Goal: Task Accomplishment & Management: Manage account settings

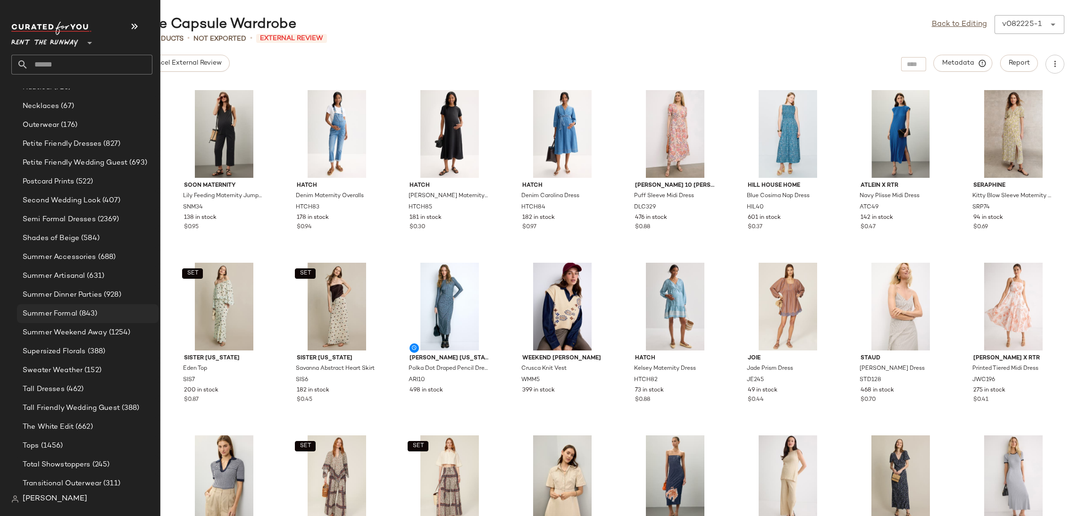
scroll to position [919, 0]
click at [104, 421] on div "The White Edit (662)" at bounding box center [87, 425] width 135 height 11
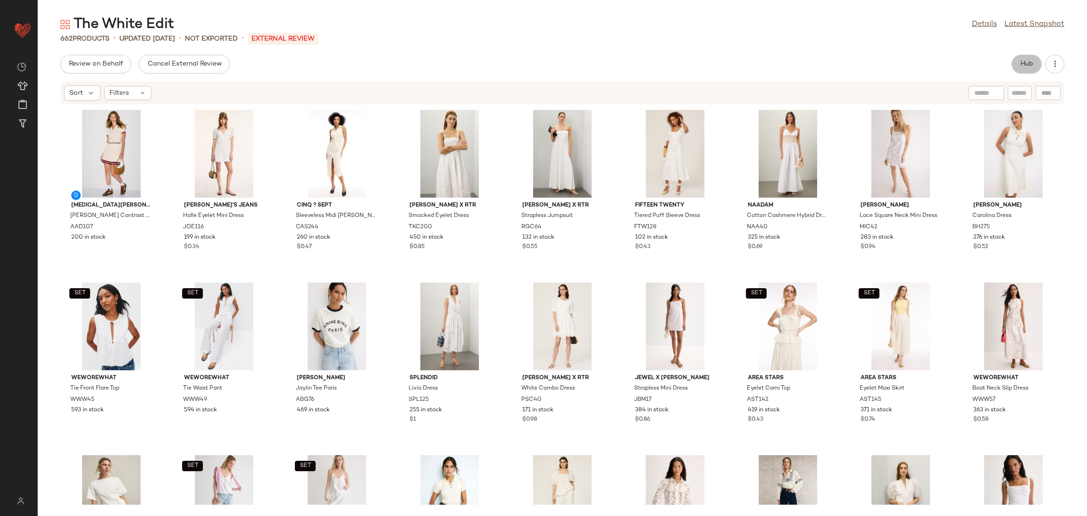
click at [1017, 61] on button "Hub" at bounding box center [1027, 64] width 30 height 19
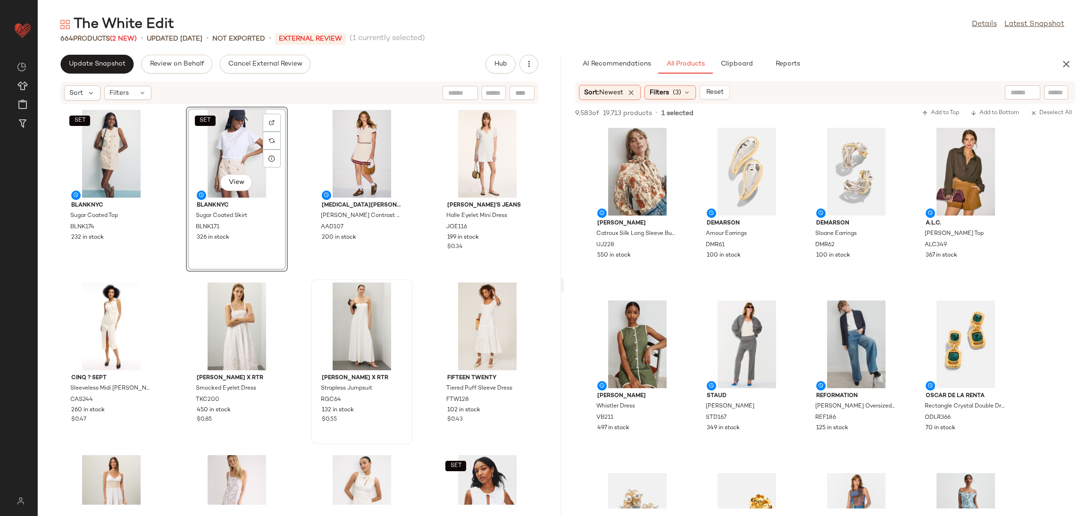
click at [312, 281] on div "Rosetta Getty x RTR Strapless Jumpsuit RGC64 132 in stock $0.55" at bounding box center [362, 361] width 100 height 163
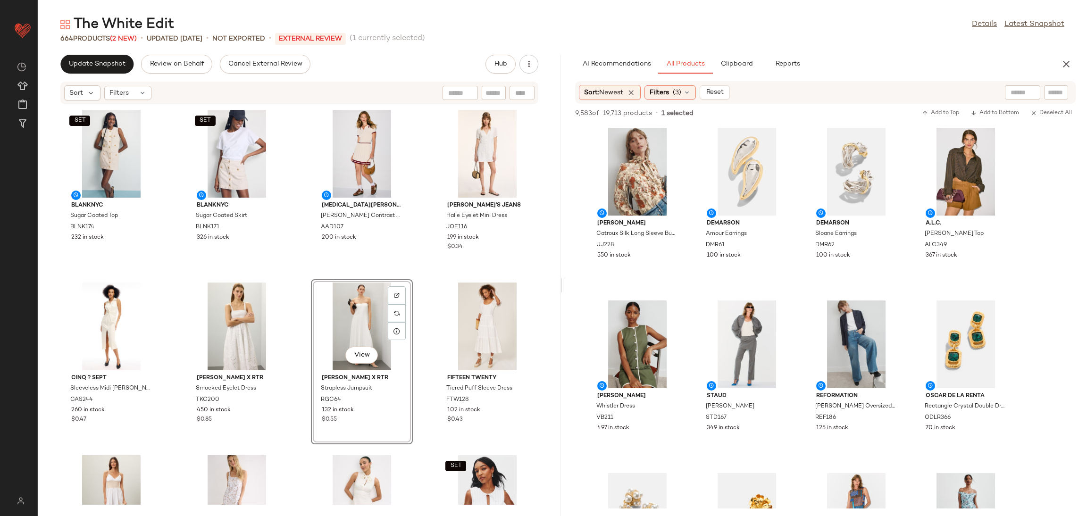
click at [307, 274] on div "SET BLANKNYC Sugar Coated Top BLNK174 232 in stock SET BLANKNYC Sugar Coated Sk…" at bounding box center [299, 305] width 523 height 400
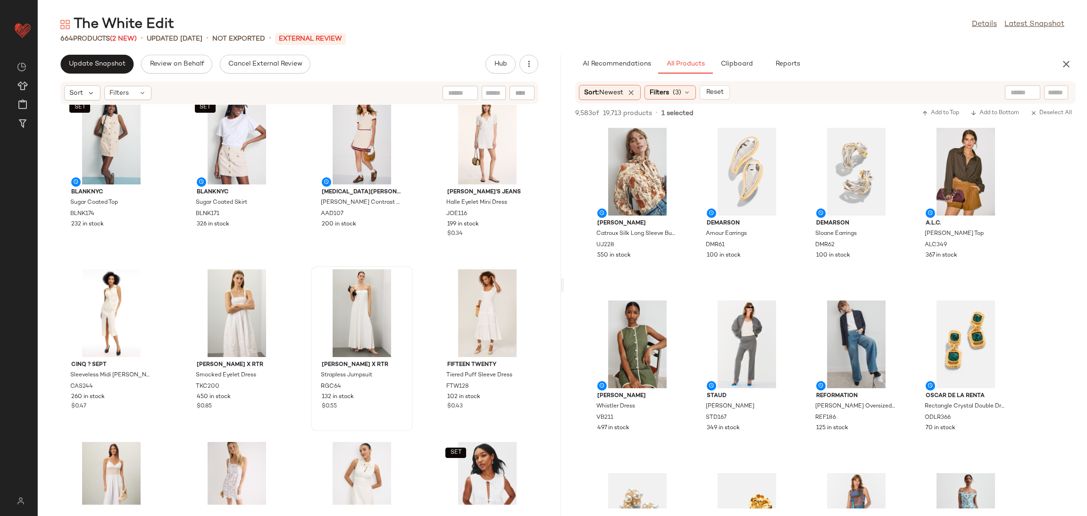
scroll to position [14, 0]
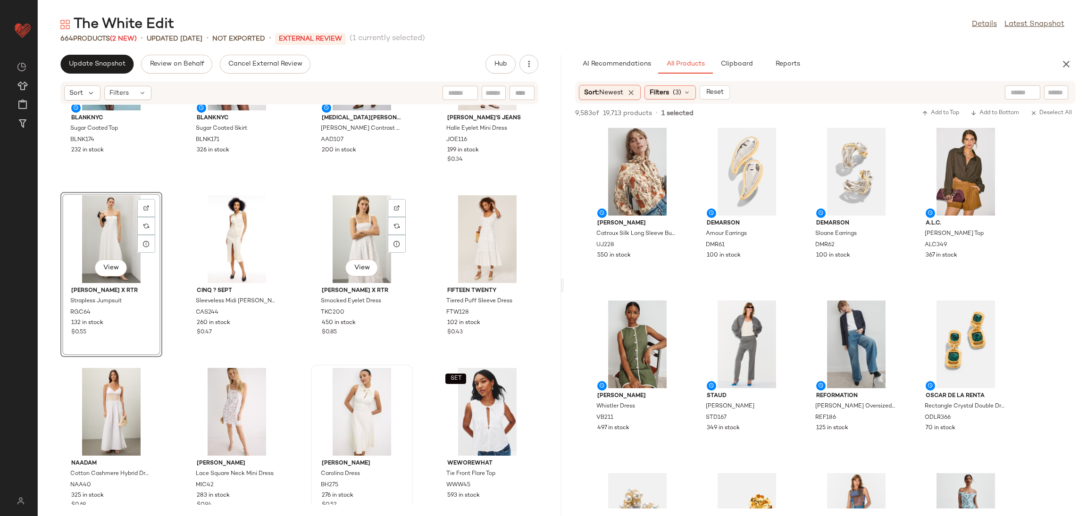
scroll to position [88, 0]
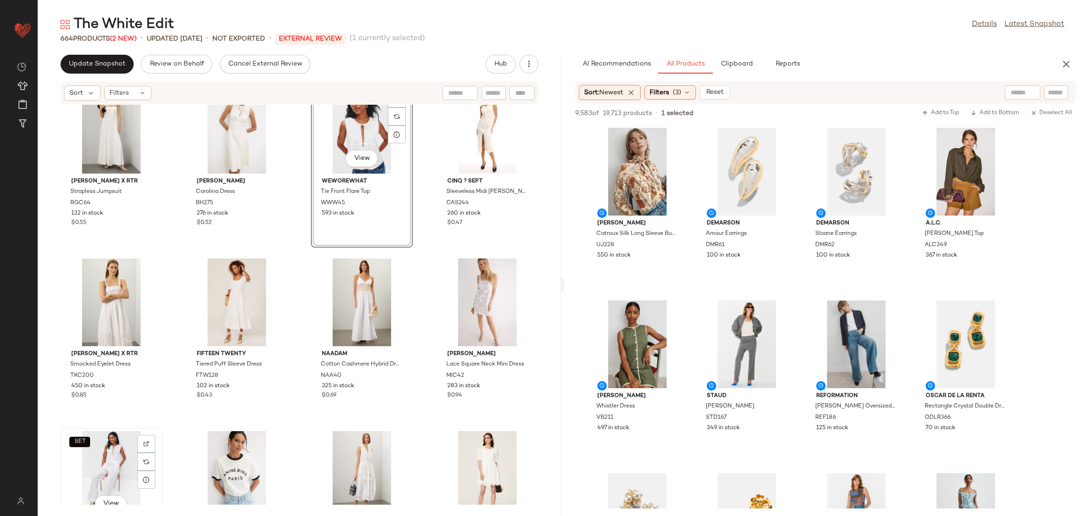
scroll to position [197, 0]
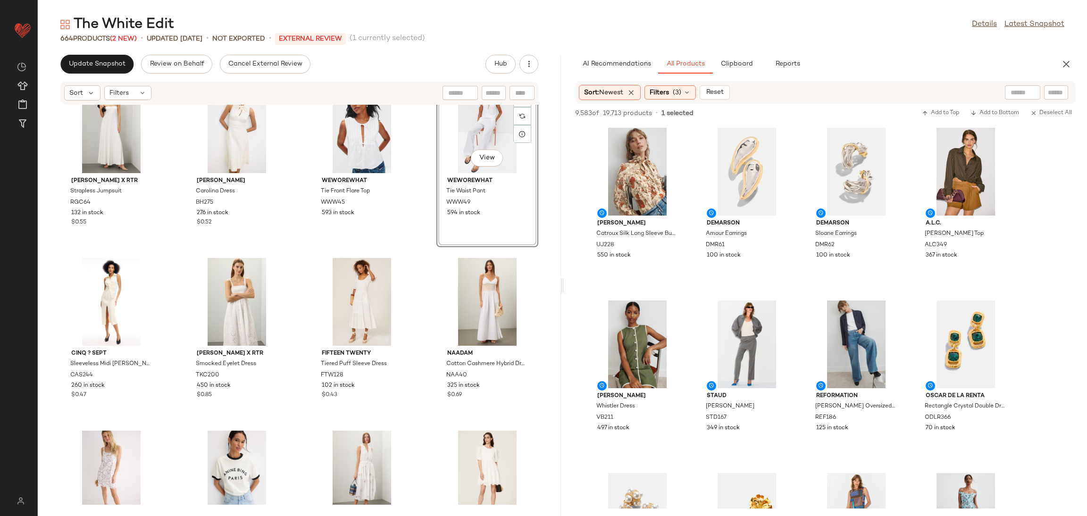
click at [422, 256] on div "SET BLANKNYC Sugar Coated Top BLNK174 232 in stock SET BLANKNYC Sugar Coated Sk…" at bounding box center [299, 305] width 523 height 400
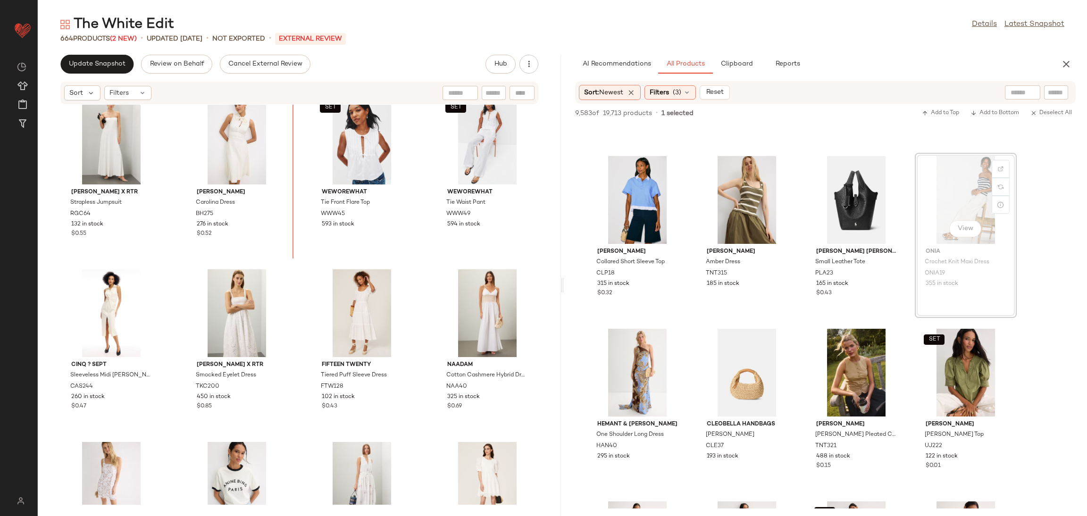
scroll to position [170, 0]
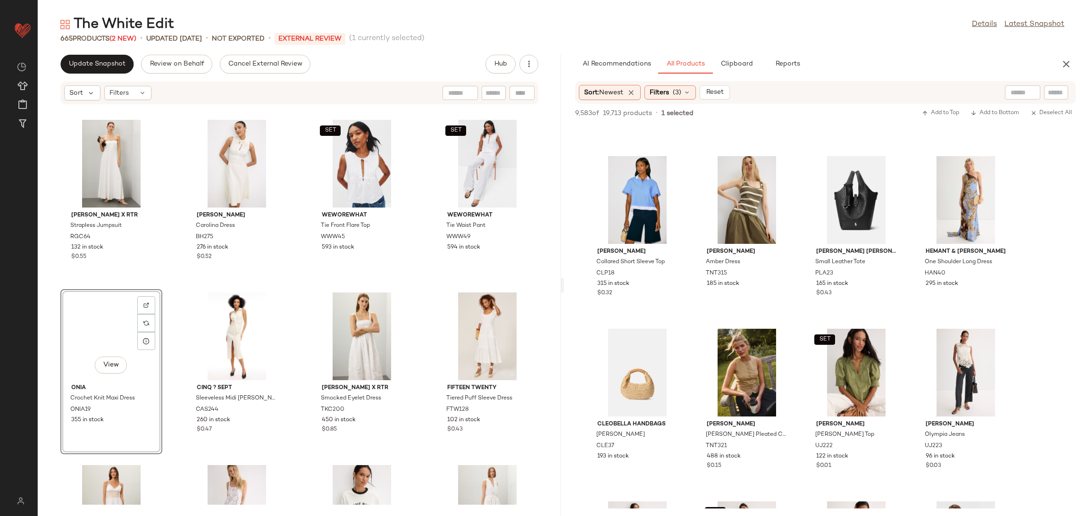
click at [164, 283] on div "Rosetta Getty x RTR Strapless Jumpsuit RGC64 132 in stock $0.55 Black Halo Caro…" at bounding box center [299, 305] width 523 height 400
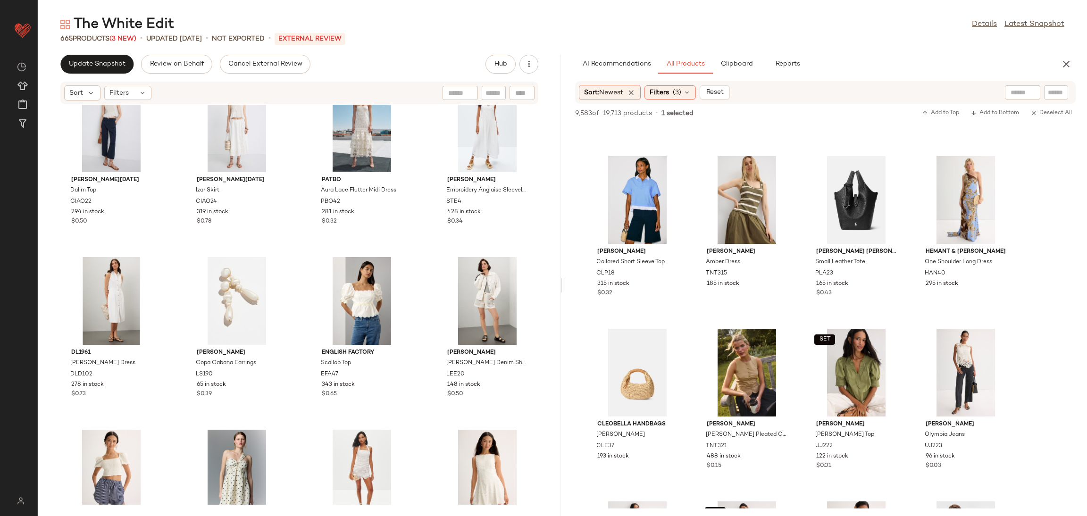
scroll to position [2085, 0]
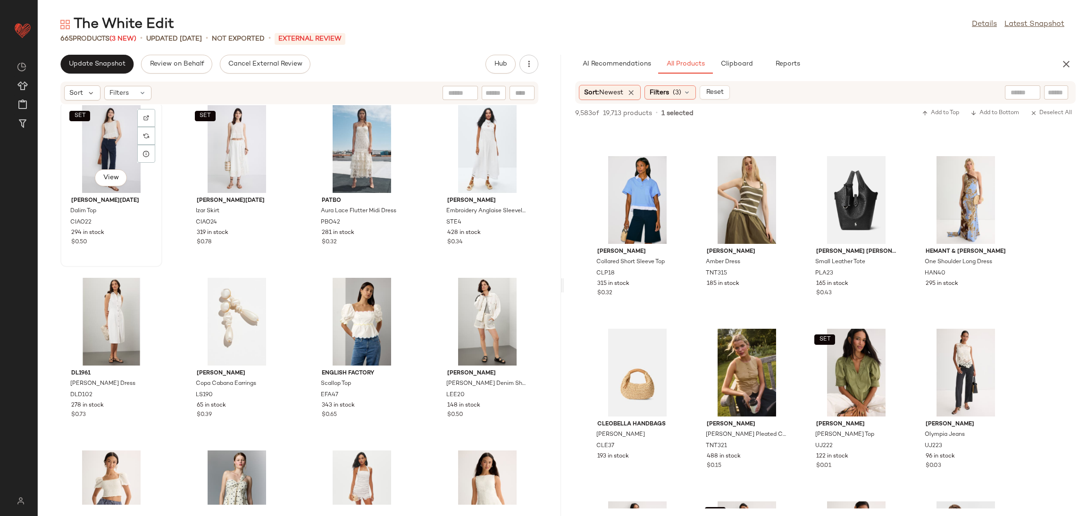
click at [121, 145] on div "SET View" at bounding box center [111, 149] width 95 height 88
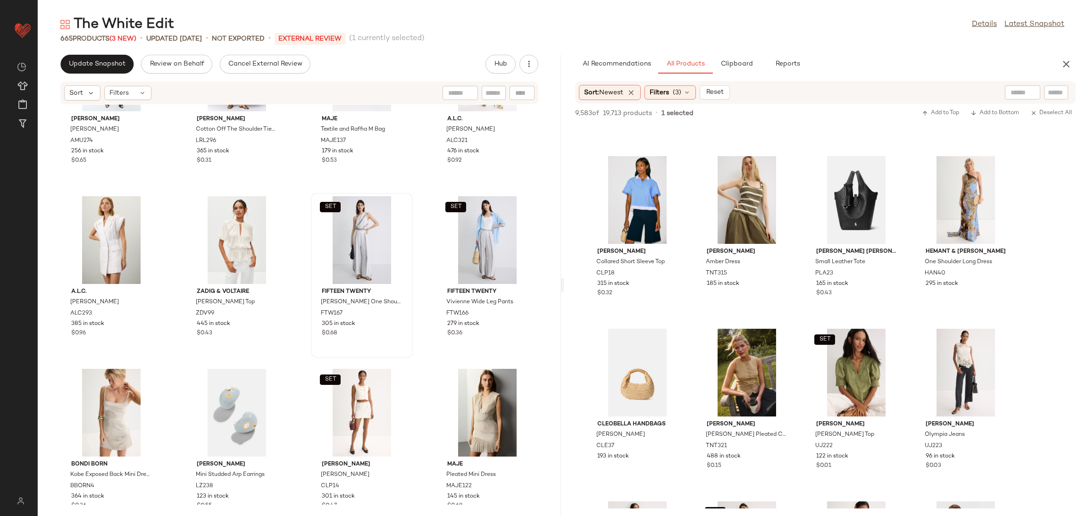
scroll to position [3412, 0]
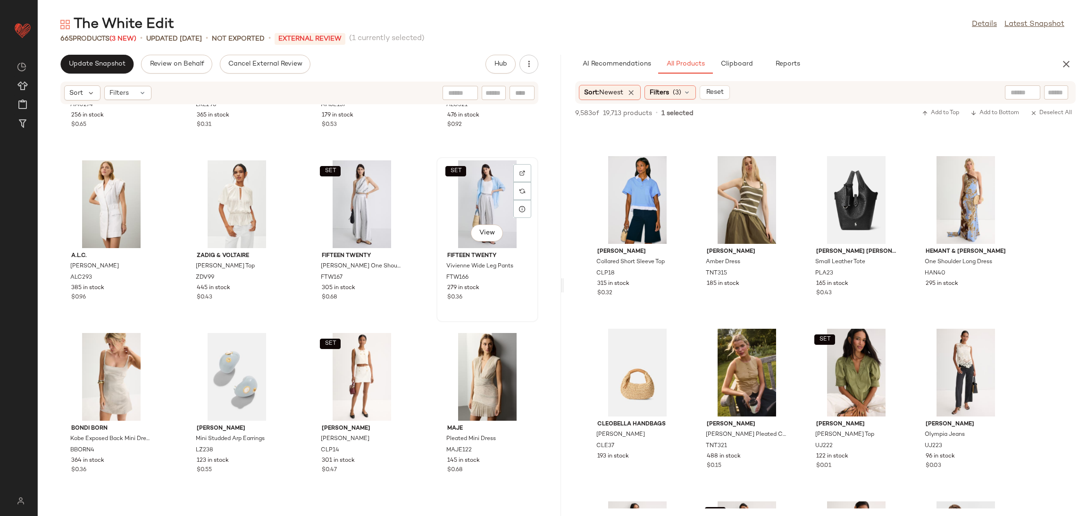
click at [463, 214] on div "SET View" at bounding box center [487, 204] width 95 height 88
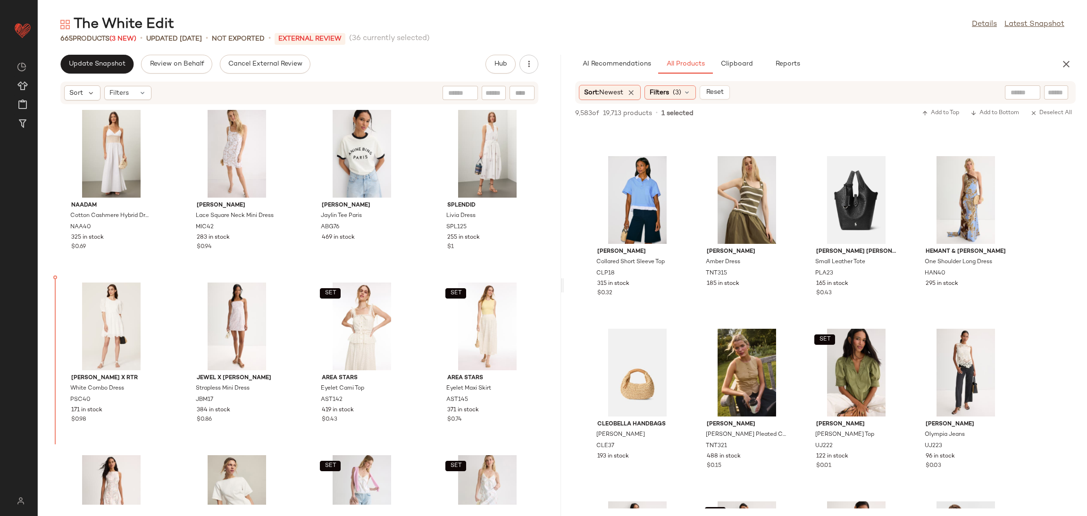
scroll to position [539, 0]
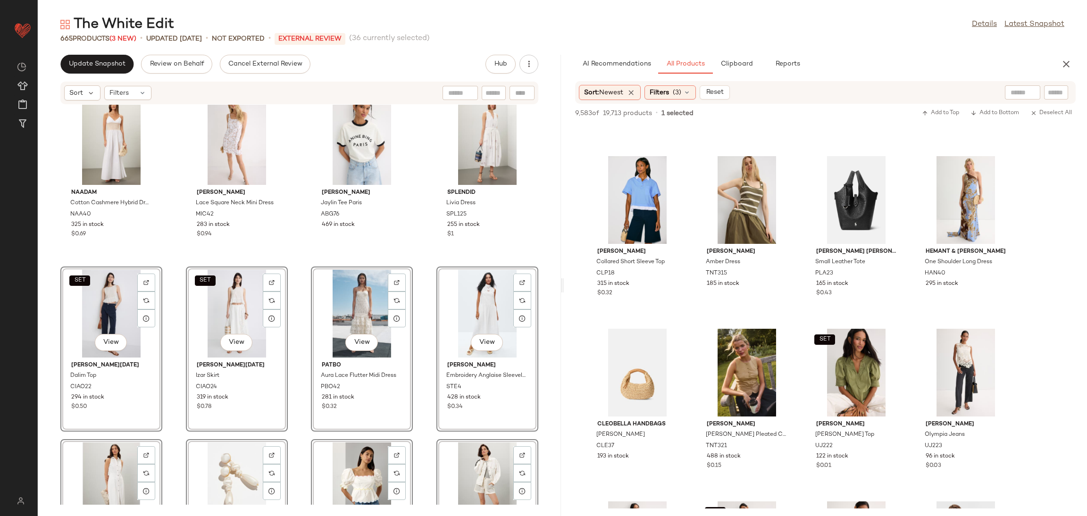
click at [176, 272] on div "Onia Crochet Knit Maxi Dress ONIA19 355 in stock Cinq ? Sept Sleeveless Midi Mc…" at bounding box center [299, 305] width 523 height 400
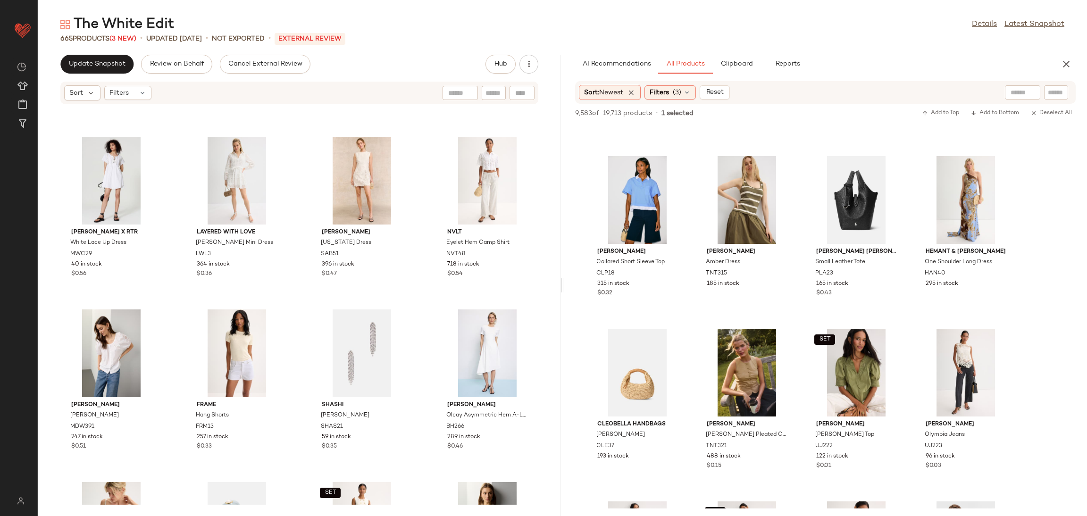
scroll to position [3196, 0]
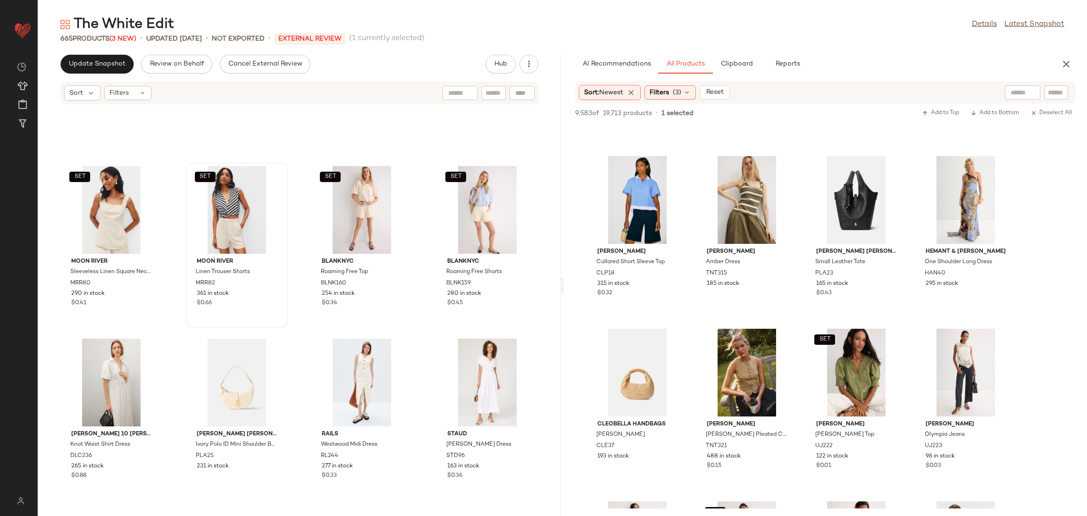
scroll to position [2850, 0]
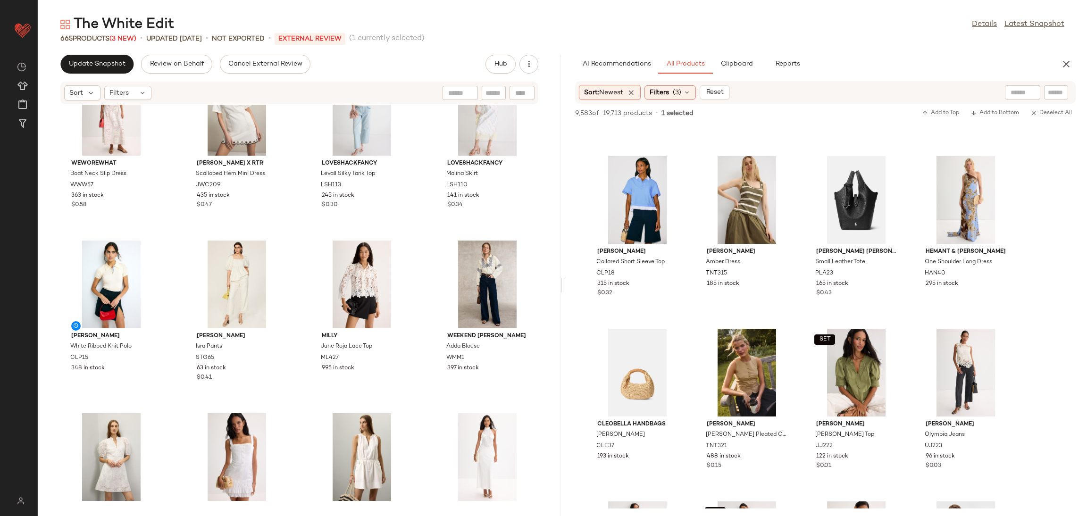
click at [295, 303] on div "WEWOREWHAT Boat Neck Slip Dress WWW57 363 in stock $0.58 Jason Wu x RTR Scallop…" at bounding box center [299, 305] width 523 height 400
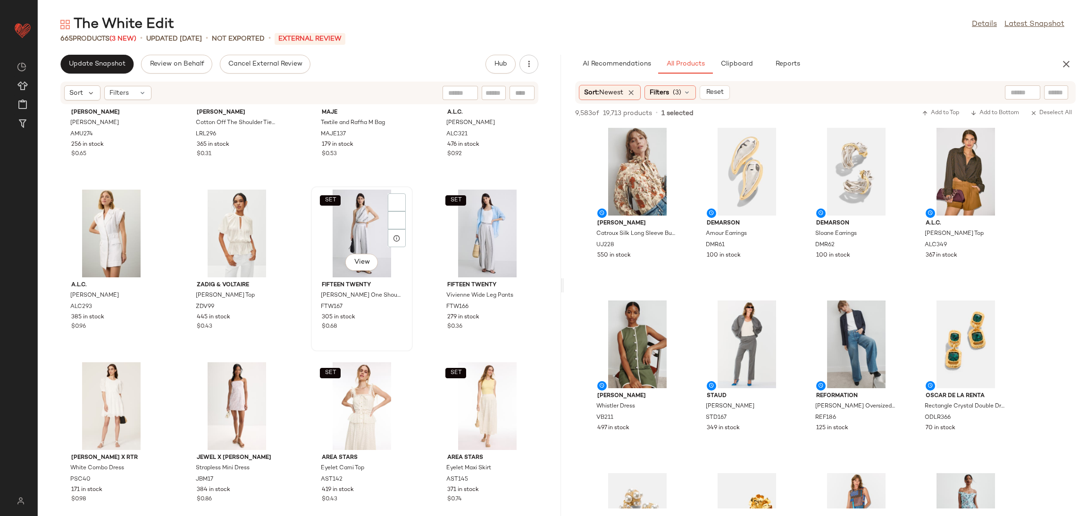
scroll to position [2054, 0]
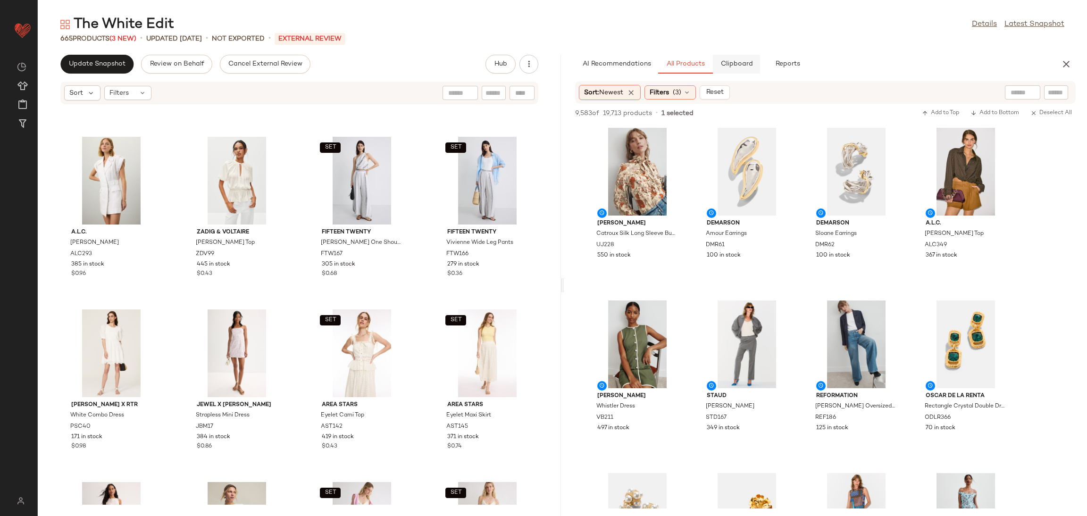
click at [741, 68] on button "Clipboard" at bounding box center [736, 64] width 47 height 19
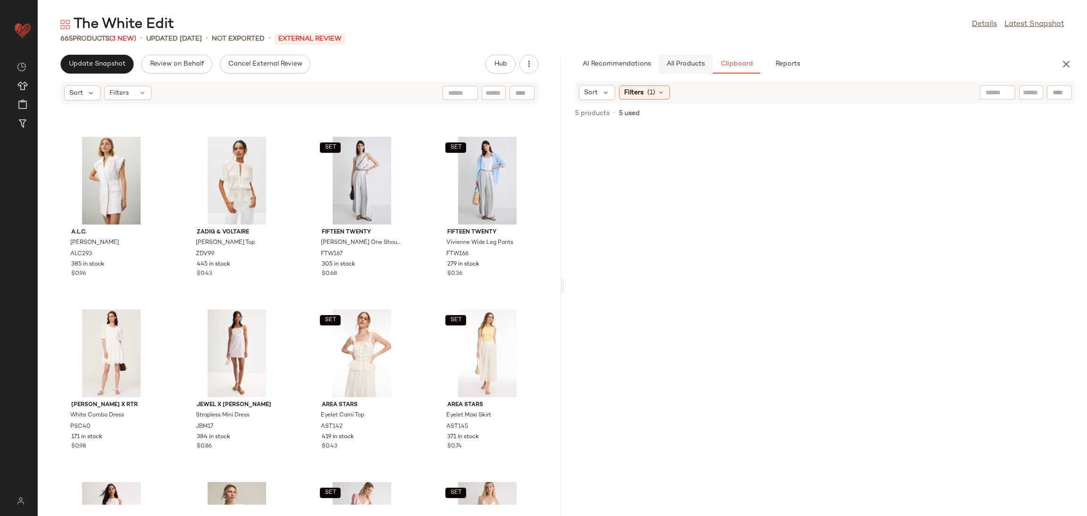
click at [685, 70] on button "All Products" at bounding box center [685, 64] width 55 height 19
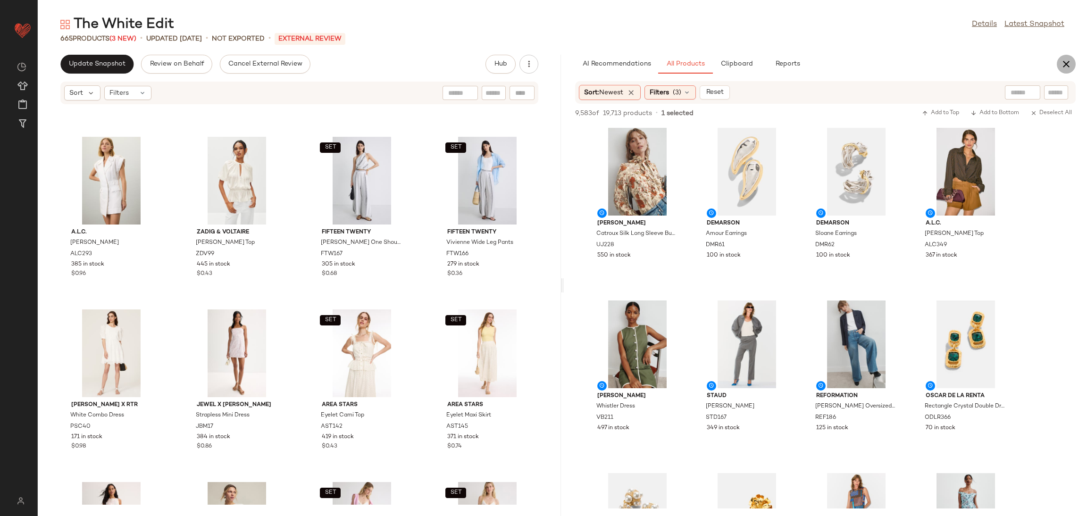
click at [1069, 62] on icon "button" at bounding box center [1066, 64] width 11 height 11
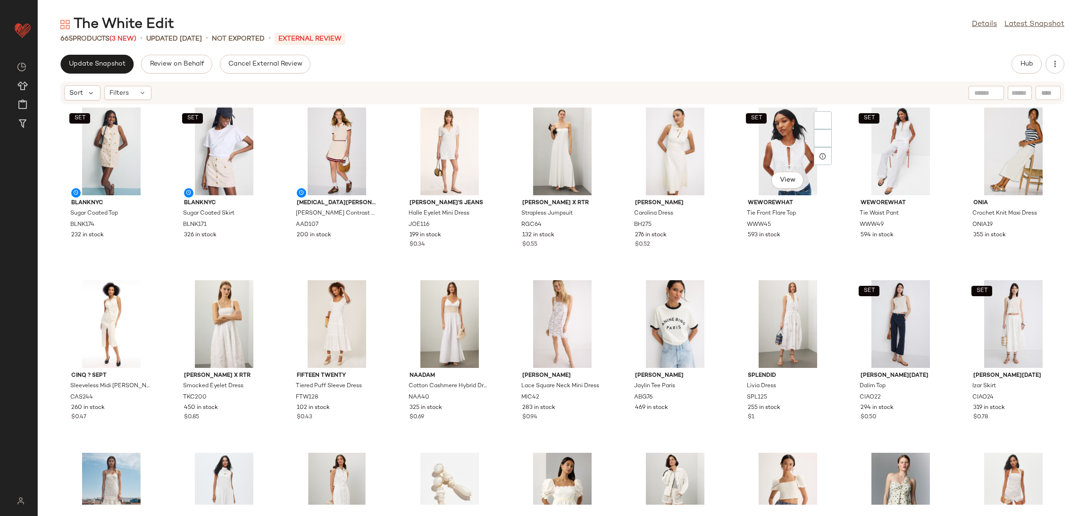
scroll to position [0, 0]
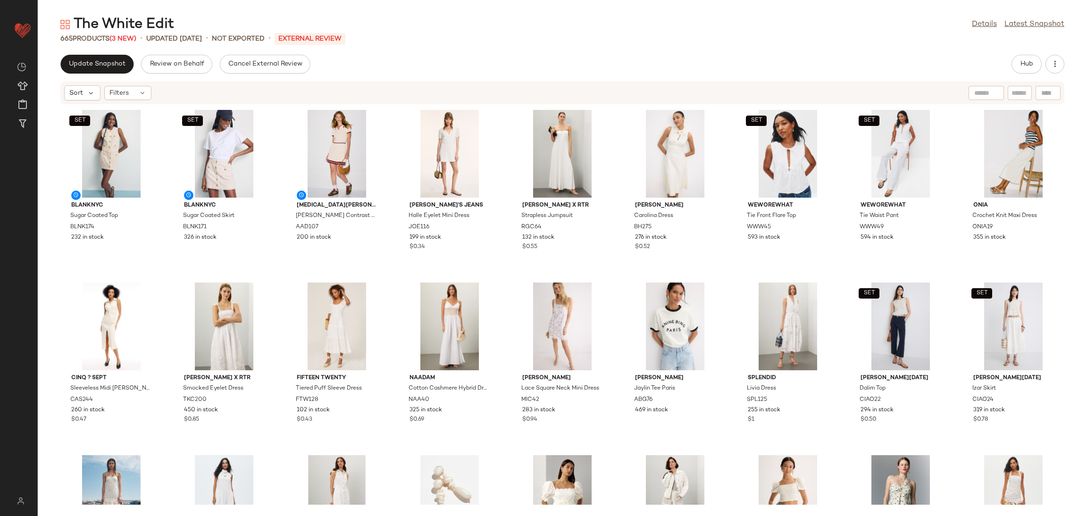
click at [118, 77] on div "Update Snapshot Review on Behalf Cancel External Review Hub Sort Filters SET BL…" at bounding box center [563, 286] width 1050 height 462
click at [117, 67] on span "Update Snapshot" at bounding box center [96, 64] width 57 height 8
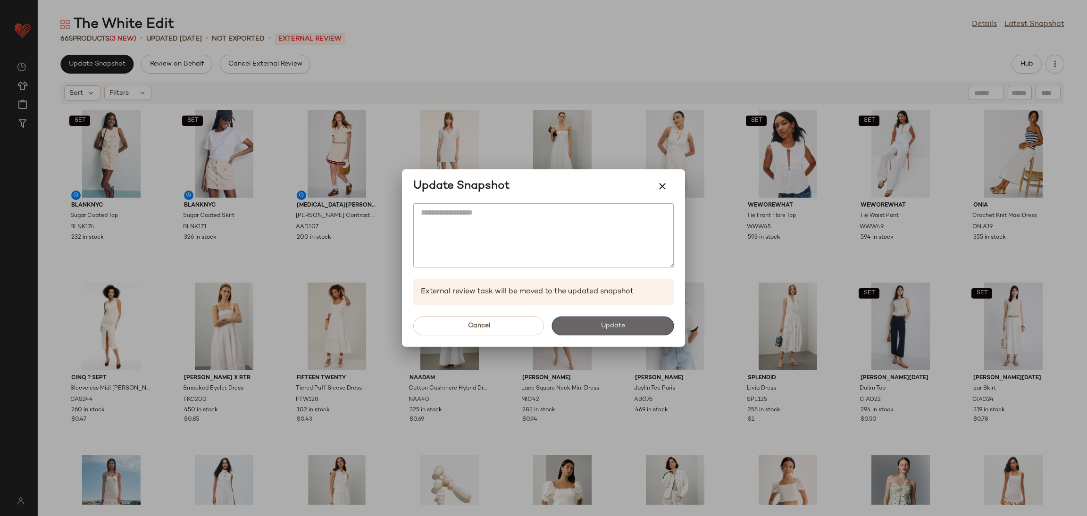
click at [646, 327] on button "Update" at bounding box center [613, 326] width 122 height 19
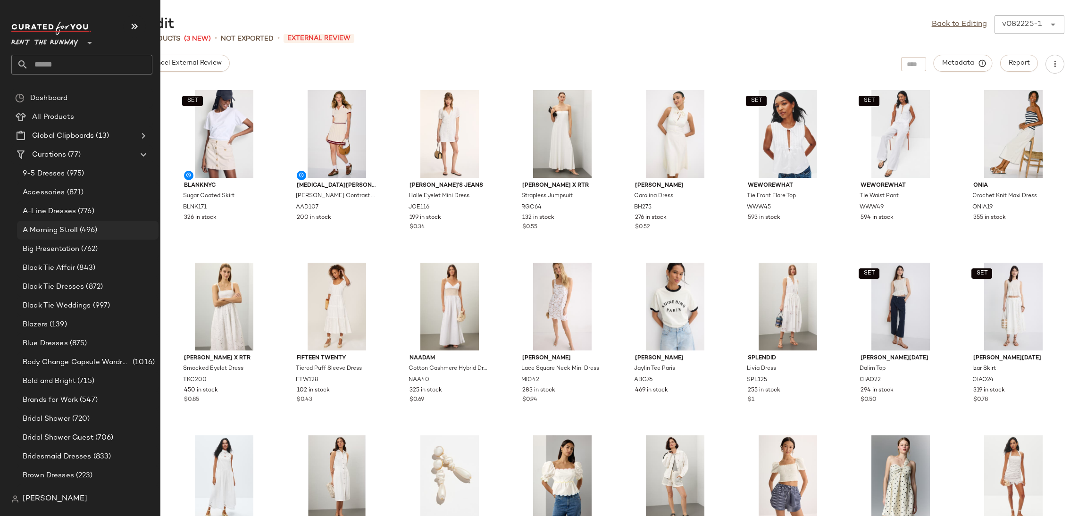
click at [89, 233] on span "(496)" at bounding box center [87, 230] width 19 height 11
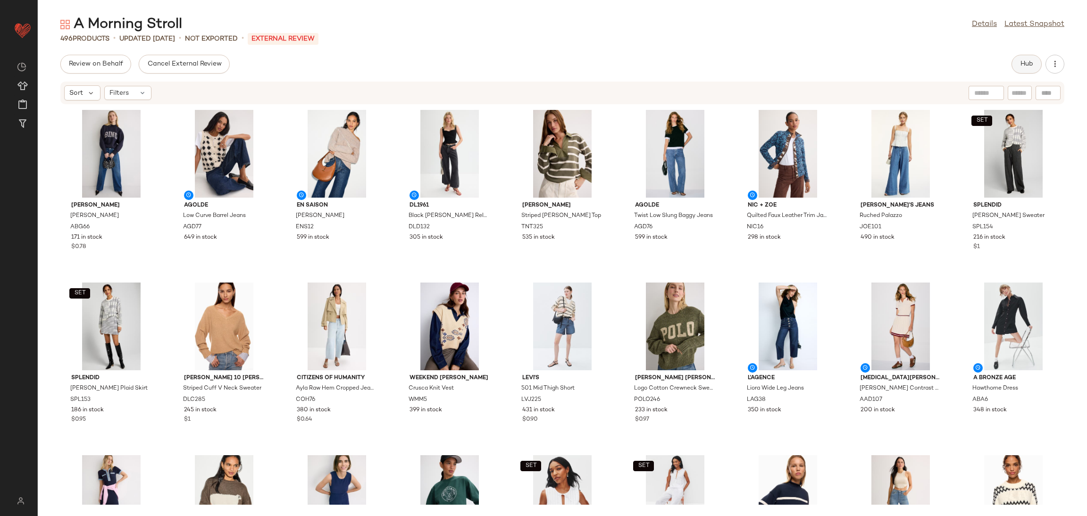
click at [1023, 66] on span "Hub" at bounding box center [1026, 64] width 13 height 8
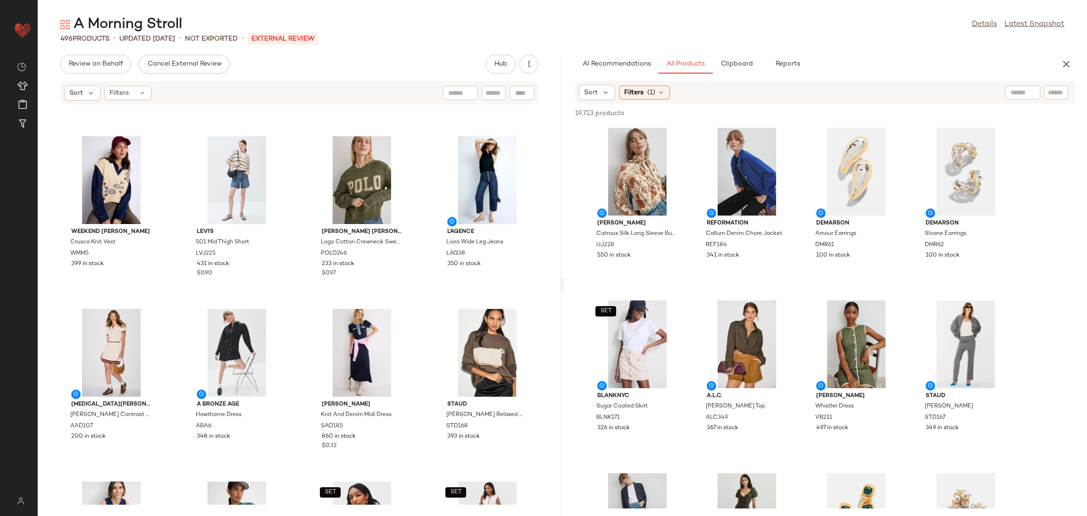
scroll to position [542, 0]
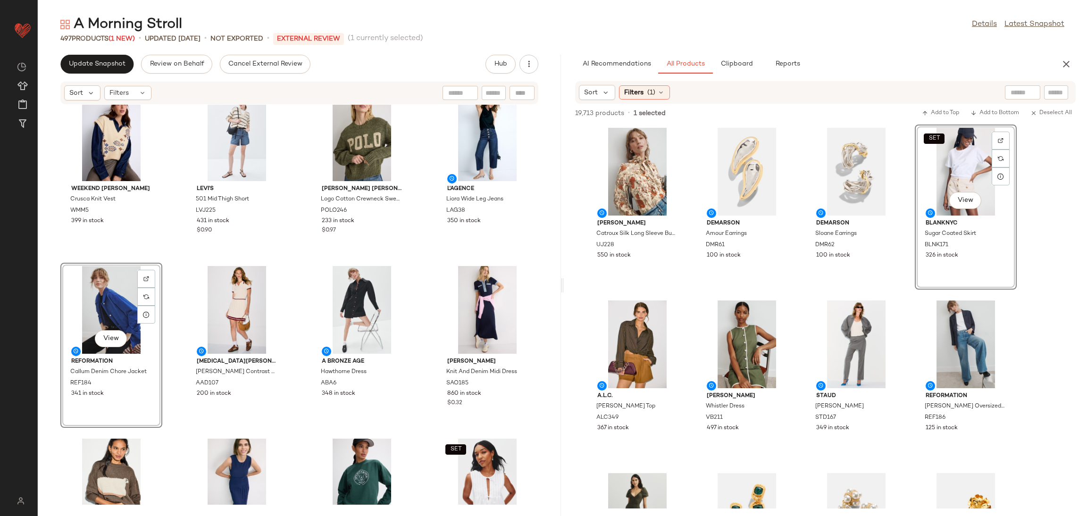
click at [306, 253] on div "SET Splendid Elliott Plaid Sweater SPL154 216 in stock $1 SET Splendid Elliott …" at bounding box center [299, 305] width 523 height 400
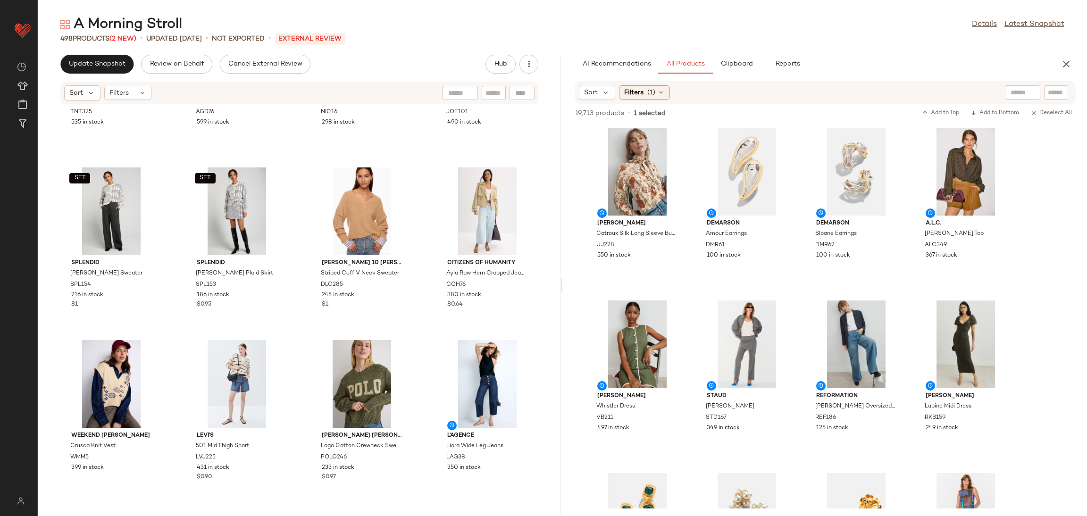
scroll to position [0, 0]
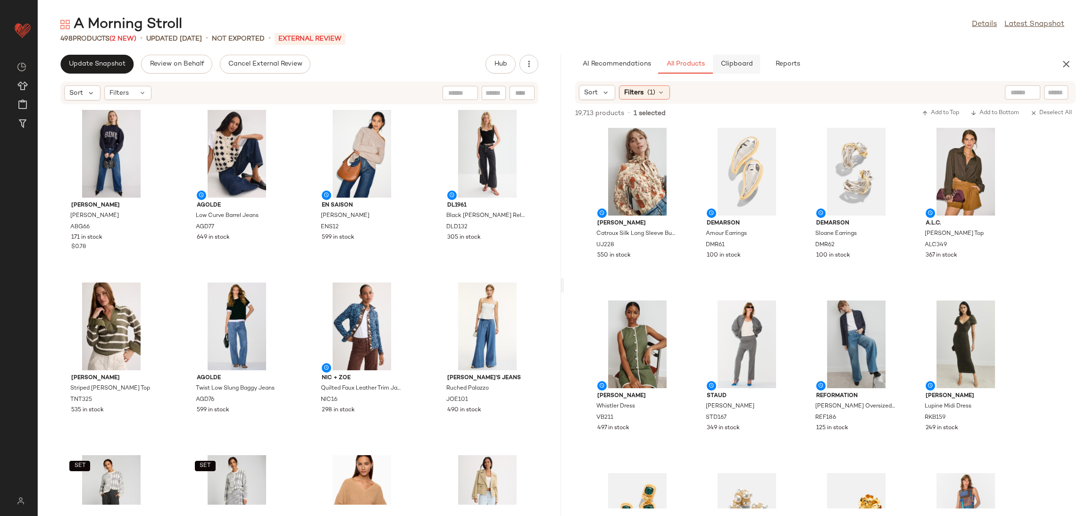
click at [724, 59] on button "Clipboard" at bounding box center [736, 64] width 47 height 19
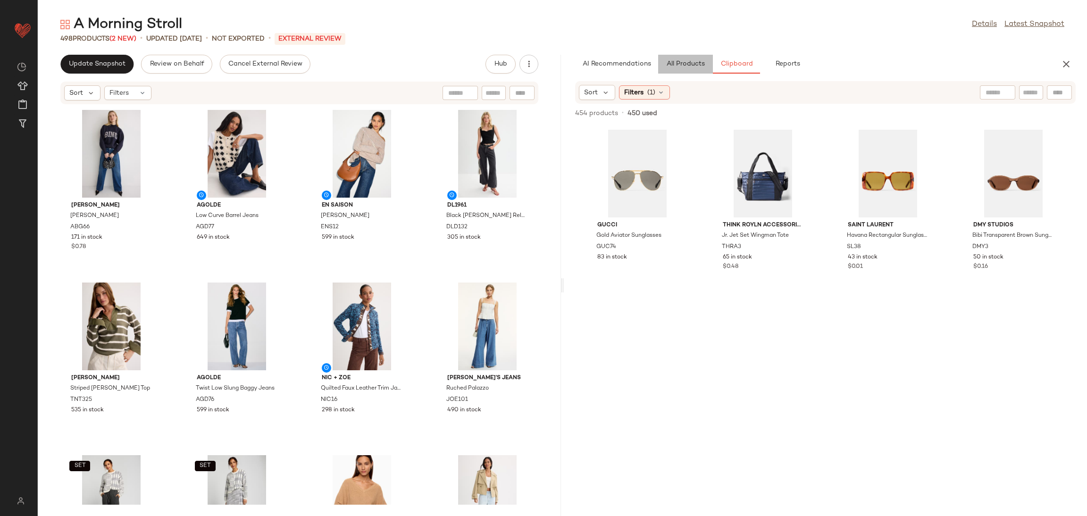
click at [694, 65] on span "All Products" at bounding box center [685, 64] width 39 height 8
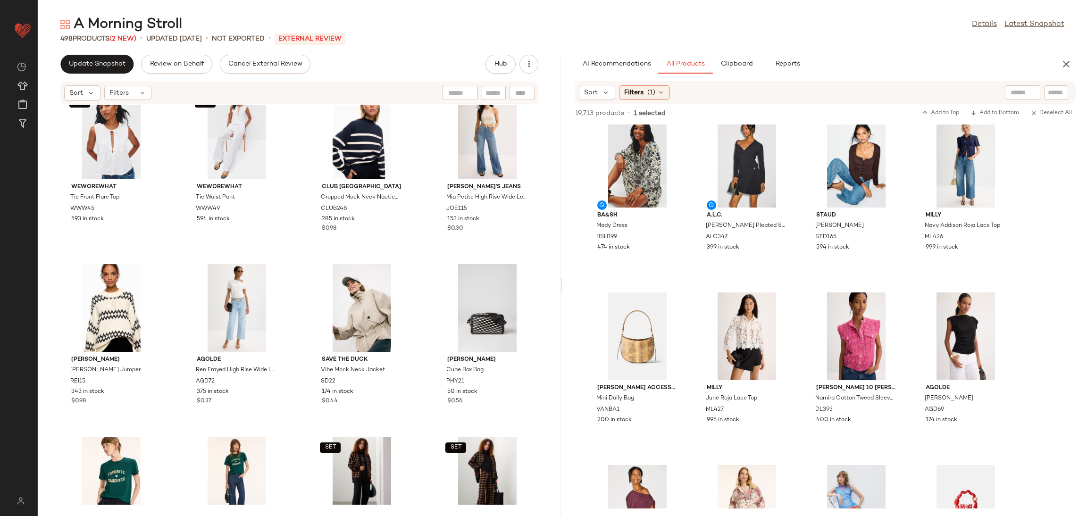
scroll to position [1049, 0]
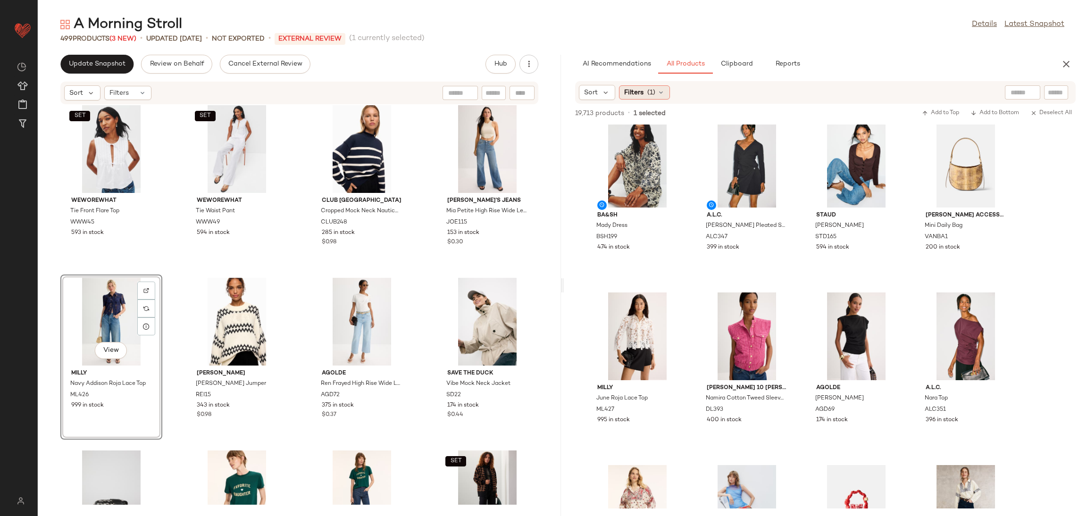
click at [639, 89] on span "Filters" at bounding box center [633, 93] width 19 height 10
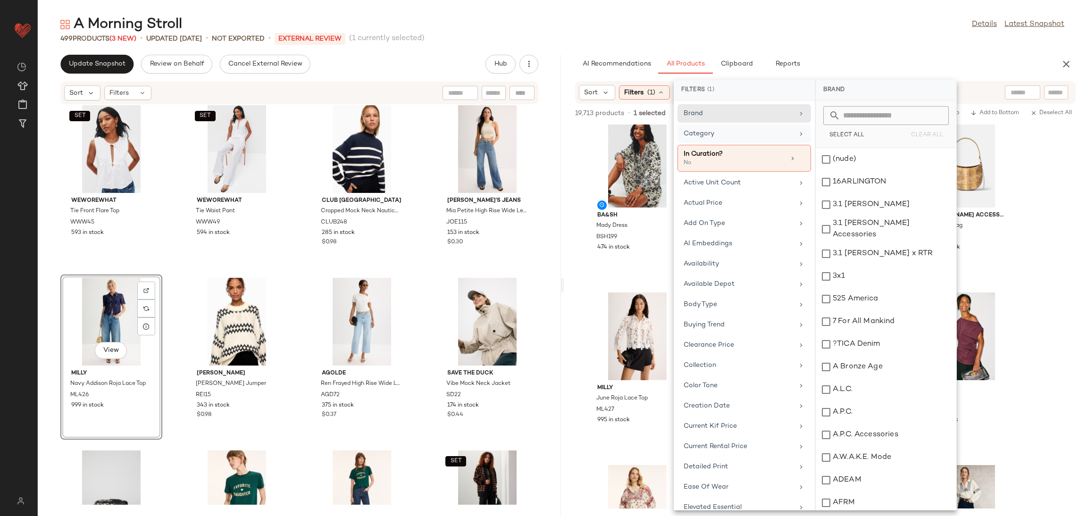
click at [731, 137] on div "Category" at bounding box center [739, 134] width 110 height 10
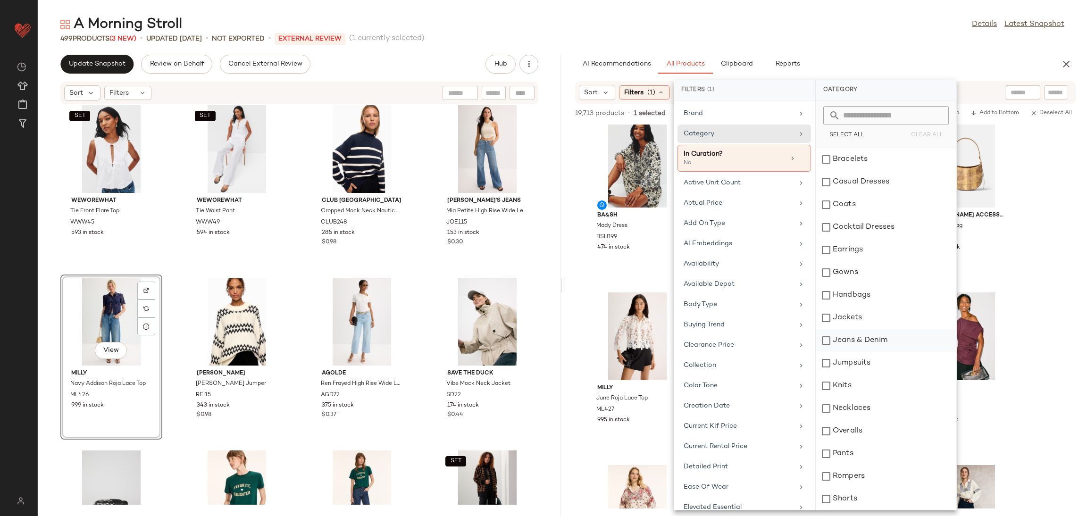
click at [862, 352] on div "Jeans & Denim" at bounding box center [886, 363] width 141 height 23
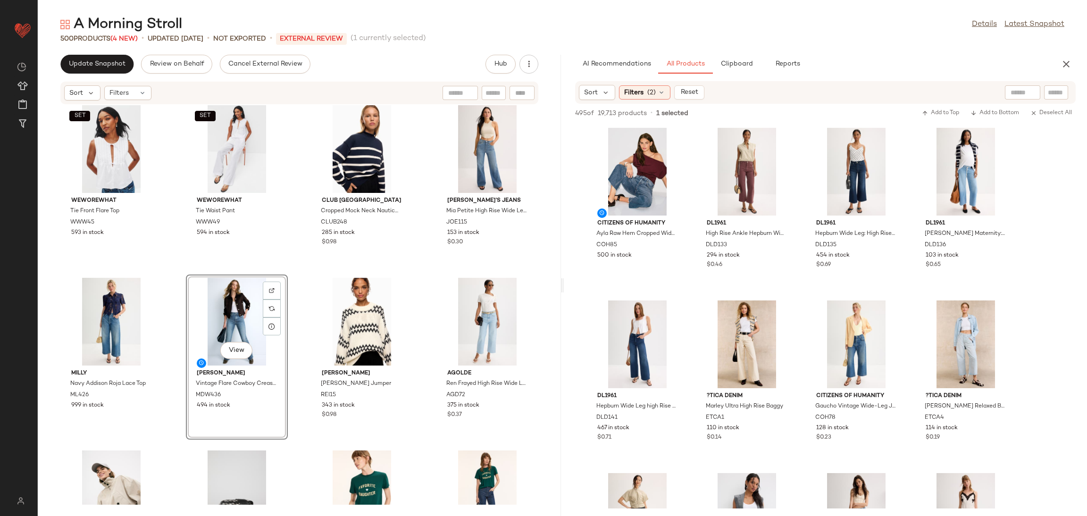
click at [297, 273] on div "SET WEWOREWHAT Tie Front Flare Top WWW45 593 in stock SET WEWOREWHAT Tie Waist …" at bounding box center [299, 305] width 523 height 400
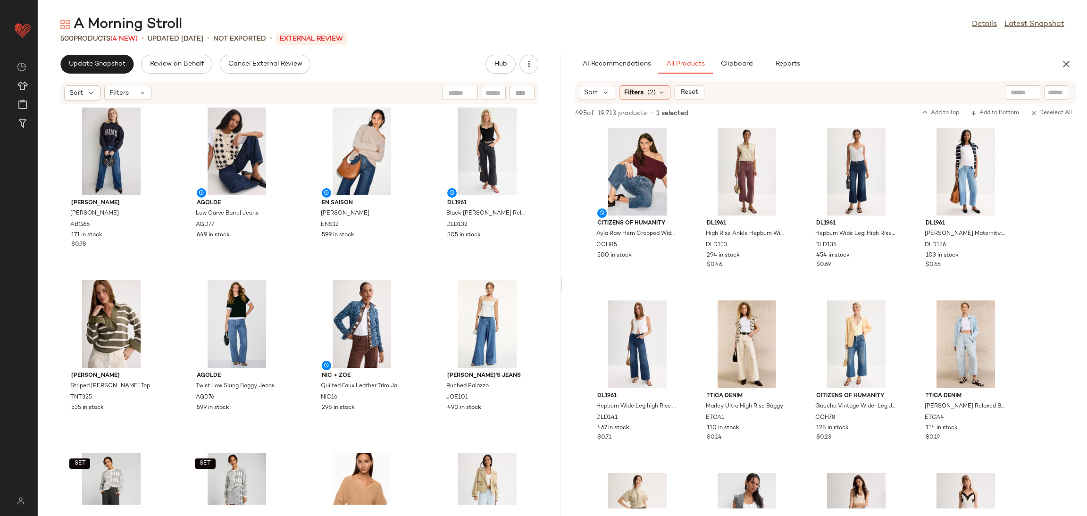
scroll to position [0, 0]
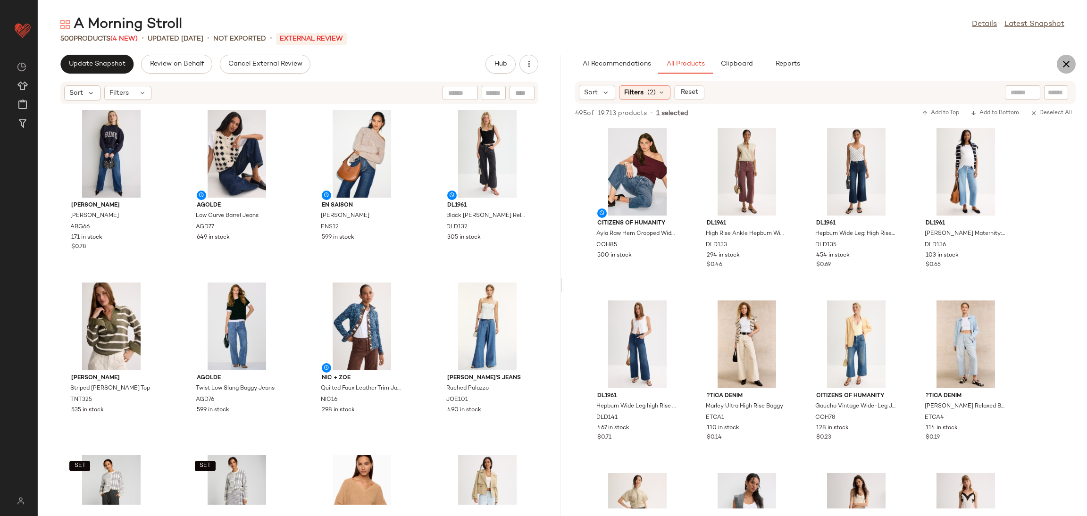
click at [1072, 61] on icon "button" at bounding box center [1066, 64] width 11 height 11
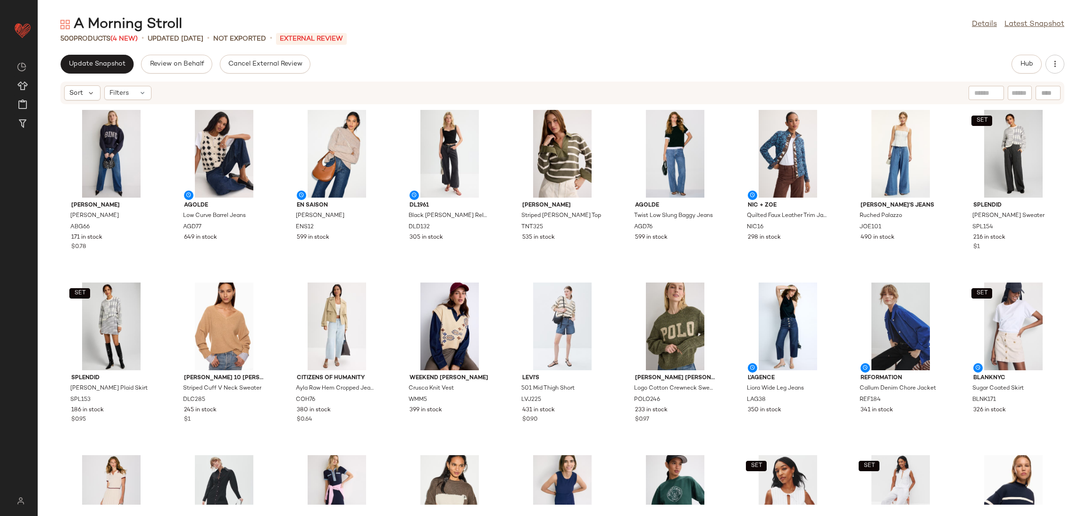
click at [503, 274] on div "Anine Bing Bradie Sweatshirt ABG66 171 in stock $0.78 AGOLDE Low Curve Barrel J…" at bounding box center [563, 305] width 1050 height 400
click at [93, 56] on button "Update Snapshot" at bounding box center [96, 64] width 73 height 19
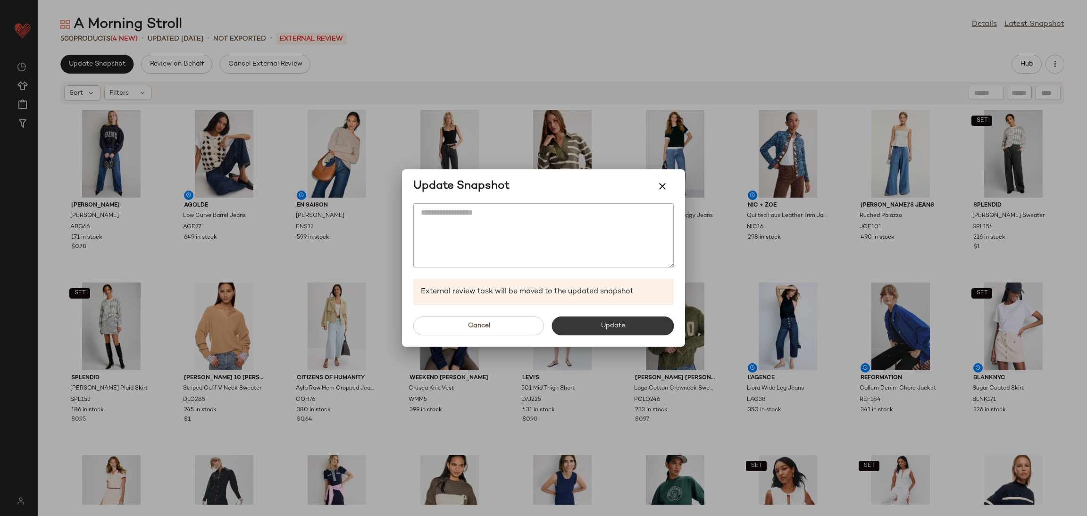
click at [630, 321] on button "Update" at bounding box center [613, 326] width 122 height 19
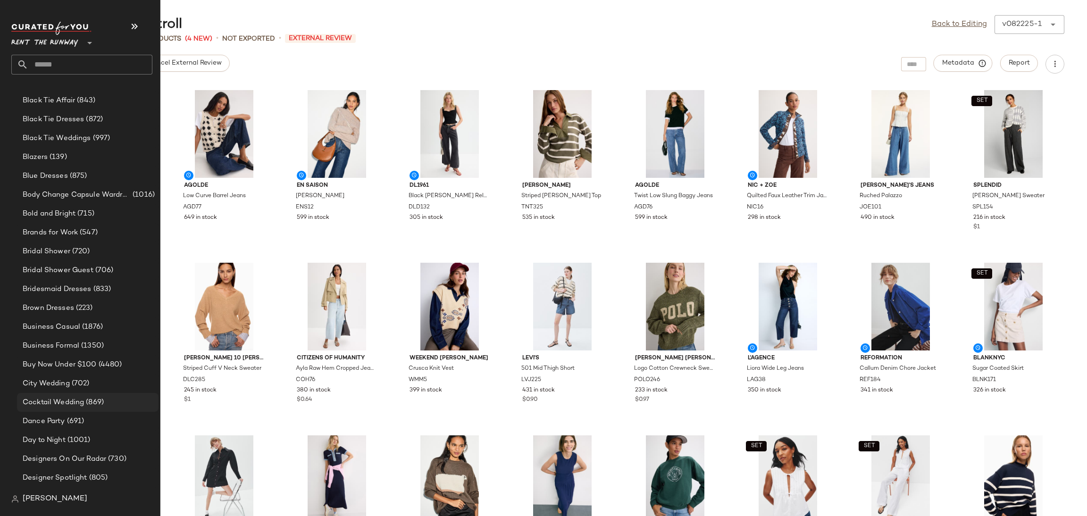
scroll to position [177, 0]
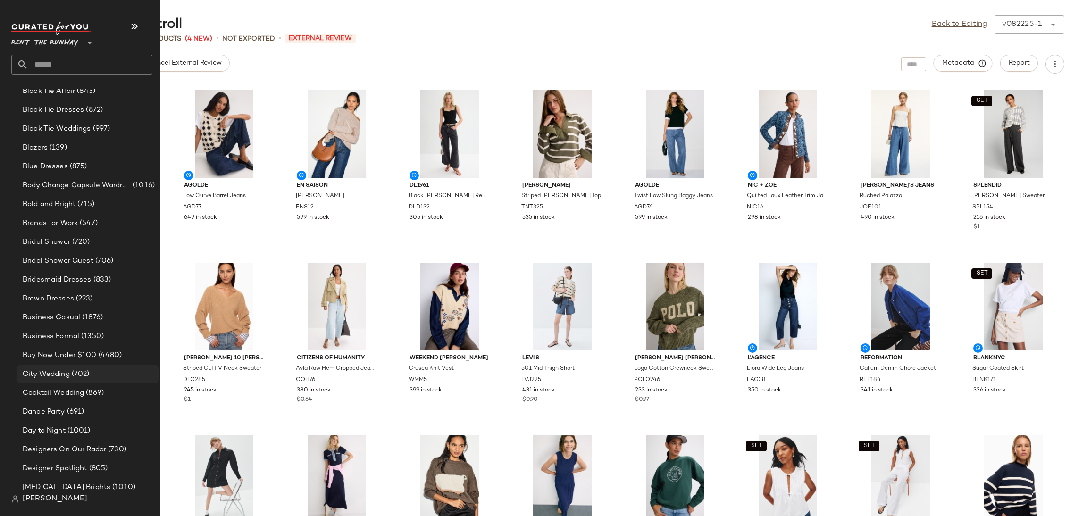
click at [76, 371] on span "(702)" at bounding box center [80, 374] width 20 height 11
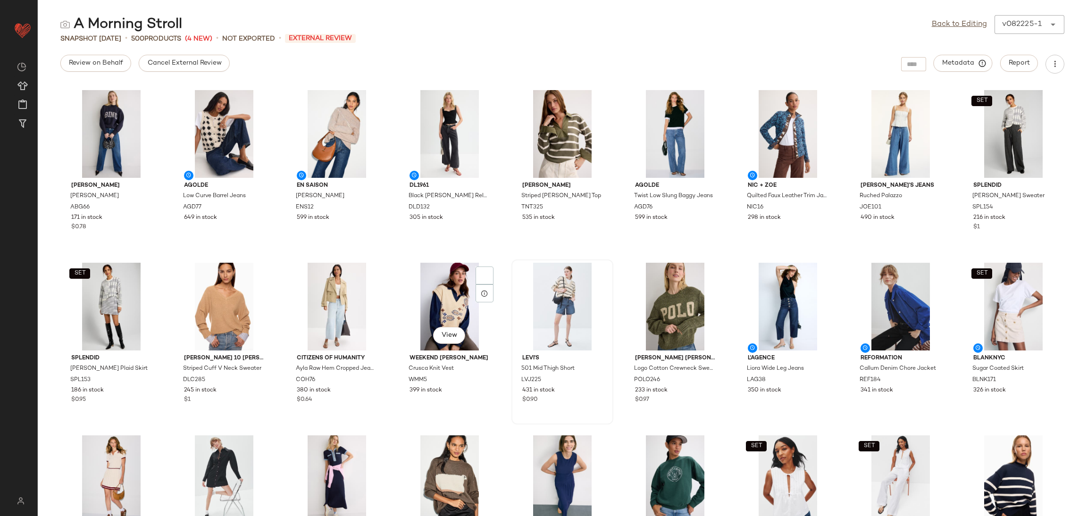
scroll to position [0, 0]
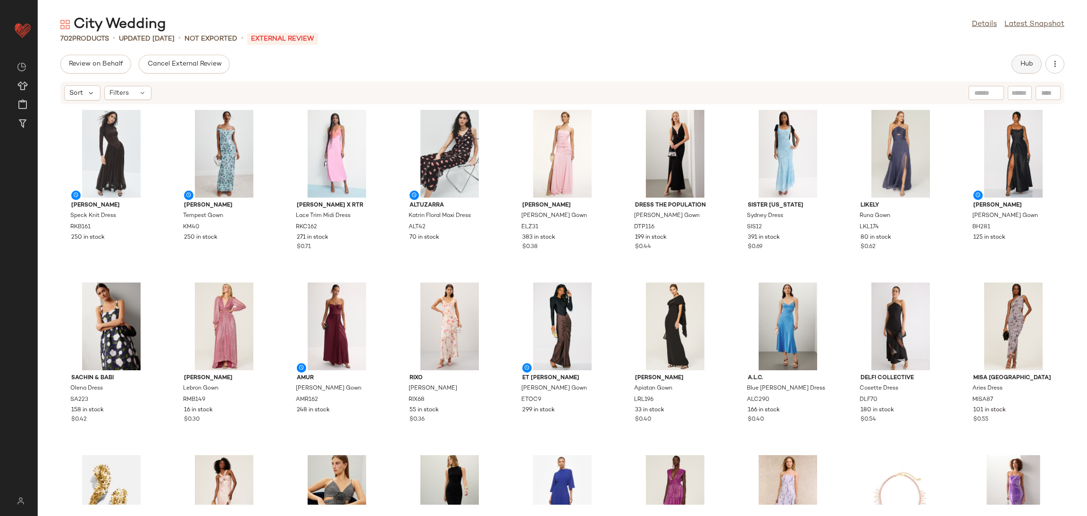
click at [1020, 58] on button "Hub" at bounding box center [1027, 64] width 30 height 19
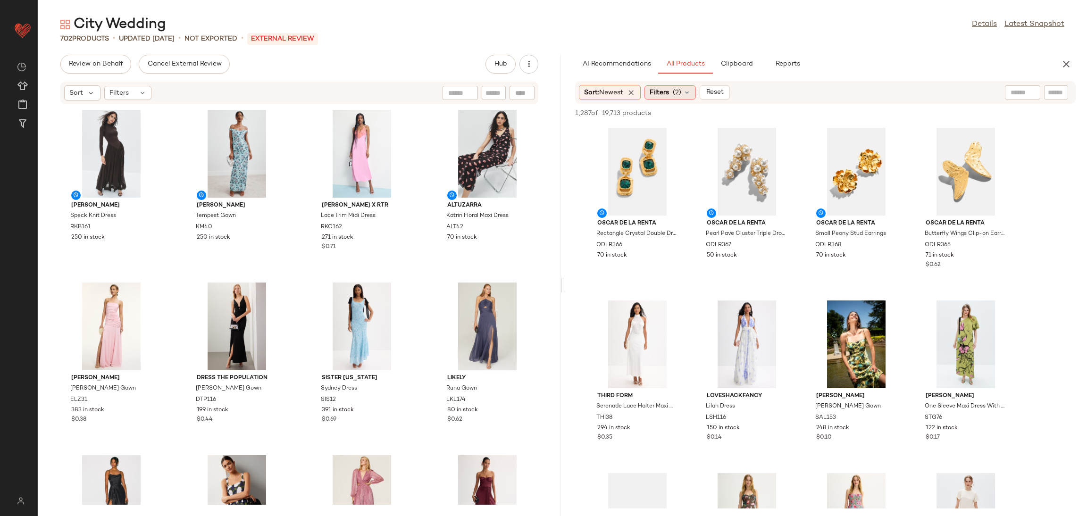
click at [673, 98] on div "Filters (2)" at bounding box center [670, 92] width 51 height 14
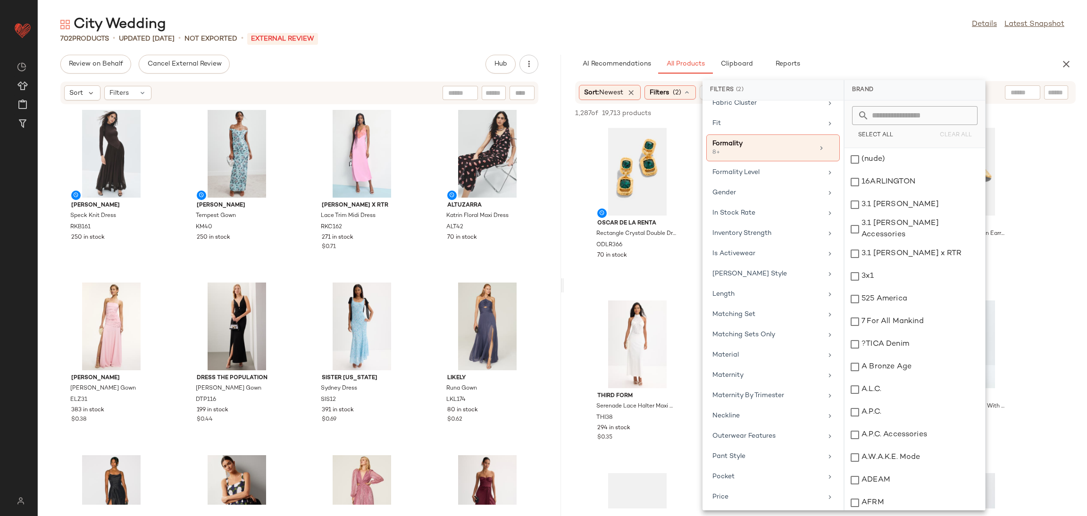
scroll to position [465, 0]
click at [827, 152] on icon at bounding box center [830, 148] width 7 height 7
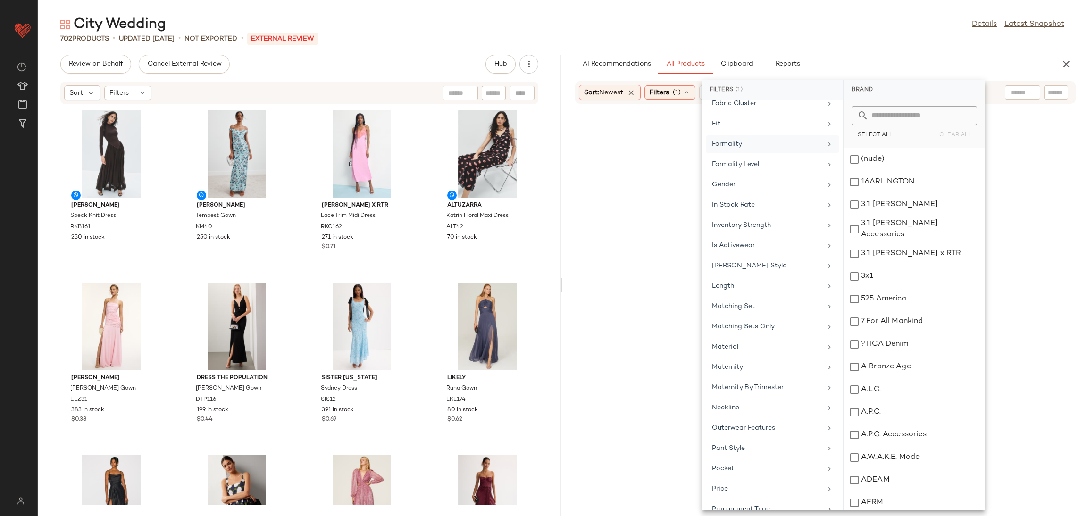
scroll to position [854, 0]
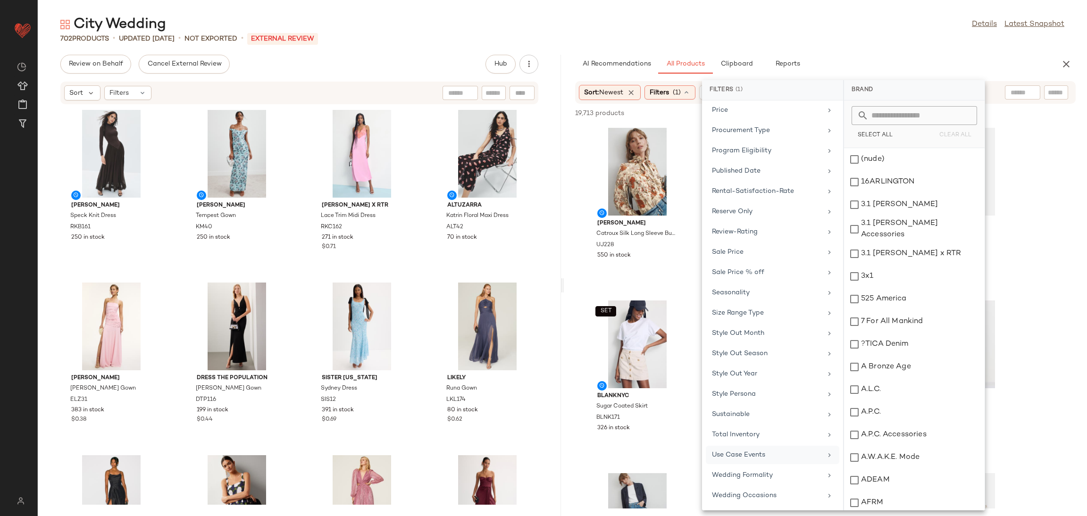
click at [761, 458] on div "Use Case Events" at bounding box center [767, 455] width 110 height 10
click at [902, 443] on div "Wedding Guest" at bounding box center [914, 454] width 141 height 23
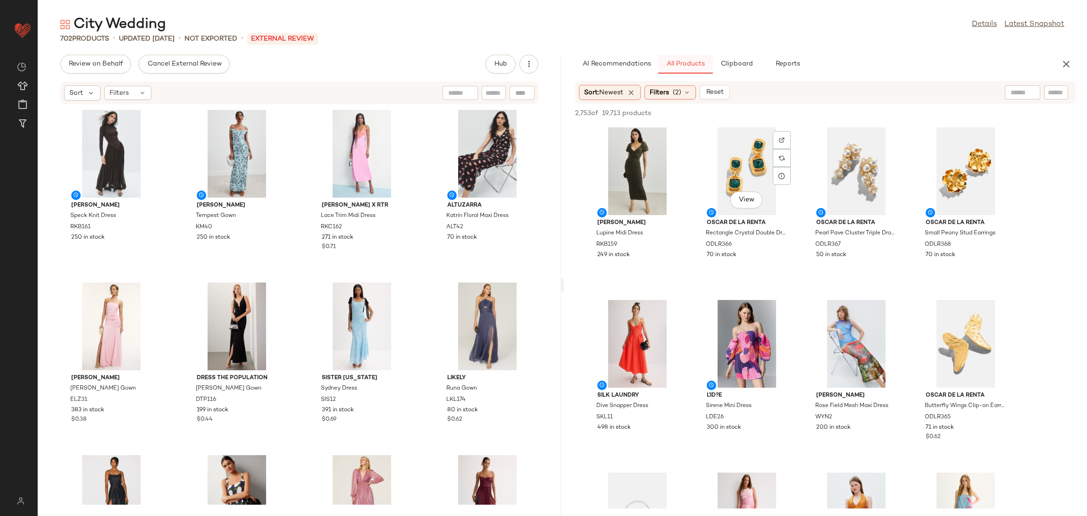
scroll to position [0, 0]
click at [724, 66] on span "Clipboard" at bounding box center [736, 64] width 33 height 8
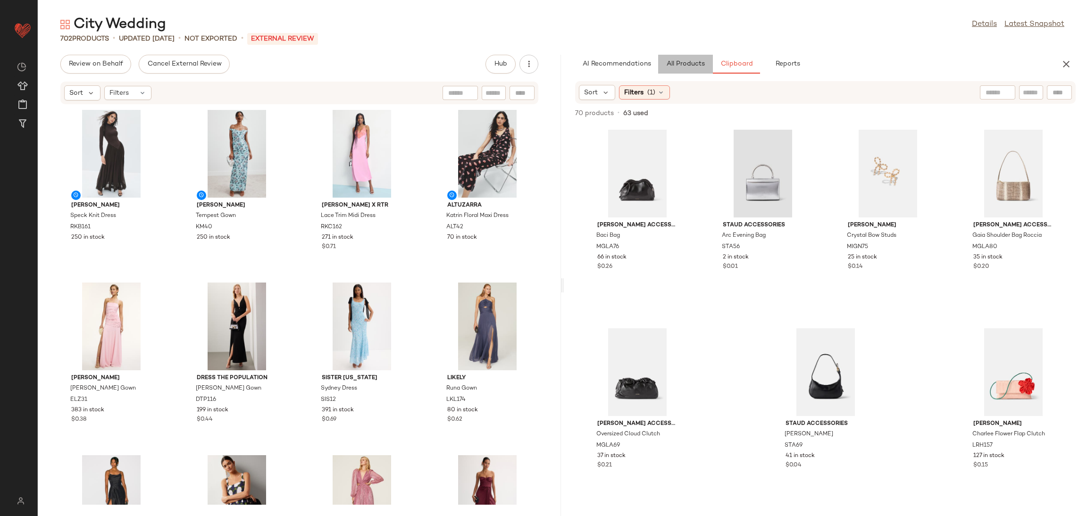
click at [683, 68] on button "All Products" at bounding box center [685, 64] width 55 height 19
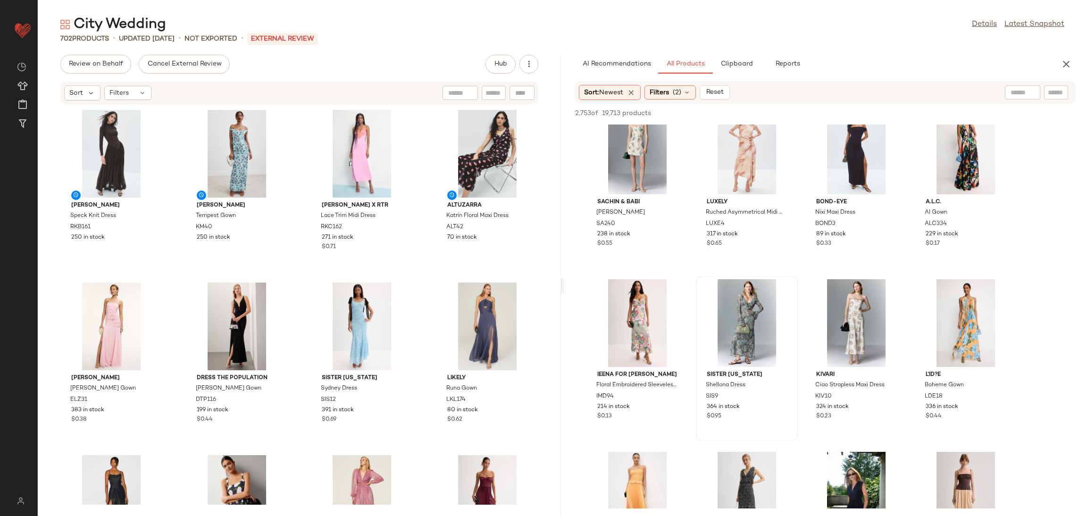
scroll to position [1748, 0]
click at [746, 345] on button "View" at bounding box center [747, 353] width 32 height 17
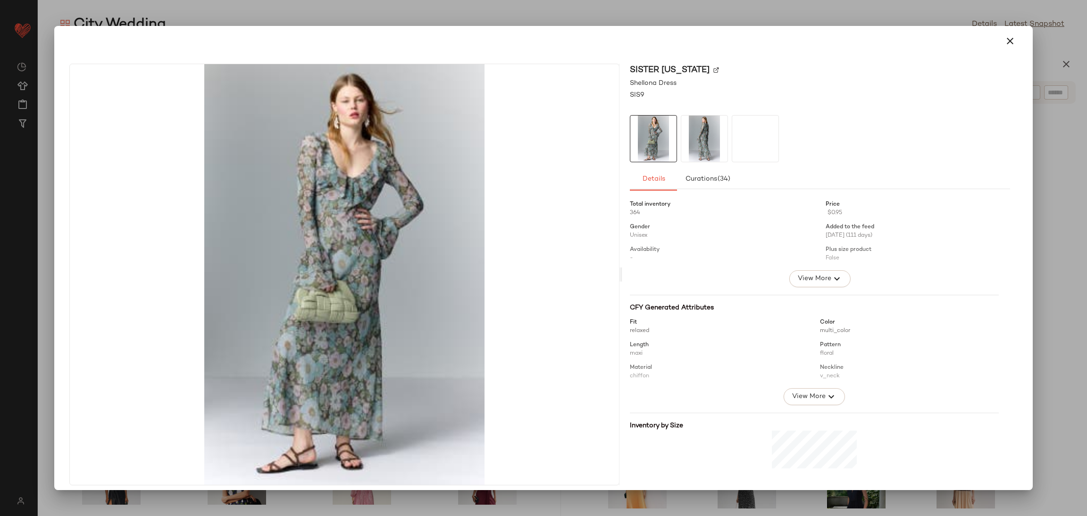
click at [690, 142] on img at bounding box center [705, 139] width 46 height 46
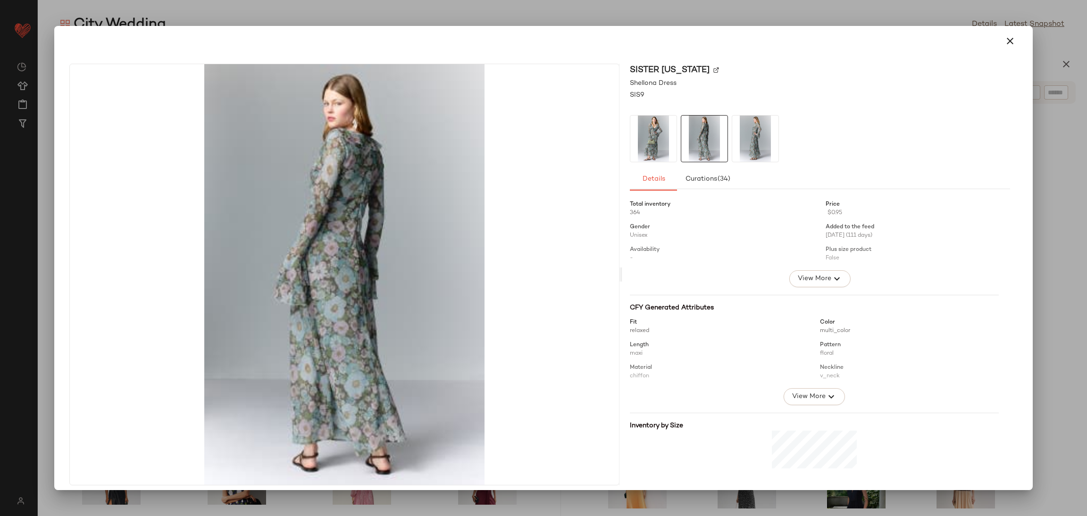
click at [732, 144] on img at bounding box center [755, 139] width 46 height 46
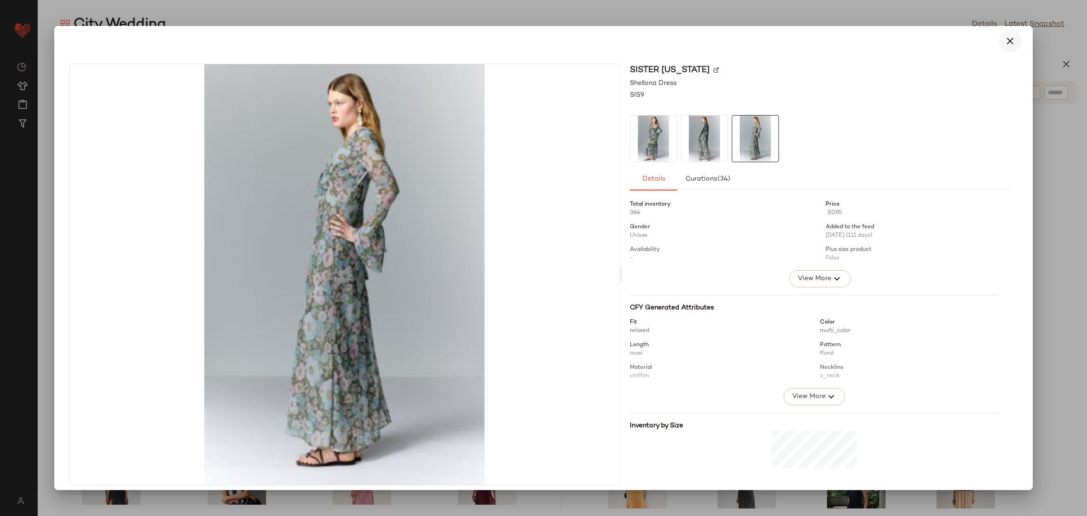
click at [1007, 43] on icon "button" at bounding box center [1010, 40] width 11 height 11
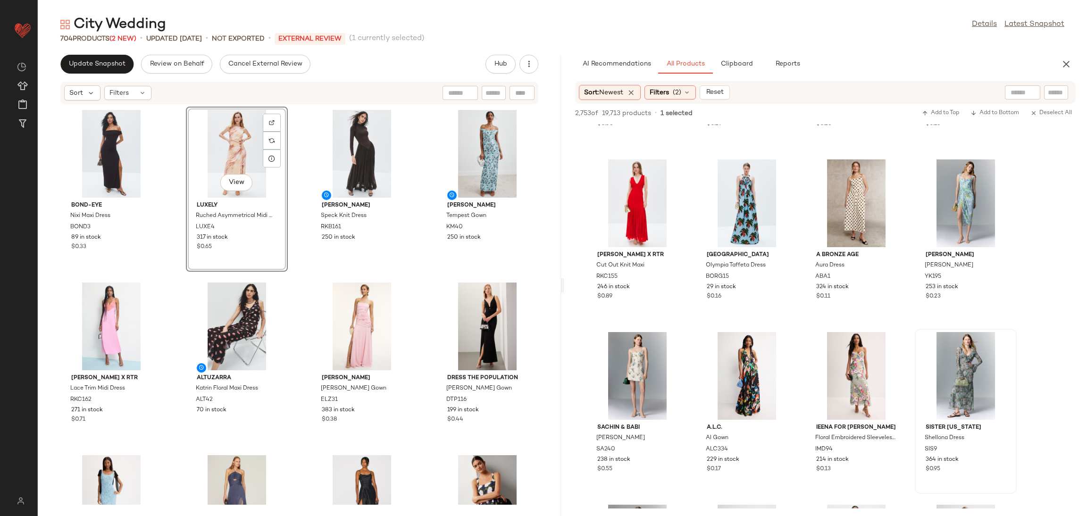
scroll to position [0, 0]
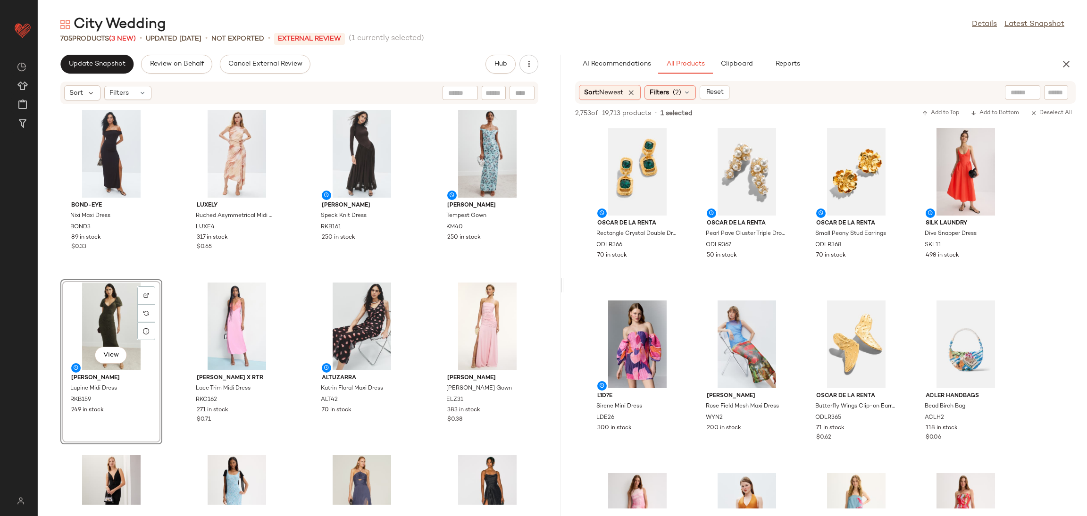
click at [177, 272] on div "bond-eye Nixi Maxi Dress BOND3 89 in stock $0.33 Luxely Ruched Asymmetrical Mid…" at bounding box center [299, 305] width 523 height 400
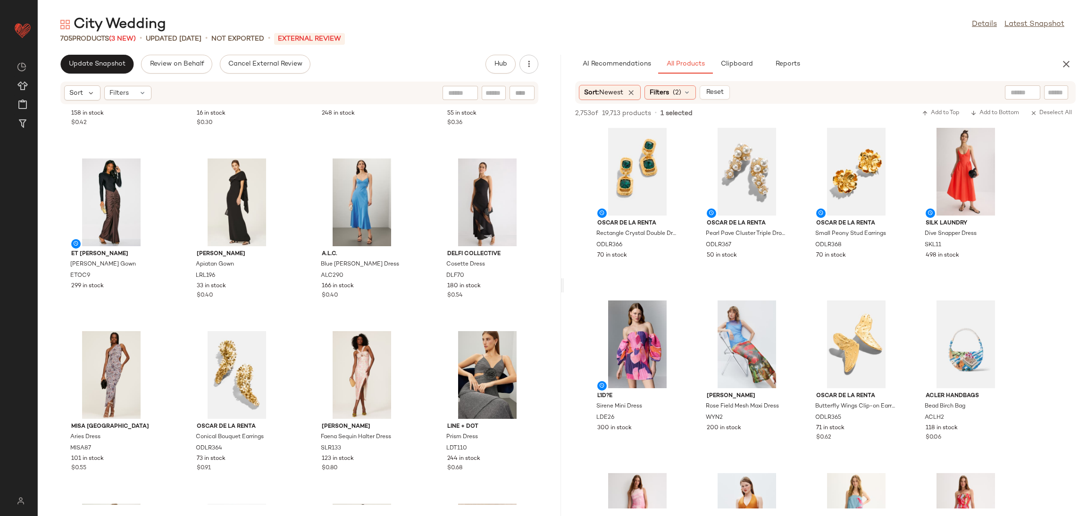
scroll to position [513, 0]
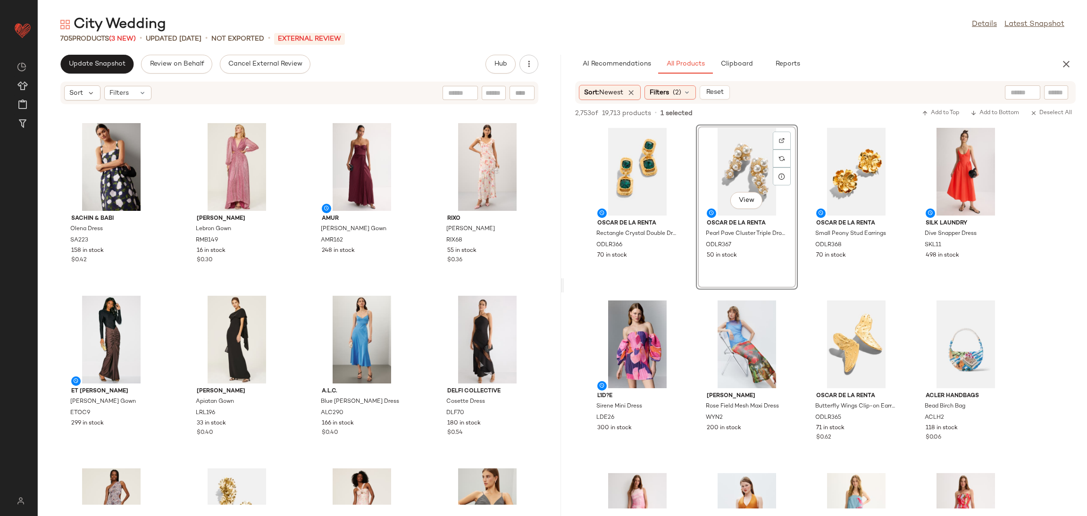
click at [299, 280] on div "Sachin & Babi Olena Dress SA223 158 in stock $0.42 Ramy Brook Lebron Gown RMB14…" at bounding box center [299, 305] width 523 height 400
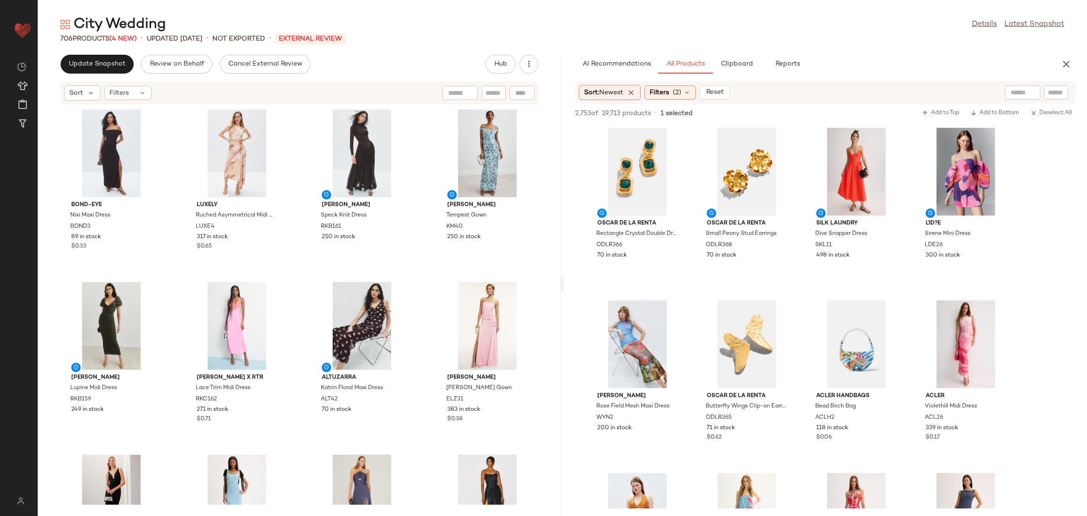
scroll to position [0, 0]
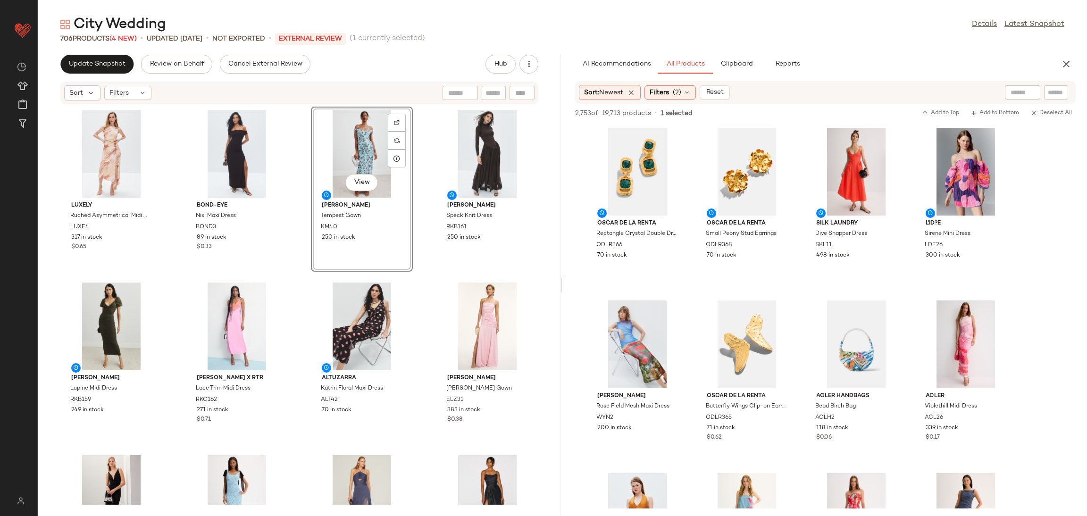
click at [297, 272] on div "Luxely Ruched Asymmetrical Midi Dress LUXE4 317 in stock $0.65 bond-eye Nixi Ma…" at bounding box center [299, 305] width 523 height 400
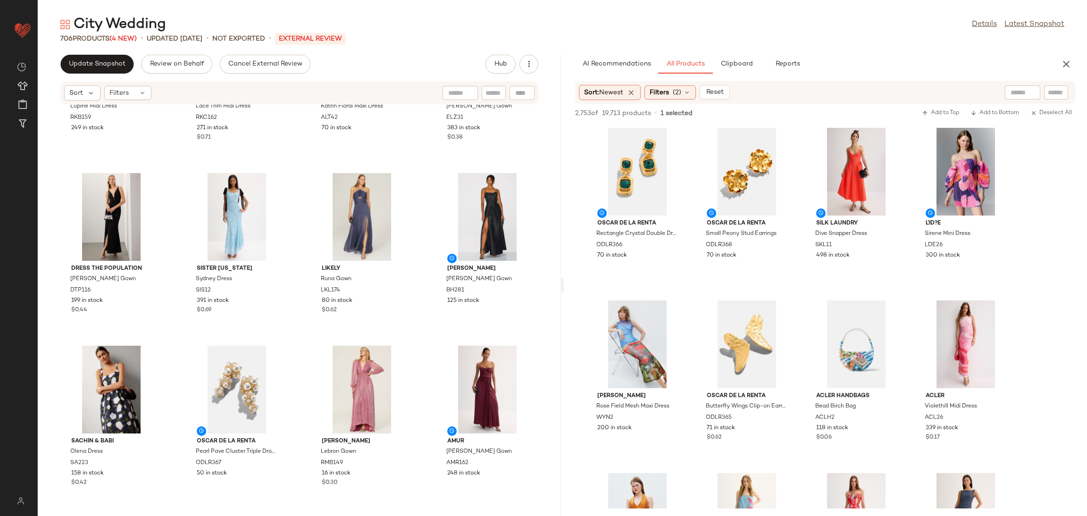
scroll to position [177, 0]
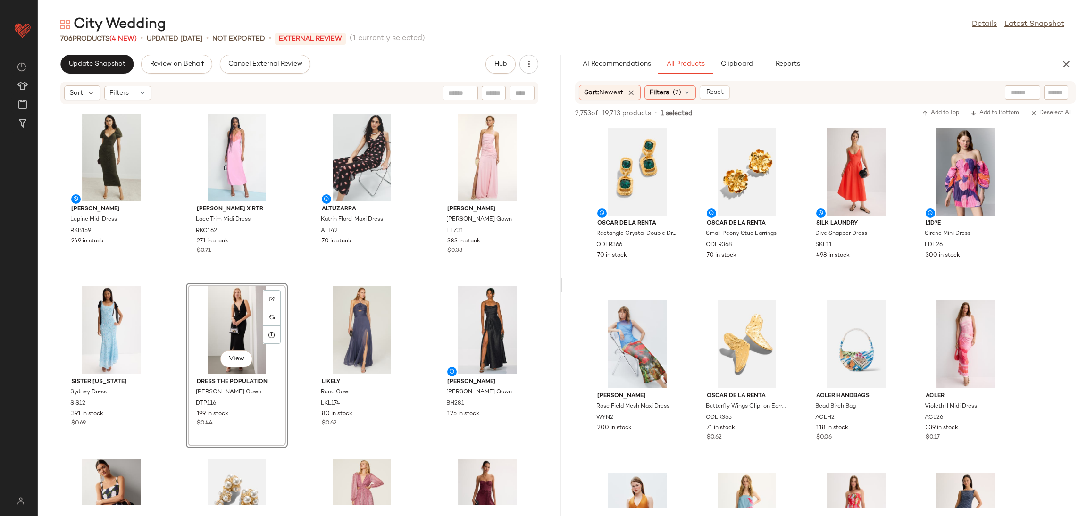
click at [292, 289] on div "Ronny Kobo Lupine Midi Dress RKB159 249 in stock Ronny Kobo x RTR Lace Trim Mid…" at bounding box center [299, 305] width 523 height 400
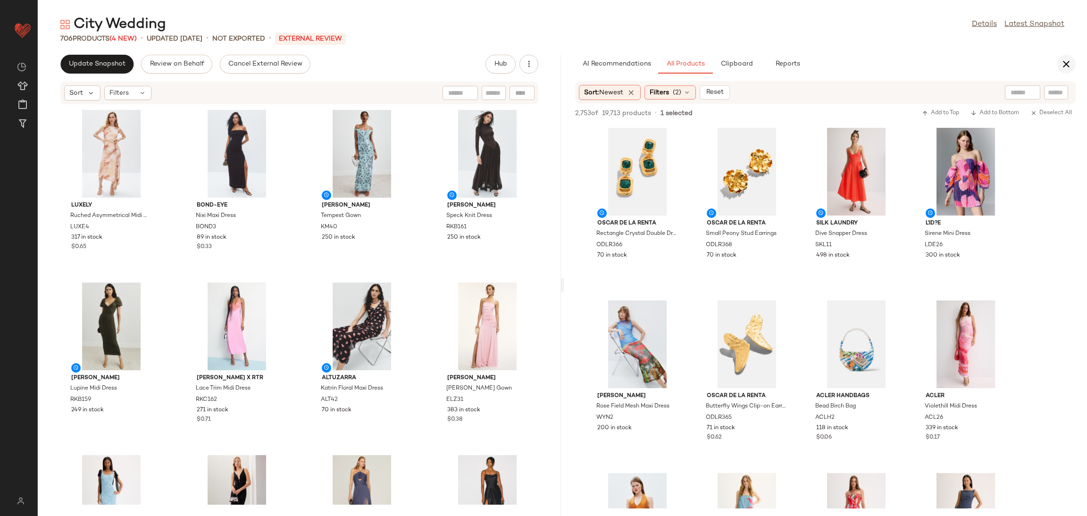
click at [1070, 67] on icon "button" at bounding box center [1066, 64] width 11 height 11
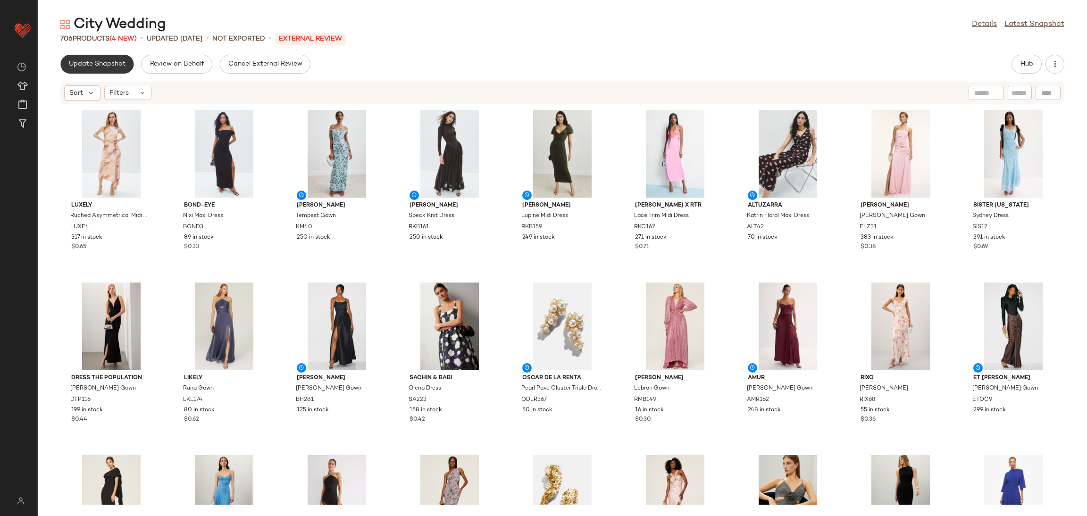
click at [125, 56] on button "Update Snapshot" at bounding box center [96, 64] width 73 height 19
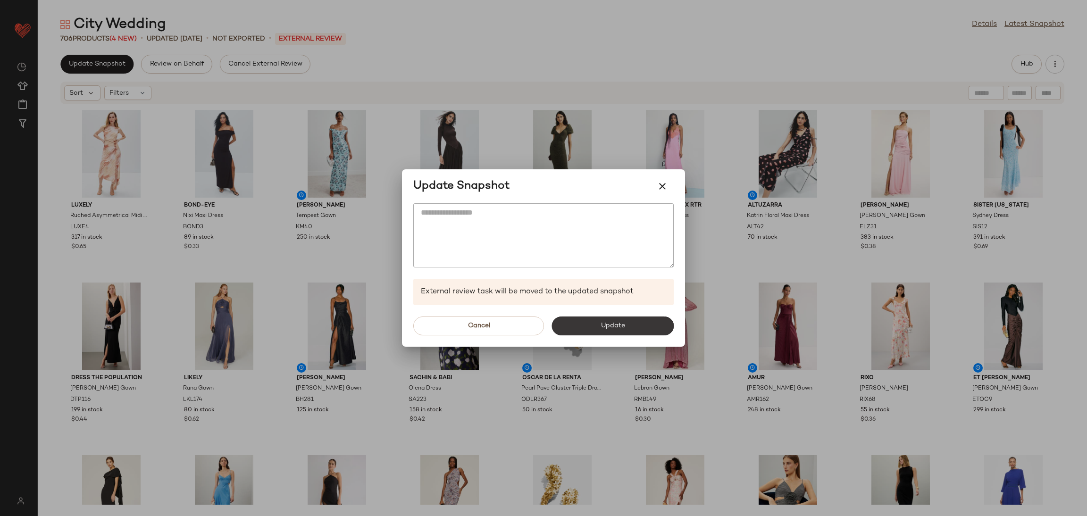
click at [633, 322] on button "Update" at bounding box center [613, 326] width 122 height 19
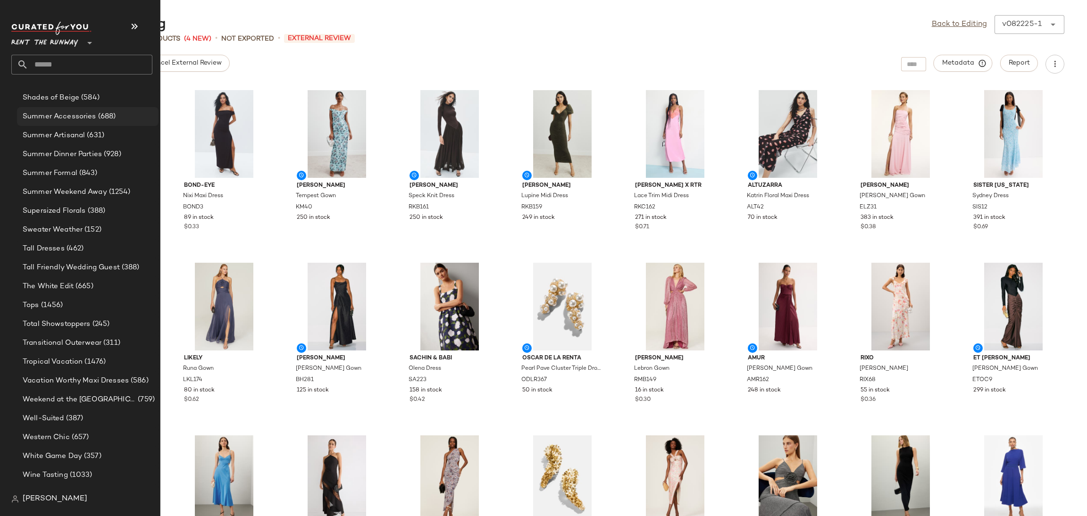
scroll to position [1128, 0]
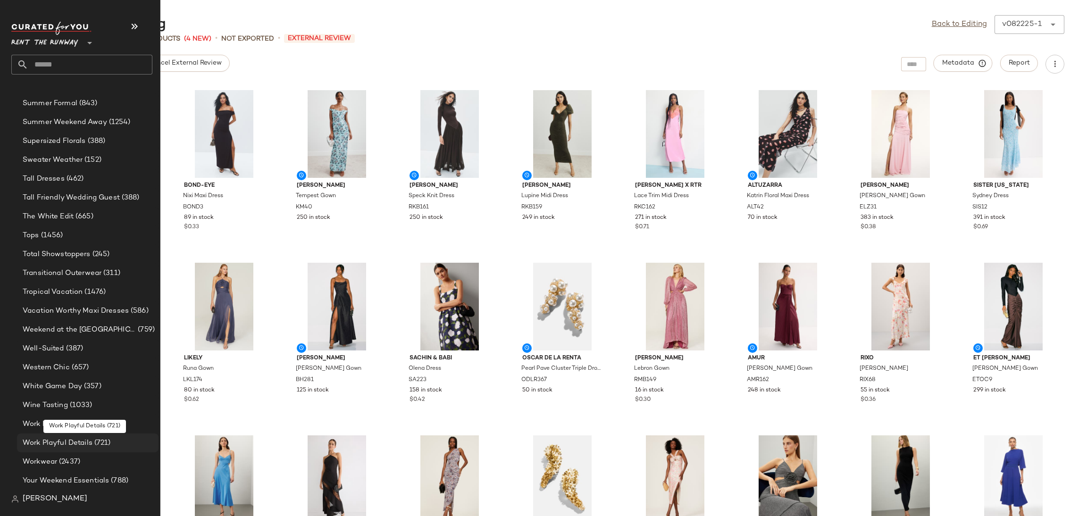
click at [83, 443] on span "Work Playful Details" at bounding box center [58, 443] width 70 height 11
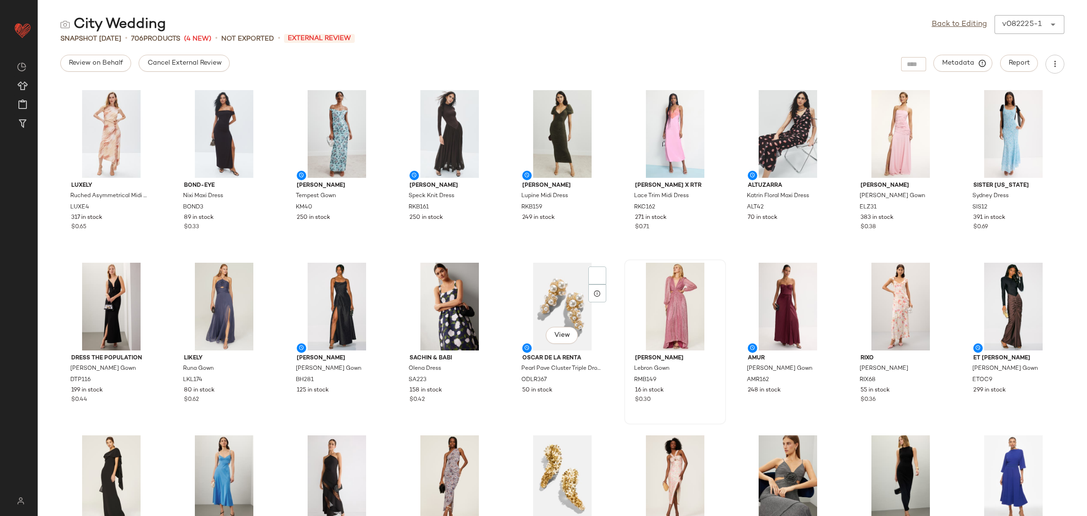
scroll to position [0, 0]
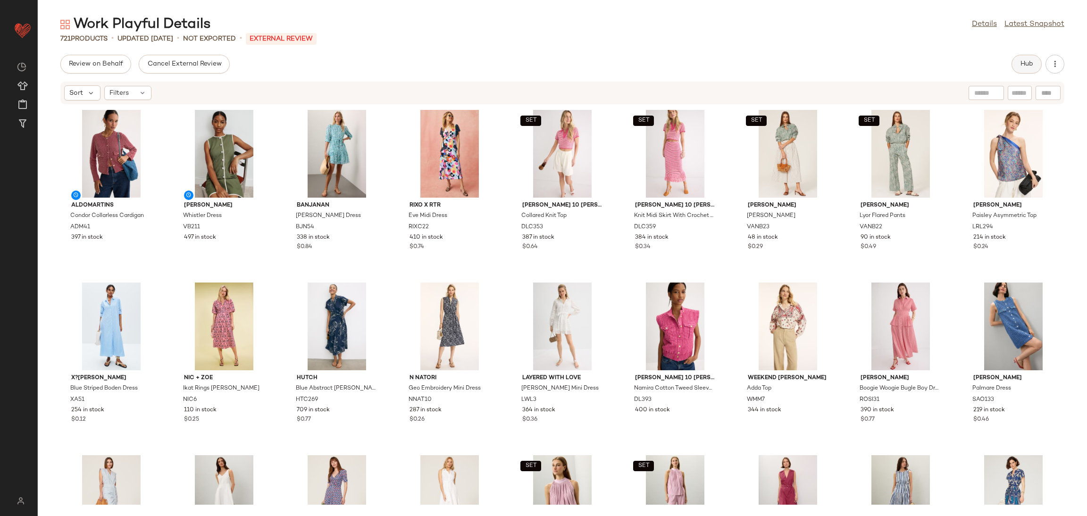
click at [1027, 69] on button "Hub" at bounding box center [1027, 64] width 30 height 19
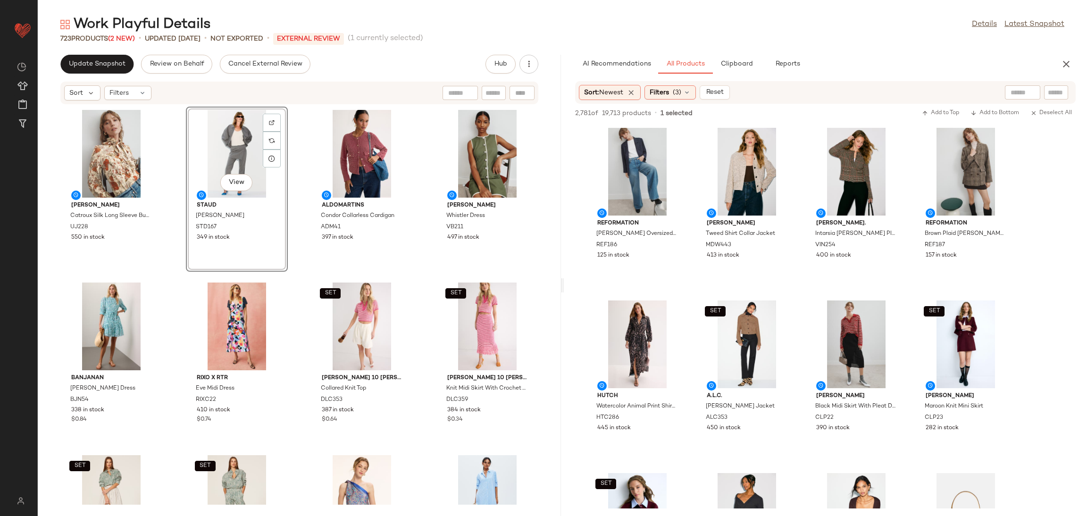
click at [297, 274] on div "Ulla Johnson Catroux Silk Long Sleeve Button Front Blouse UJ228 550 in stock Vi…" at bounding box center [299, 305] width 523 height 400
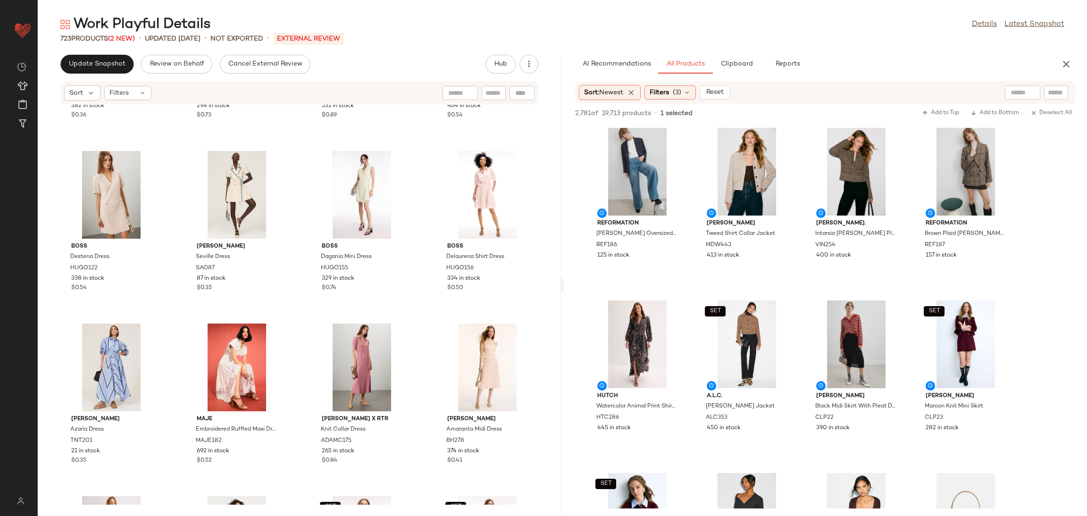
scroll to position [1865, 0]
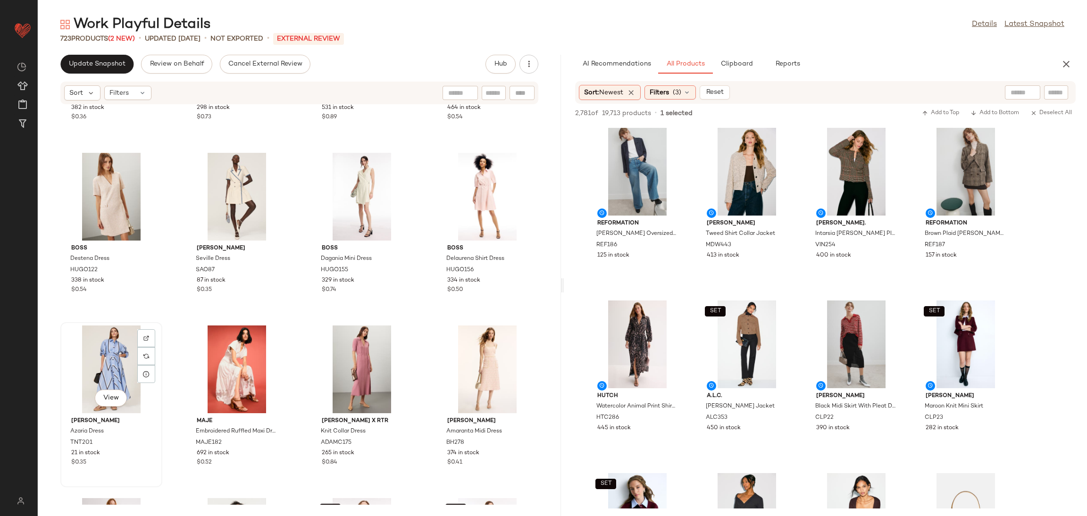
click at [106, 347] on div "View" at bounding box center [111, 370] width 95 height 88
click at [478, 348] on div "View" at bounding box center [487, 370] width 95 height 88
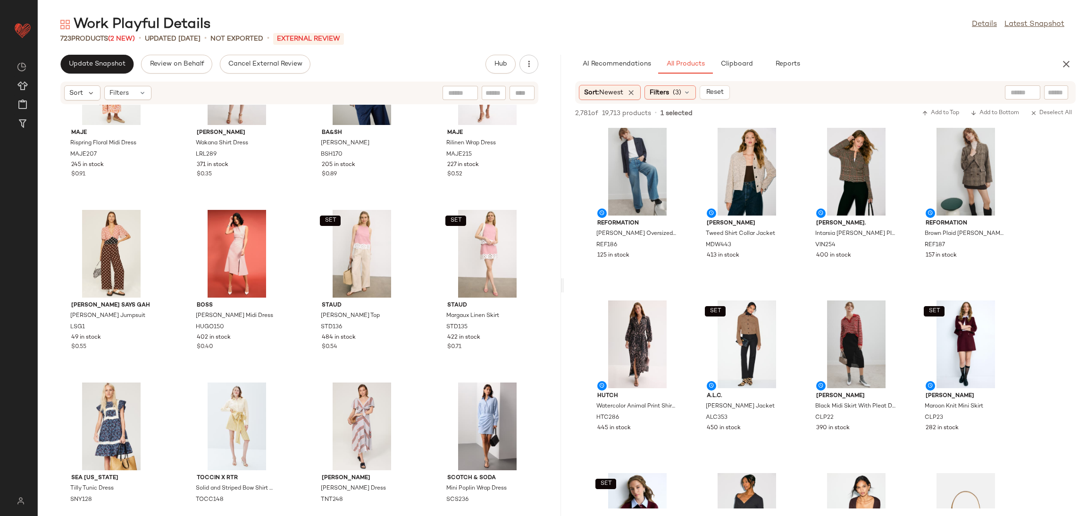
scroll to position [4745, 0]
click at [97, 262] on div "View" at bounding box center [111, 254] width 95 height 88
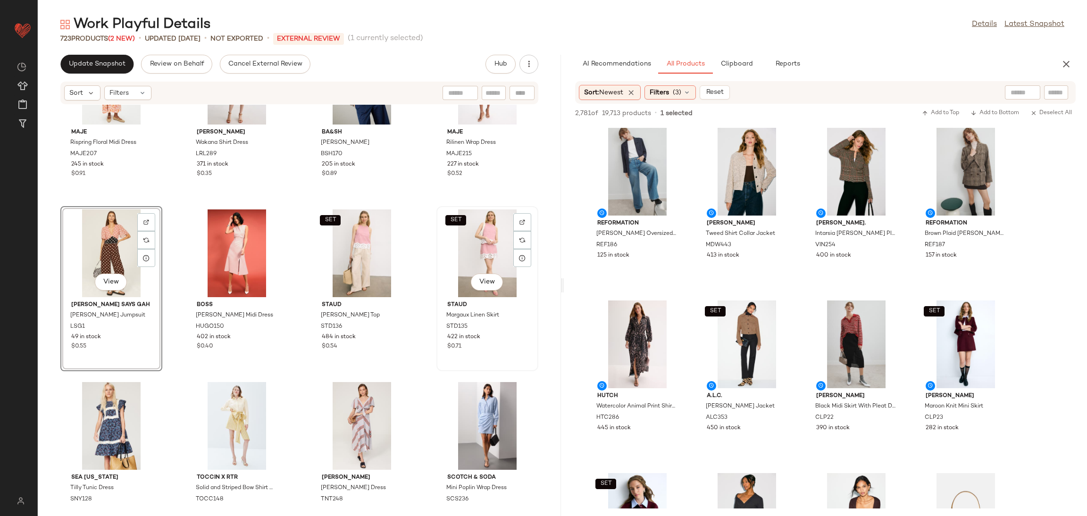
click at [440, 253] on div "SET View" at bounding box center [487, 254] width 95 height 88
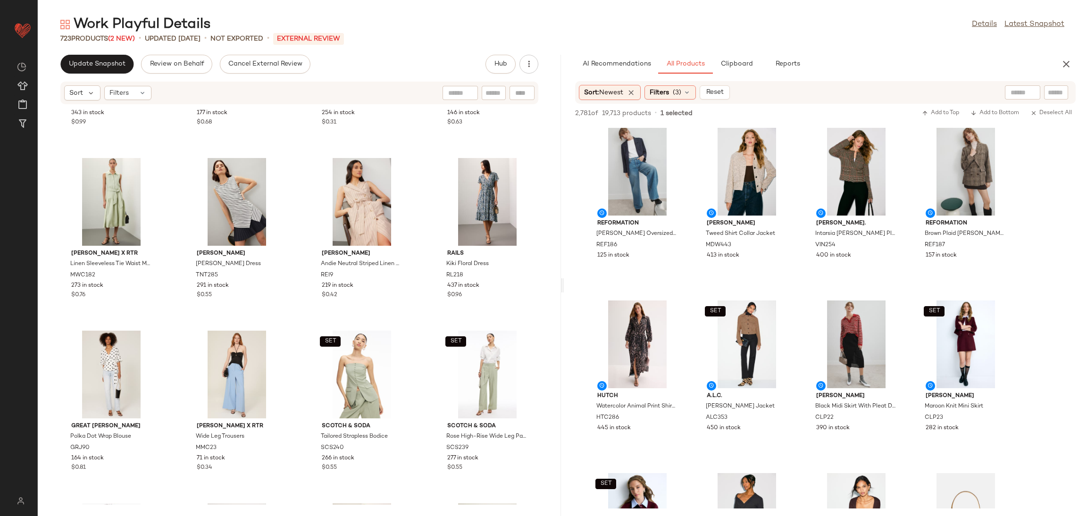
scroll to position [3636, 0]
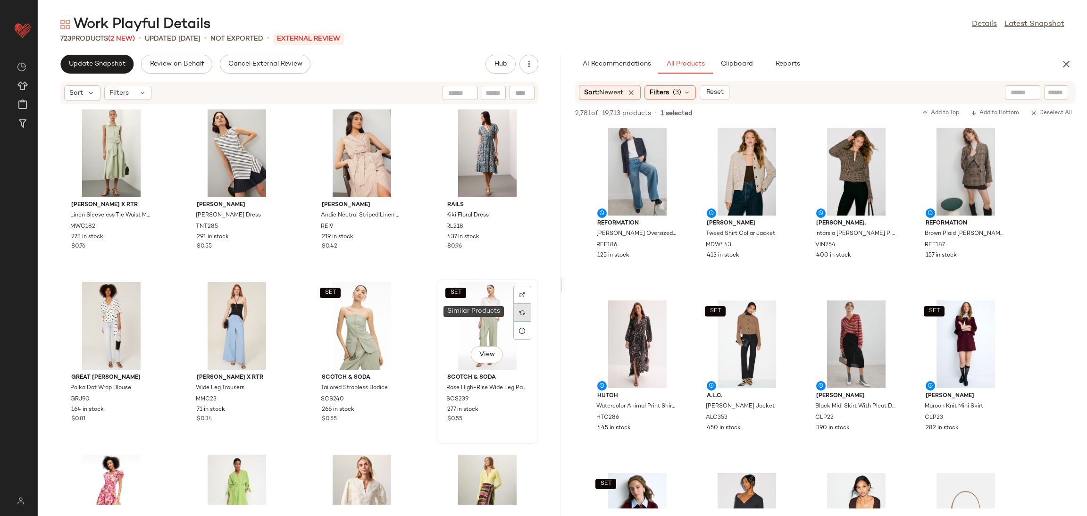
click at [513, 312] on div at bounding box center [522, 313] width 18 height 18
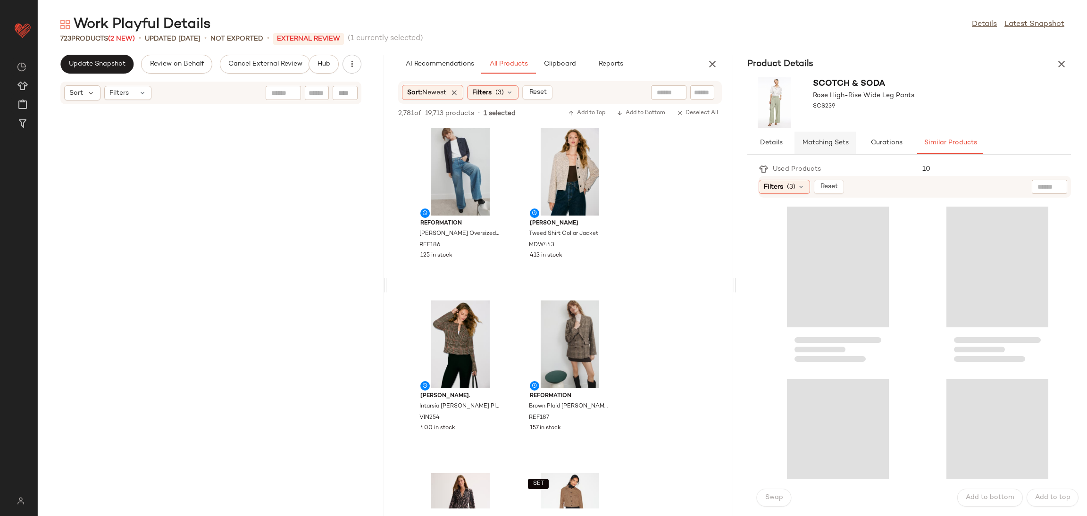
scroll to position [7600, 0]
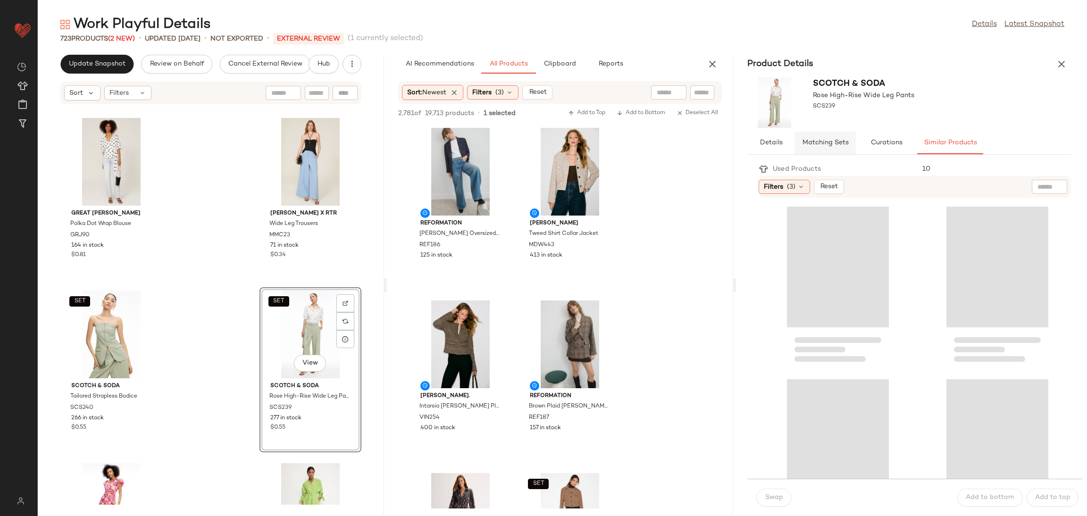
click at [917, 151] on button "Matching Sets" at bounding box center [950, 143] width 66 height 23
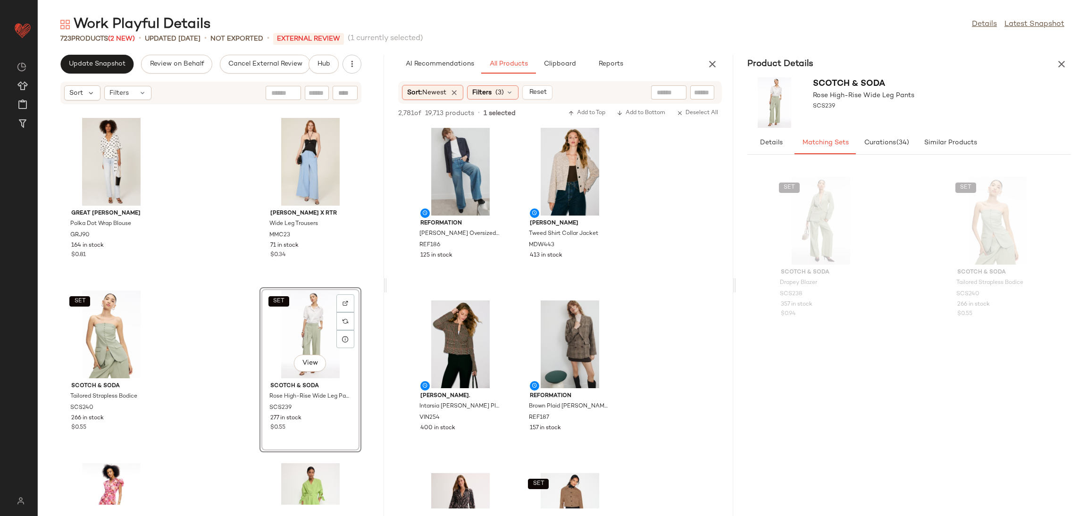
click at [921, 265] on div "SET Scotch & Soda Drapey Blazer SCS238 357 in stock $0.94 SET Scotch & Soda Tai…" at bounding box center [910, 337] width 324 height 331
click at [822, 225] on div "SET View" at bounding box center [821, 221] width 95 height 88
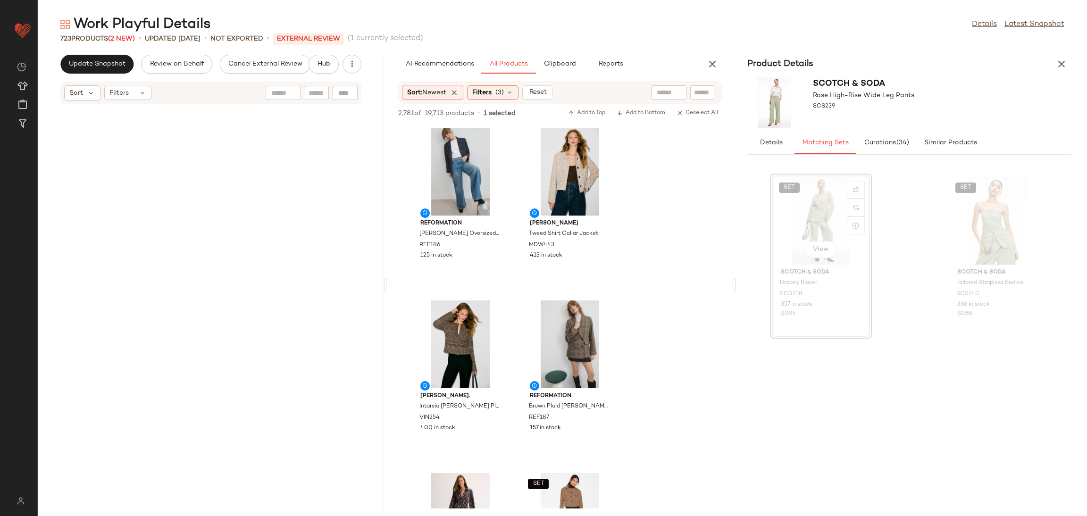
scroll to position [9155, 0]
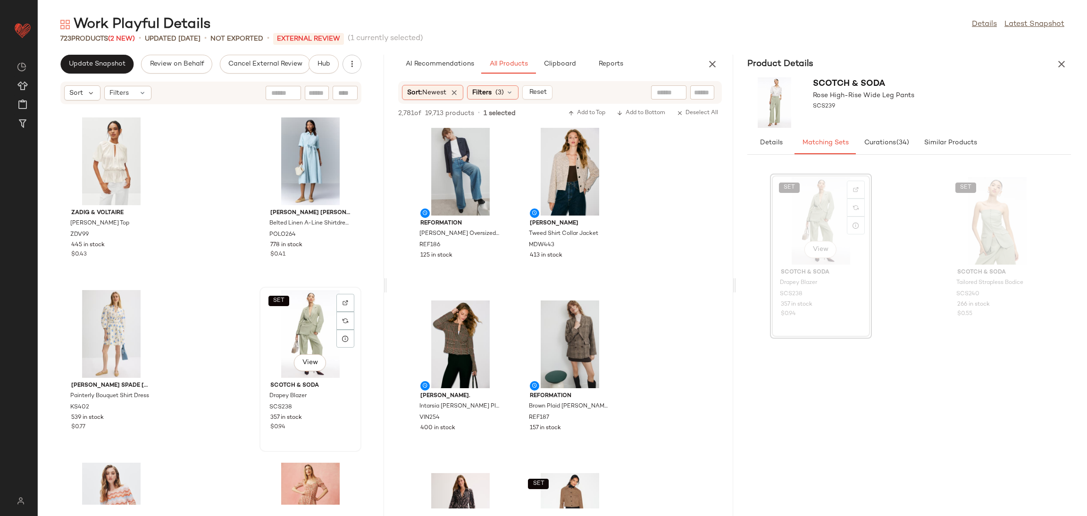
click at [287, 325] on div "SET View" at bounding box center [310, 334] width 95 height 88
click at [1058, 57] on button "button" at bounding box center [1061, 64] width 19 height 19
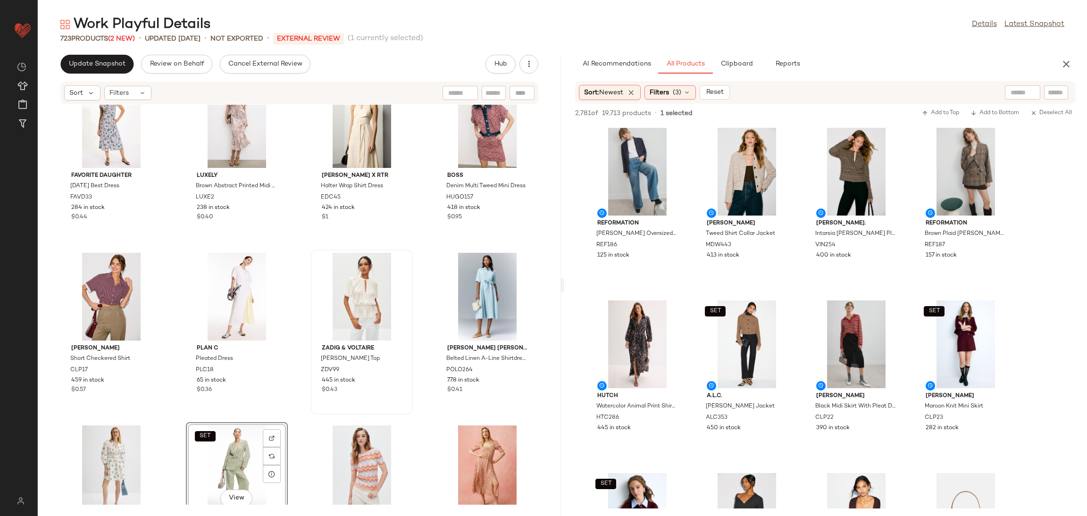
scroll to position [4356, 0]
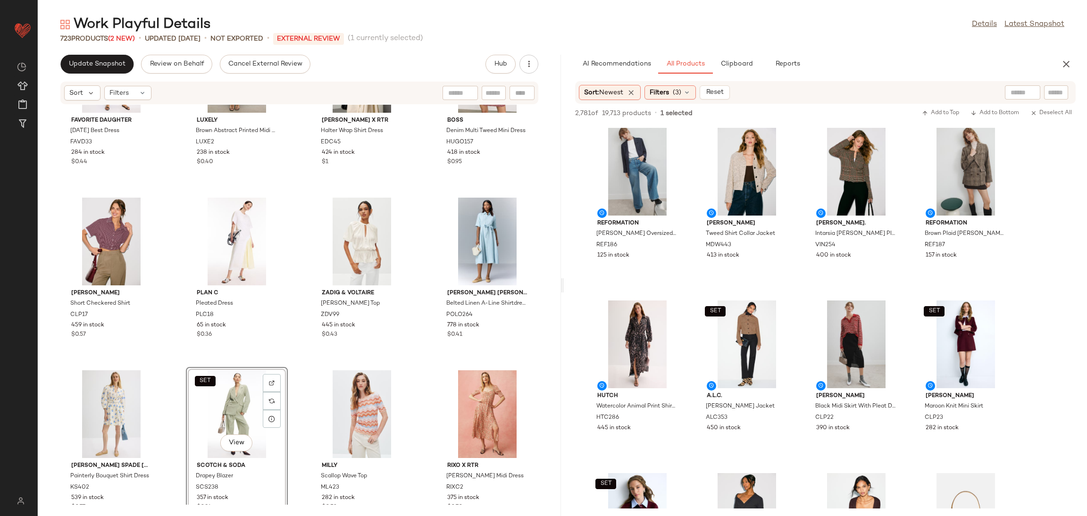
click at [291, 400] on div "Favorite Daughter Sunday Best Dress FAVD33 284 in stock $0.44 Luxely Brown Abst…" at bounding box center [299, 305] width 523 height 400
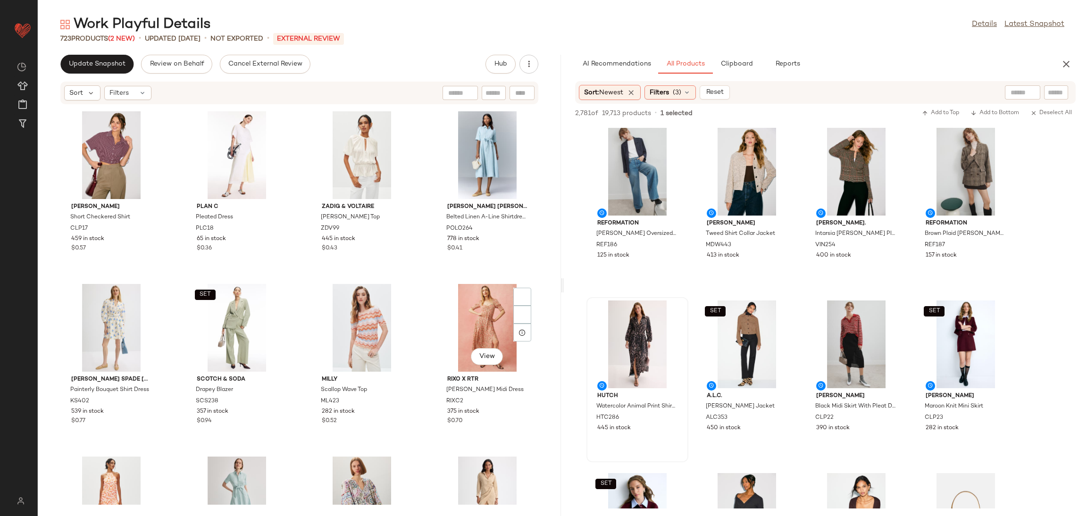
scroll to position [4498, 0]
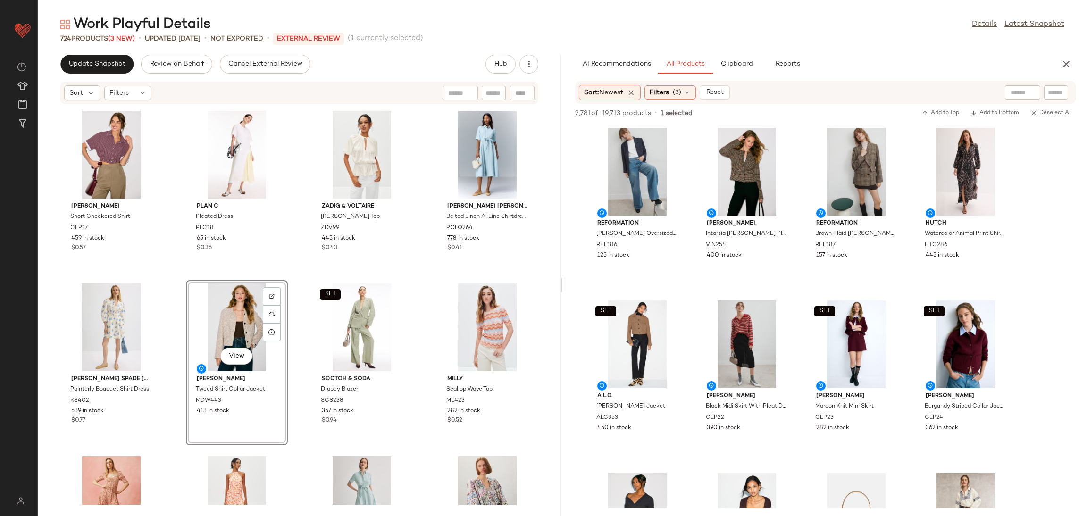
click at [235, 317] on div "View" at bounding box center [236, 328] width 95 height 88
click at [379, 311] on div "SET View" at bounding box center [361, 328] width 95 height 88
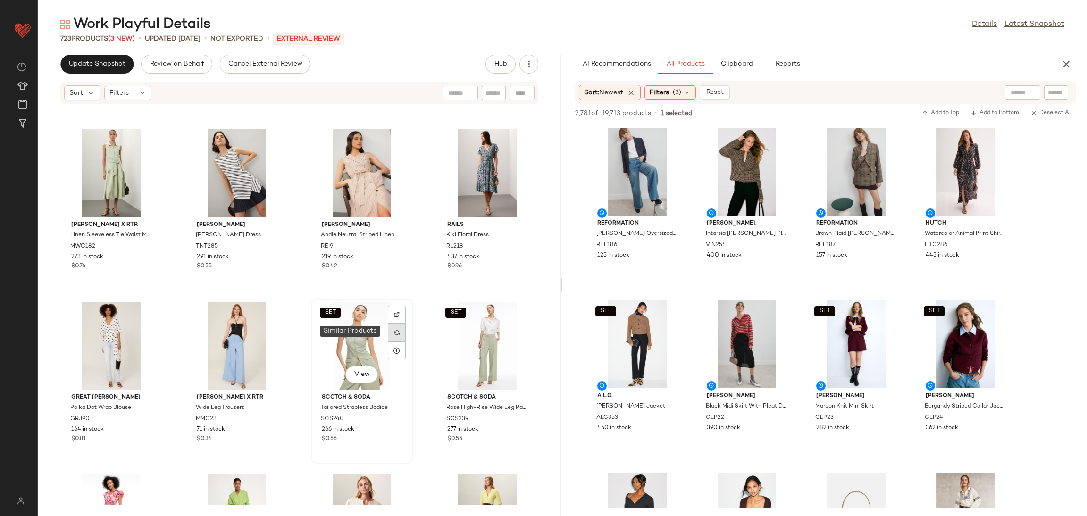
click at [388, 330] on div at bounding box center [397, 333] width 18 height 18
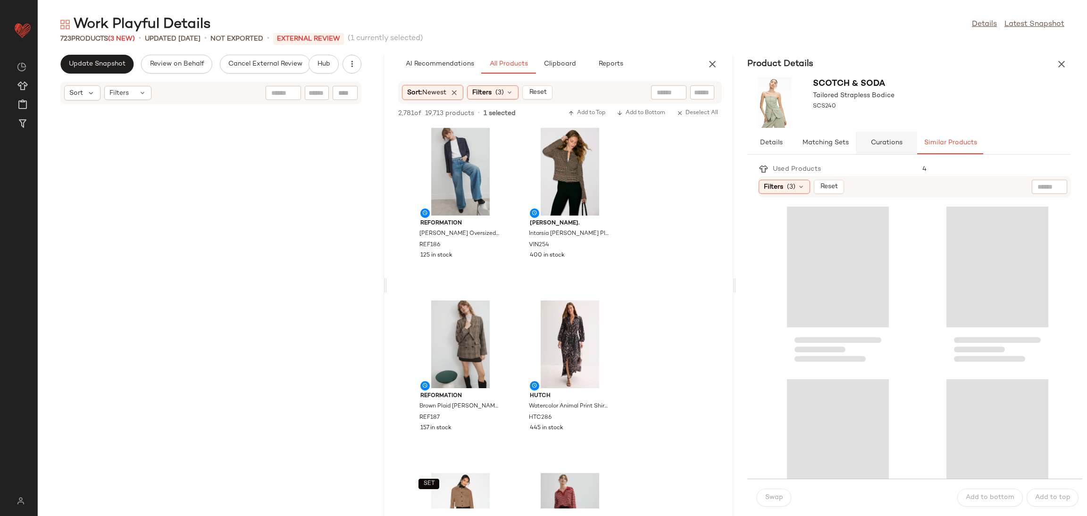
scroll to position [7600, 0]
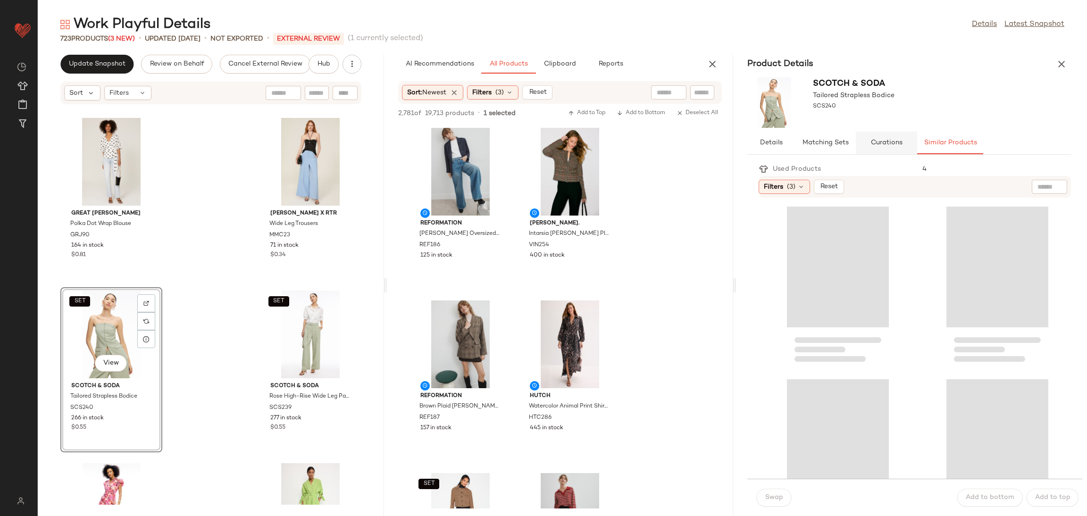
click at [856, 143] on button "Curations" at bounding box center [886, 143] width 61 height 23
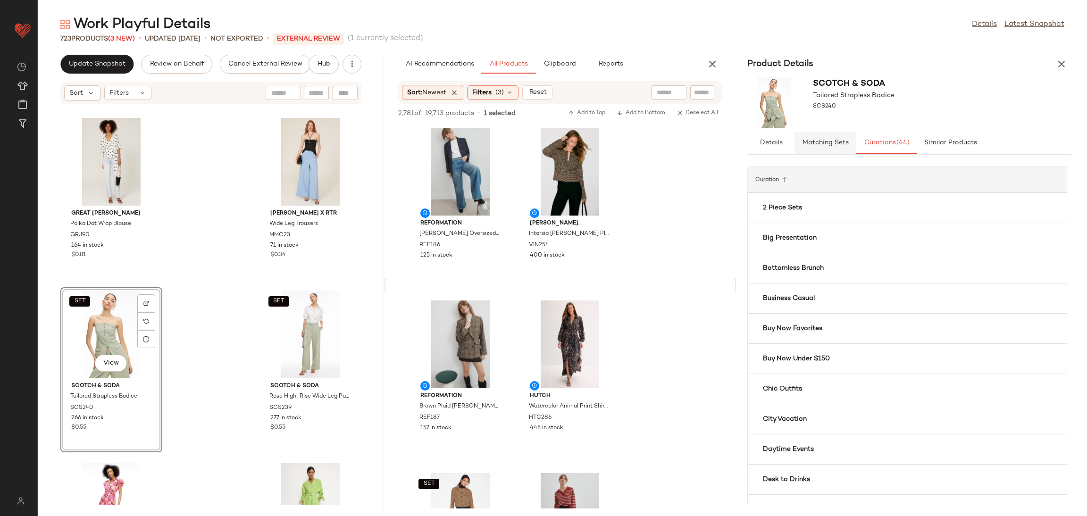
click at [917, 148] on button "Matching Sets" at bounding box center [950, 143] width 66 height 23
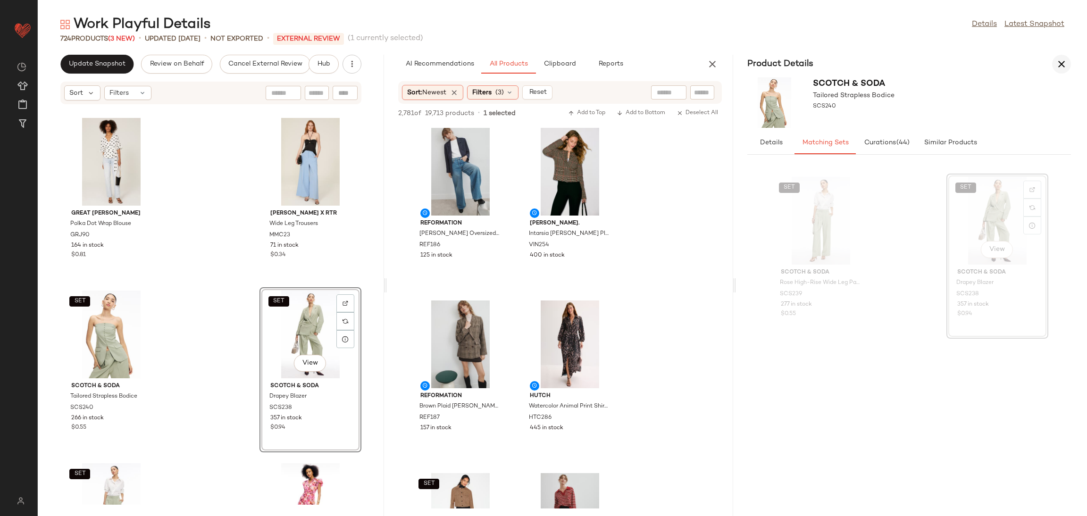
click at [1062, 70] on button "button" at bounding box center [1061, 64] width 19 height 19
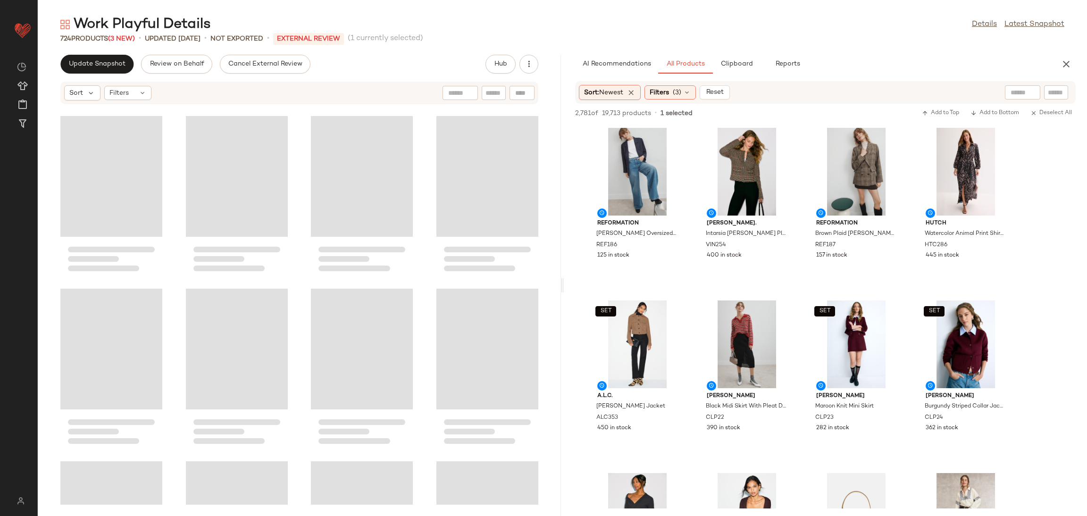
scroll to position [3627, 0]
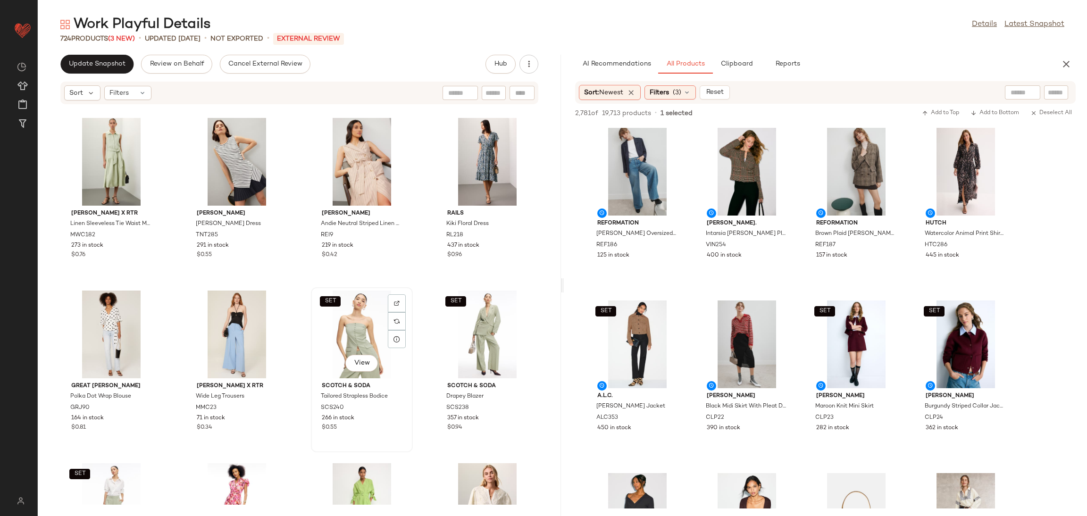
click at [368, 338] on div "SET View" at bounding box center [361, 335] width 95 height 88
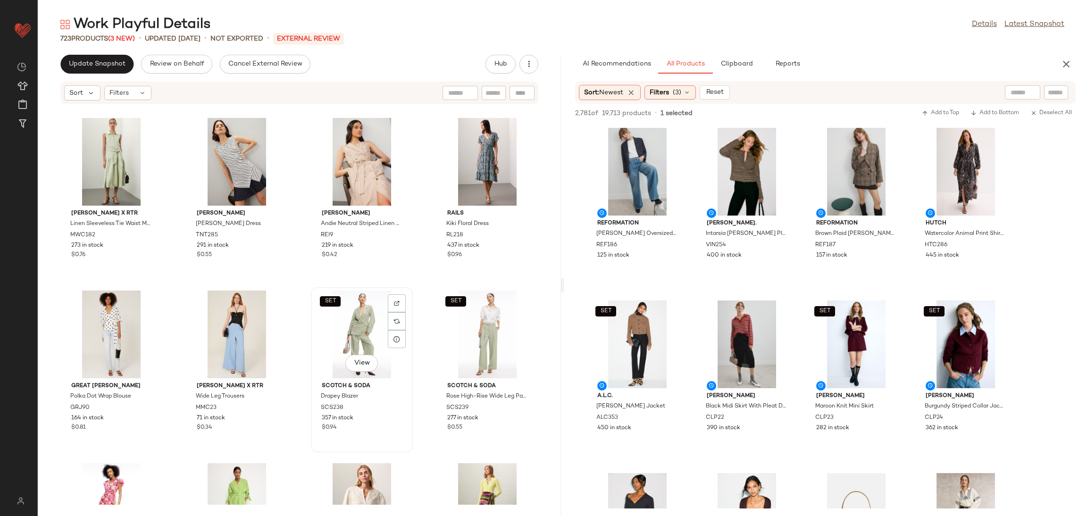
click at [371, 324] on div "SET View" at bounding box center [361, 335] width 95 height 88
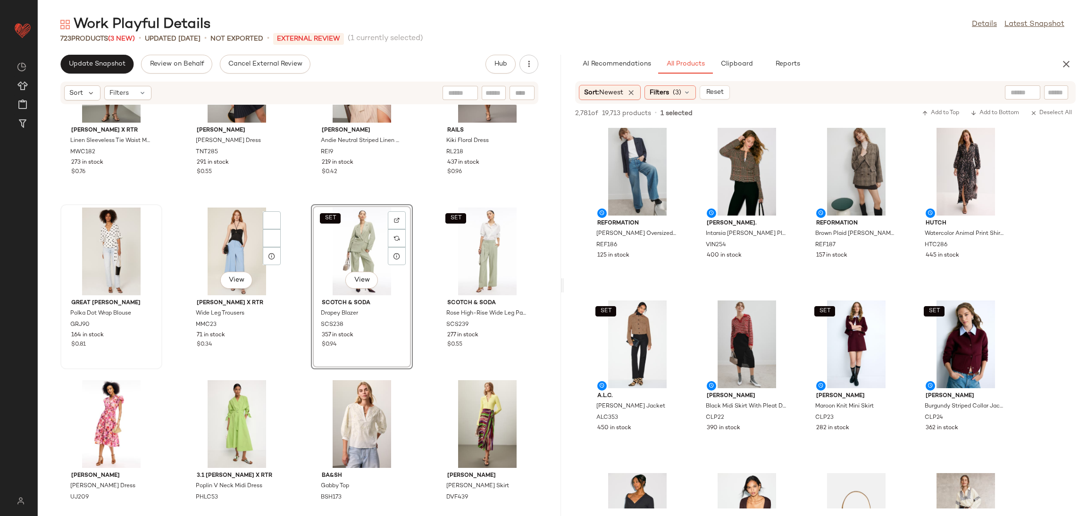
scroll to position [3711, 0]
click at [105, 256] on div "View" at bounding box center [111, 251] width 95 height 88
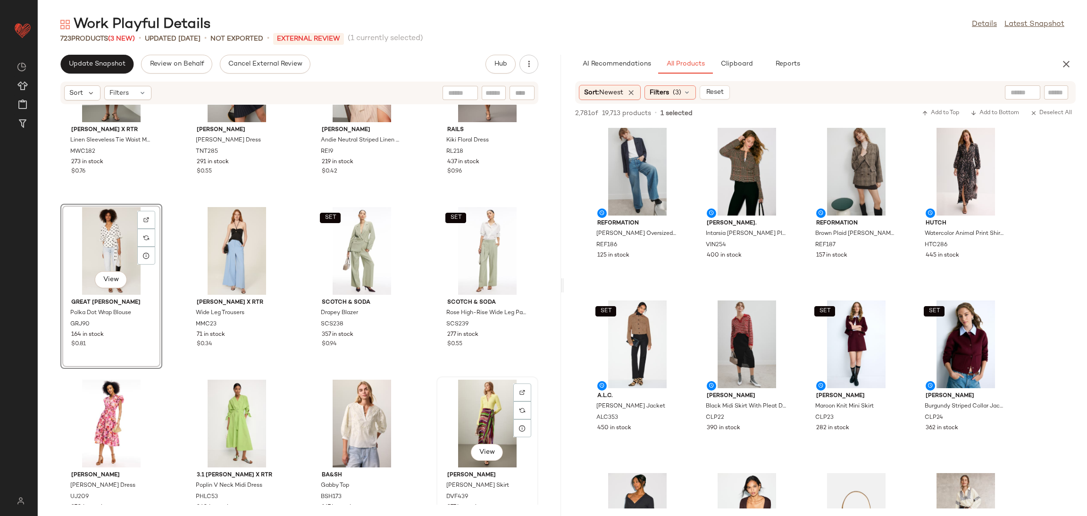
click at [467, 410] on div "View" at bounding box center [487, 424] width 95 height 88
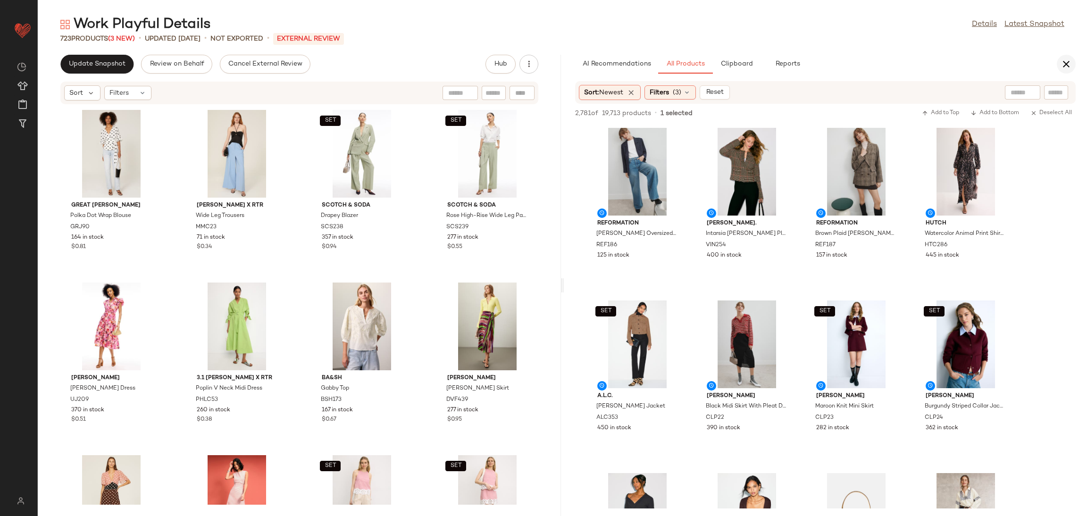
click at [1064, 69] on button "button" at bounding box center [1066, 64] width 19 height 19
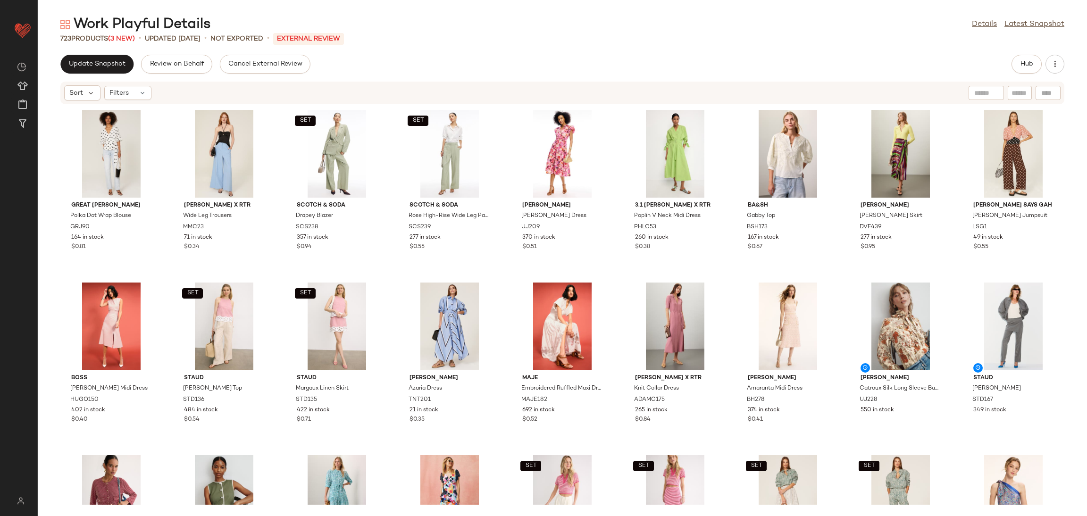
click at [390, 278] on div "Great Jones Polka Dot Wrap Blouse GRJ90 164 in stock $0.81 Marina Moscone x RTR…" at bounding box center [563, 305] width 1050 height 400
click at [88, 64] on span "Update Snapshot" at bounding box center [96, 64] width 57 height 8
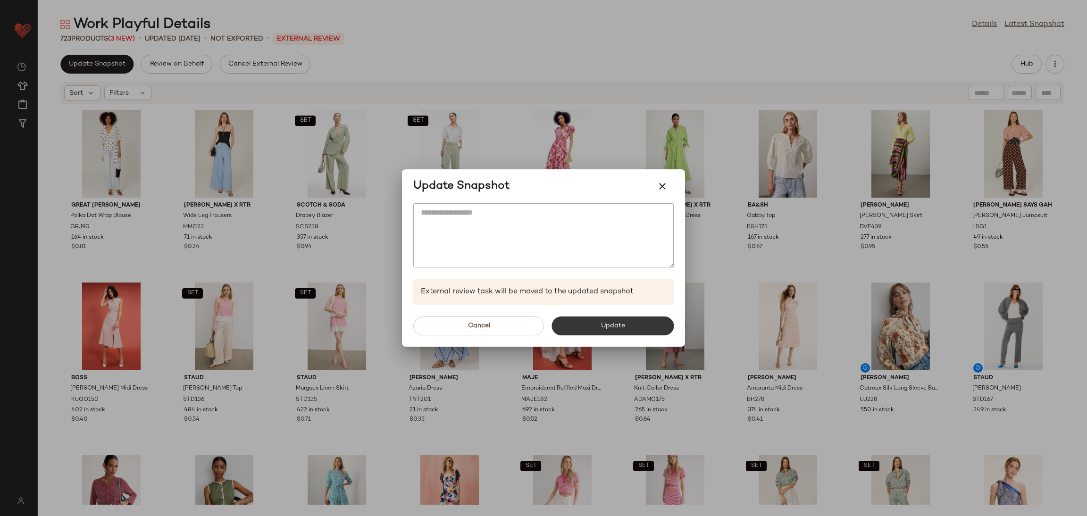
click at [645, 334] on button "Update" at bounding box center [613, 326] width 122 height 19
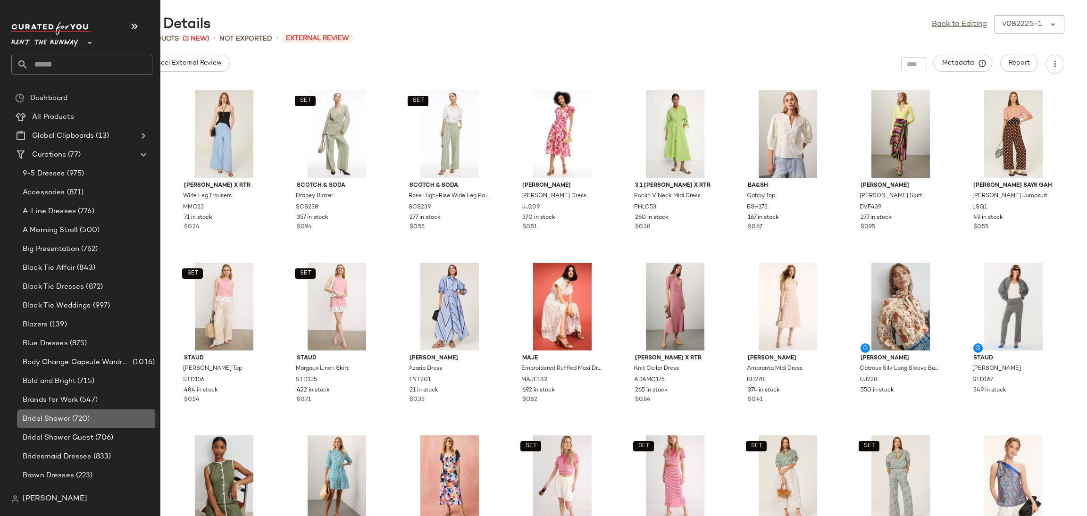
click at [57, 422] on span "Bridal Shower" at bounding box center [47, 419] width 48 height 11
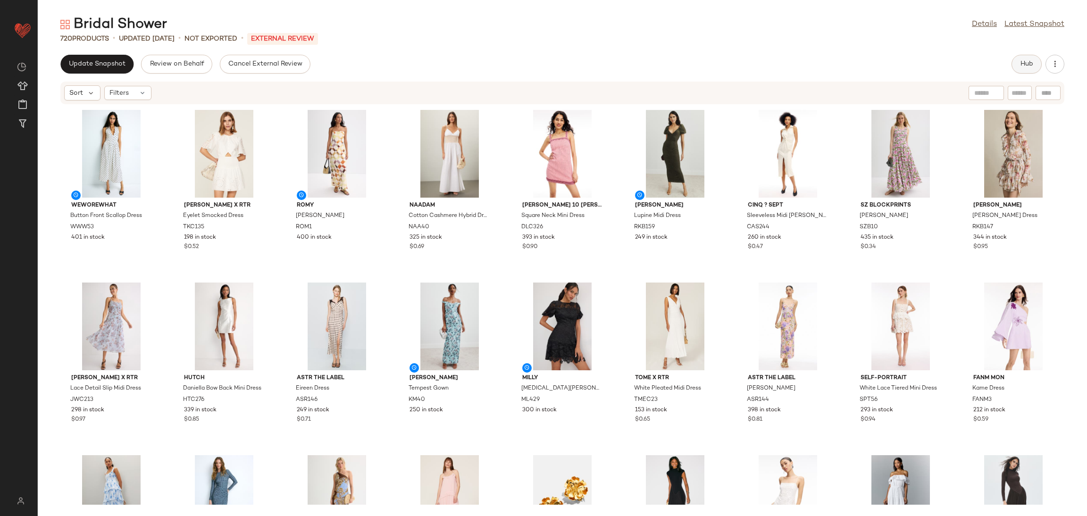
click at [1021, 60] on span "Hub" at bounding box center [1026, 64] width 13 height 8
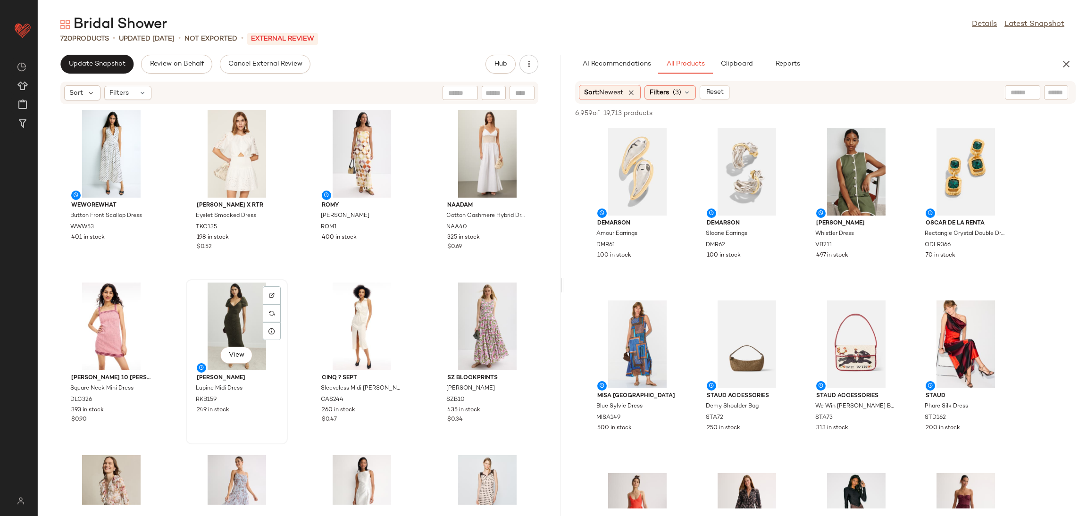
click at [246, 315] on div "View" at bounding box center [236, 327] width 95 height 88
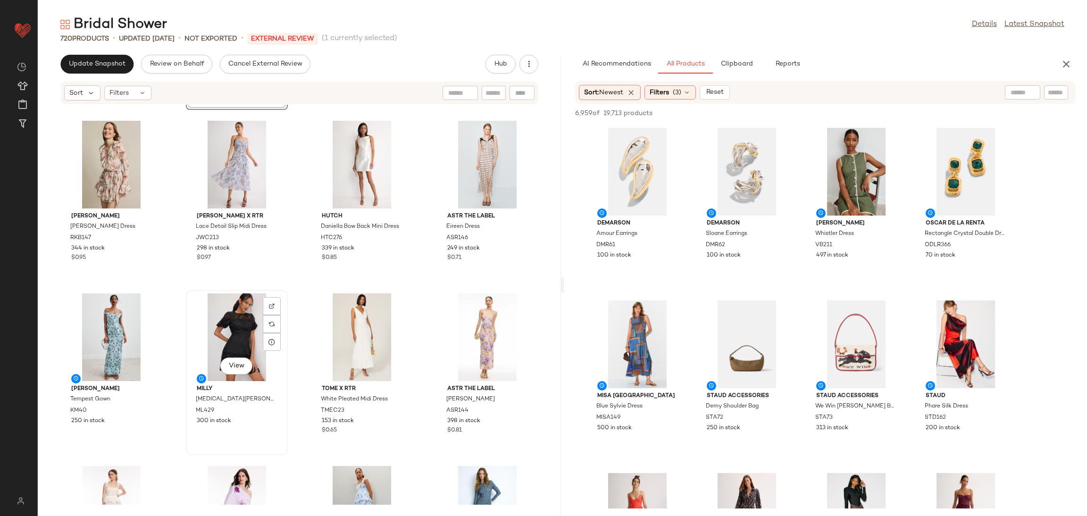
click at [244, 324] on div "View" at bounding box center [236, 338] width 95 height 88
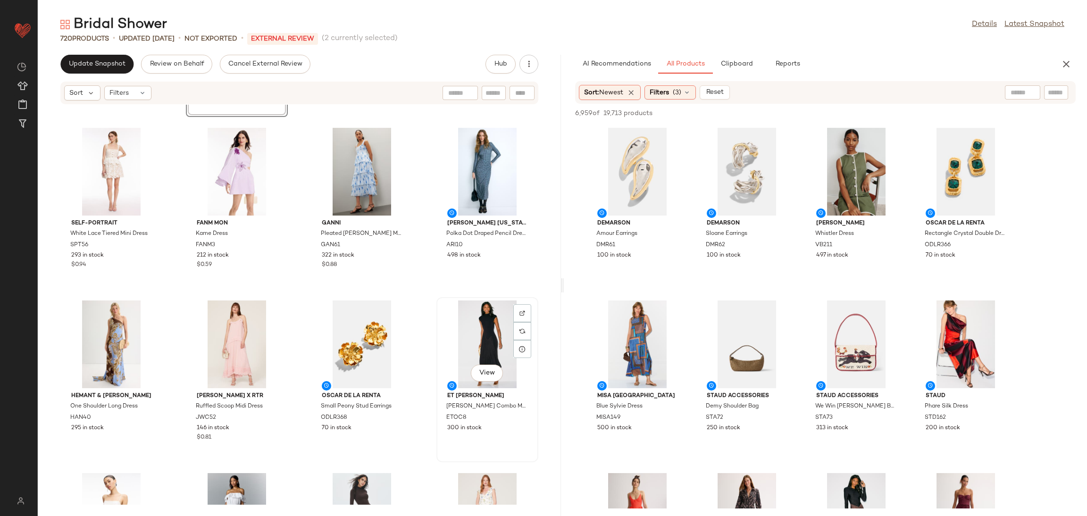
click at [471, 325] on div "View" at bounding box center [487, 345] width 95 height 88
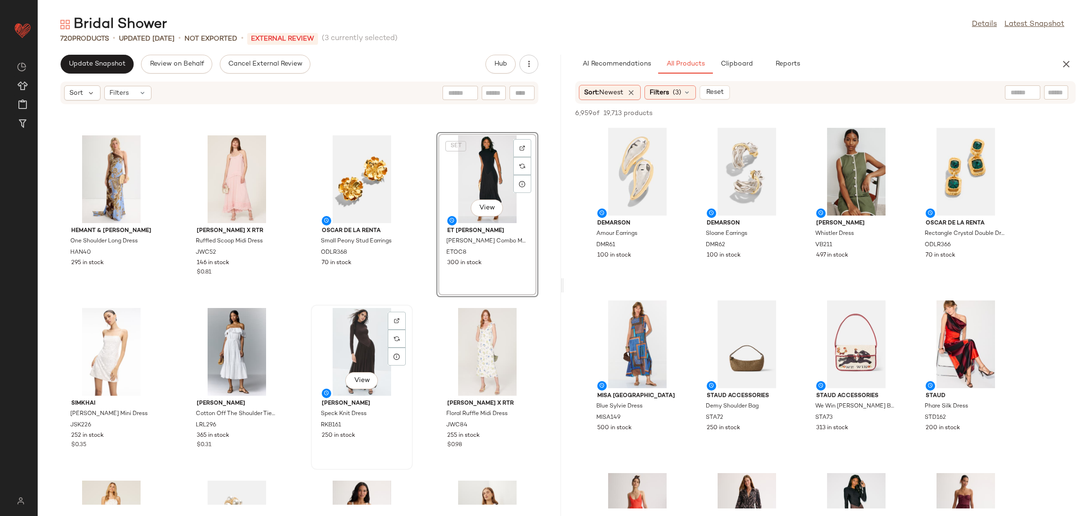
click at [347, 327] on div "View" at bounding box center [361, 352] width 95 height 88
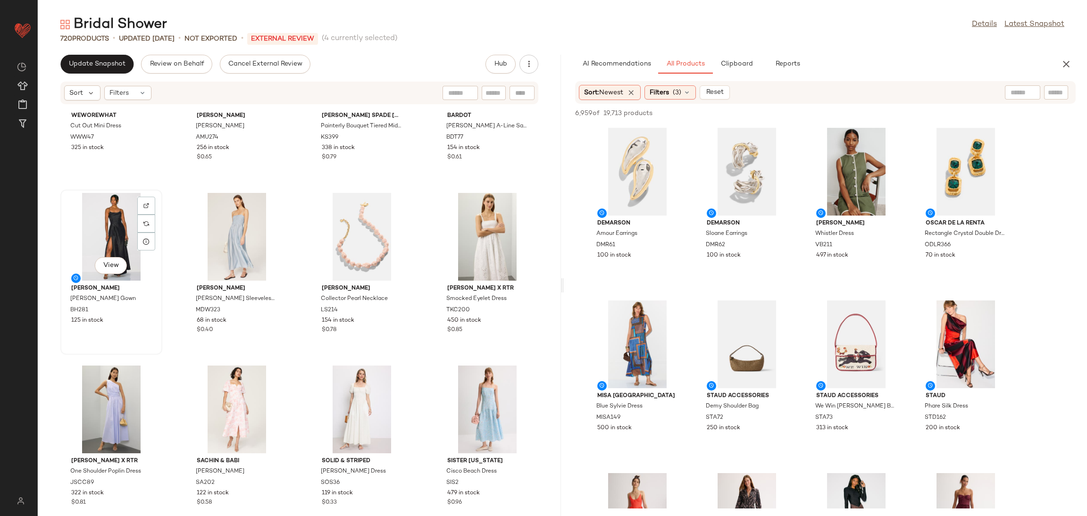
scroll to position [1468, 0]
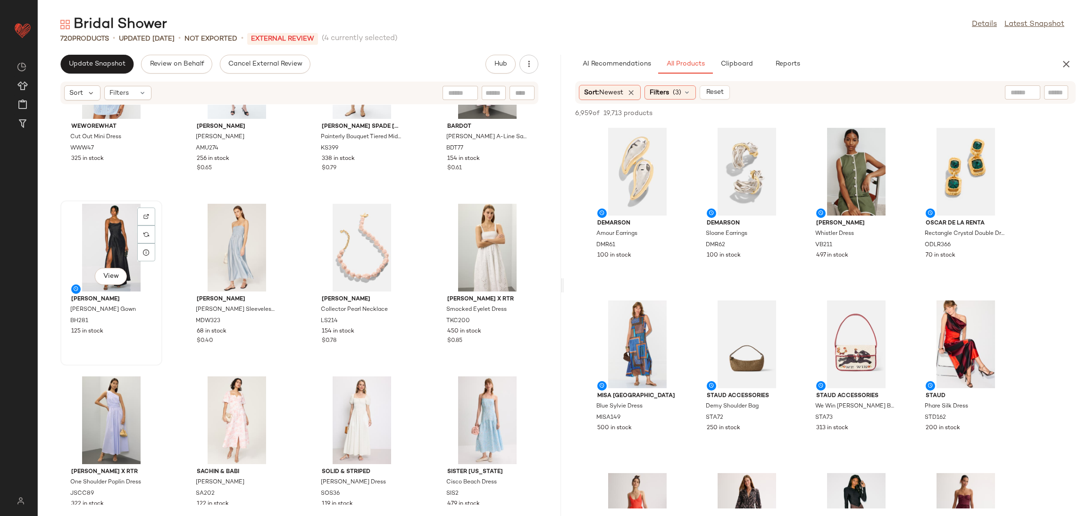
click at [135, 233] on div "View" at bounding box center [111, 248] width 95 height 88
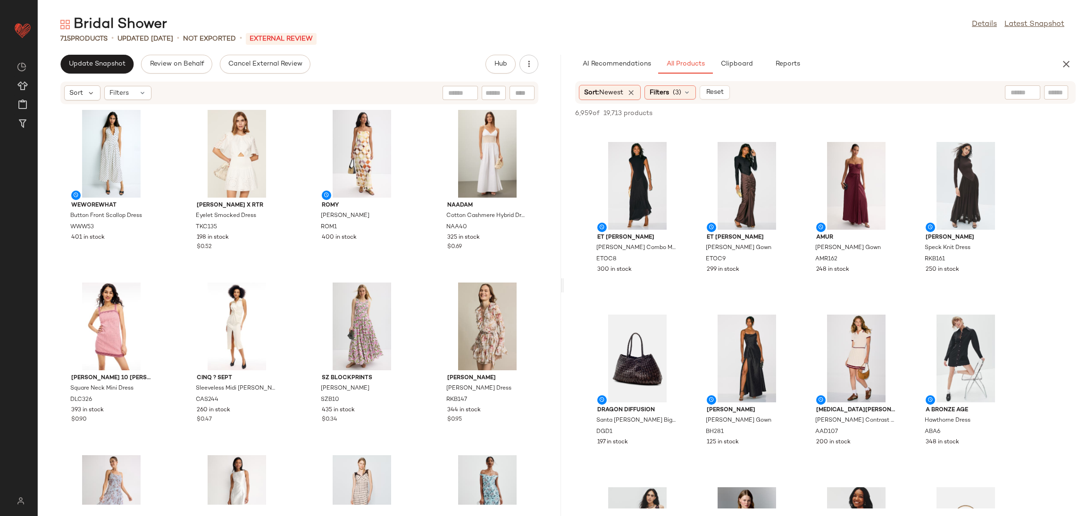
scroll to position [366, 0]
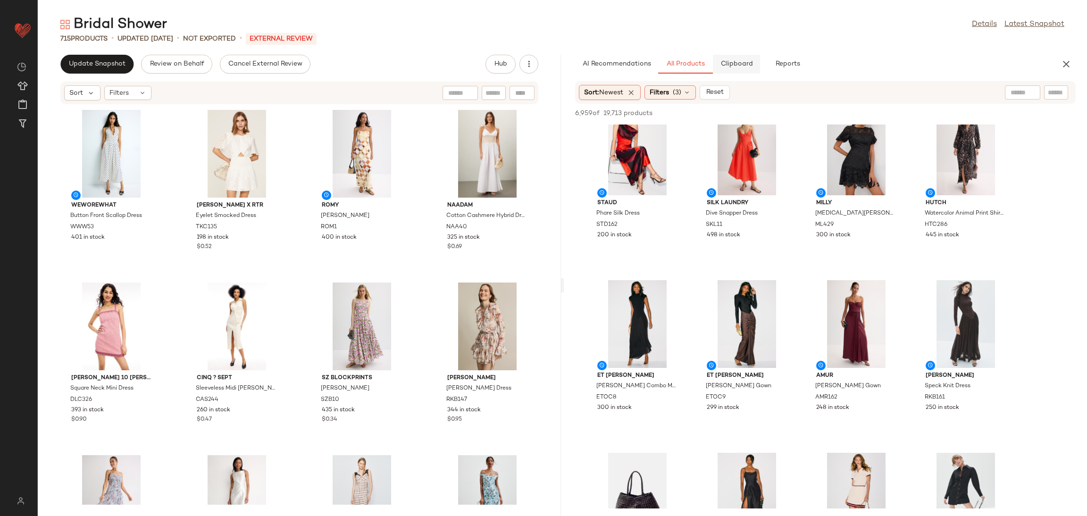
click at [732, 58] on button "Clipboard" at bounding box center [736, 64] width 47 height 19
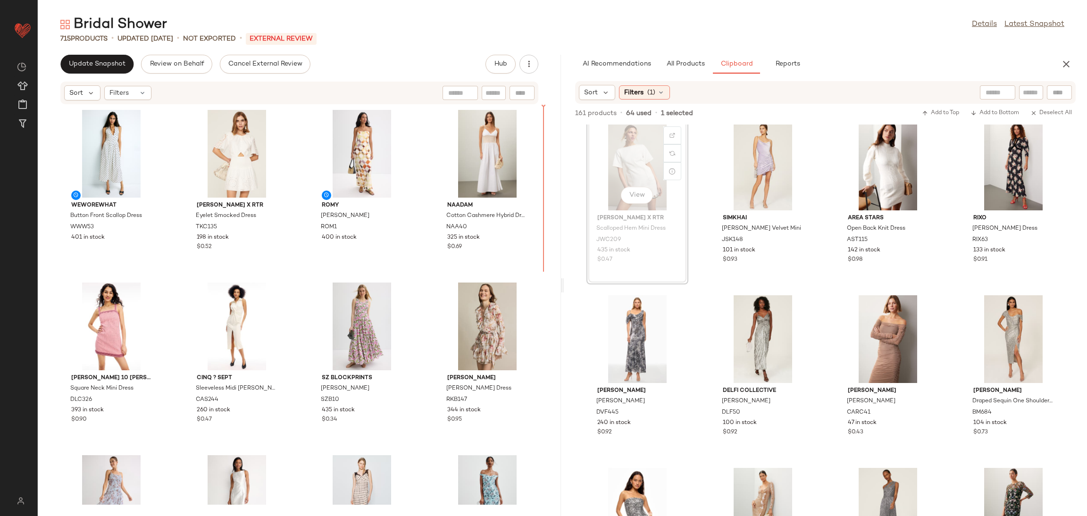
scroll to position [3, 0]
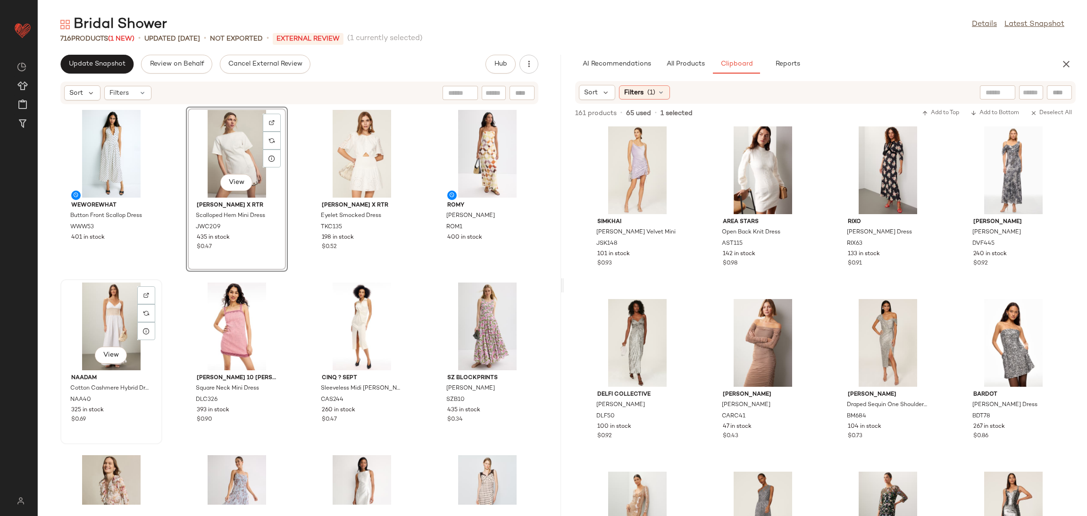
click at [159, 281] on div "View NAADAM Cotton Cashmere Hybrid Dress NAA40 325 in stock $0.69" at bounding box center [111, 361] width 100 height 163
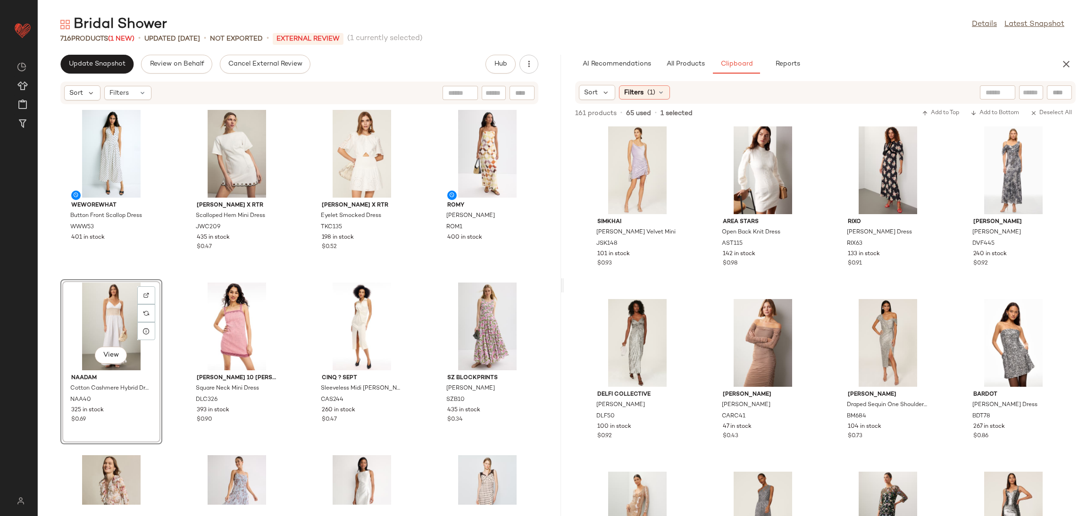
click at [169, 259] on div "WEWOREWHAT Button Front Scallop Dress WWW53 401 in stock Jason Wu x RTR Scallop…" at bounding box center [299, 305] width 523 height 400
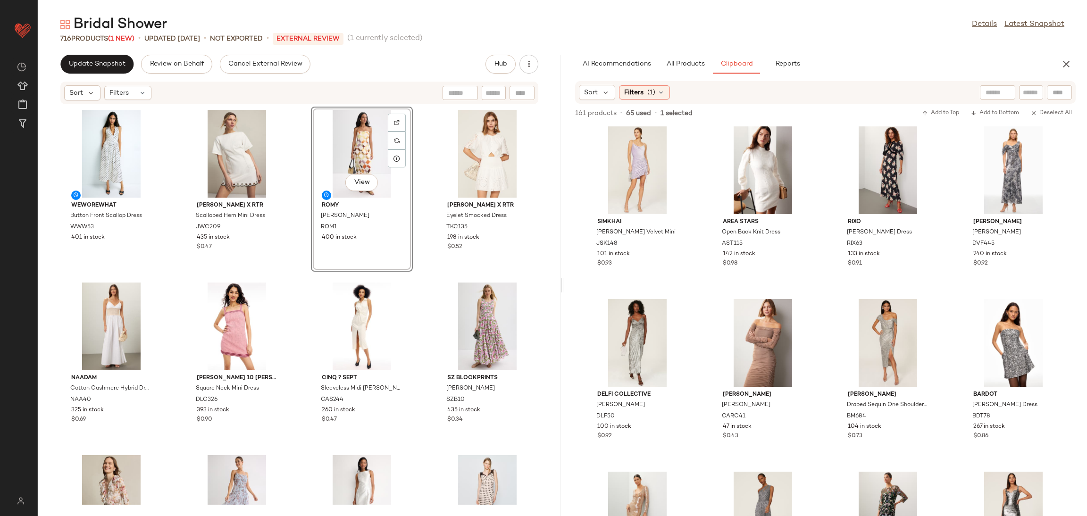
click at [289, 266] on div "WEWOREWHAT Button Front Scallop Dress WWW53 401 in stock Jason Wu x RTR Scallop…" at bounding box center [299, 305] width 523 height 400
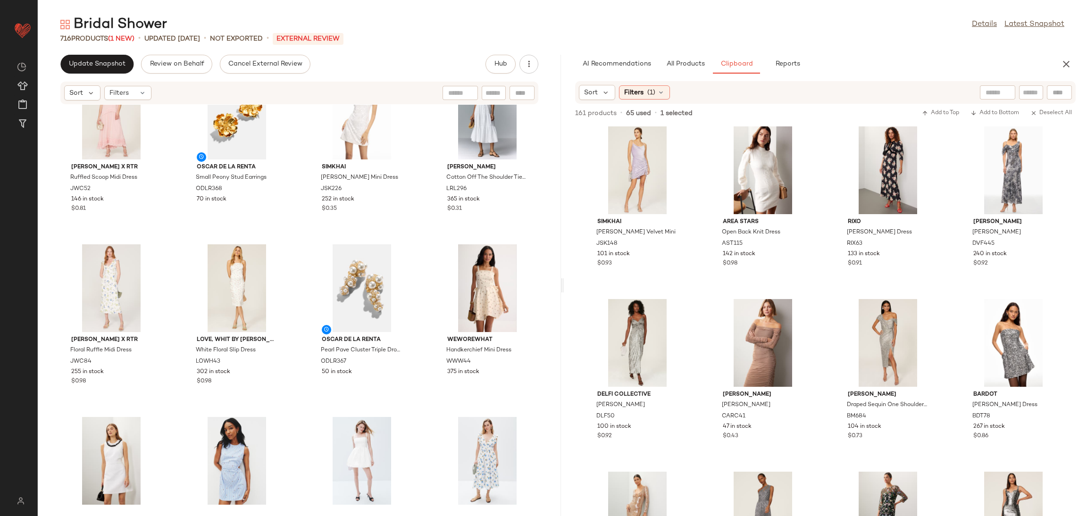
scroll to position [718, 0]
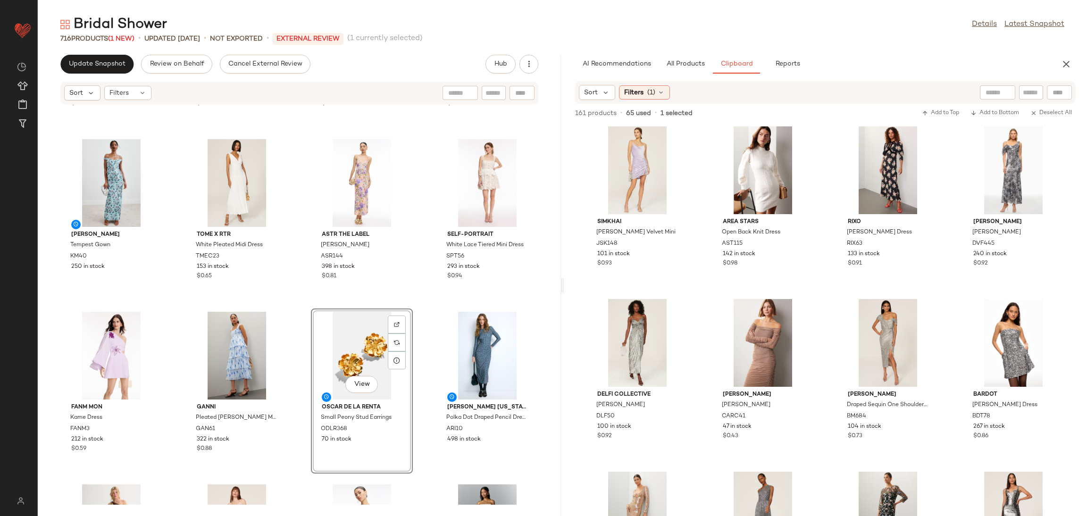
click at [414, 224] on div "Ronny Kobo Palmero Dress RKB147 344 in stock $0.95 Jason Wu x RTR Lace Detail S…" at bounding box center [299, 305] width 523 height 400
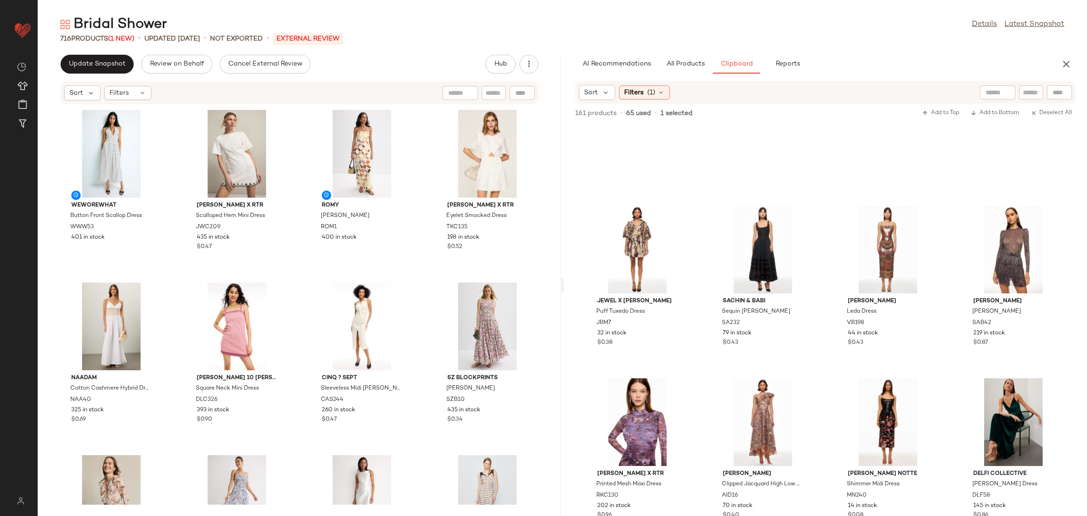
scroll to position [605, 0]
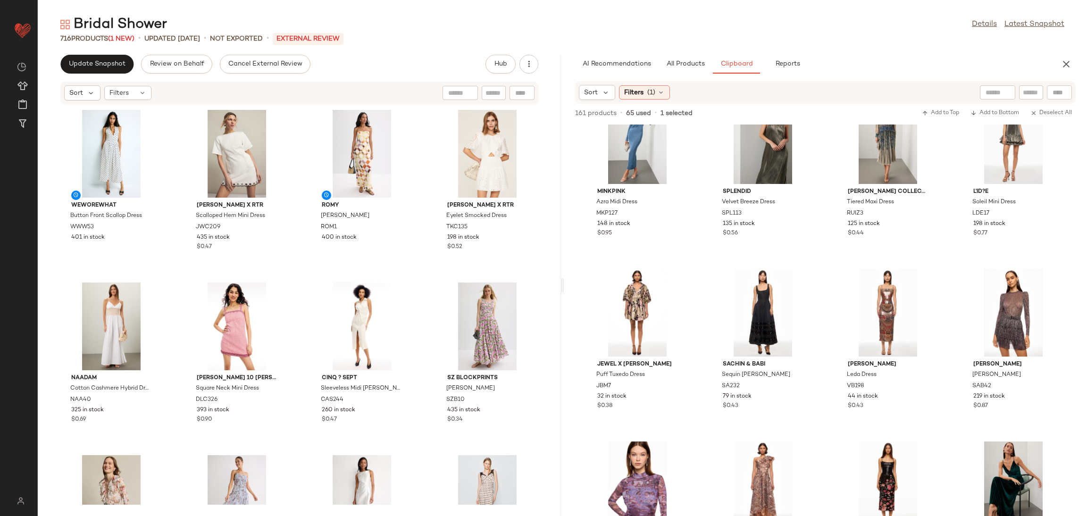
scroll to position [281, 0]
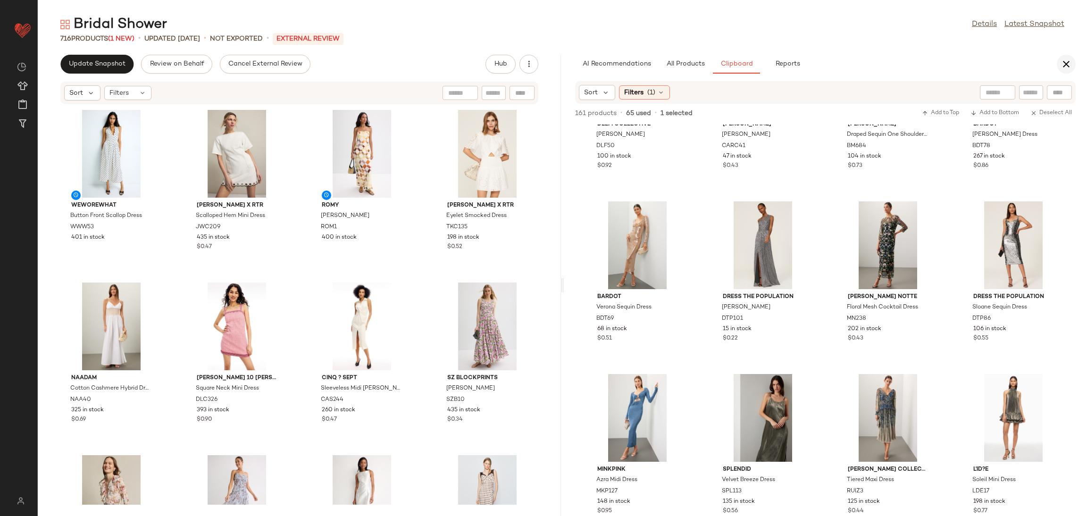
click at [1075, 65] on button "button" at bounding box center [1066, 64] width 19 height 19
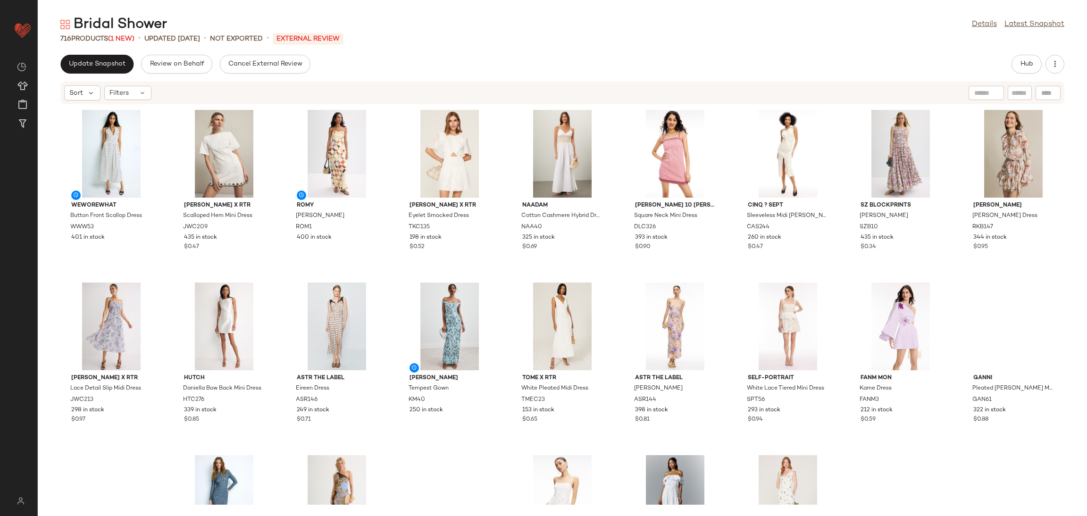
click at [503, 264] on div "WEWOREWHAT Button Front Scallop Dress WWW53 401 in stock Jason Wu x RTR Scallop…" at bounding box center [563, 305] width 1050 height 400
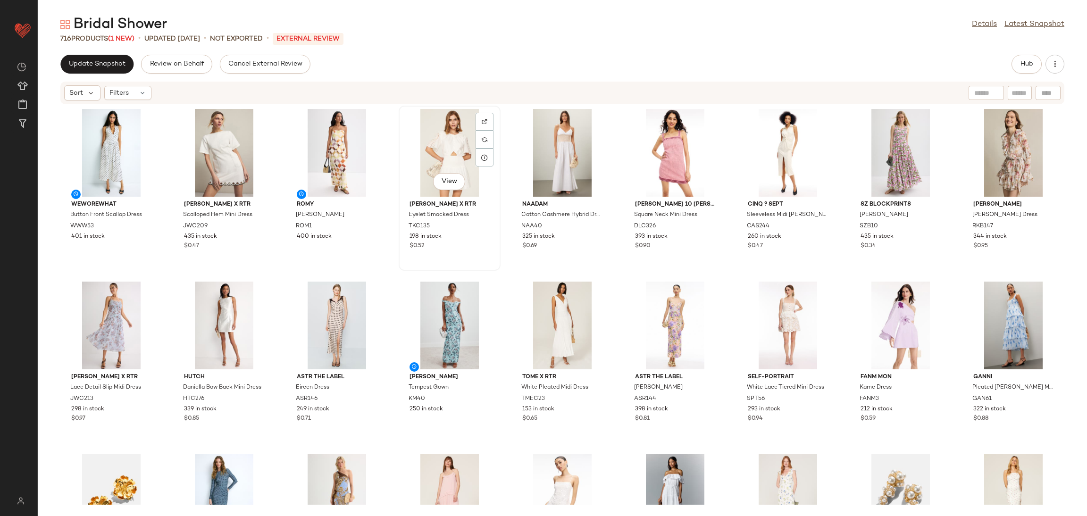
scroll to position [0, 0]
click at [89, 66] on span "Update Snapshot" at bounding box center [96, 64] width 57 height 8
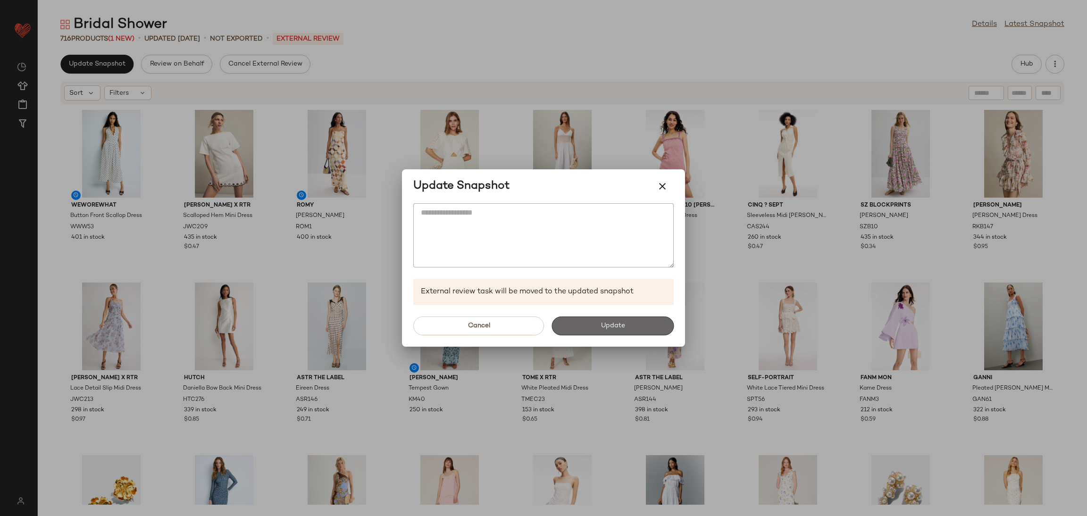
click at [602, 320] on button "Update" at bounding box center [613, 326] width 122 height 19
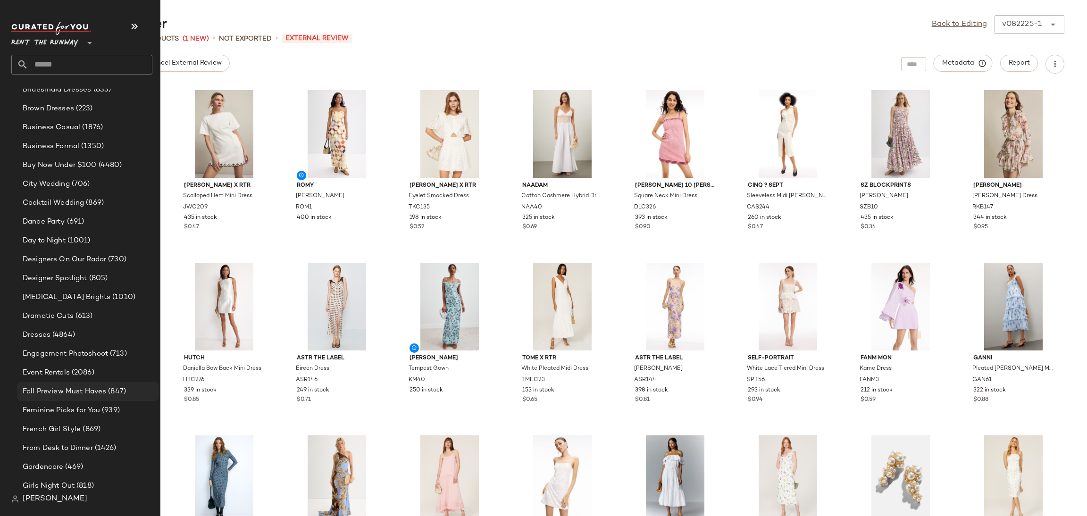
scroll to position [374, 0]
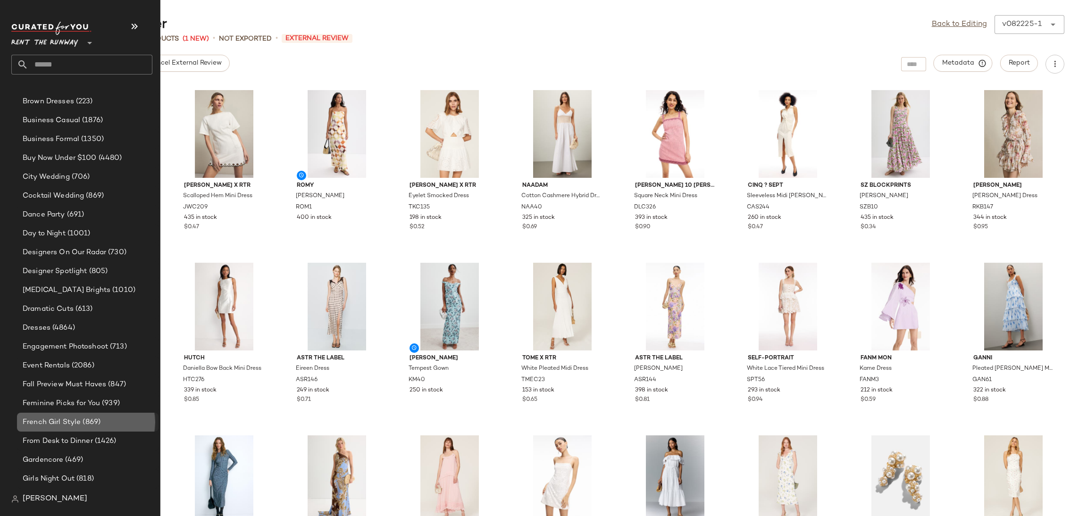
click at [85, 423] on span "(869)" at bounding box center [91, 422] width 20 height 11
click at [87, 446] on div "From Desk to Dinner (1426)" at bounding box center [88, 441] width 142 height 19
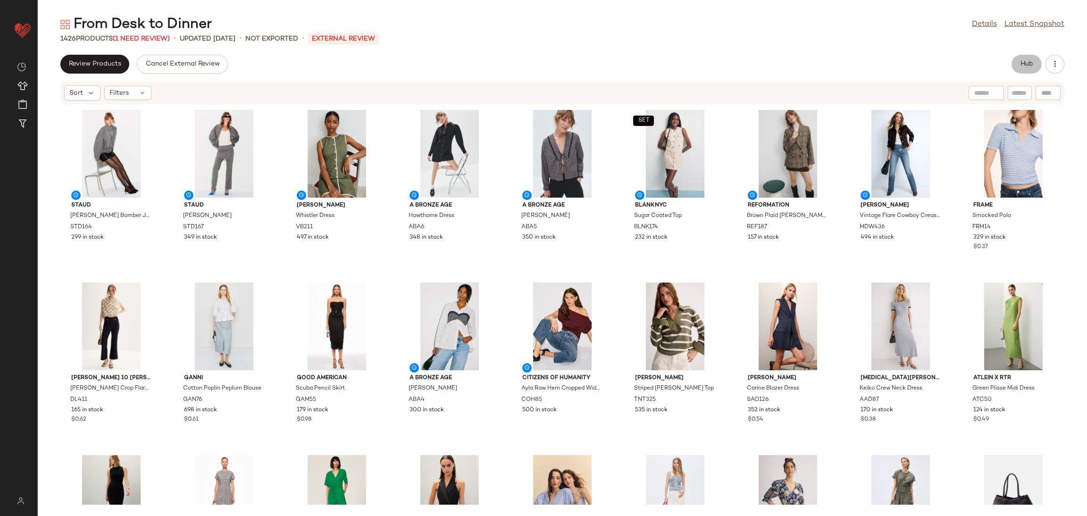
click at [1027, 63] on span "Hub" at bounding box center [1026, 64] width 13 height 8
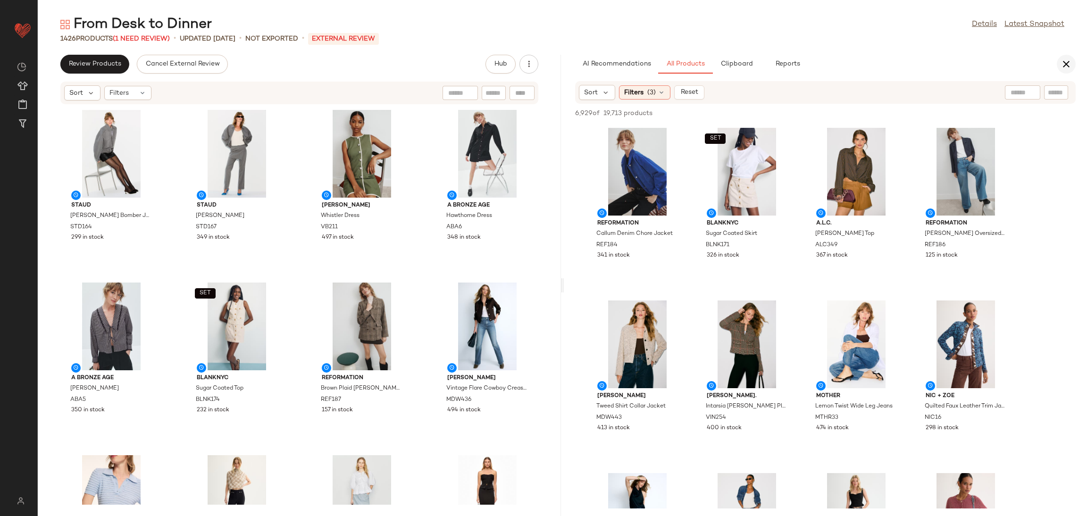
click at [1063, 60] on icon "button" at bounding box center [1066, 64] width 11 height 11
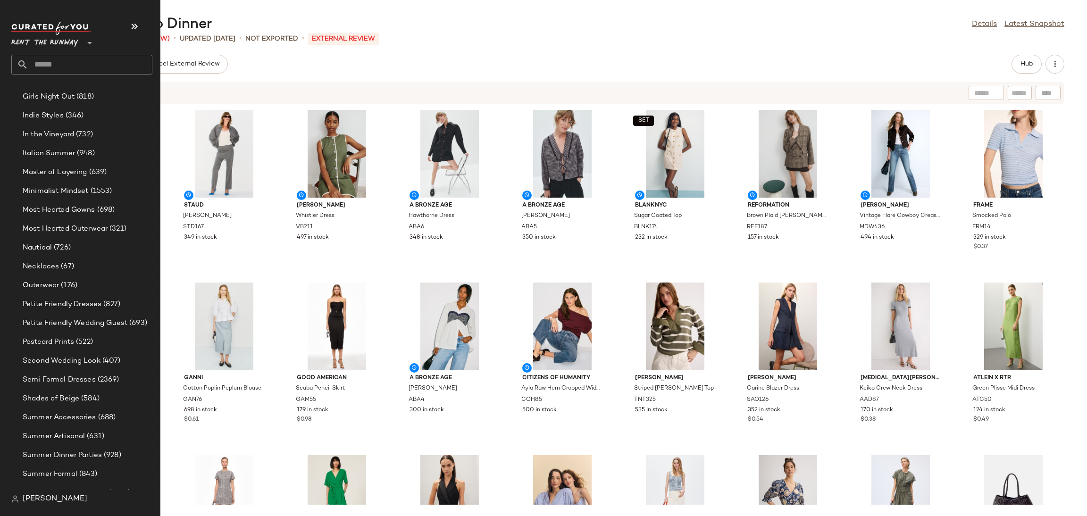
scroll to position [1128, 0]
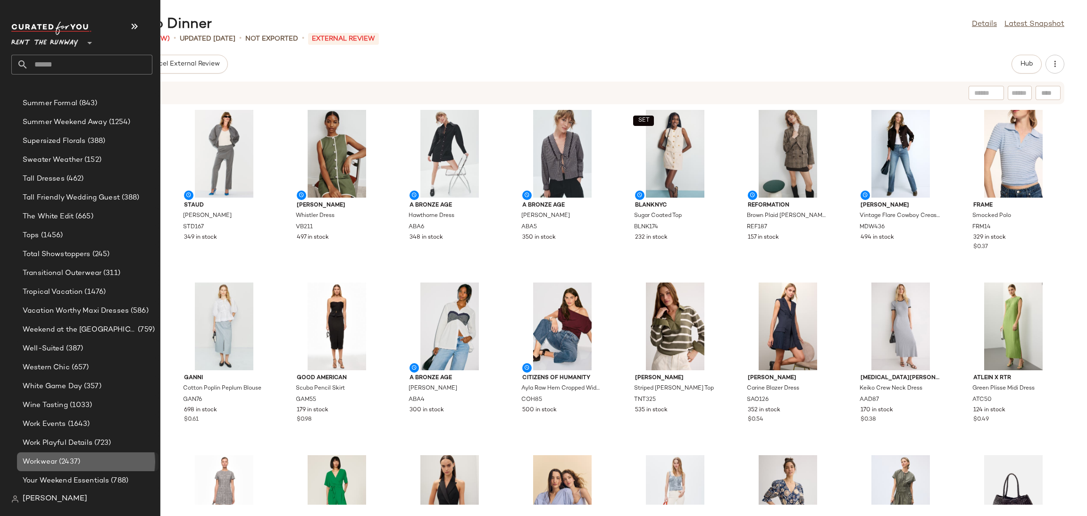
click at [78, 461] on span "(2437)" at bounding box center [68, 462] width 23 height 11
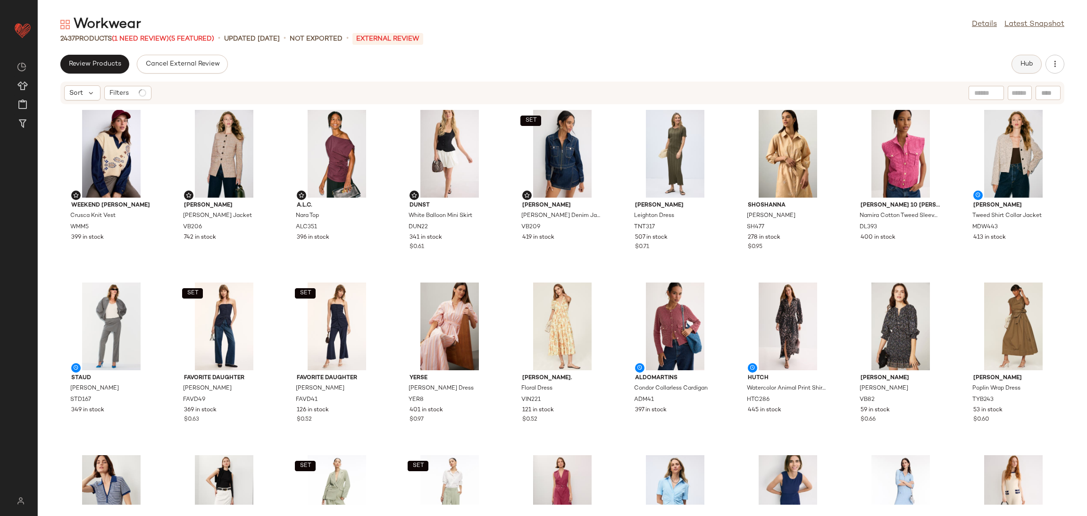
click at [1037, 64] on button "Hub" at bounding box center [1027, 64] width 30 height 19
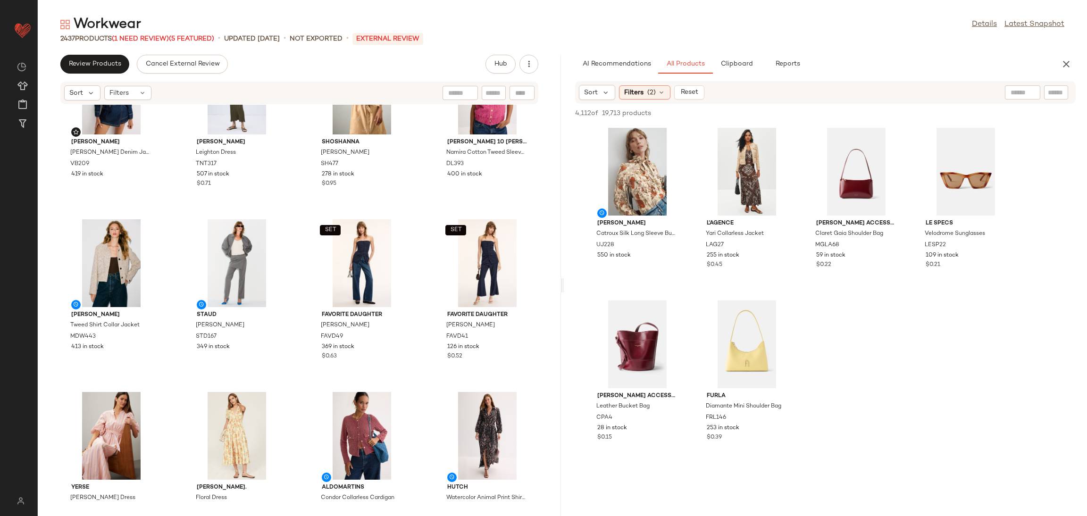
scroll to position [276, 0]
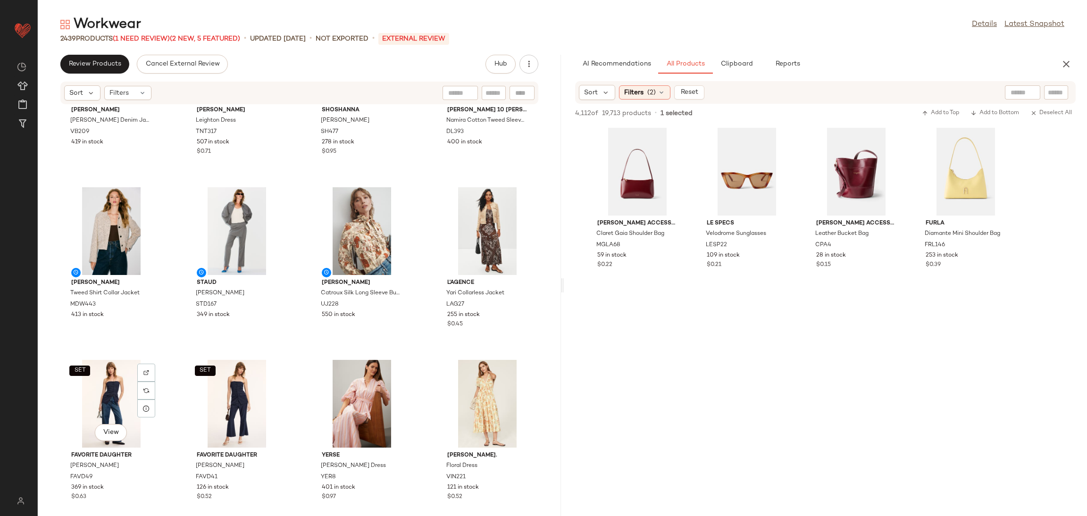
drag, startPoint x: 90, startPoint y: 401, endPoint x: 175, endPoint y: 398, distance: 85.0
click at [90, 402] on div "SET View" at bounding box center [111, 404] width 95 height 88
click at [214, 394] on div "SET View" at bounding box center [236, 404] width 95 height 88
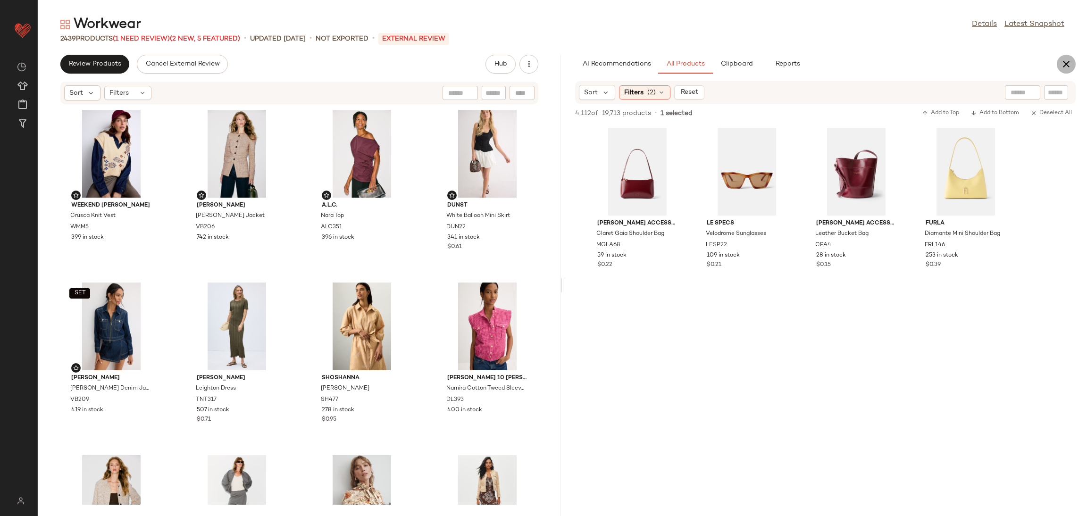
click at [1069, 67] on icon "button" at bounding box center [1066, 64] width 11 height 11
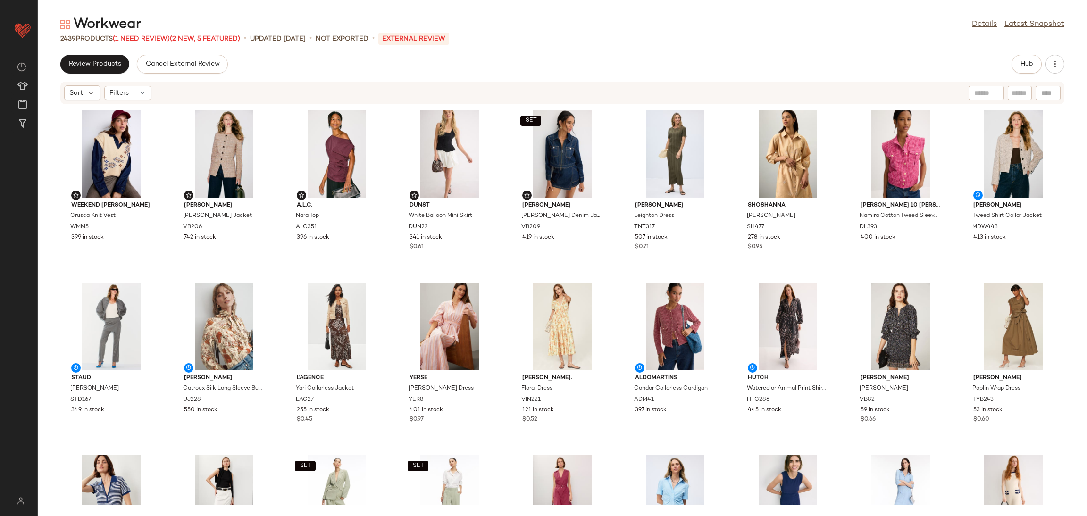
click at [89, 52] on div "Workwear Details Latest Snapshot 2439 Products (1 Need Review) (2 New, 5 Featur…" at bounding box center [563, 265] width 1050 height 501
click at [143, 38] on span "(1 Need Review)" at bounding box center [141, 38] width 57 height 7
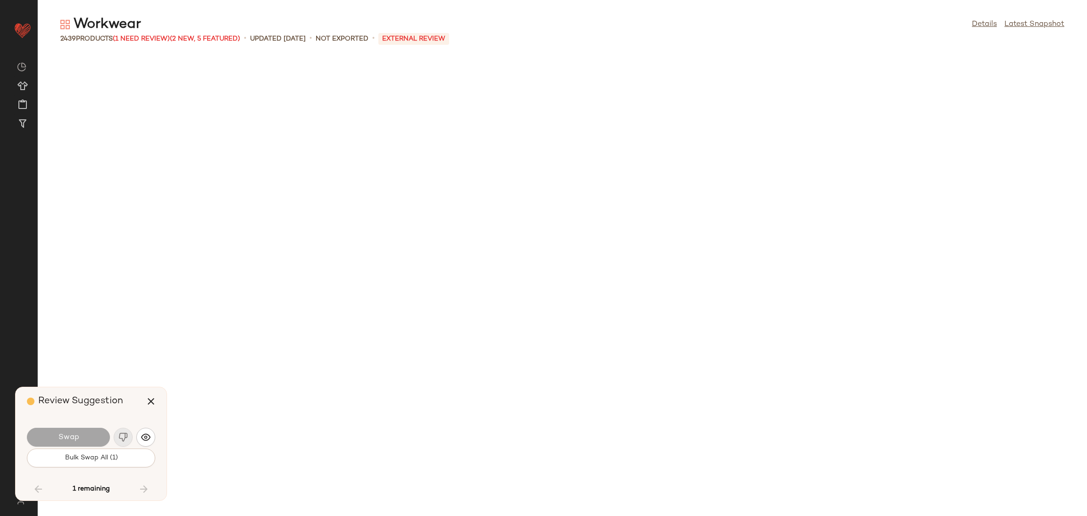
scroll to position [33166, 0]
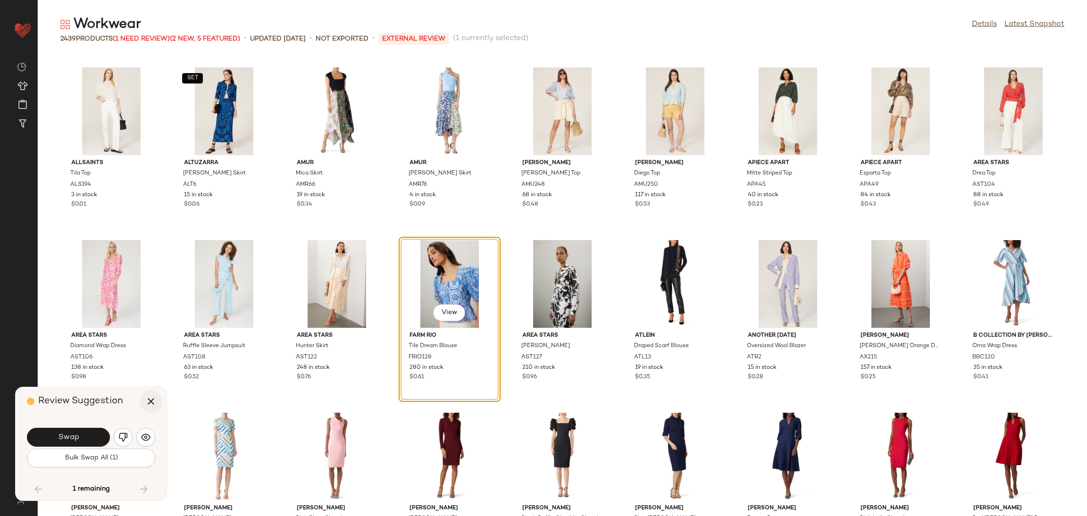
click at [149, 404] on icon "button" at bounding box center [150, 401] width 11 height 11
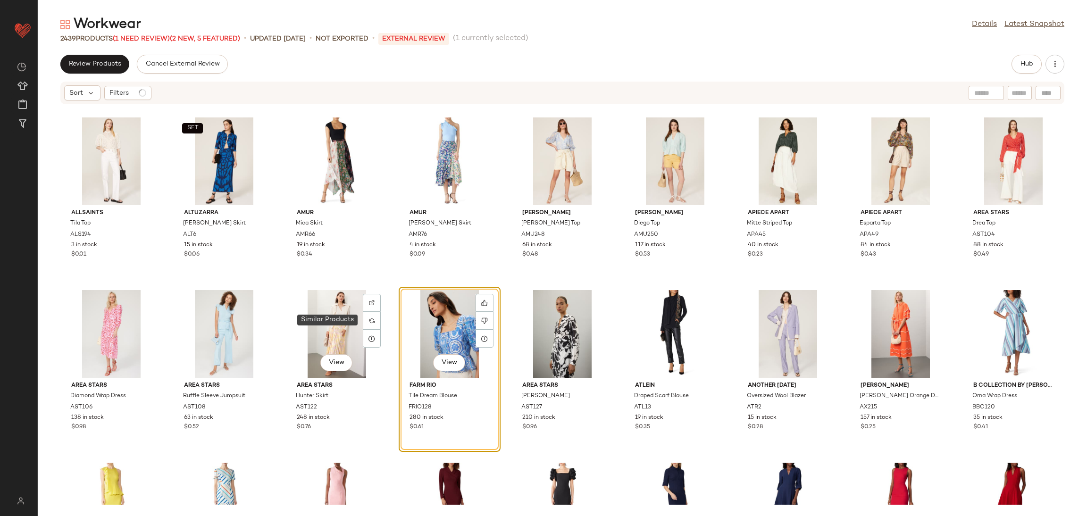
click at [408, 323] on div "View" at bounding box center [449, 334] width 95 height 88
click at [481, 294] on div at bounding box center [485, 303] width 18 height 18
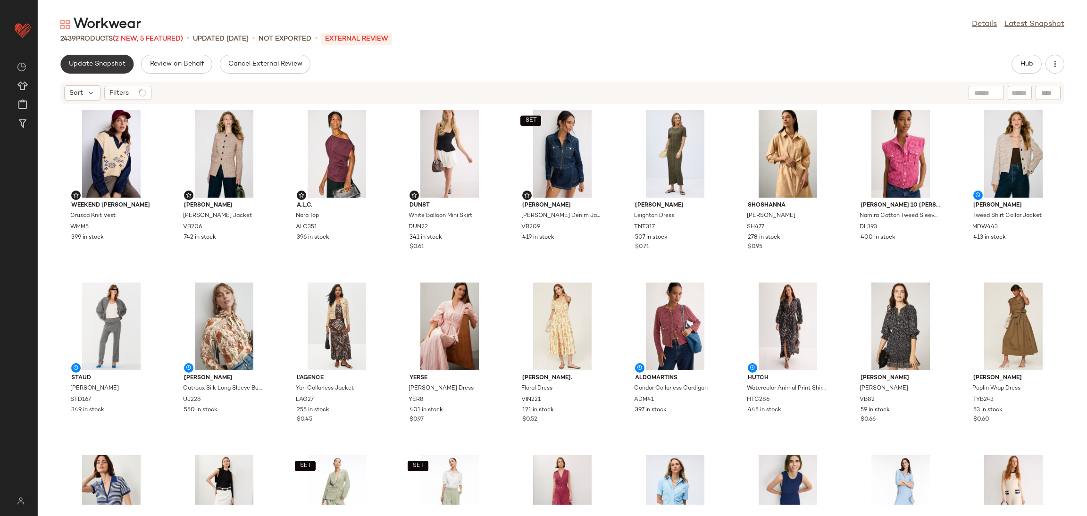
click at [128, 64] on button "Update Snapshot" at bounding box center [96, 64] width 73 height 19
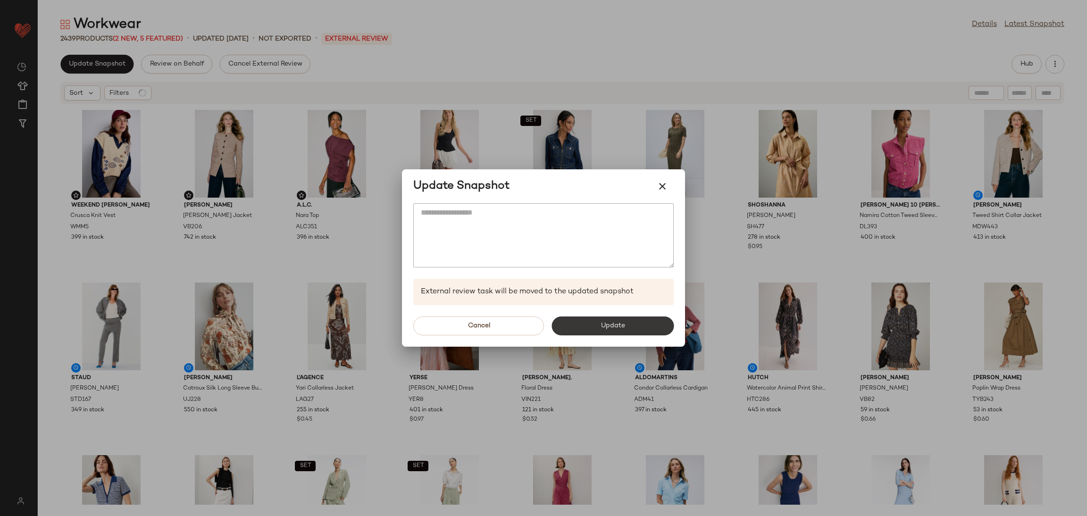
click at [608, 334] on button "Update" at bounding box center [613, 326] width 122 height 19
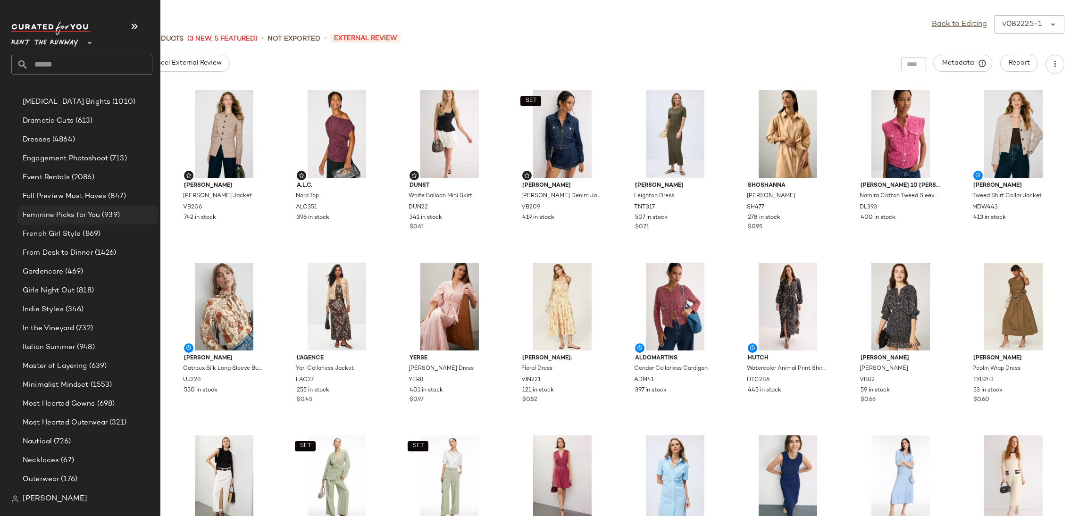
scroll to position [575, 0]
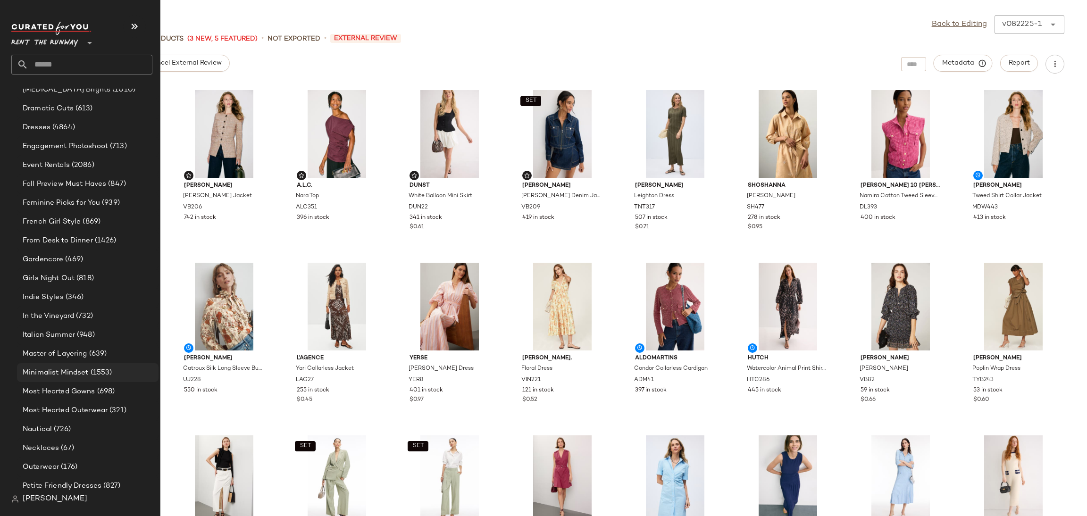
click at [89, 377] on span "(1553)" at bounding box center [101, 373] width 24 height 11
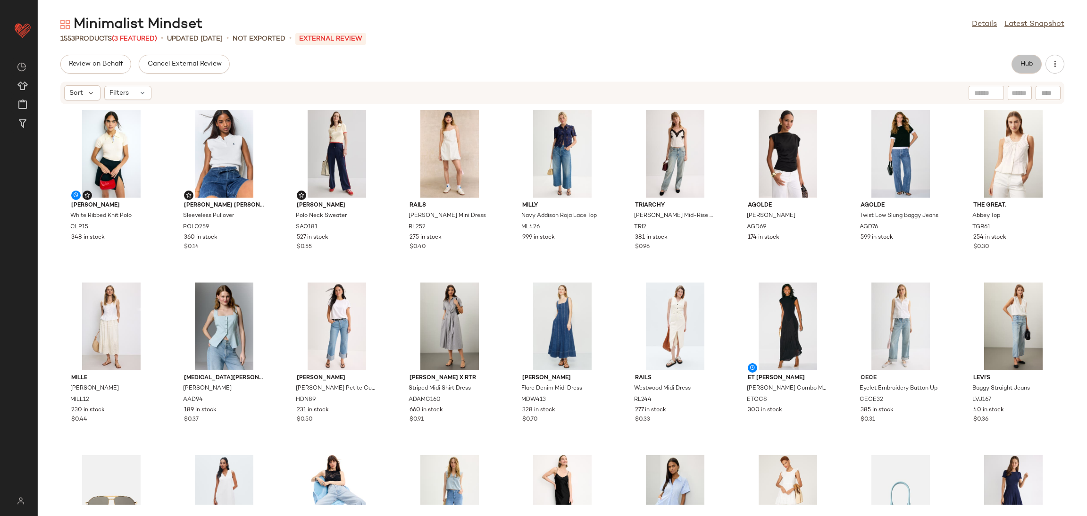
click at [1030, 67] on span "Hub" at bounding box center [1026, 64] width 13 height 8
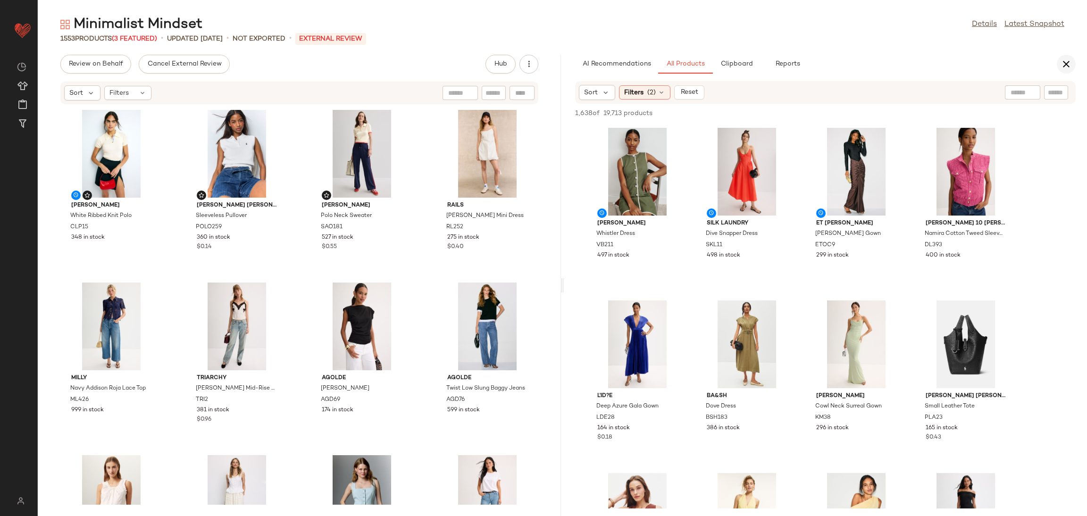
click at [1076, 65] on button "button" at bounding box center [1066, 64] width 19 height 19
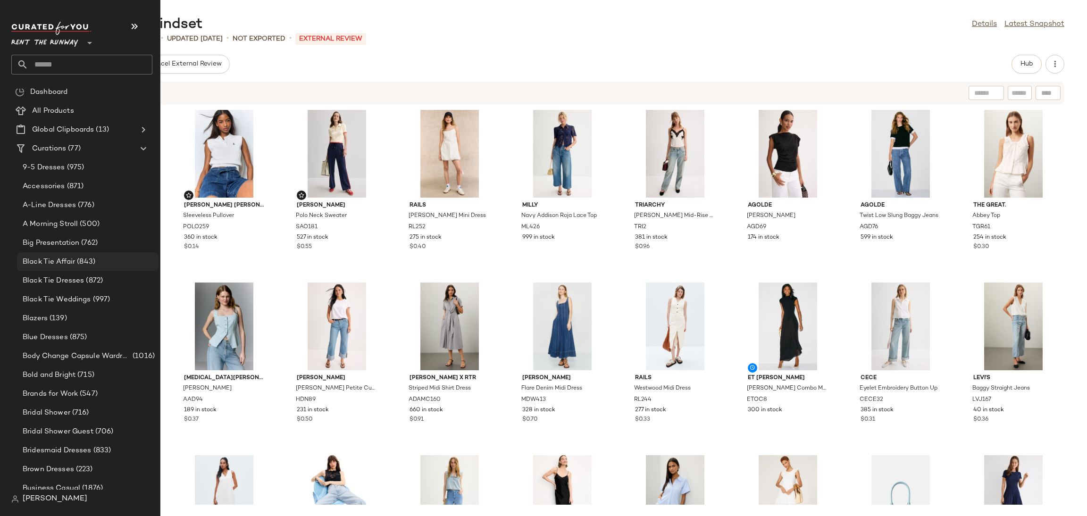
scroll to position [14, 0]
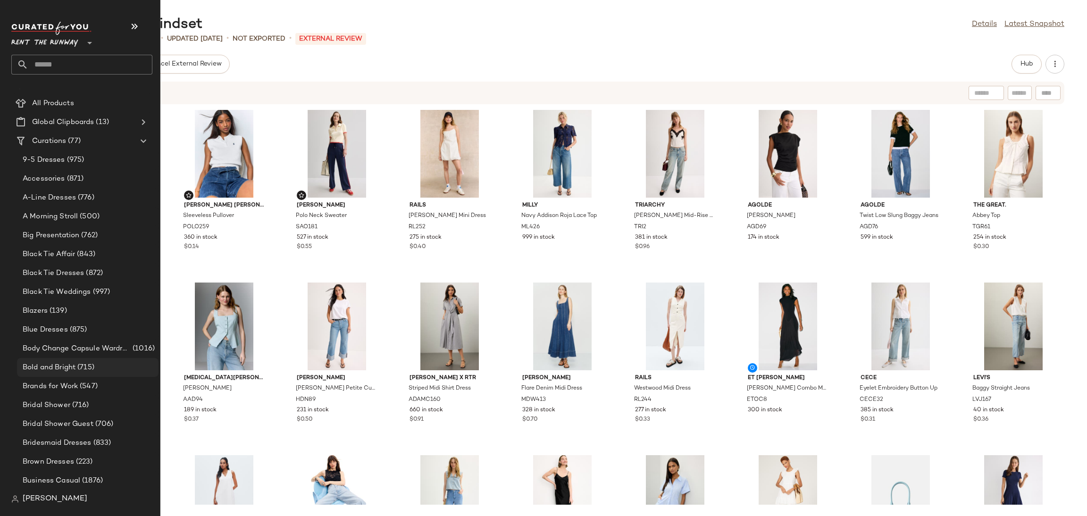
click at [70, 367] on span "Bold and Bright" at bounding box center [49, 367] width 53 height 11
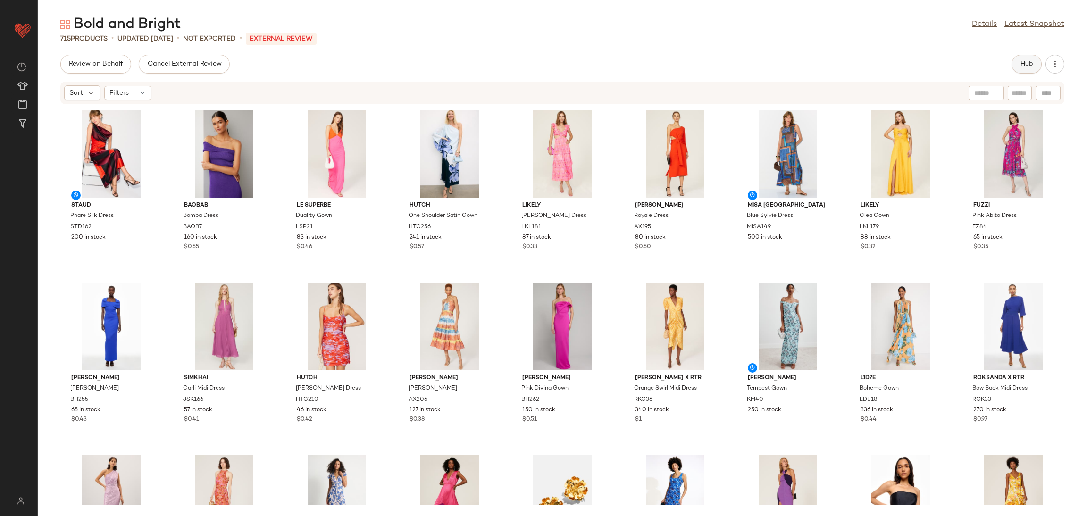
click at [1023, 64] on span "Hub" at bounding box center [1026, 64] width 13 height 8
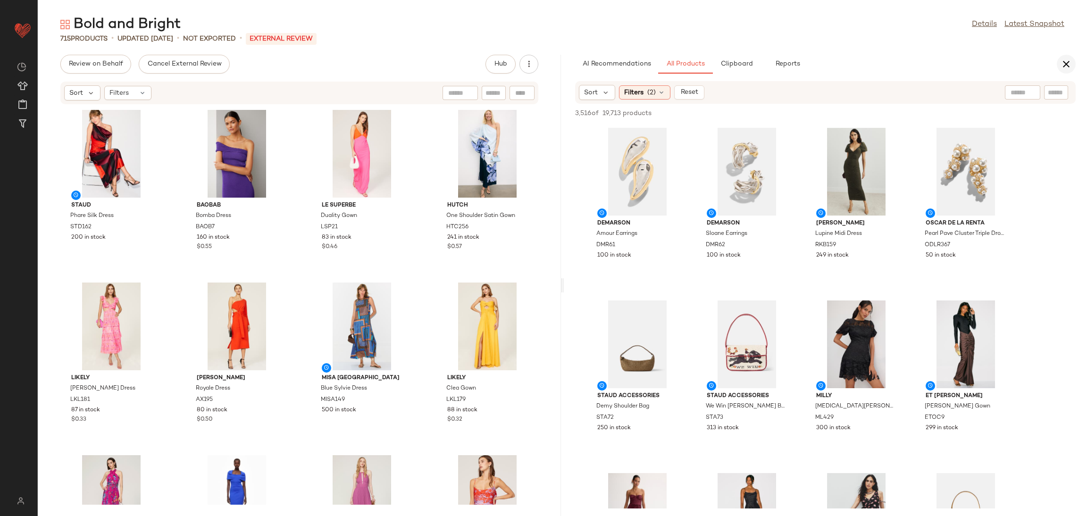
click at [1072, 59] on icon "button" at bounding box center [1066, 64] width 11 height 11
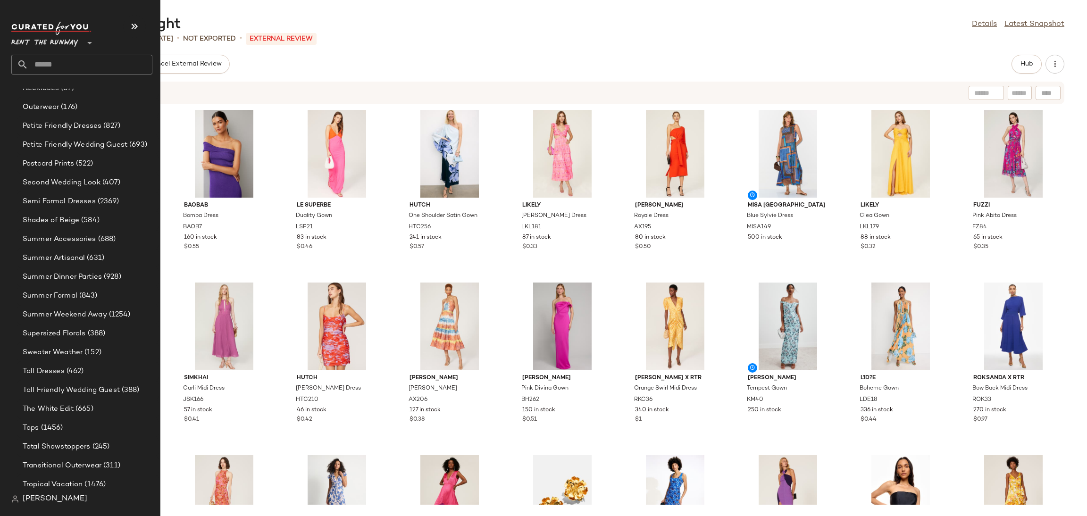
scroll to position [1086, 0]
click at [76, 161] on span "Summer Weekend Away" at bounding box center [65, 163] width 84 height 11
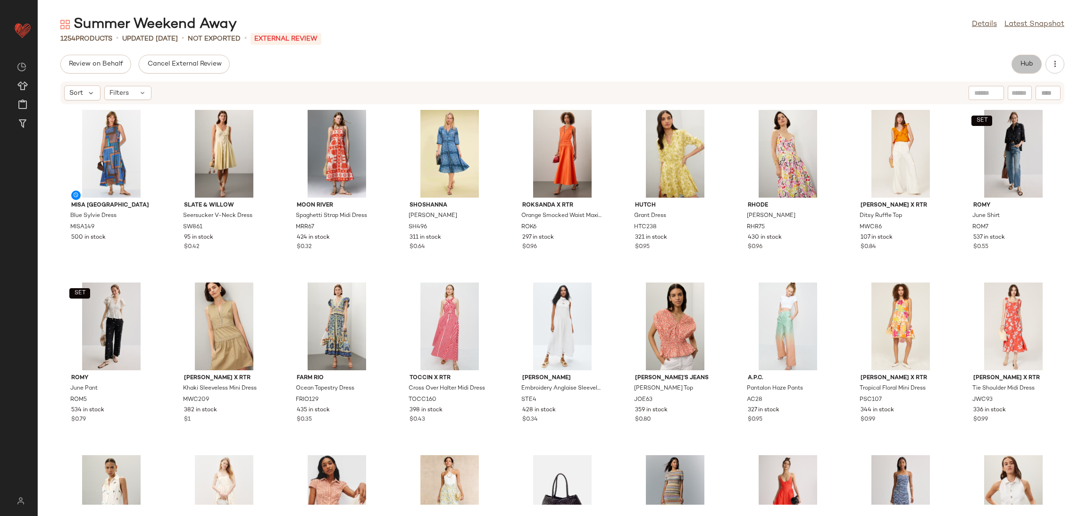
click at [1027, 61] on span "Hub" at bounding box center [1026, 64] width 13 height 8
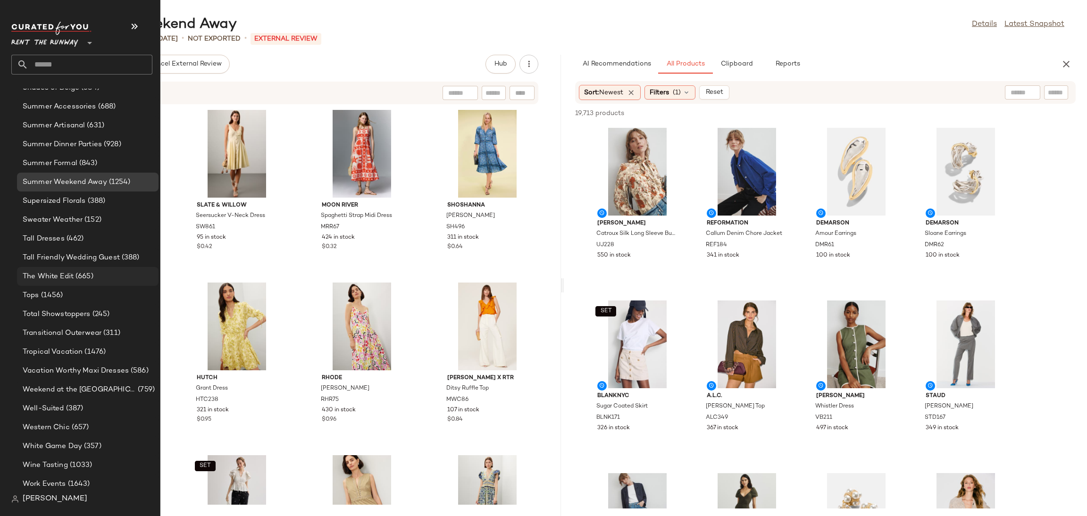
scroll to position [1057, 0]
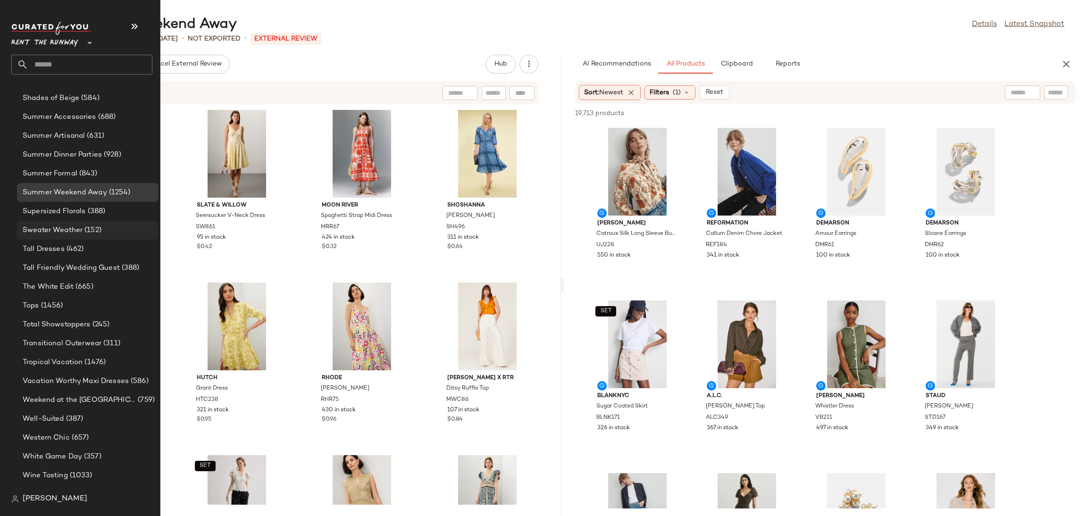
click at [87, 225] on span "(152)" at bounding box center [92, 230] width 19 height 11
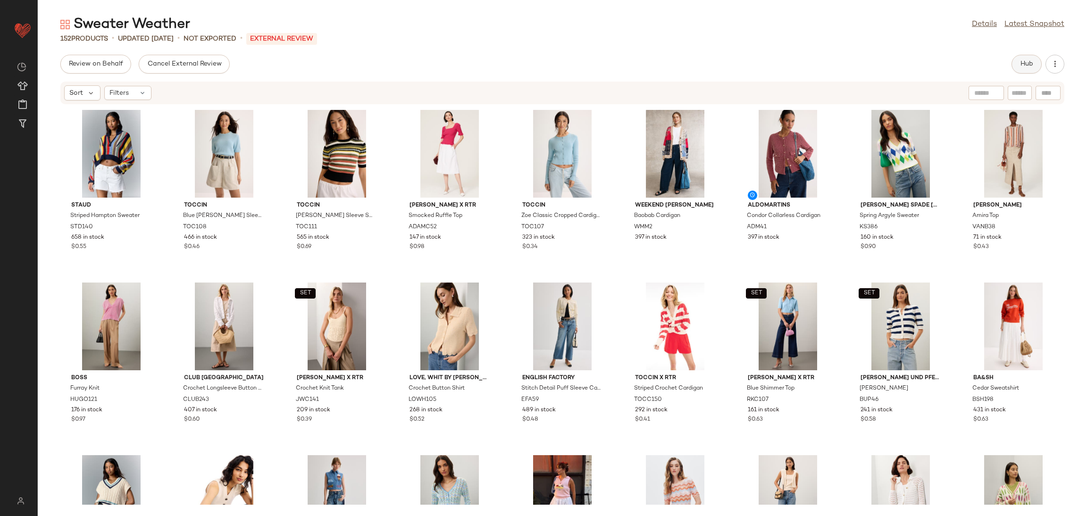
click at [1024, 70] on button "Hub" at bounding box center [1027, 64] width 30 height 19
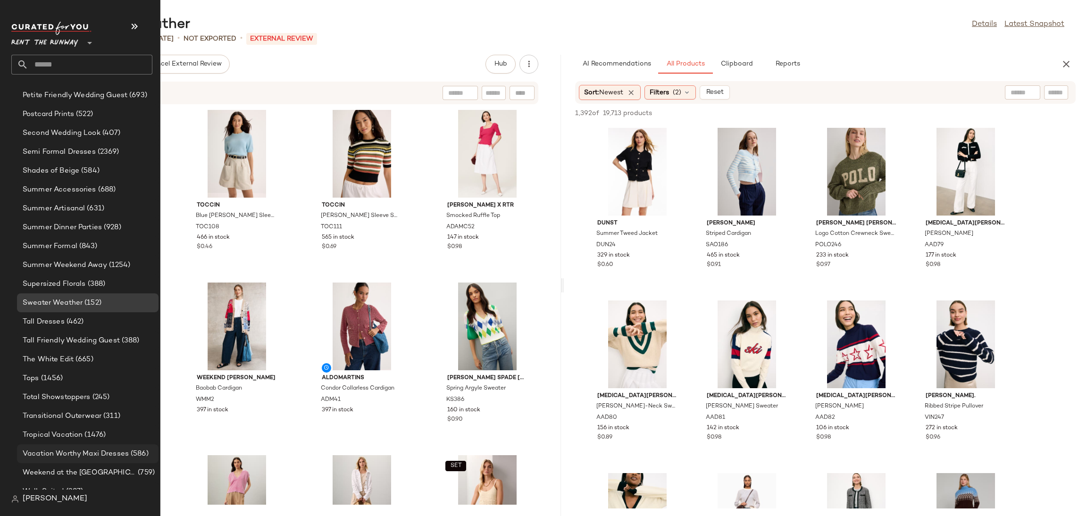
scroll to position [1128, 0]
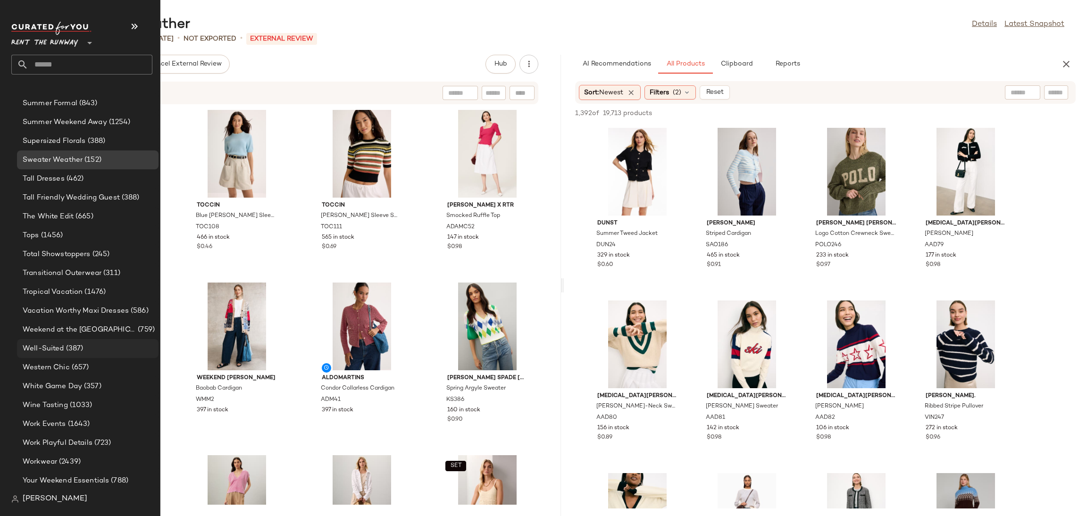
click at [67, 345] on span "(387)" at bounding box center [73, 349] width 19 height 11
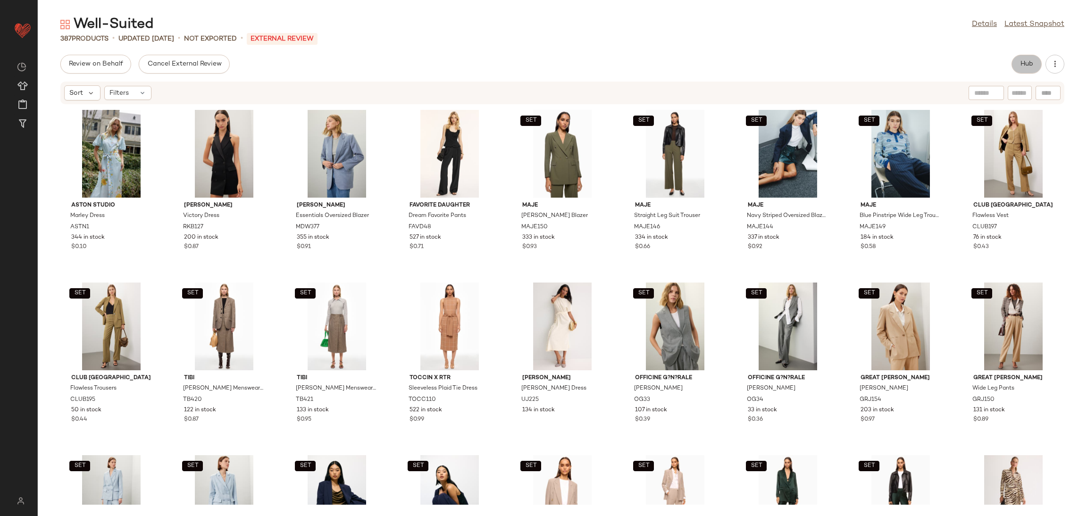
click at [1027, 63] on span "Hub" at bounding box center [1026, 64] width 13 height 8
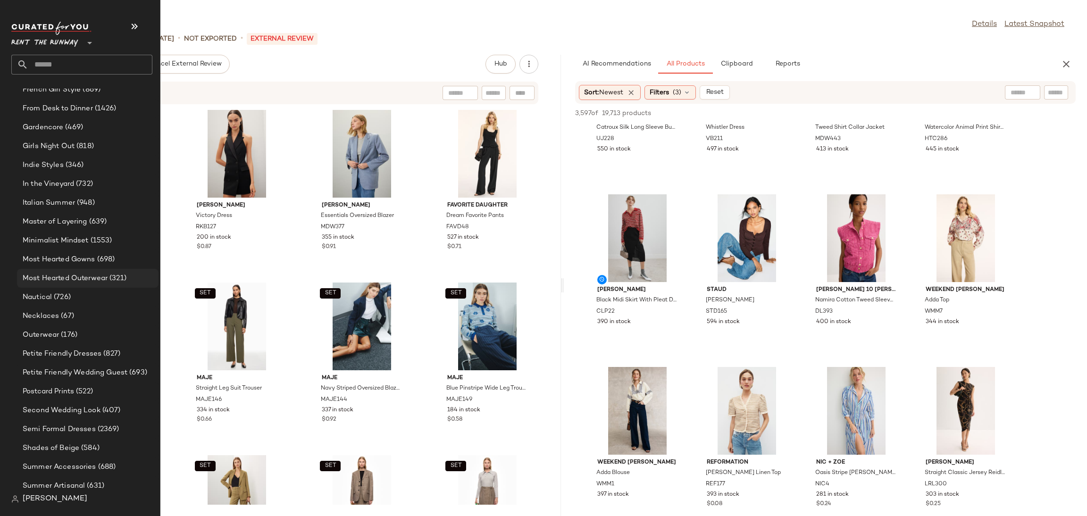
scroll to position [723, 0]
click at [69, 213] on div "Master of Layering (639)" at bounding box center [88, 206] width 142 height 19
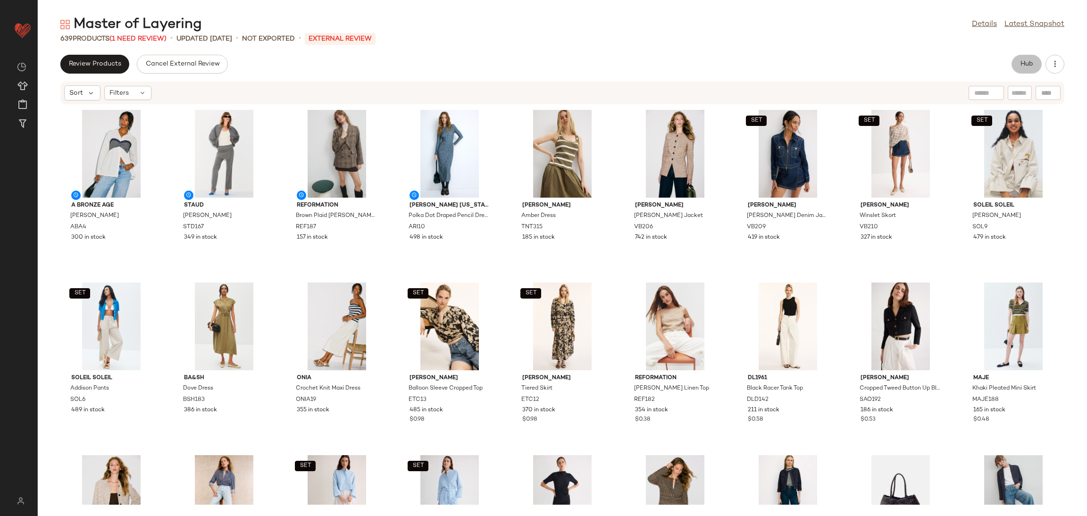
click at [1029, 62] on span "Hub" at bounding box center [1026, 64] width 13 height 8
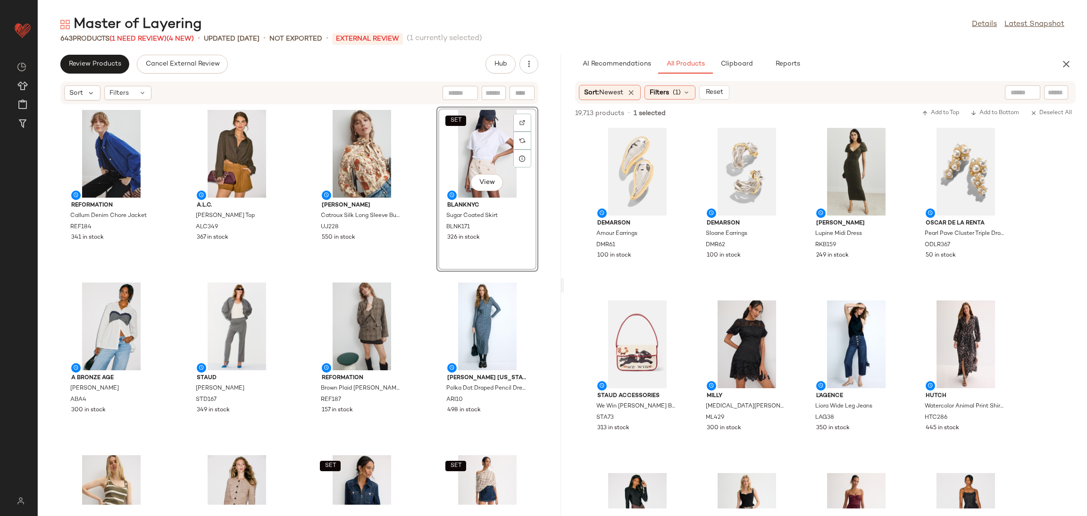
click at [426, 266] on div "Reformation Callum Denim Chore Jacket REF184 341 in stock A.L.C. Leo Top ALC349…" at bounding box center [299, 305] width 523 height 400
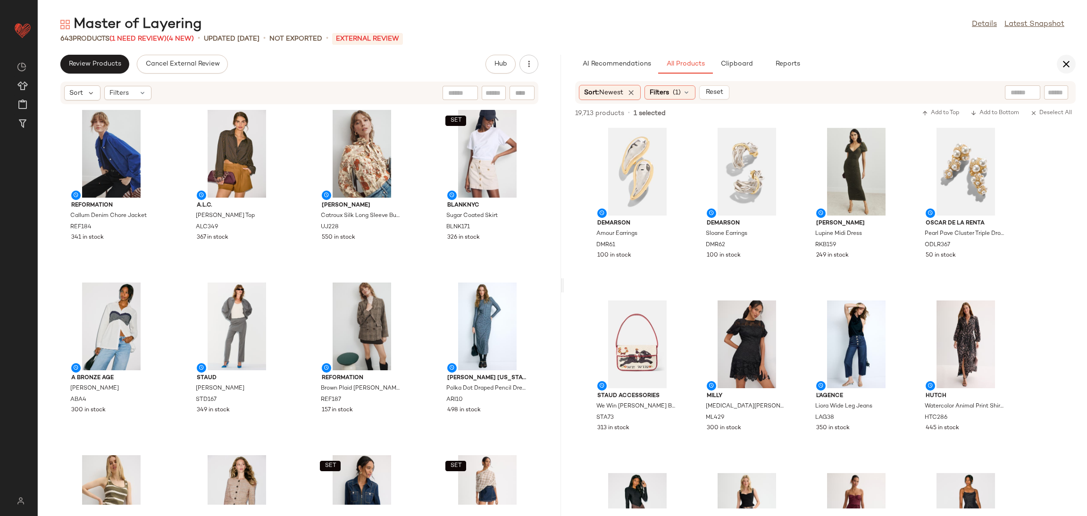
click at [1065, 67] on icon "button" at bounding box center [1066, 64] width 11 height 11
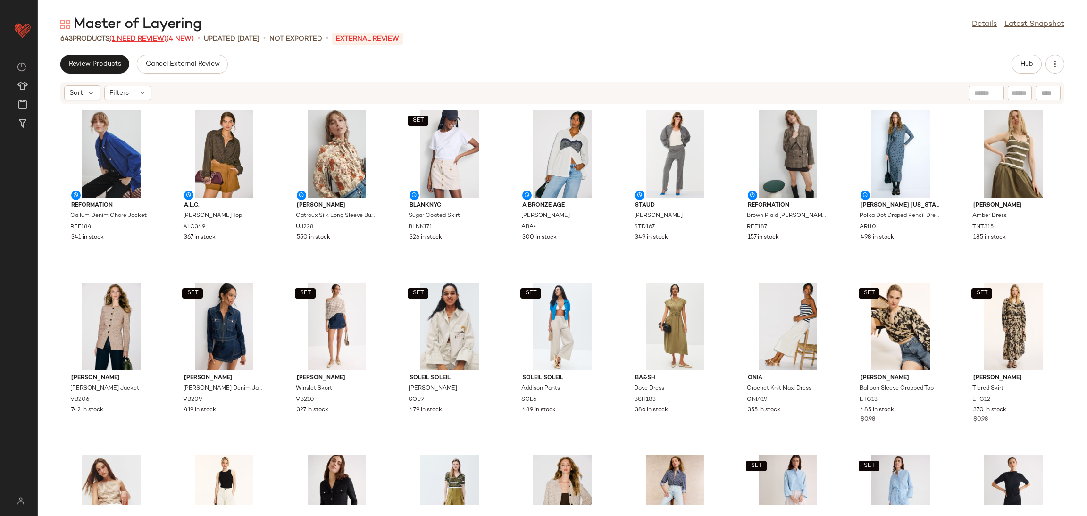
click at [126, 38] on span "(1 Need Review)" at bounding box center [137, 38] width 57 height 7
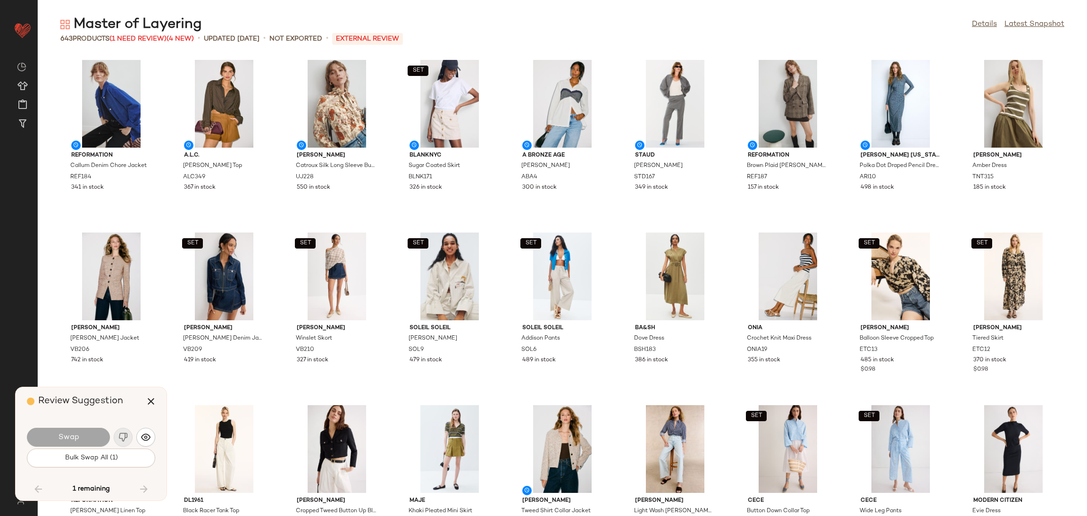
scroll to position [3109, 0]
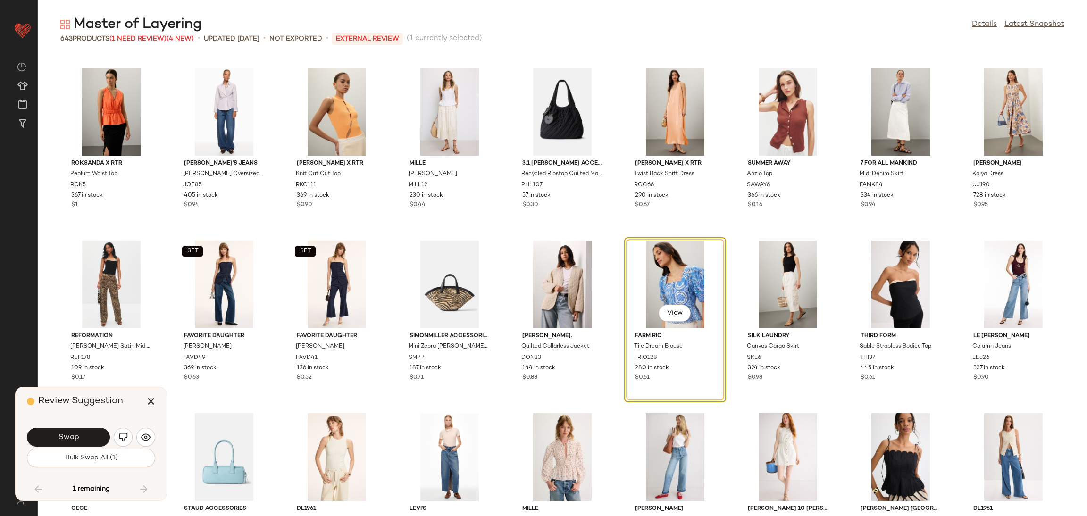
click at [57, 441] on button "Swap" at bounding box center [68, 437] width 83 height 19
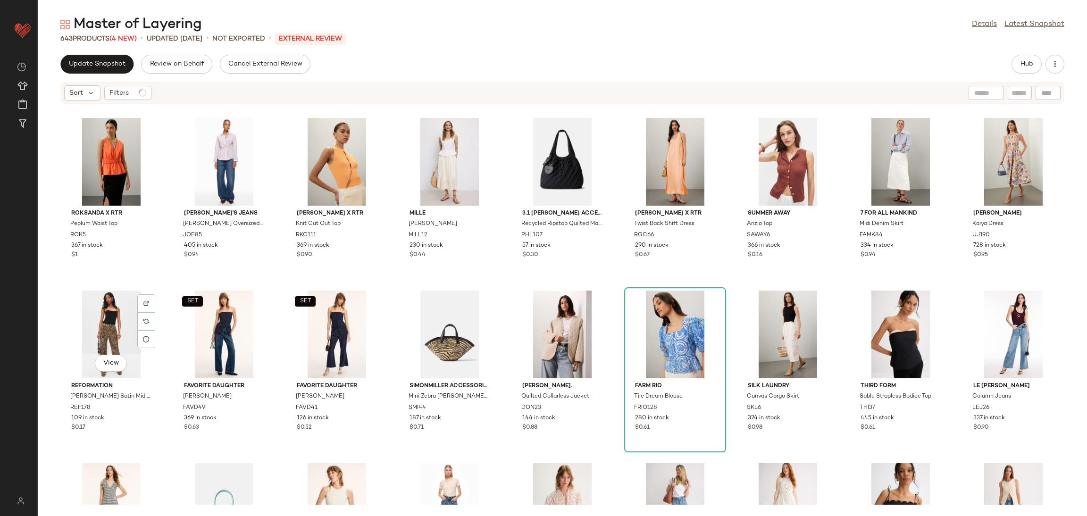
click at [154, 403] on div "Reformation Gale Satin Mid Rise Bias Pant REF178 109 in stock $0.17" at bounding box center [111, 406] width 95 height 55
click at [621, 280] on div "Roksanda x RTR Peplum Waist Top ROK5 367 in stock $1 Joe's Jeans Ryan Oversized…" at bounding box center [563, 305] width 1050 height 400
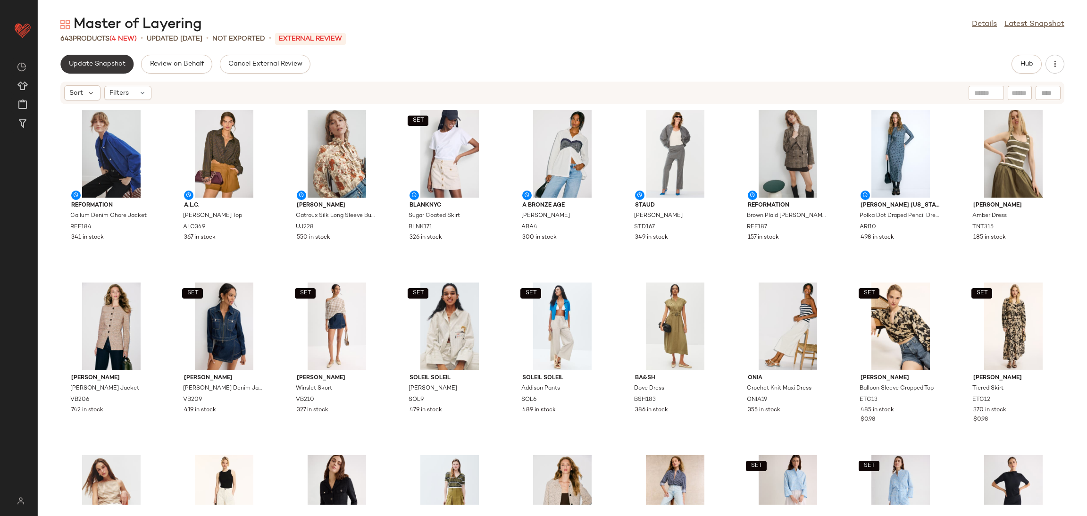
click at [90, 60] on span "Update Snapshot" at bounding box center [96, 64] width 57 height 8
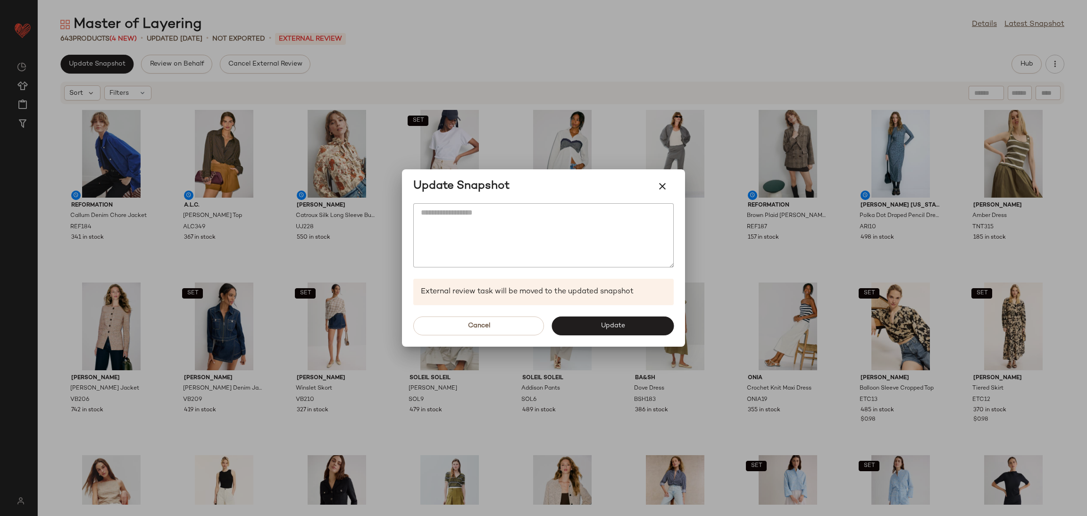
click at [602, 314] on div "Cancel Update" at bounding box center [543, 326] width 283 height 42
click at [607, 321] on button "Update" at bounding box center [613, 326] width 122 height 19
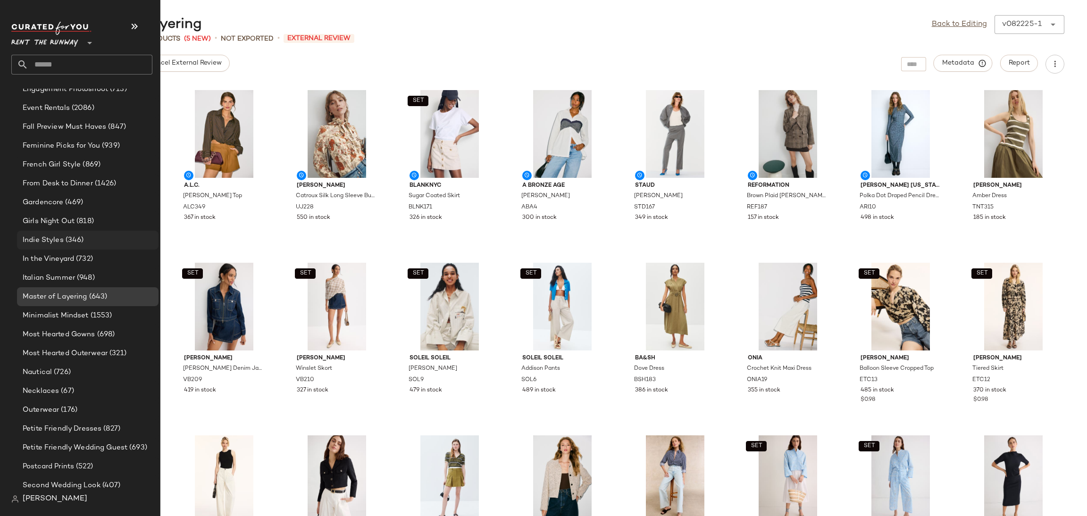
scroll to position [625, 0]
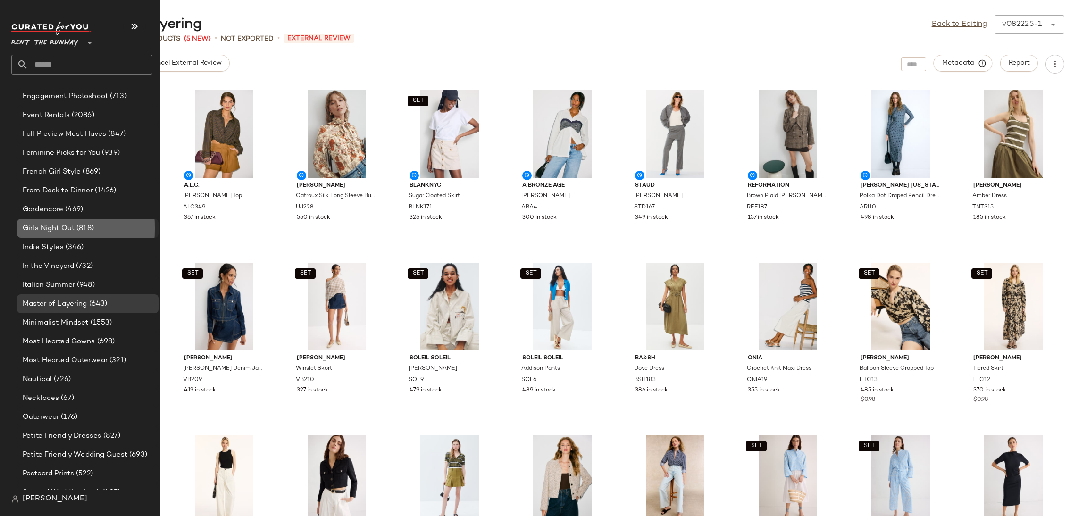
click at [60, 224] on span "Girls Night Out" at bounding box center [49, 228] width 52 height 11
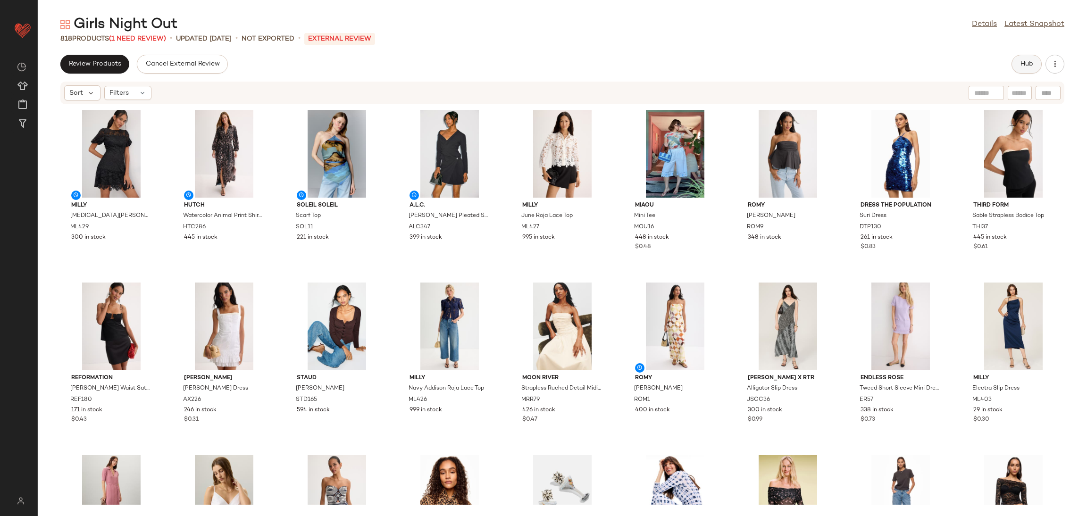
click at [1024, 67] on span "Hub" at bounding box center [1026, 64] width 13 height 8
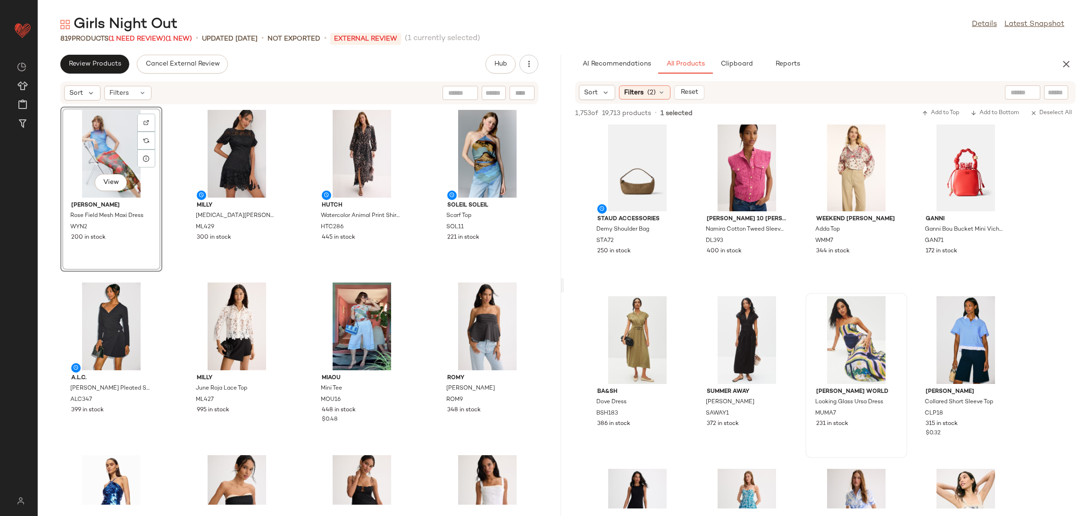
scroll to position [180, 0]
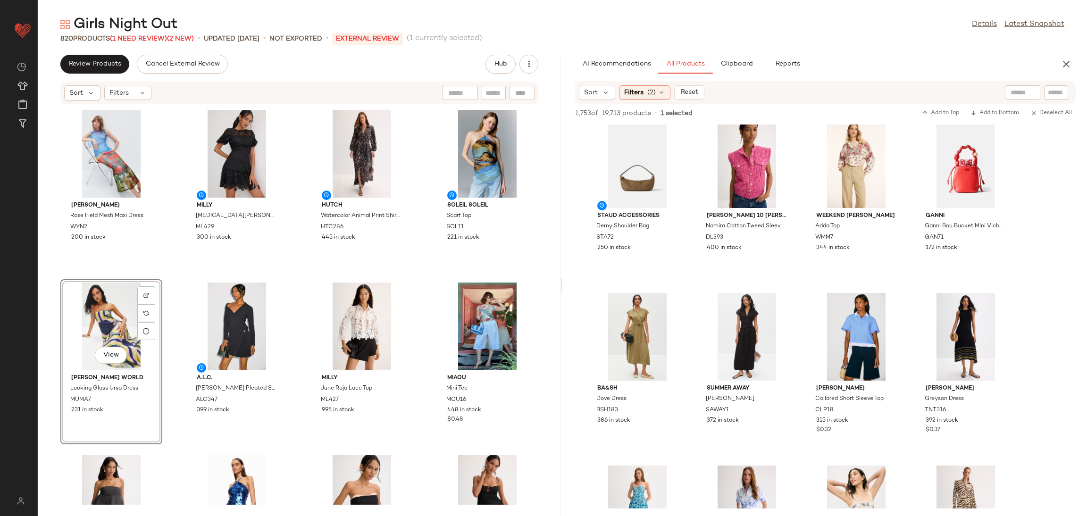
click at [106, 310] on div "View" at bounding box center [111, 327] width 95 height 88
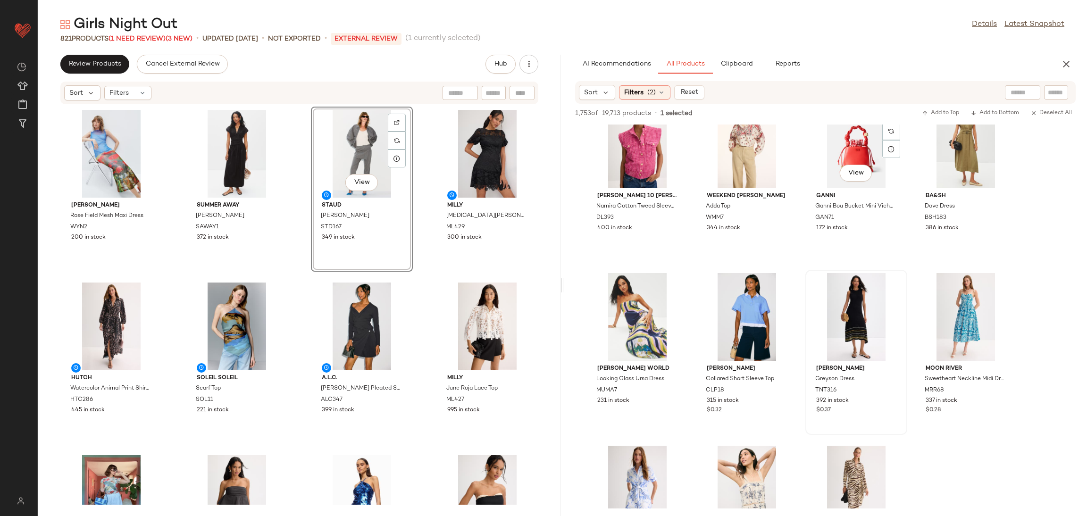
scroll to position [223, 0]
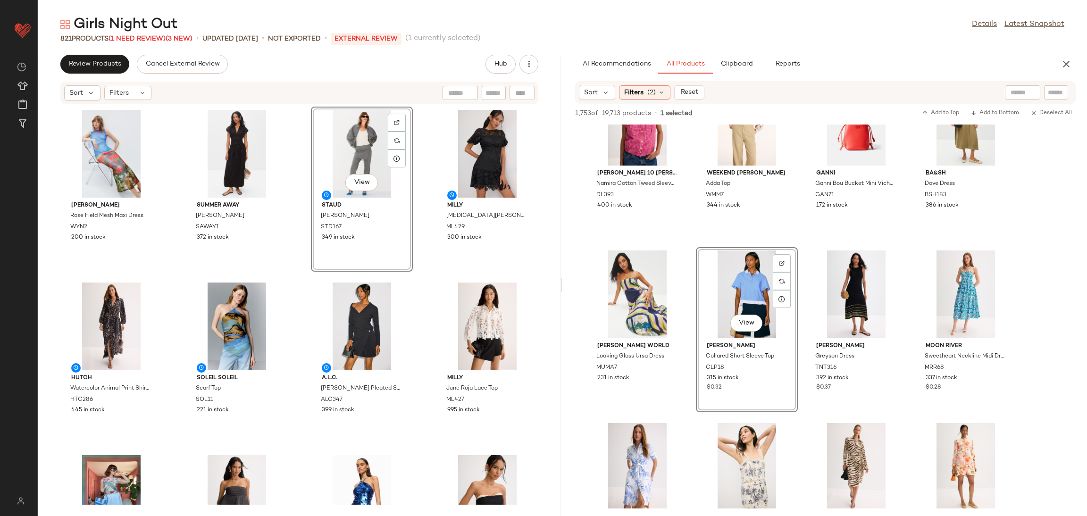
click at [299, 281] on div "Wynn Hamlyn Rose Field Mesh Maxi Dress WYN2 200 in stock Summer Away Ida Dress …" at bounding box center [299, 305] width 523 height 400
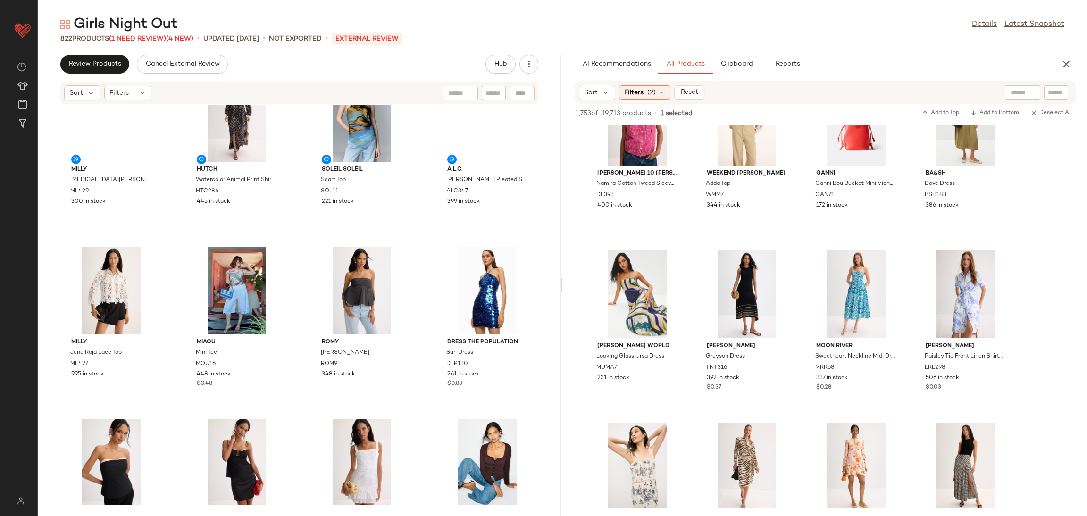
scroll to position [0, 0]
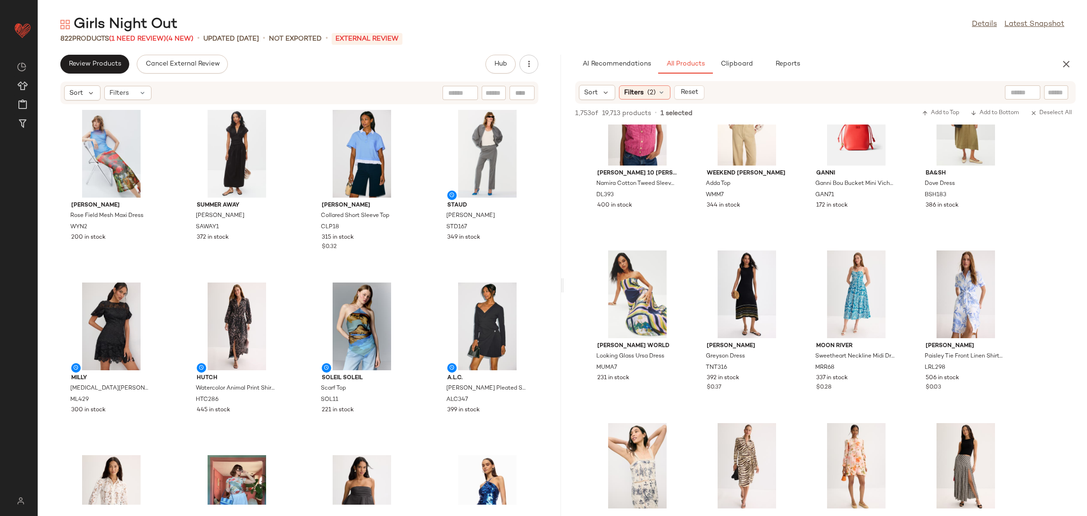
click at [1077, 65] on div "AI Recommendations All Products Clipboard Reports" at bounding box center [825, 64] width 523 height 19
click at [1065, 61] on icon "button" at bounding box center [1066, 64] width 11 height 11
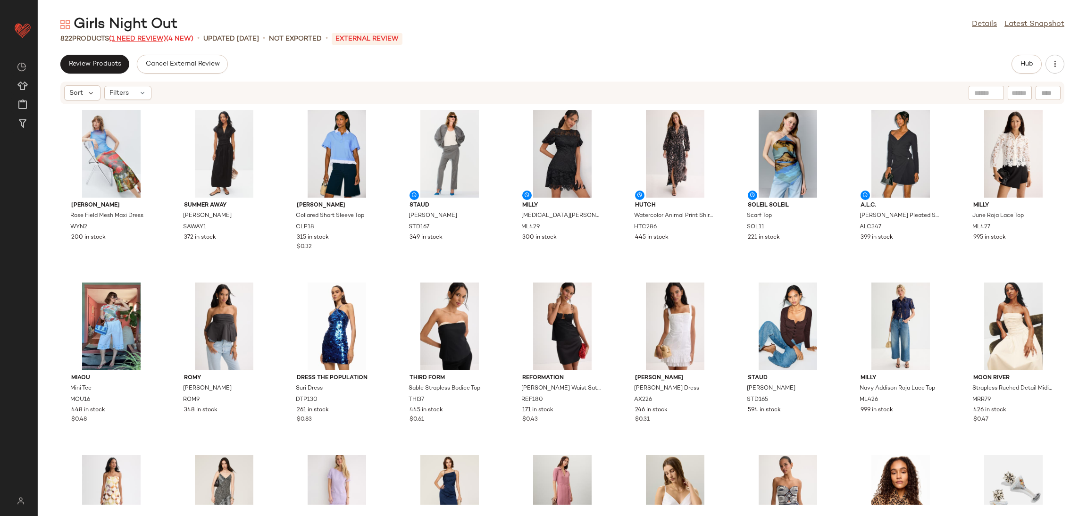
click at [125, 41] on span "(1 Need Review)" at bounding box center [137, 38] width 57 height 7
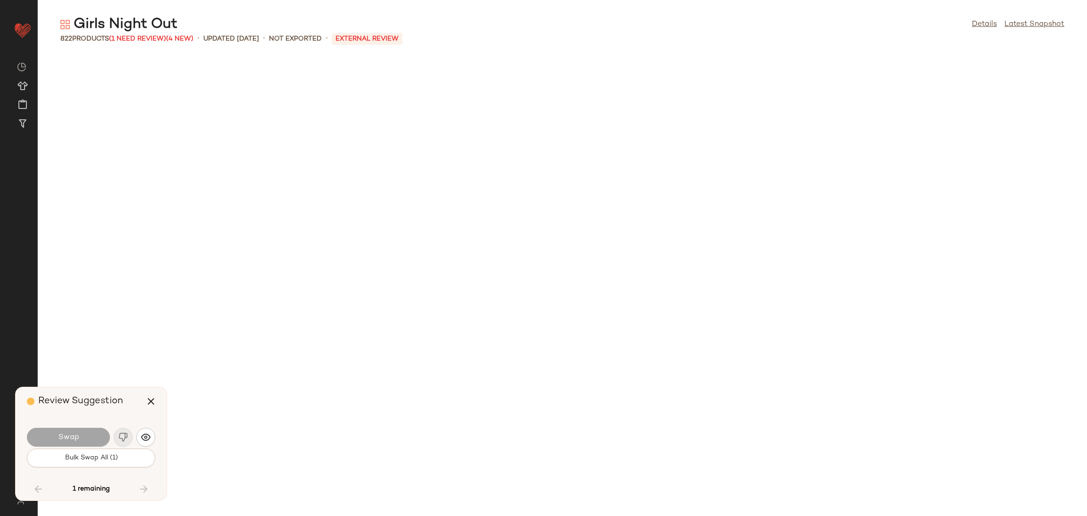
scroll to position [1900, 0]
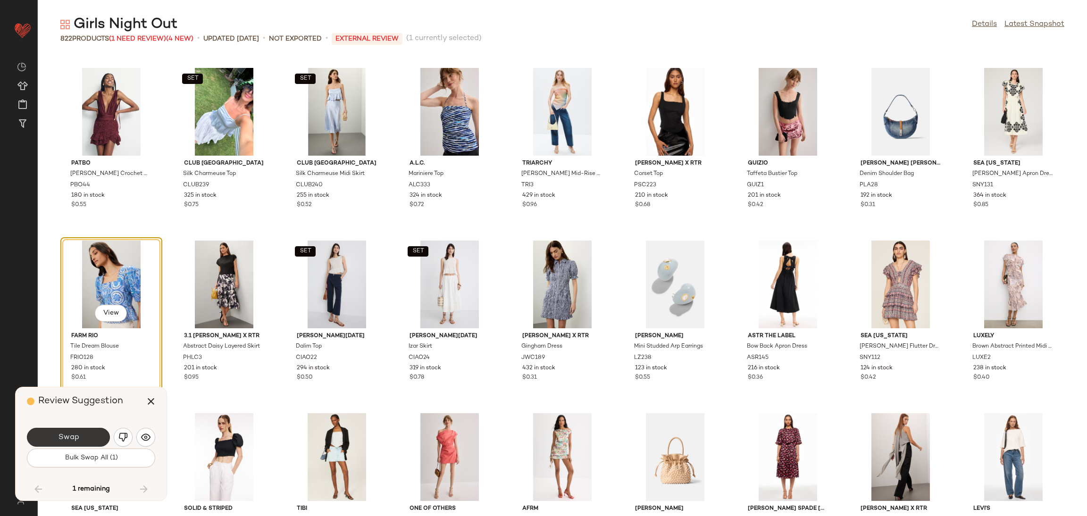
click at [90, 439] on button "Swap" at bounding box center [68, 437] width 83 height 19
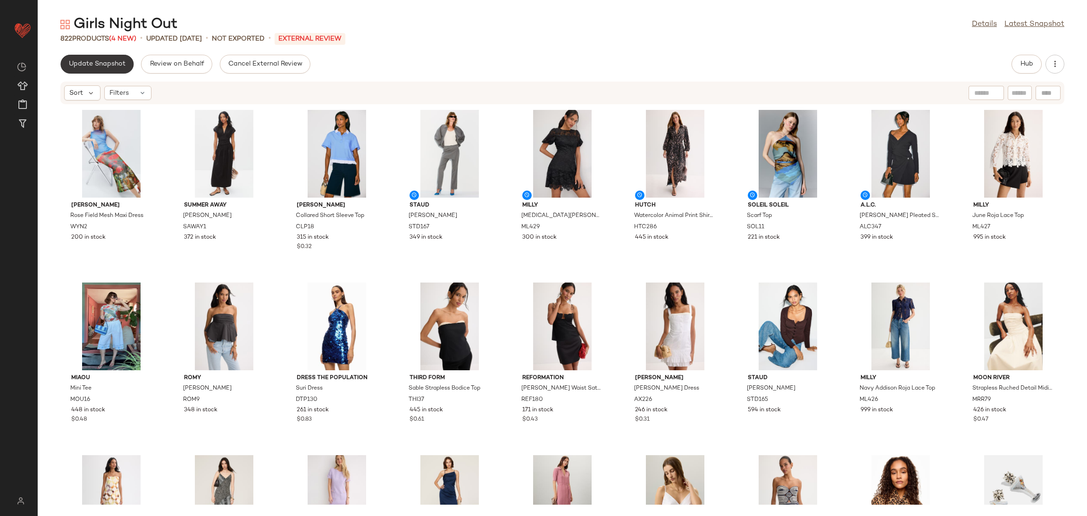
click at [97, 59] on button "Update Snapshot" at bounding box center [96, 64] width 73 height 19
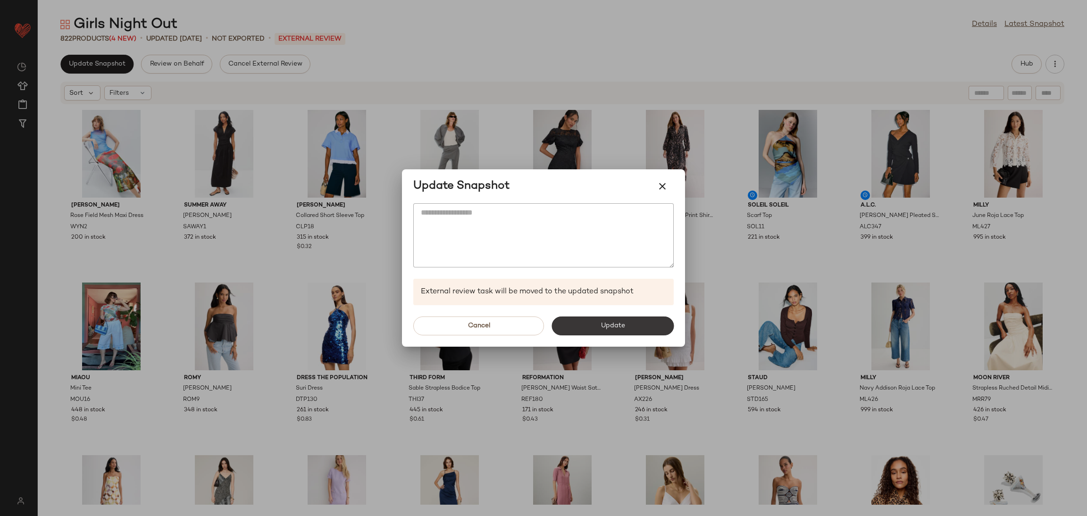
click at [636, 321] on button "Update" at bounding box center [613, 326] width 122 height 19
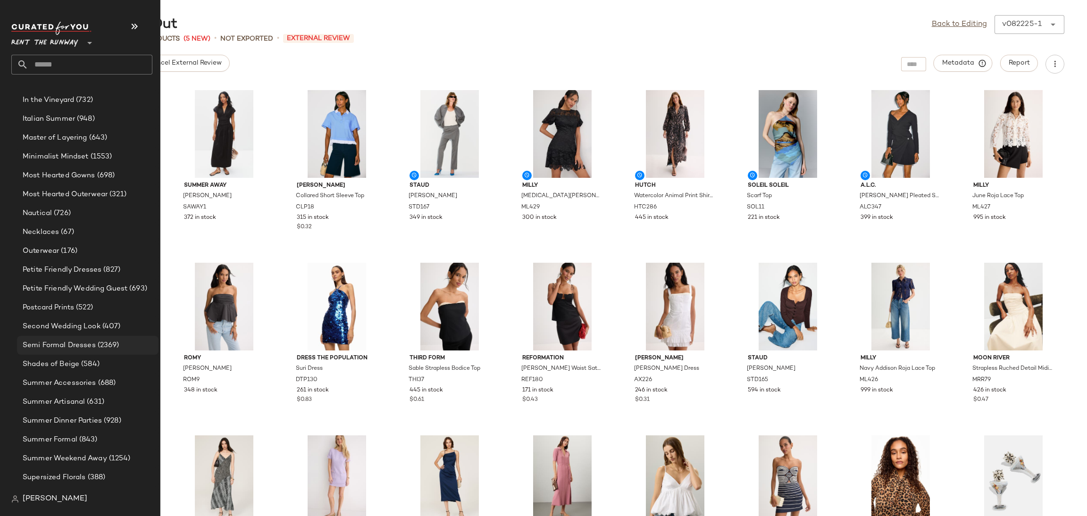
scroll to position [806, 0]
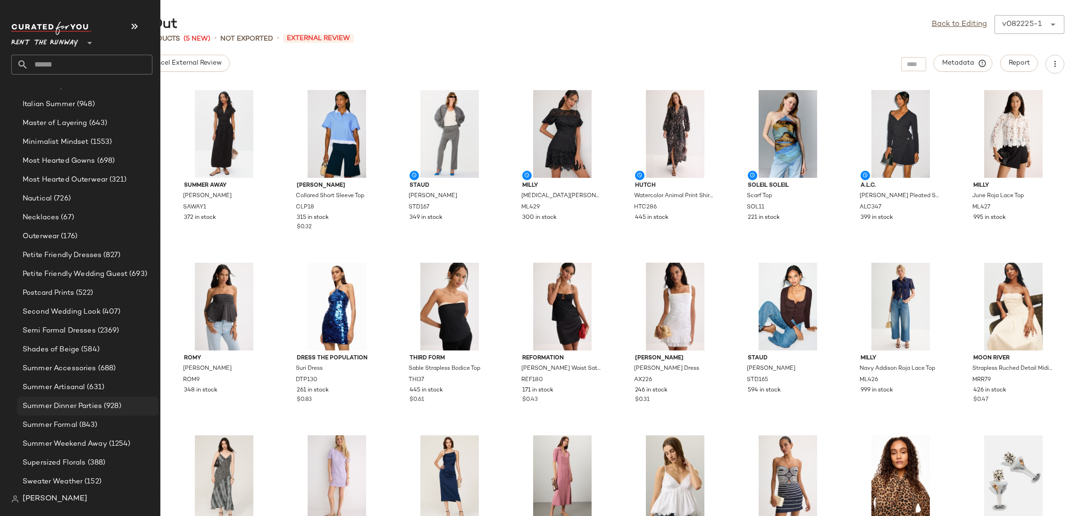
click at [89, 411] on div "Summer Dinner Parties (928)" at bounding box center [88, 406] width 142 height 19
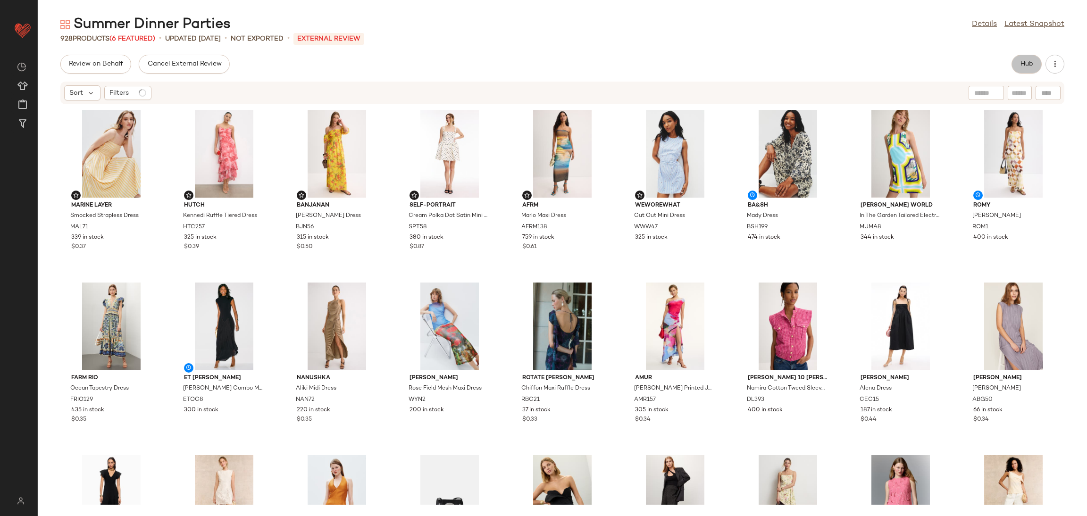
click at [1022, 61] on span "Hub" at bounding box center [1026, 64] width 13 height 8
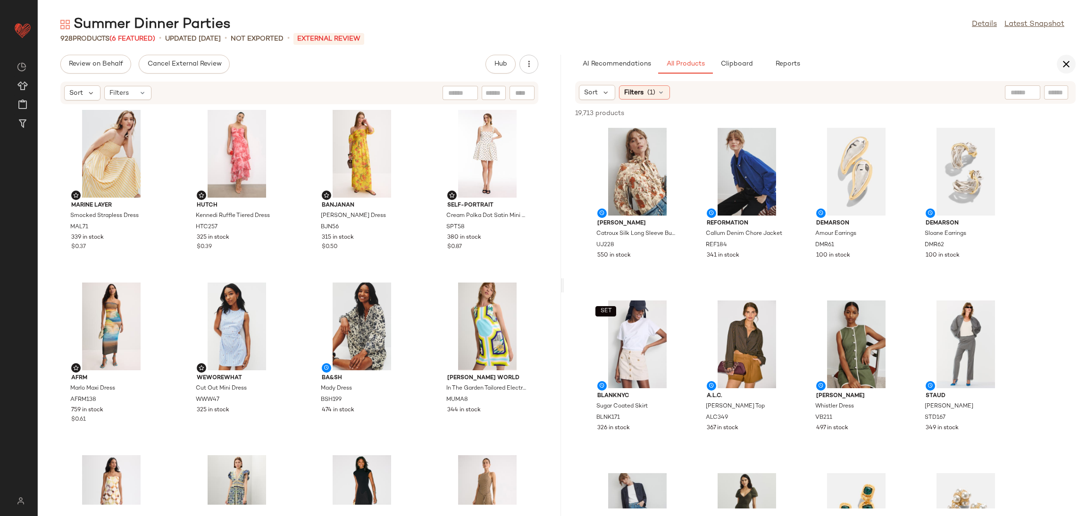
click at [1065, 68] on icon "button" at bounding box center [1066, 64] width 11 height 11
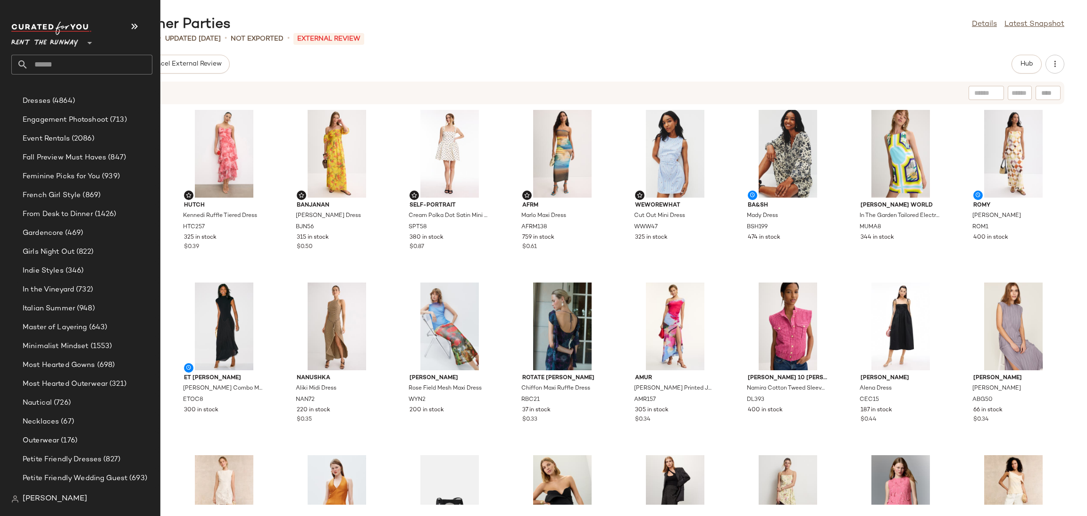
scroll to position [1128, 0]
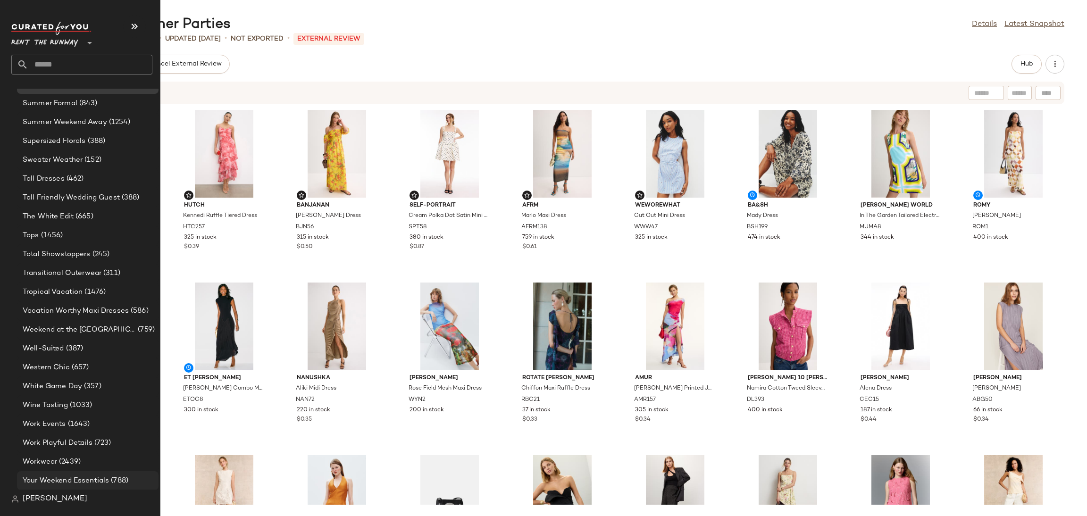
click at [83, 471] on div "Your Weekend Essentials (788)" at bounding box center [88, 480] width 142 height 19
click at [67, 477] on span "Your Weekend Essentials" at bounding box center [66, 481] width 86 height 11
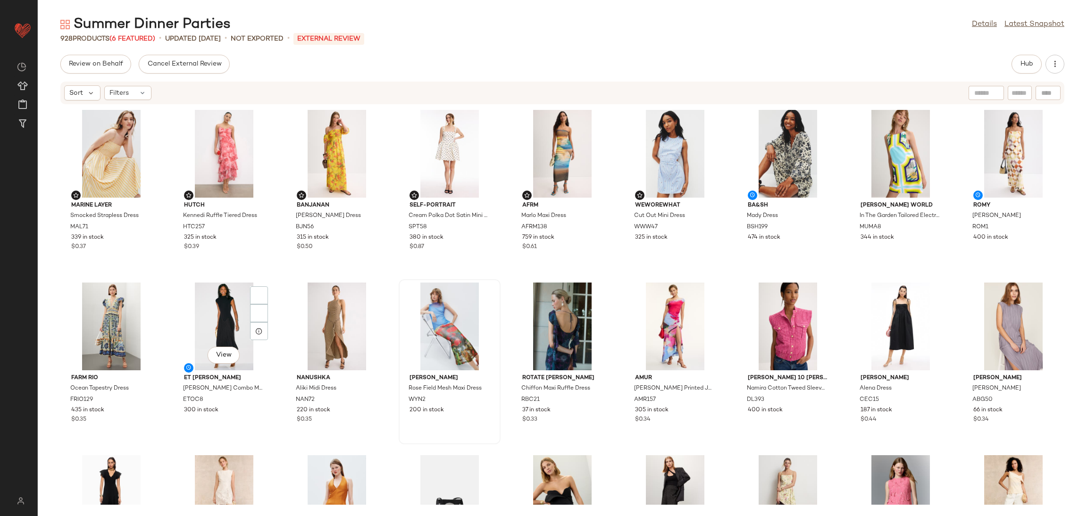
scroll to position [0, 0]
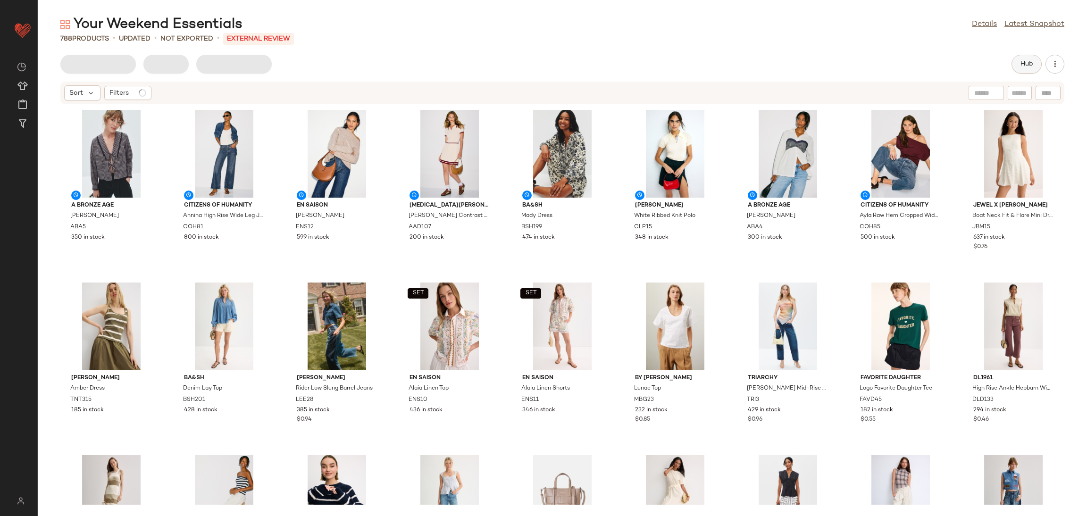
click at [1018, 71] on button "Hub" at bounding box center [1027, 64] width 30 height 19
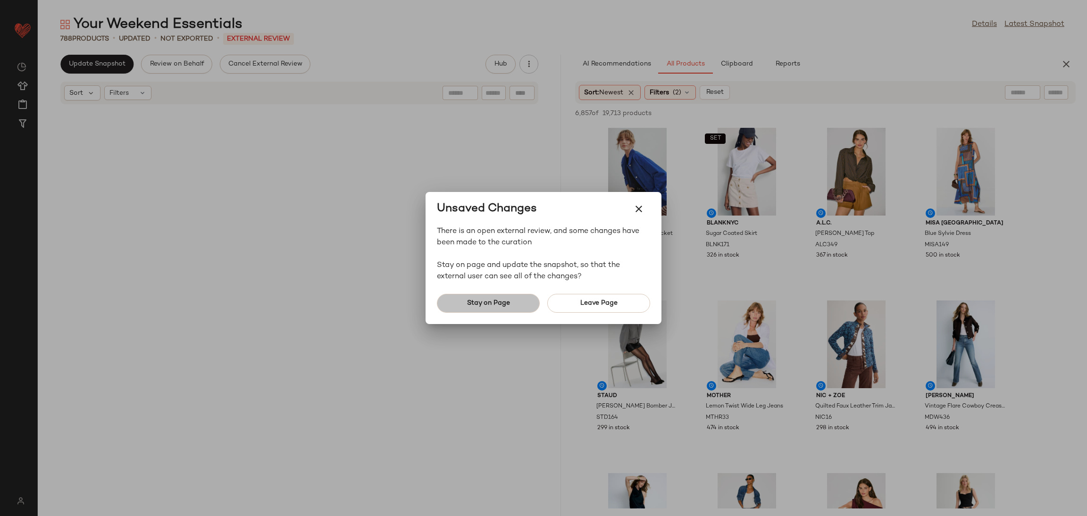
click at [499, 303] on span "Stay on Page" at bounding box center [488, 304] width 43 height 8
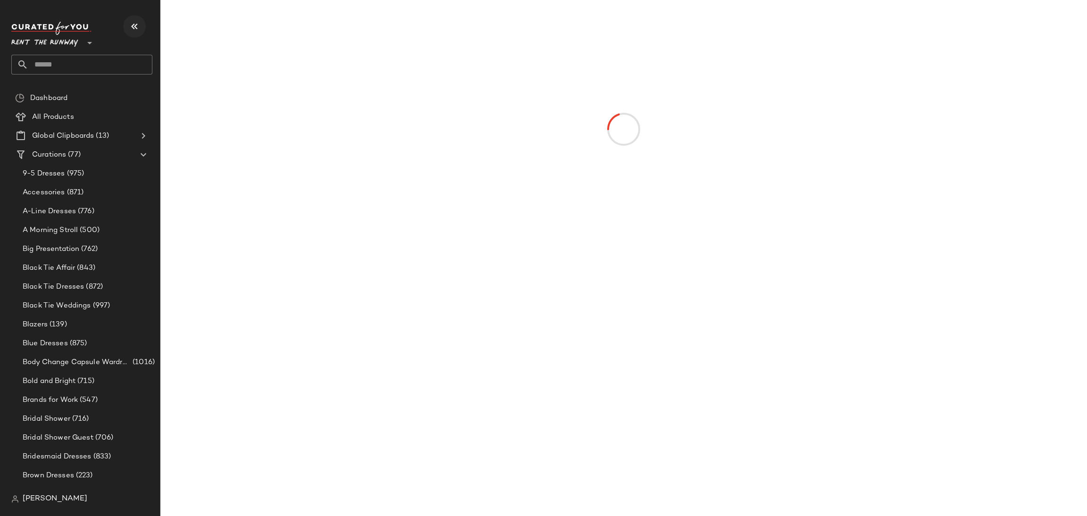
click at [131, 32] on button "button" at bounding box center [134, 26] width 23 height 23
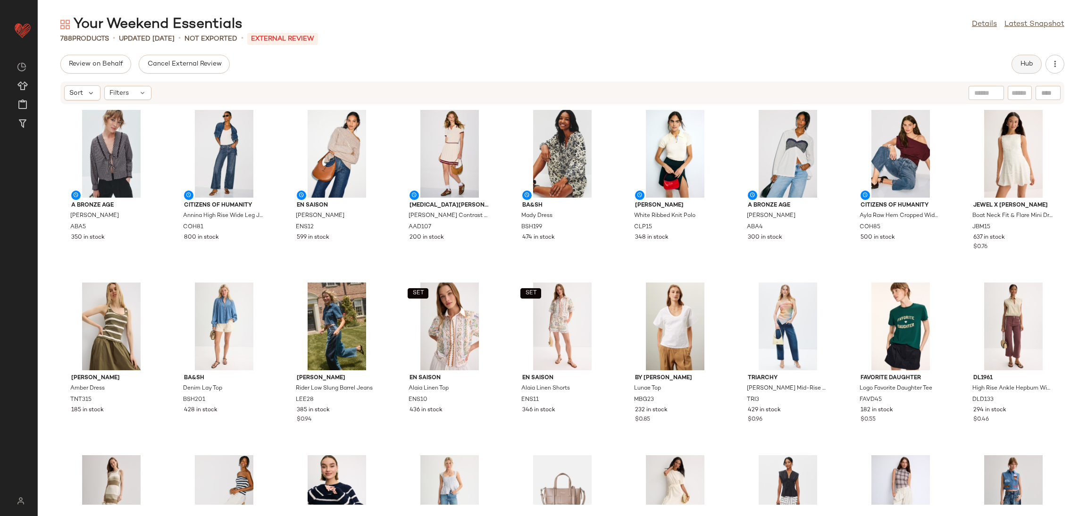
click at [1026, 68] on button "Hub" at bounding box center [1027, 64] width 30 height 19
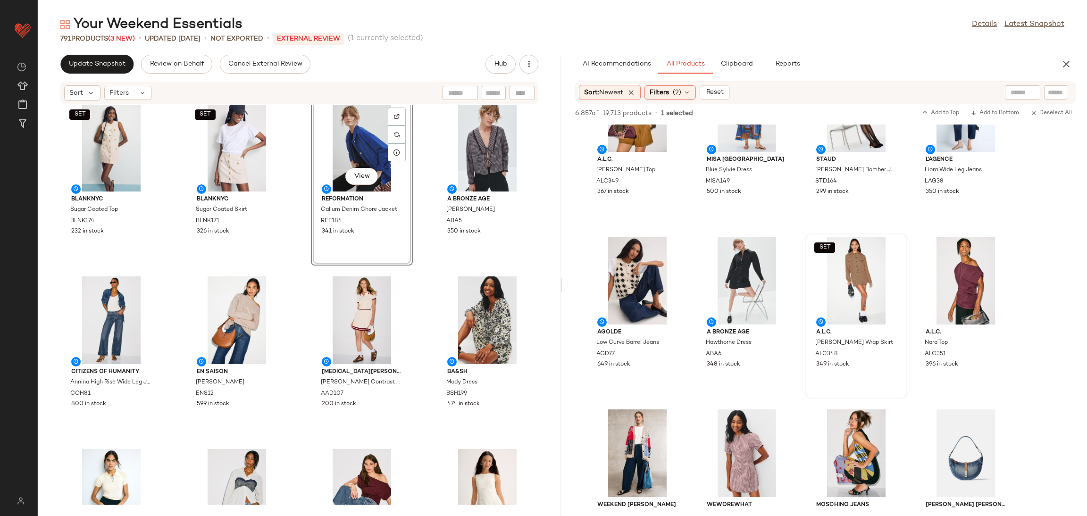
scroll to position [95, 0]
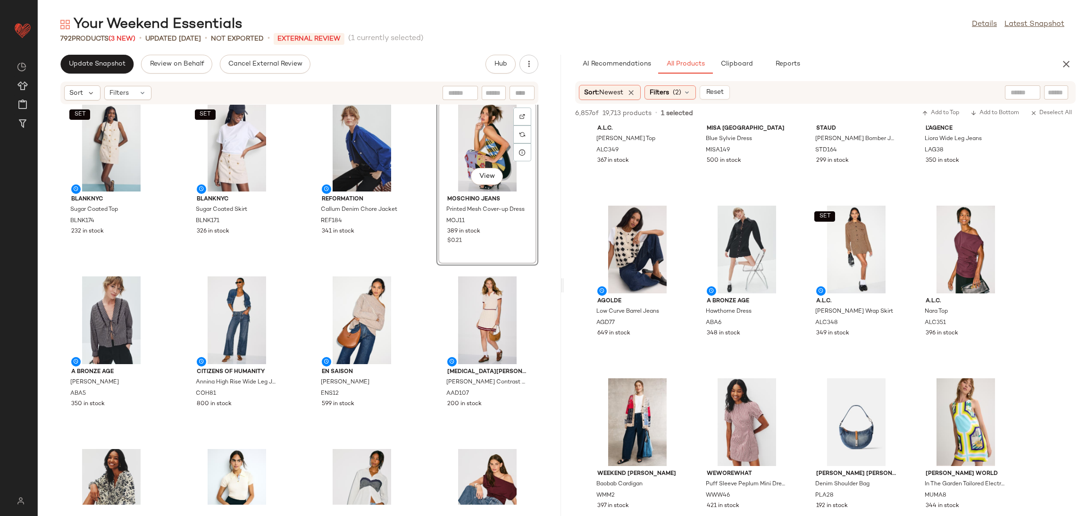
click at [417, 271] on div "SET BLANKNYC Sugar Coated Top BLNK174 232 in stock SET BLANKNYC Sugar Coated Sk…" at bounding box center [299, 305] width 523 height 400
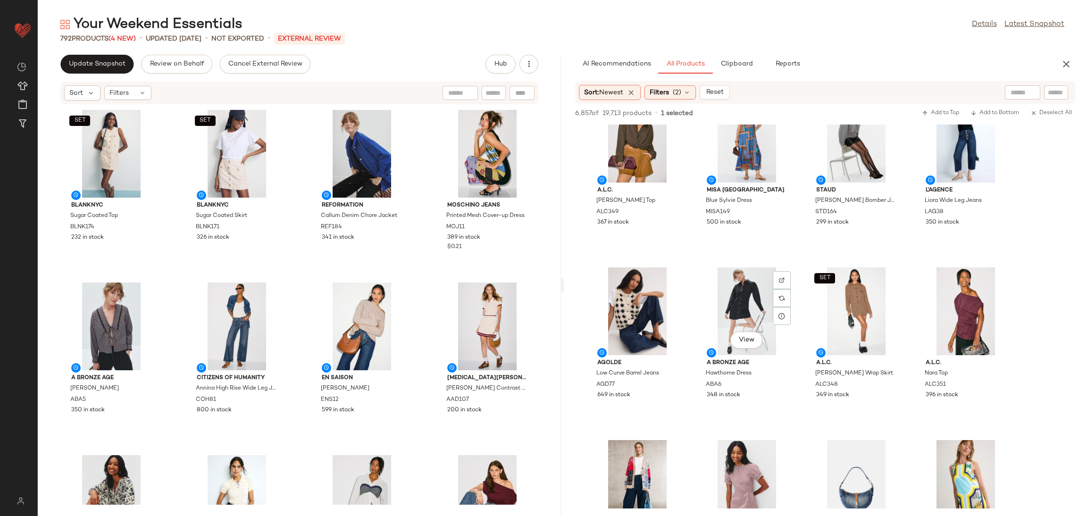
scroll to position [0, 0]
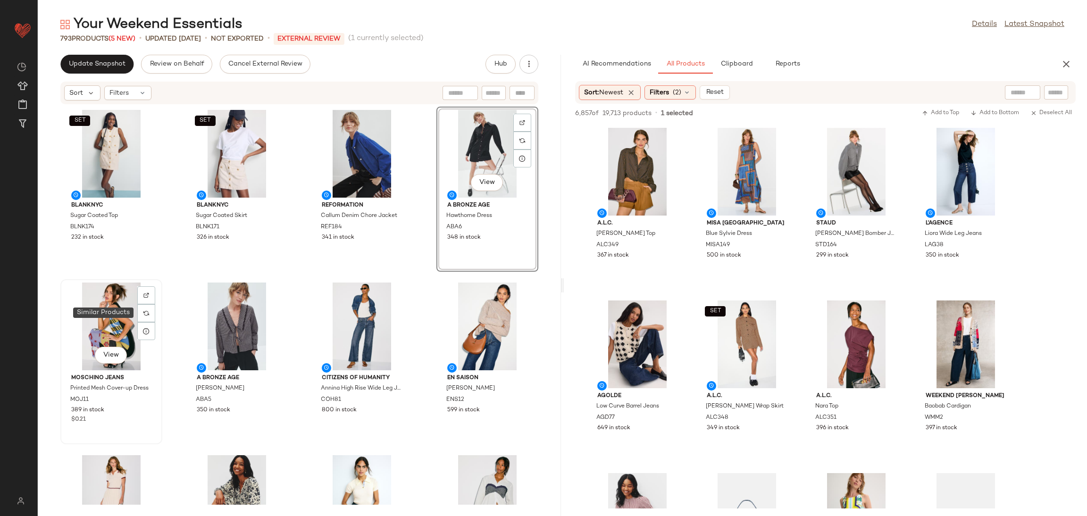
click at [132, 306] on div "View" at bounding box center [111, 327] width 95 height 88
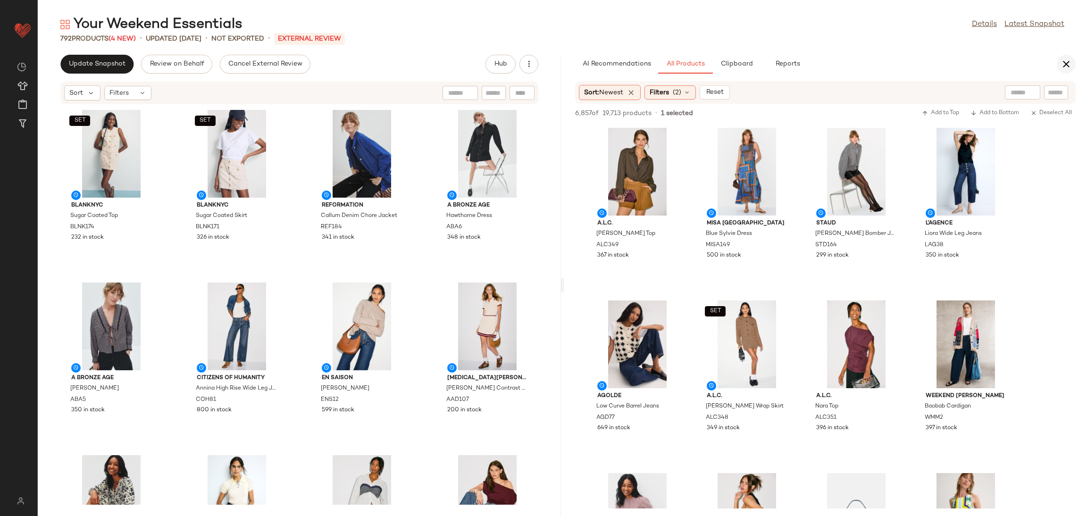
click at [1063, 62] on icon "button" at bounding box center [1066, 64] width 11 height 11
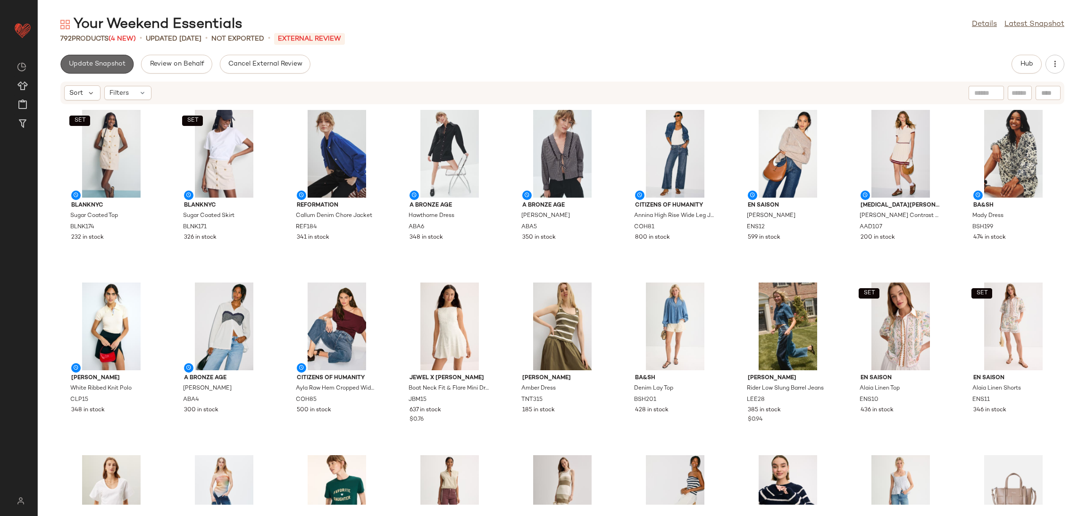
click at [96, 70] on button "Update Snapshot" at bounding box center [96, 64] width 73 height 19
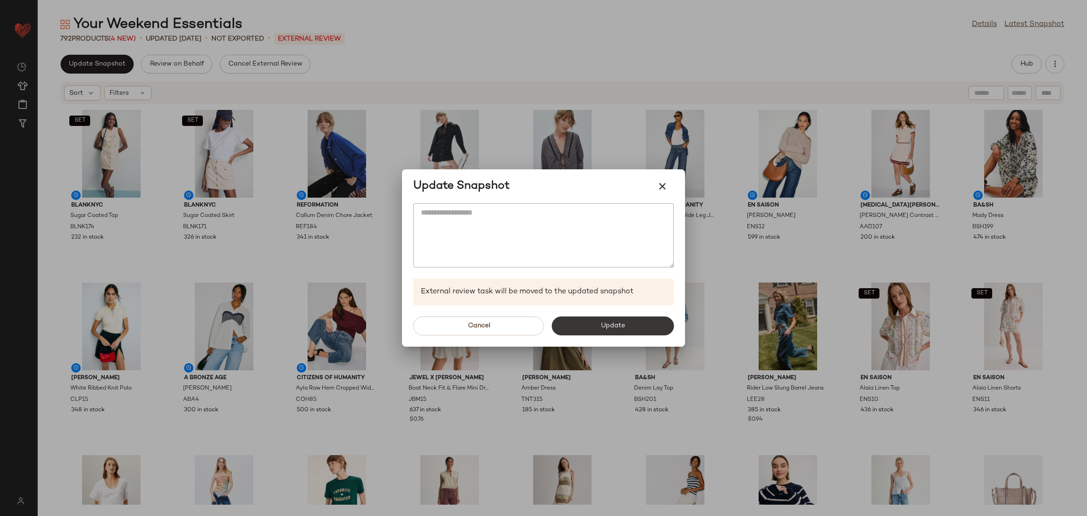
click at [623, 321] on button "Update" at bounding box center [613, 326] width 122 height 19
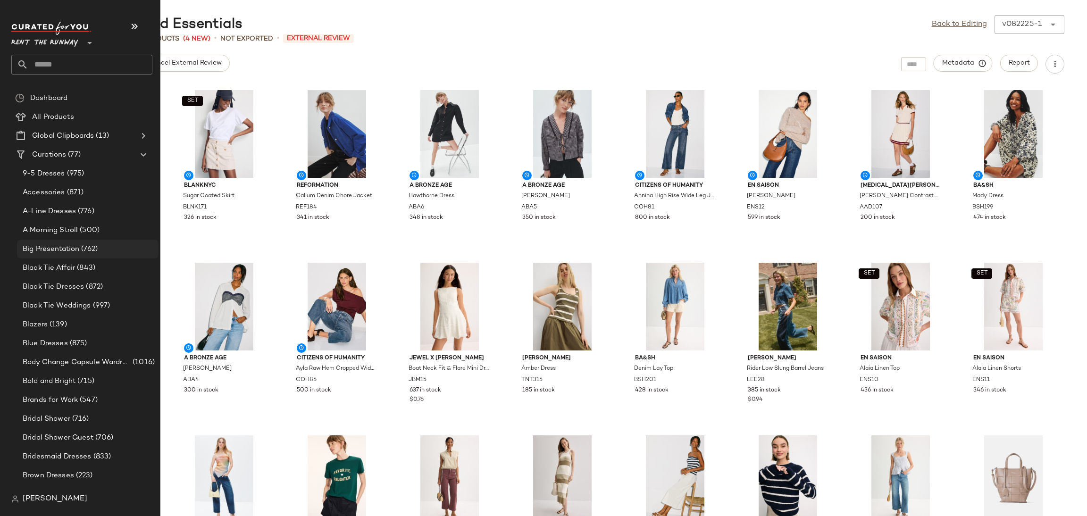
click at [58, 245] on span "Big Presentation" at bounding box center [51, 249] width 57 height 11
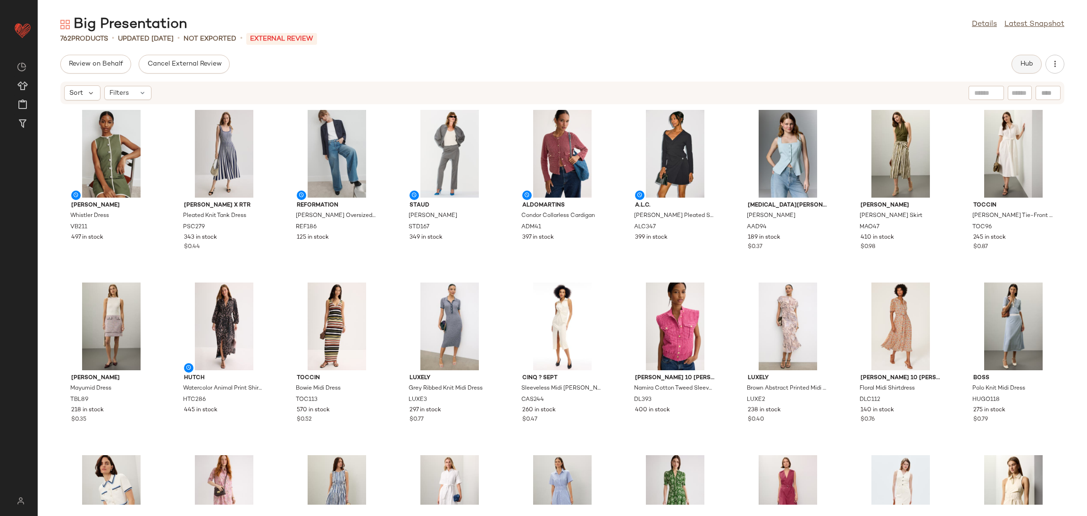
click at [1033, 66] on span "Hub" at bounding box center [1026, 64] width 13 height 8
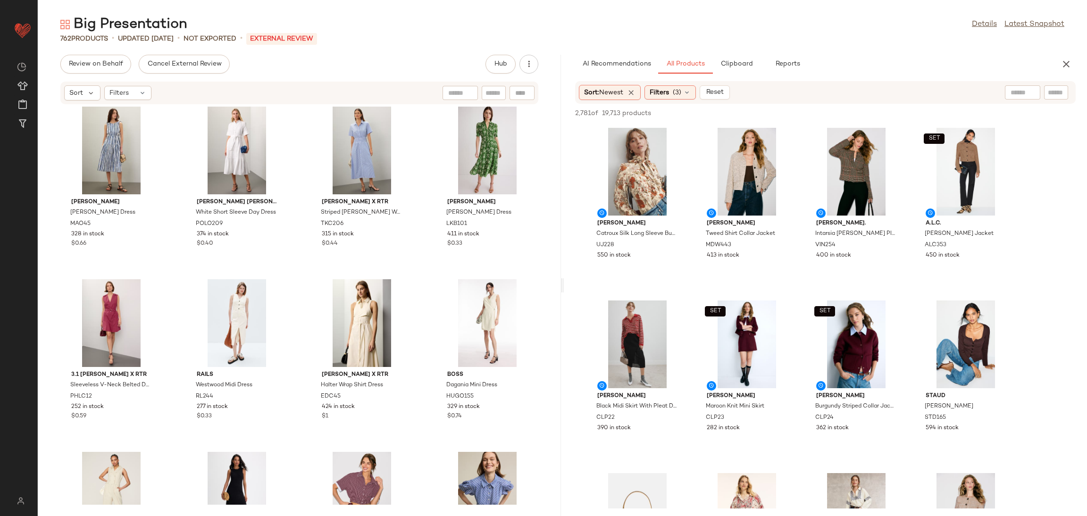
scroll to position [903, 0]
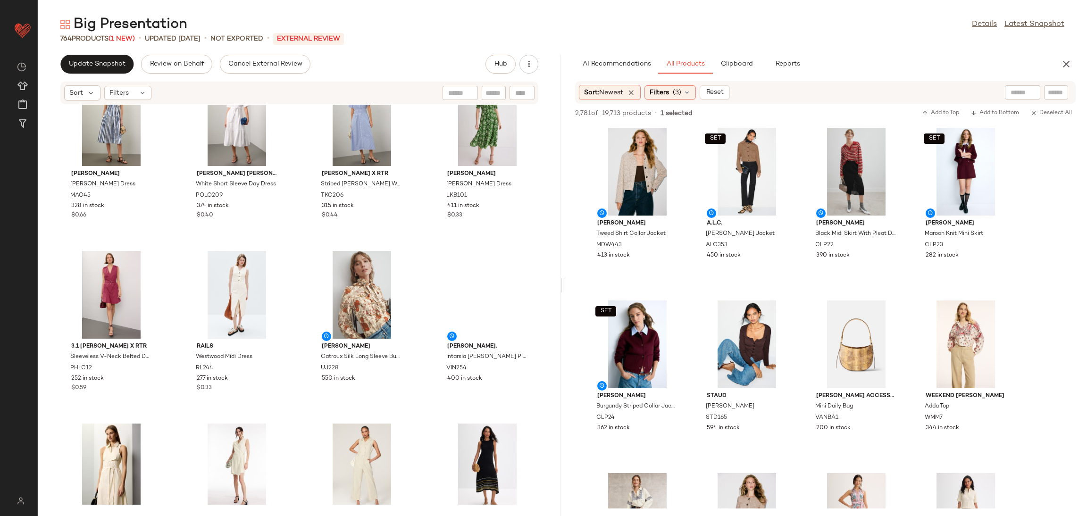
click at [417, 245] on div "Derek Lam 10 Crosby x RTR Floral Midi Shirtdress DLC112 140 in stock $0.76 BOSS…" at bounding box center [299, 305] width 523 height 400
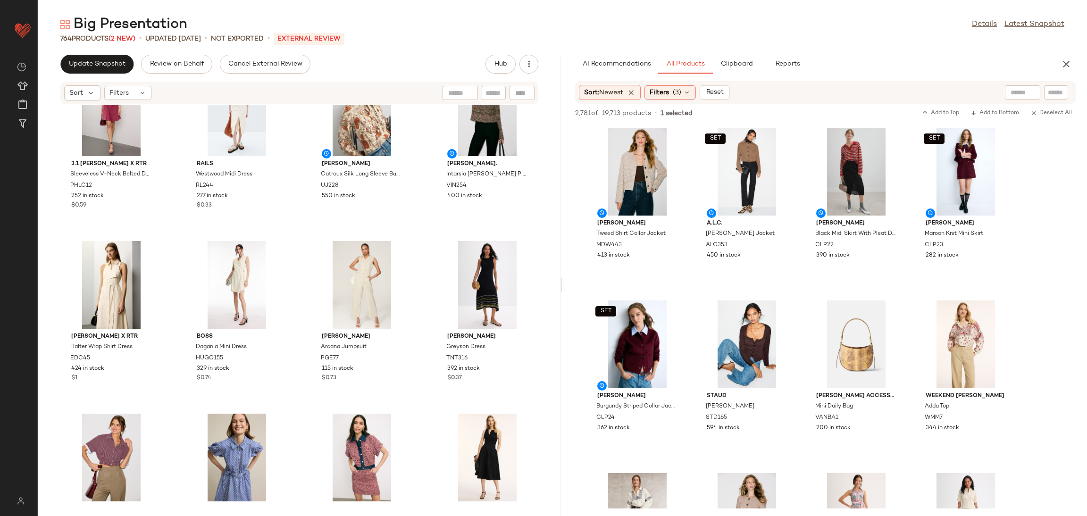
scroll to position [1077, 0]
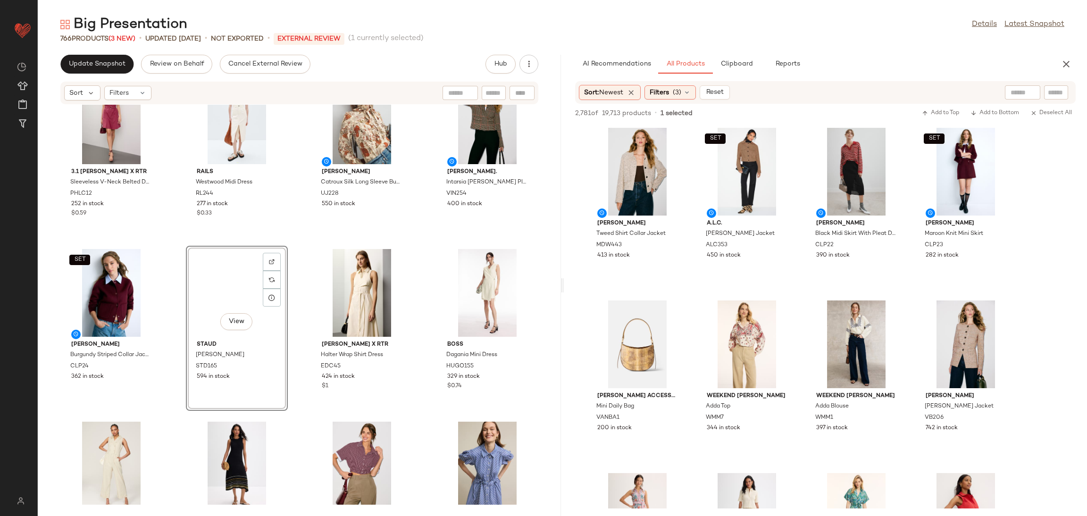
click at [284, 248] on div "View Staud Rachela Sweater STD165 594 in stock" at bounding box center [237, 328] width 100 height 163
click at [282, 249] on img at bounding box center [236, 293] width 95 height 88
click at [288, 240] on div "3.1 Phillip Lim x RTR Sleeveless V-Neck Belted Dress PHLC12 252 in stock $0.59 …" at bounding box center [299, 305] width 523 height 400
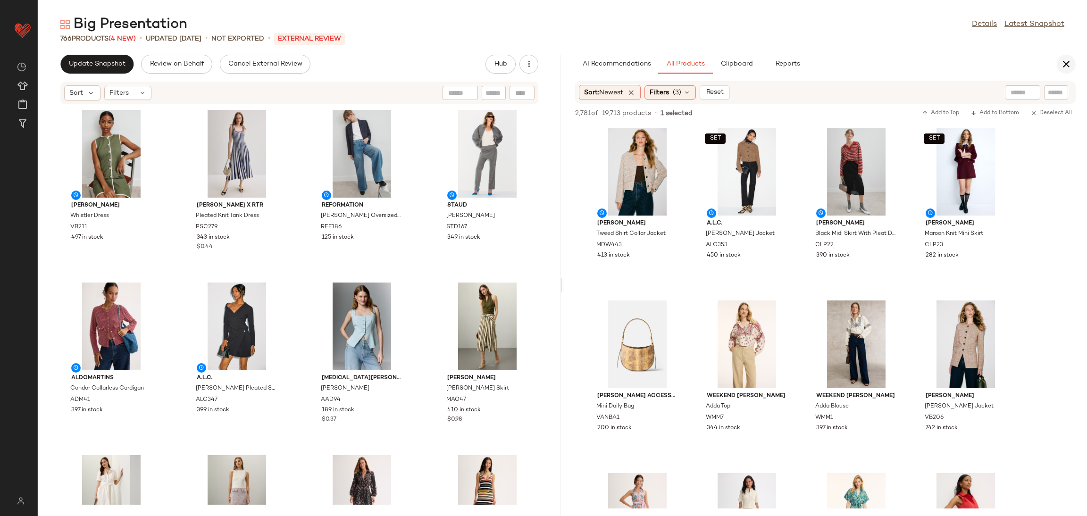
click at [1064, 61] on icon "button" at bounding box center [1066, 64] width 11 height 11
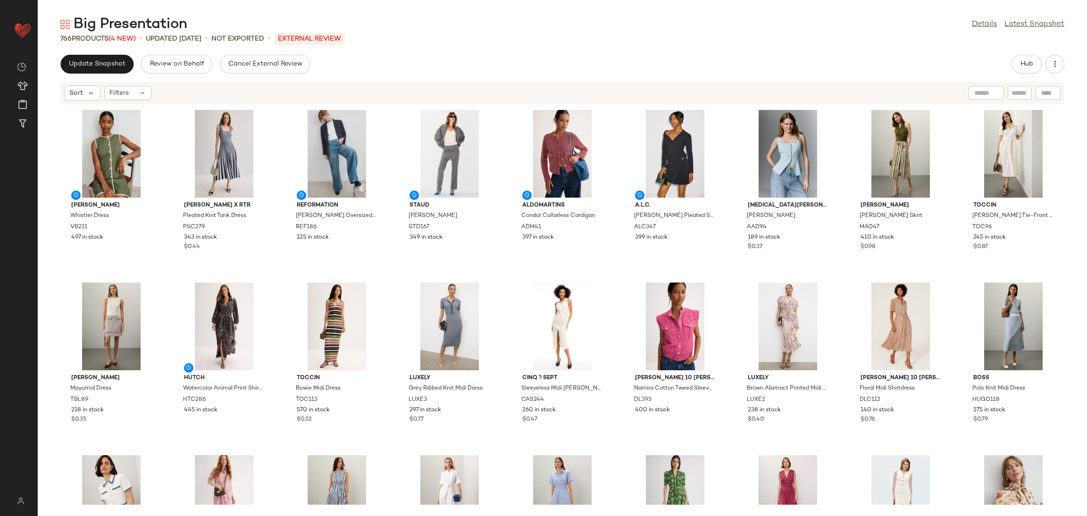
click at [391, 272] on div "Veronica Beard Whistler Dress VB211 497 in stock Peter Som x RTR Pleated Knit T…" at bounding box center [563, 305] width 1050 height 400
click at [100, 62] on span "Update Snapshot" at bounding box center [96, 64] width 57 height 8
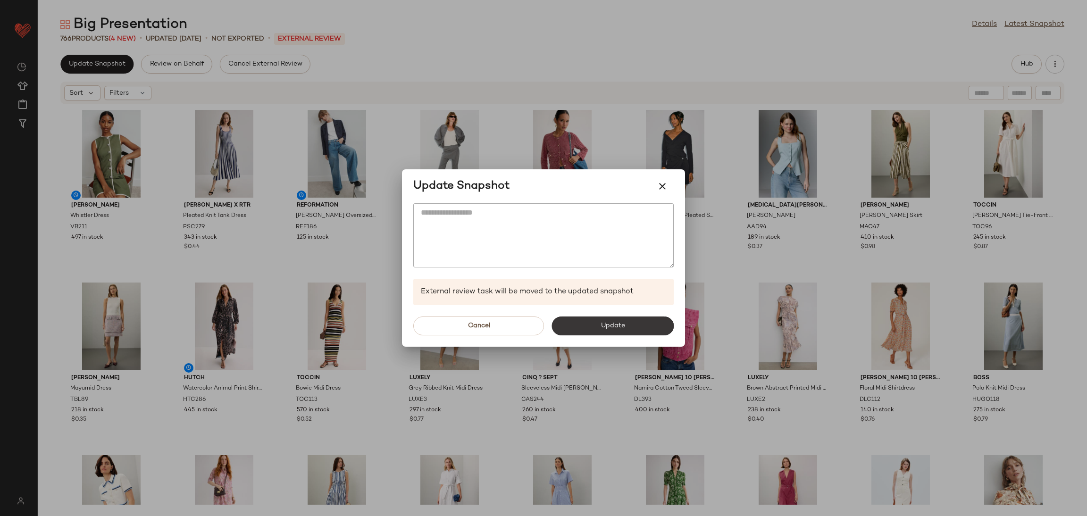
click at [600, 318] on button "Update" at bounding box center [613, 326] width 122 height 19
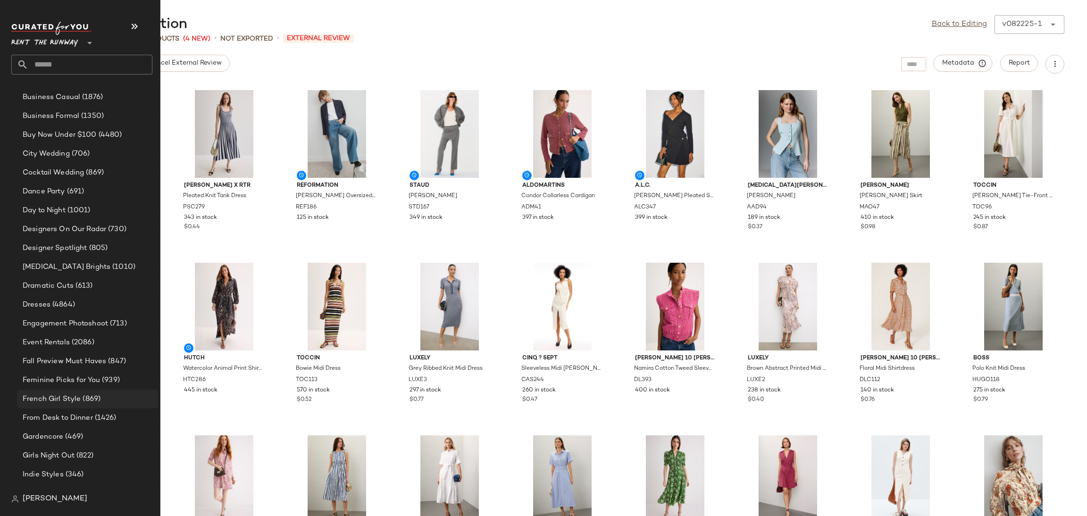
scroll to position [398, 0]
click at [59, 399] on span "French Girl Style" at bounding box center [52, 399] width 58 height 11
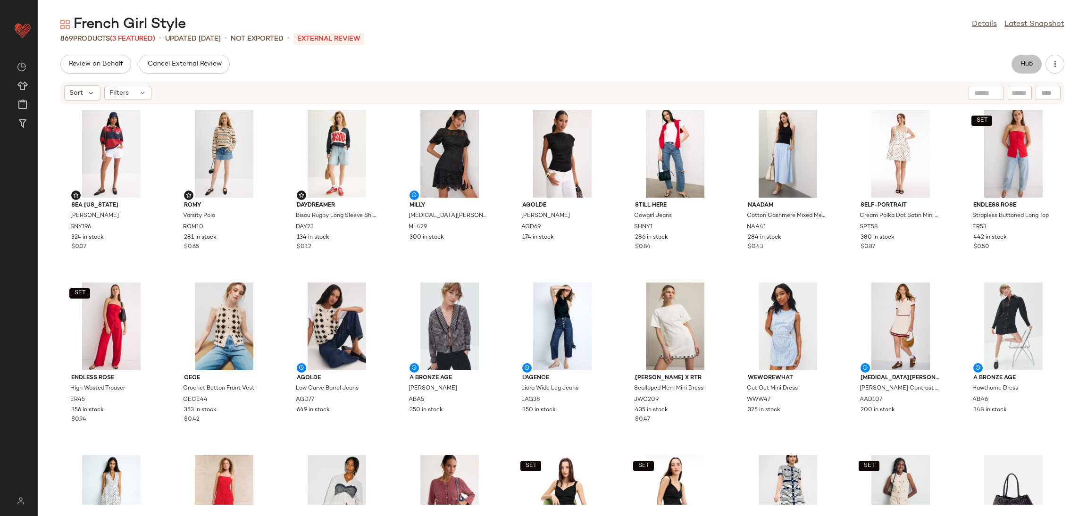
click at [1036, 67] on button "Hub" at bounding box center [1027, 64] width 30 height 19
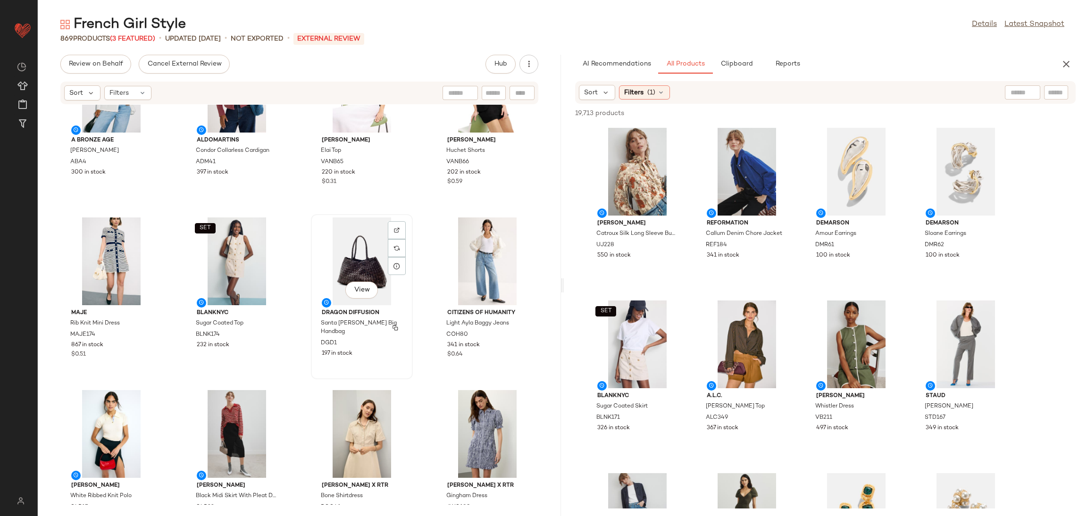
scroll to position [941, 0]
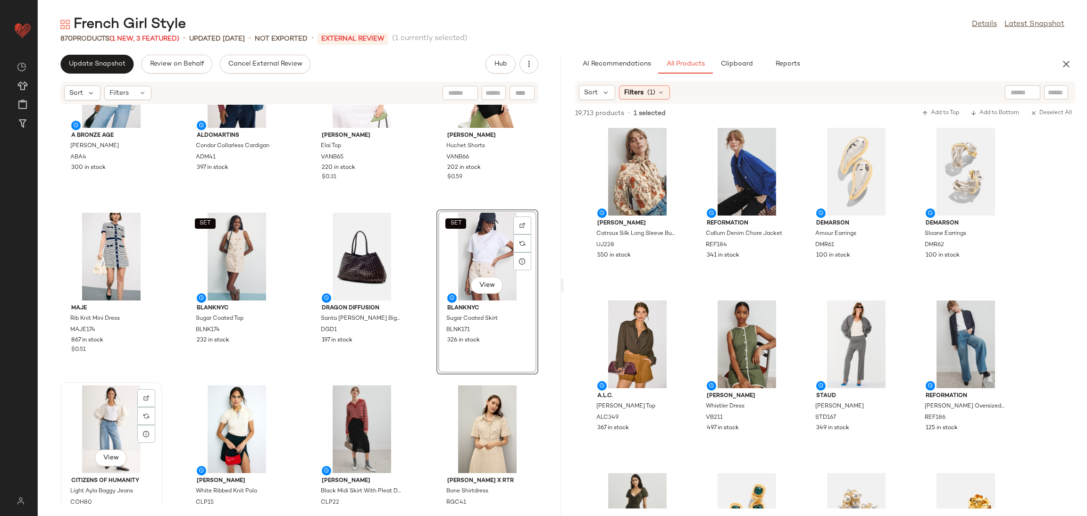
click at [114, 428] on div "View" at bounding box center [111, 430] width 95 height 88
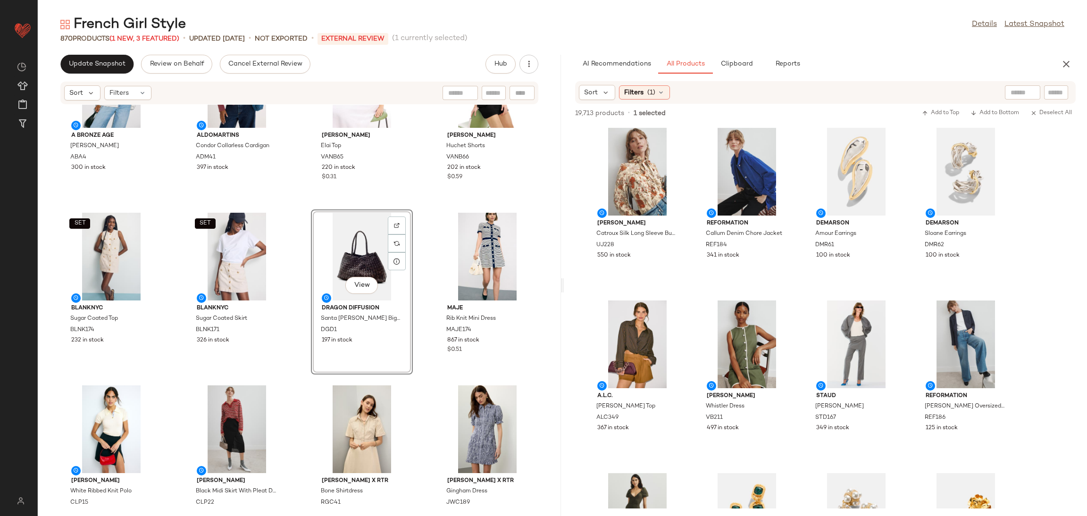
click at [417, 209] on div "A Bronze Age Patti Top ABA4 300 in stock Aldomartins Condor Collarless Cardigan…" at bounding box center [299, 305] width 523 height 400
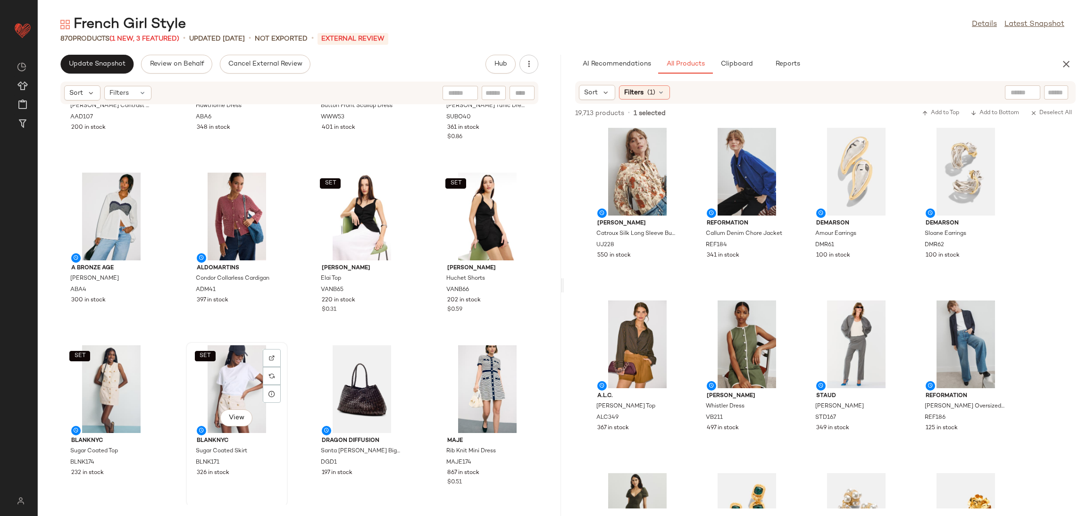
scroll to position [784, 0]
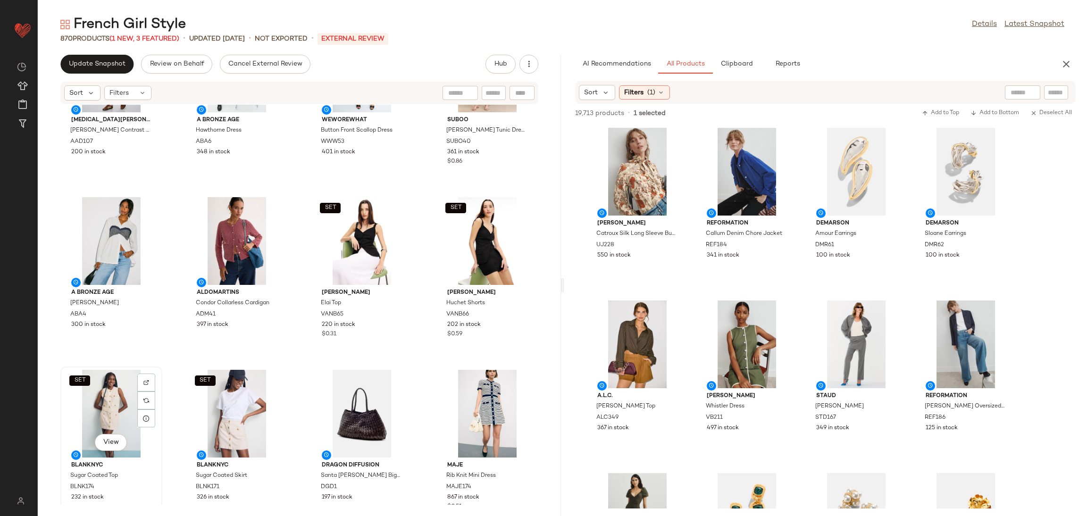
click at [86, 396] on div "SET View" at bounding box center [111, 414] width 95 height 88
click at [212, 395] on div "SET View" at bounding box center [236, 414] width 95 height 88
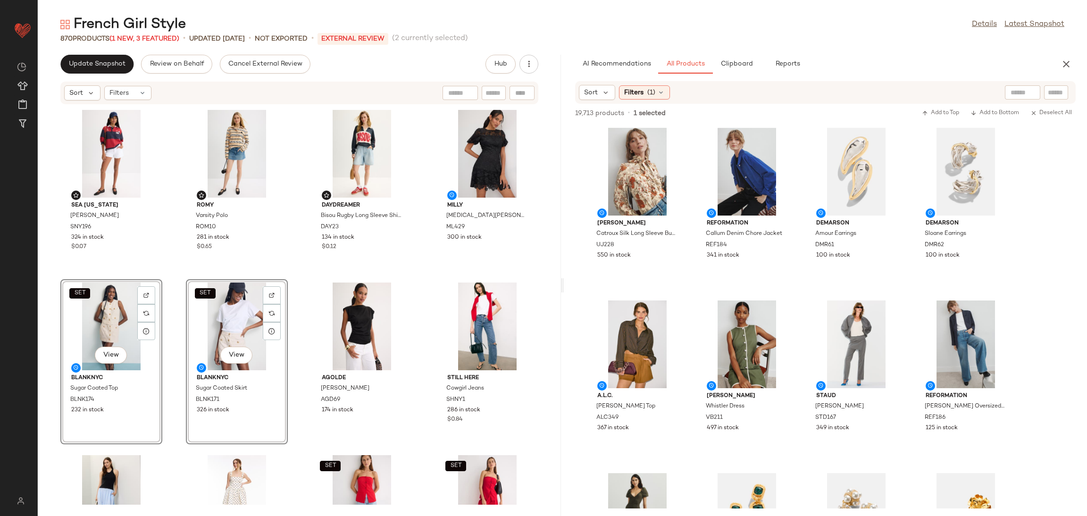
click at [194, 275] on div "Sea New York Carolyn Shirt SNY196 324 in stock $0.07 ROMY Varsity Polo ROM10 28…" at bounding box center [299, 305] width 523 height 400
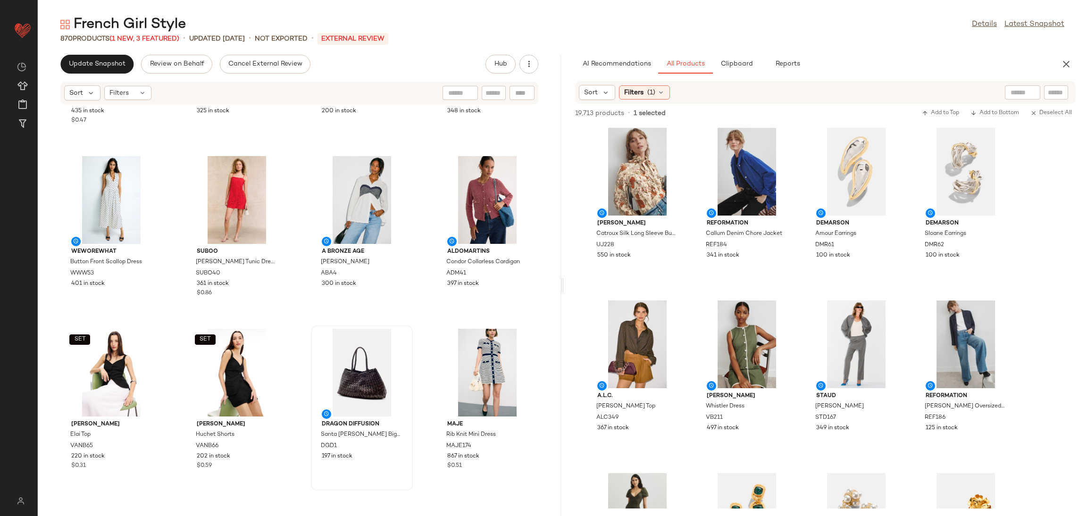
scroll to position [851, 0]
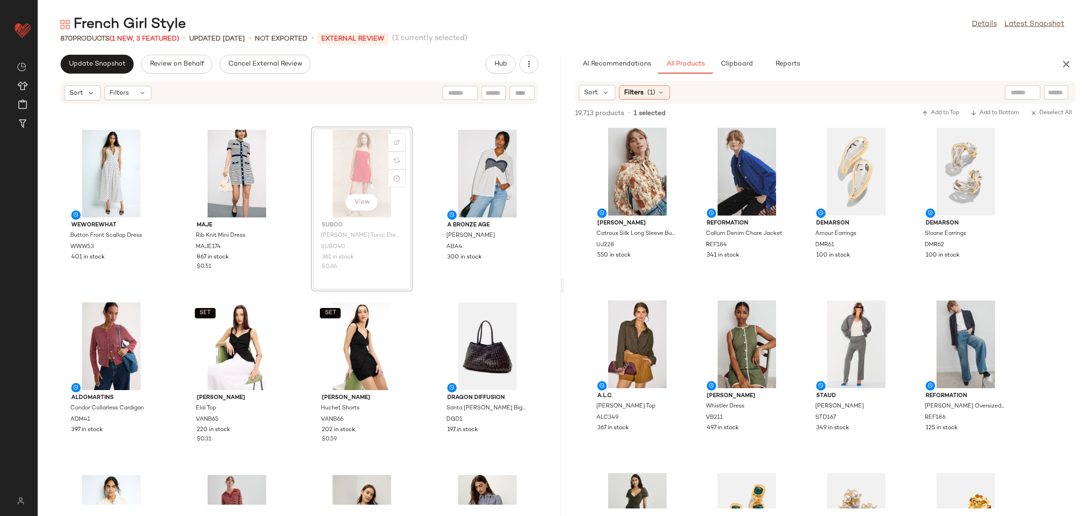
scroll to position [851, 0]
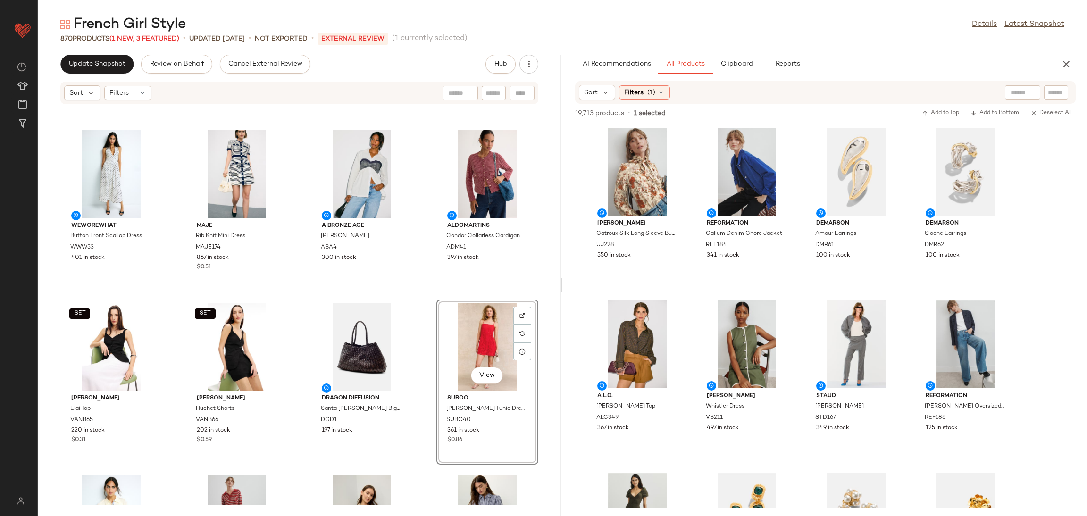
click at [415, 295] on div "Jason Wu x RTR Scalloped Hem Mini Dress JWC209 435 in stock $0.47 WEWOREWHAT Cu…" at bounding box center [299, 305] width 523 height 400
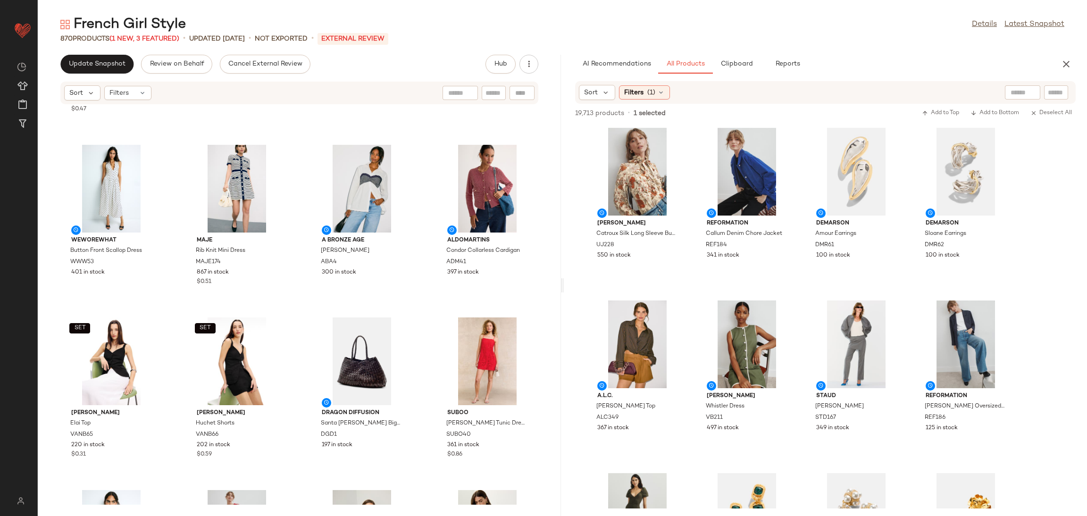
scroll to position [662, 0]
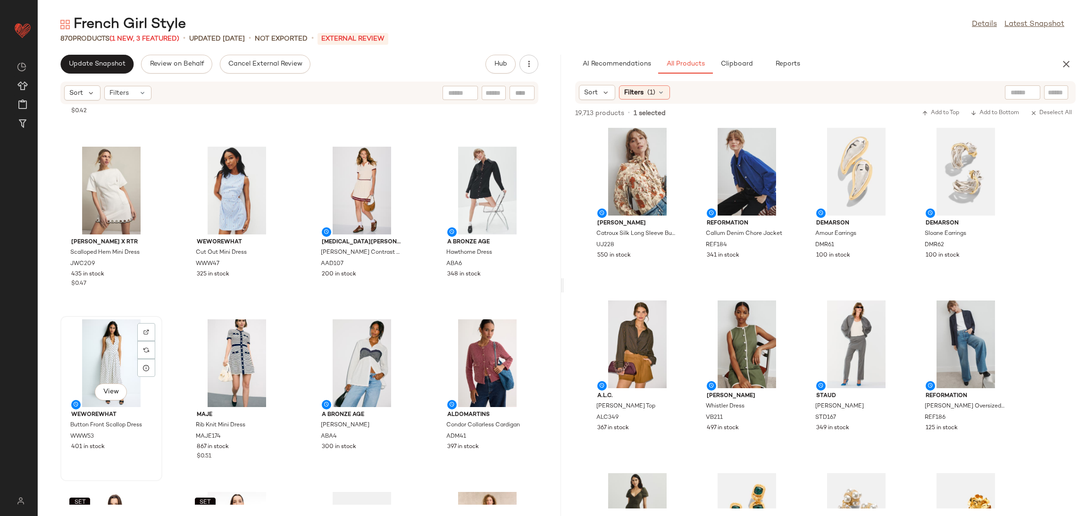
click at [99, 363] on div "View" at bounding box center [111, 364] width 95 height 88
click at [209, 364] on div "View" at bounding box center [236, 364] width 95 height 88
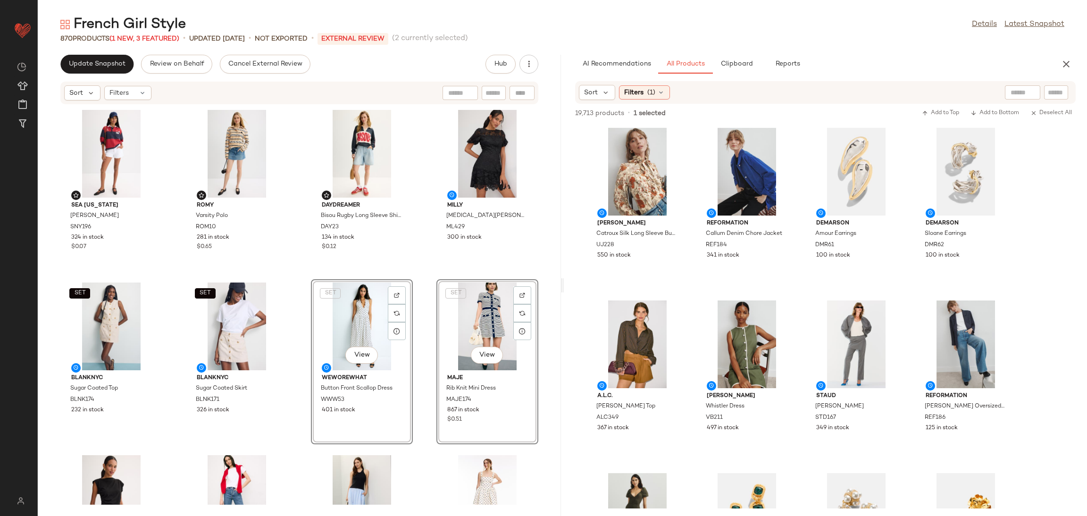
click at [297, 280] on div "Sea New York Carolyn Shirt SNY196 324 in stock $0.07 ROMY Varsity Polo ROM10 28…" at bounding box center [299, 305] width 523 height 400
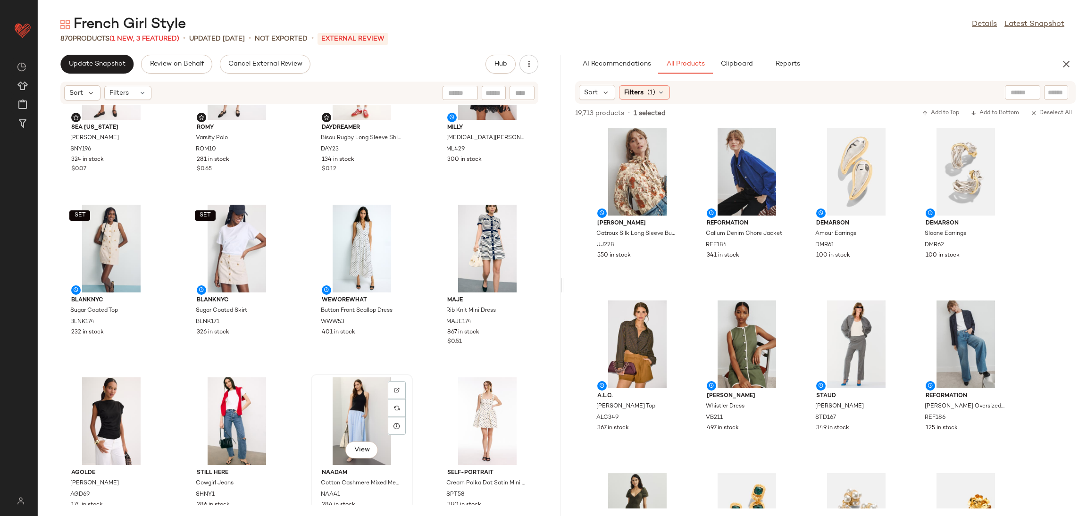
scroll to position [80, 0]
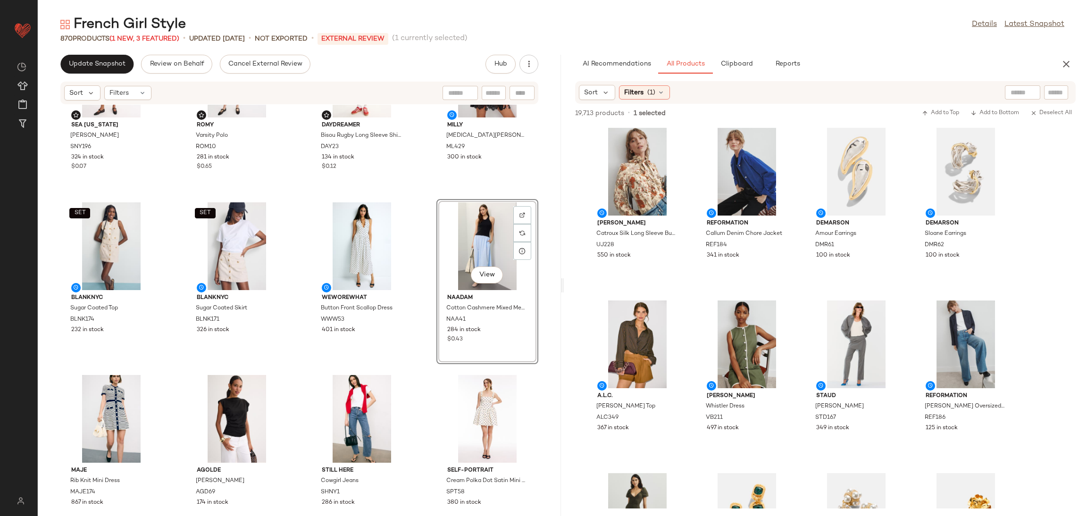
click at [425, 371] on div "Sea New York Carolyn Shirt SNY196 324 in stock $0.07 ROMY Varsity Polo ROM10 28…" at bounding box center [299, 305] width 523 height 400
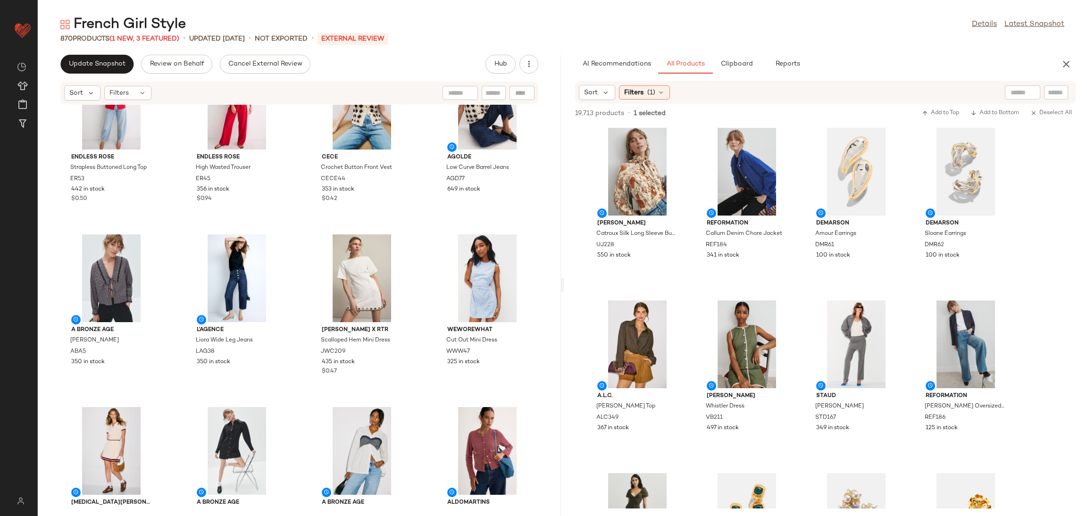
scroll to position [576, 0]
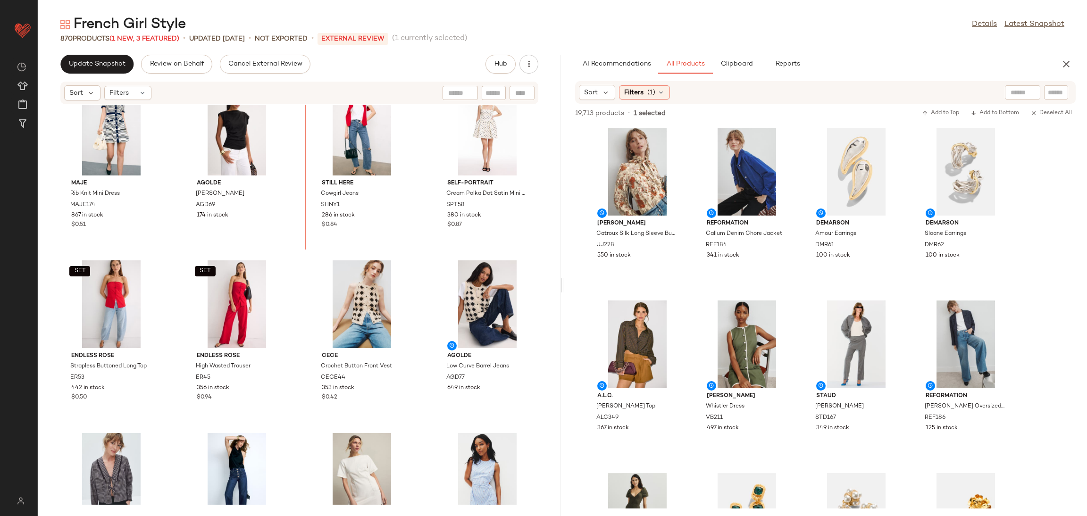
scroll to position [367, 0]
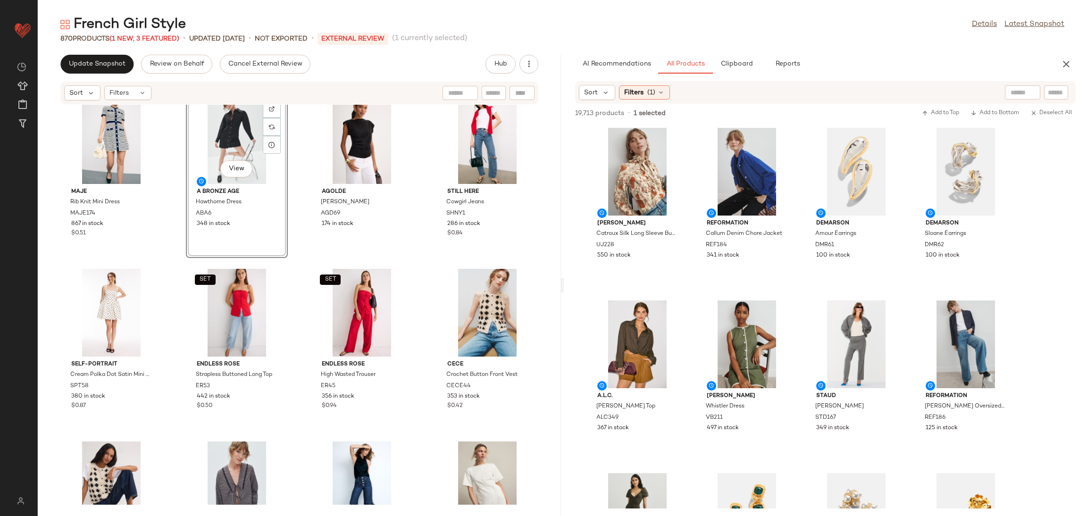
click at [292, 265] on div "Maje Rib Knit Mini Dress MAJE174 867 in stock $0.51 View A Bronze Age Hawthorne…" at bounding box center [299, 305] width 523 height 400
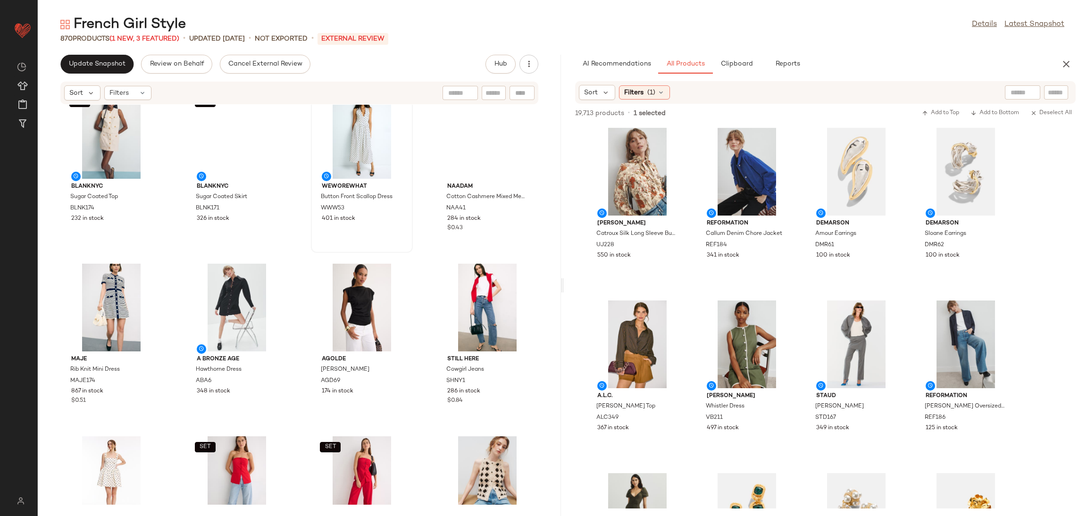
scroll to position [175, 0]
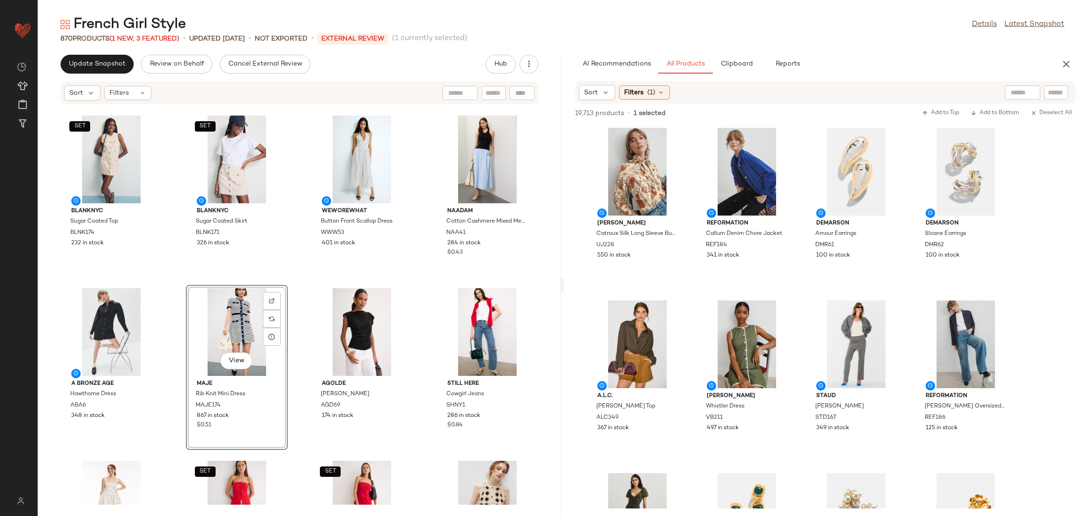
click at [300, 289] on div "SET BLANKNYC Sugar Coated Top BLNK174 232 in stock SET BLANKNYC Sugar Coated Sk…" at bounding box center [299, 305] width 523 height 400
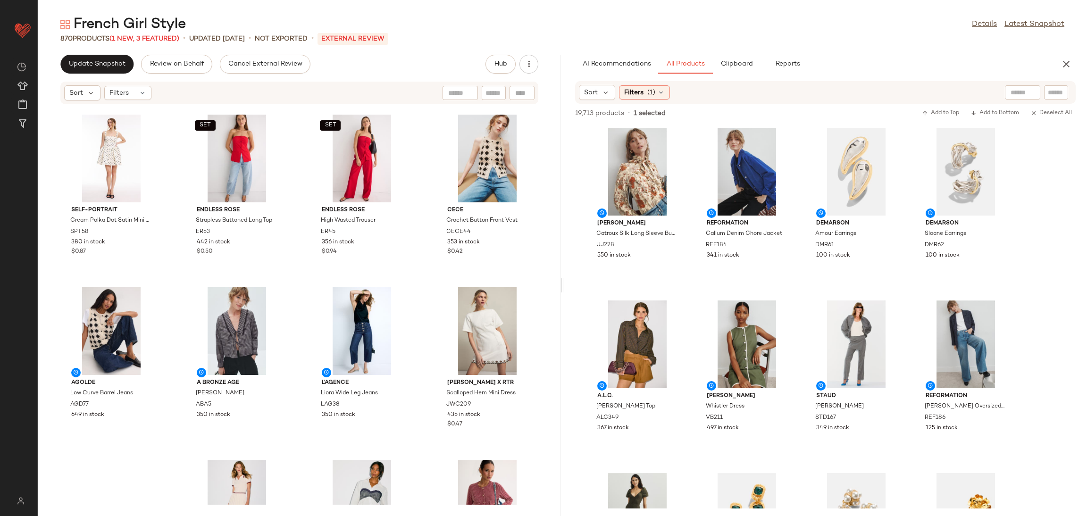
scroll to position [550, 0]
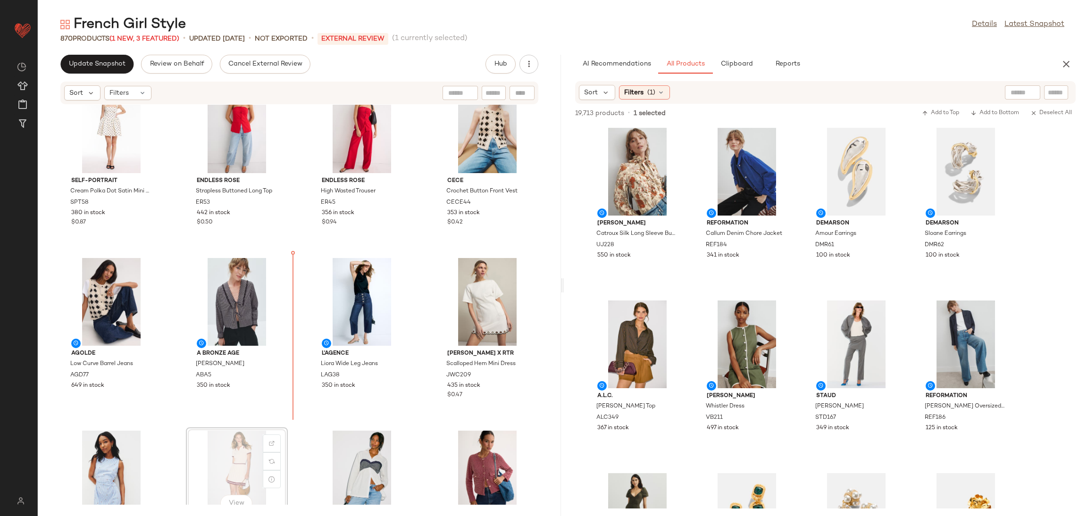
scroll to position [551, 0]
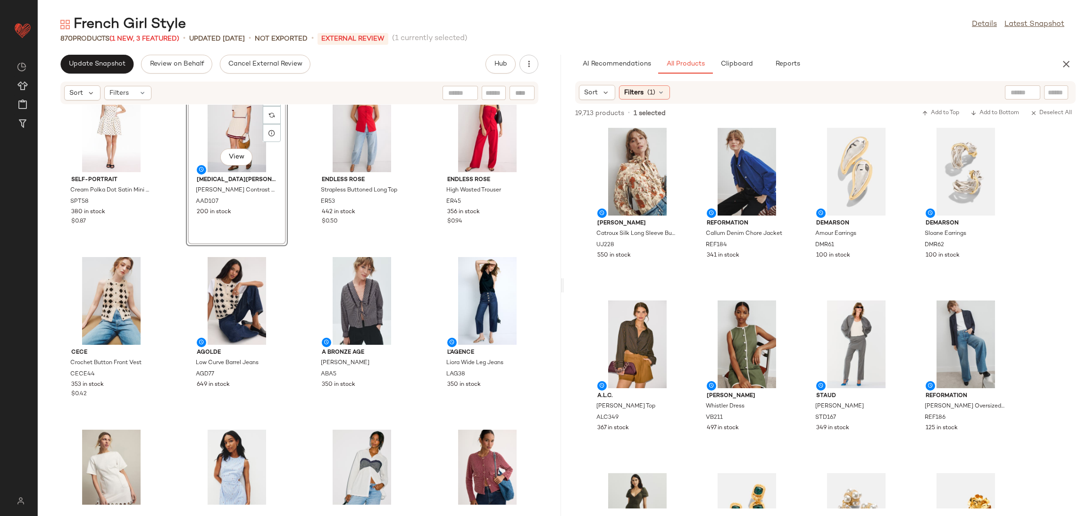
click at [291, 244] on div "Self-Portrait Cream Polka Dot Satin Mini Dress SPT58 380 in stock $0.87 View Al…" at bounding box center [299, 305] width 523 height 400
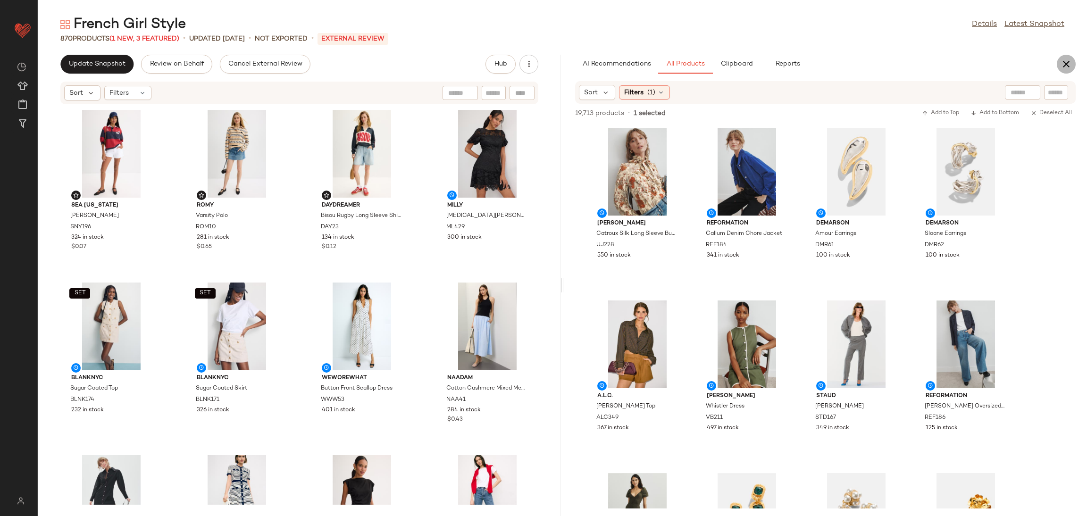
click at [1069, 64] on icon "button" at bounding box center [1066, 64] width 11 height 11
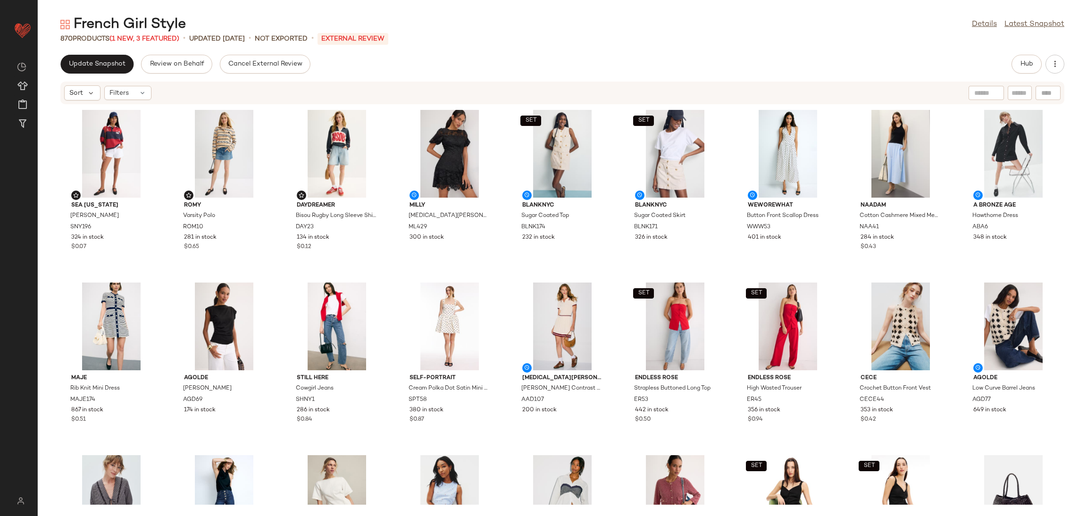
click at [386, 273] on div "Sea New York Carolyn Shirt SNY196 324 in stock $0.07 ROMY Varsity Polo ROM10 28…" at bounding box center [563, 305] width 1050 height 400
click at [104, 62] on span "Update Snapshot" at bounding box center [96, 64] width 57 height 8
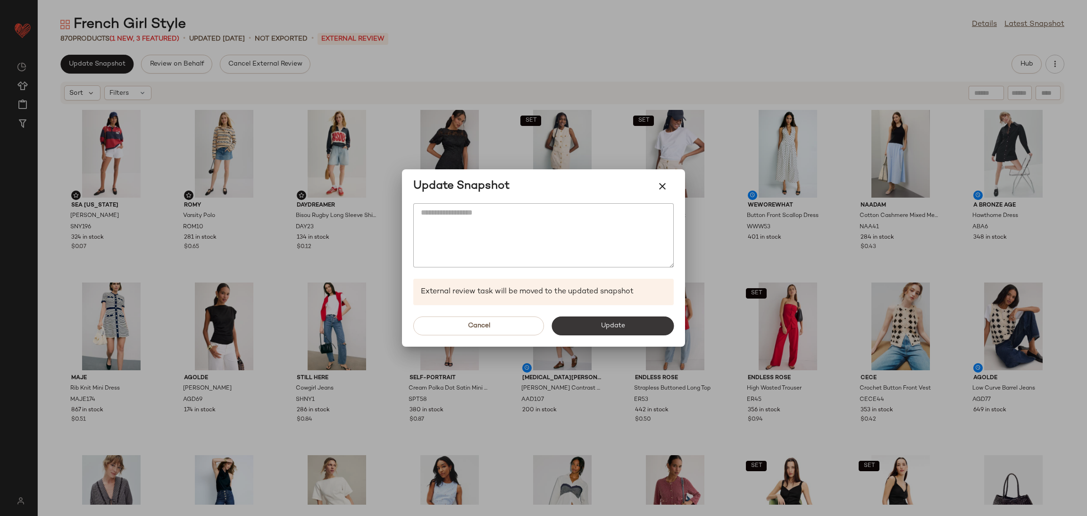
click at [594, 324] on button "Update" at bounding box center [613, 326] width 122 height 19
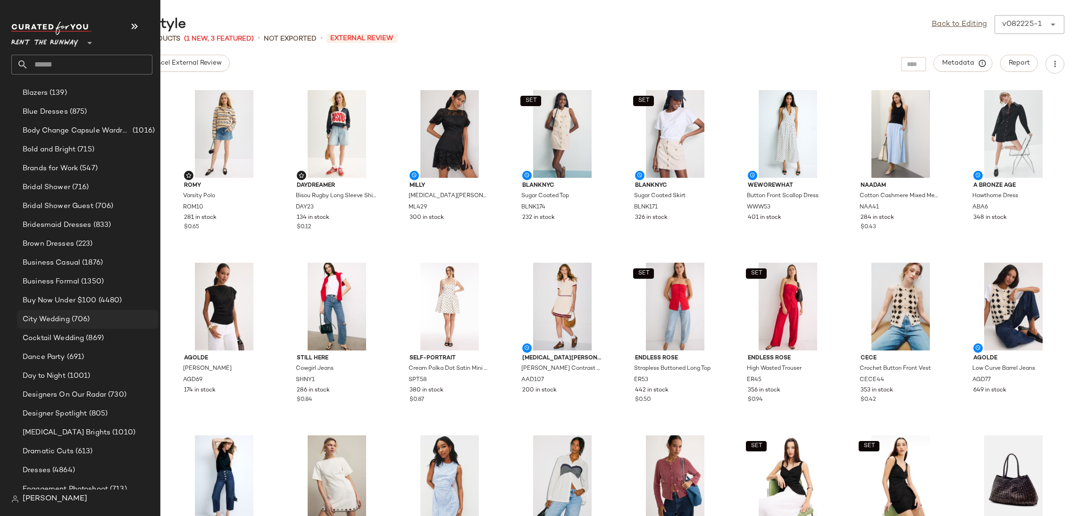
scroll to position [278, 0]
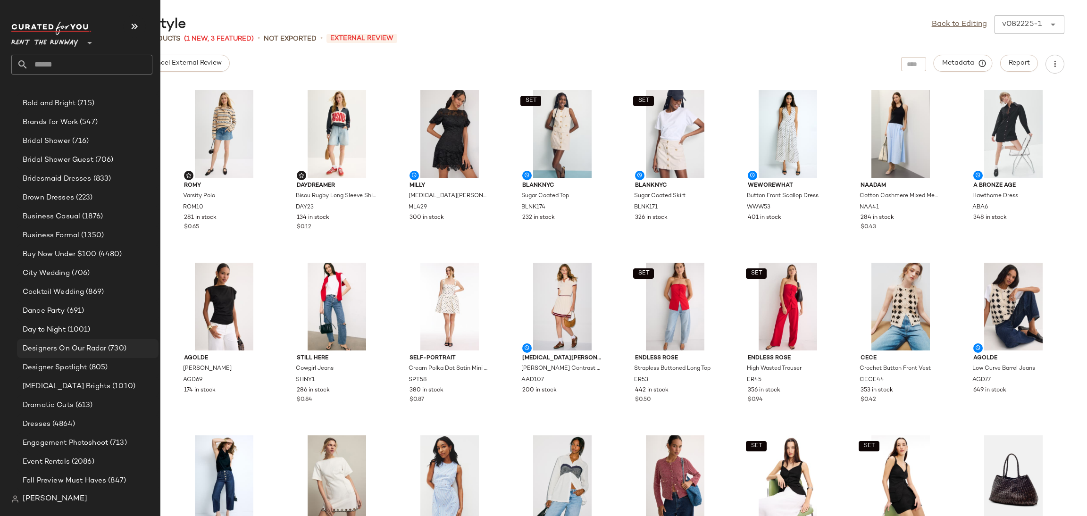
click at [71, 352] on span "Designers On Our Radar" at bounding box center [65, 349] width 84 height 11
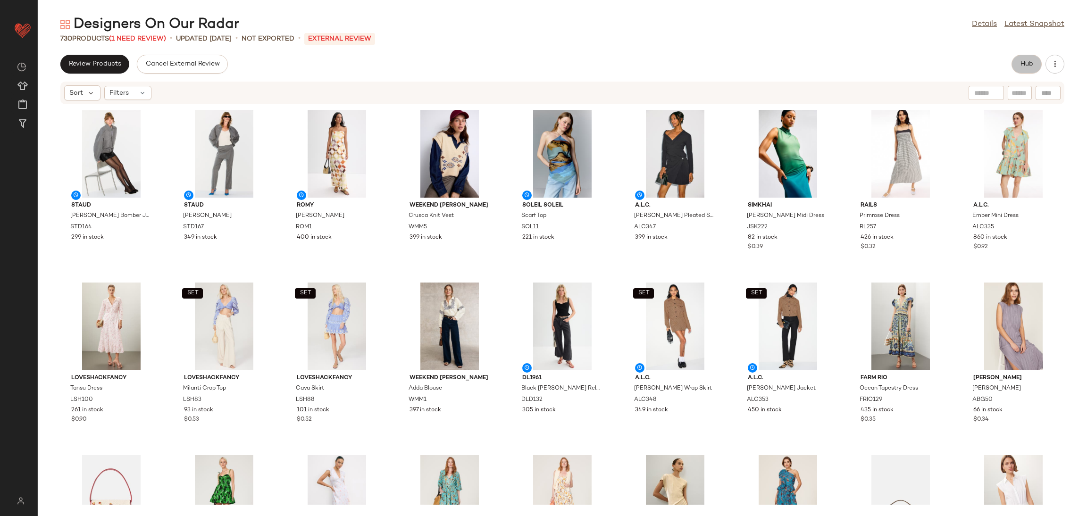
click at [1017, 63] on button "Hub" at bounding box center [1027, 64] width 30 height 19
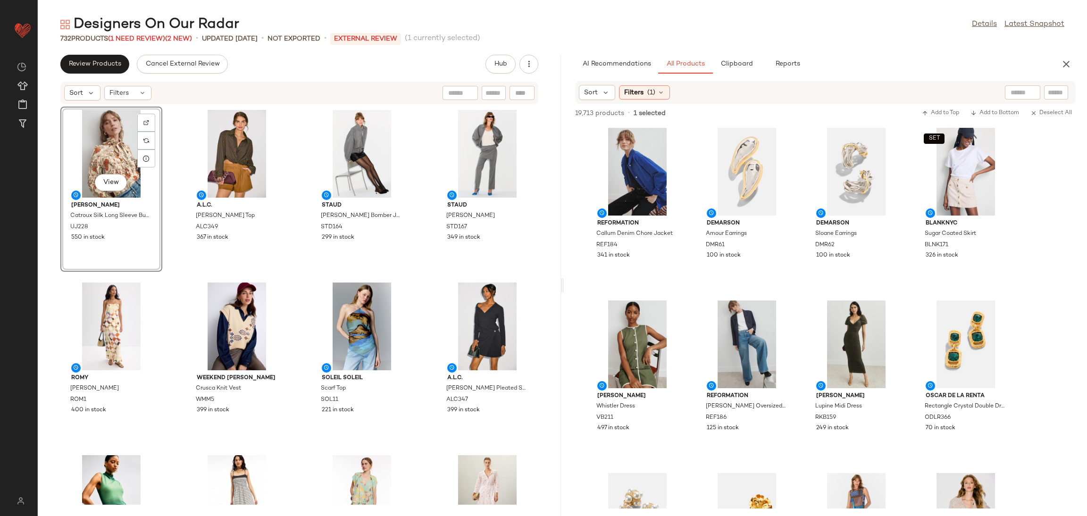
click at [303, 277] on div "View Ulla Johnson Catroux Silk Long Sleeve Button Front Blouse UJ228 550 in sto…" at bounding box center [299, 305] width 523 height 400
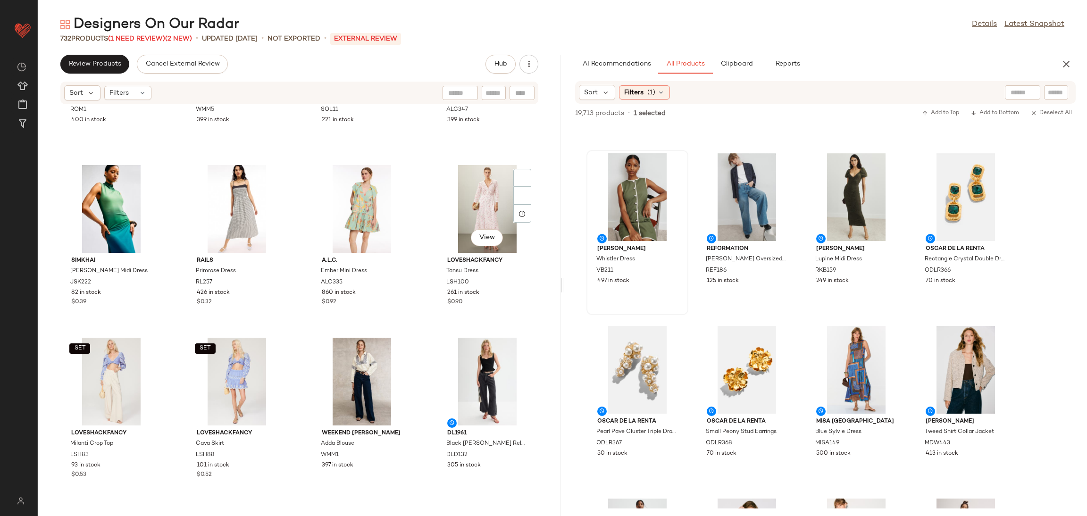
scroll to position [307, 0]
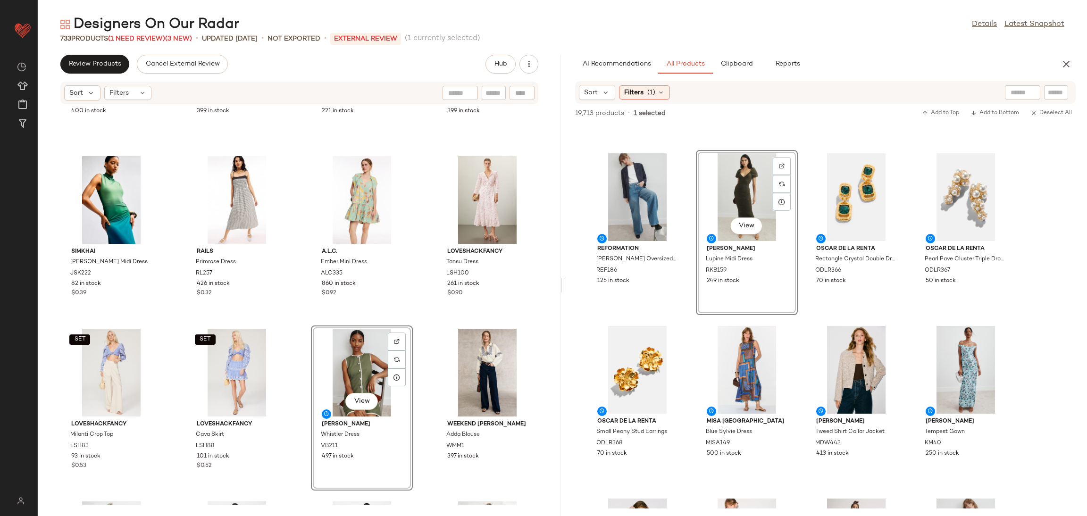
click at [429, 328] on div "ROMY Rochelle Dress ROM1 400 in stock Weekend Max Mara Crusca Knit Vest WMM5 39…" at bounding box center [299, 305] width 523 height 400
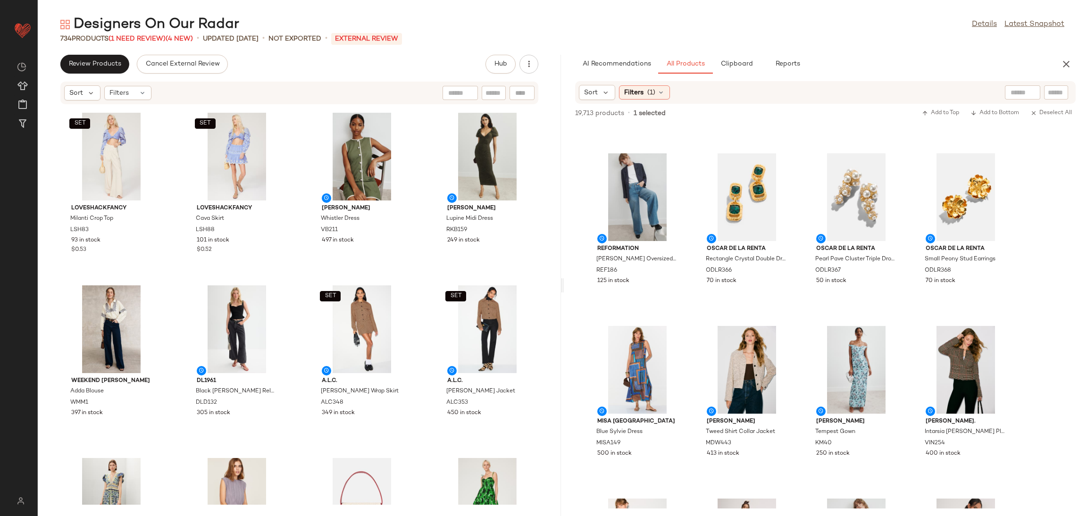
scroll to position [0, 0]
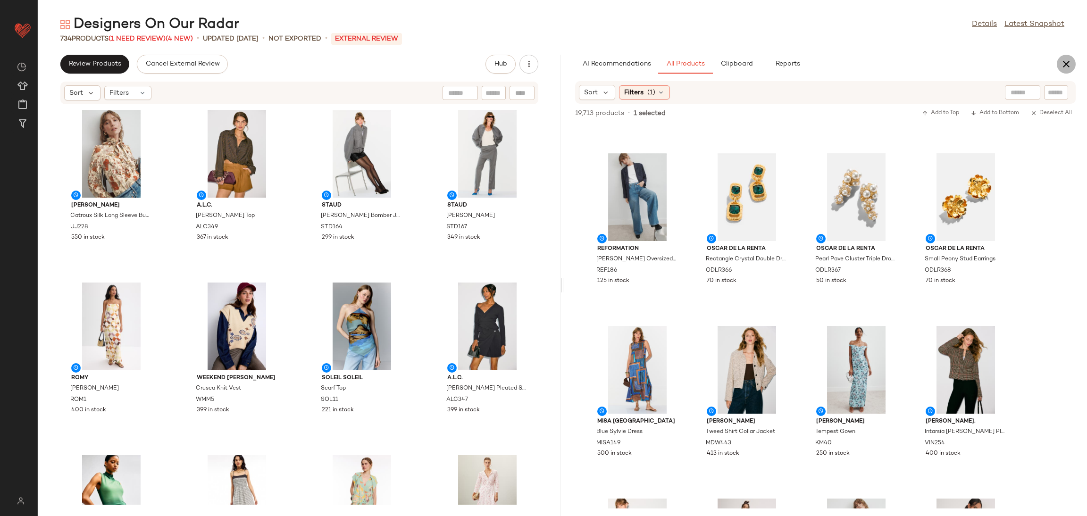
click at [1062, 67] on icon "button" at bounding box center [1066, 64] width 11 height 11
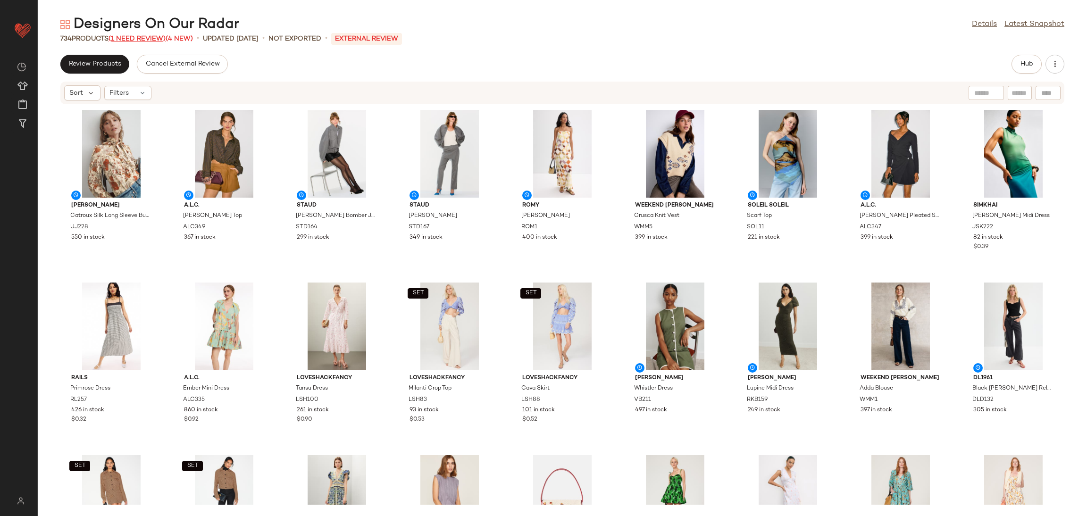
click at [151, 41] on span "(1 Need Review)" at bounding box center [137, 38] width 57 height 7
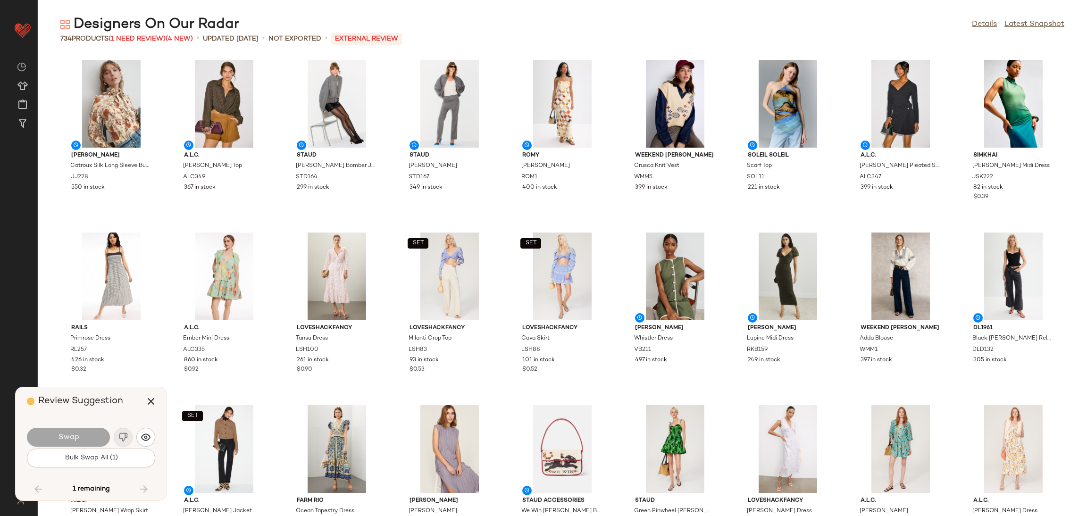
scroll to position [3973, 0]
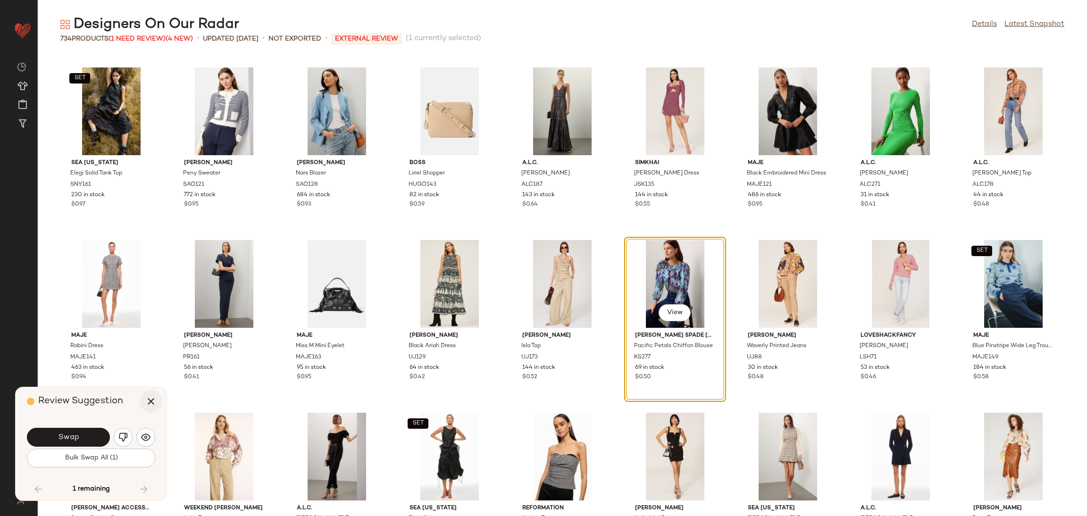
click at [152, 403] on icon "button" at bounding box center [150, 401] width 11 height 11
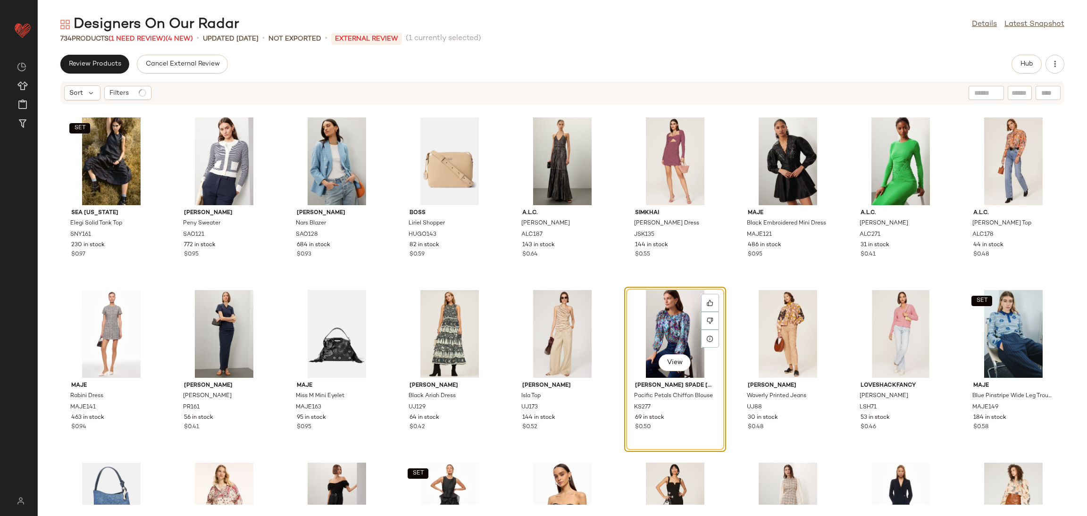
click at [662, 334] on div "View" at bounding box center [675, 334] width 95 height 88
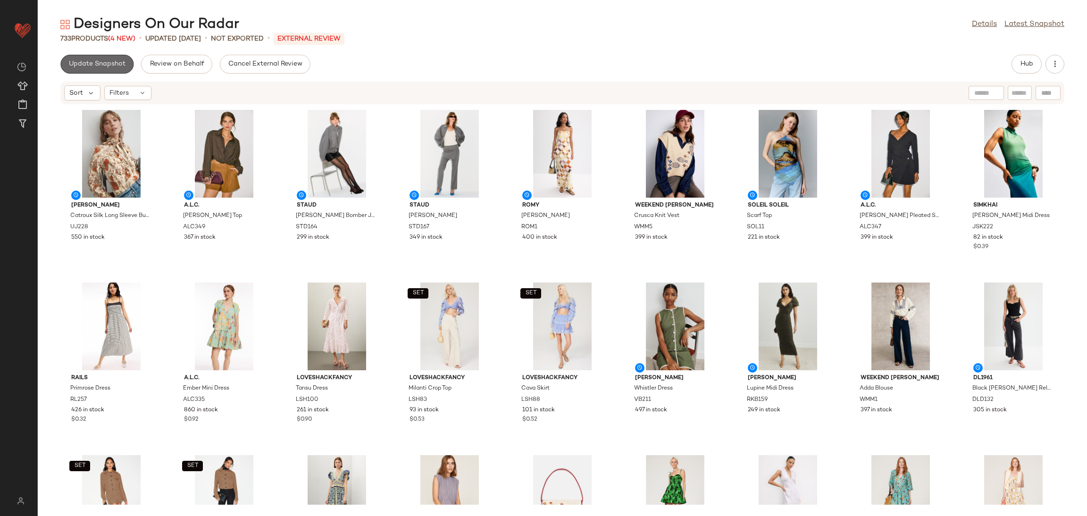
click at [110, 59] on button "Update Snapshot" at bounding box center [96, 64] width 73 height 19
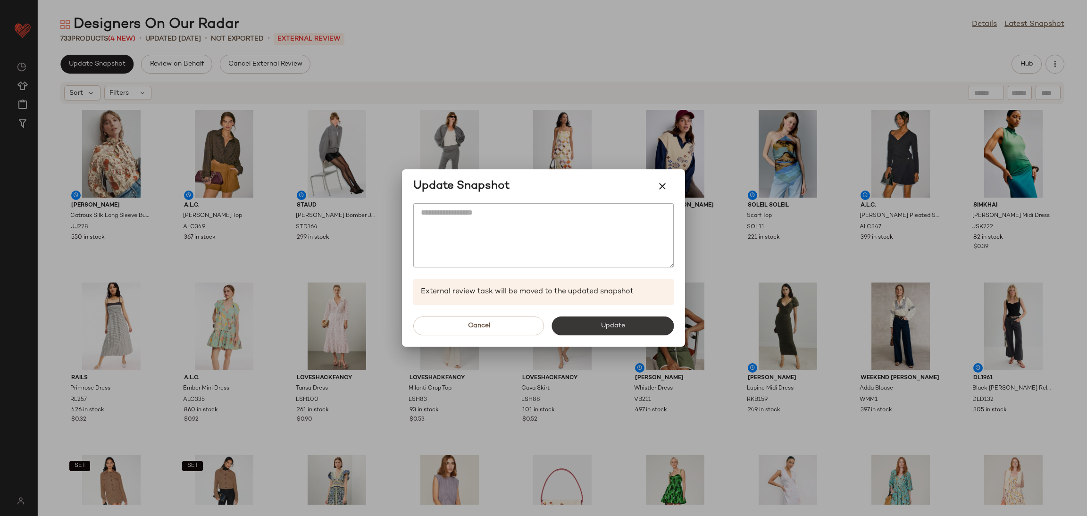
click at [621, 326] on span "Update" at bounding box center [612, 326] width 25 height 8
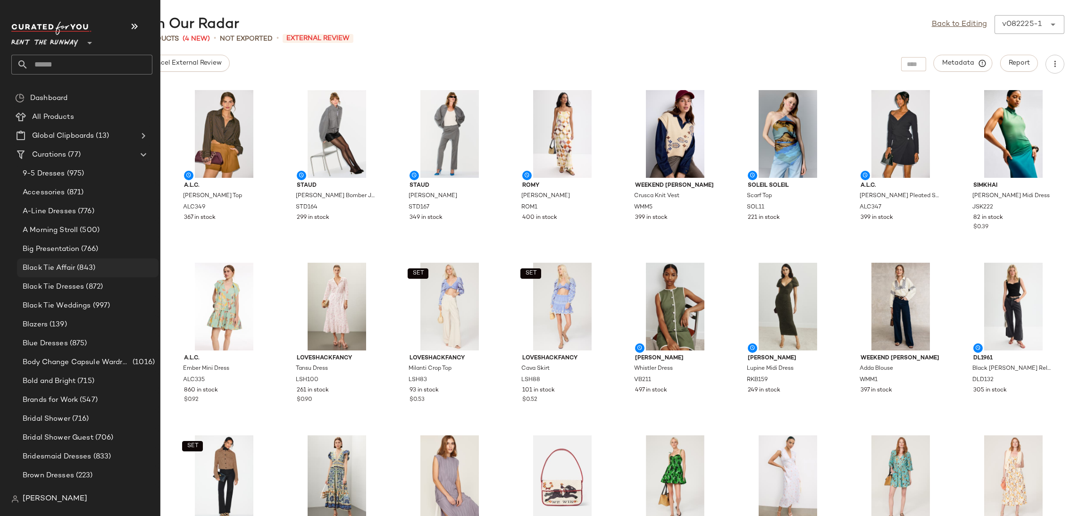
click at [65, 261] on div "Black Tie Affair (843)" at bounding box center [88, 268] width 142 height 19
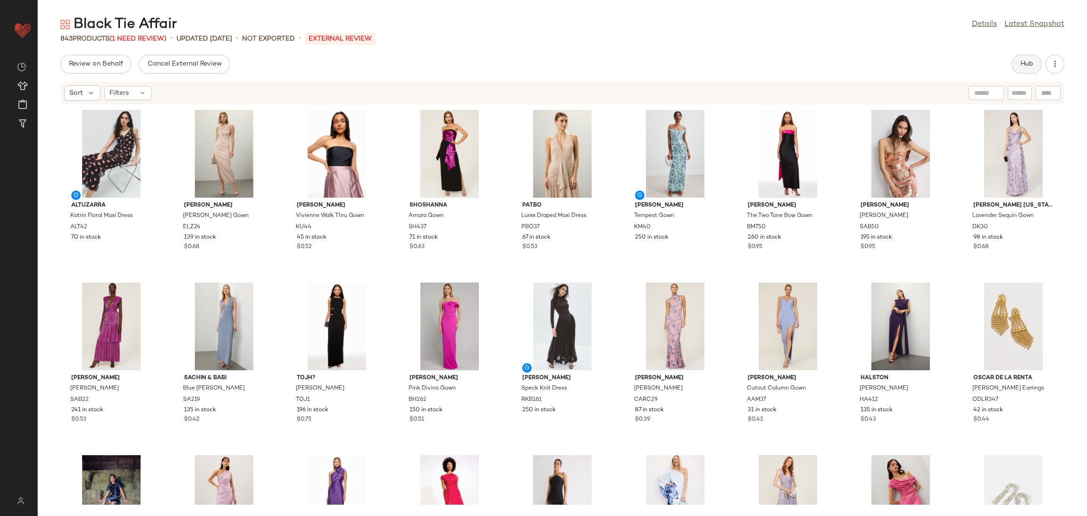
click at [1015, 65] on button "Hub" at bounding box center [1027, 64] width 30 height 19
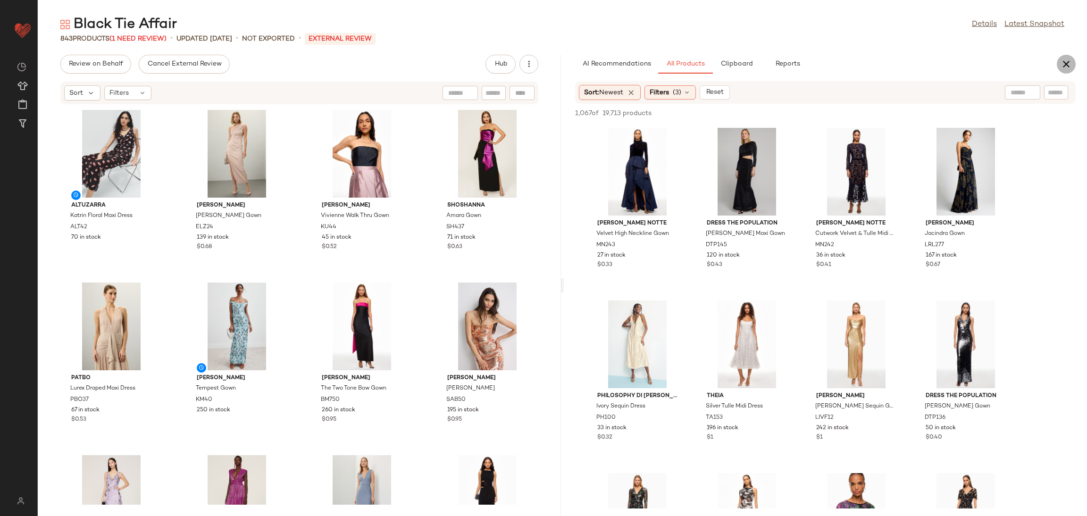
click at [1058, 69] on button "button" at bounding box center [1066, 64] width 19 height 19
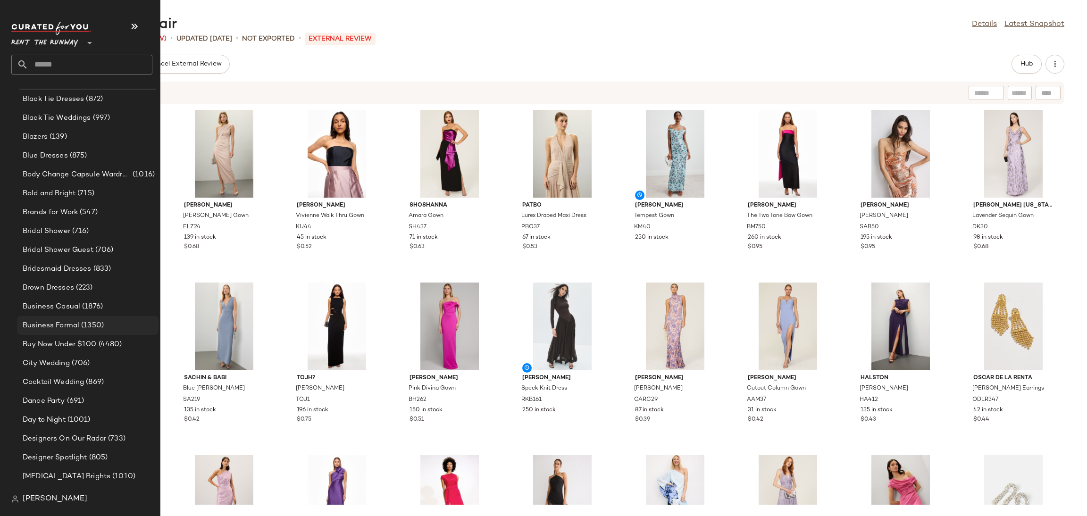
scroll to position [217, 0]
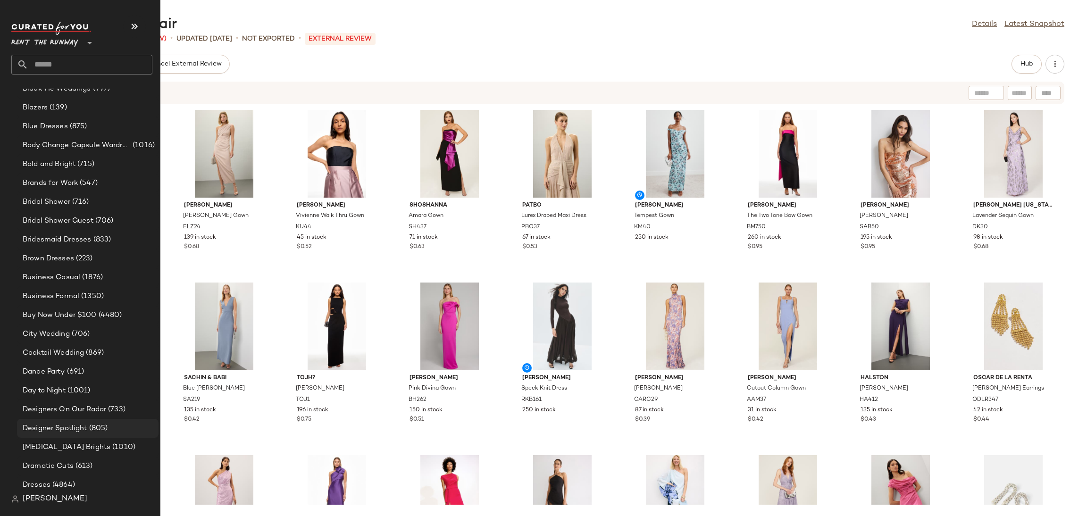
click at [73, 423] on span "Designer Spotlight" at bounding box center [55, 428] width 65 height 11
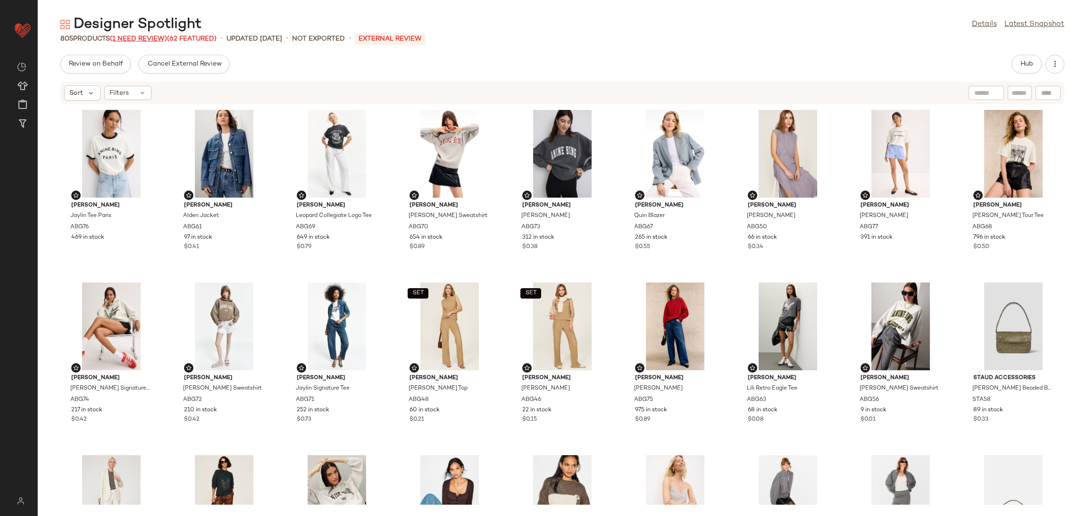
click at [160, 39] on span "(1 Need Review)" at bounding box center [138, 38] width 57 height 7
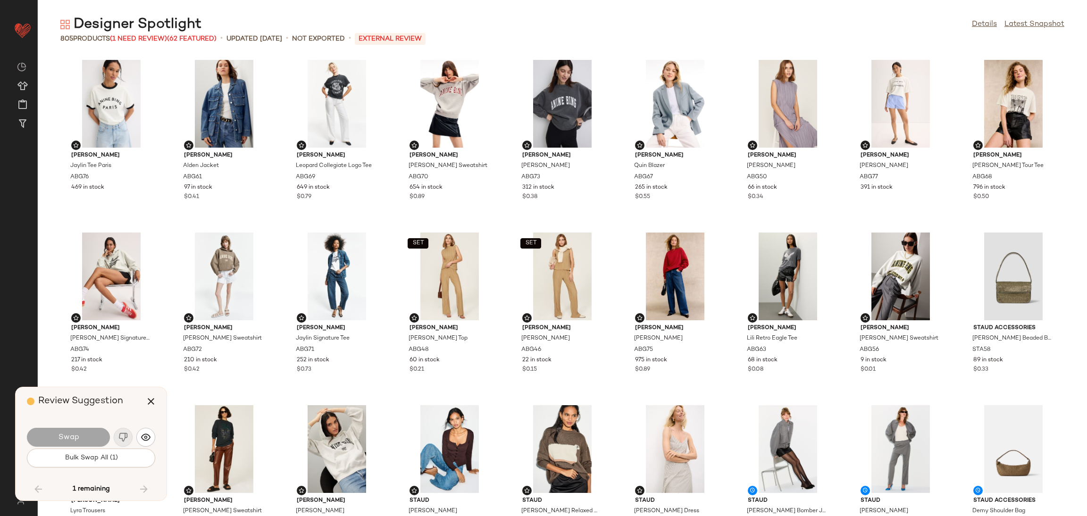
scroll to position [8810, 0]
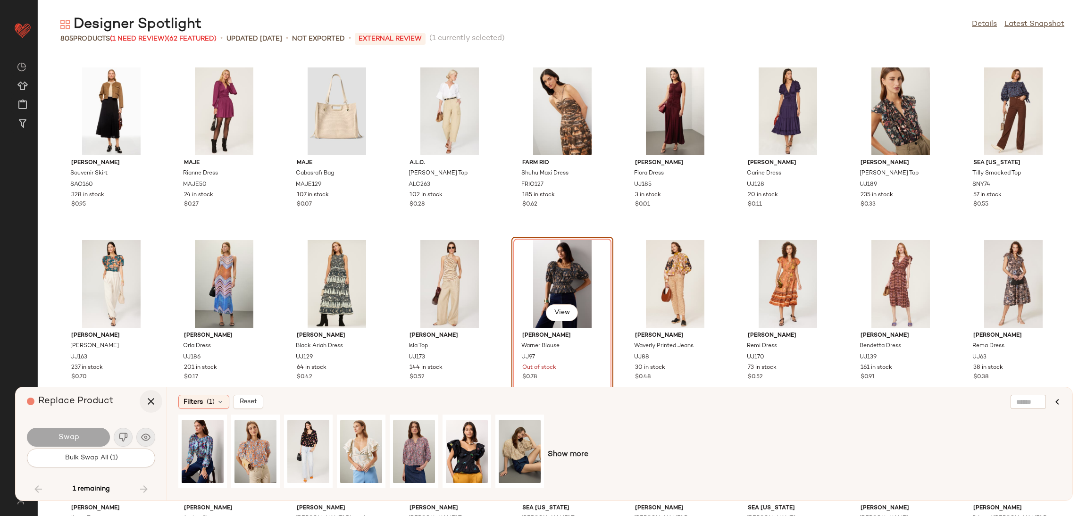
click at [149, 401] on icon "button" at bounding box center [150, 401] width 11 height 11
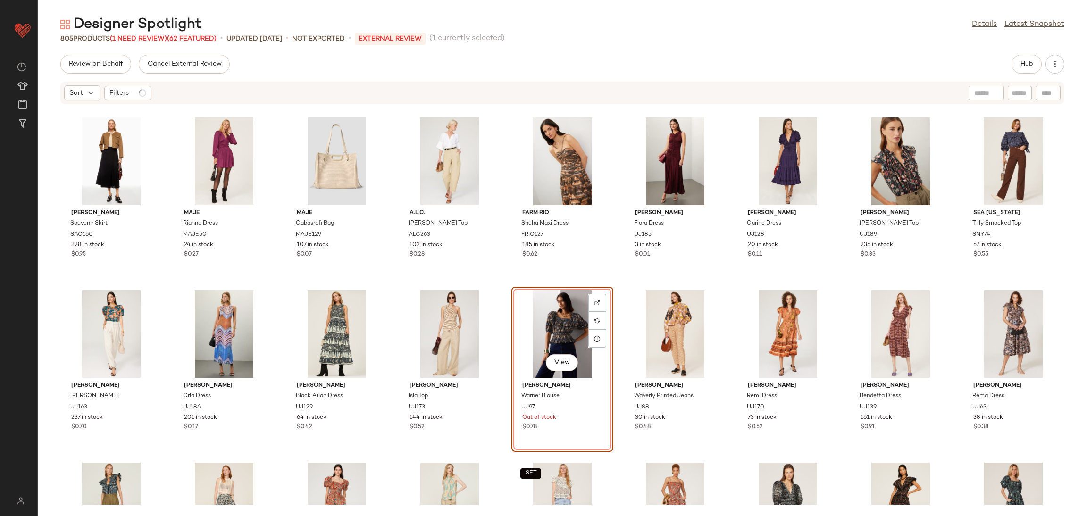
click at [517, 336] on div "View" at bounding box center [562, 334] width 95 height 88
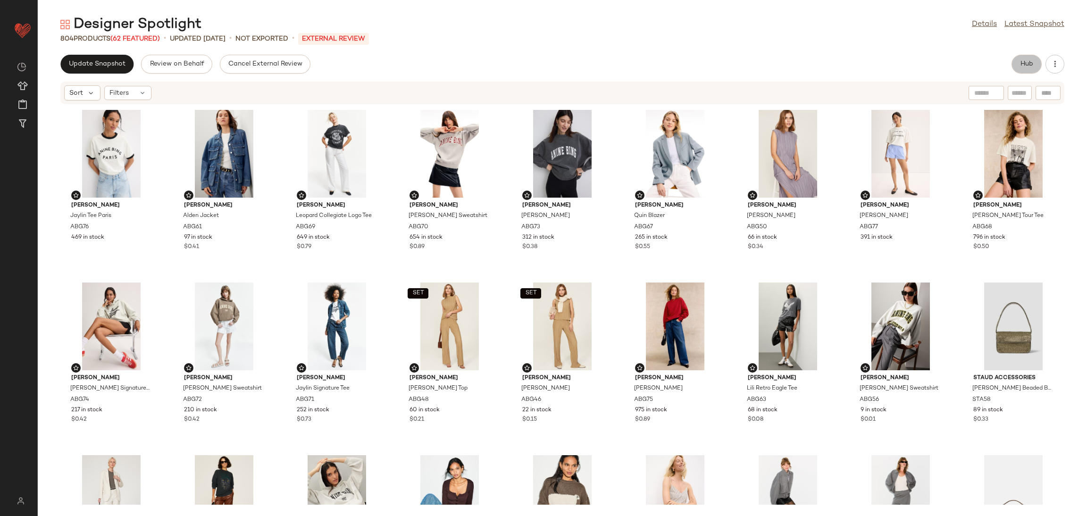
click at [1028, 68] on button "Hub" at bounding box center [1027, 64] width 30 height 19
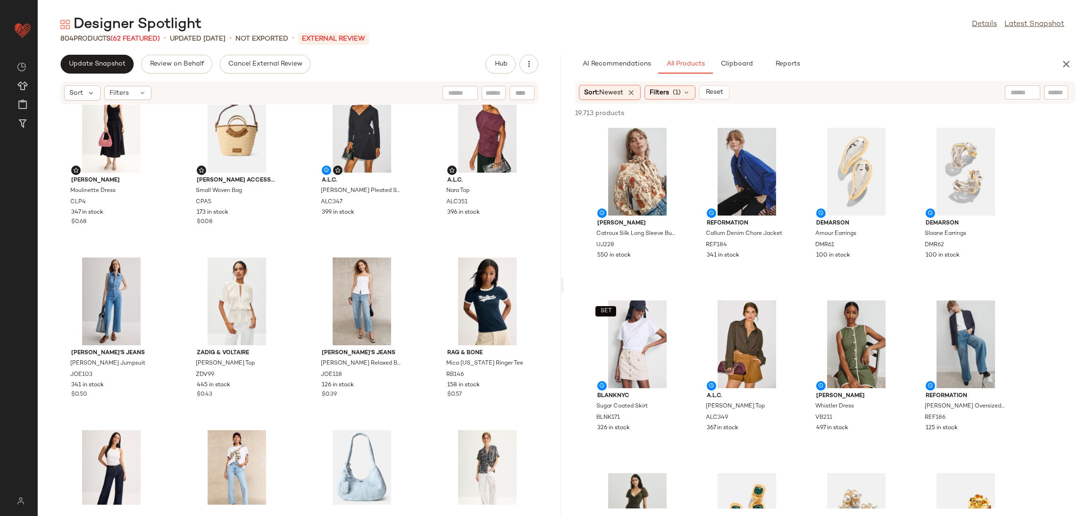
scroll to position [2799, 0]
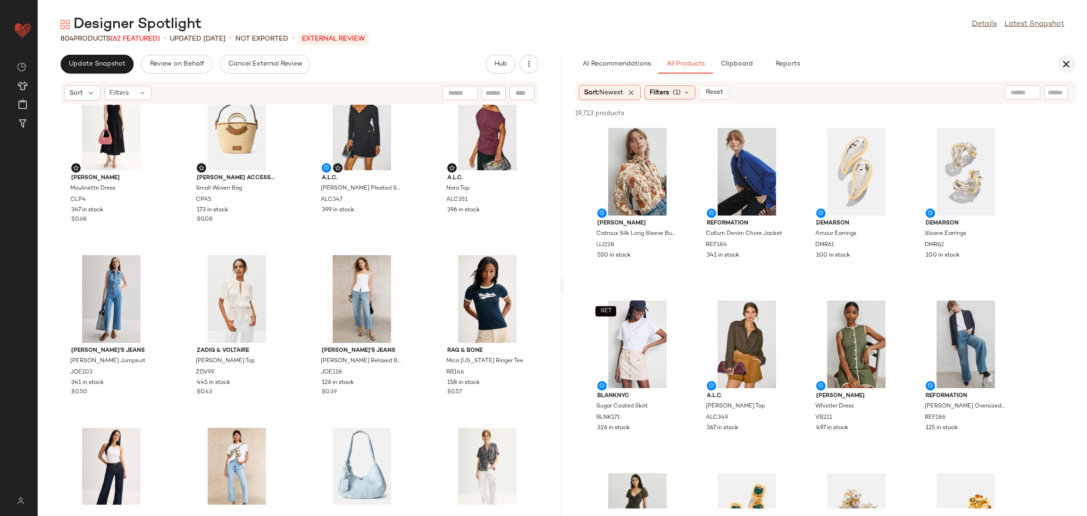
click at [1061, 59] on icon "button" at bounding box center [1066, 64] width 11 height 11
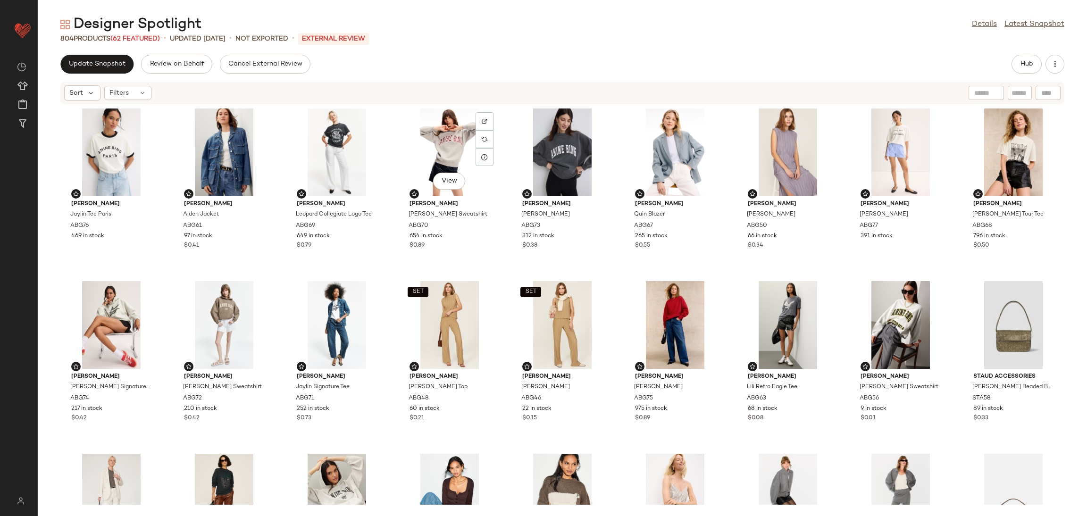
scroll to position [0, 0]
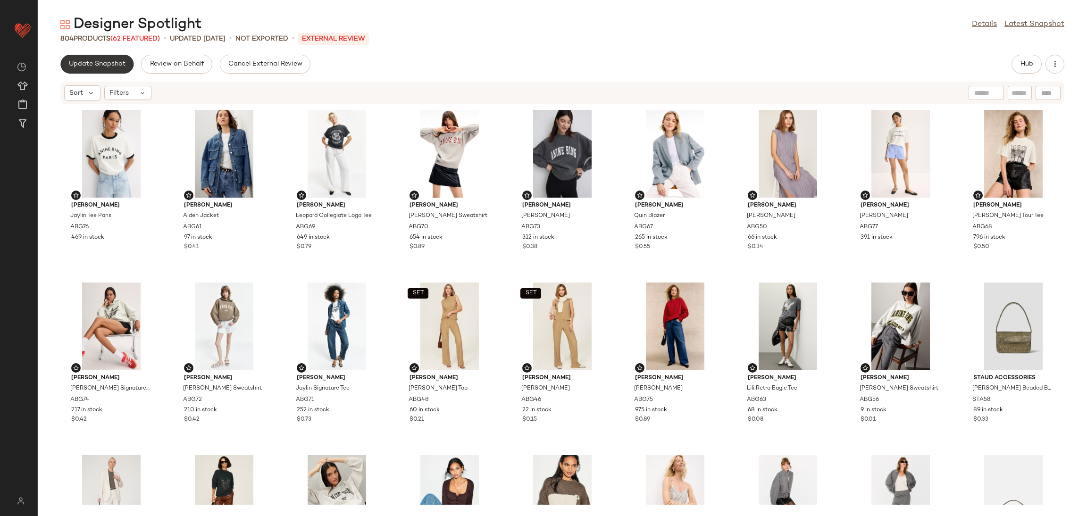
click at [96, 68] on button "Update Snapshot" at bounding box center [96, 64] width 73 height 19
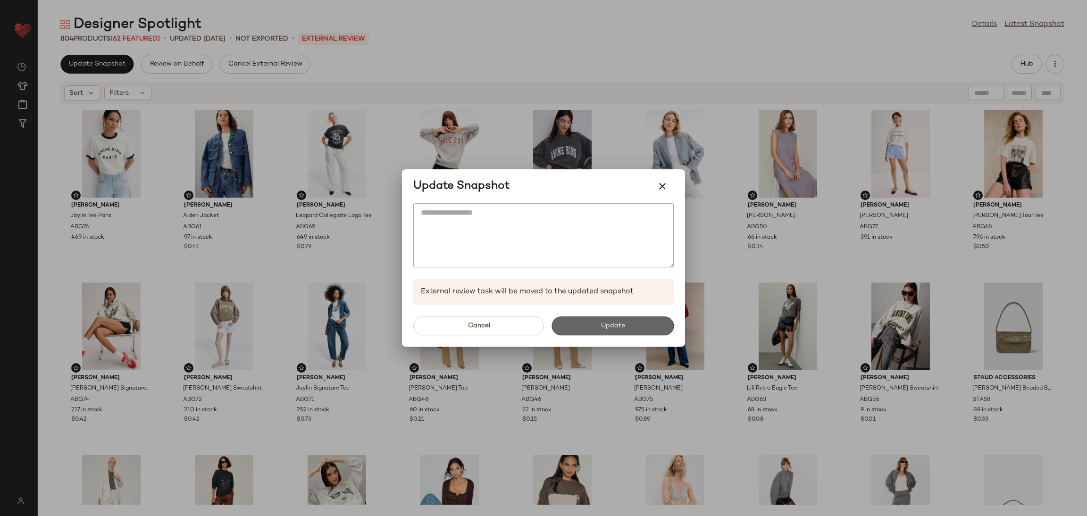
click at [634, 326] on button "Update" at bounding box center [613, 326] width 122 height 19
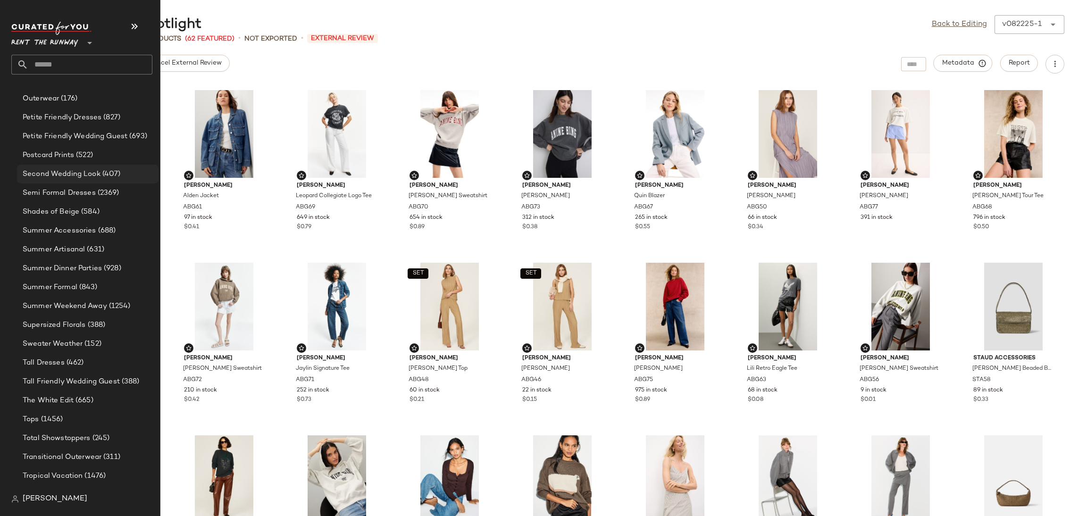
scroll to position [944, 0]
click at [86, 461] on span "Transitional Outerwear" at bounding box center [62, 456] width 79 height 11
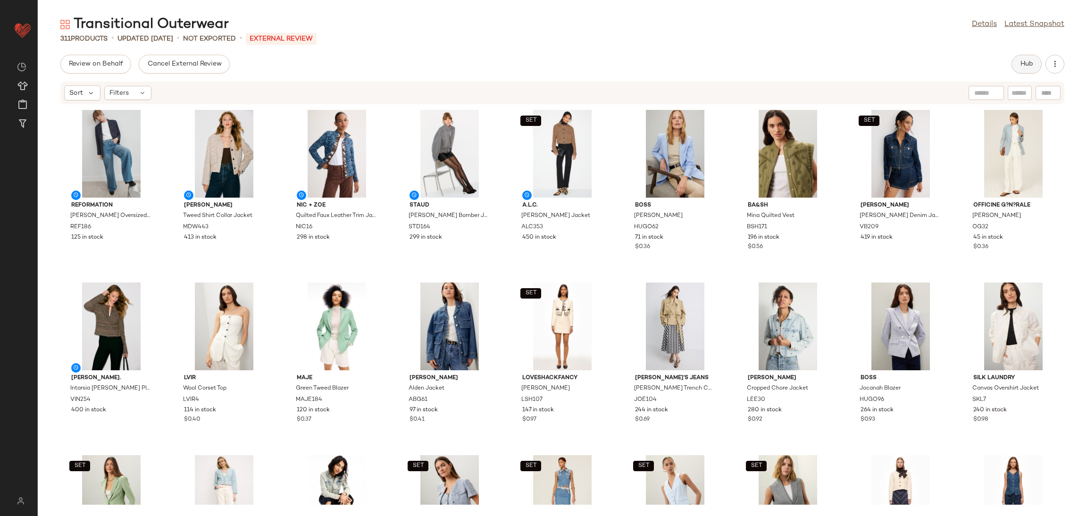
click at [1016, 69] on button "Hub" at bounding box center [1027, 64] width 30 height 19
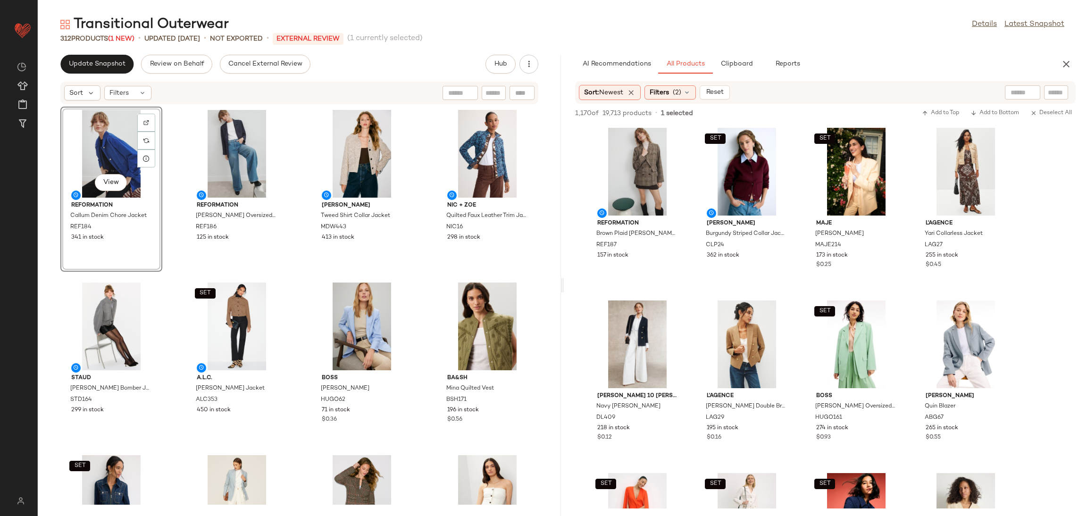
click at [169, 276] on div "View Reformation Callum Denim Chore Jacket REF184 341 in stock Reformation Park…" at bounding box center [299, 305] width 523 height 400
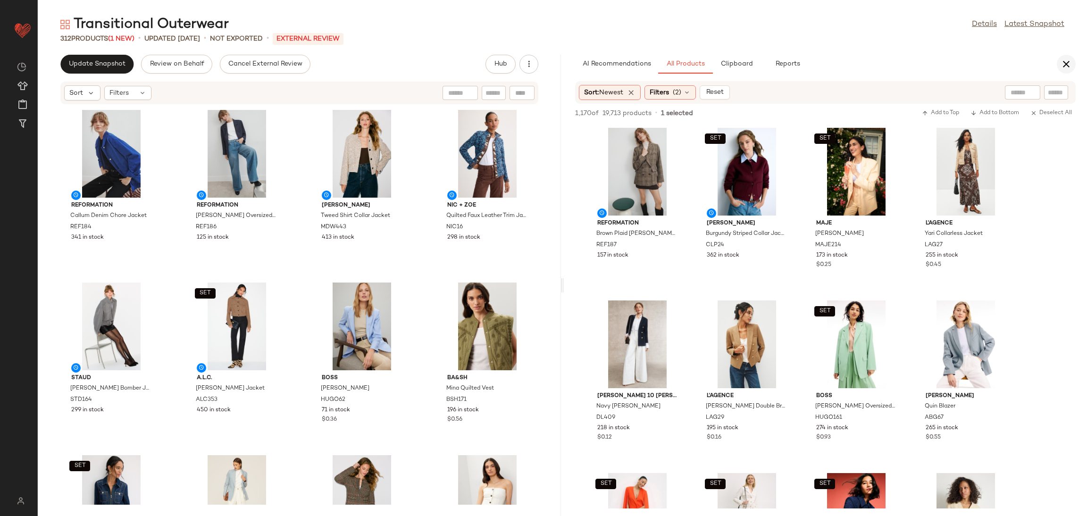
click at [1070, 62] on icon "button" at bounding box center [1066, 64] width 11 height 11
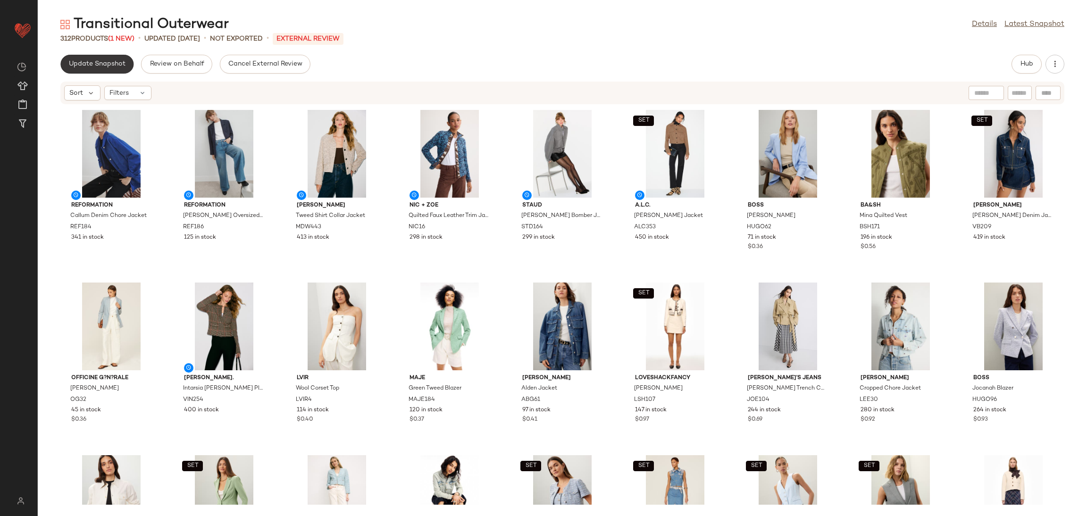
click at [85, 67] on span "Update Snapshot" at bounding box center [96, 64] width 57 height 8
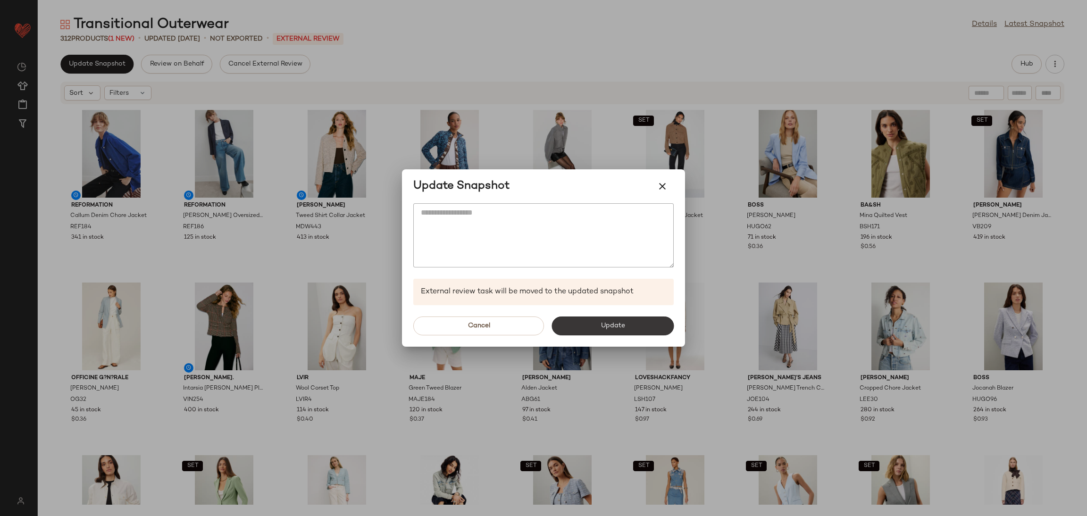
click at [604, 324] on span "Update" at bounding box center [612, 326] width 25 height 8
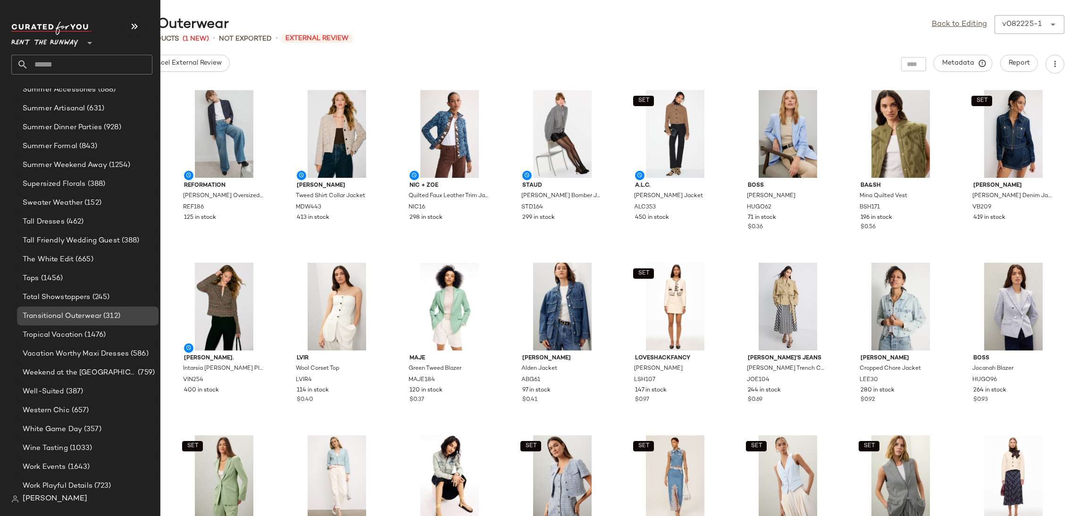
scroll to position [1128, 0]
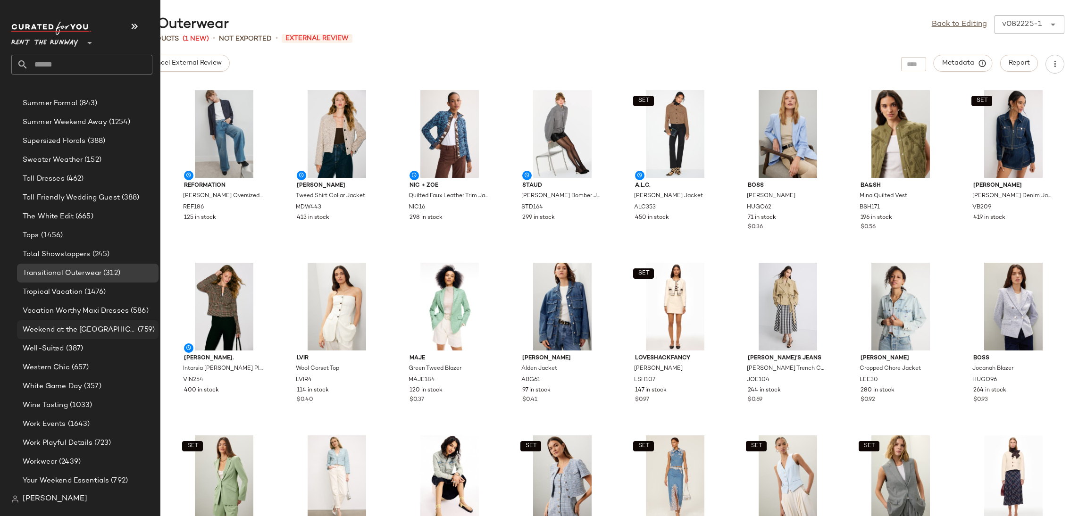
click at [92, 327] on span "Weekend at the Winery" at bounding box center [79, 330] width 113 height 11
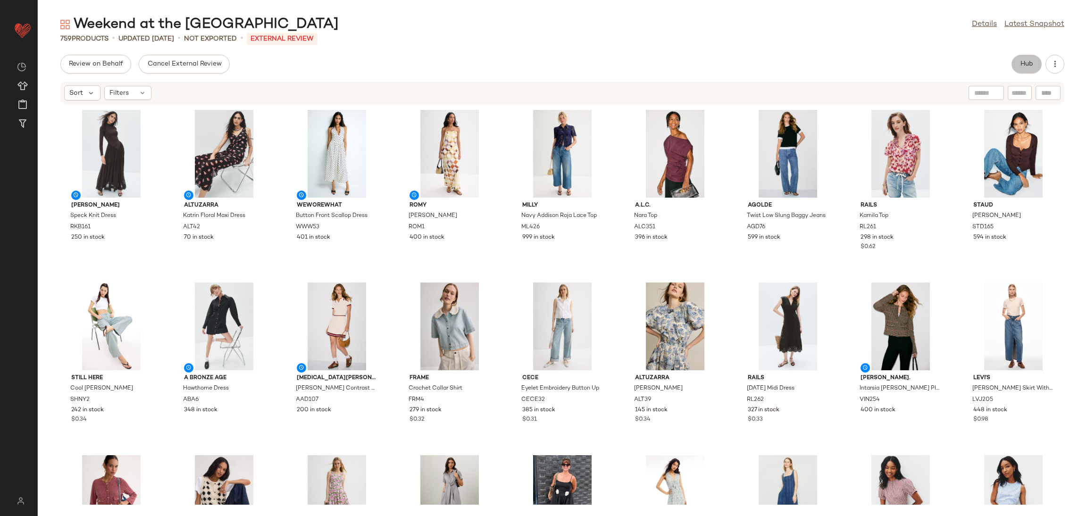
click at [1022, 64] on span "Hub" at bounding box center [1026, 64] width 13 height 8
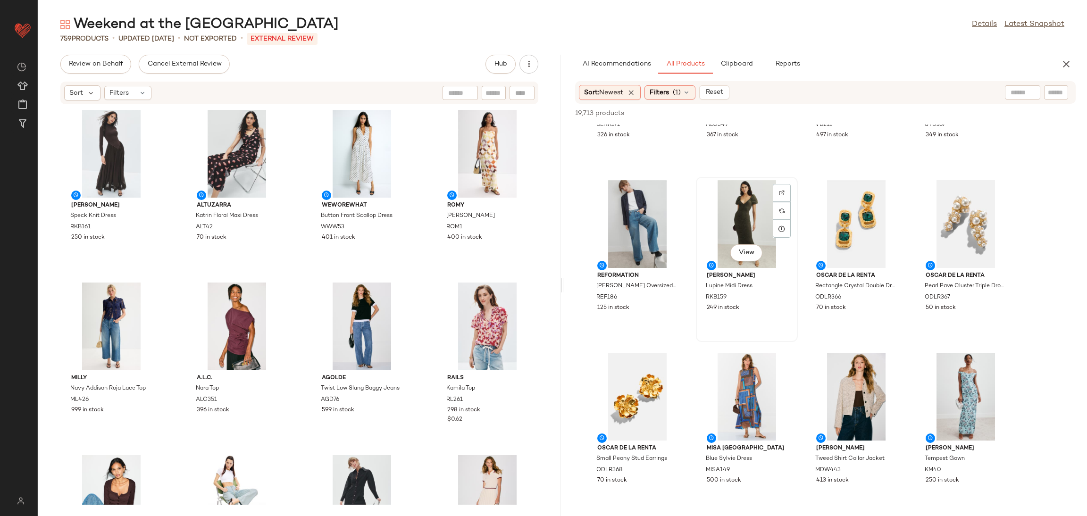
scroll to position [311, 0]
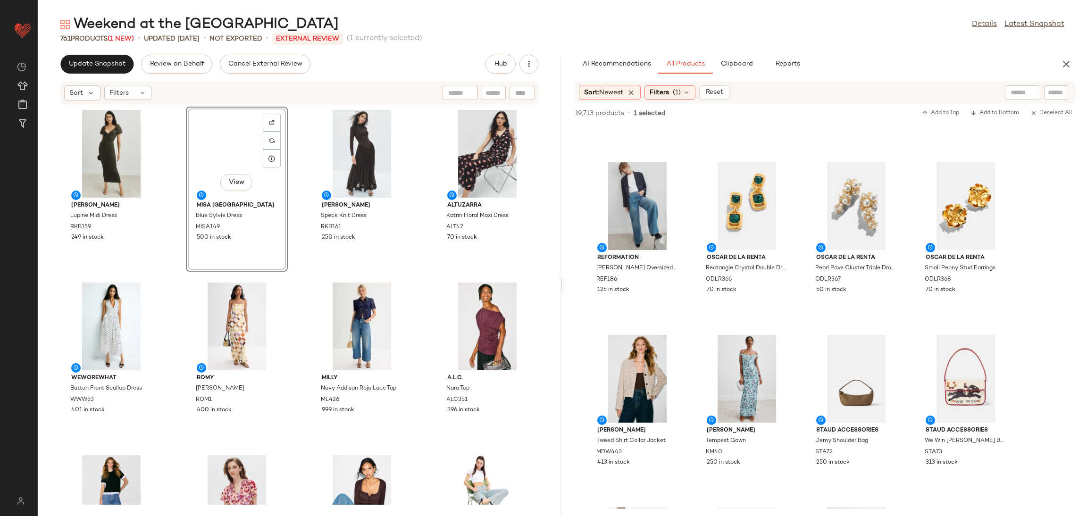
click at [300, 277] on div "Ronny Kobo Lupine Midi Dress RKB159 249 in stock View MISA Los Angeles Blue Syl…" at bounding box center [299, 305] width 523 height 400
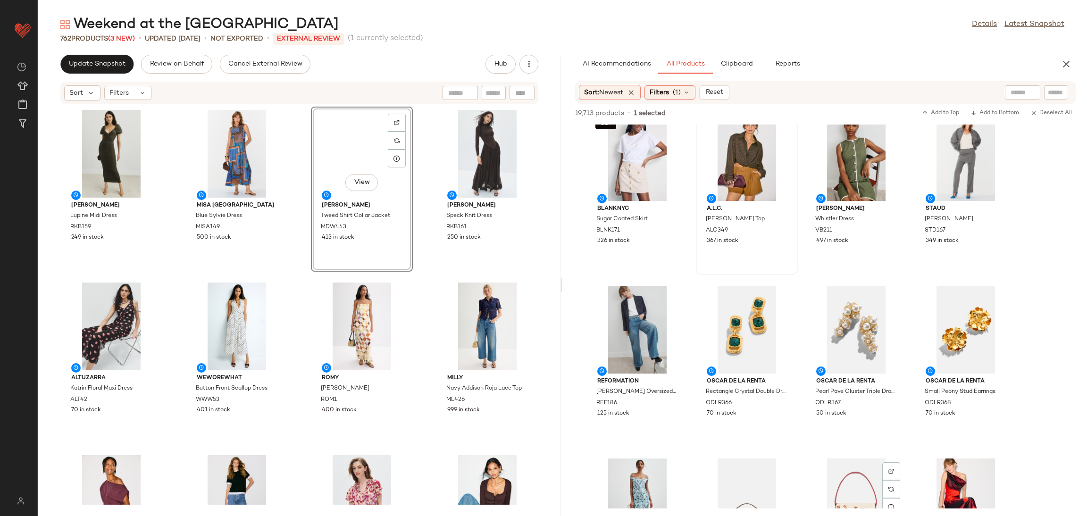
scroll to position [108, 0]
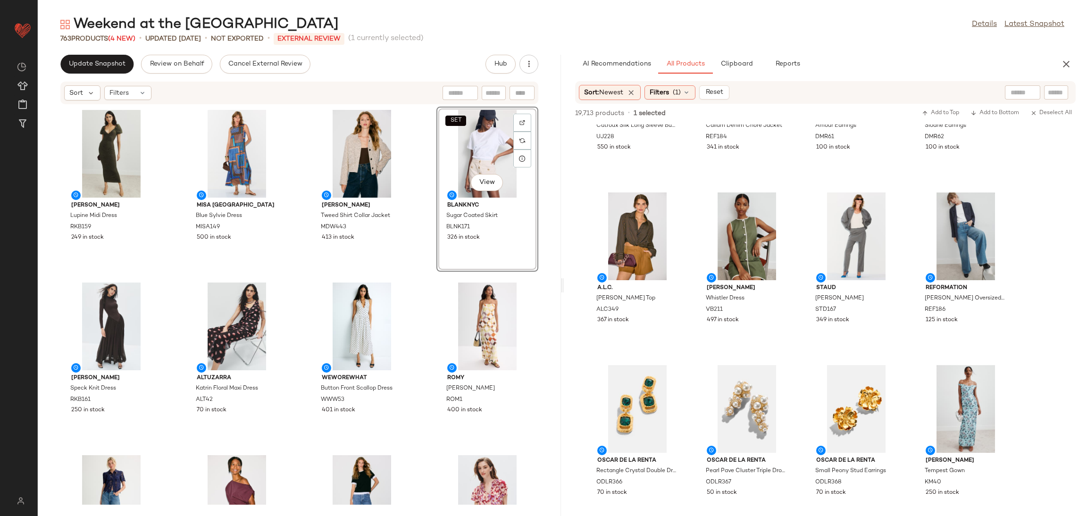
click at [433, 275] on div "Ronny Kobo Lupine Midi Dress RKB159 249 in stock MISA Los Angeles Blue Sylvie D…" at bounding box center [299, 305] width 523 height 400
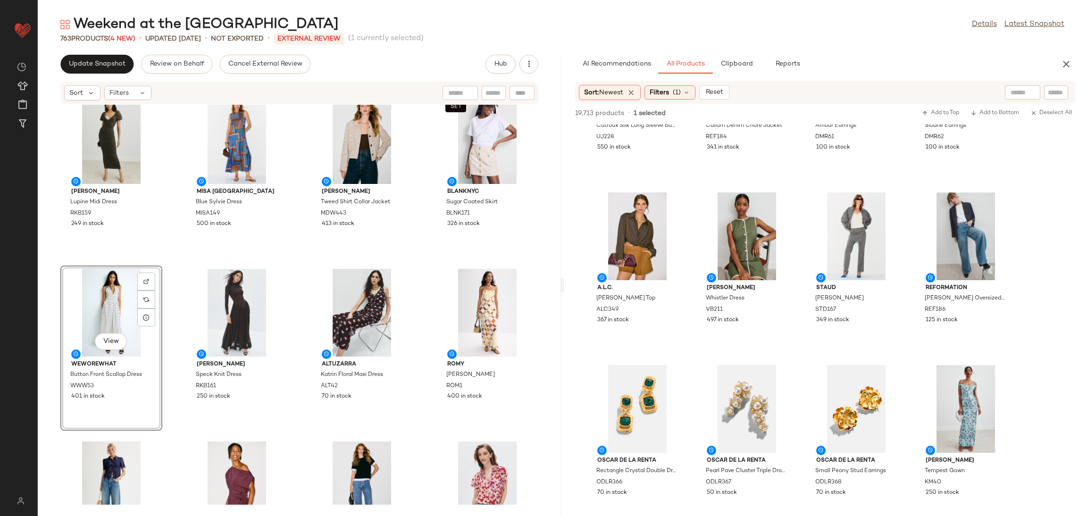
click at [159, 262] on div "Ronny Kobo Lupine Midi Dress RKB159 249 in stock MISA Los Angeles Blue Sylvie D…" at bounding box center [299, 305] width 523 height 400
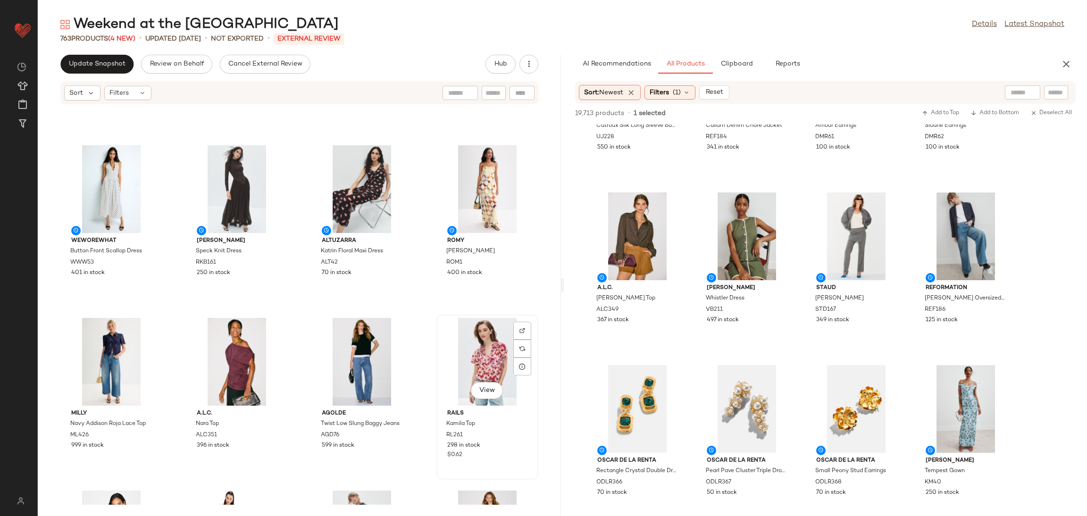
scroll to position [141, 0]
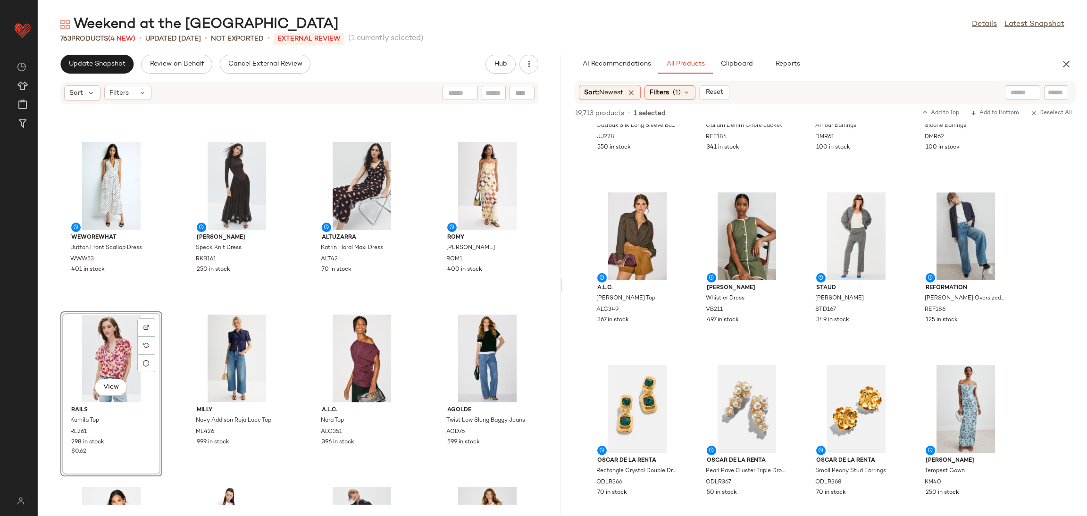
click at [175, 324] on div "Ronny Kobo Lupine Midi Dress RKB159 249 in stock MISA Los Angeles Blue Sylvie D…" at bounding box center [299, 305] width 523 height 400
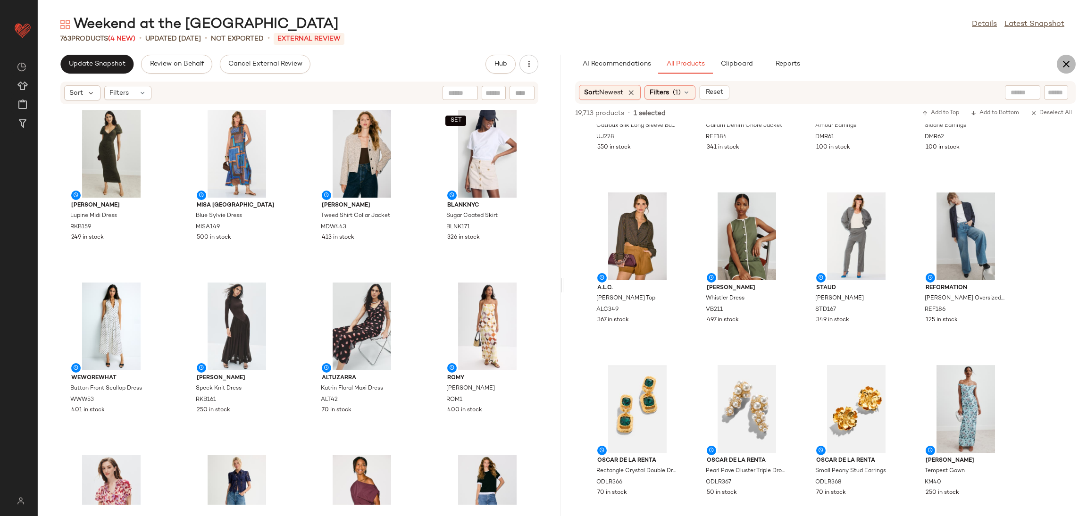
click at [1059, 70] on button "button" at bounding box center [1066, 64] width 19 height 19
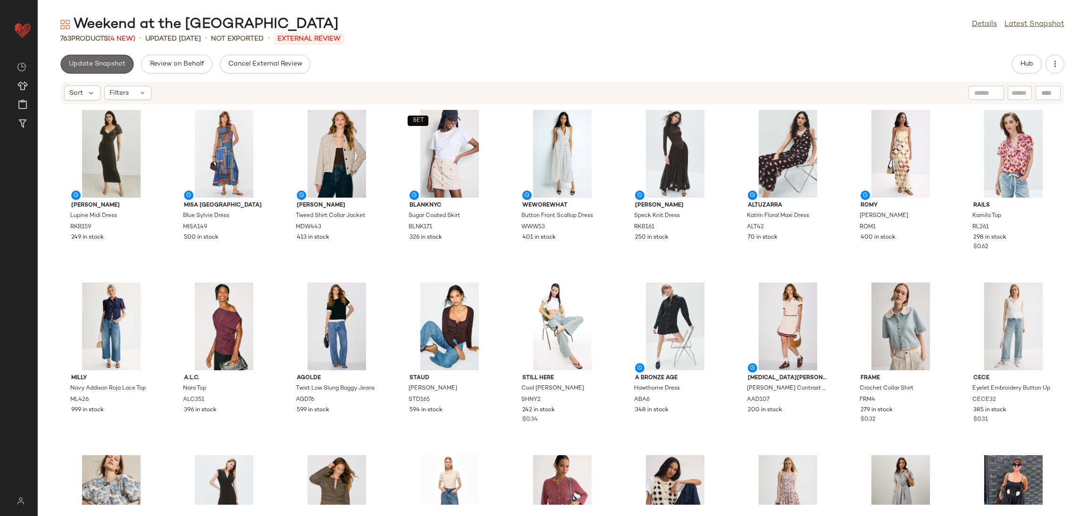
click at [115, 66] on span "Update Snapshot" at bounding box center [96, 64] width 57 height 8
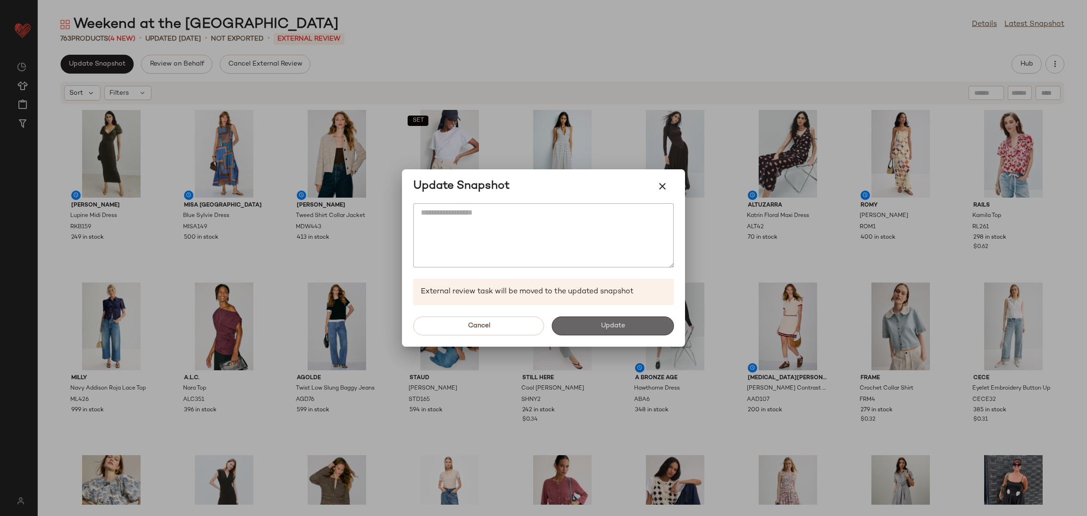
click at [581, 328] on button "Update" at bounding box center [613, 326] width 122 height 19
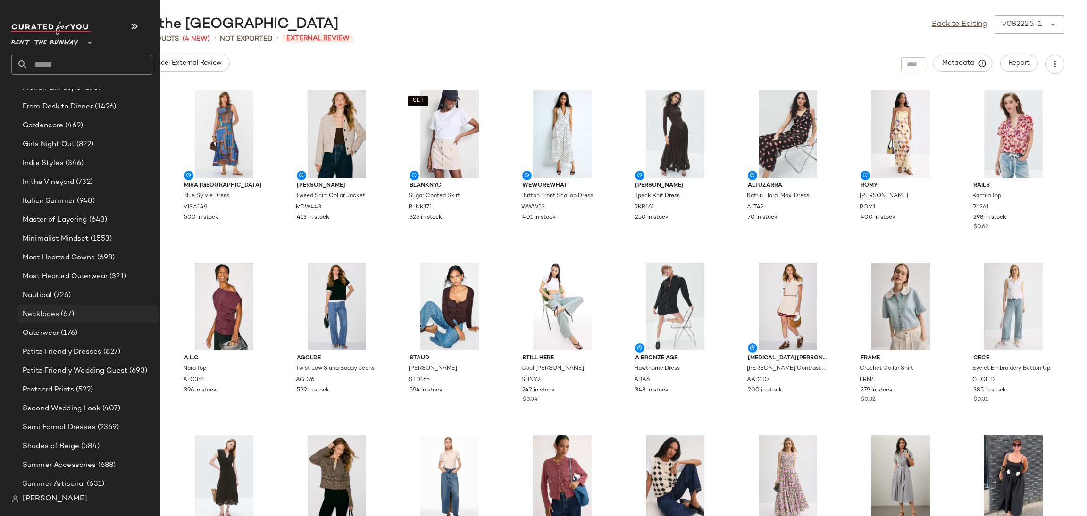
scroll to position [774, 0]
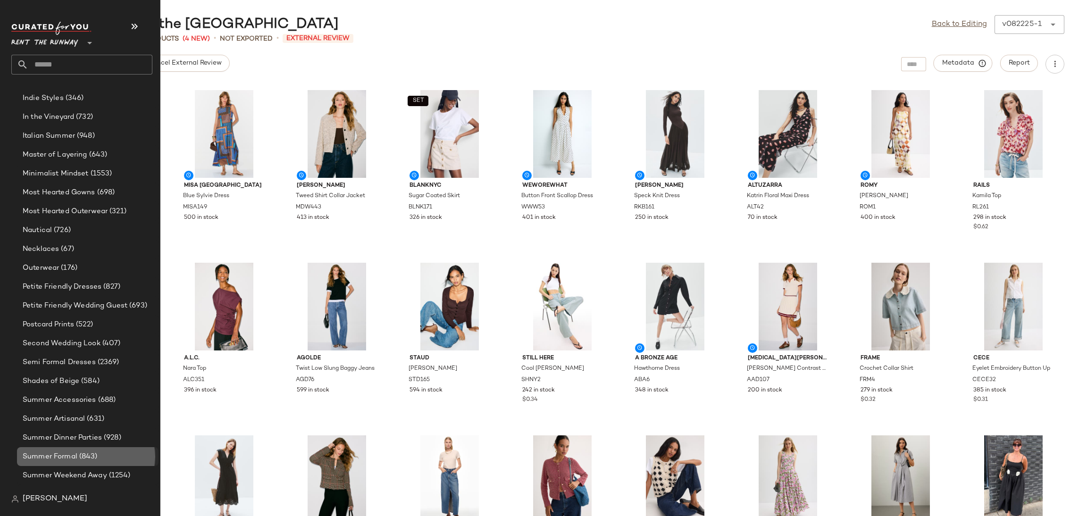
click at [67, 459] on span "Summer Formal" at bounding box center [50, 457] width 55 height 11
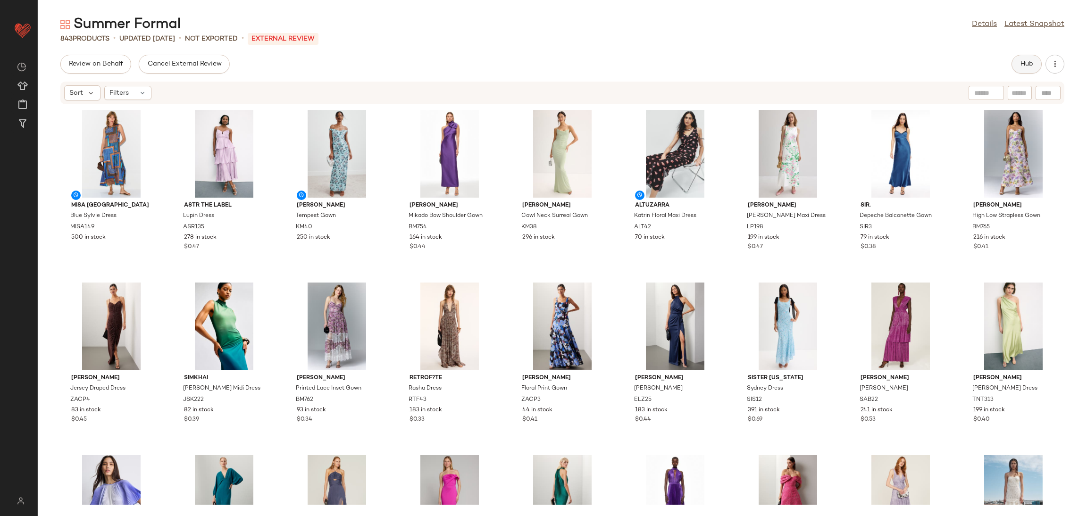
click at [1023, 67] on span "Hub" at bounding box center [1026, 64] width 13 height 8
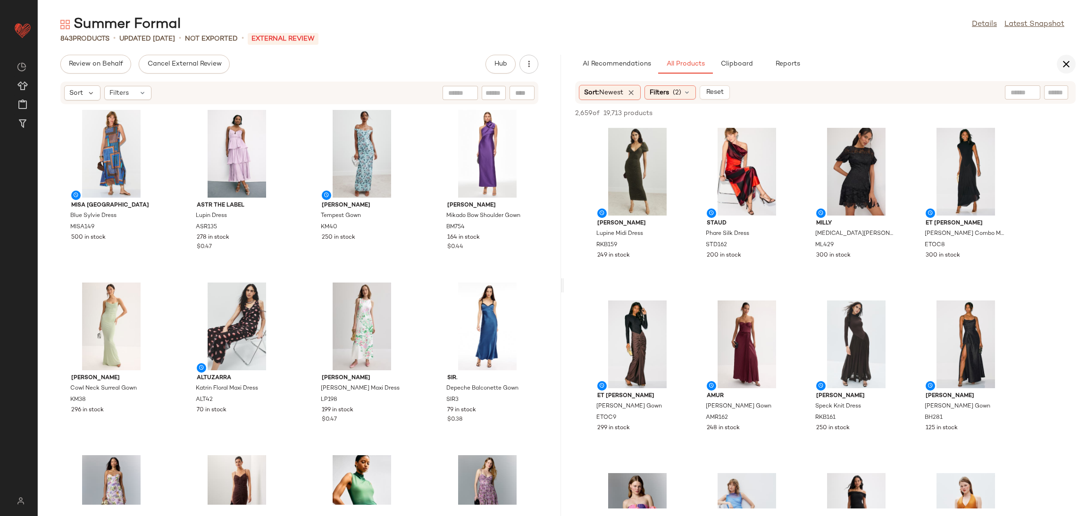
click at [1062, 67] on icon "button" at bounding box center [1066, 64] width 11 height 11
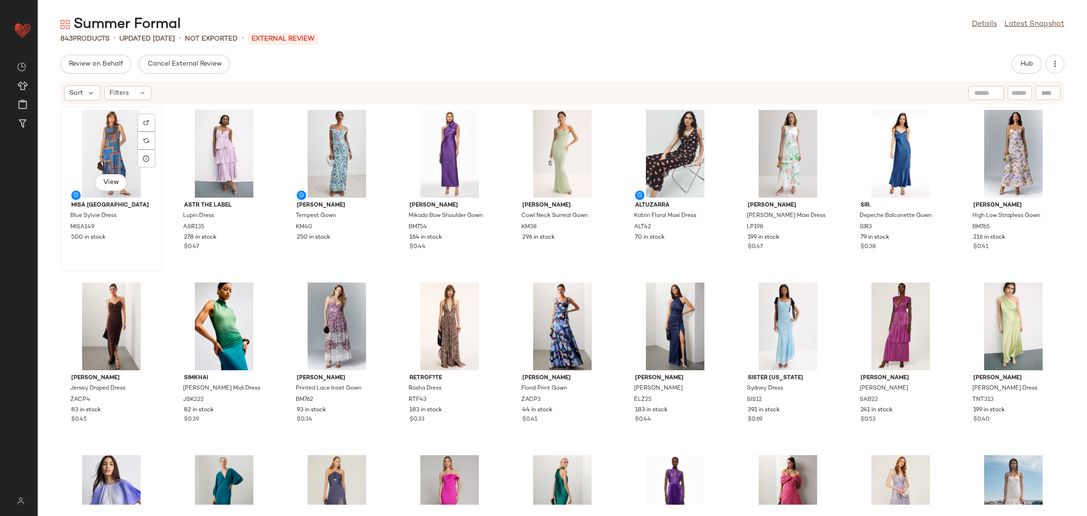
click at [115, 147] on div "View" at bounding box center [111, 154] width 95 height 88
click at [141, 161] on div at bounding box center [146, 159] width 18 height 18
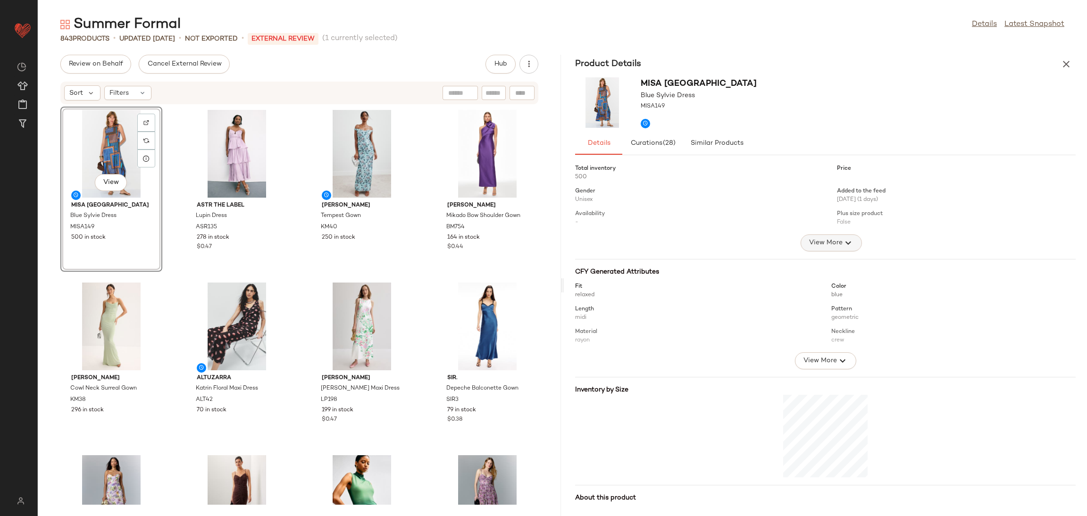
click at [852, 243] on button "View More" at bounding box center [830, 243] width 61 height 17
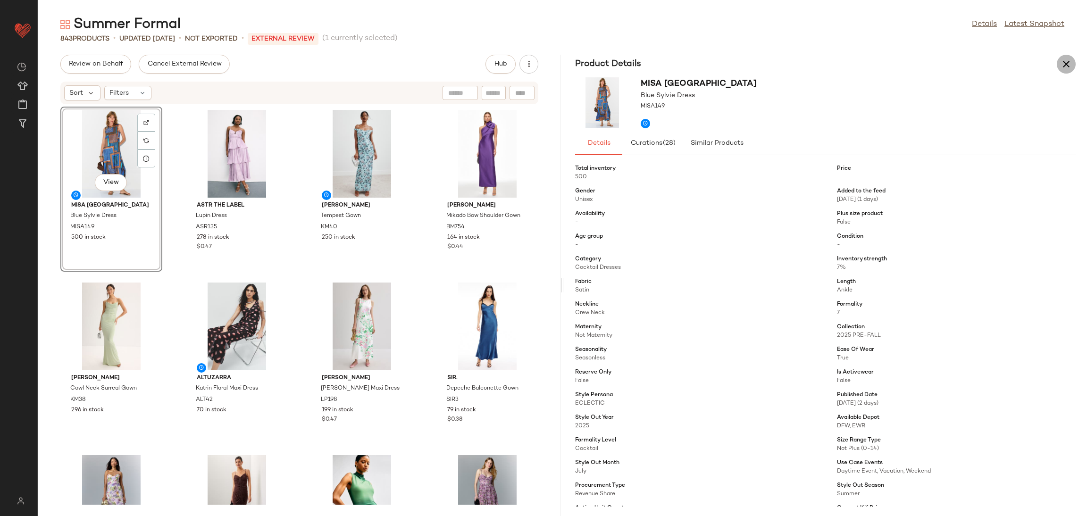
click at [1066, 65] on icon "button" at bounding box center [1066, 64] width 11 height 11
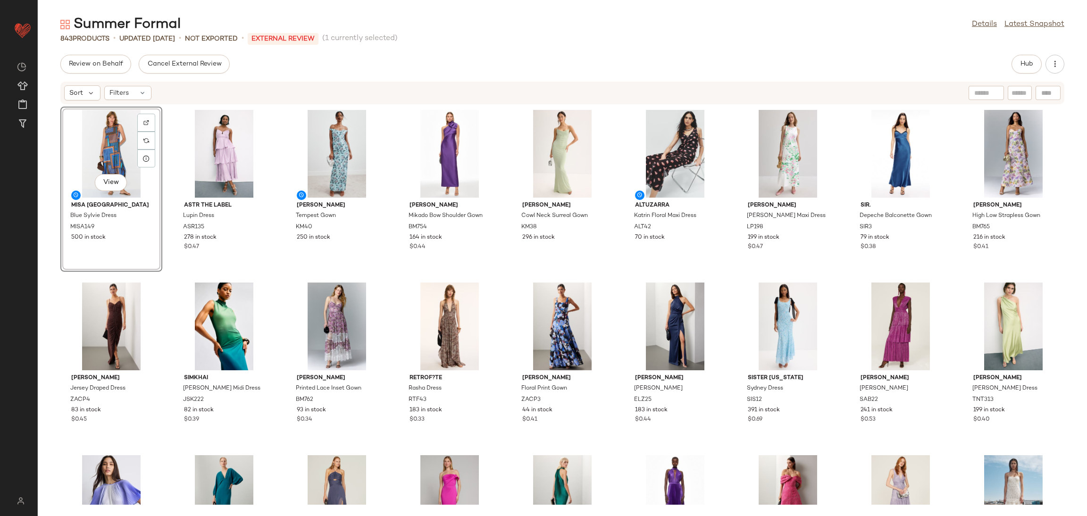
click at [103, 153] on div "View" at bounding box center [111, 154] width 95 height 88
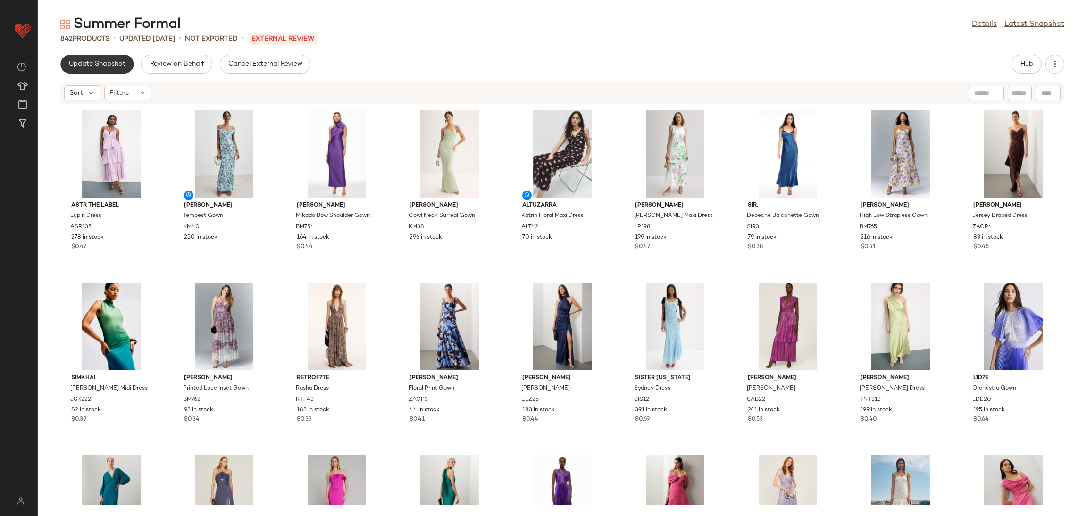
click at [103, 67] on span "Update Snapshot" at bounding box center [96, 64] width 57 height 8
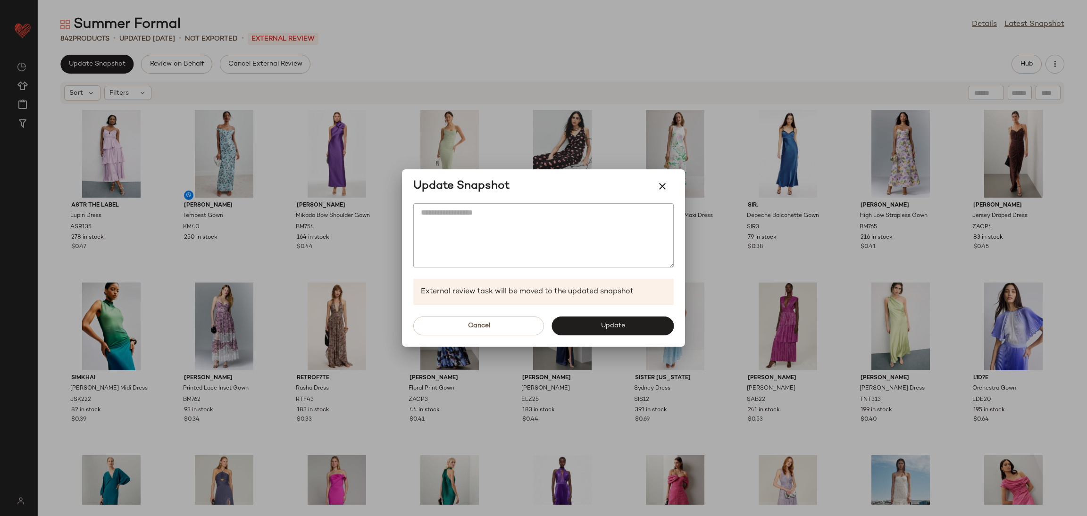
click at [632, 336] on div "Cancel Update" at bounding box center [543, 326] width 283 height 42
click at [630, 332] on button "Update" at bounding box center [613, 326] width 122 height 19
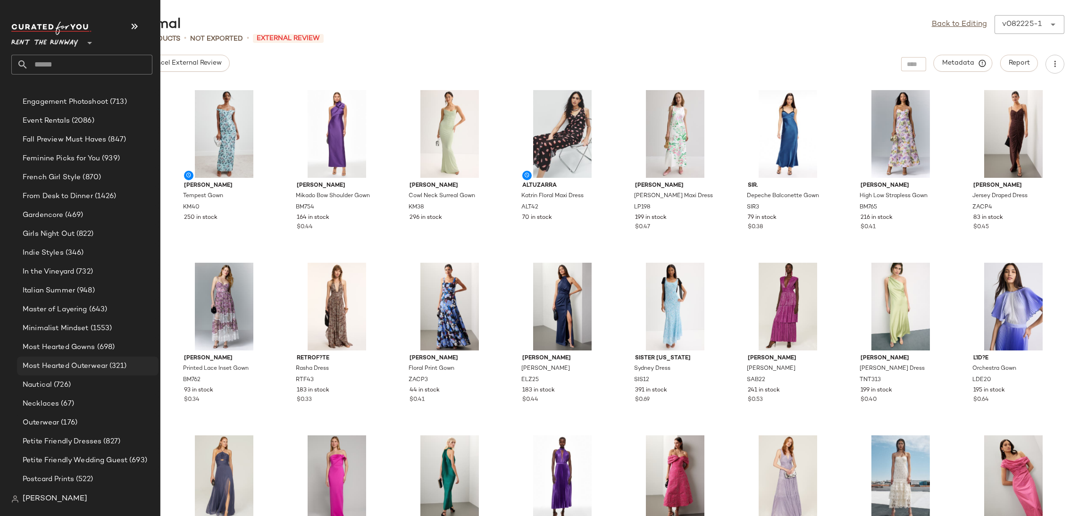
scroll to position [619, 0]
click at [78, 372] on div "Most Hearted Outerwear (321)" at bounding box center [88, 366] width 142 height 19
click at [75, 385] on div "Nautical (726)" at bounding box center [87, 385] width 135 height 11
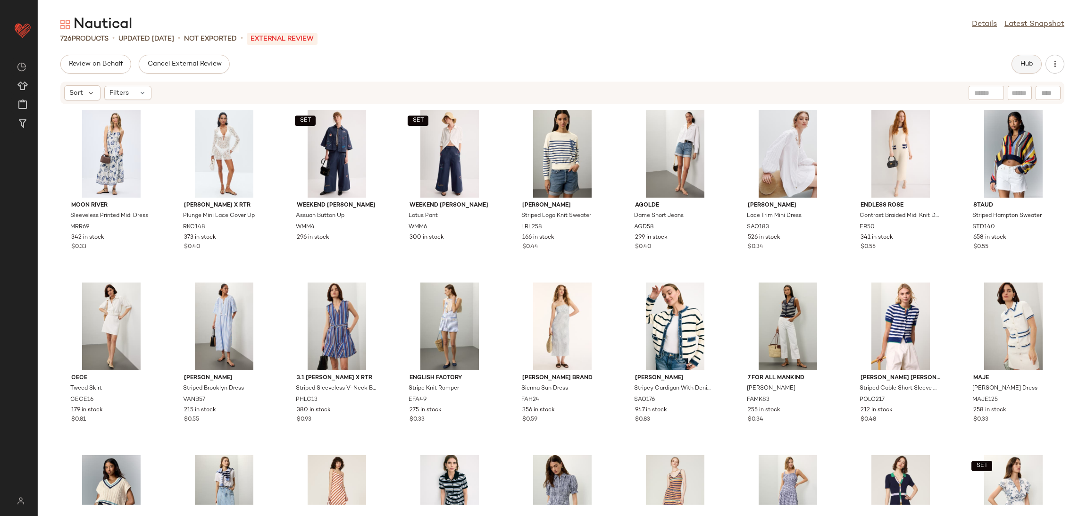
click at [1035, 66] on button "Hub" at bounding box center [1027, 64] width 30 height 19
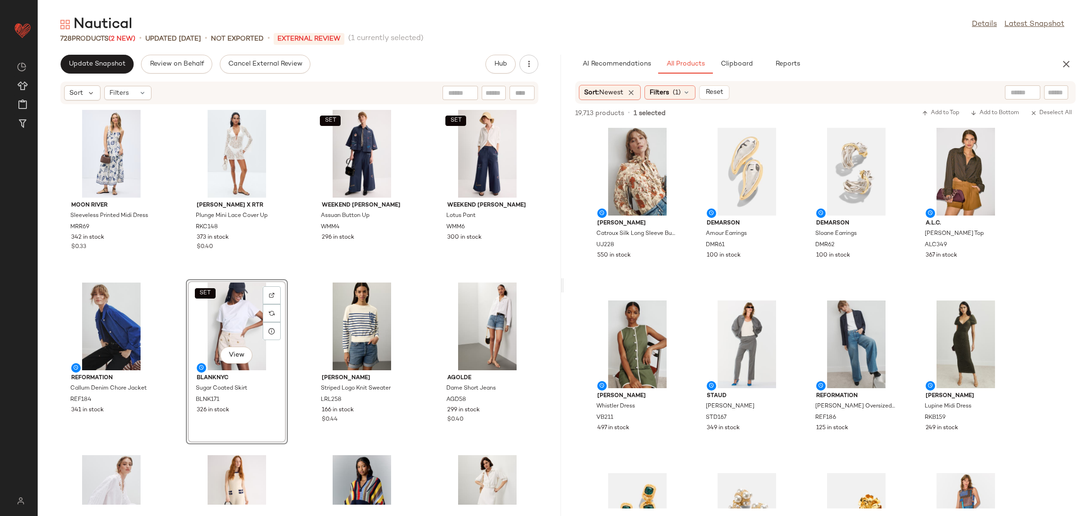
click at [293, 279] on div "Moon River Sleeveless Printed Midi Dress MRR69 342 in stock $0.33 Ronny Kobo x …" at bounding box center [299, 305] width 523 height 400
click at [1065, 66] on icon "button" at bounding box center [1066, 64] width 11 height 11
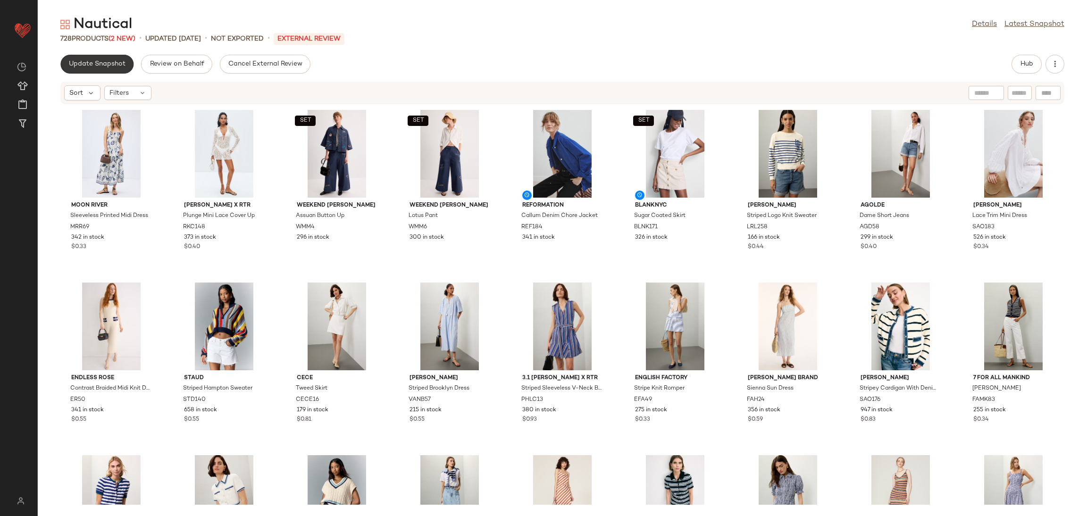
click at [101, 70] on button "Update Snapshot" at bounding box center [96, 64] width 73 height 19
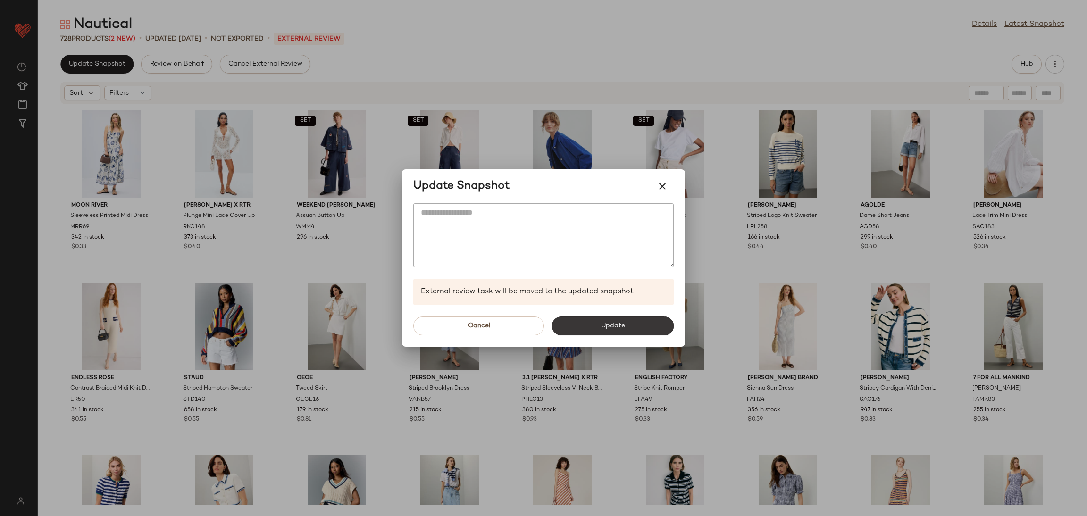
click at [628, 324] on button "Update" at bounding box center [613, 326] width 122 height 19
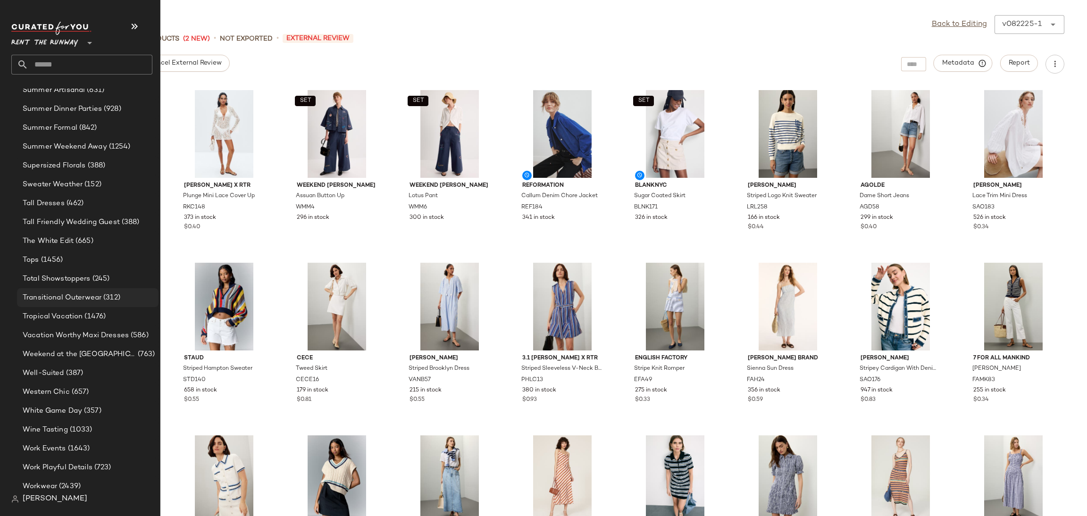
scroll to position [1106, 0]
click at [75, 384] on span "(657)" at bounding box center [79, 389] width 19 height 11
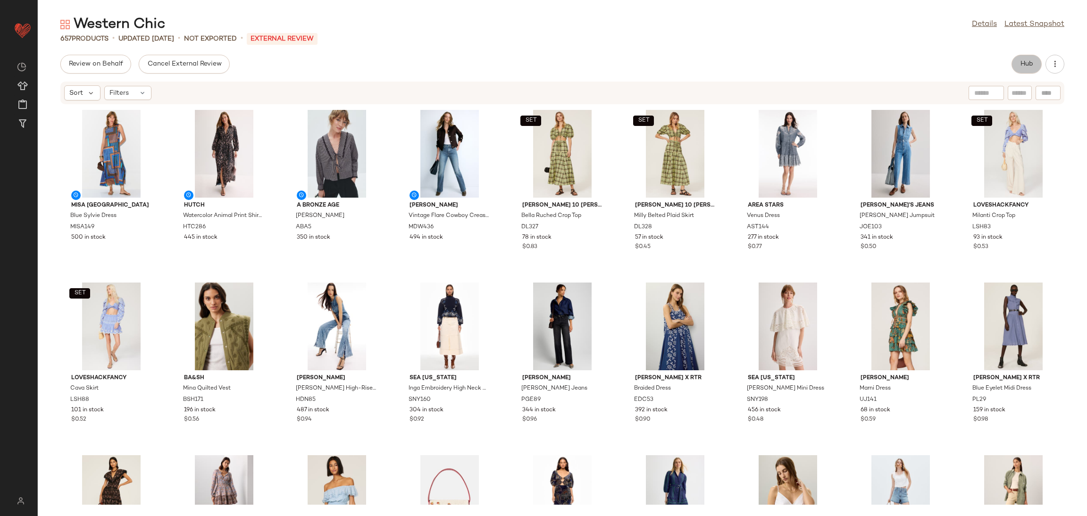
click at [1023, 62] on span "Hub" at bounding box center [1026, 64] width 13 height 8
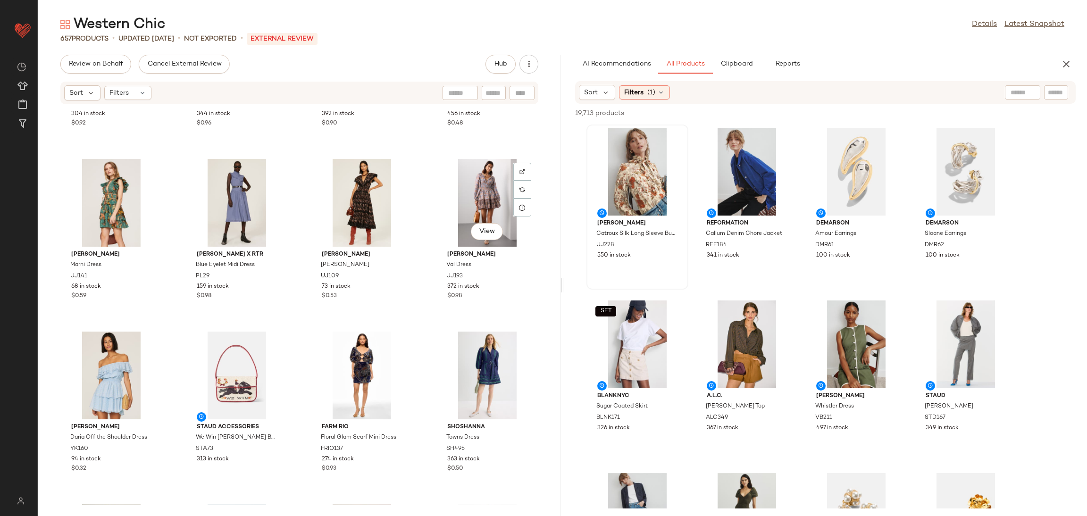
scroll to position [631, 0]
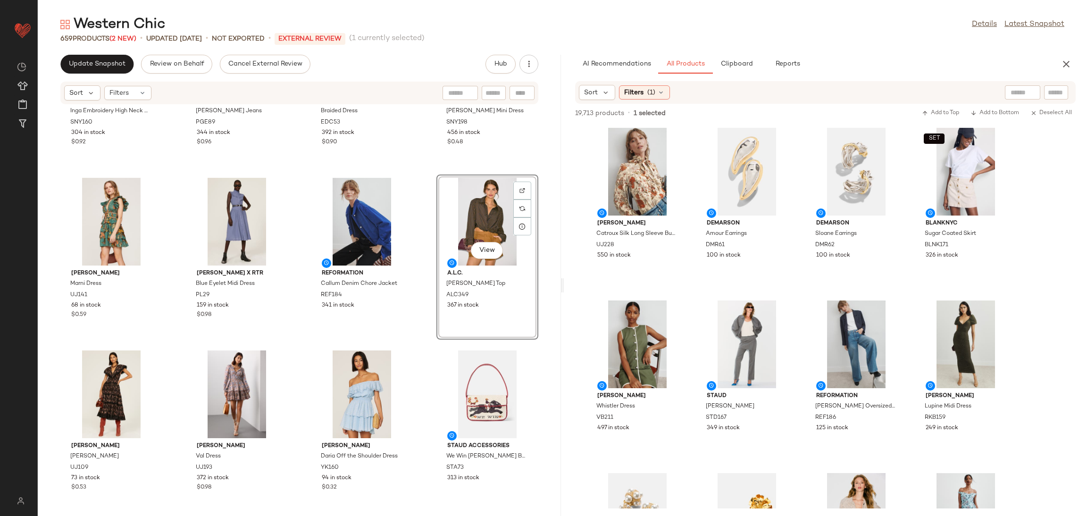
click at [420, 176] on div "Sea New York Inga Embroidery High Neck Sweater SNY160 304 in stock $0.92 PAIGE …" at bounding box center [299, 305] width 523 height 400
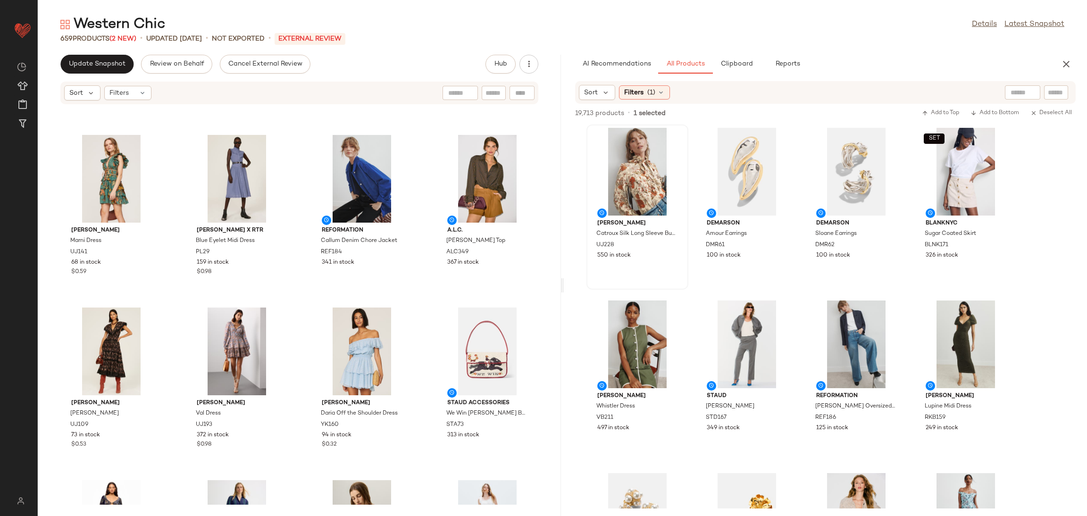
scroll to position [675, 0]
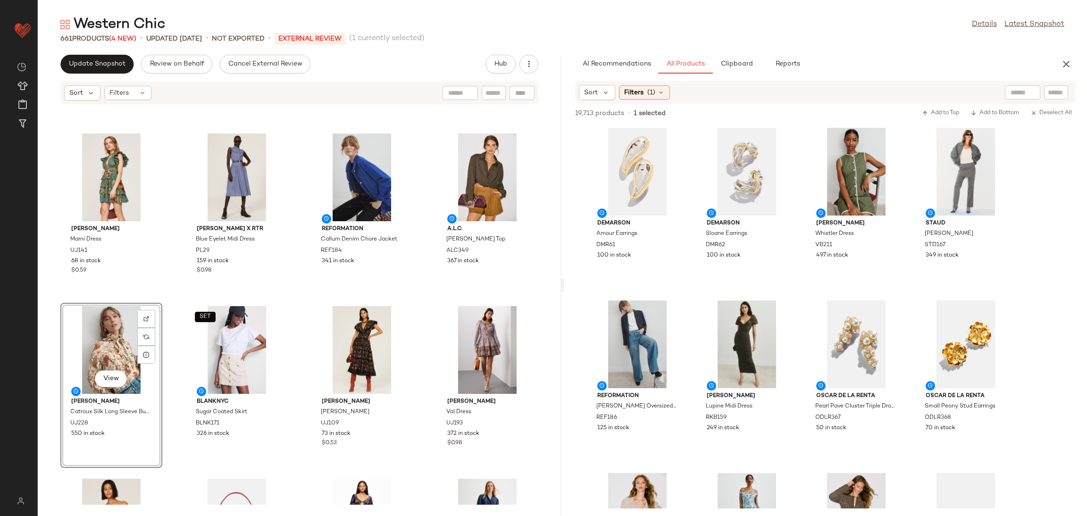
click at [302, 296] on div "Sea New York Inga Embroidery High Neck Sweater SNY160 304 in stock $0.92 PAIGE …" at bounding box center [299, 305] width 523 height 400
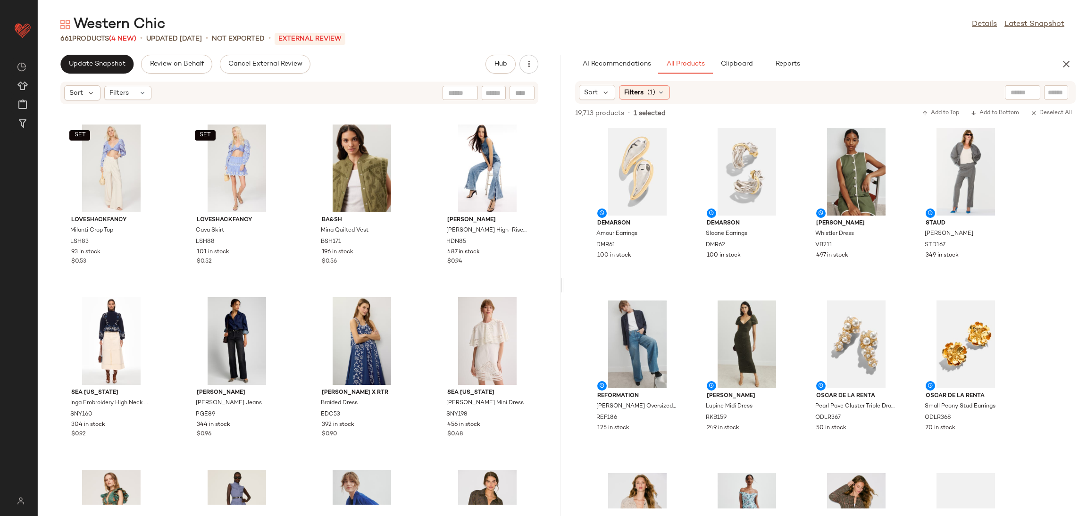
scroll to position [339, 0]
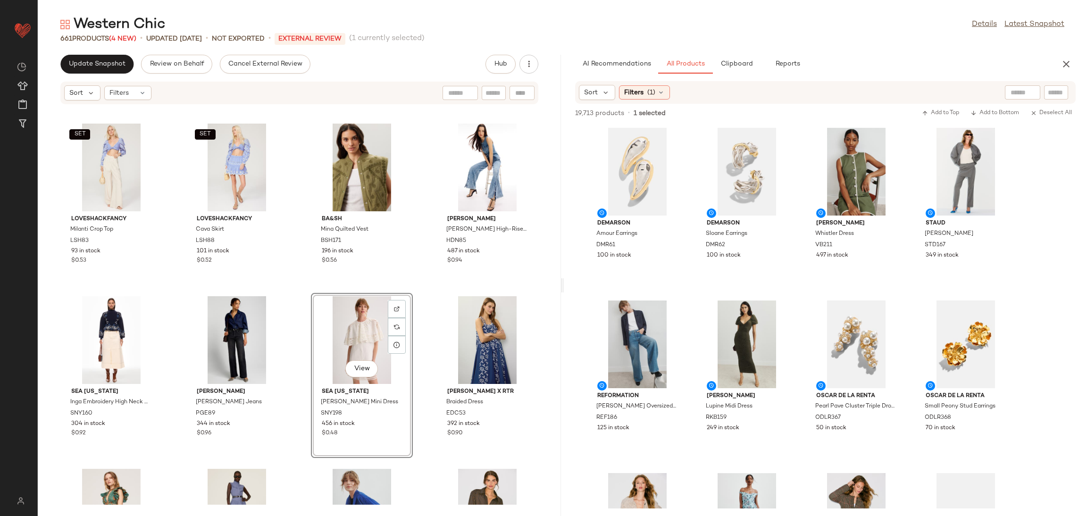
click at [295, 296] on div "SET LoveShackFancy Milanti Crop Top LSH83 93 in stock $0.53 SET LoveShackFancy …" at bounding box center [299, 305] width 523 height 400
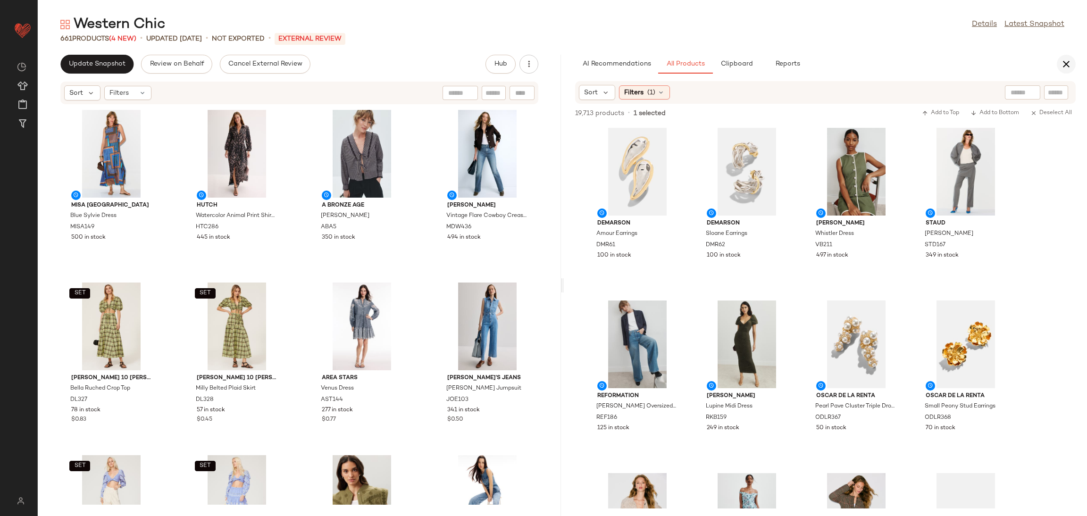
click at [1069, 66] on icon "button" at bounding box center [1066, 64] width 11 height 11
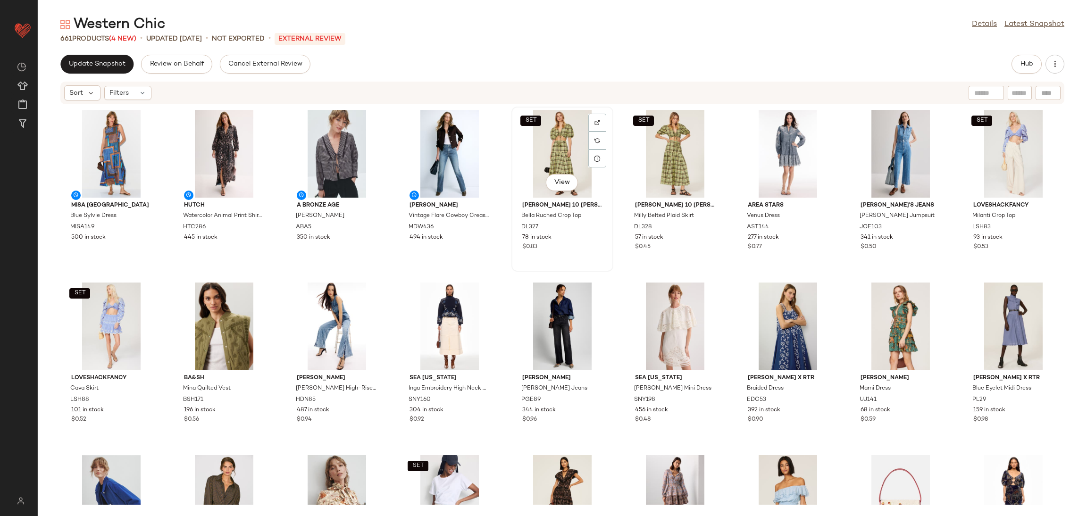
click at [512, 266] on div "SET View Derek Lam 10 Crosby Bella Ruched Crop Top DL327 78 in stock $0.83" at bounding box center [563, 189] width 102 height 165
click at [510, 272] on div "MISA Los Angeles Blue Sylvie Dress MISA149 500 in stock Hutch Watercolor Animal…" at bounding box center [563, 305] width 1050 height 400
click at [103, 73] on button "Update Snapshot" at bounding box center [96, 64] width 73 height 19
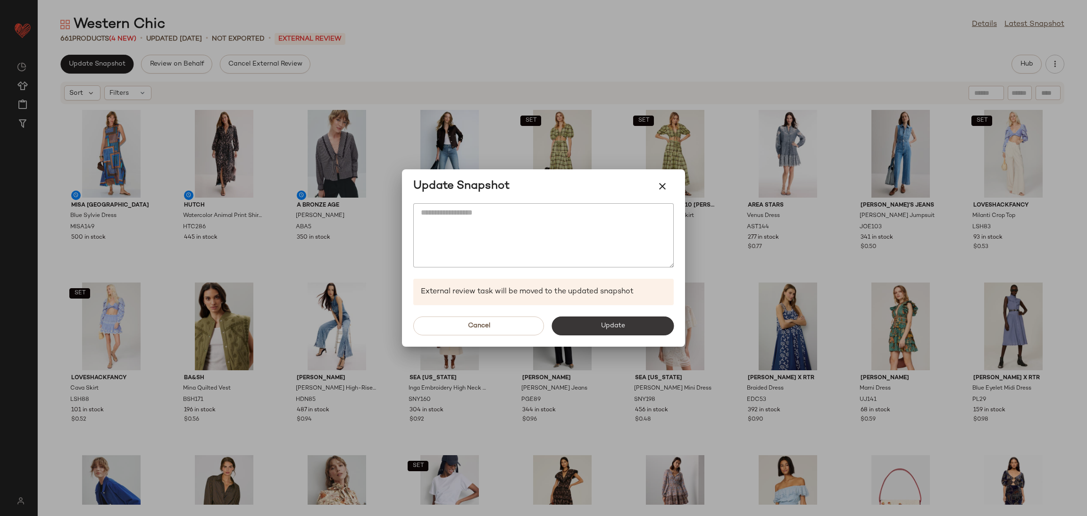
click at [623, 322] on span "Update" at bounding box center [612, 326] width 25 height 8
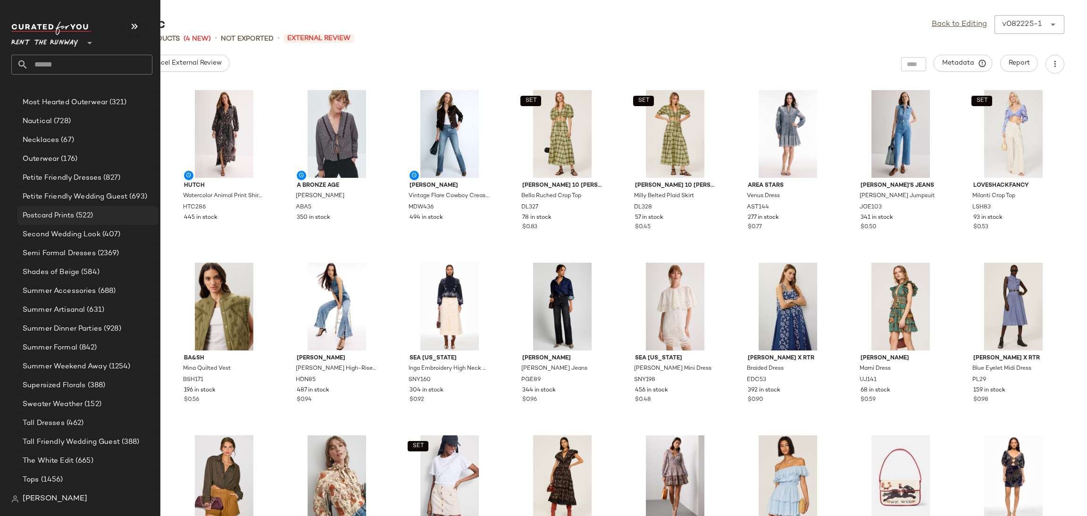
scroll to position [875, 0]
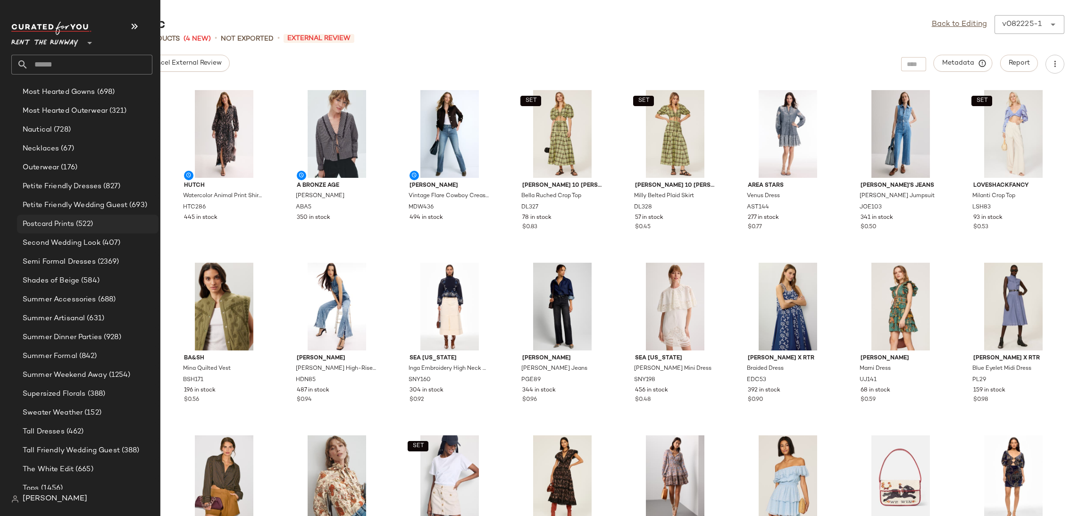
click at [71, 229] on div "Postcard Prints (522)" at bounding box center [88, 224] width 142 height 19
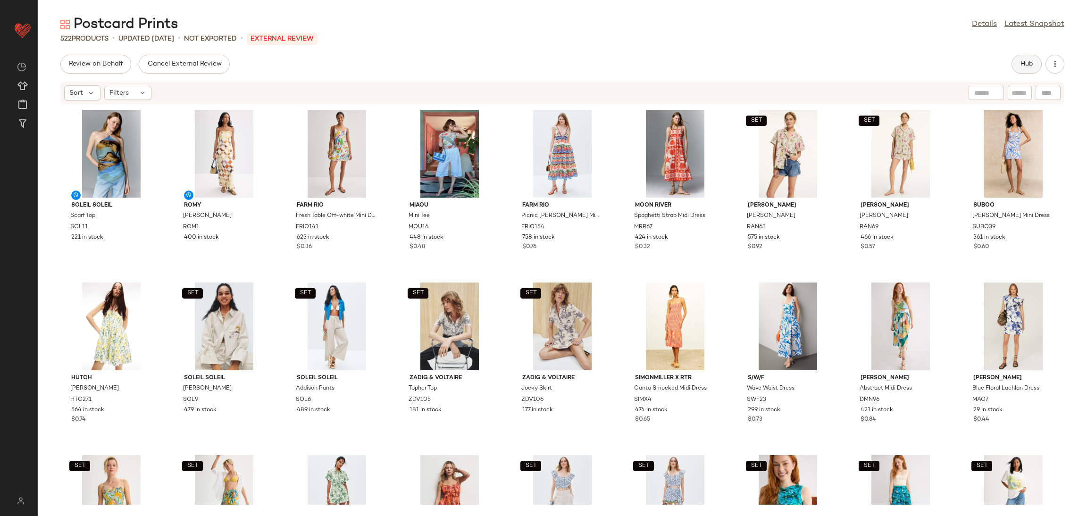
click at [1020, 66] on span "Hub" at bounding box center [1026, 64] width 13 height 8
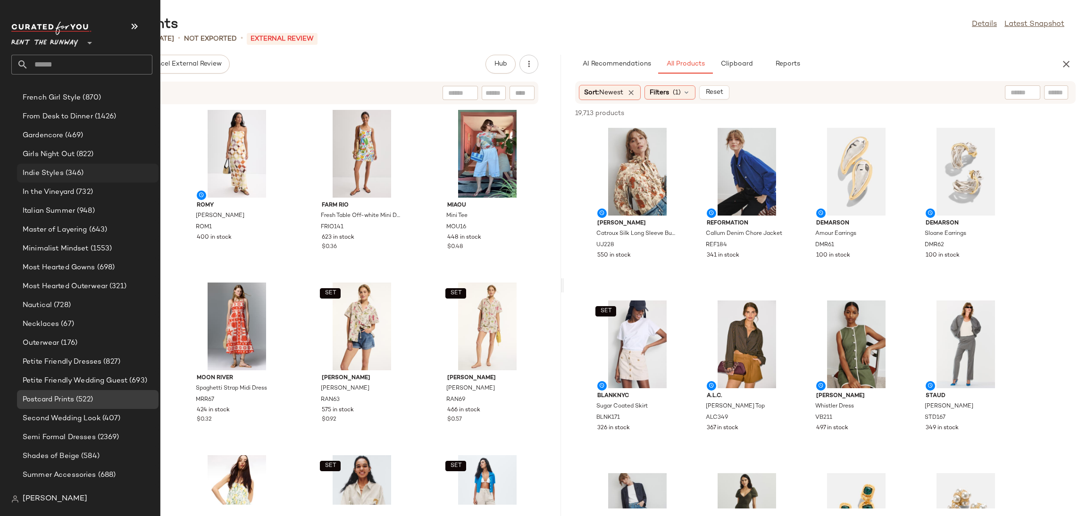
scroll to position [698, 0]
click at [60, 173] on span "Indie Styles" at bounding box center [43, 174] width 41 height 11
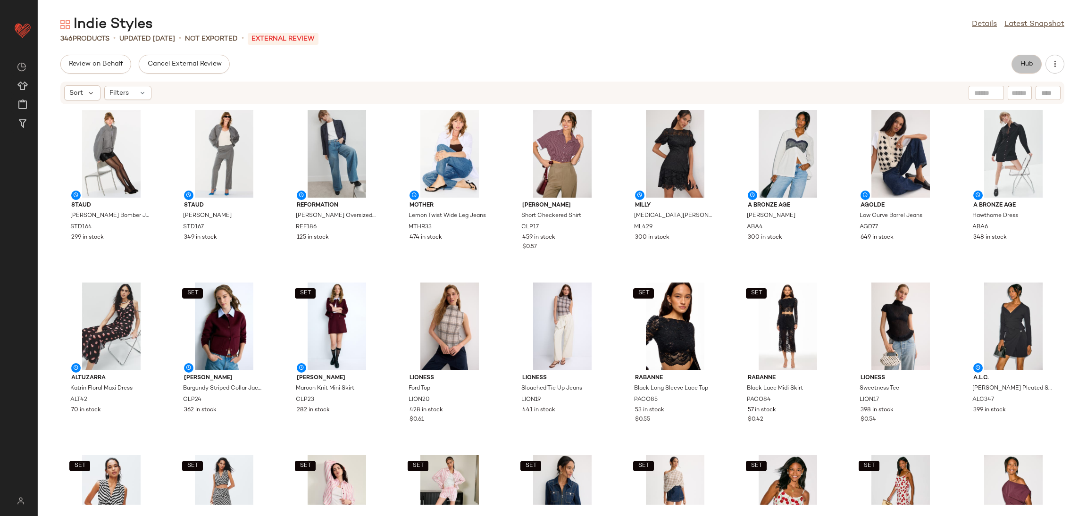
click at [1019, 66] on button "Hub" at bounding box center [1027, 64] width 30 height 19
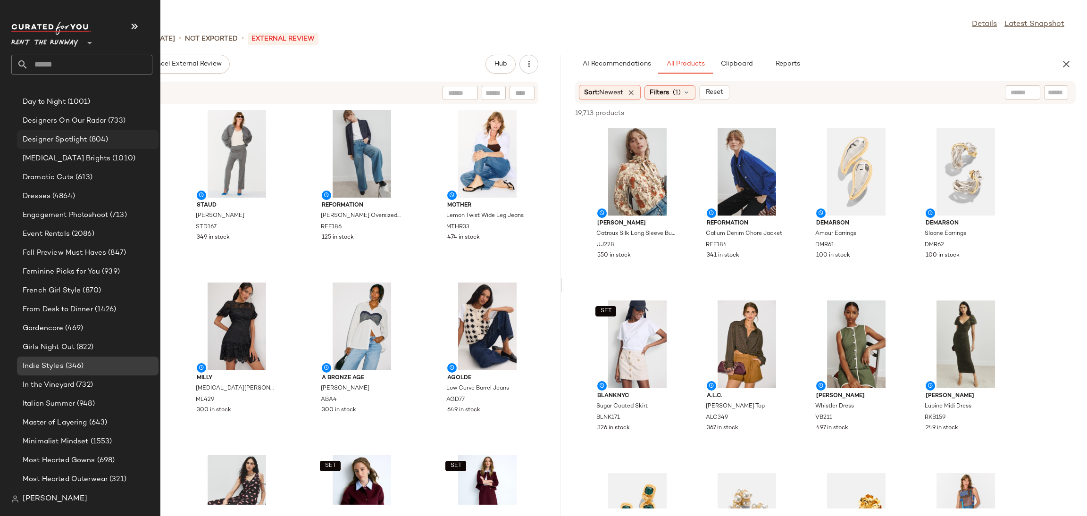
scroll to position [507, 0]
click at [82, 323] on span "(469)" at bounding box center [73, 327] width 20 height 11
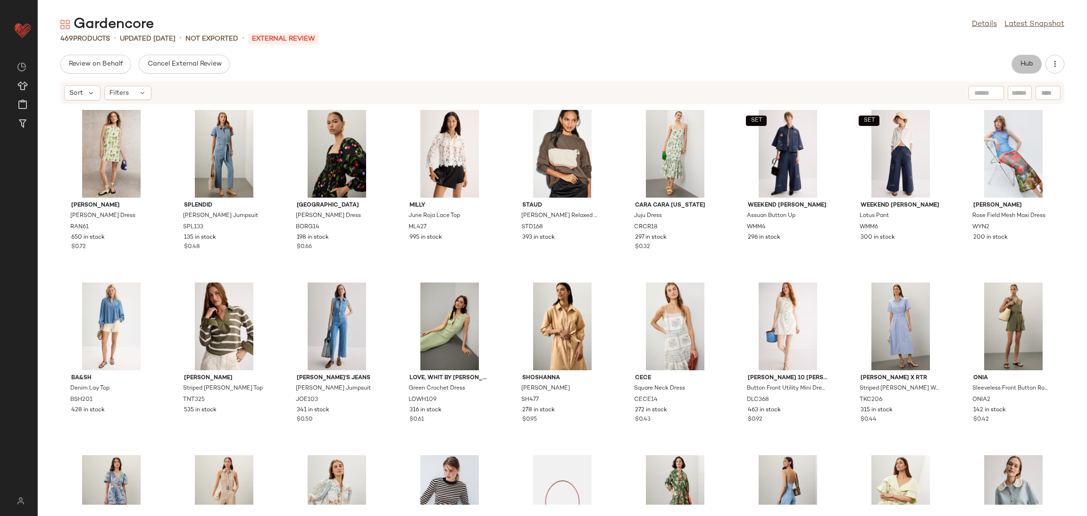
click at [1019, 68] on button "Hub" at bounding box center [1027, 64] width 30 height 19
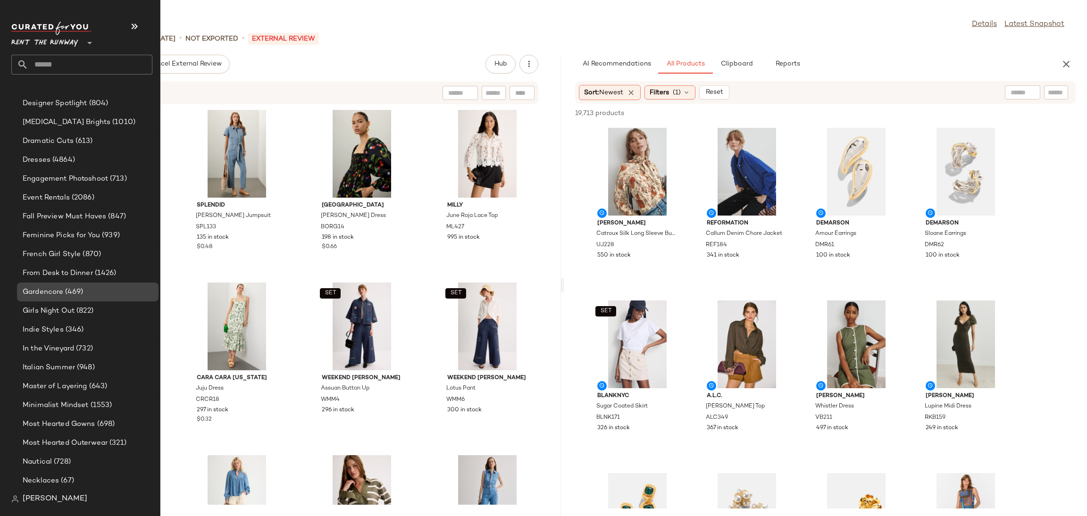
scroll to position [545, 0]
click at [62, 370] on div "Italian Summer (948)" at bounding box center [88, 364] width 142 height 19
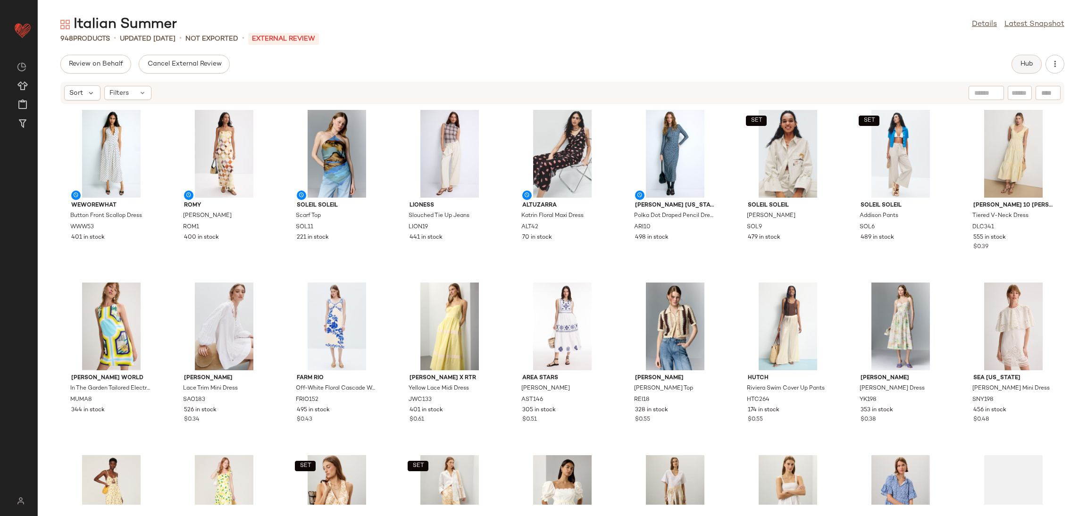
click at [1021, 62] on span "Hub" at bounding box center [1026, 64] width 13 height 8
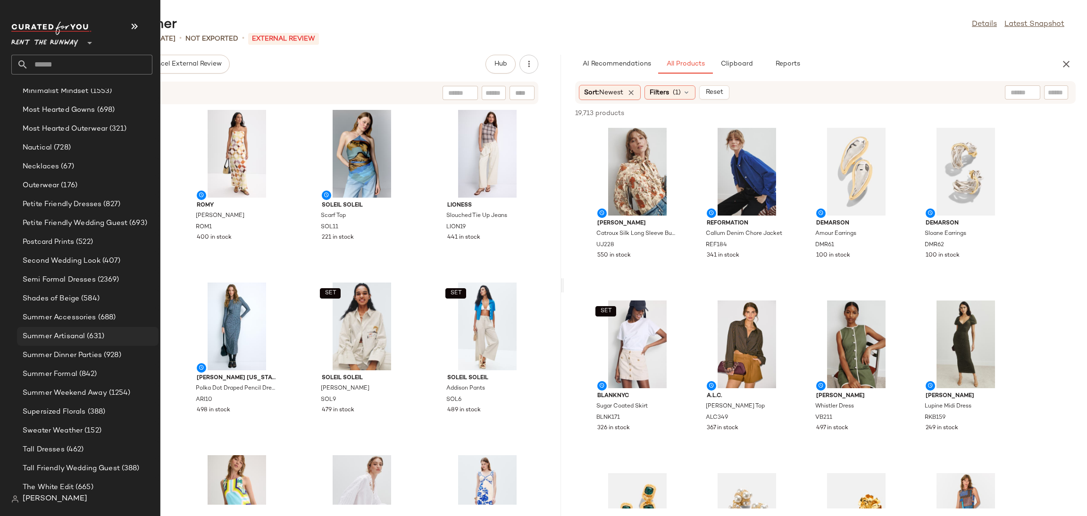
scroll to position [875, 0]
click at [71, 303] on span "Summer Accessories" at bounding box center [60, 299] width 74 height 11
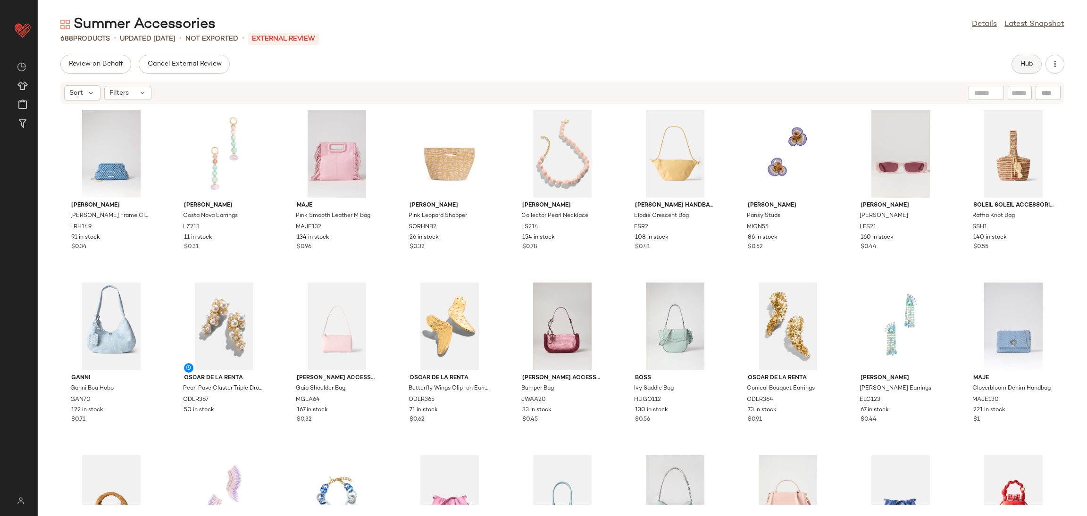
click at [1025, 66] on span "Hub" at bounding box center [1026, 64] width 13 height 8
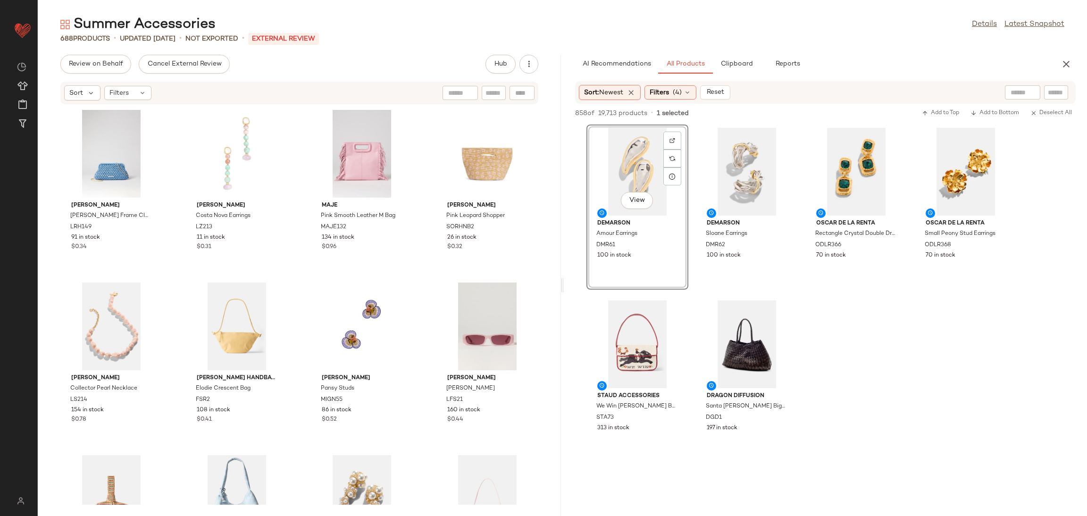
click at [309, 275] on div "[PERSON_NAME] [PERSON_NAME] Frame Clutch LRH149 91 in stock $0.34 [PERSON_NAME]…" at bounding box center [299, 305] width 523 height 400
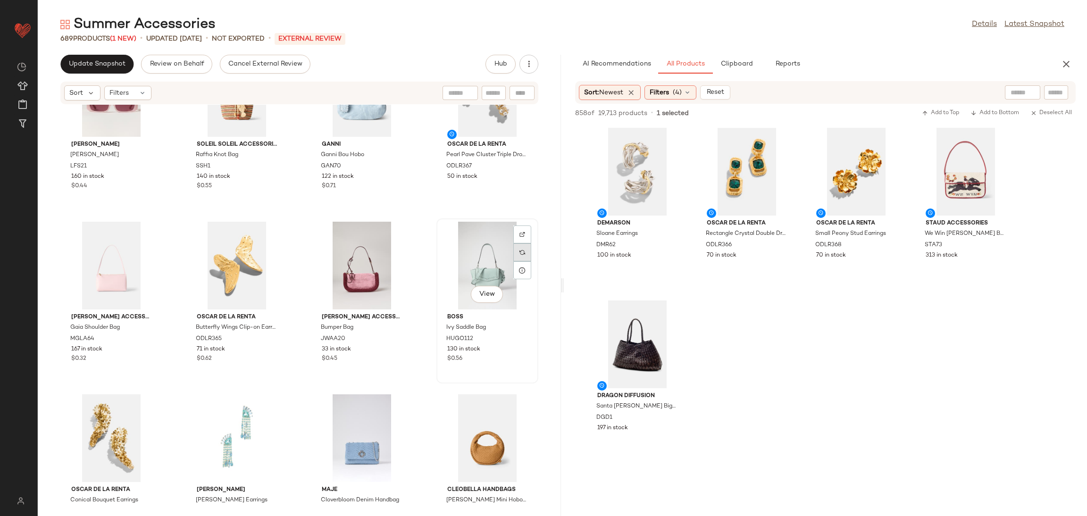
scroll to position [415, 0]
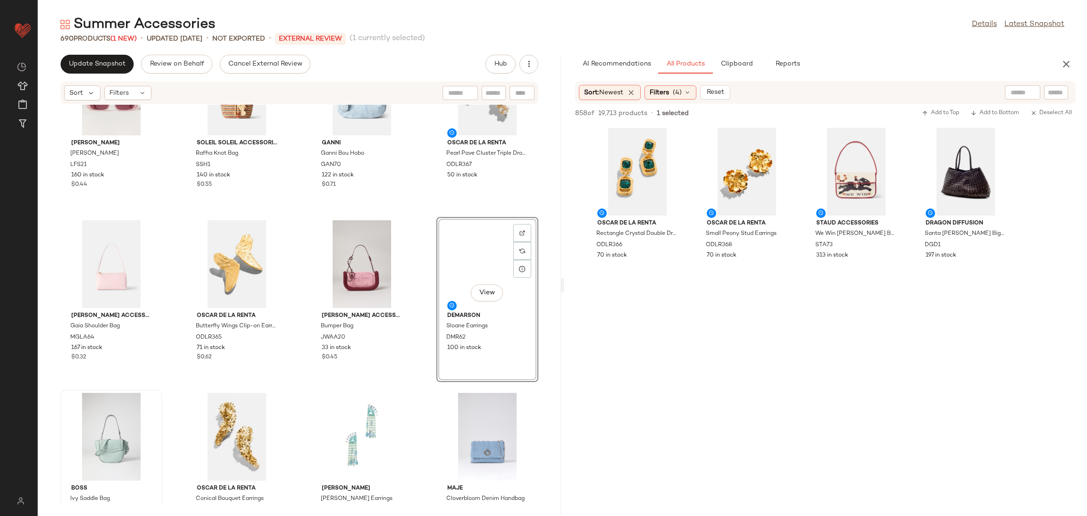
click at [410, 236] on div "[PERSON_NAME] Talita Sunglasses LFS21 160 in stock $0.44 Soleil Soleil Accessor…" at bounding box center [299, 305] width 523 height 400
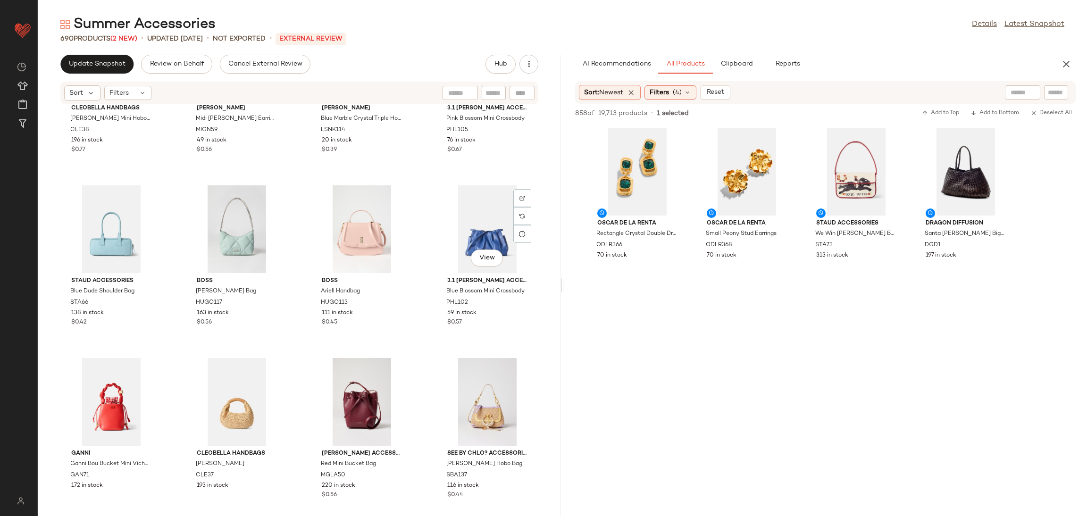
scroll to position [961, 0]
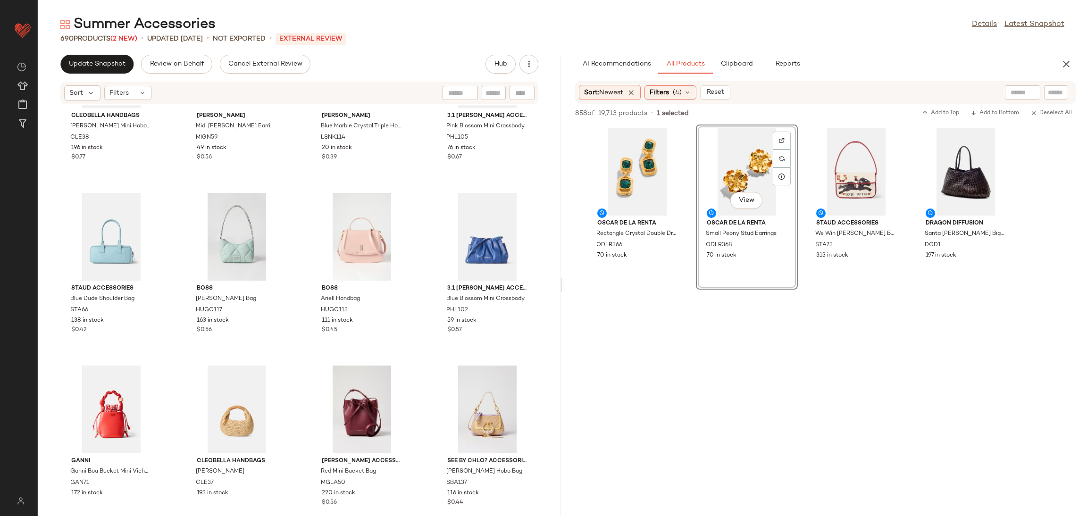
click at [294, 365] on div "Cleobella Handbags [PERSON_NAME] Mini Hobo Bag CLE38 196 in stock $0.77 [PERSON…" at bounding box center [299, 305] width 523 height 400
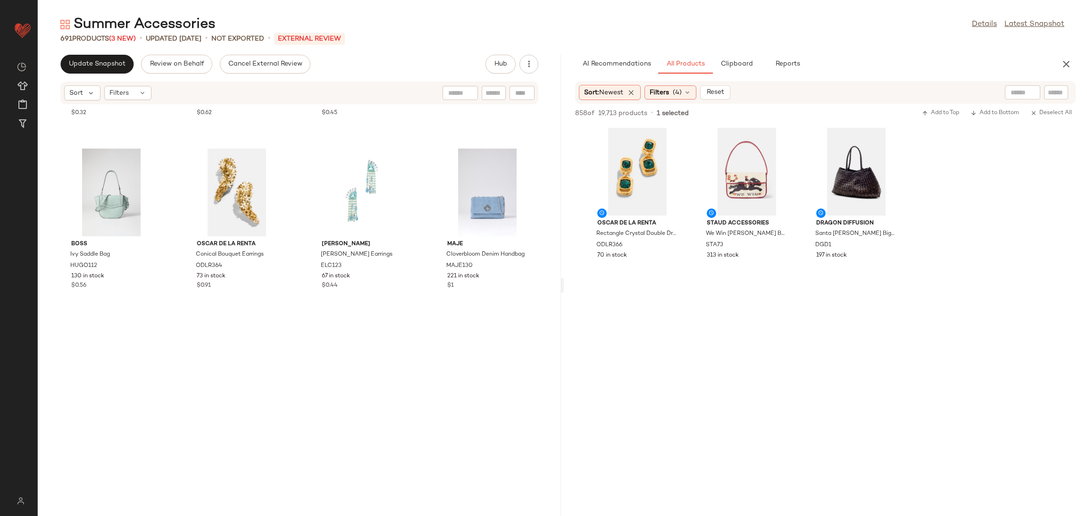
scroll to position [0, 0]
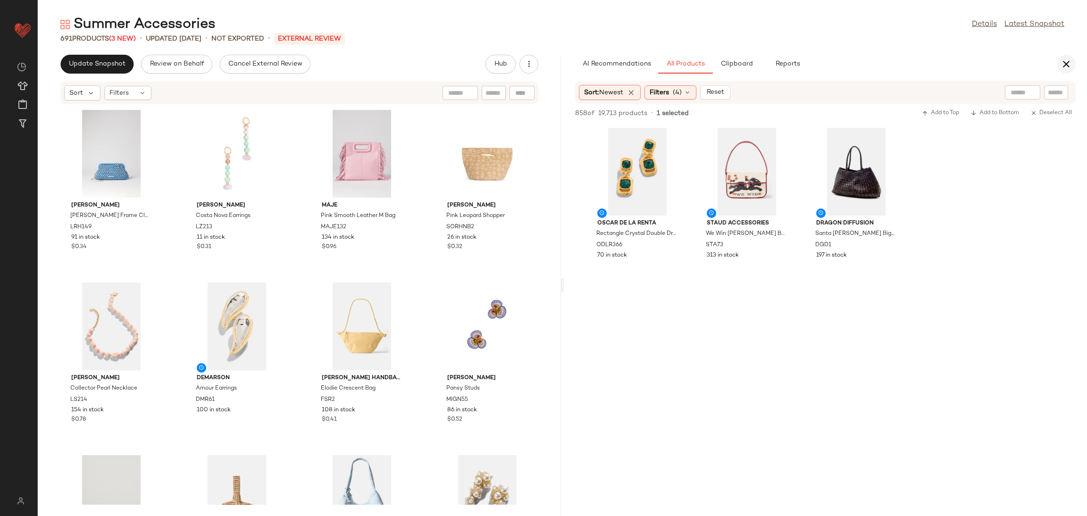
click at [1061, 64] on icon "button" at bounding box center [1066, 64] width 11 height 11
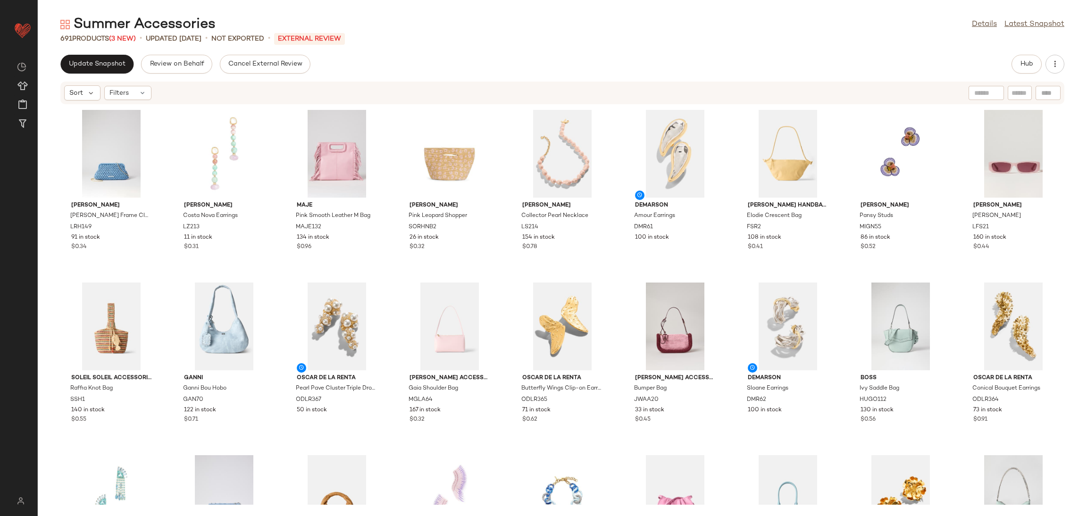
click at [93, 75] on div "Update Snapshot Review on Behalf Cancel External Review Hub Sort Filters [PERSO…" at bounding box center [563, 286] width 1050 height 462
click at [93, 73] on button "Update Snapshot" at bounding box center [96, 64] width 73 height 19
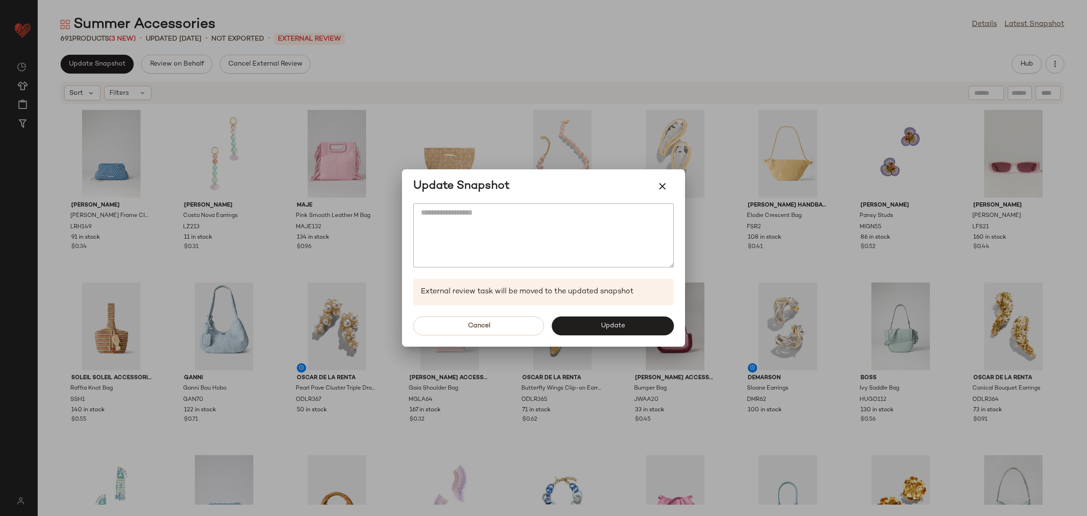
drag, startPoint x: 627, startPoint y: 326, endPoint x: 624, endPoint y: 300, distance: 26.2
click at [628, 326] on button "Update" at bounding box center [613, 326] width 122 height 19
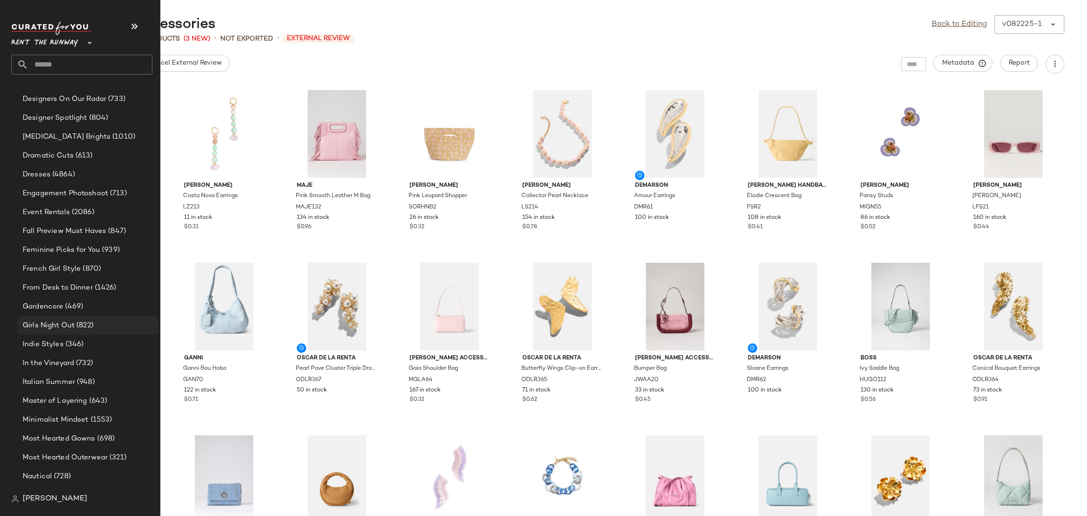
scroll to position [588, 0]
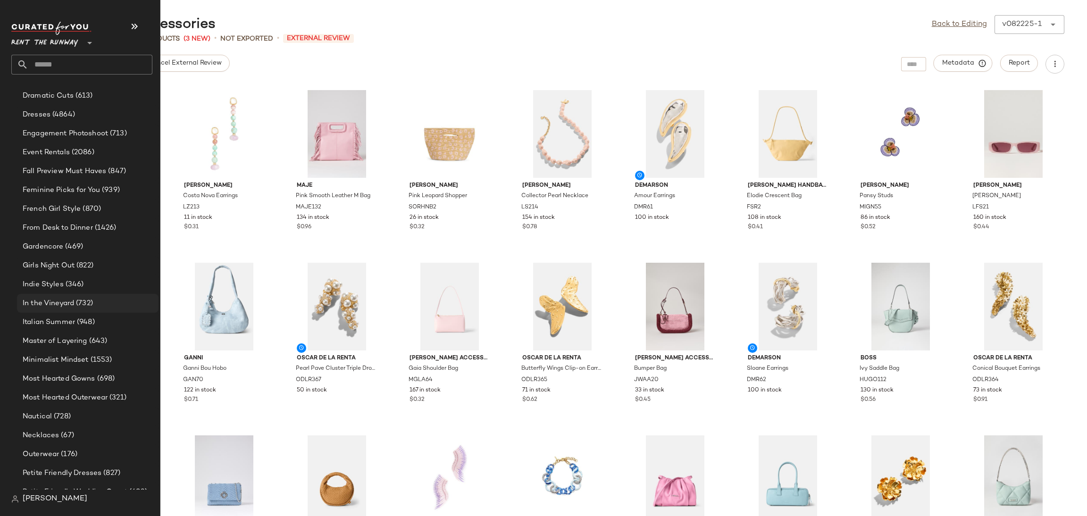
click at [62, 301] on span "In the Vineyard" at bounding box center [48, 303] width 51 height 11
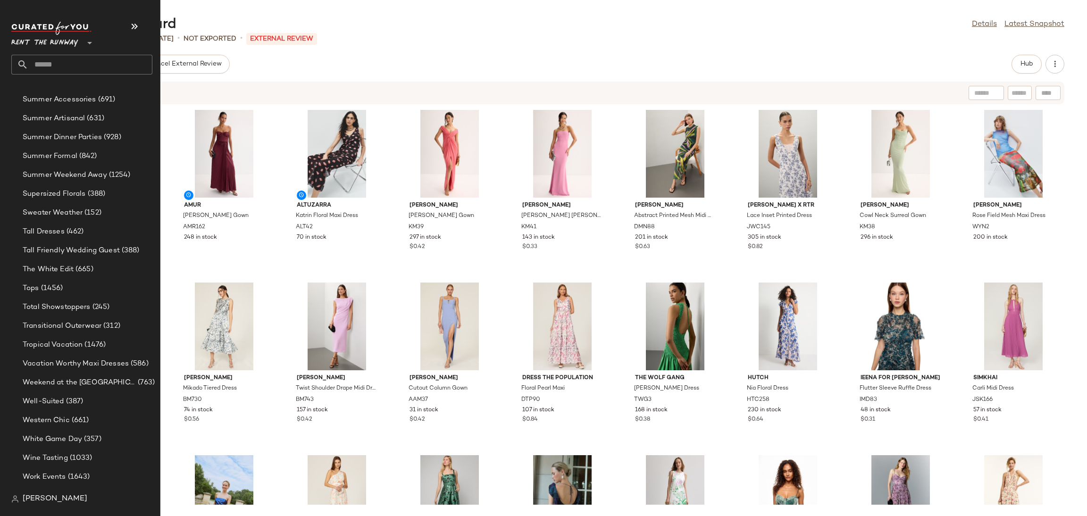
scroll to position [1077, 0]
click at [74, 185] on div "Supersized Florals (388)" at bounding box center [88, 192] width 142 height 19
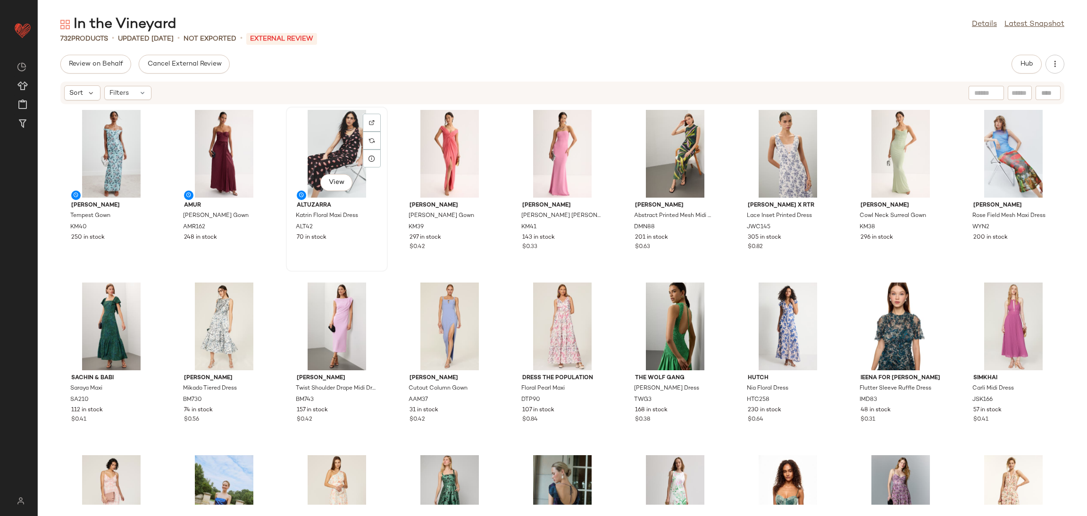
scroll to position [0, 0]
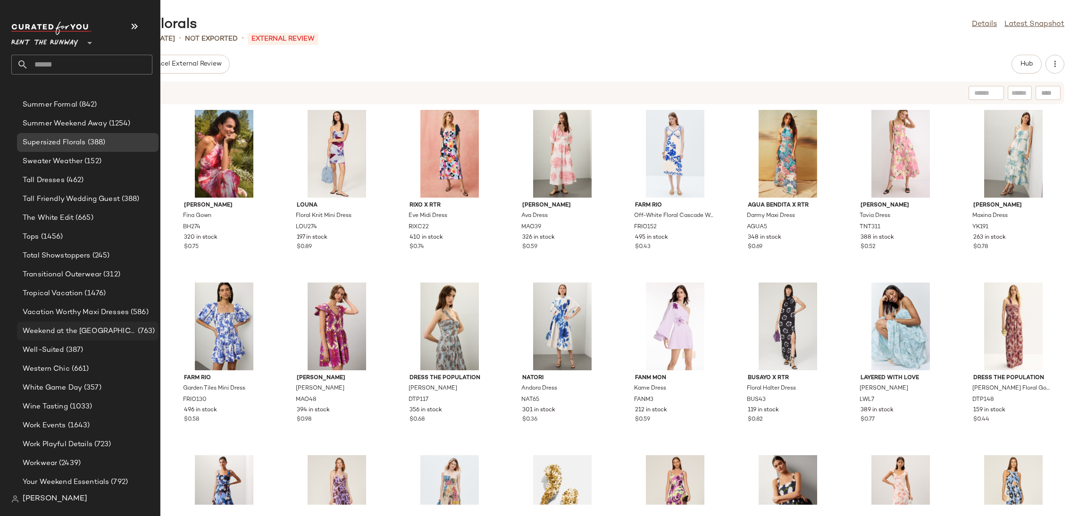
scroll to position [1128, 0]
click at [89, 306] on span "Vacation Worthy Maxi Dresses" at bounding box center [76, 311] width 106 height 11
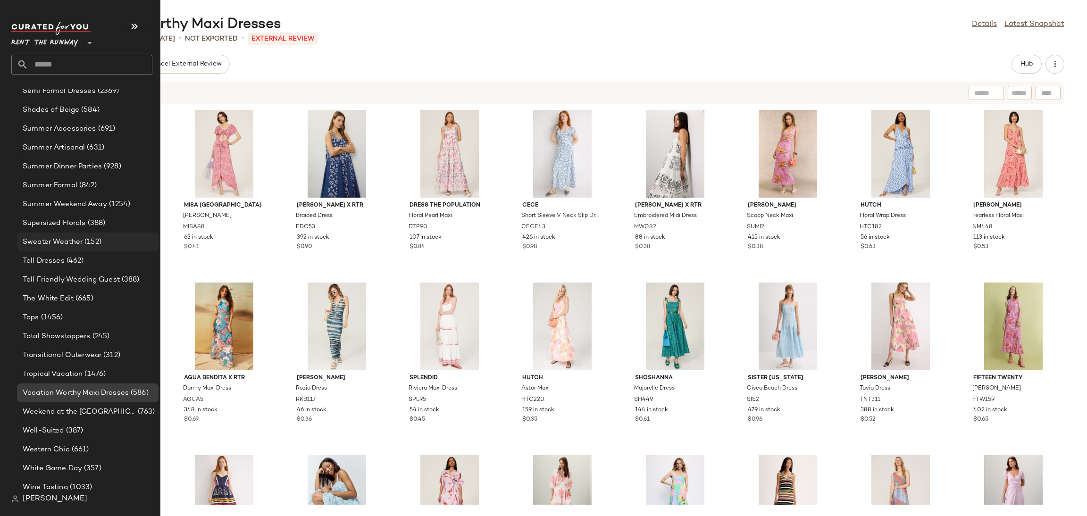
scroll to position [1026, 0]
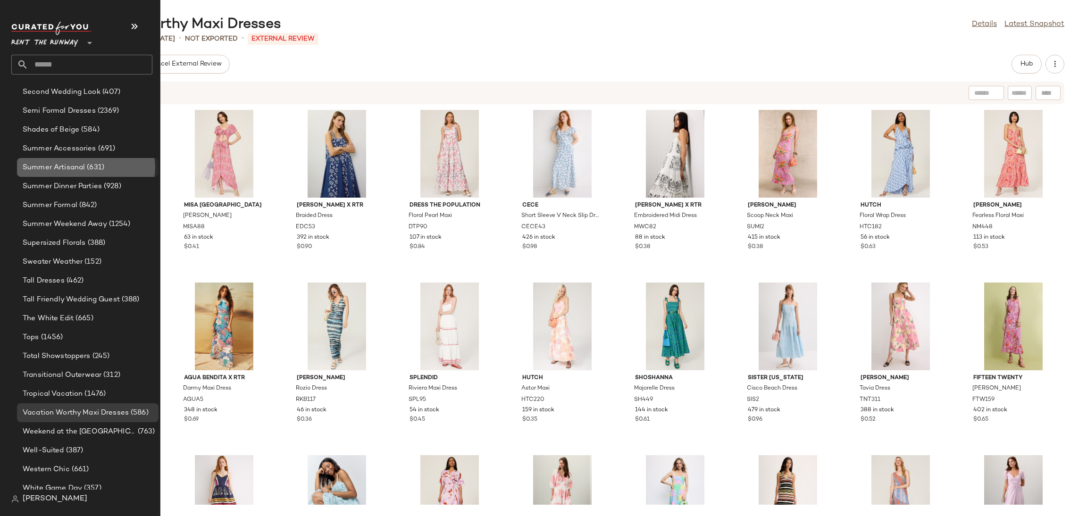
click at [67, 167] on span "Summer Artisanal" at bounding box center [54, 167] width 62 height 11
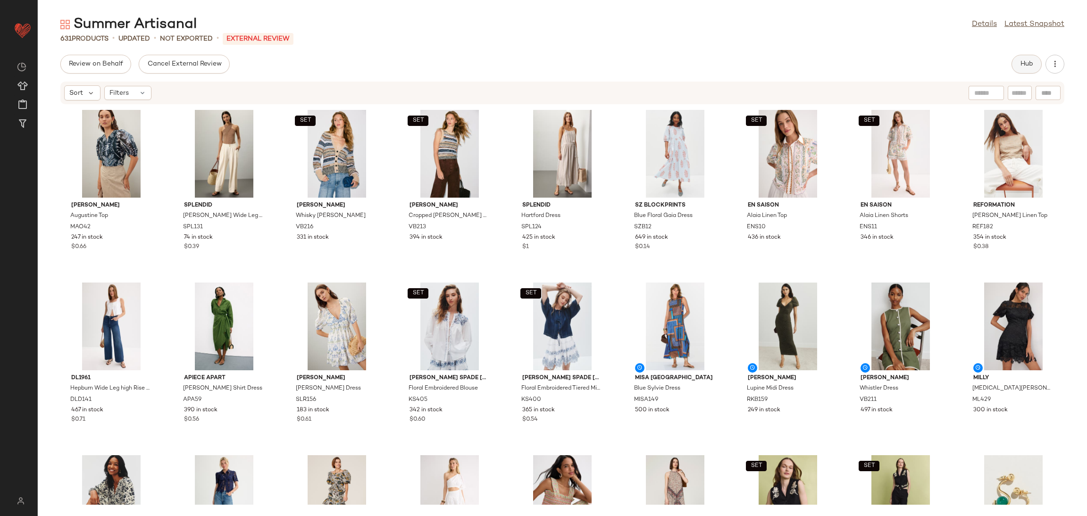
click at [1031, 69] on button "Hub" at bounding box center [1027, 64] width 30 height 19
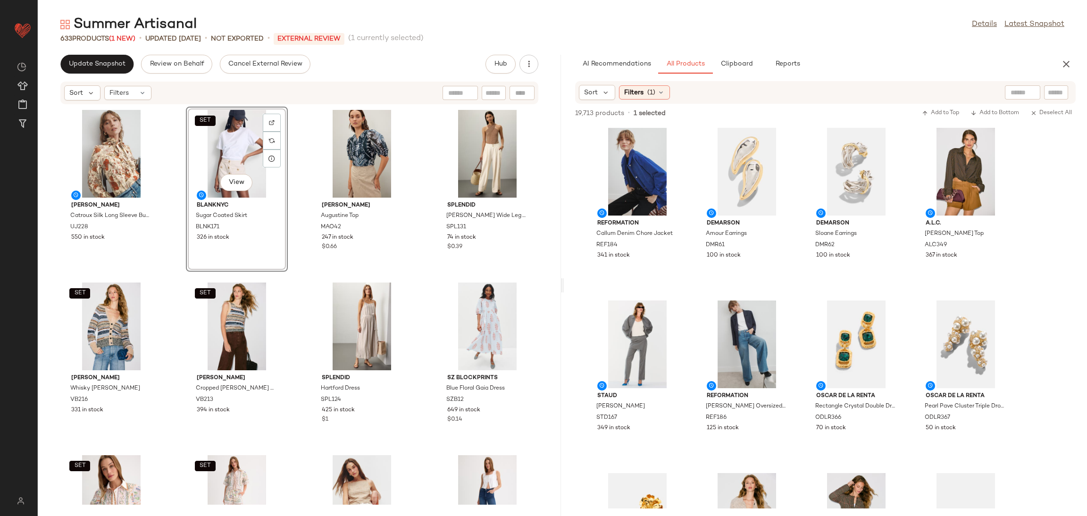
click at [297, 269] on div "Ulla Johnson Catroux Silk Long Sleeve Button Front Blouse UJ228 550 in stock SE…" at bounding box center [299, 305] width 523 height 400
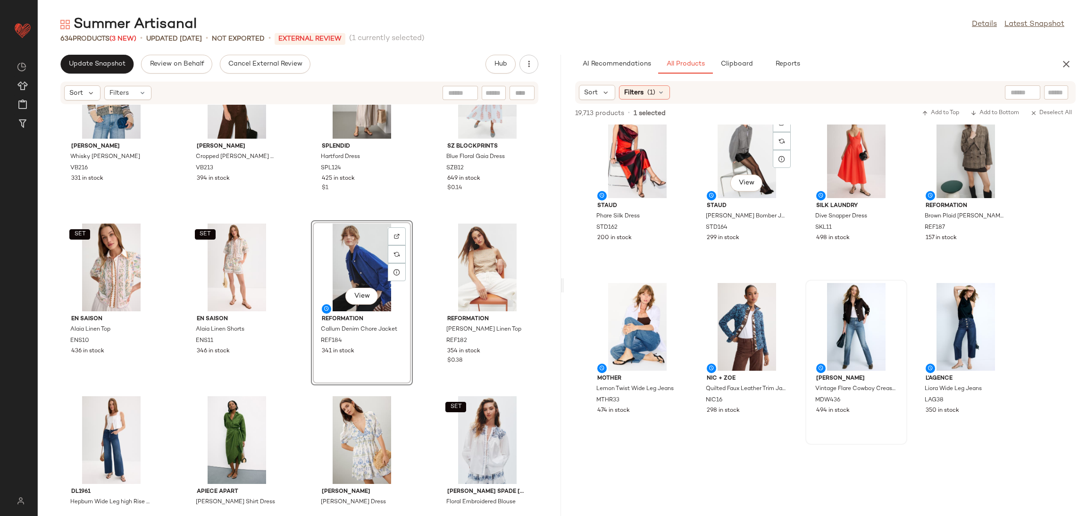
scroll to position [588, 0]
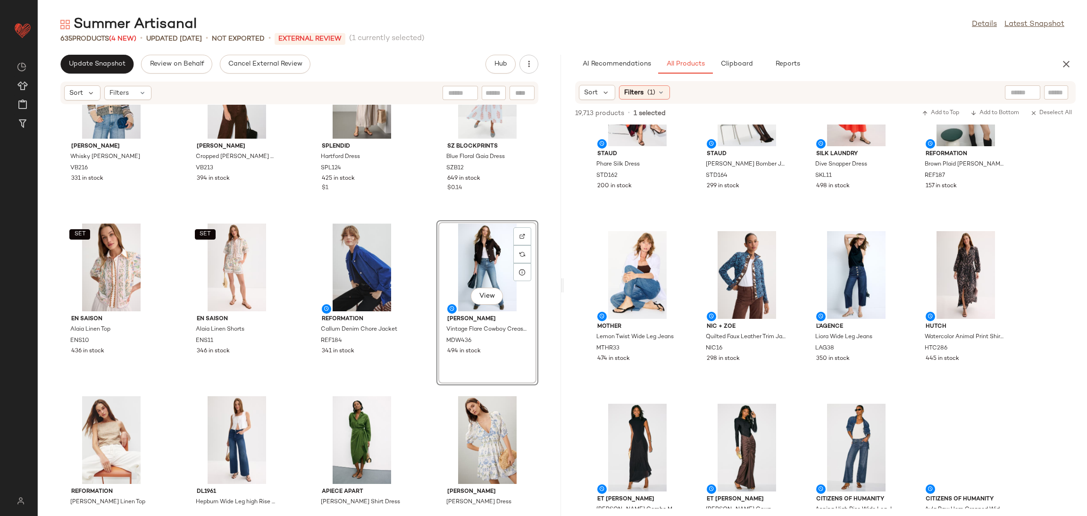
click at [415, 214] on div "SET Veronica Beard Whisky Cecily Cardigan VB216 331 in stock SET Veronica Beard…" at bounding box center [299, 305] width 523 height 400
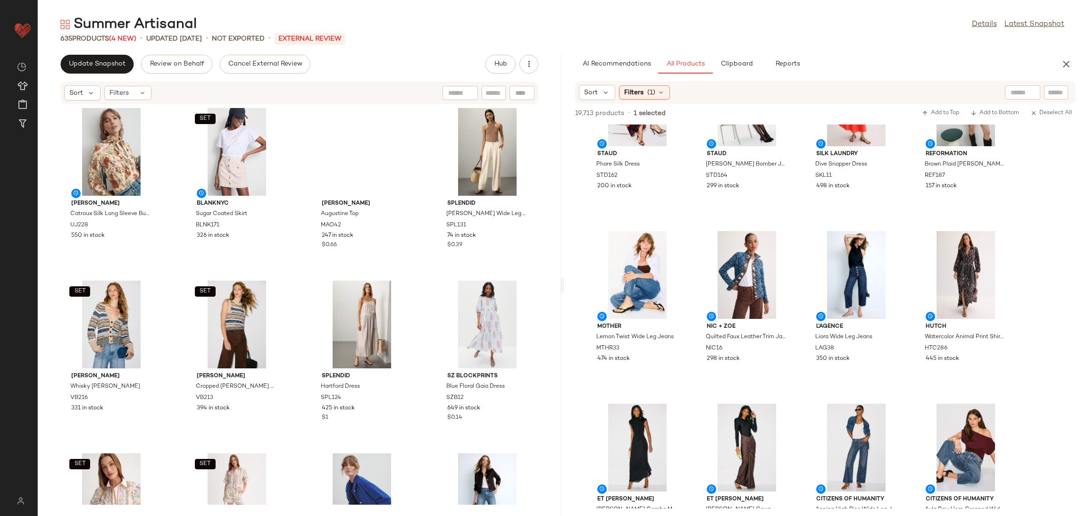
scroll to position [0, 0]
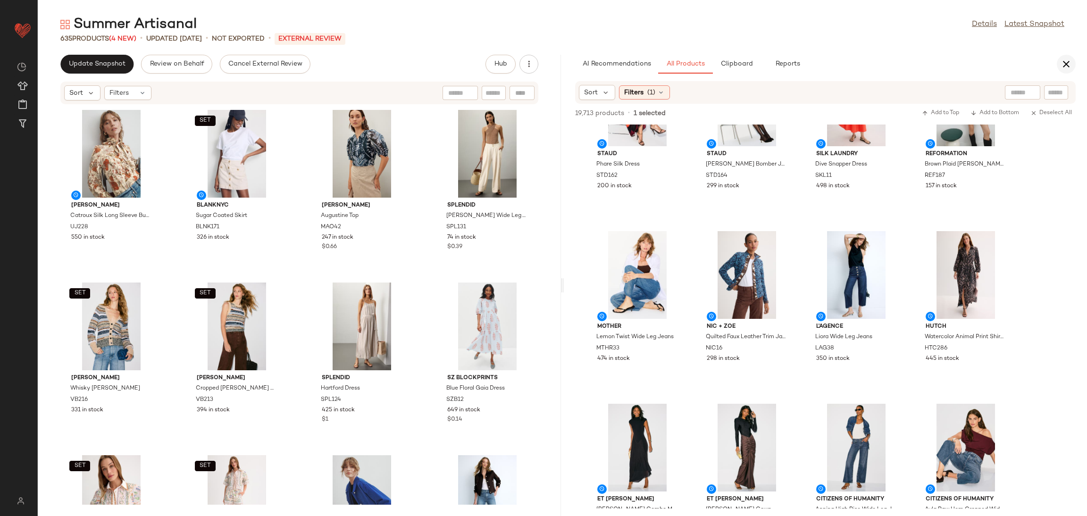
click at [1069, 63] on icon "button" at bounding box center [1066, 64] width 11 height 11
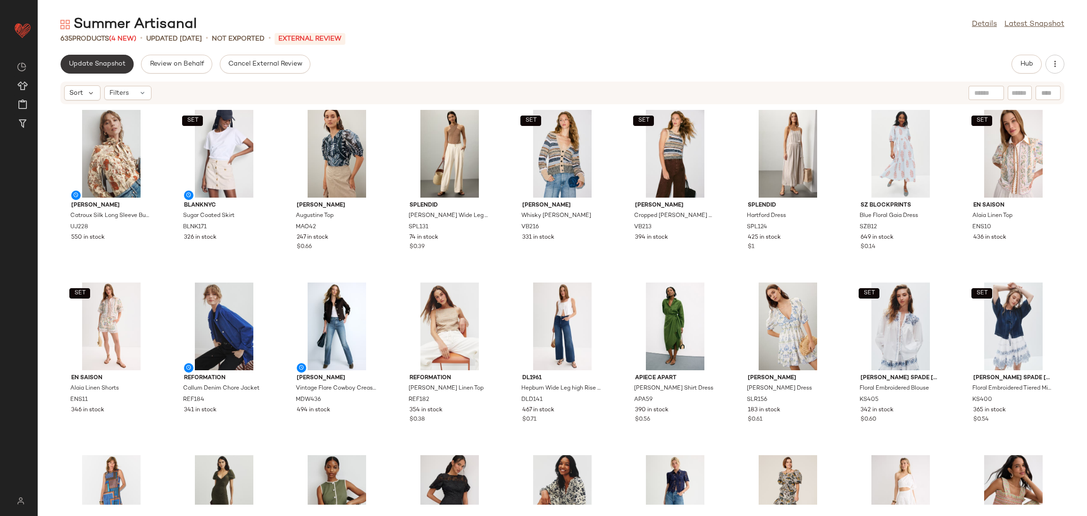
click at [103, 60] on span "Update Snapshot" at bounding box center [96, 64] width 57 height 8
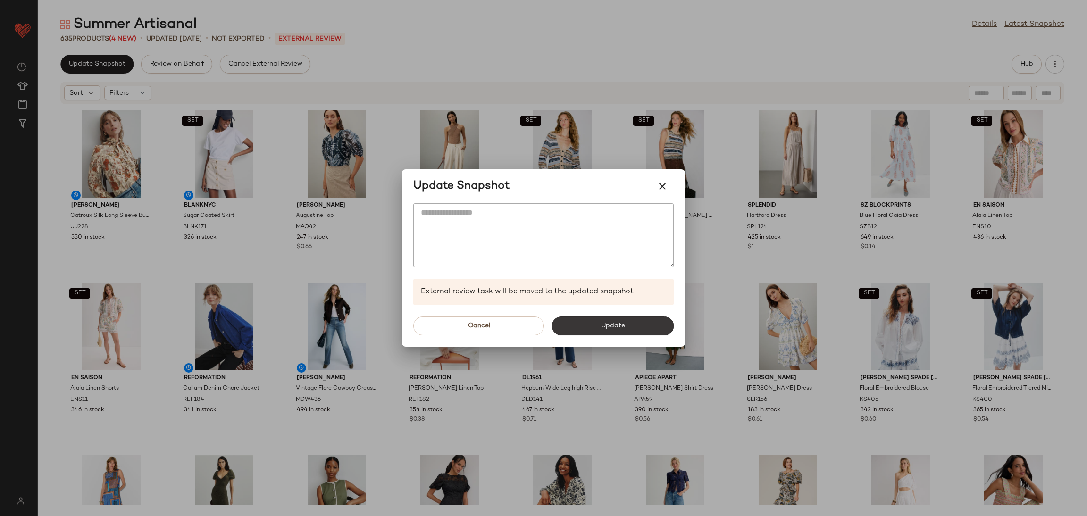
click at [591, 324] on button "Update" at bounding box center [613, 326] width 122 height 19
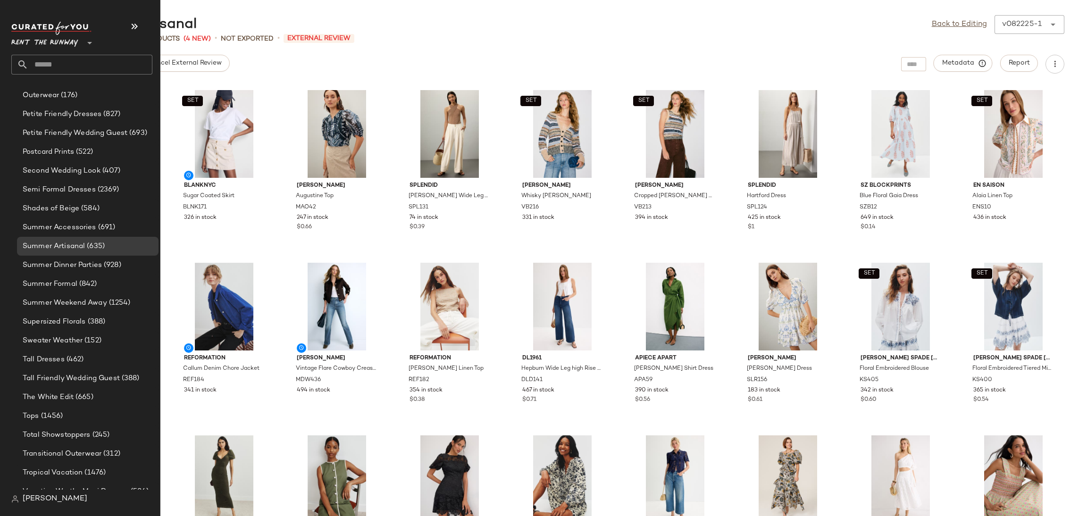
scroll to position [1128, 0]
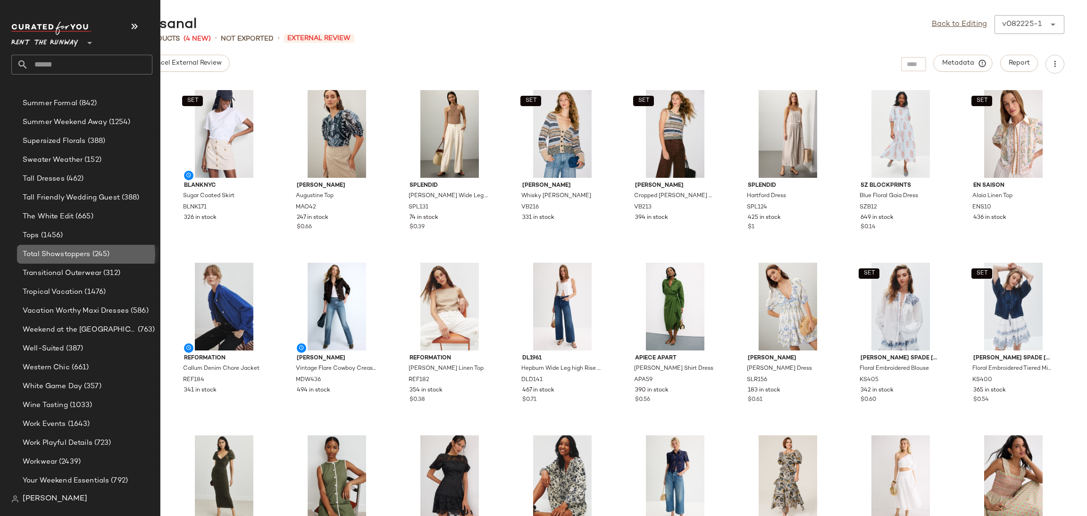
click at [58, 246] on div "Total Showstoppers (245)" at bounding box center [88, 254] width 142 height 19
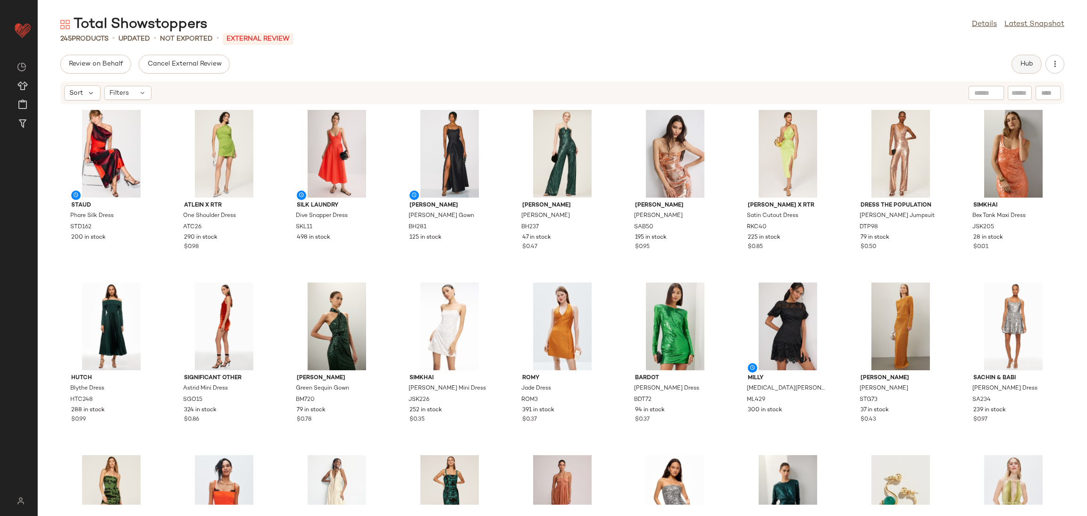
click at [1023, 60] on span "Hub" at bounding box center [1026, 64] width 13 height 8
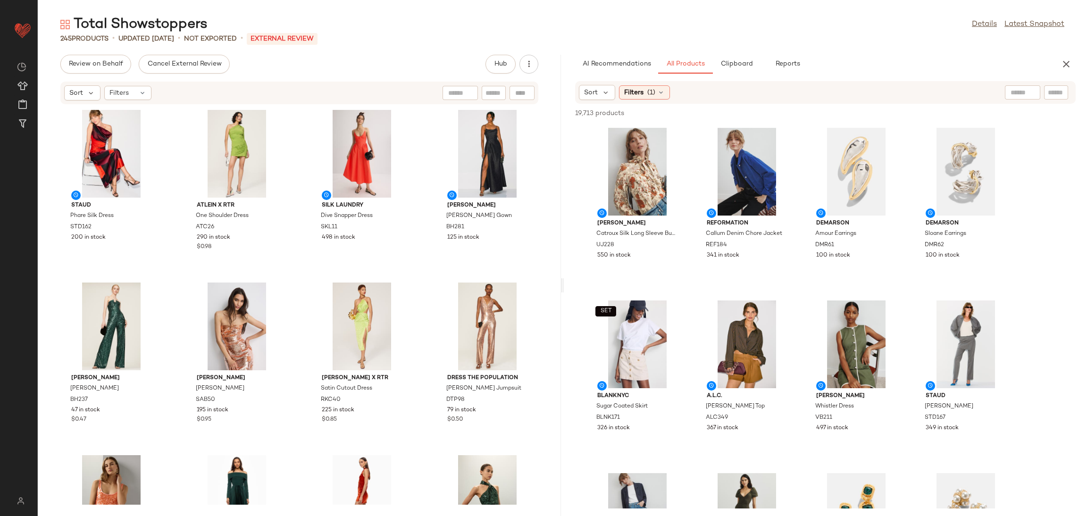
click at [1077, 67] on div "AI Recommendations All Products Clipboard Reports" at bounding box center [825, 64] width 523 height 19
drag, startPoint x: 1069, startPoint y: 64, endPoint x: 1064, endPoint y: 61, distance: 5.5
click at [1069, 64] on icon "button" at bounding box center [1066, 64] width 11 height 11
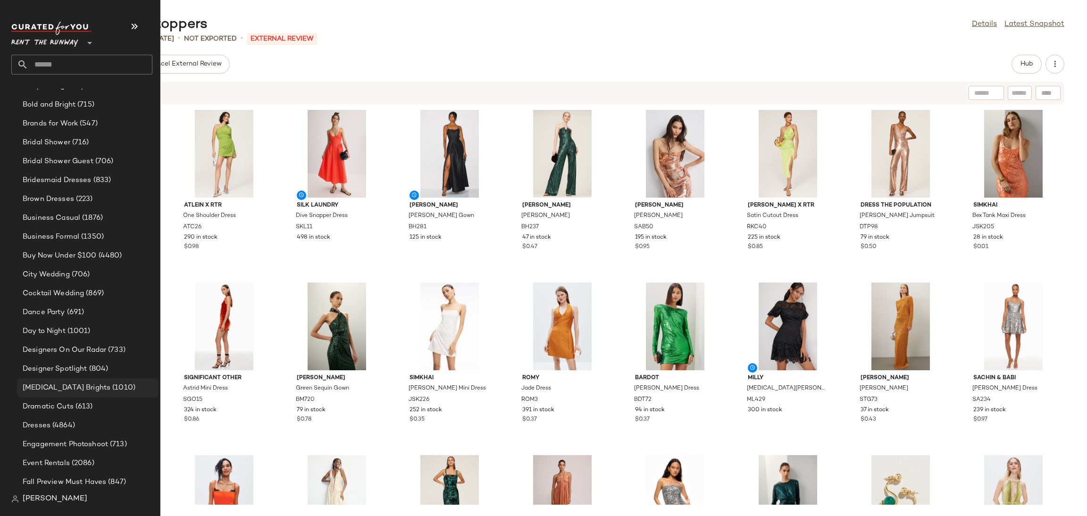
scroll to position [384, 0]
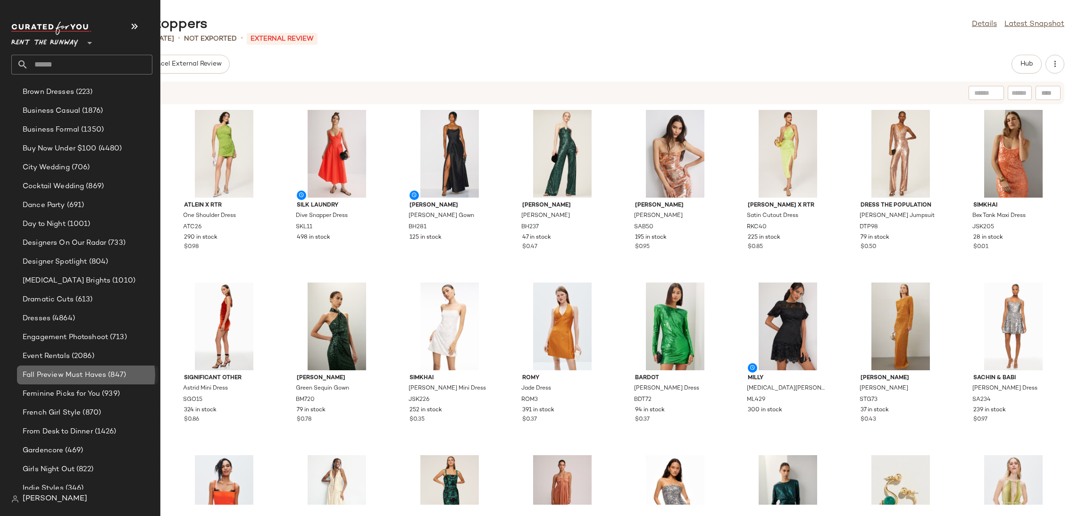
click at [64, 374] on span "Fall Preview Must Haves" at bounding box center [65, 375] width 84 height 11
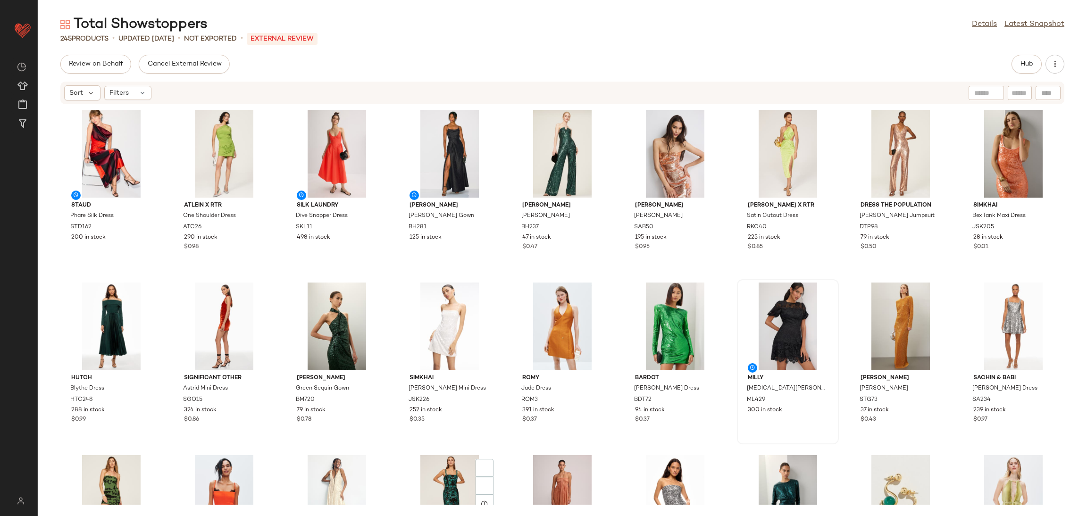
scroll to position [0, 0]
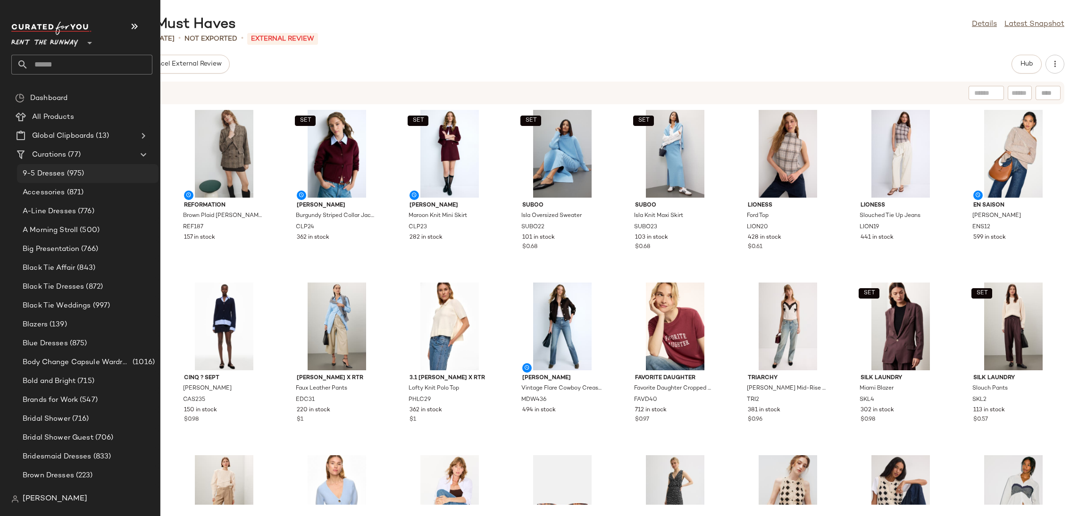
click at [59, 177] on span "9-5 Dresses" at bounding box center [44, 173] width 42 height 11
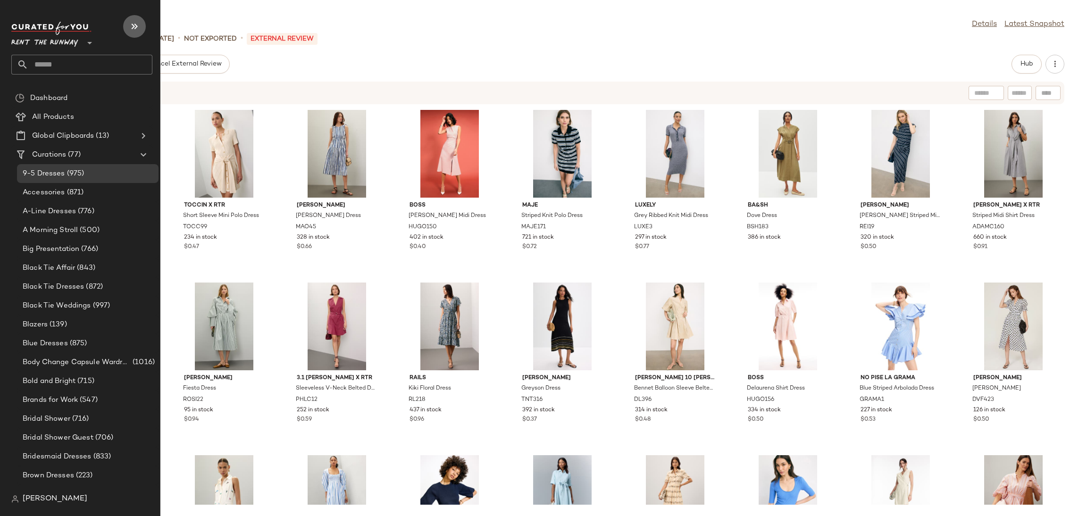
click at [133, 29] on icon "button" at bounding box center [134, 26] width 11 height 11
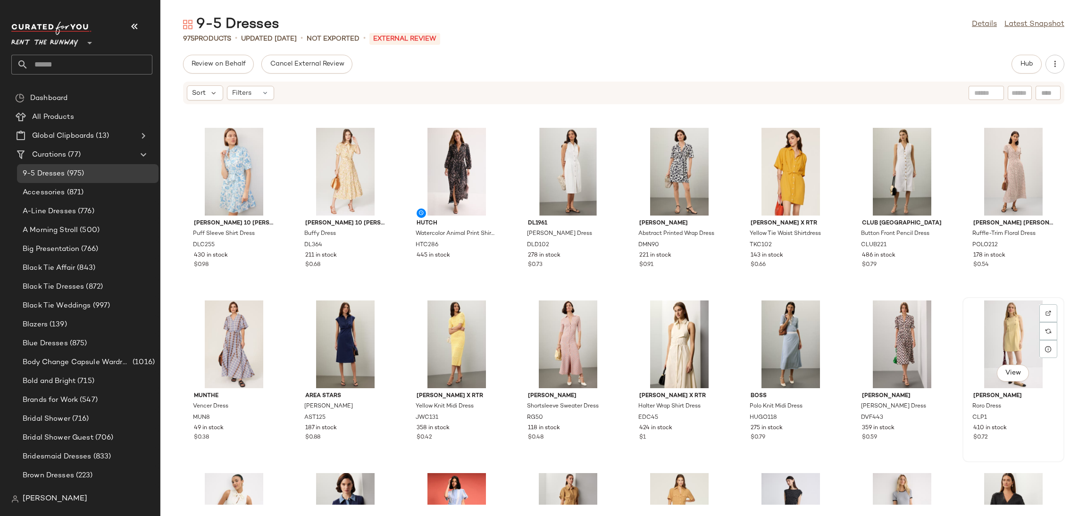
scroll to position [2236, 0]
click at [53, 201] on div "Accessories (871)" at bounding box center [88, 192] width 142 height 19
click at [21, 189] on div "Accessories (871)" at bounding box center [87, 192] width 135 height 11
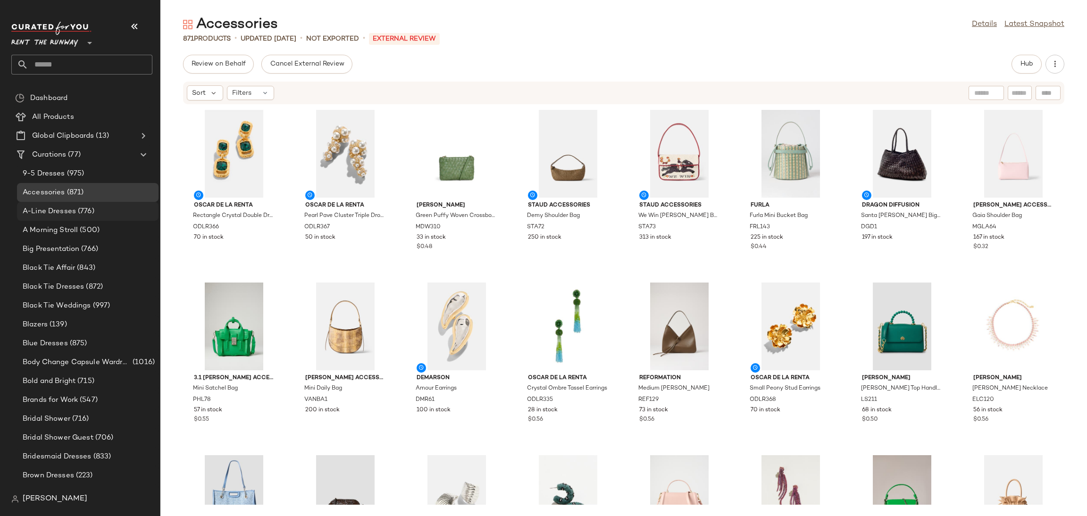
click at [84, 210] on span "(776)" at bounding box center [85, 211] width 18 height 11
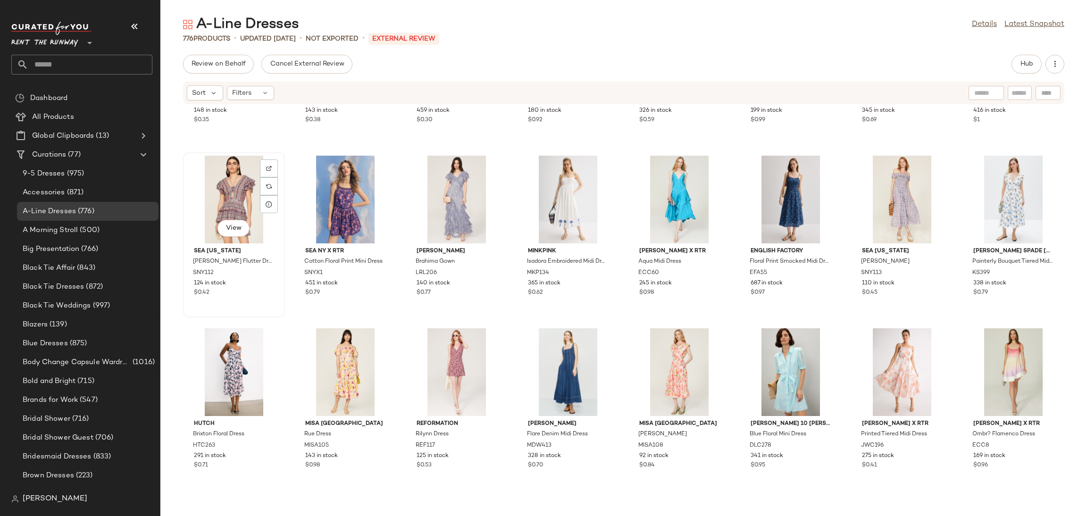
scroll to position [2236, 0]
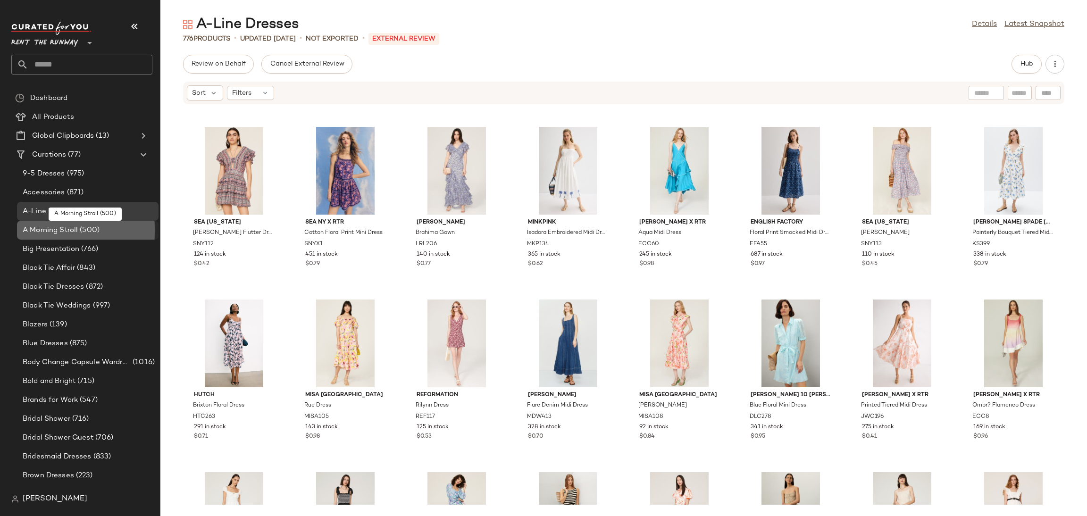
click at [60, 237] on div "A Morning Stroll (500)" at bounding box center [88, 230] width 142 height 19
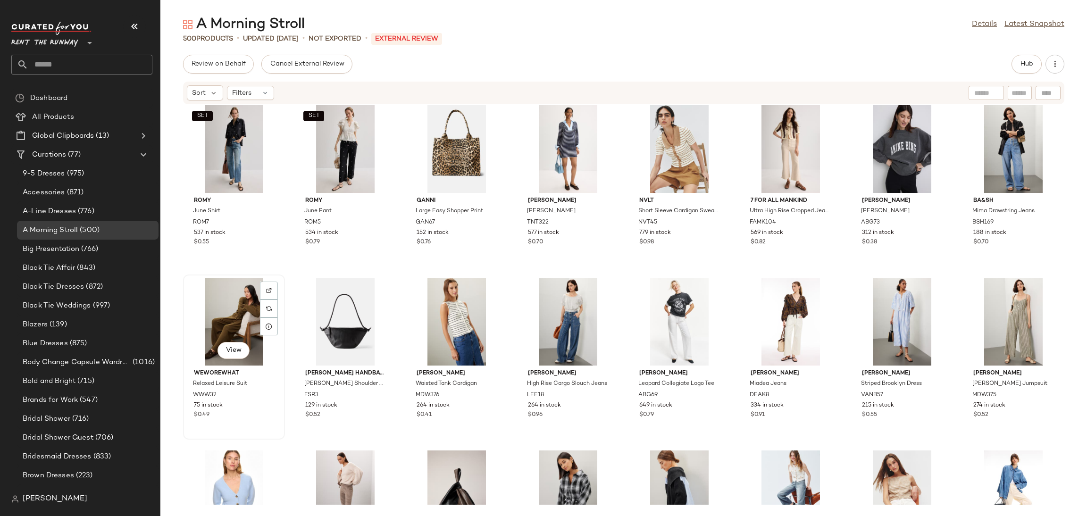
scroll to position [2264, 0]
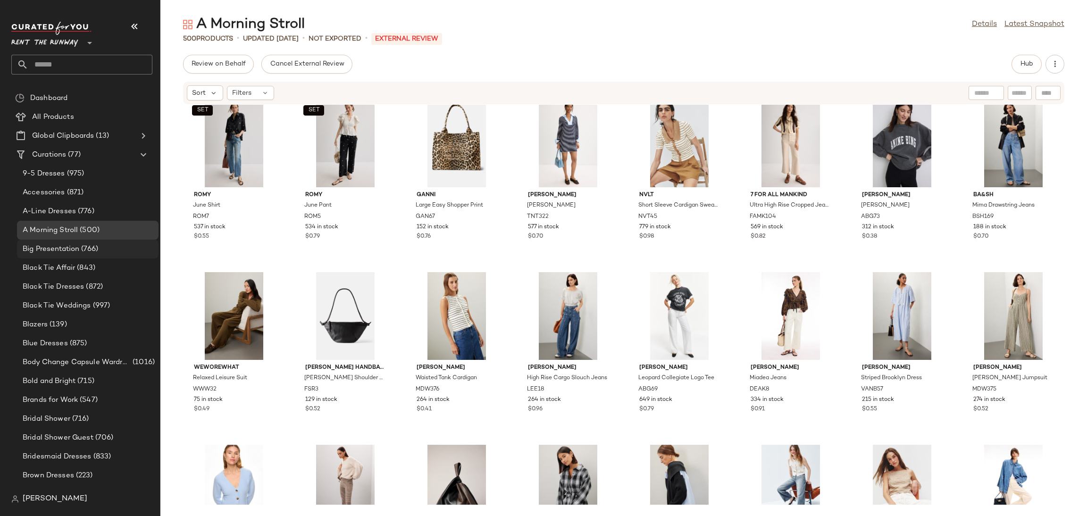
click at [33, 252] on span "Big Presentation" at bounding box center [51, 249] width 57 height 11
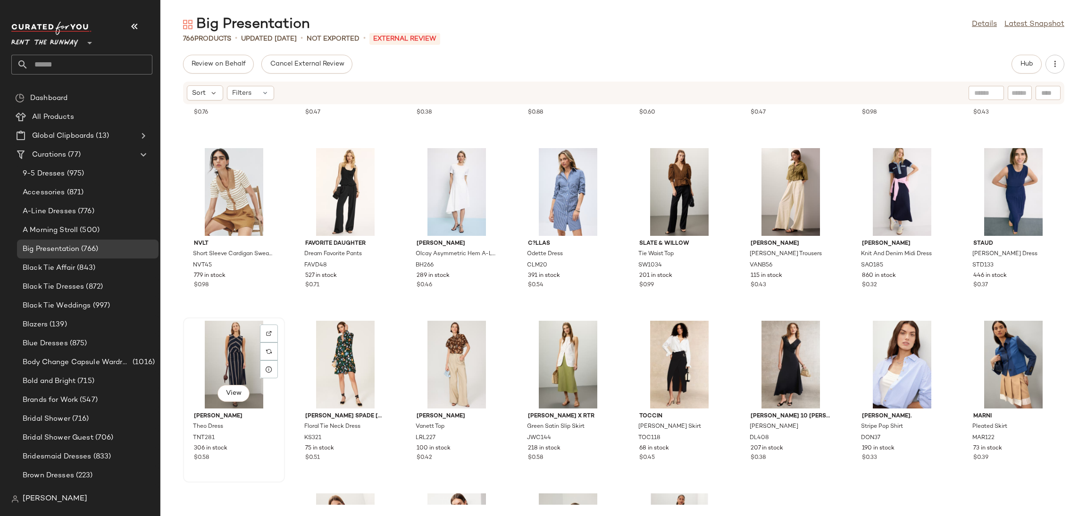
scroll to position [2216, 0]
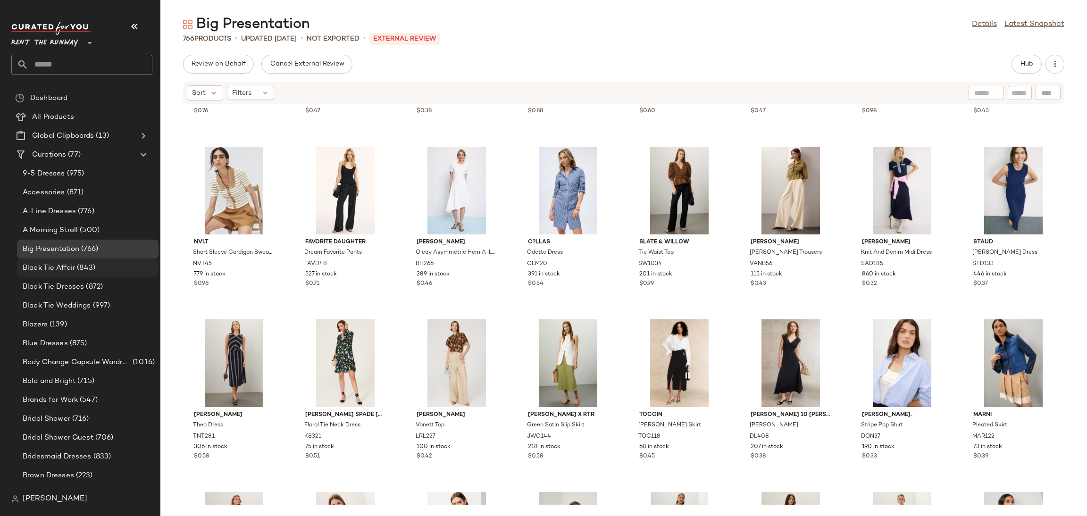
click at [62, 259] on div "Black Tie Affair (843)" at bounding box center [88, 268] width 142 height 19
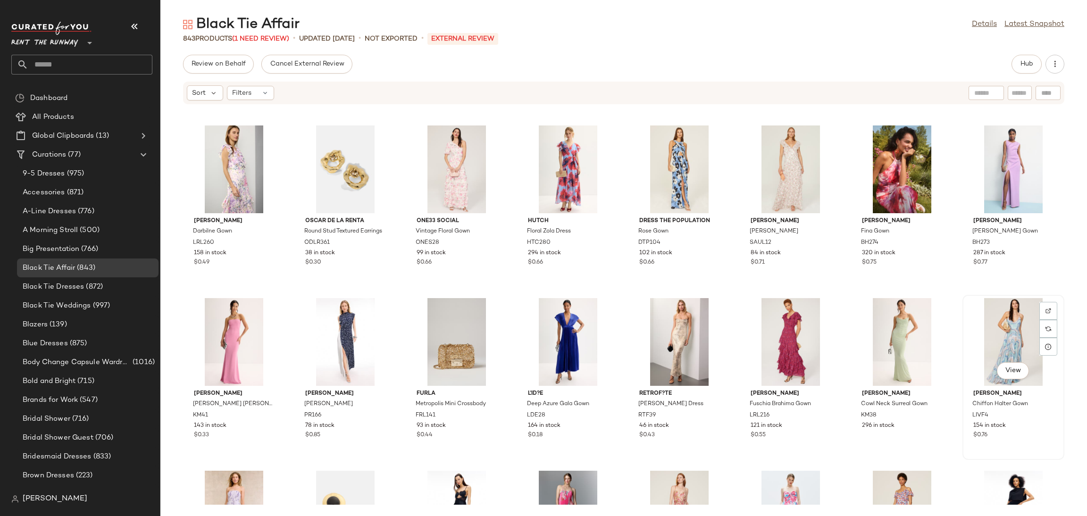
scroll to position [1029, 0]
click at [538, 338] on div "View" at bounding box center [568, 342] width 95 height 88
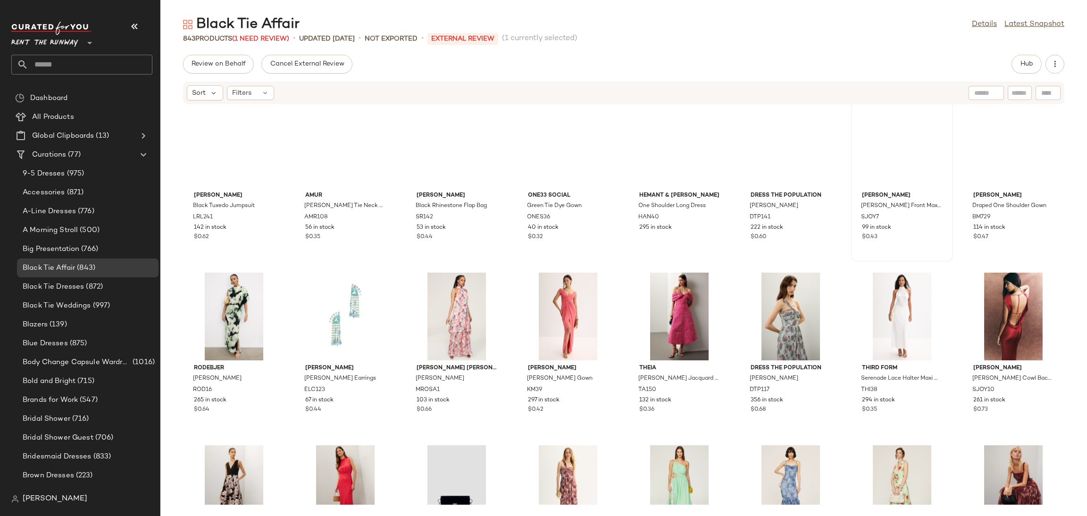
scroll to position [1910, 0]
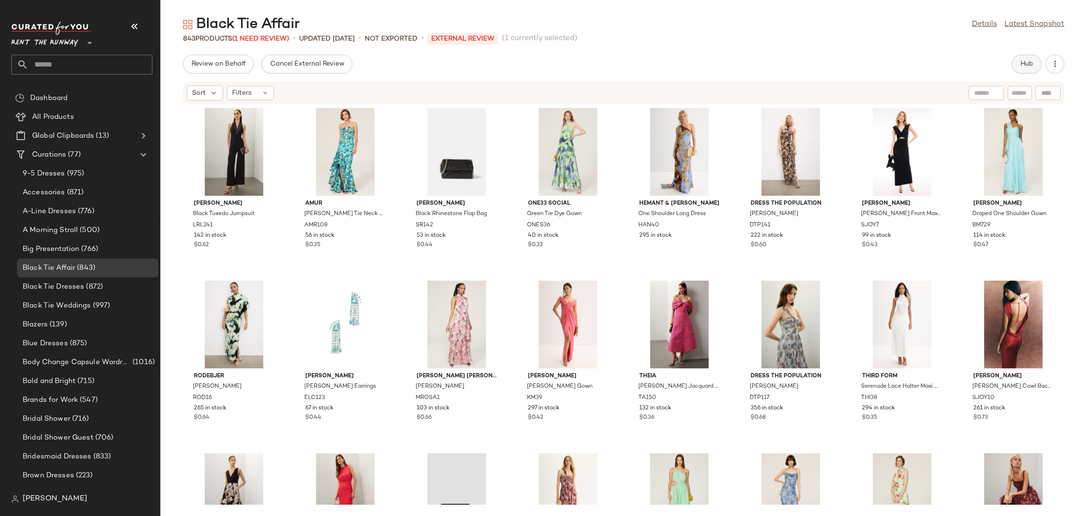
click at [1024, 68] on button "Hub" at bounding box center [1027, 64] width 30 height 19
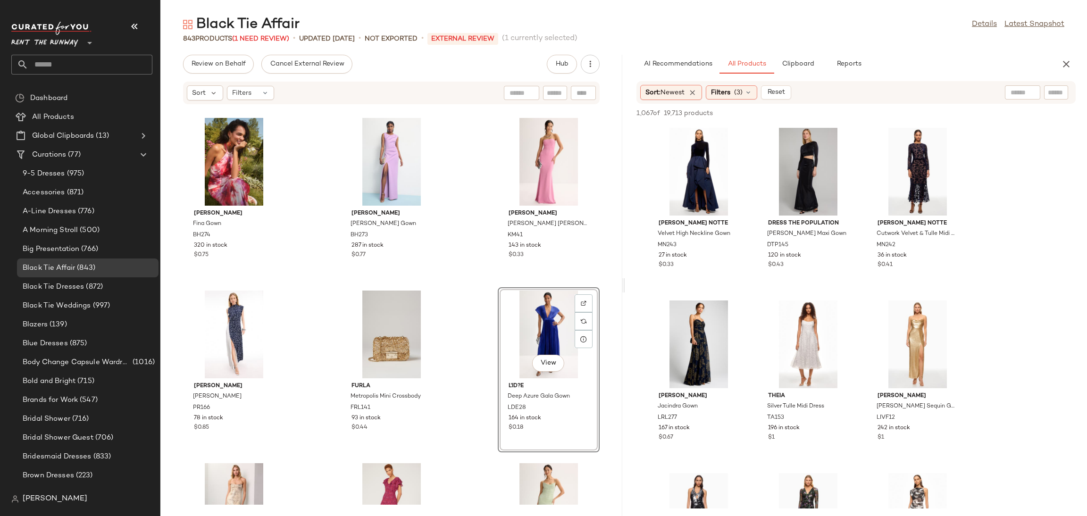
scroll to position [7, 0]
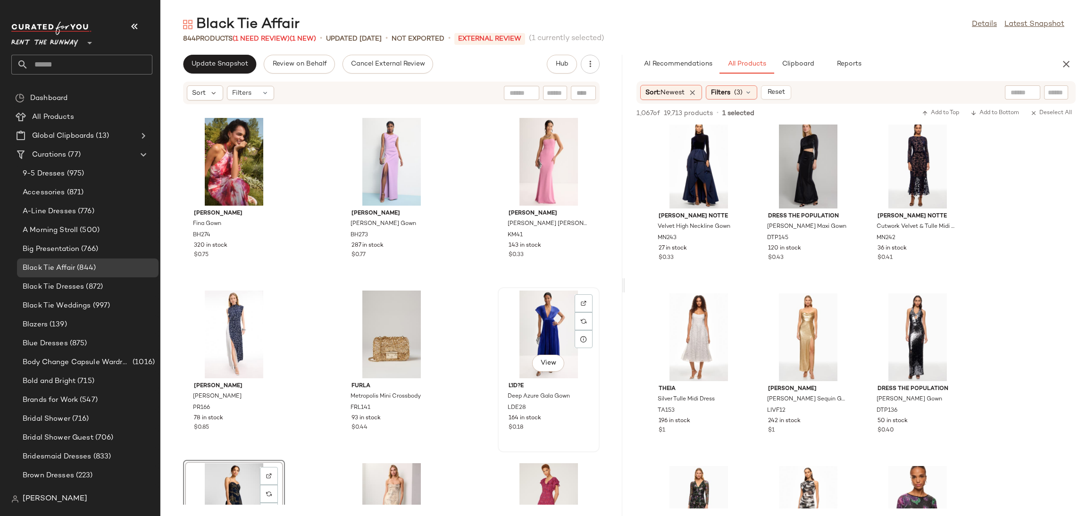
click at [526, 328] on div "View" at bounding box center [548, 335] width 95 height 88
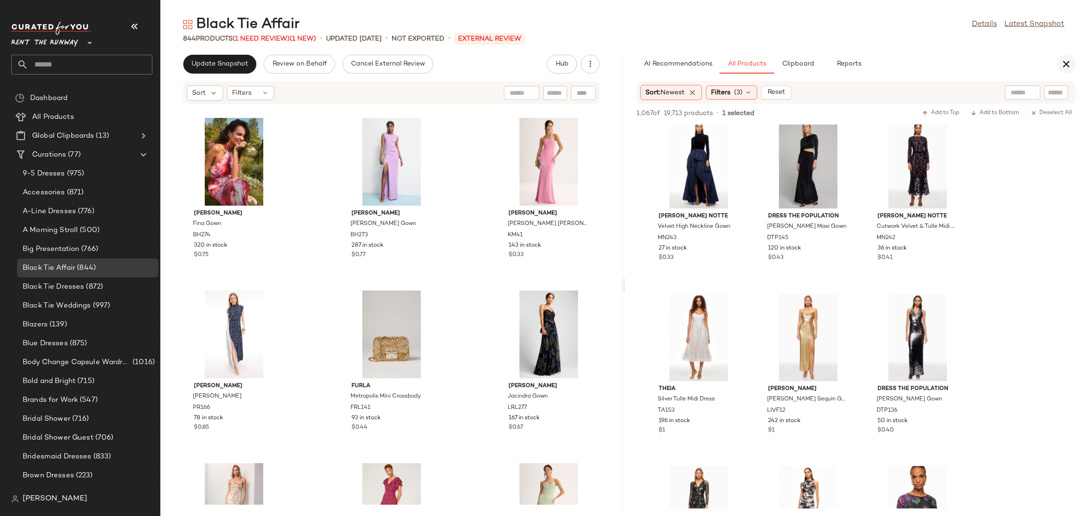
click at [1064, 68] on icon "button" at bounding box center [1066, 64] width 11 height 11
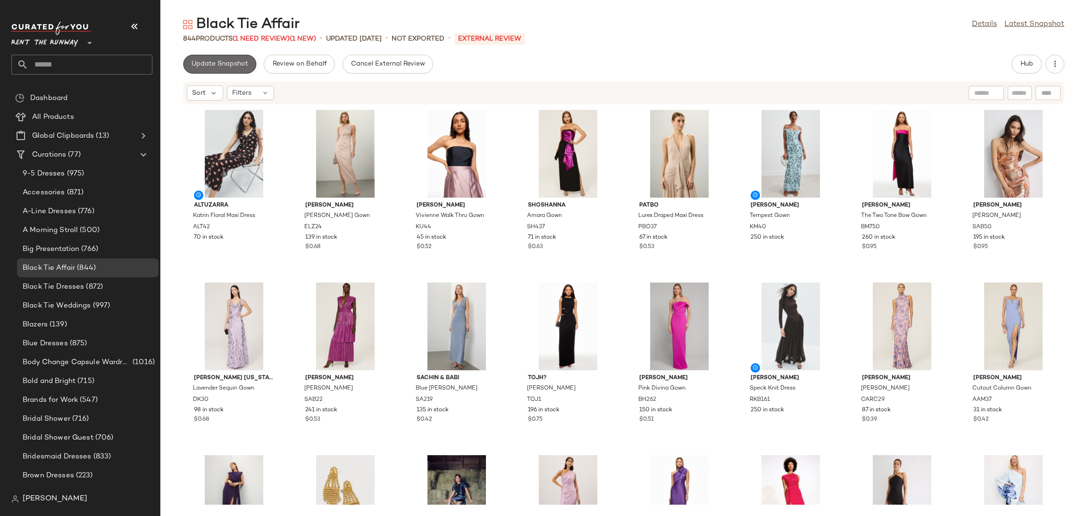
click at [216, 63] on span "Update Snapshot" at bounding box center [219, 64] width 57 height 8
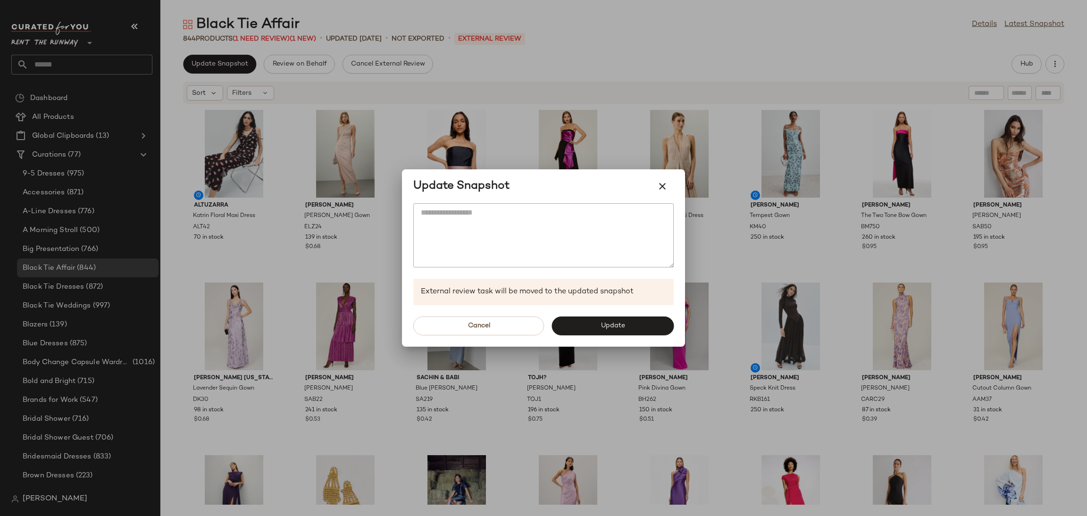
click at [653, 336] on div "Cancel Update" at bounding box center [543, 326] width 283 height 42
click at [648, 330] on button "Update" at bounding box center [613, 326] width 122 height 19
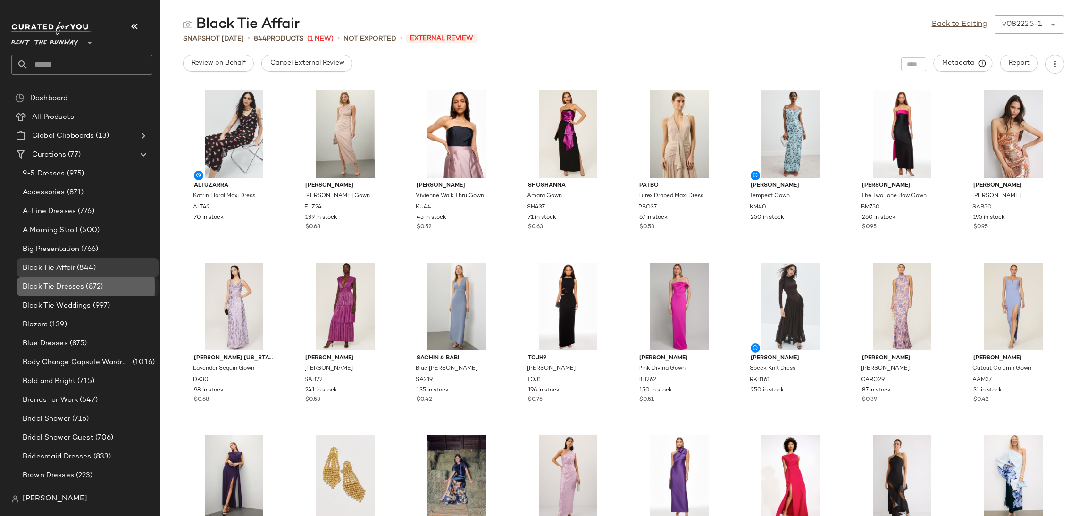
click at [76, 290] on span "Black Tie Dresses" at bounding box center [53, 287] width 61 height 11
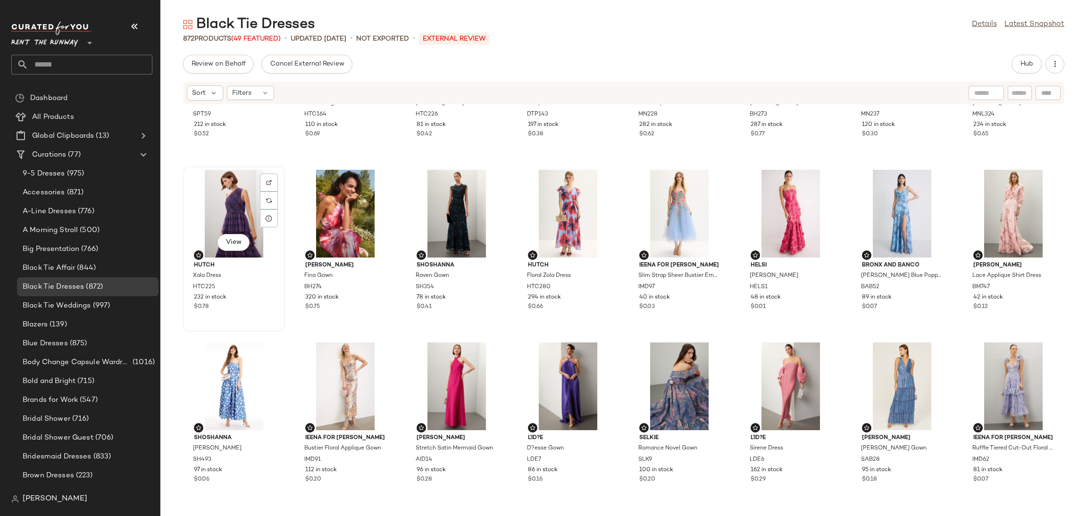
scroll to position [296, 0]
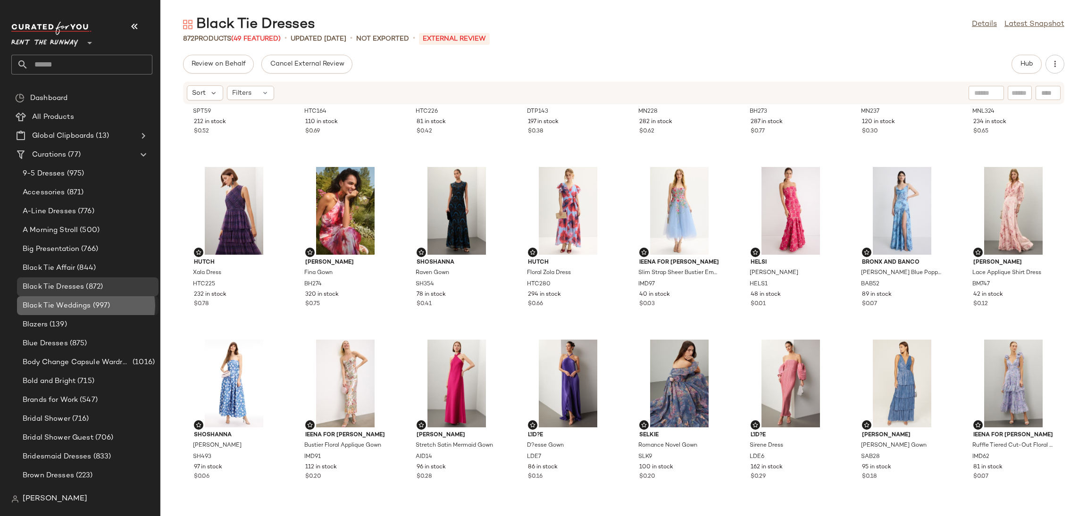
click at [87, 301] on span "Black Tie Weddings" at bounding box center [57, 306] width 68 height 11
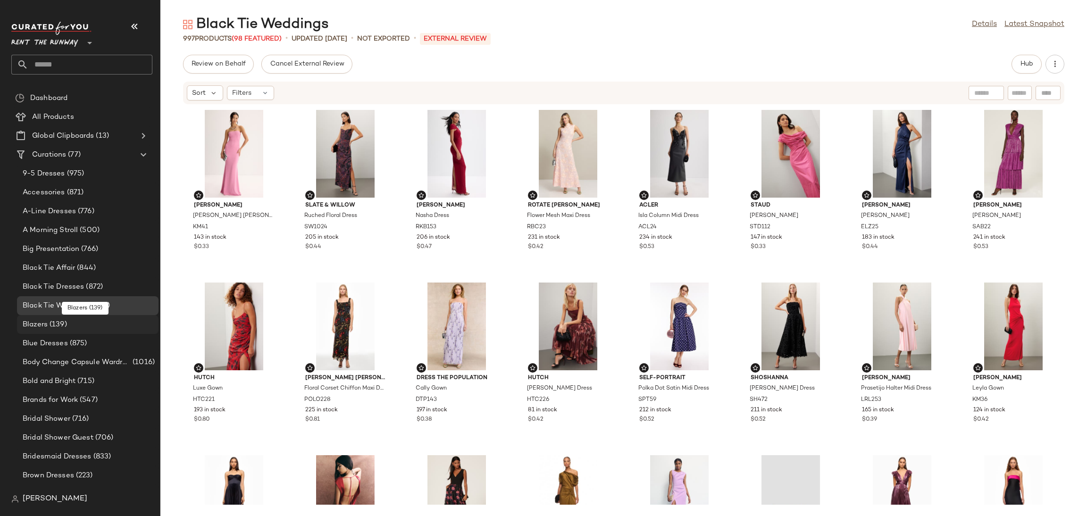
click at [95, 320] on div "Blazers (139)" at bounding box center [87, 325] width 135 height 11
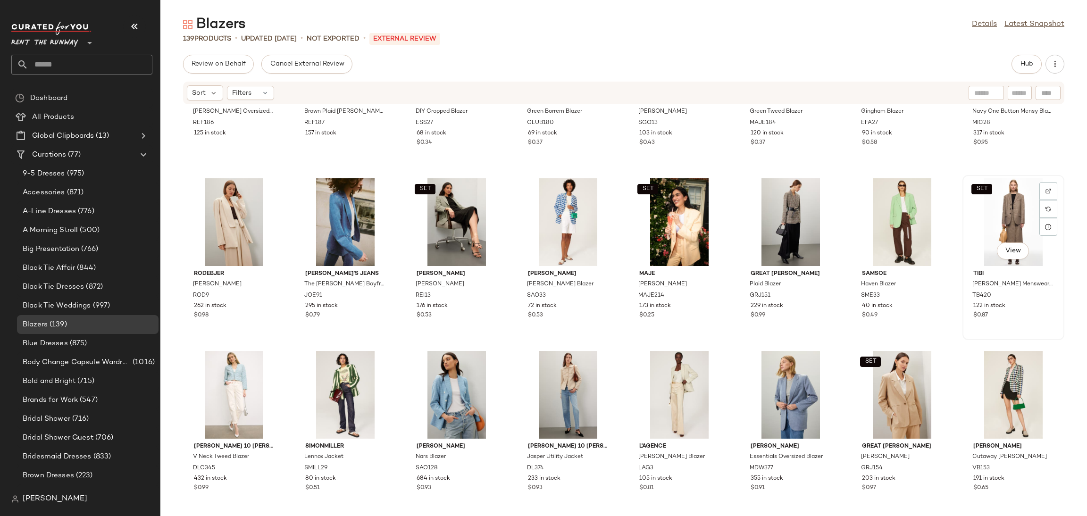
scroll to position [105, 0]
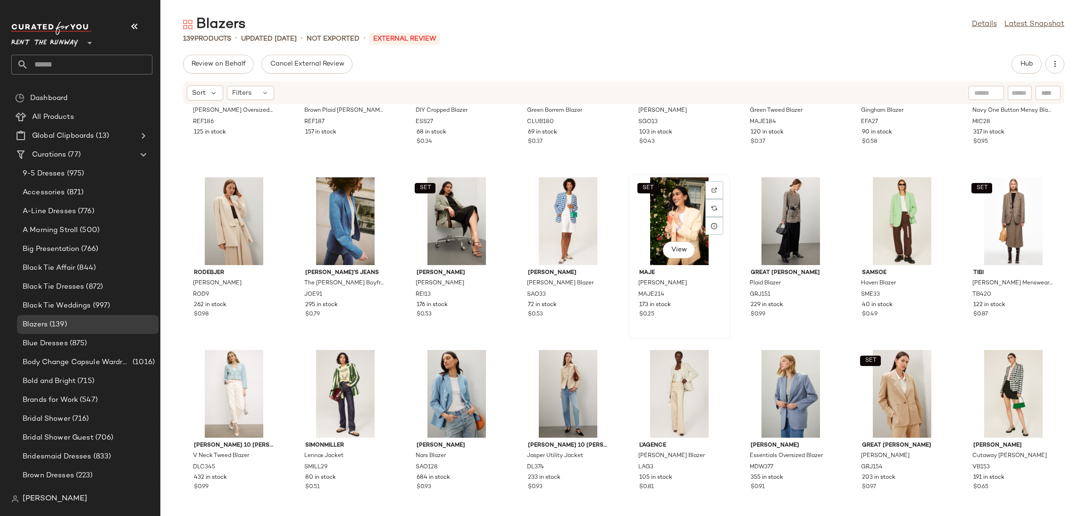
click at [687, 220] on div "SET View" at bounding box center [679, 221] width 95 height 88
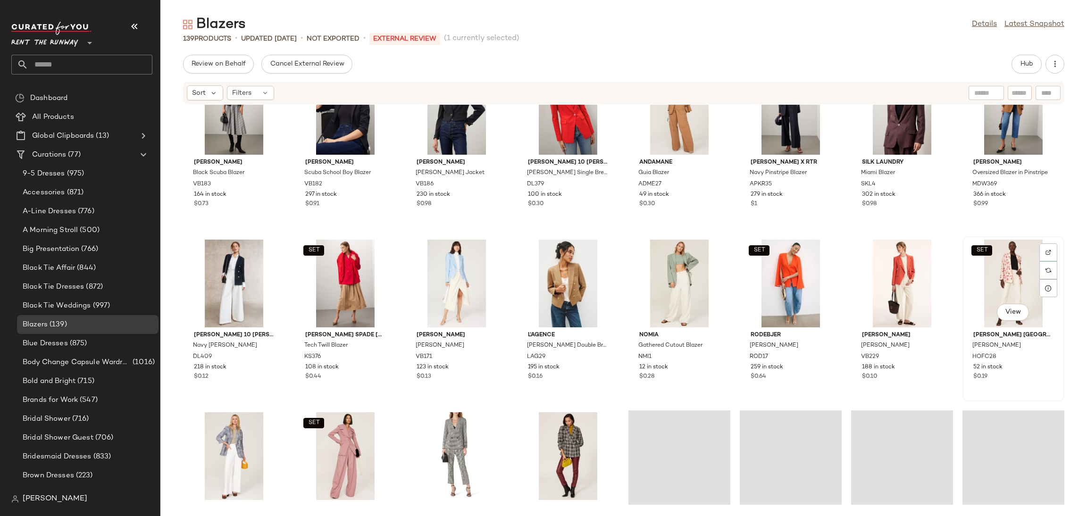
scroll to position [1782, 0]
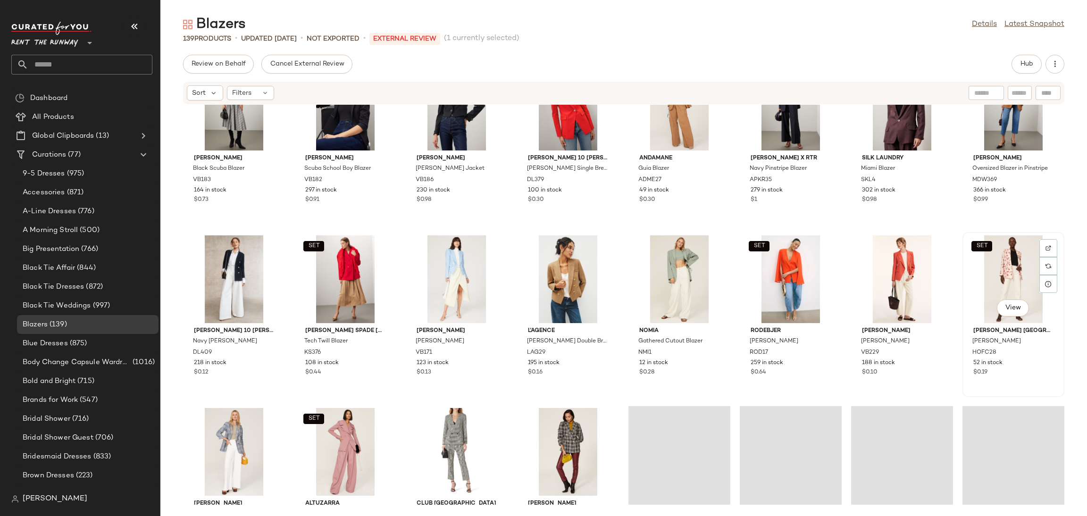
click at [987, 294] on div "SET View" at bounding box center [1013, 280] width 95 height 88
click at [897, 293] on div "View" at bounding box center [902, 280] width 95 height 88
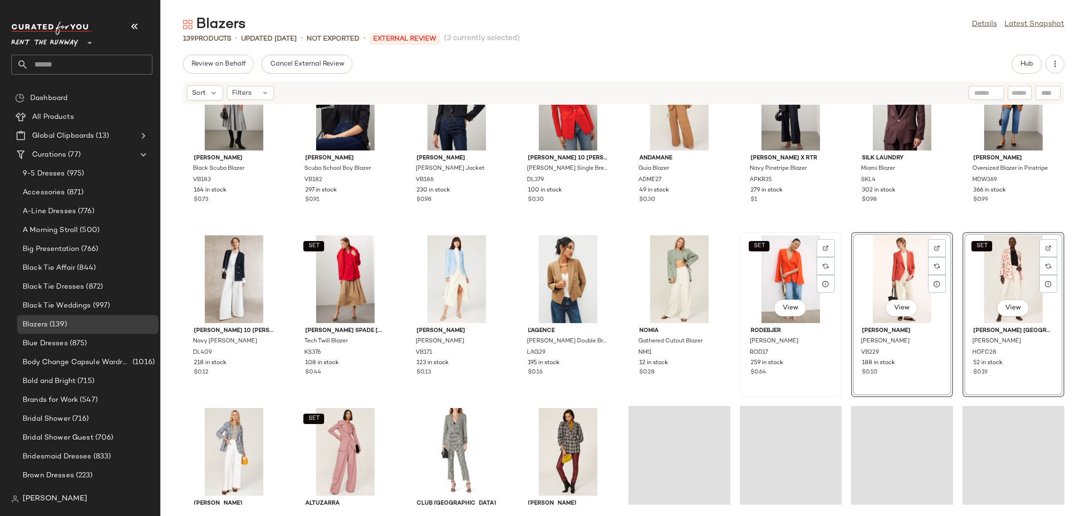
click at [775, 292] on div "SET View" at bounding box center [790, 280] width 95 height 88
click at [635, 295] on div "View" at bounding box center [679, 280] width 95 height 88
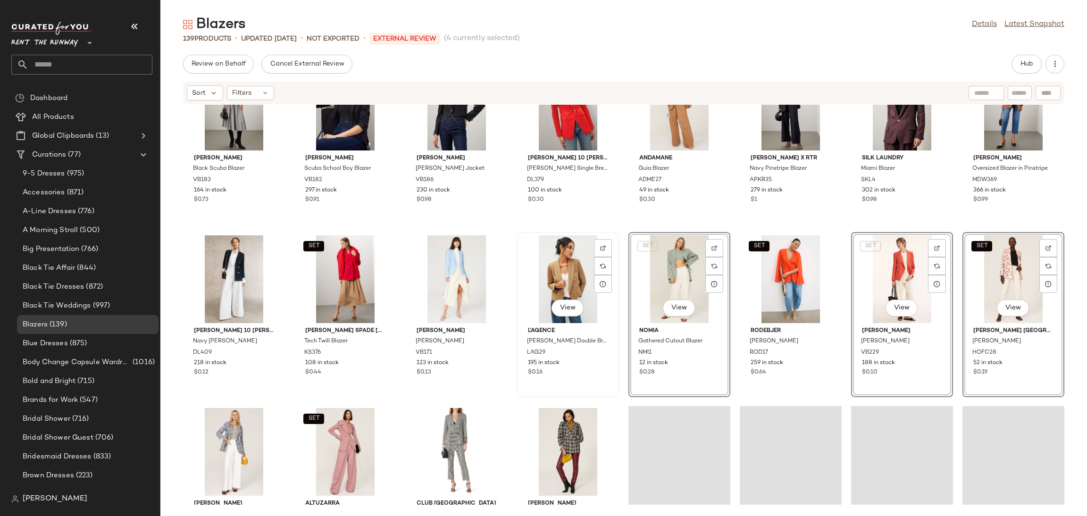
click at [549, 284] on div "View" at bounding box center [568, 280] width 95 height 88
click at [434, 282] on div "View" at bounding box center [456, 280] width 95 height 88
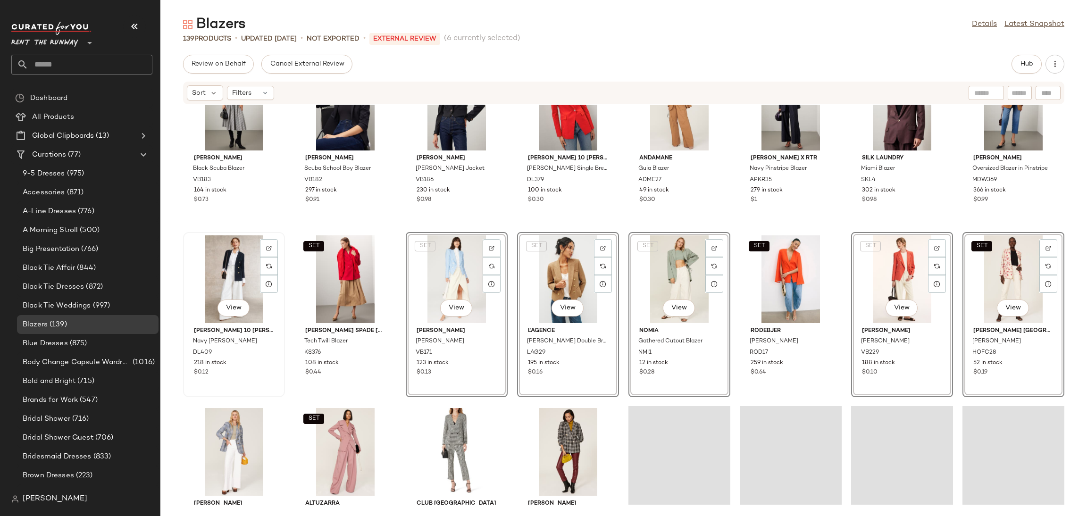
click at [215, 280] on div "View" at bounding box center [233, 280] width 95 height 88
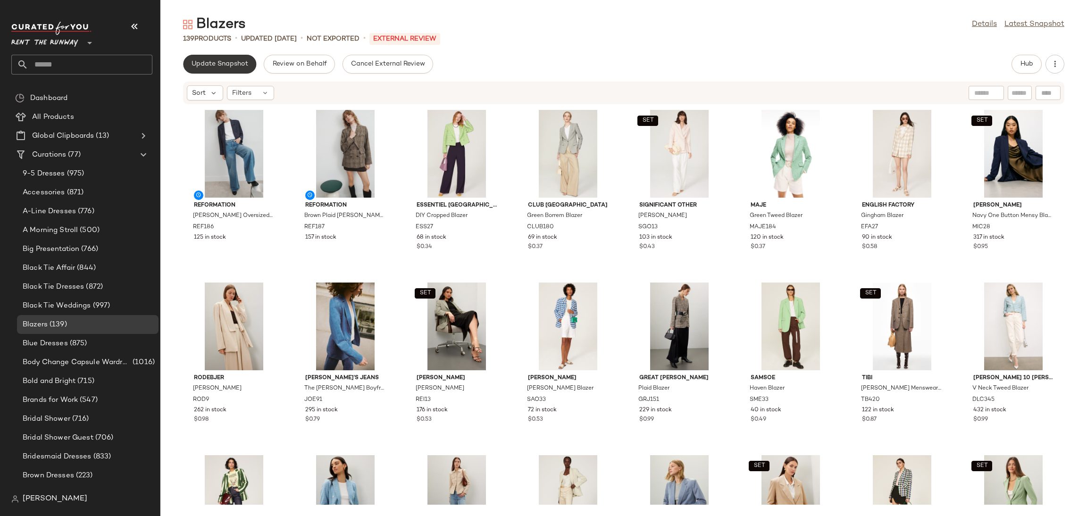
click at [224, 67] on span "Update Snapshot" at bounding box center [219, 64] width 57 height 8
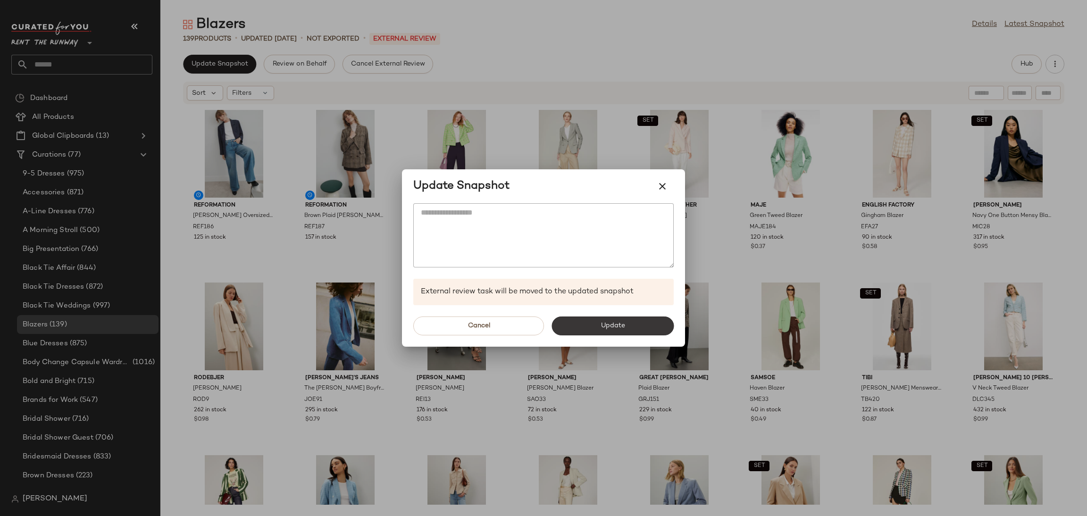
click at [643, 319] on button "Update" at bounding box center [613, 326] width 122 height 19
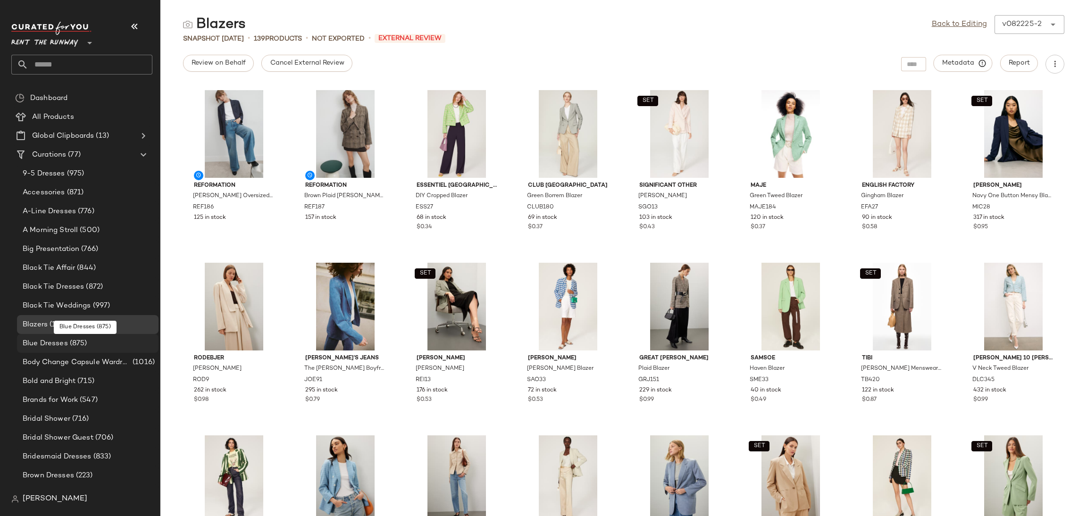
click at [61, 343] on span "Blue Dresses" at bounding box center [45, 343] width 45 height 11
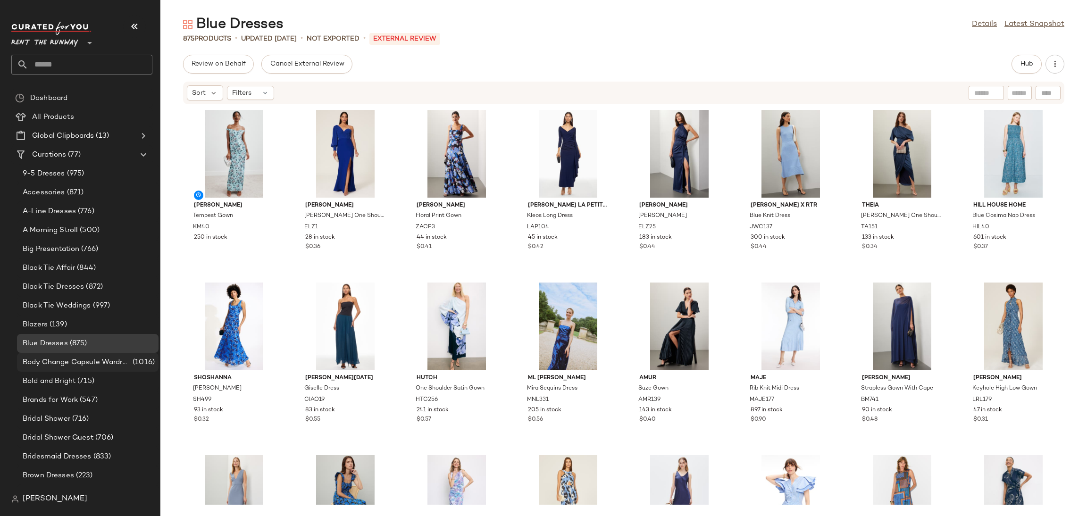
click at [72, 364] on span "Body Change Capsule Wardrobe" at bounding box center [77, 362] width 108 height 11
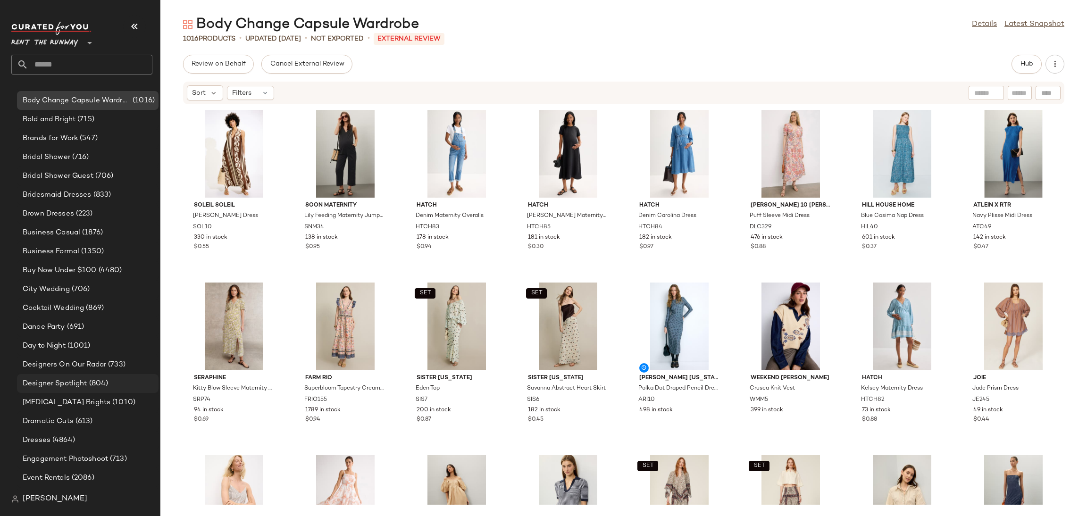
scroll to position [264, 0]
click at [74, 120] on span "Bold and Bright" at bounding box center [49, 117] width 53 height 11
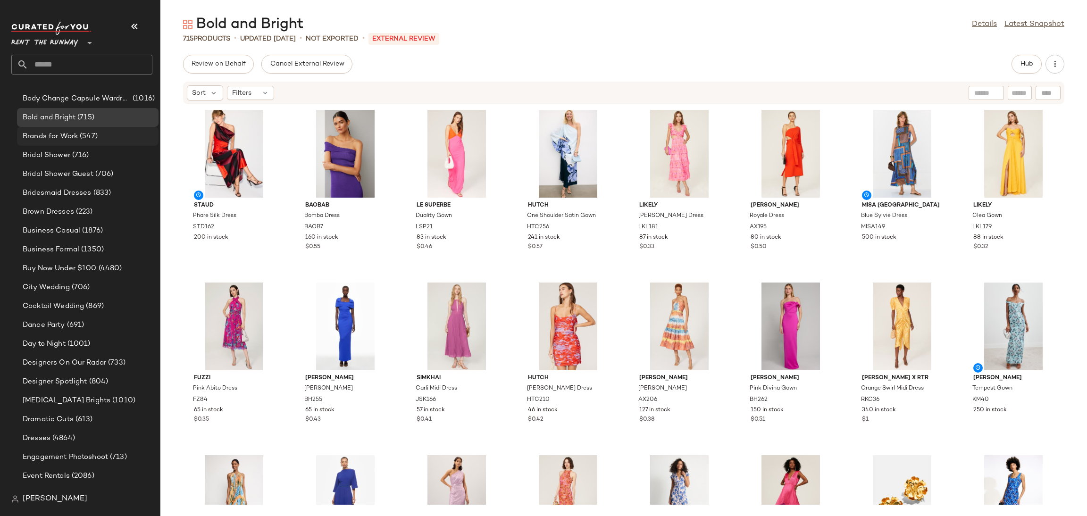
click at [85, 142] on div "Brands for Work (547)" at bounding box center [88, 136] width 142 height 19
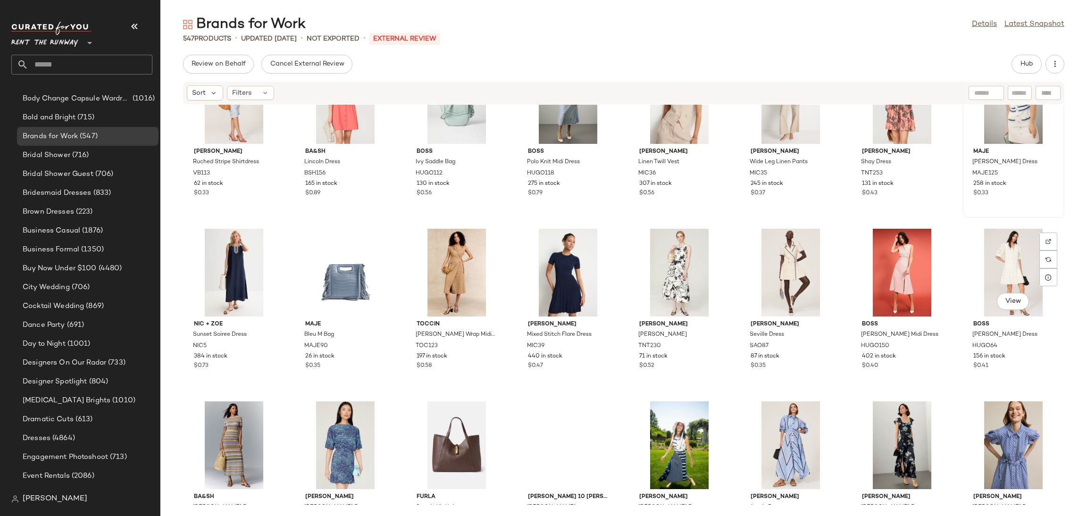
scroll to position [2222, 0]
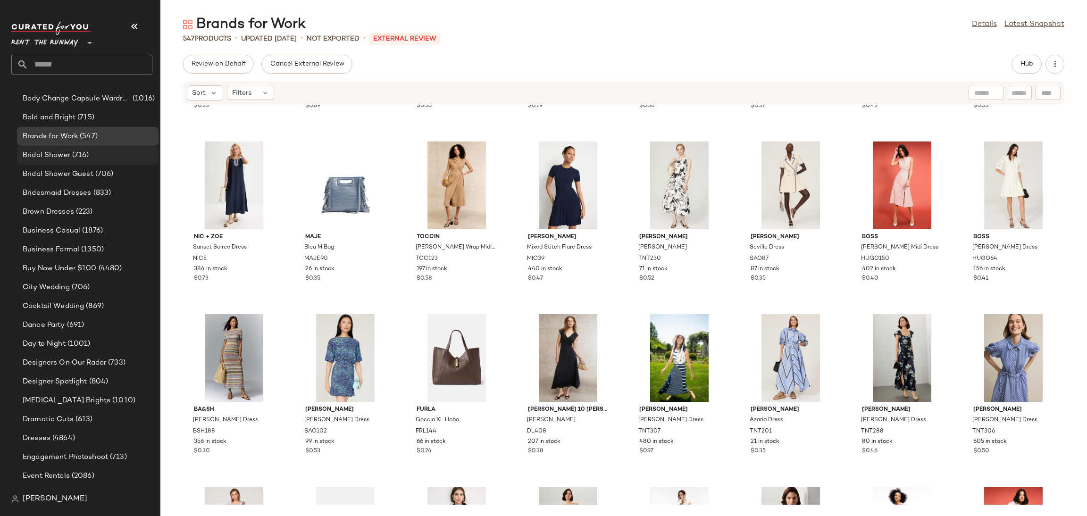
click at [71, 162] on div "Bridal Shower (716)" at bounding box center [88, 155] width 142 height 19
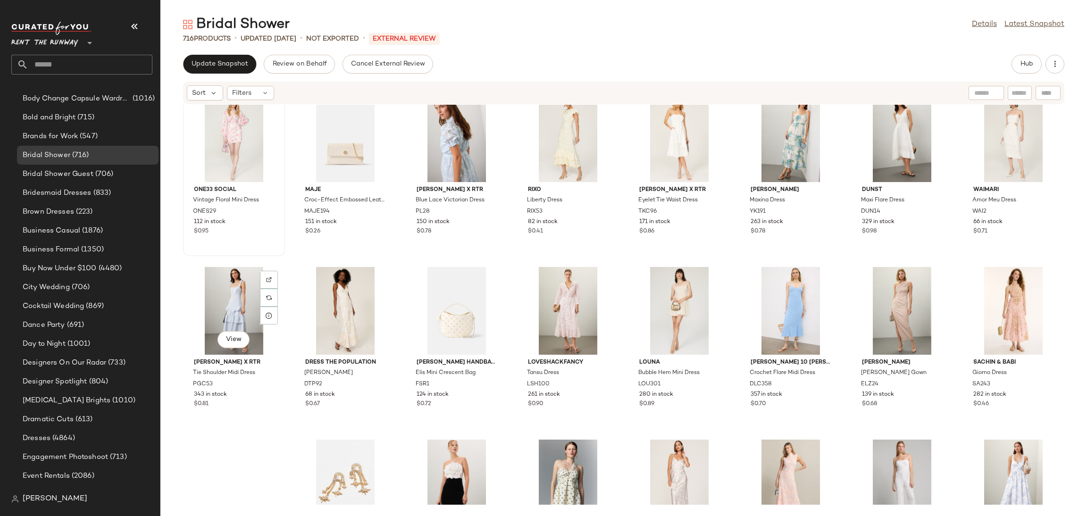
scroll to position [1610, 0]
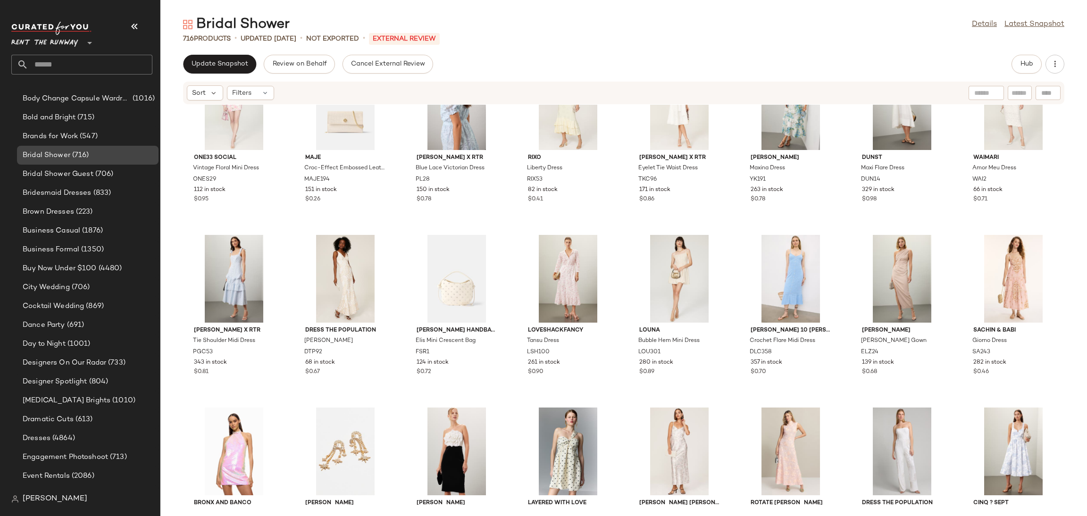
click at [48, 162] on div "Bridal Shower (716)" at bounding box center [88, 155] width 142 height 19
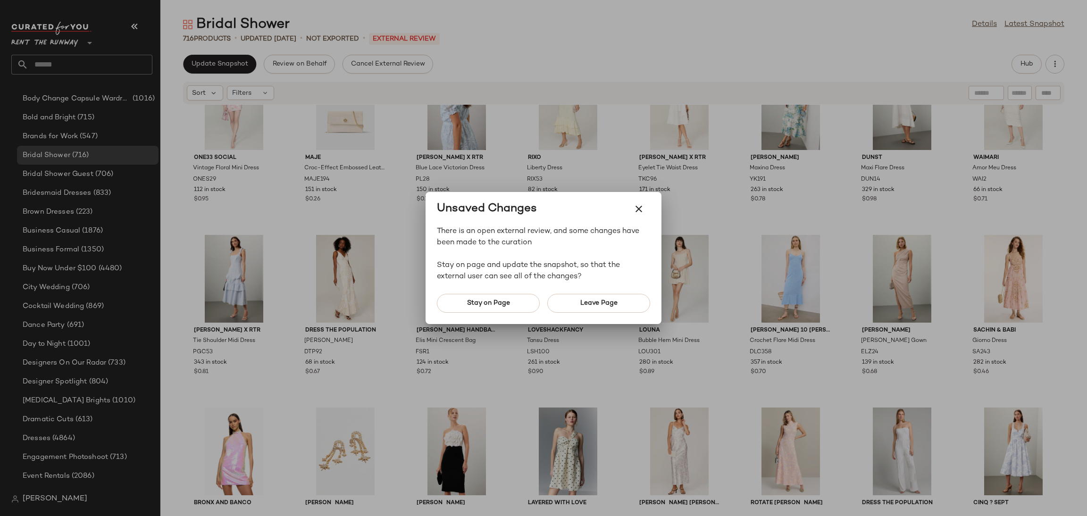
click at [58, 175] on div at bounding box center [543, 258] width 1087 height 516
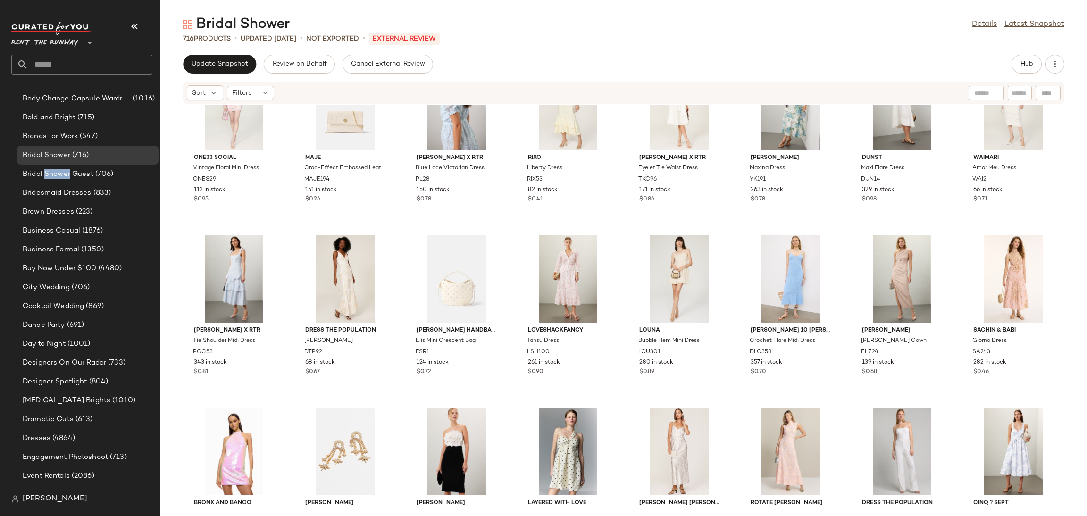
click at [58, 175] on span "Bridal Shower Guest" at bounding box center [58, 174] width 71 height 11
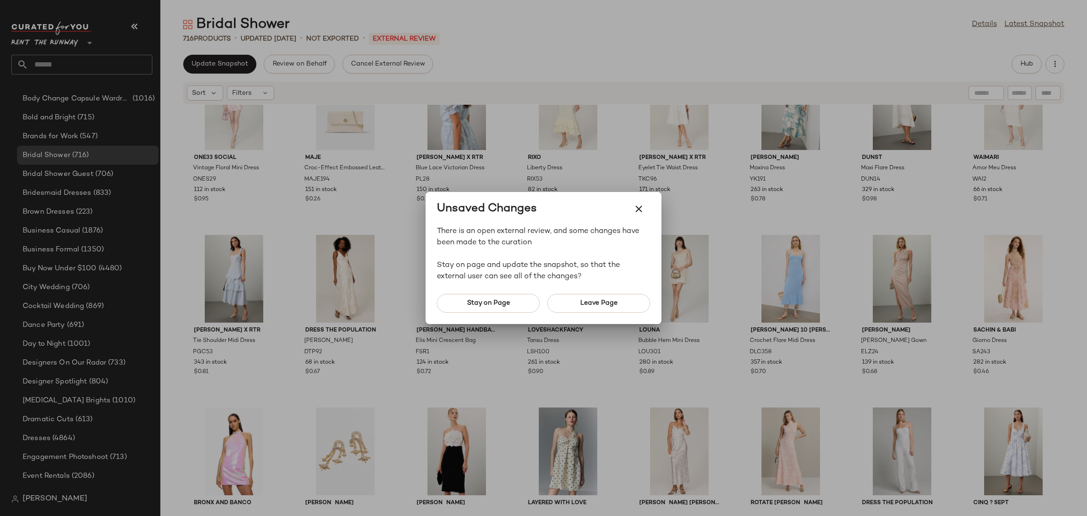
click at [58, 175] on div at bounding box center [543, 258] width 1087 height 516
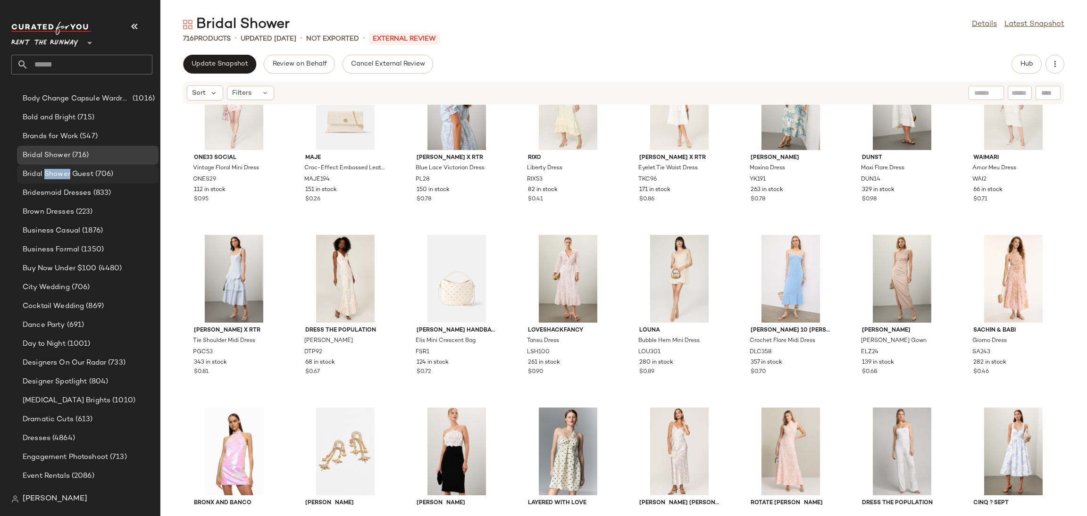
click at [59, 176] on span "Bridal Shower Guest" at bounding box center [58, 174] width 71 height 11
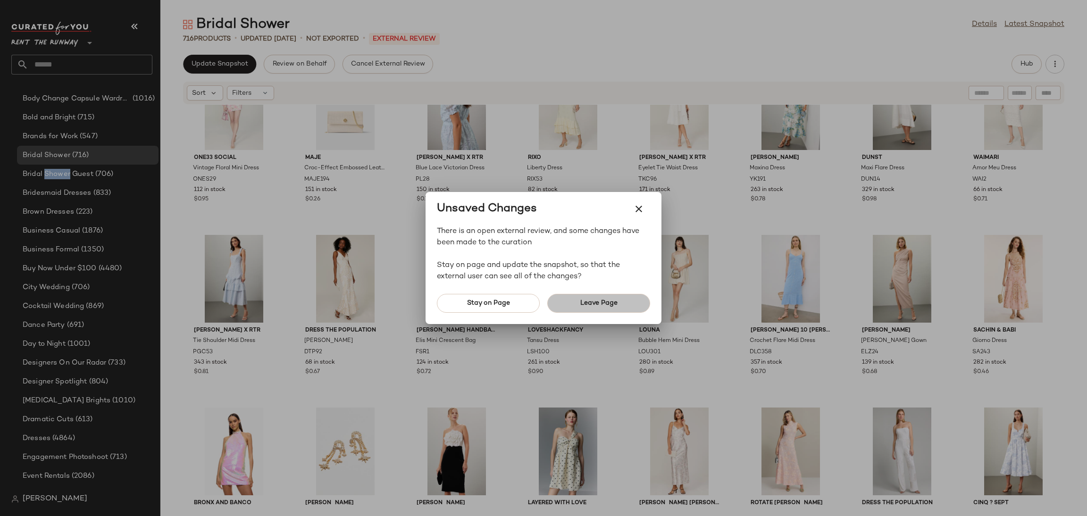
click at [603, 303] on span "Leave Page" at bounding box center [599, 304] width 38 height 8
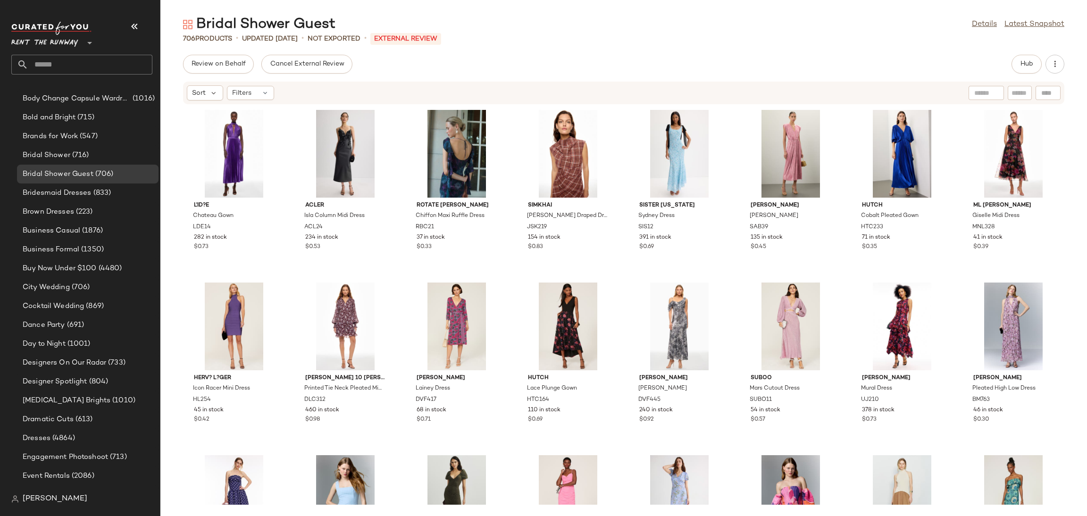
click at [180, 160] on div "L'ID?E Chateau Gown LDE14 282 in stock $0.73 Acler Isla Column Midi Dress ACL24…" at bounding box center [623, 305] width 927 height 400
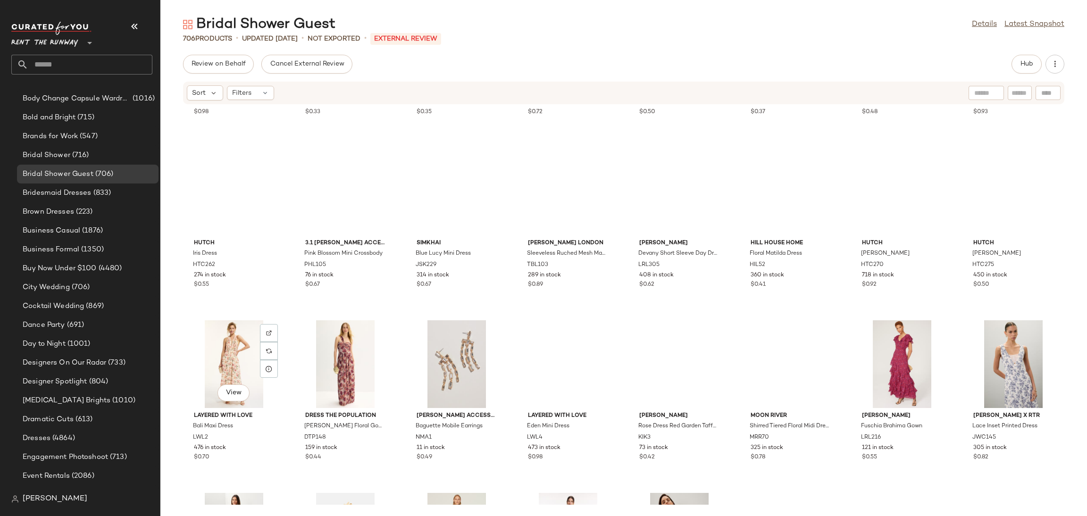
scroll to position [396, 0]
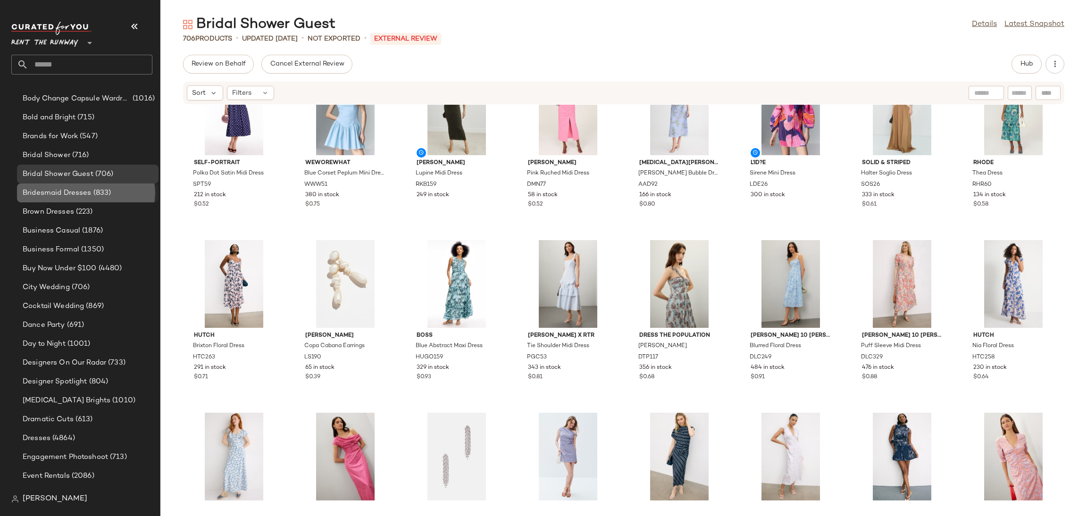
click at [72, 195] on span "Bridesmaid Dresses" at bounding box center [57, 193] width 69 height 11
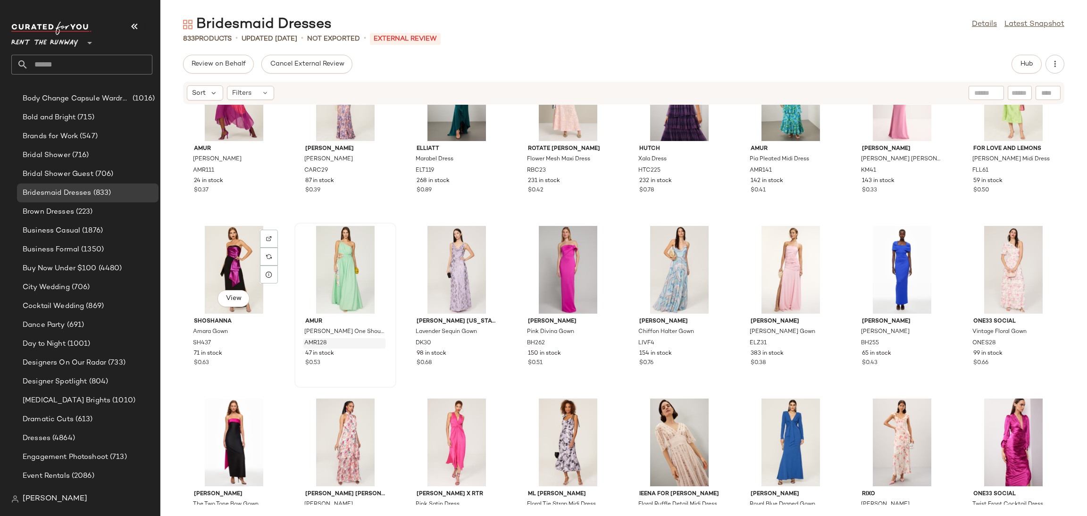
scroll to position [2331, 0]
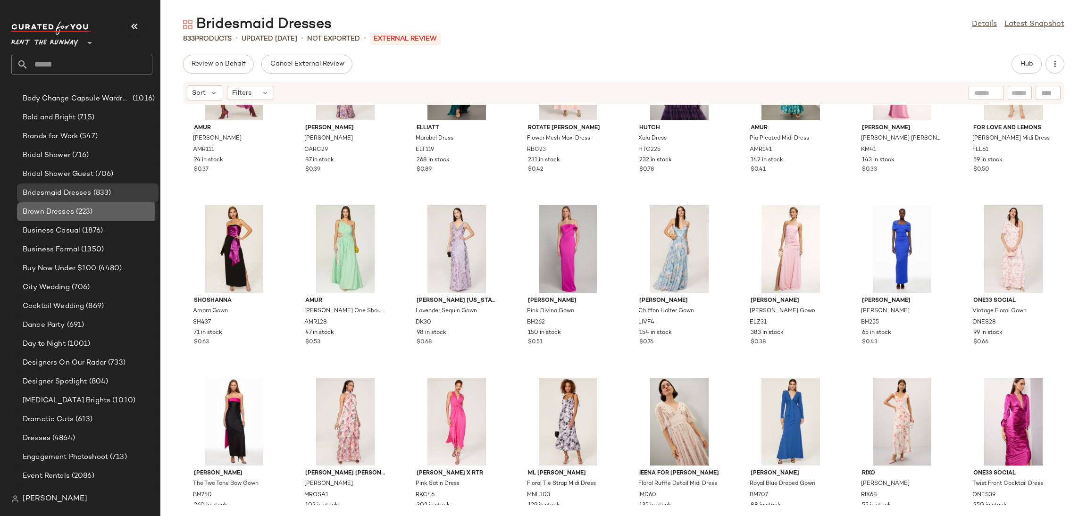
click at [84, 213] on span "(223)" at bounding box center [83, 212] width 19 height 11
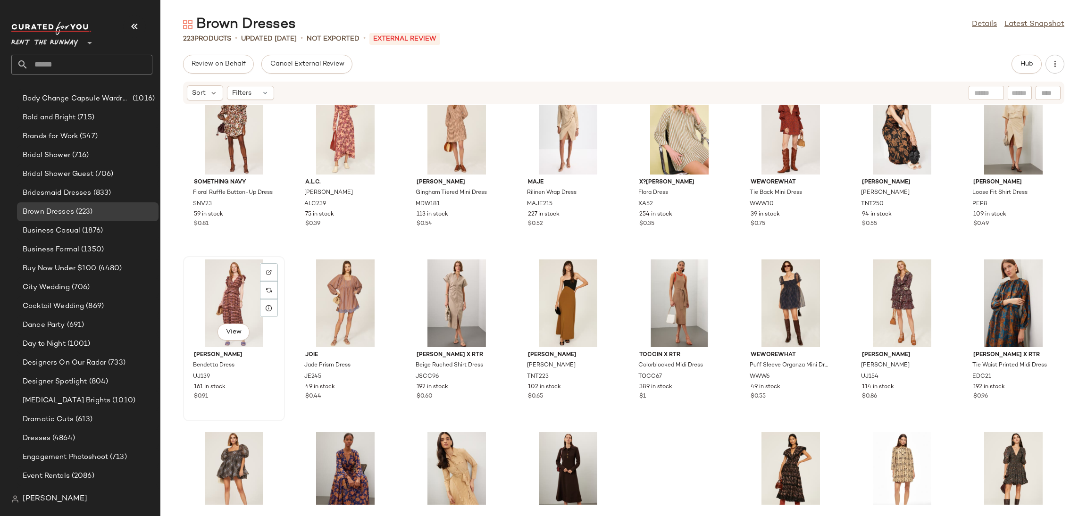
scroll to position [1932, 0]
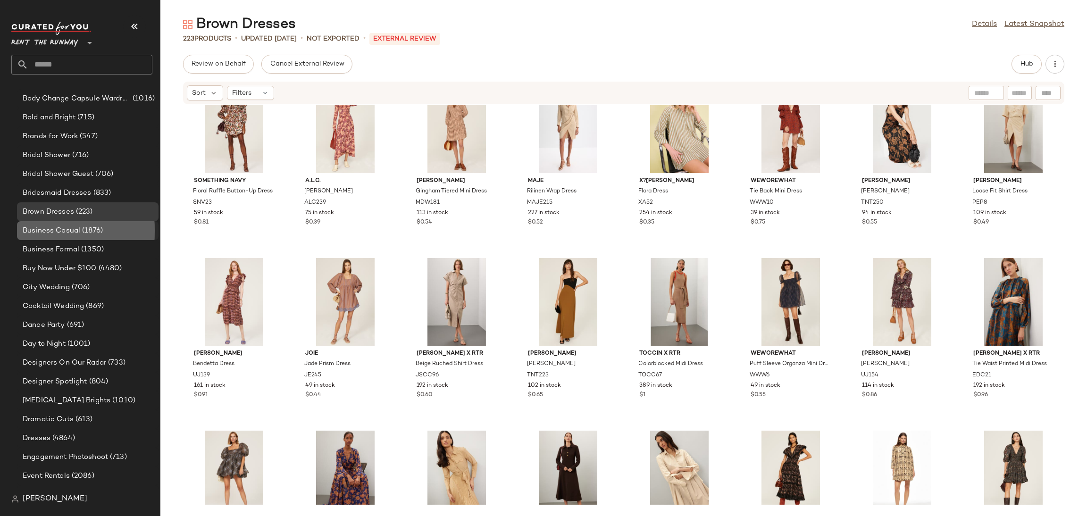
click at [67, 226] on span "Business Casual" at bounding box center [52, 231] width 58 height 11
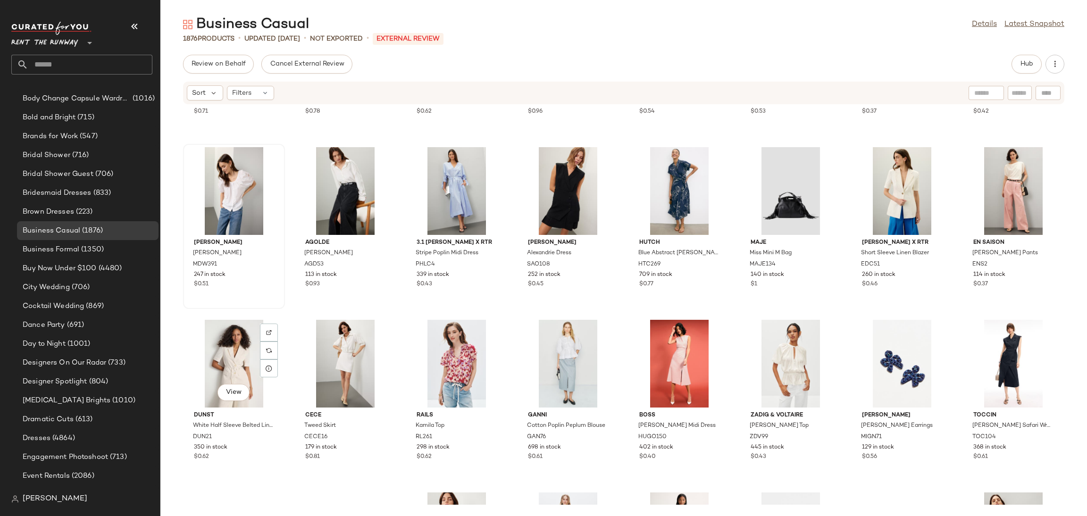
scroll to position [2217, 0]
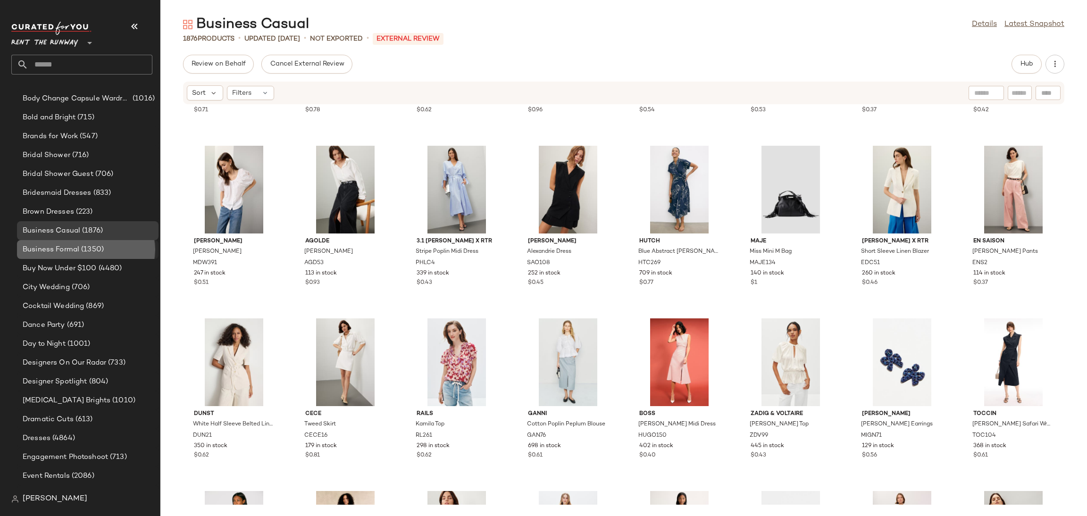
click at [73, 244] on span "Business Formal" at bounding box center [51, 249] width 57 height 11
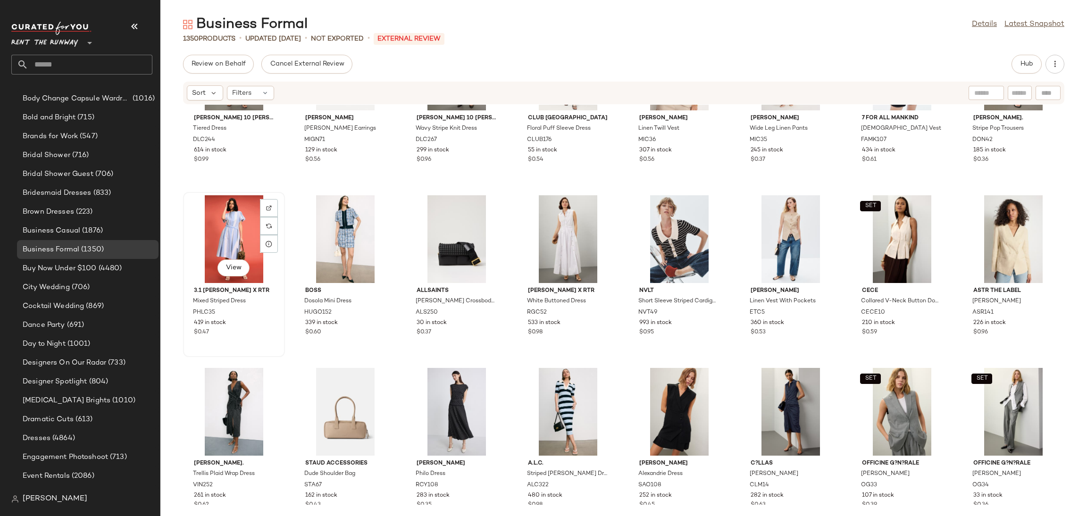
scroll to position [2188, 0]
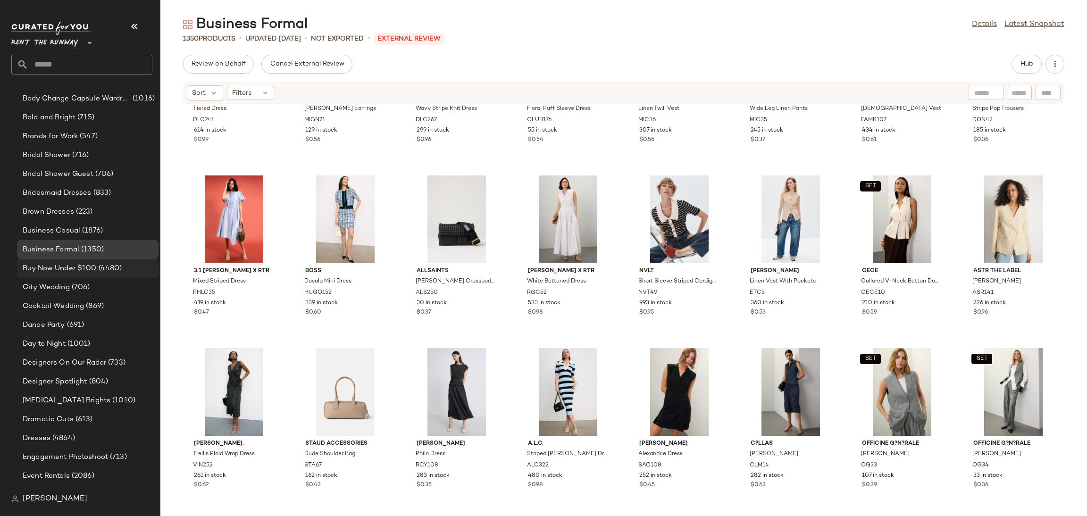
click at [68, 271] on span "Buy Now Under $100" at bounding box center [60, 268] width 74 height 11
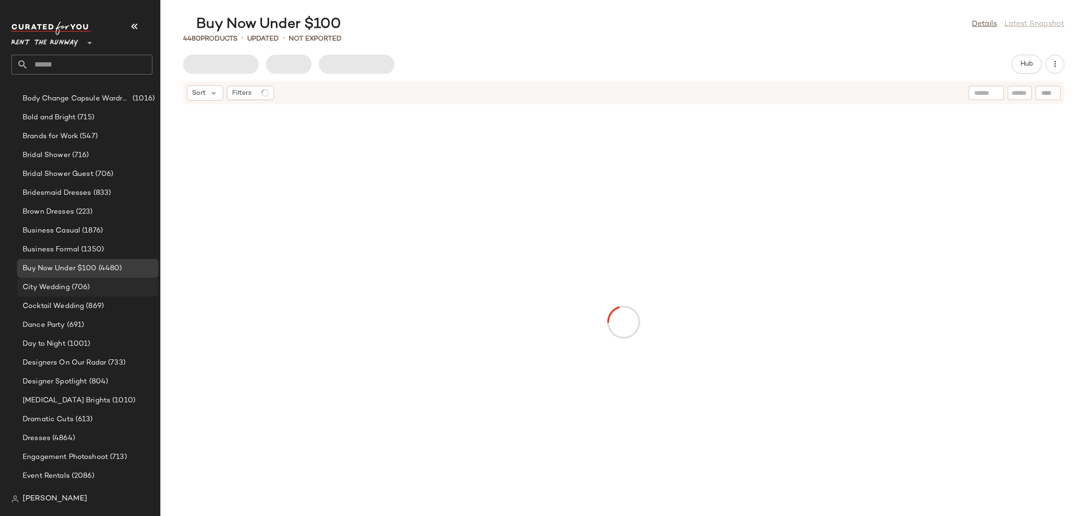
click at [65, 284] on span "City Wedding" at bounding box center [46, 287] width 47 height 11
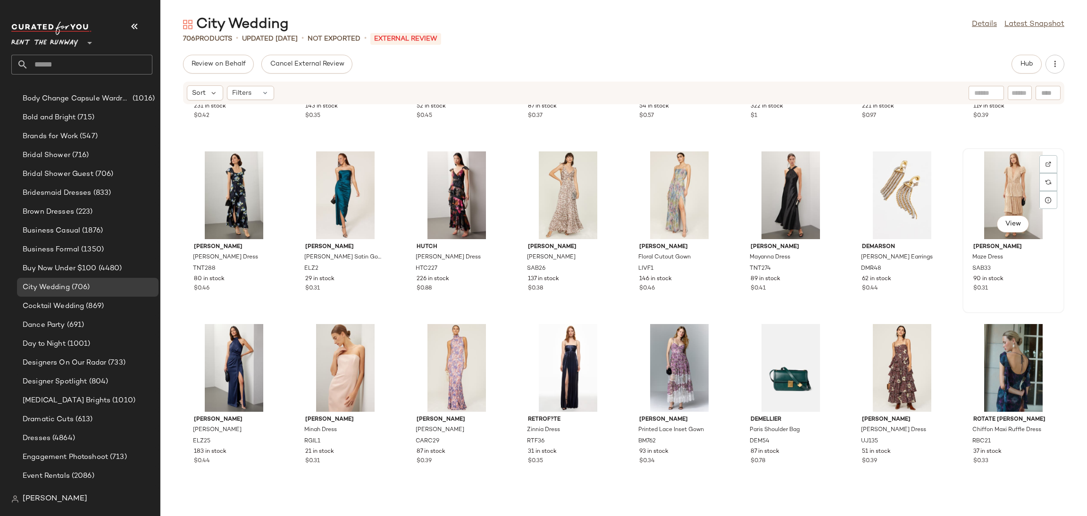
scroll to position [2401, 0]
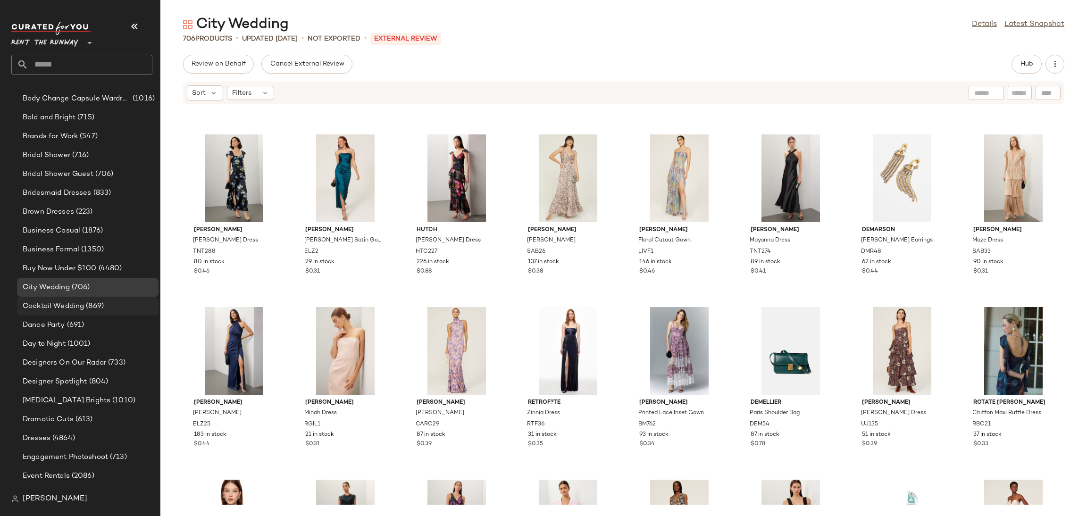
click at [49, 303] on span "Cocktail Wedding" at bounding box center [53, 306] width 61 height 11
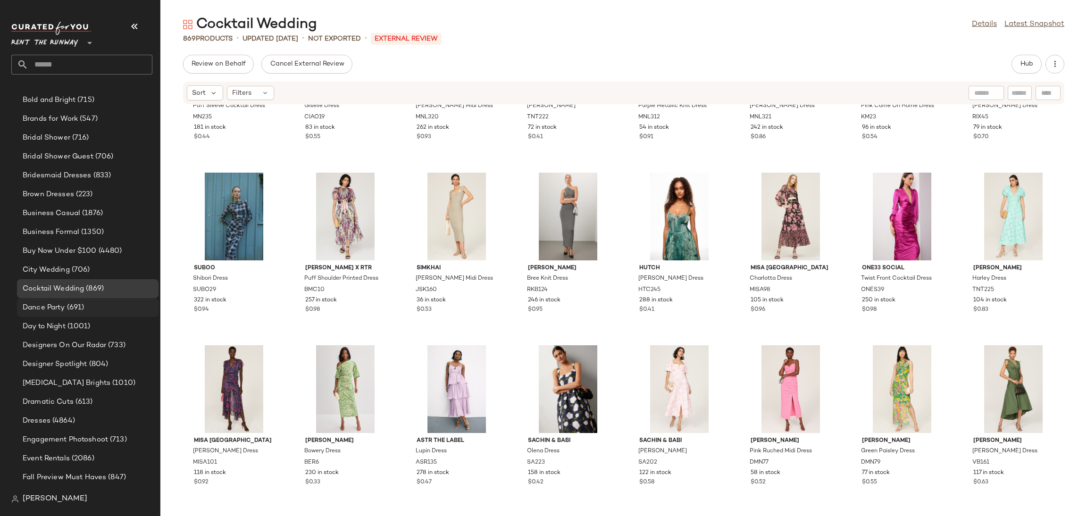
scroll to position [286, 0]
click at [73, 299] on span "(691)" at bounding box center [74, 302] width 19 height 11
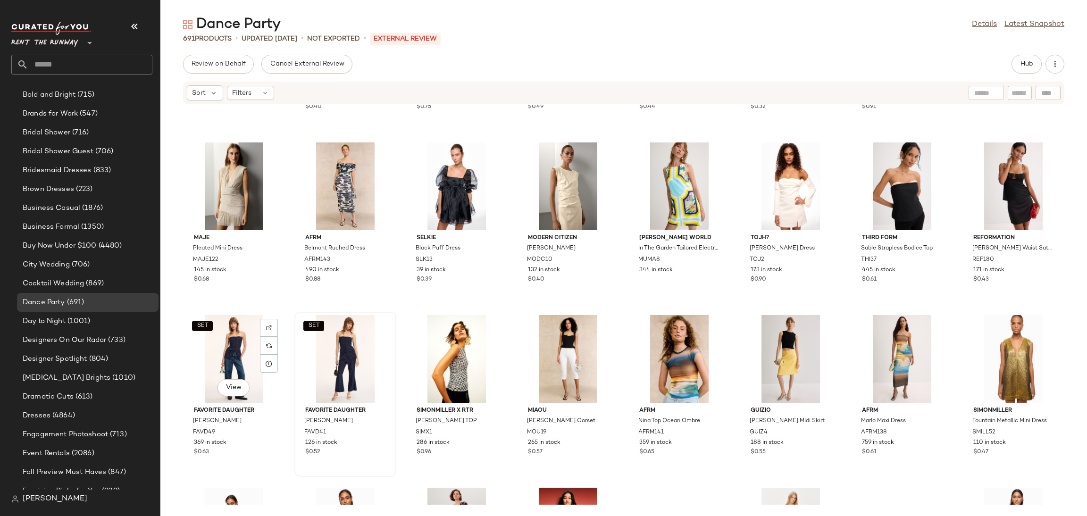
scroll to position [1876, 0]
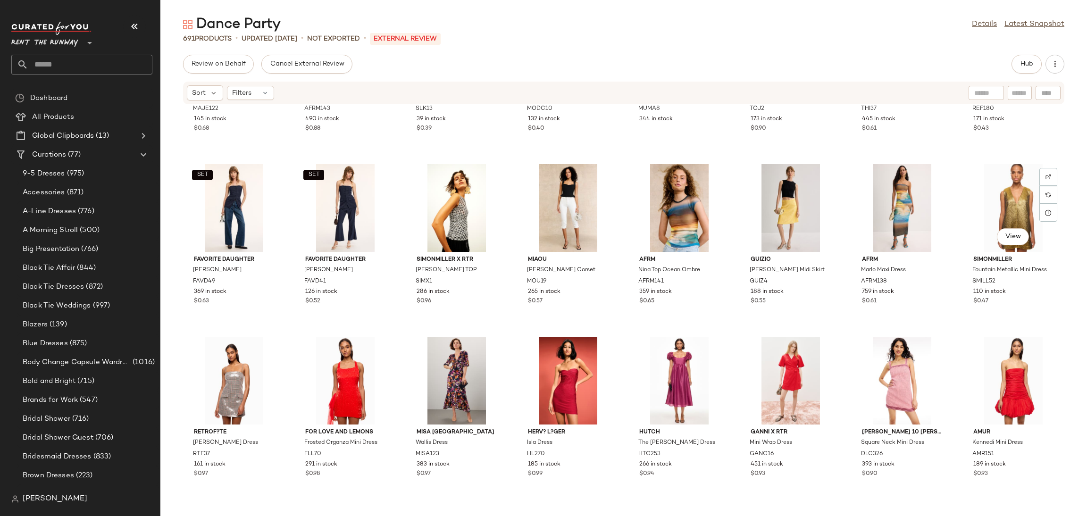
scroll to position [286, 0]
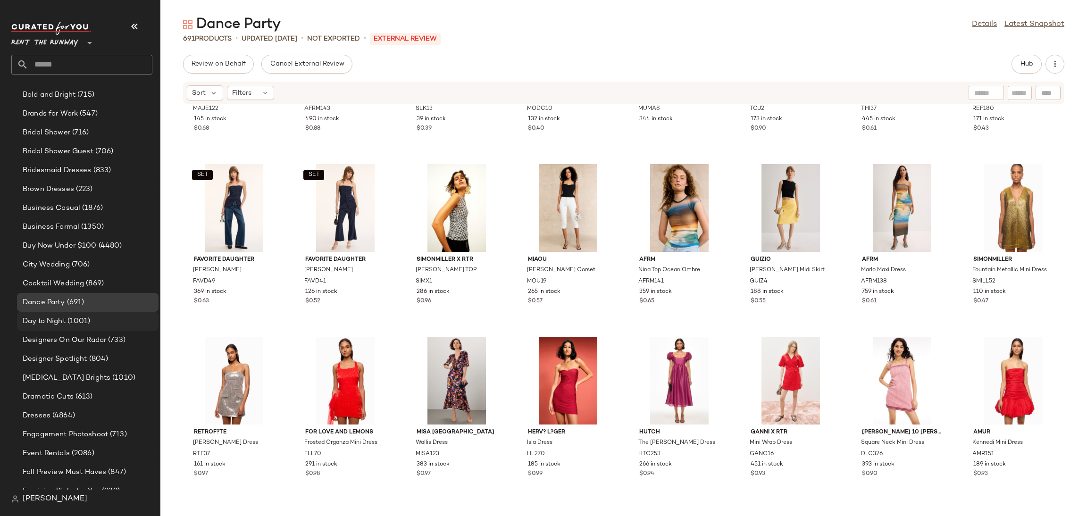
click at [62, 319] on span "Day to Night" at bounding box center [44, 321] width 43 height 11
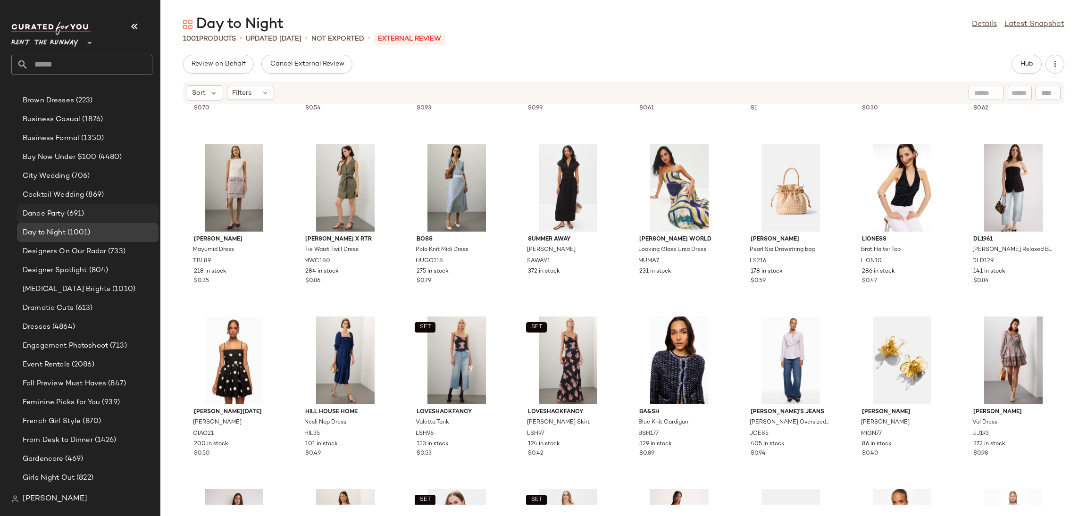
scroll to position [386, 0]
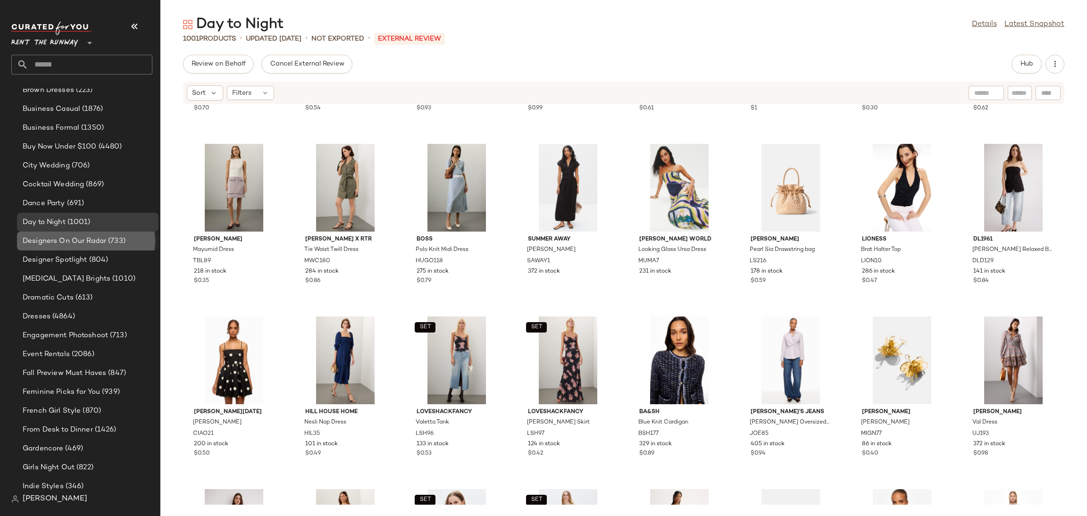
click at [91, 243] on span "Designers On Our Radar" at bounding box center [65, 241] width 84 height 11
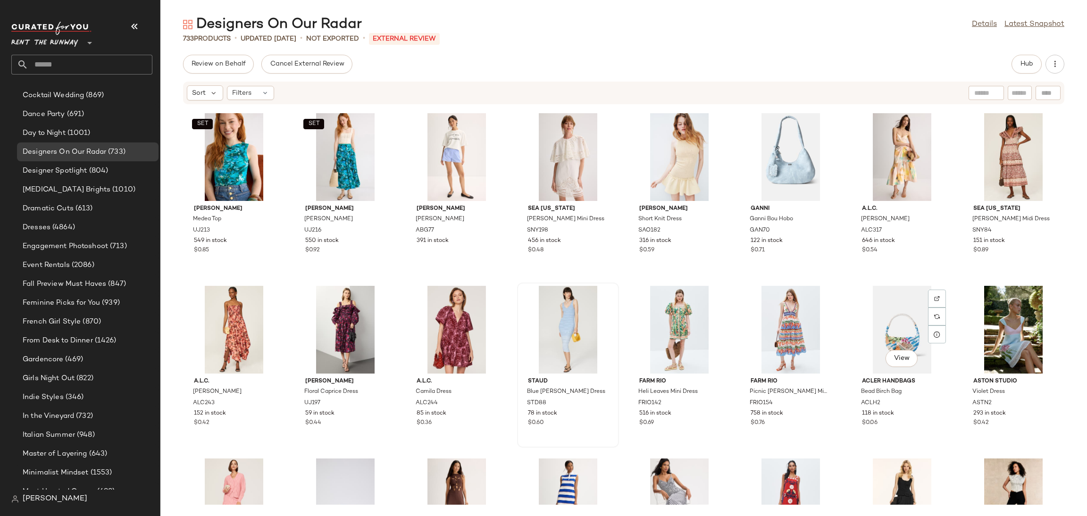
scroll to position [2265, 0]
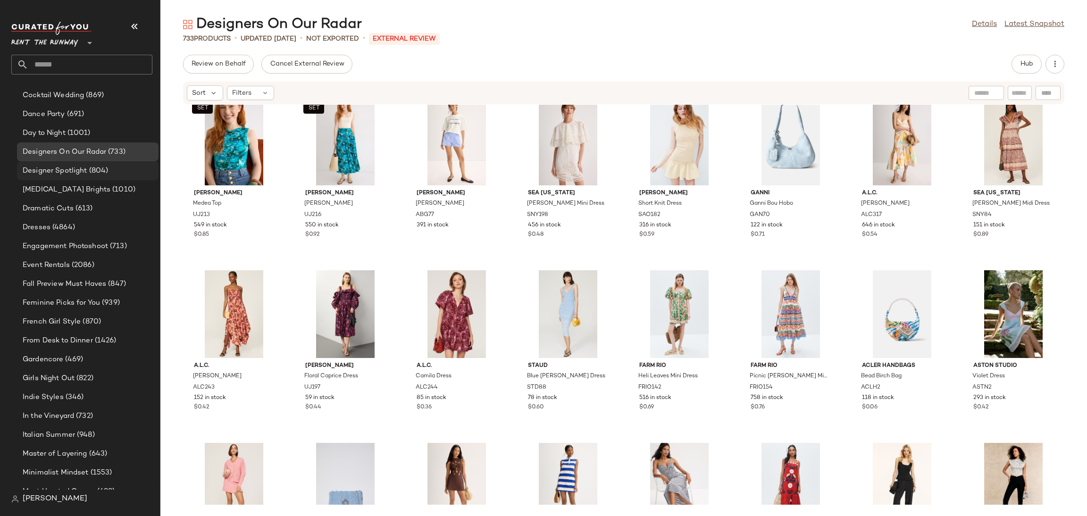
click at [45, 169] on span "Designer Spotlight" at bounding box center [55, 171] width 65 height 11
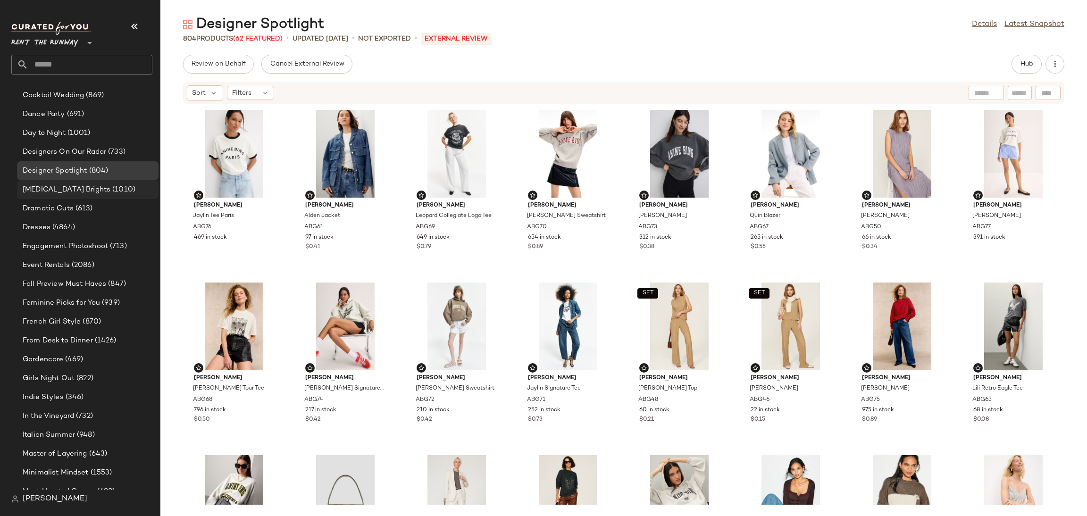
click at [74, 191] on span "[MEDICAL_DATA] Brights" at bounding box center [67, 190] width 88 height 11
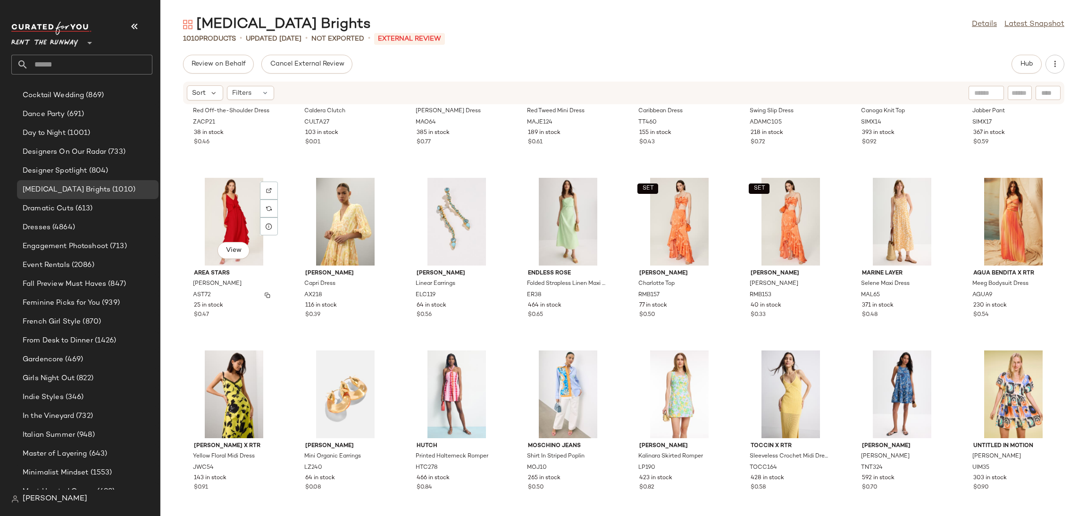
scroll to position [2708, 0]
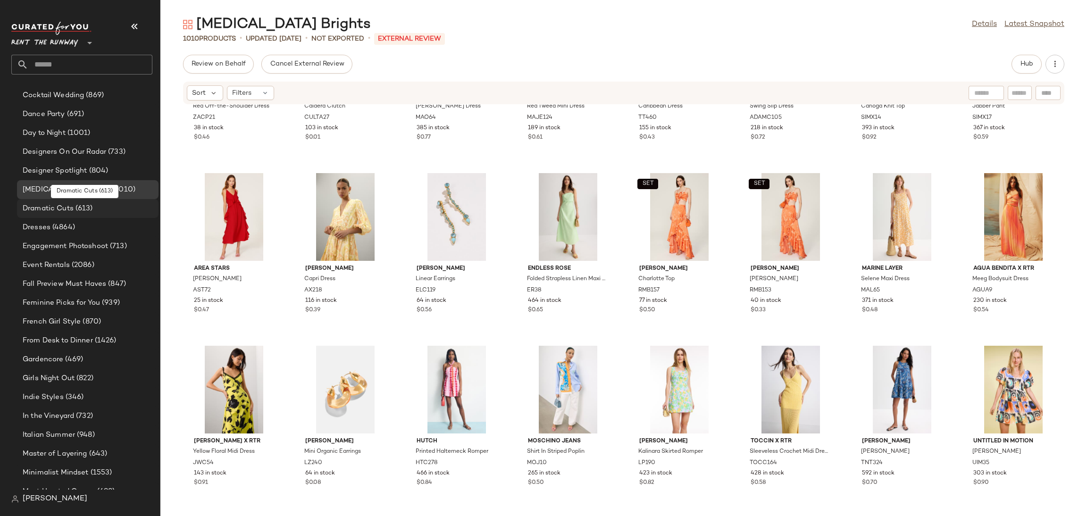
click at [86, 207] on span "(613)" at bounding box center [83, 208] width 19 height 11
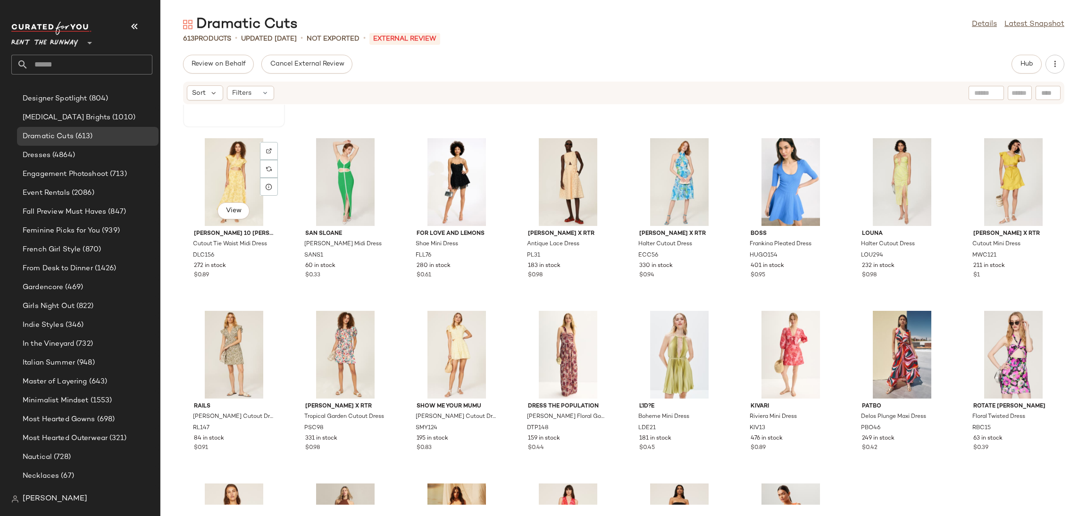
scroll to position [2229, 0]
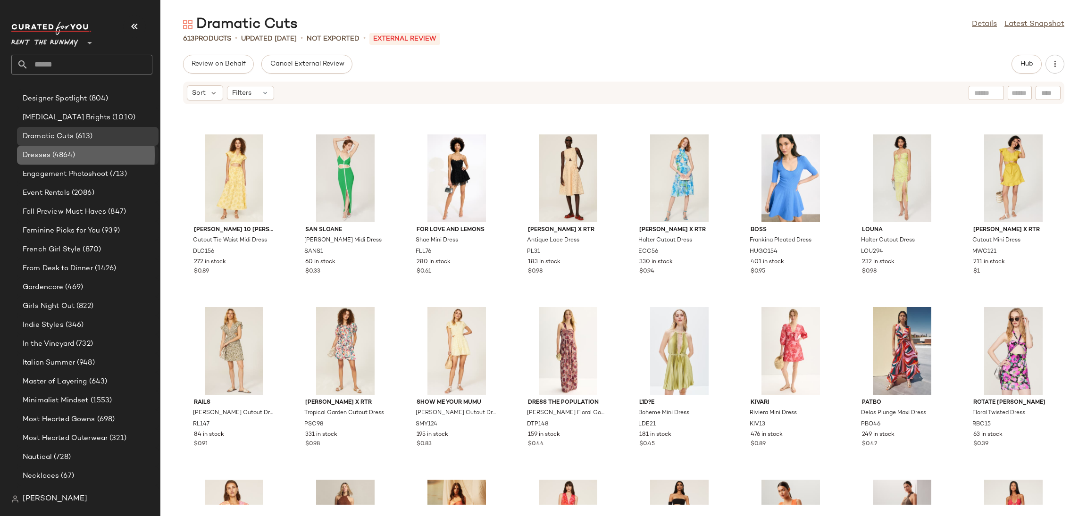
click at [75, 150] on div "Dresses (4864)" at bounding box center [87, 155] width 135 height 11
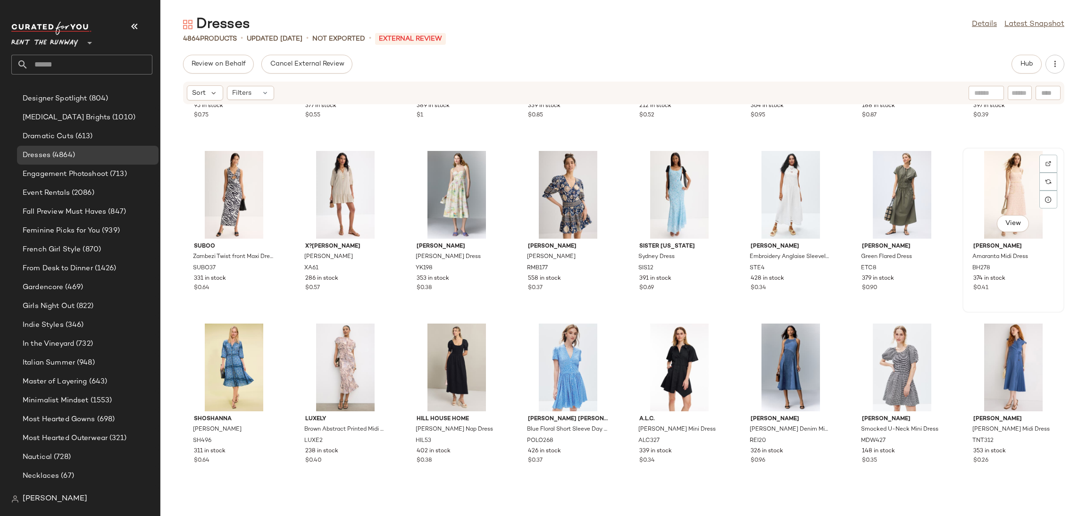
scroll to position [1706, 0]
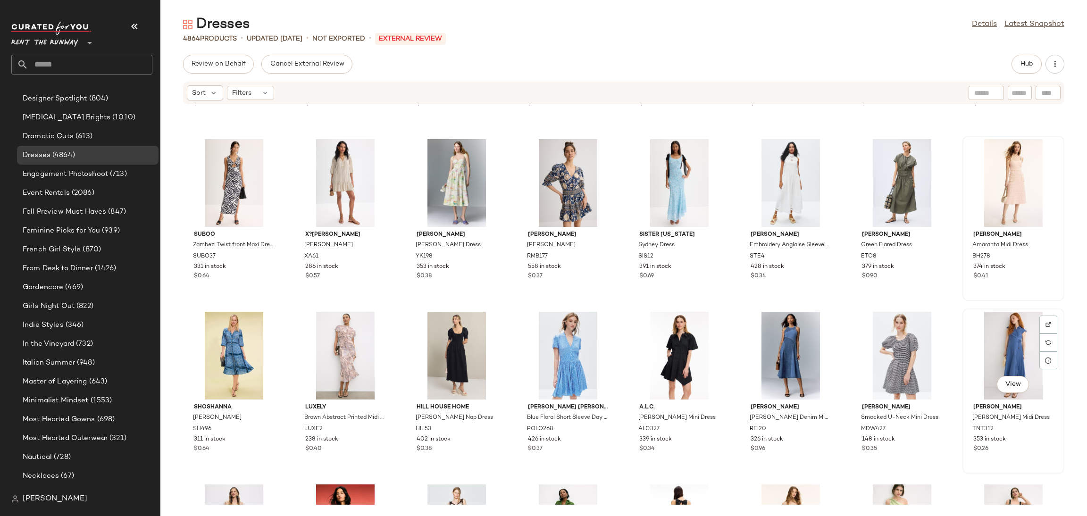
click at [1013, 355] on div "View" at bounding box center [1013, 356] width 95 height 88
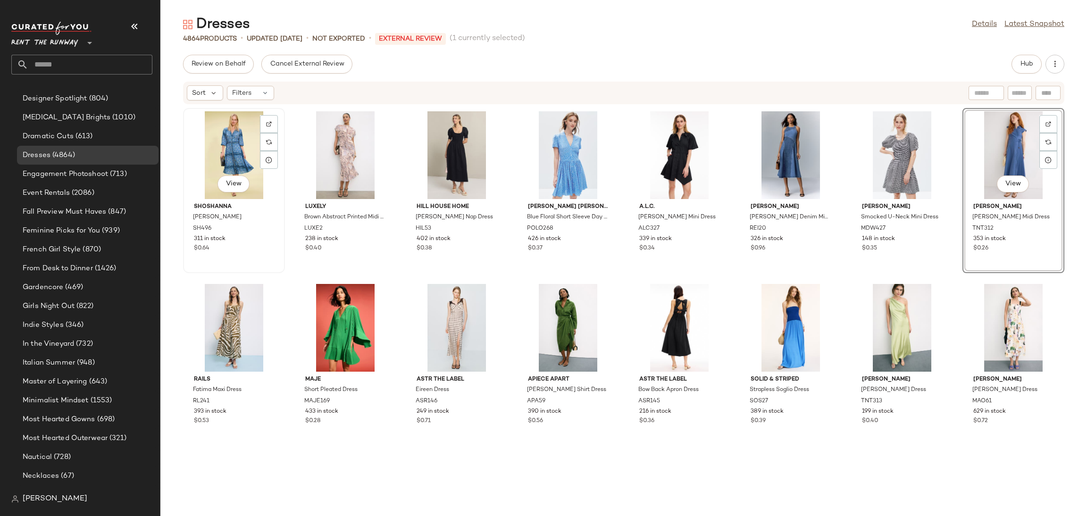
scroll to position [2012, 0]
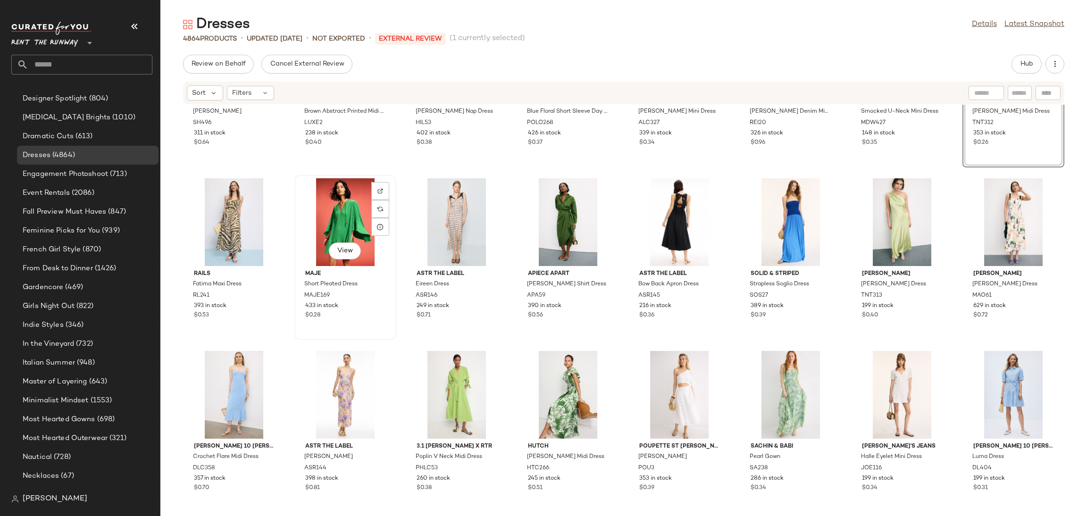
click at [335, 231] on div "View" at bounding box center [345, 222] width 95 height 88
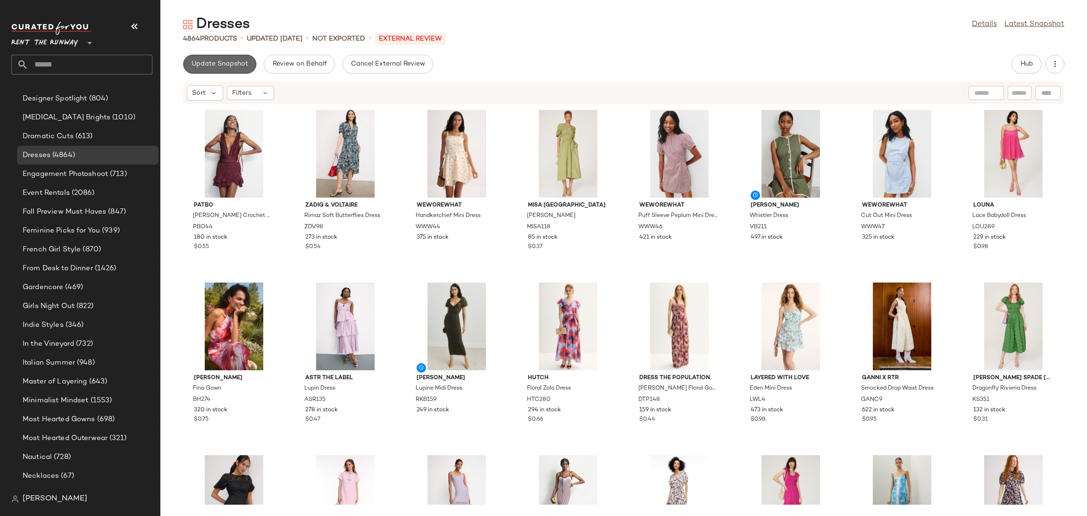
click at [202, 59] on button "Update Snapshot" at bounding box center [219, 64] width 73 height 19
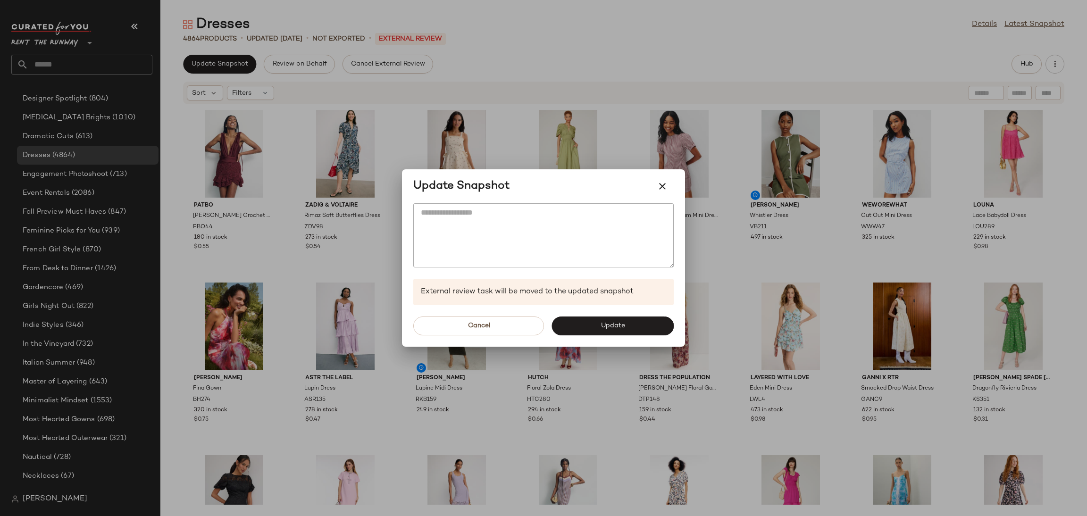
click at [675, 326] on div "Cancel Update" at bounding box center [543, 326] width 283 height 42
click at [647, 324] on button "Update" at bounding box center [613, 326] width 122 height 19
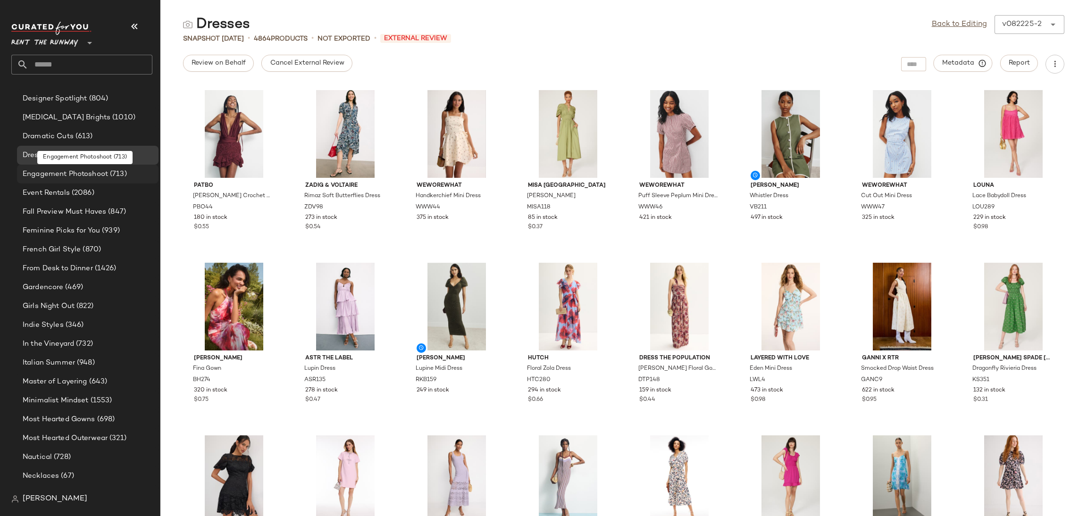
click at [76, 178] on span "Engagement Photoshoot" at bounding box center [65, 174] width 85 height 11
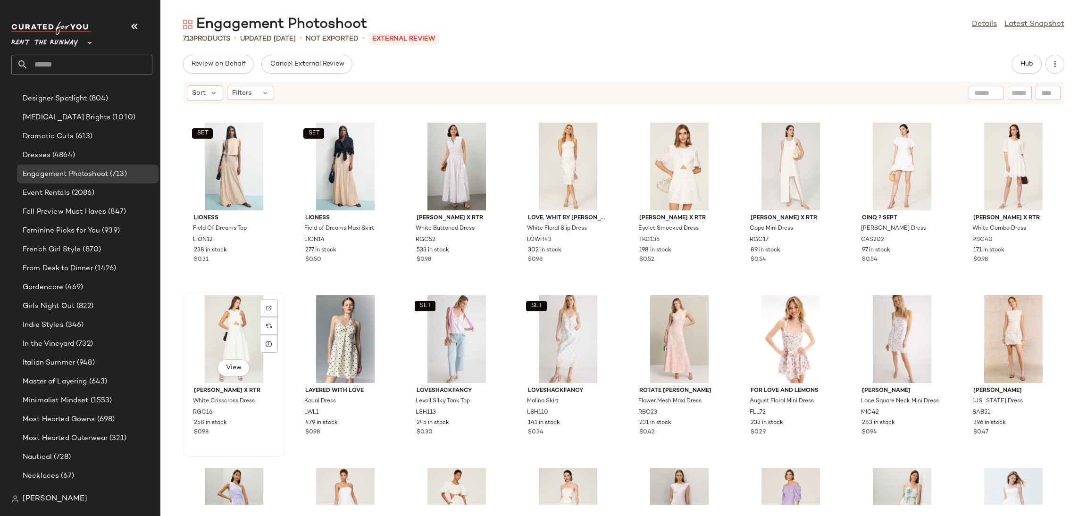
scroll to position [1900, 0]
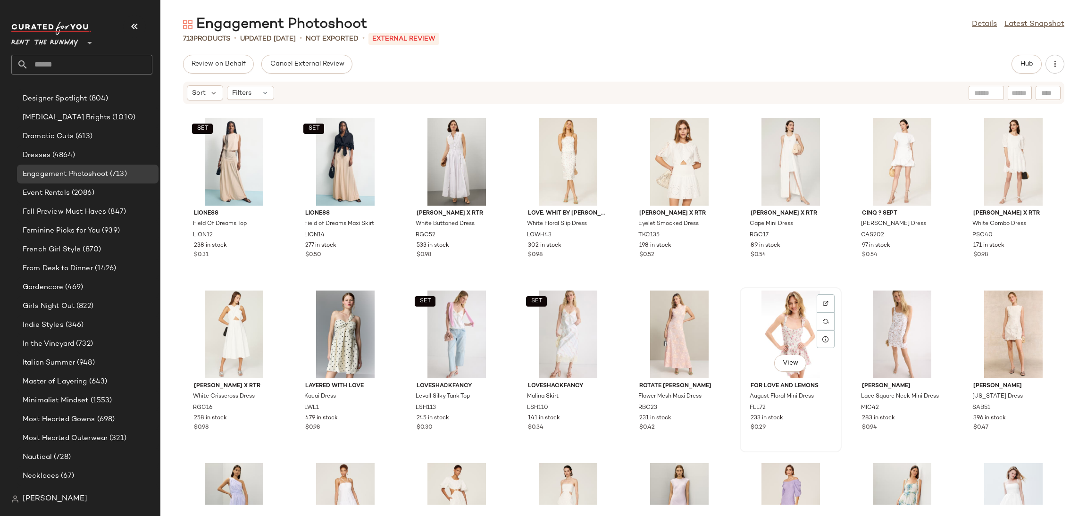
click at [799, 337] on div "View" at bounding box center [790, 335] width 95 height 88
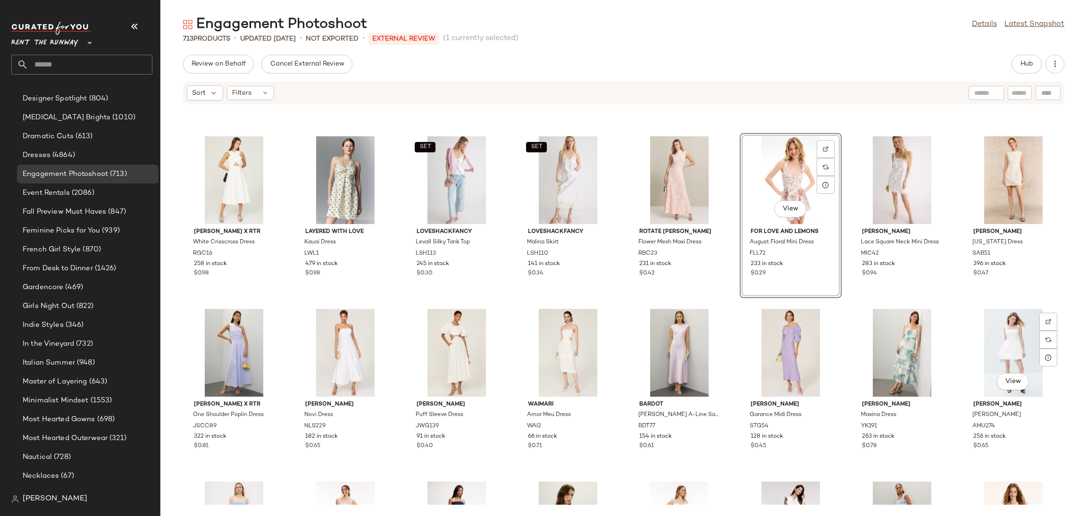
scroll to position [2049, 0]
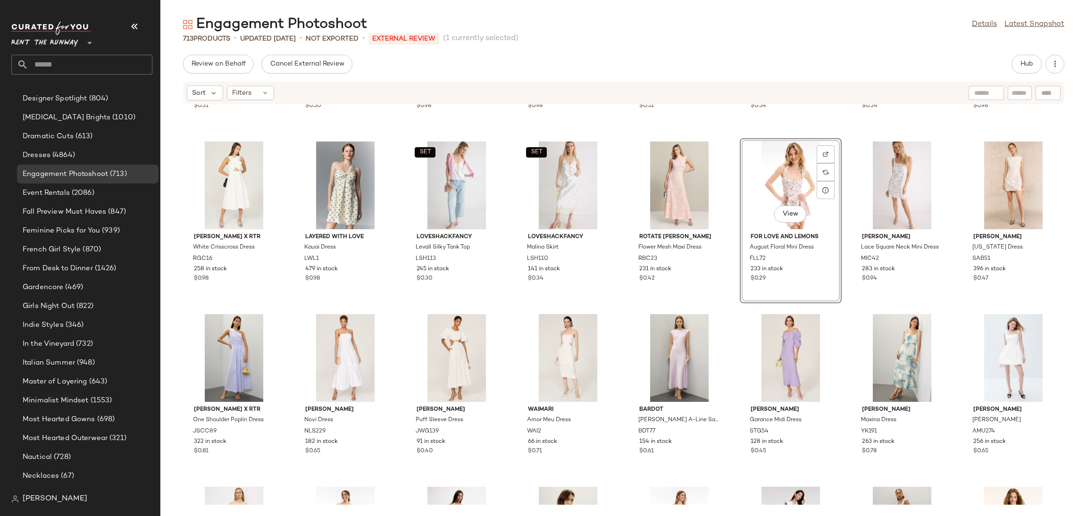
click at [744, 173] on div "View" at bounding box center [790, 186] width 95 height 88
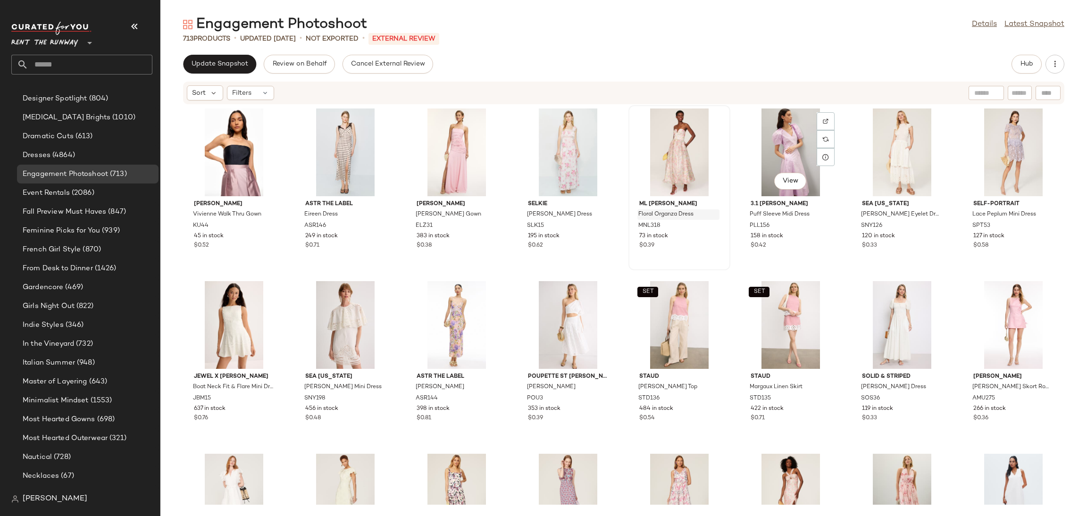
scroll to position [6, 0]
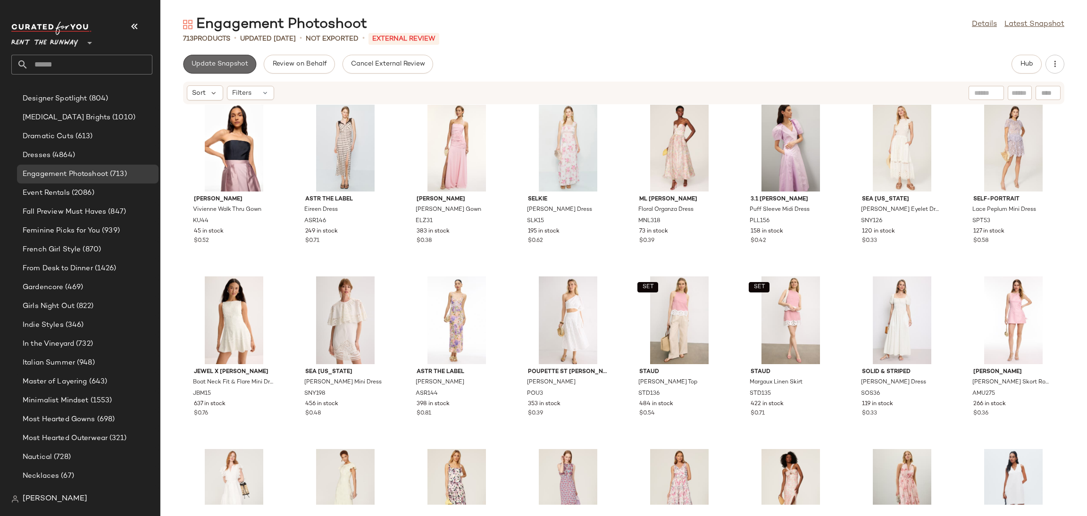
click at [226, 65] on span "Update Snapshot" at bounding box center [219, 64] width 57 height 8
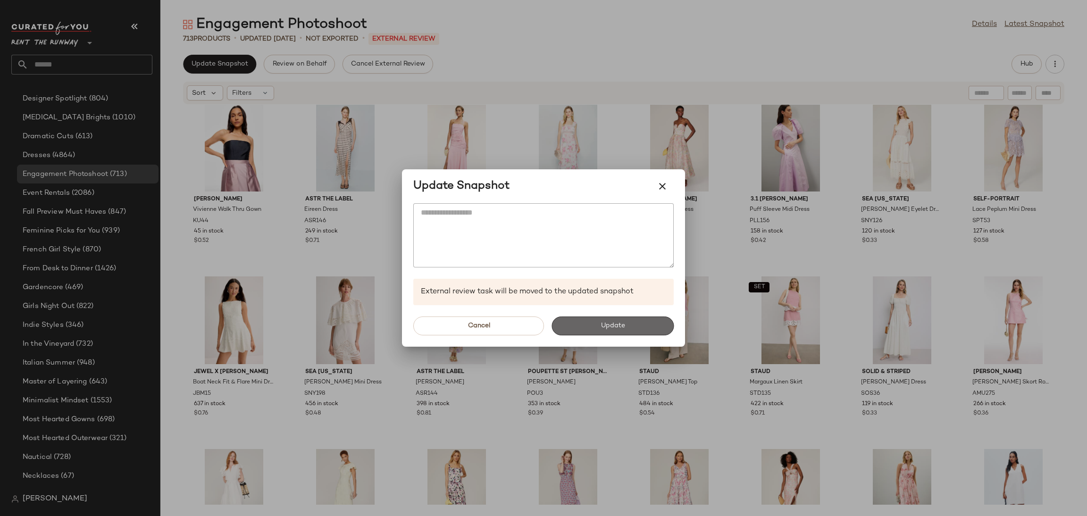
click at [628, 318] on button "Update" at bounding box center [613, 326] width 122 height 19
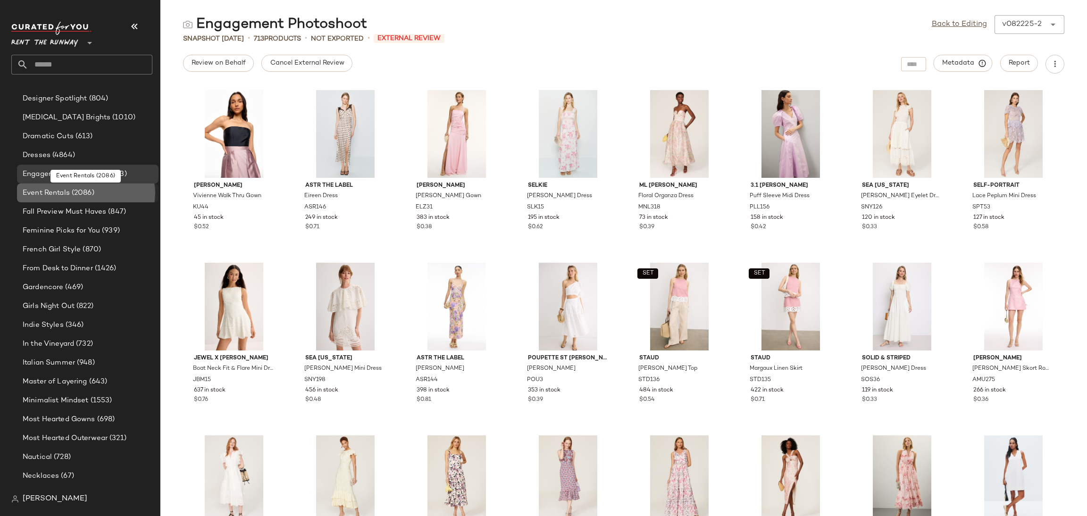
click at [84, 186] on div "Event Rentals (2086)" at bounding box center [88, 193] width 142 height 19
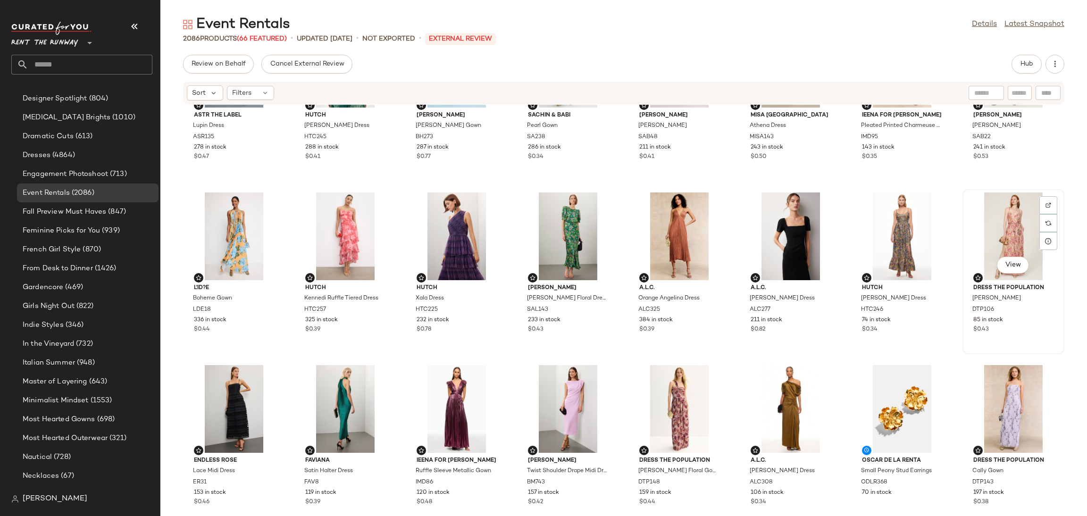
scroll to position [95, 0]
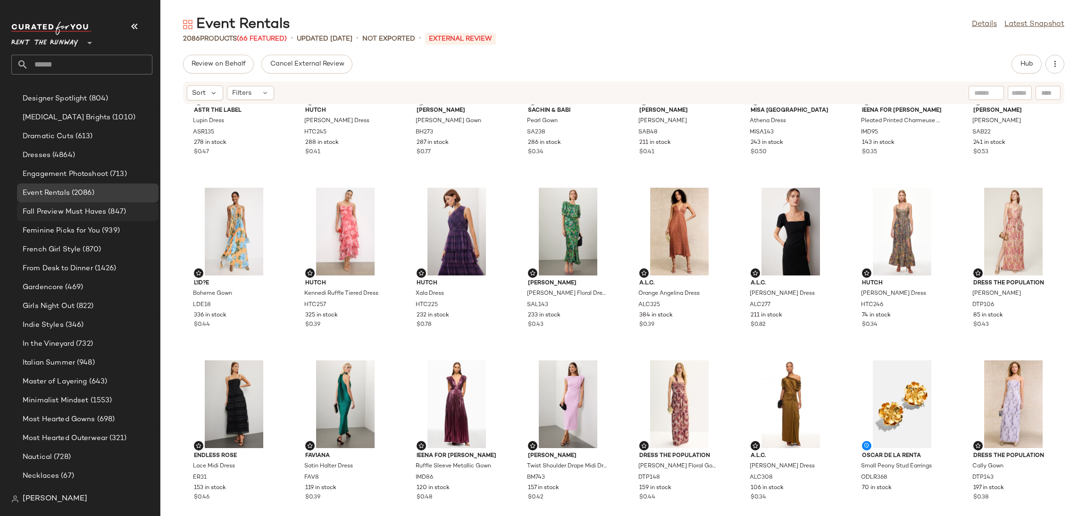
click at [66, 217] on div "Fall Preview Must Haves (847)" at bounding box center [88, 211] width 142 height 19
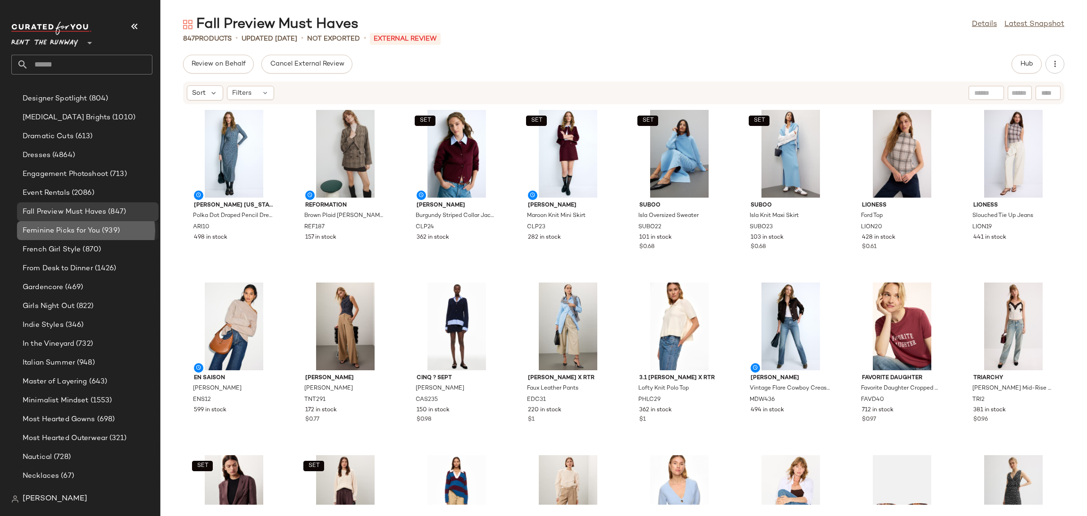
click at [69, 230] on span "Feminine Picks for You" at bounding box center [61, 231] width 77 height 11
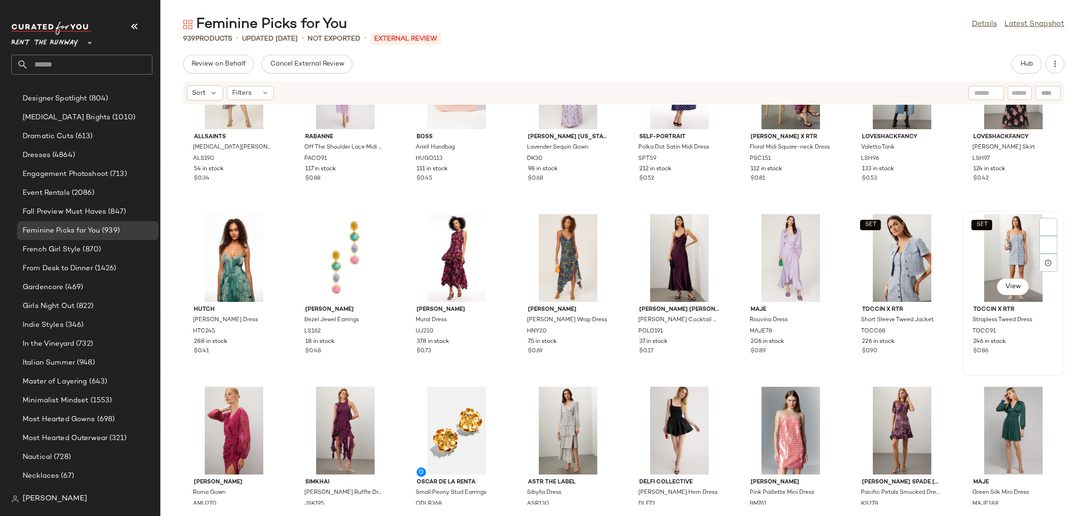
scroll to position [466, 0]
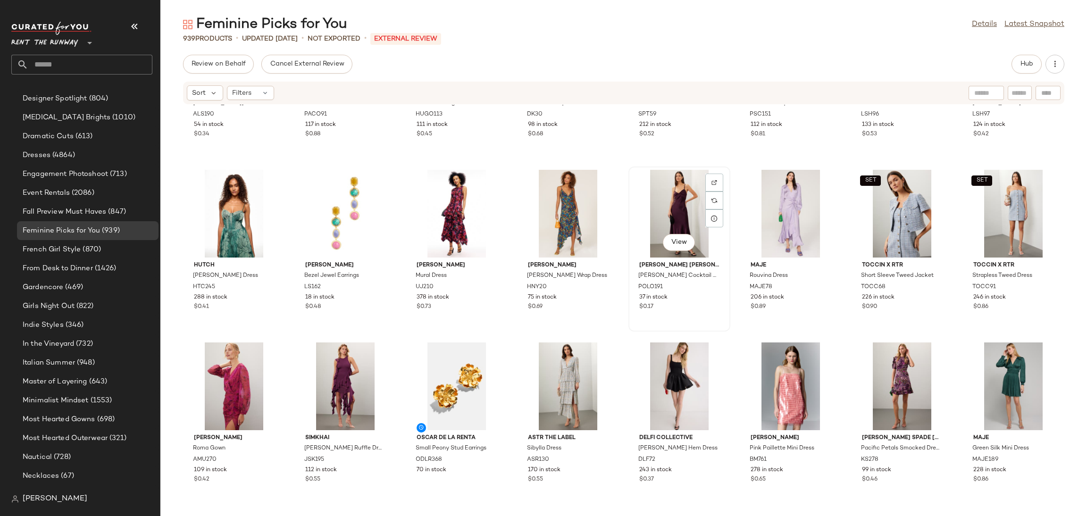
click at [644, 206] on div "View" at bounding box center [679, 214] width 95 height 88
click at [1022, 62] on span "Hub" at bounding box center [1026, 64] width 13 height 8
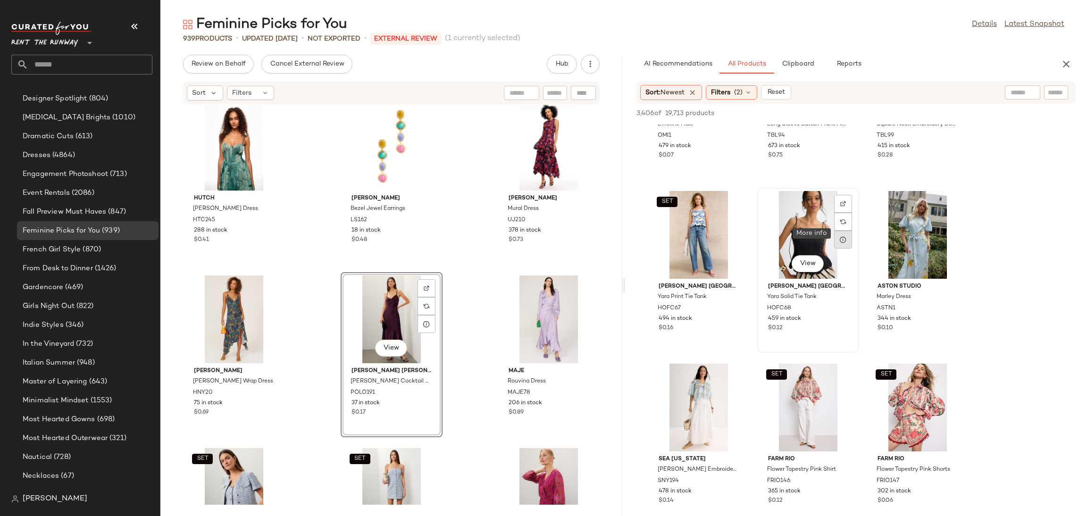
scroll to position [301, 0]
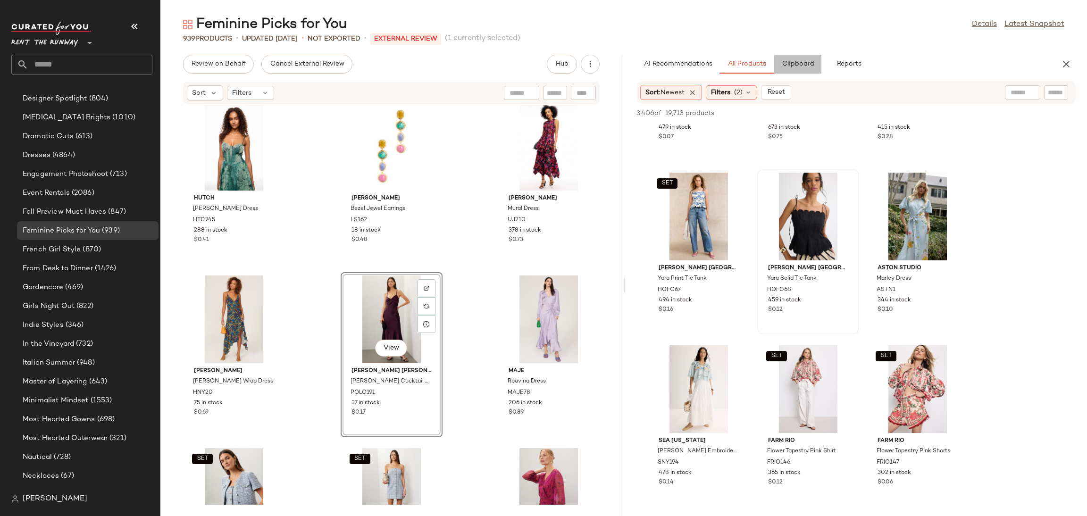
click at [788, 59] on button "Clipboard" at bounding box center [797, 64] width 47 height 19
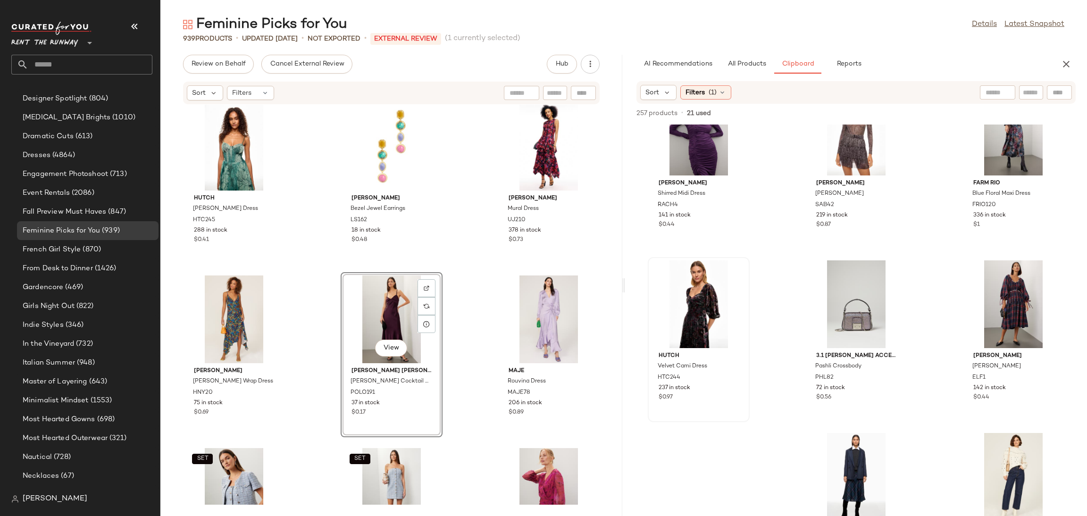
scroll to position [3335, 0]
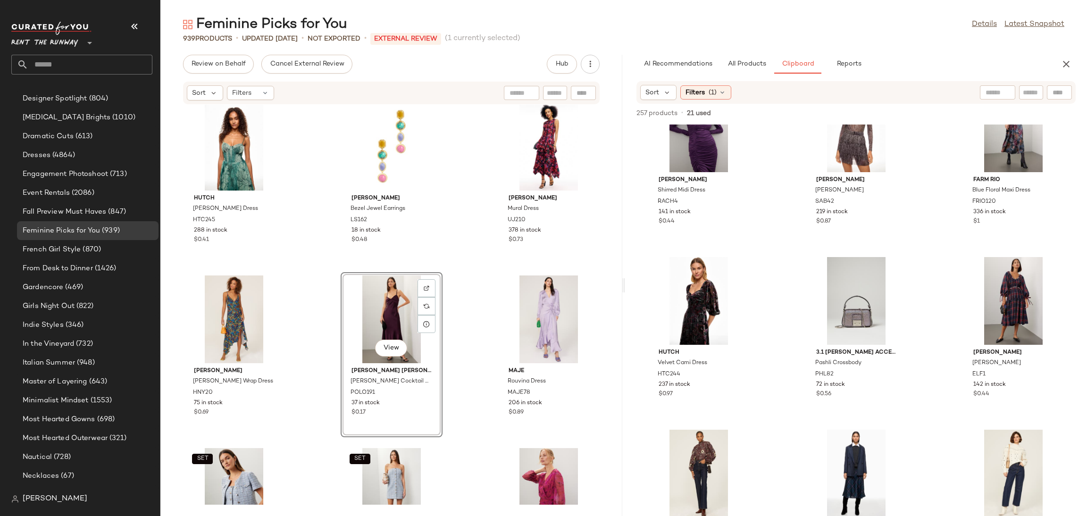
click at [741, 51] on div "Feminine Picks for You Details Latest Snapshot 939 Products • updated [DATE] • …" at bounding box center [623, 265] width 927 height 501
click at [741, 63] on span "All Products" at bounding box center [747, 64] width 39 height 8
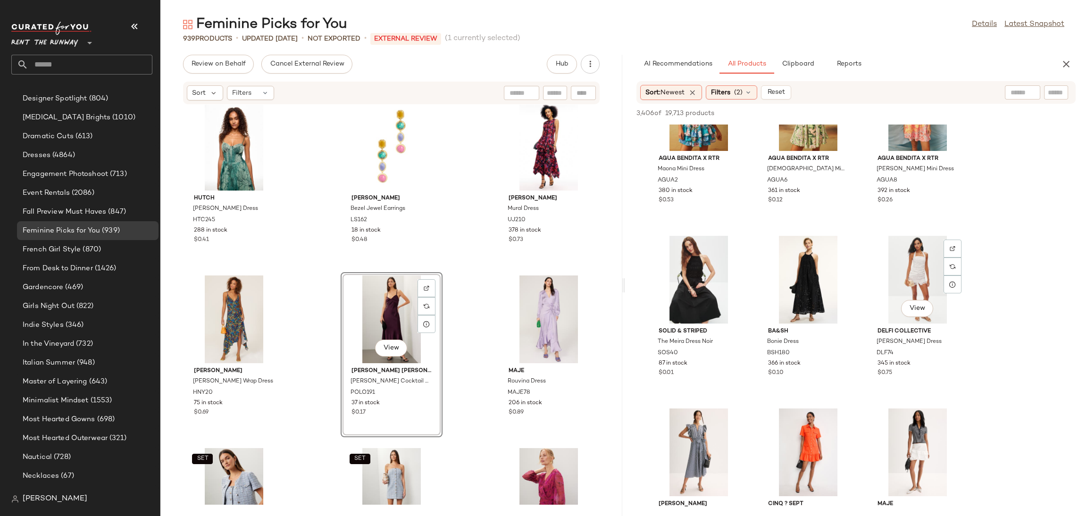
scroll to position [1459, 0]
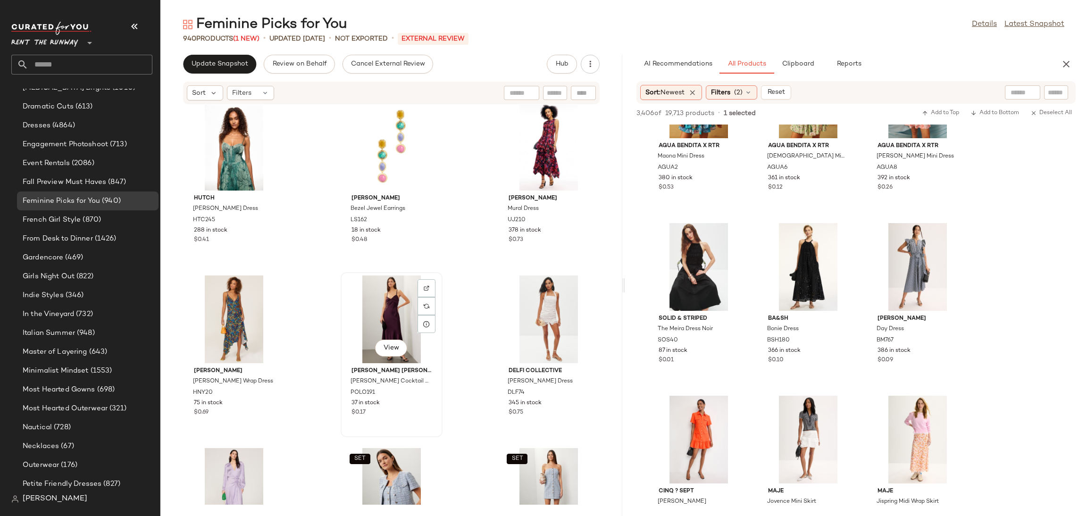
scroll to position [547, 0]
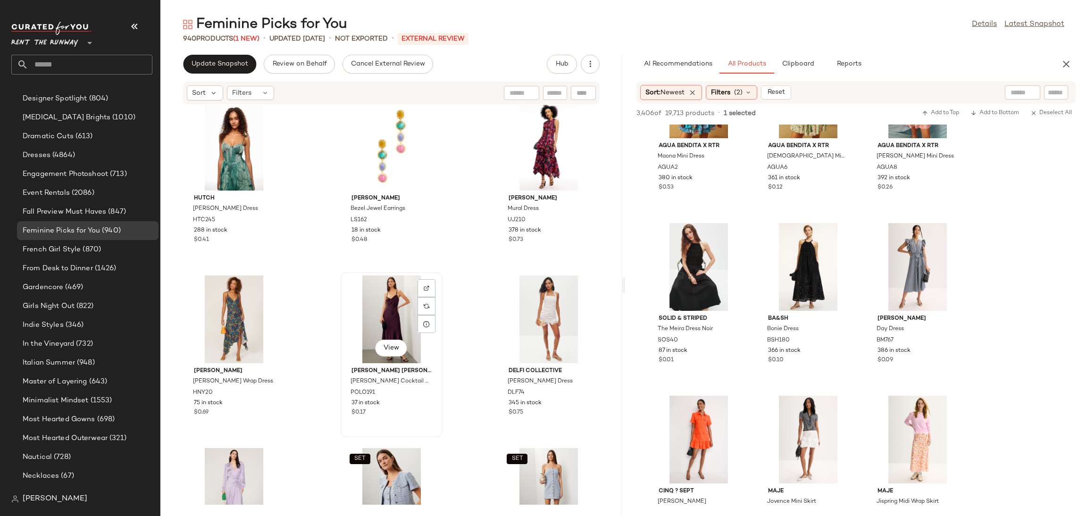
click at [389, 311] on div "View" at bounding box center [391, 320] width 95 height 88
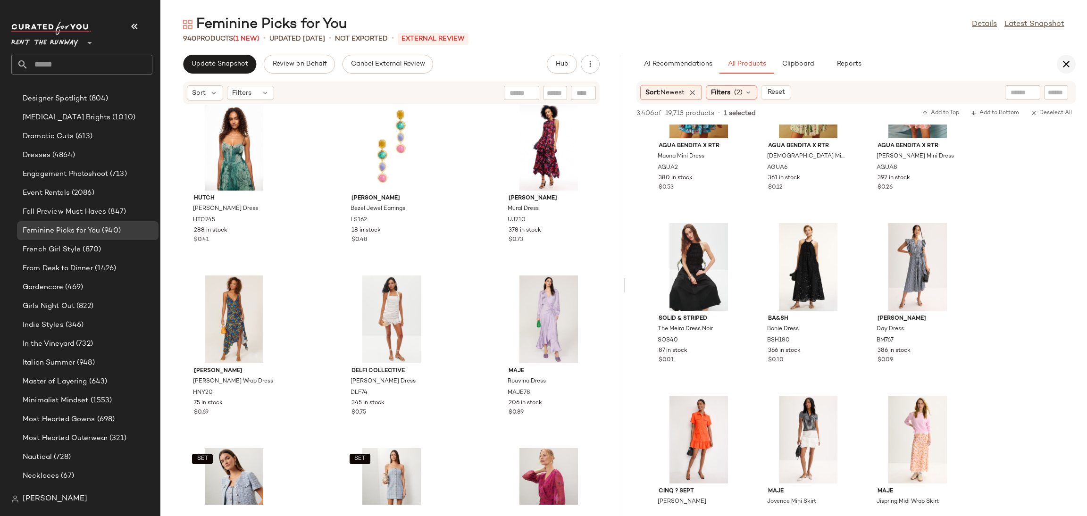
click at [1069, 64] on icon "button" at bounding box center [1066, 64] width 11 height 11
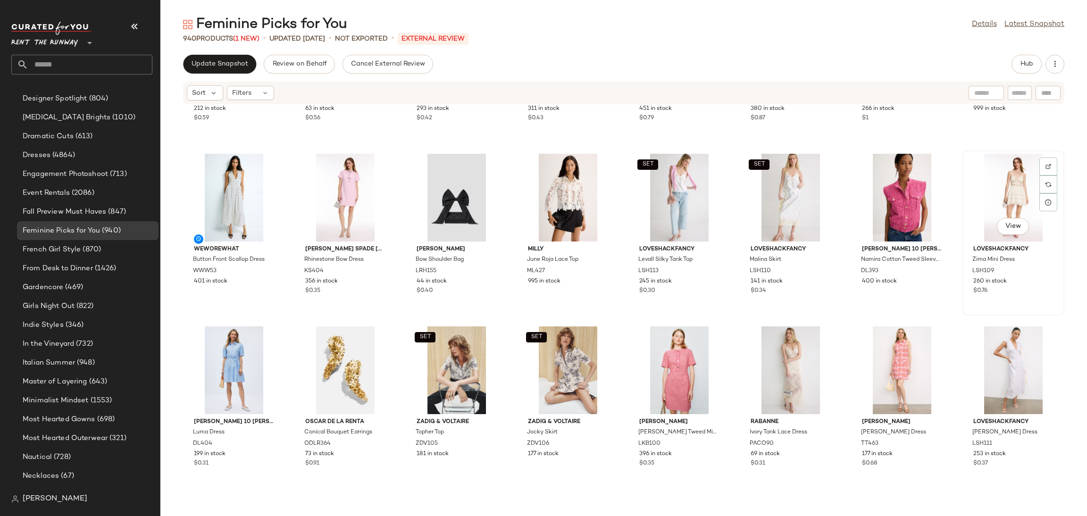
scroll to position [1350, 0]
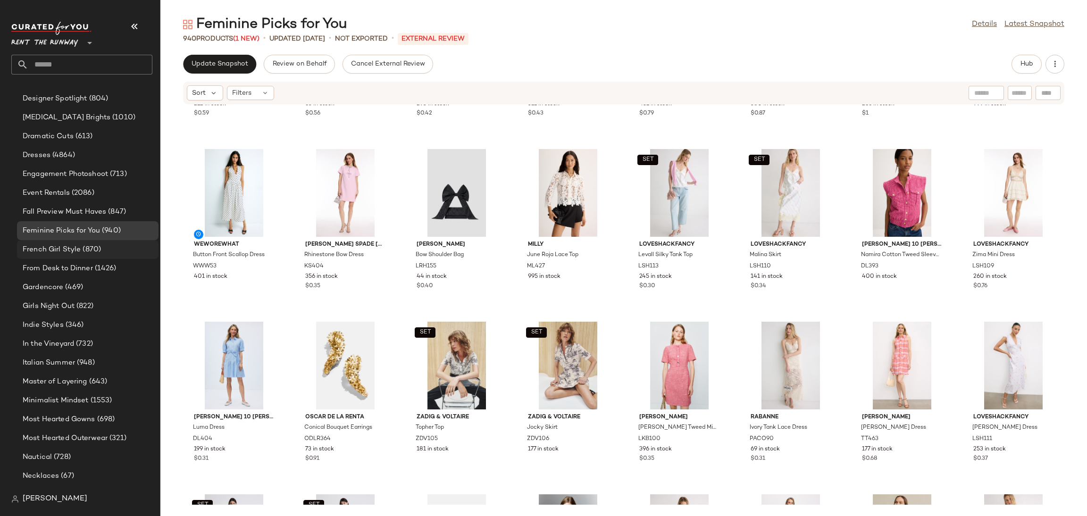
click at [67, 247] on span "French Girl Style" at bounding box center [52, 249] width 58 height 11
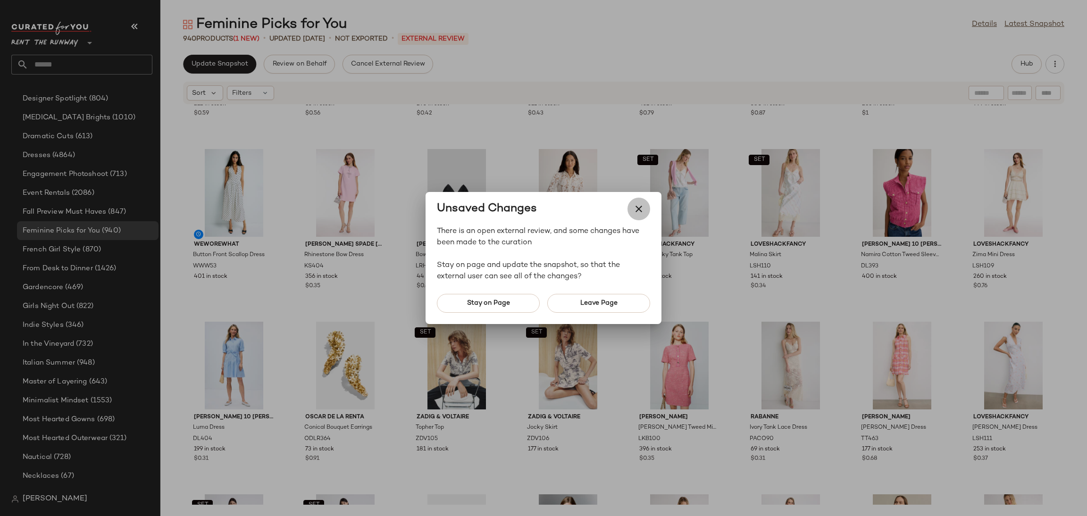
click at [639, 214] on icon "button" at bounding box center [638, 208] width 11 height 11
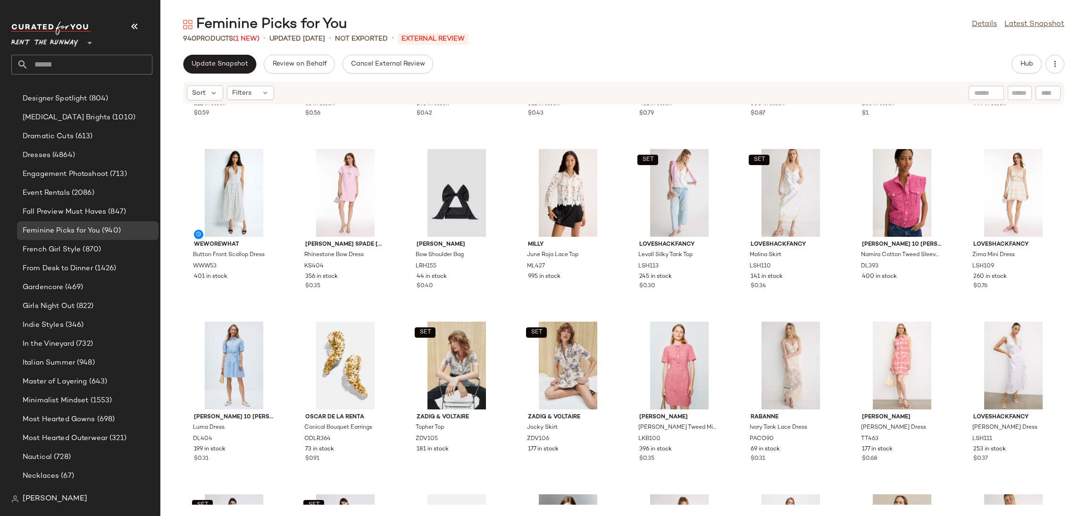
click at [240, 74] on div "Update Snapshot Review on Behalf Cancel External Review Hub Sort Filters Fanm M…" at bounding box center [623, 286] width 927 height 462
click at [219, 66] on span "Update Snapshot" at bounding box center [219, 64] width 57 height 8
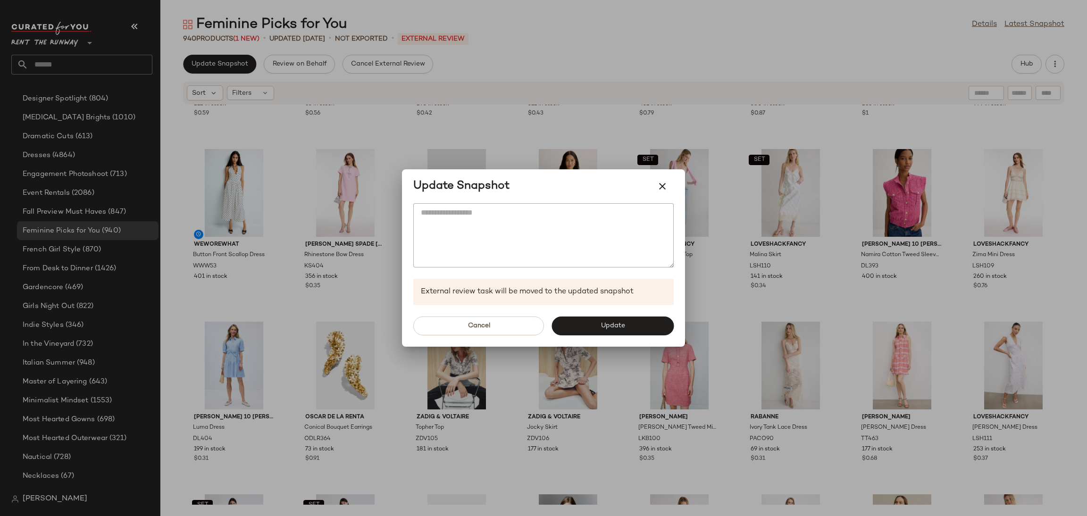
click at [572, 313] on div "Cancel Update" at bounding box center [543, 326] width 283 height 42
click at [589, 319] on button "Update" at bounding box center [613, 326] width 122 height 19
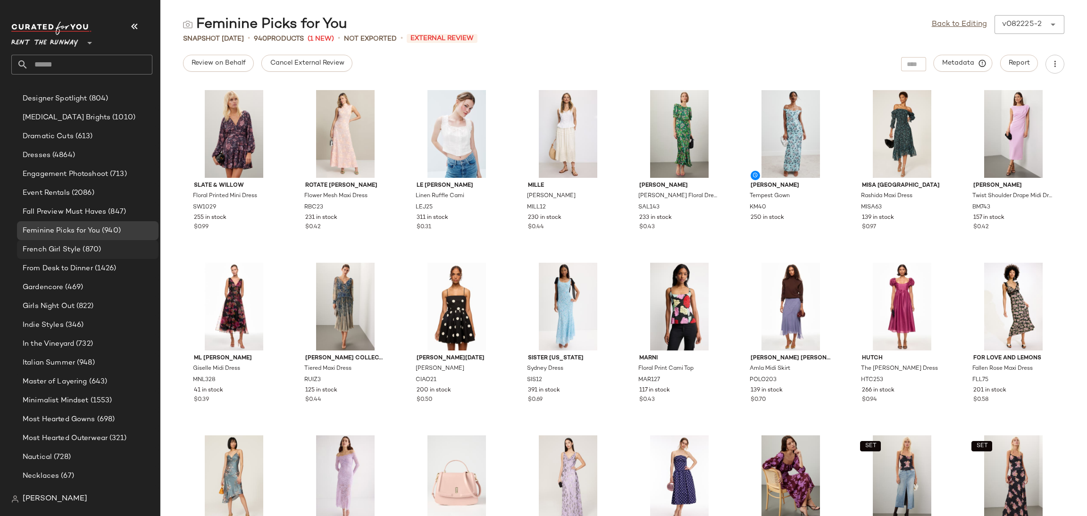
click at [72, 250] on span "French Girl Style" at bounding box center [52, 249] width 58 height 11
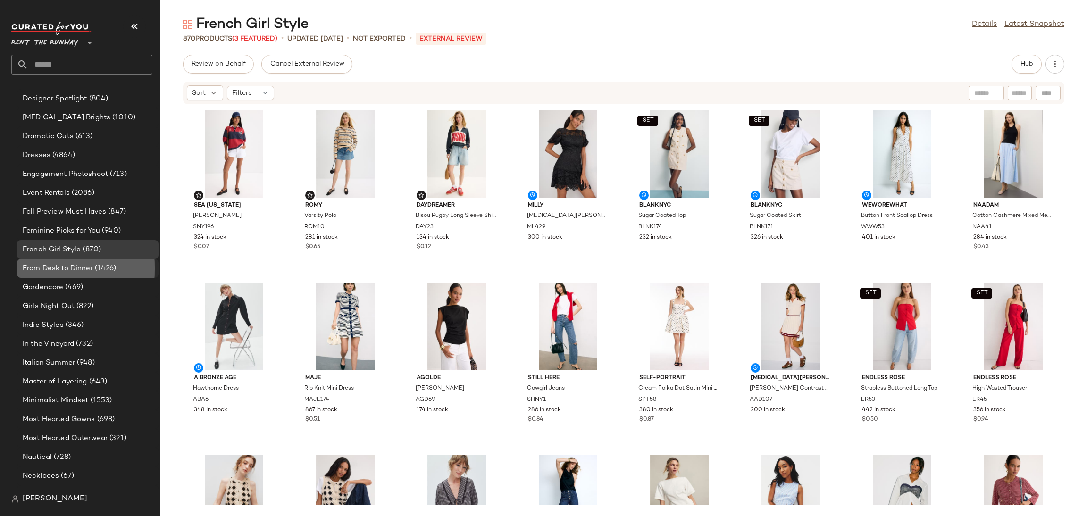
click at [83, 274] on div "From Desk to Dinner (1426)" at bounding box center [88, 268] width 142 height 19
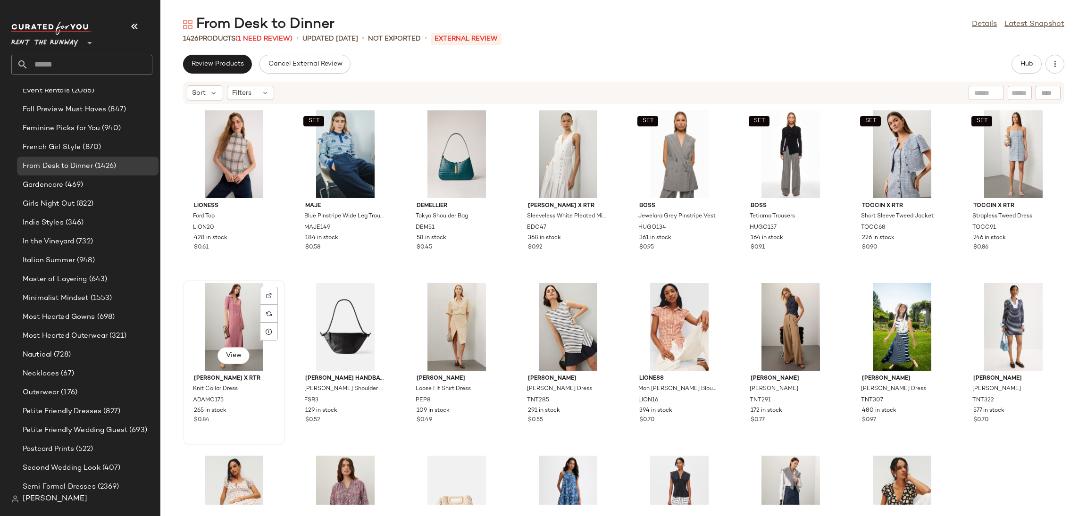
scroll to position [2296, 0]
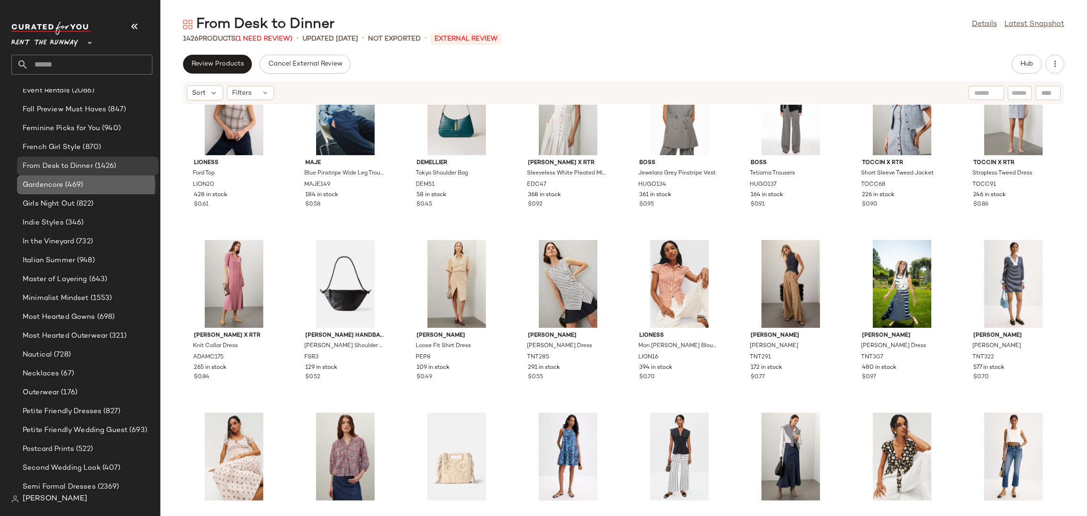
click at [62, 184] on span "Gardencore" at bounding box center [43, 185] width 41 height 11
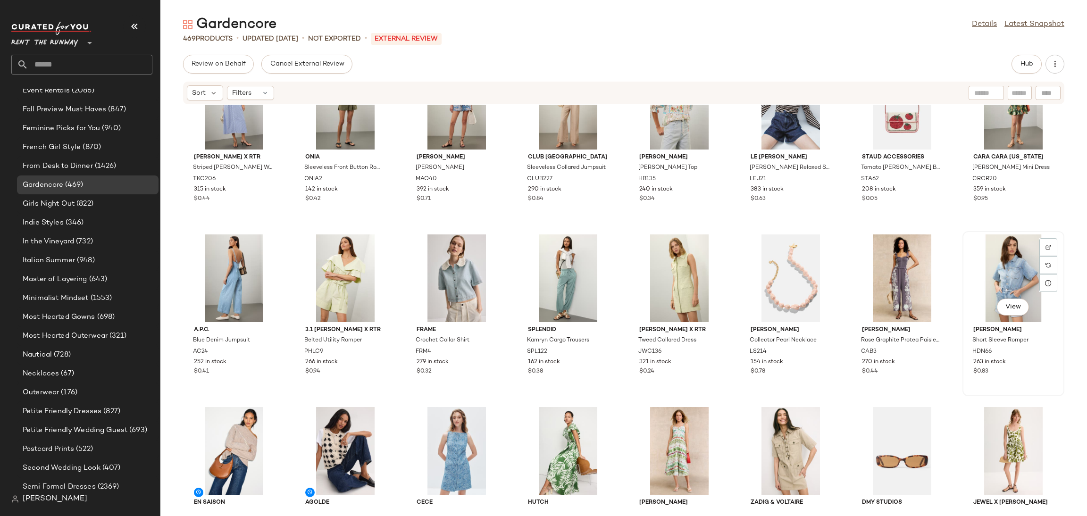
scroll to position [402, 0]
click at [684, 279] on div "View" at bounding box center [679, 278] width 95 height 88
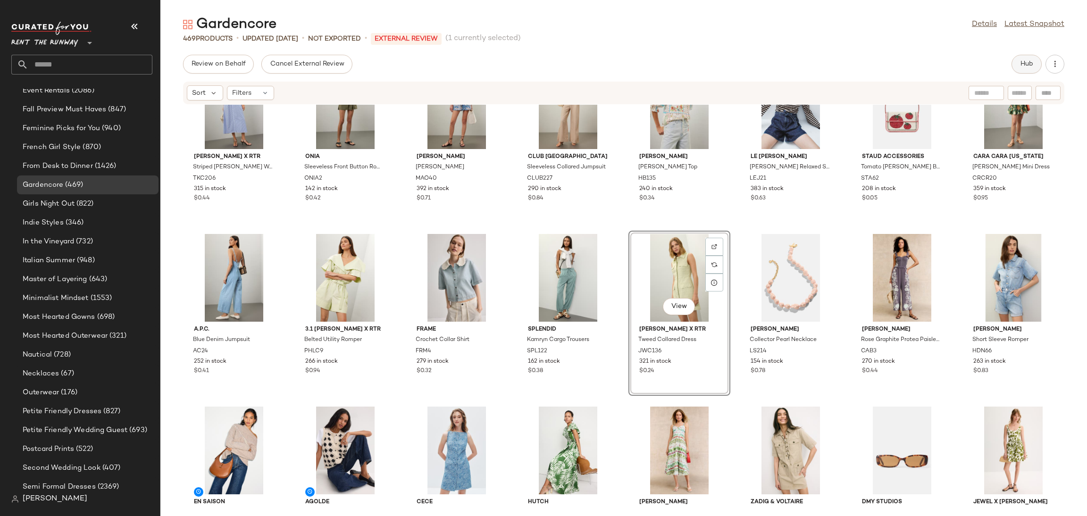
click at [1021, 63] on span "Hub" at bounding box center [1026, 64] width 13 height 8
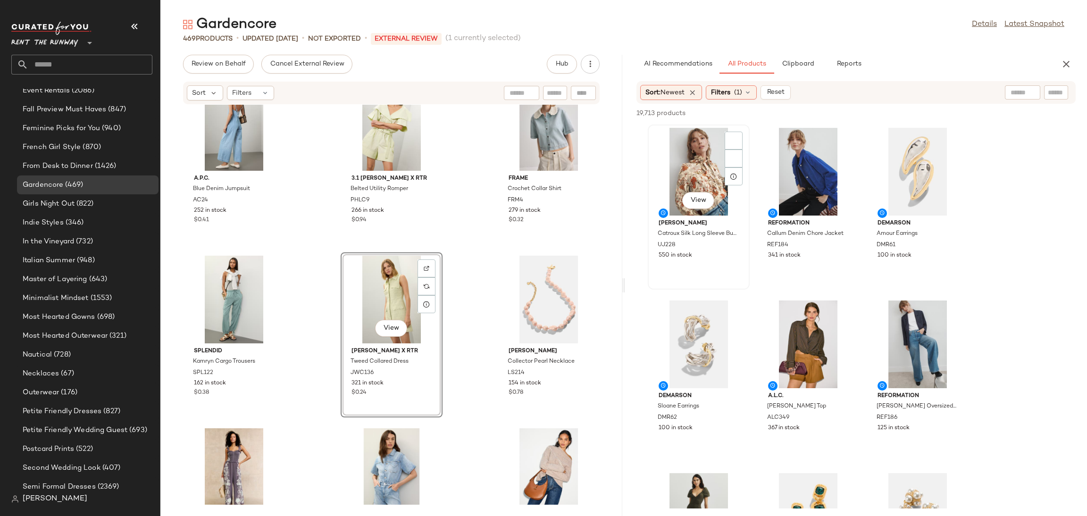
scroll to position [1417, 0]
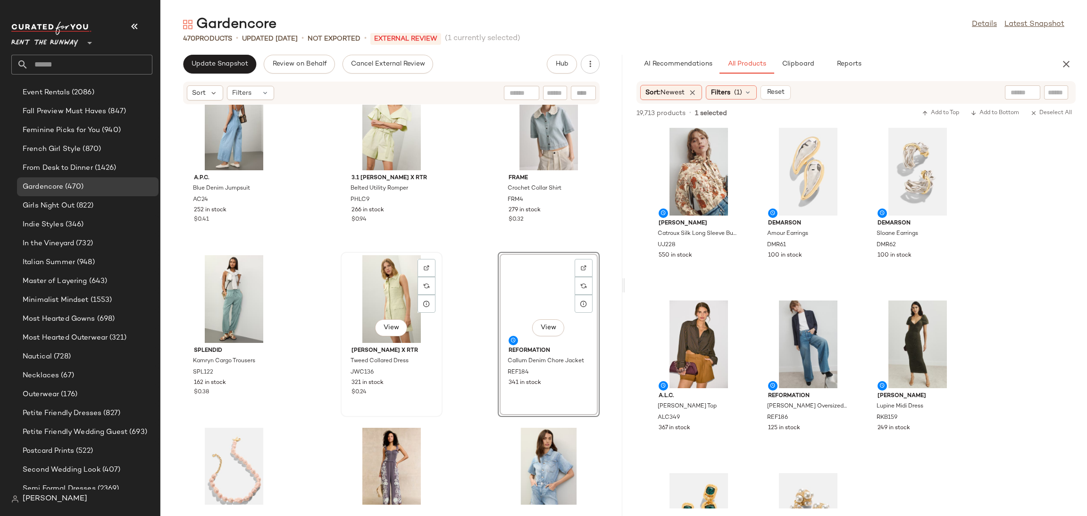
click at [374, 291] on div "View" at bounding box center [391, 299] width 95 height 88
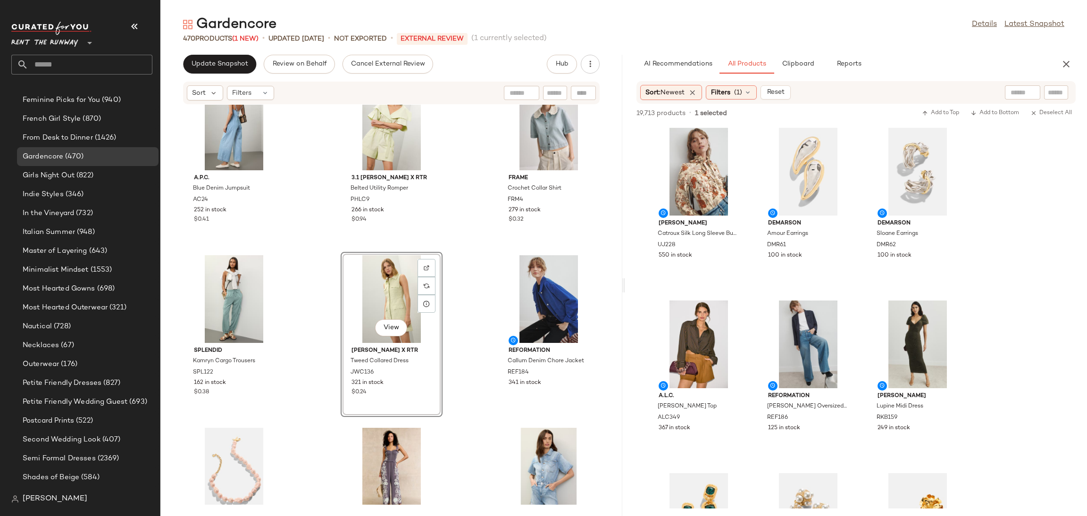
scroll to position [649, 0]
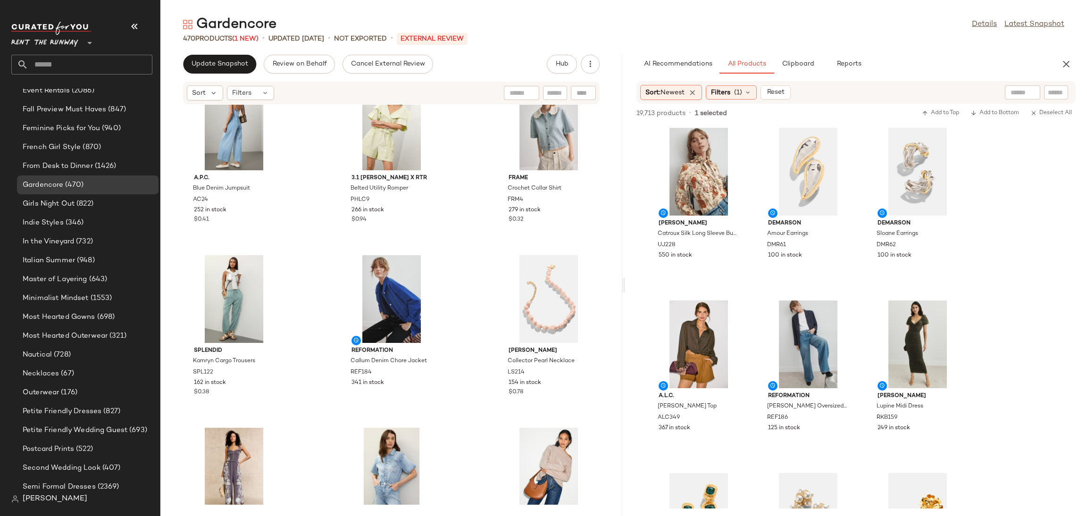
click at [470, 237] on div "A.P.C. Blue Denim Jumpsuit AC24 252 in stock $0.41 3.1 [PERSON_NAME] x RTR Belt…" at bounding box center [391, 305] width 462 height 400
click at [1060, 60] on button "button" at bounding box center [1066, 64] width 19 height 19
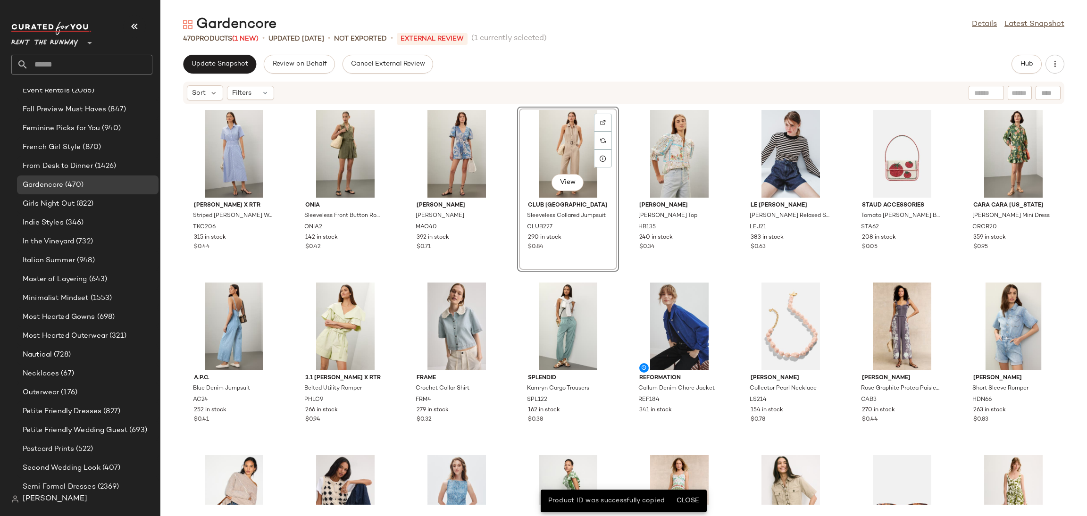
click at [616, 236] on div "View Club Monaco Sleeveless Collared Jumpsuit CLUB227 290 in stock $0.84" at bounding box center [568, 189] width 100 height 163
click at [629, 279] on div "Reformation Callum Denim Chore Jacket REF184 341 in stock" at bounding box center [680, 361] width 102 height 165
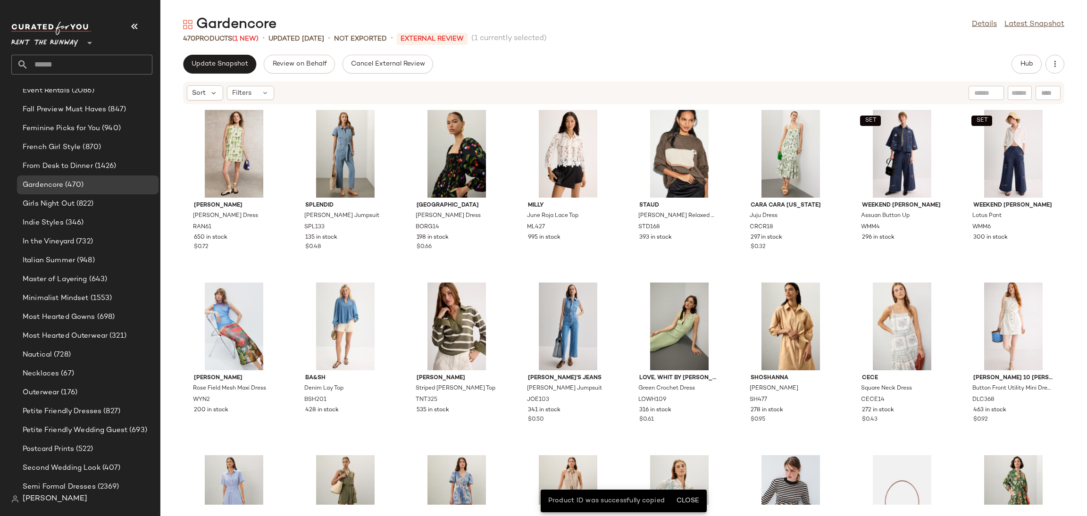
click at [623, 275] on div "[PERSON_NAME] [PERSON_NAME] Dress RAN61 650 in stock $0.72 Splendid [PERSON_NAM…" at bounding box center [623, 305] width 927 height 400
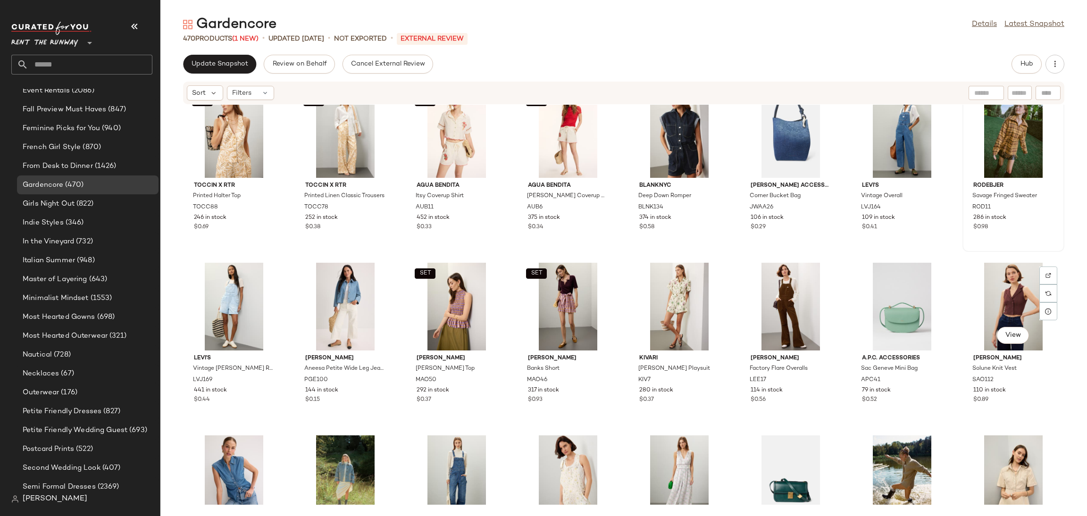
scroll to position [2275, 0]
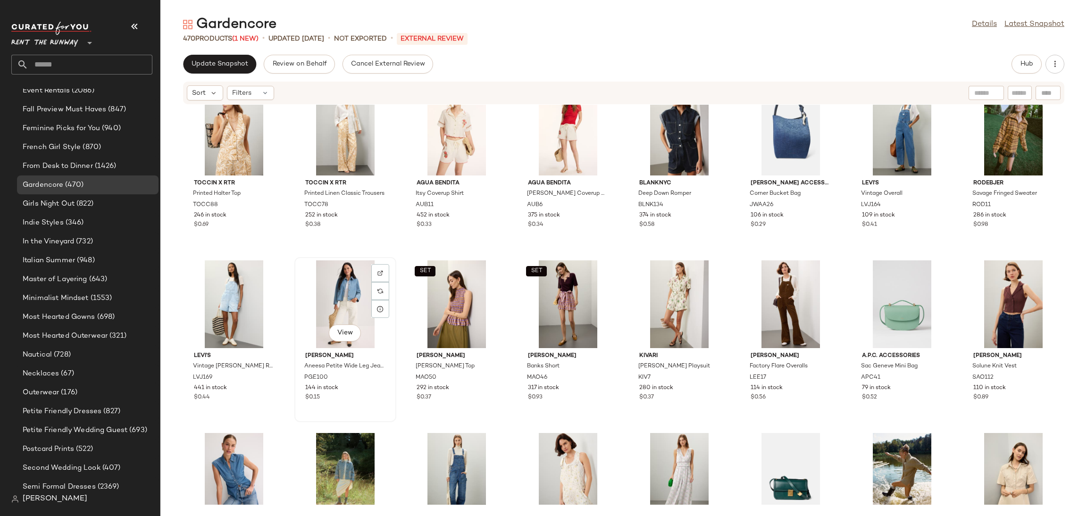
click at [326, 311] on div "View" at bounding box center [345, 305] width 95 height 88
drag, startPoint x: 1027, startPoint y: 52, endPoint x: 1029, endPoint y: 68, distance: 16.6
click at [1027, 52] on div "Gardencore Details Latest Snapshot 470 Products (1 New) • updated [DATE] • Not …" at bounding box center [623, 265] width 927 height 501
click at [1029, 68] on button "Hub" at bounding box center [1027, 64] width 30 height 19
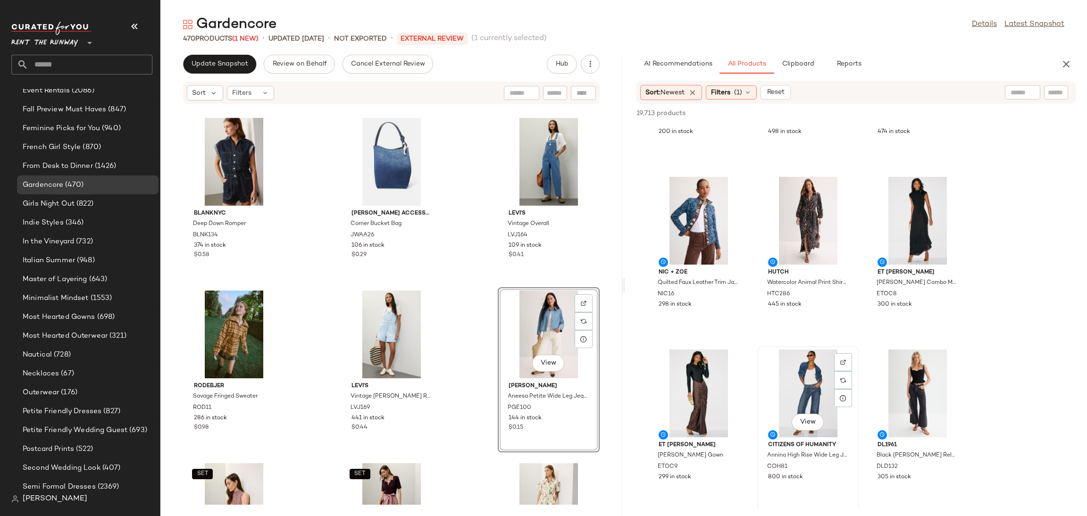
scroll to position [1005, 0]
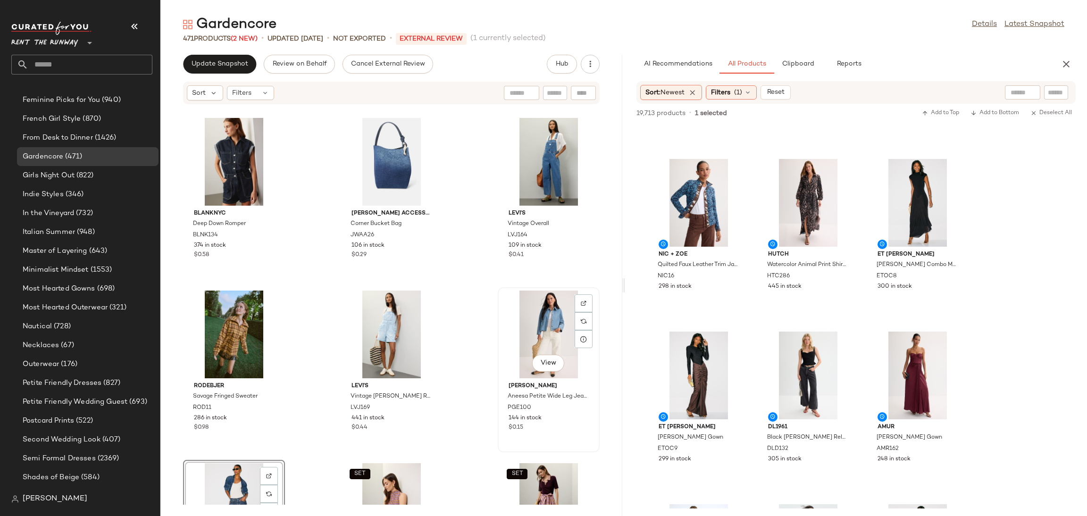
click at [546, 312] on div "View" at bounding box center [548, 335] width 95 height 88
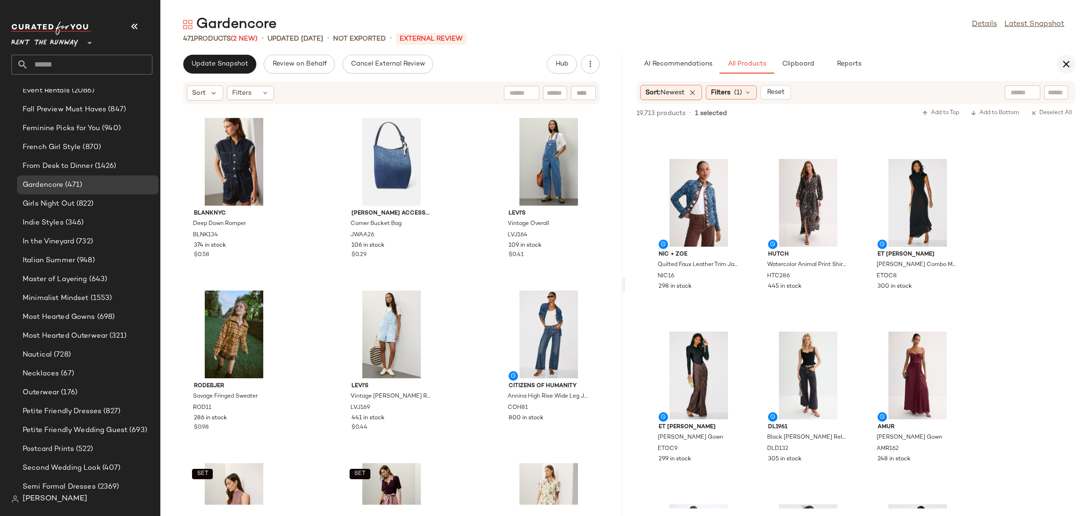
click at [1067, 62] on icon "button" at bounding box center [1066, 64] width 11 height 11
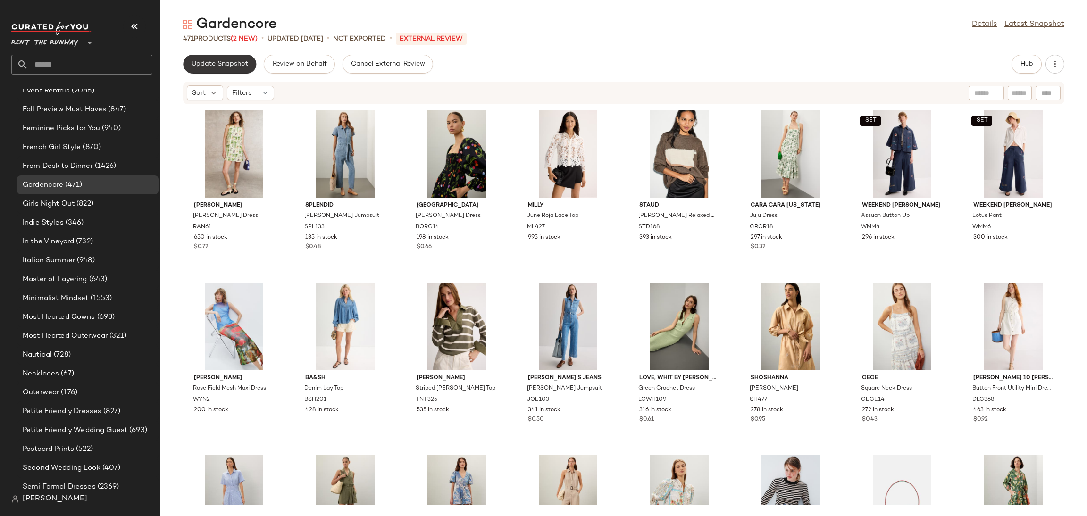
click at [232, 66] on span "Update Snapshot" at bounding box center [219, 64] width 57 height 8
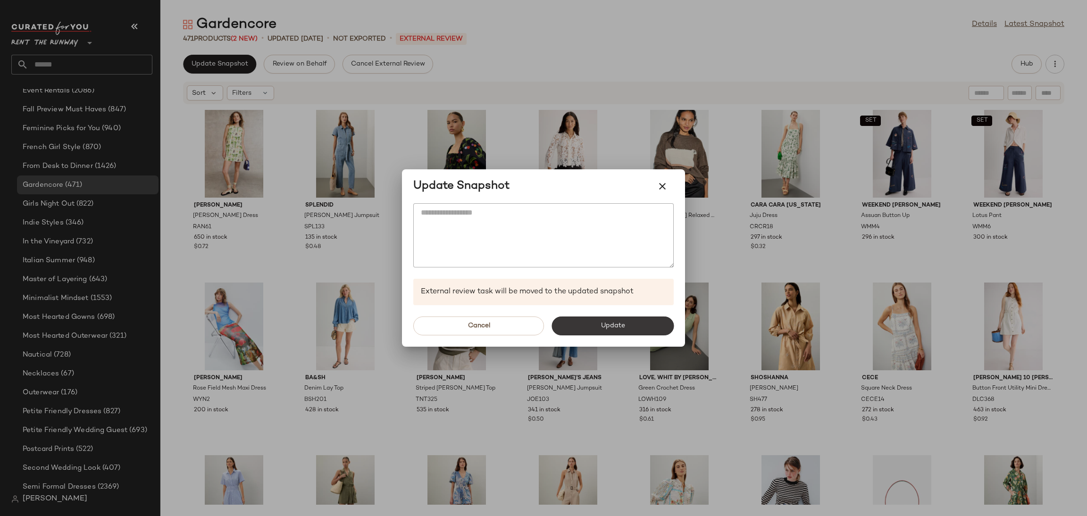
click at [618, 330] on button "Update" at bounding box center [613, 326] width 122 height 19
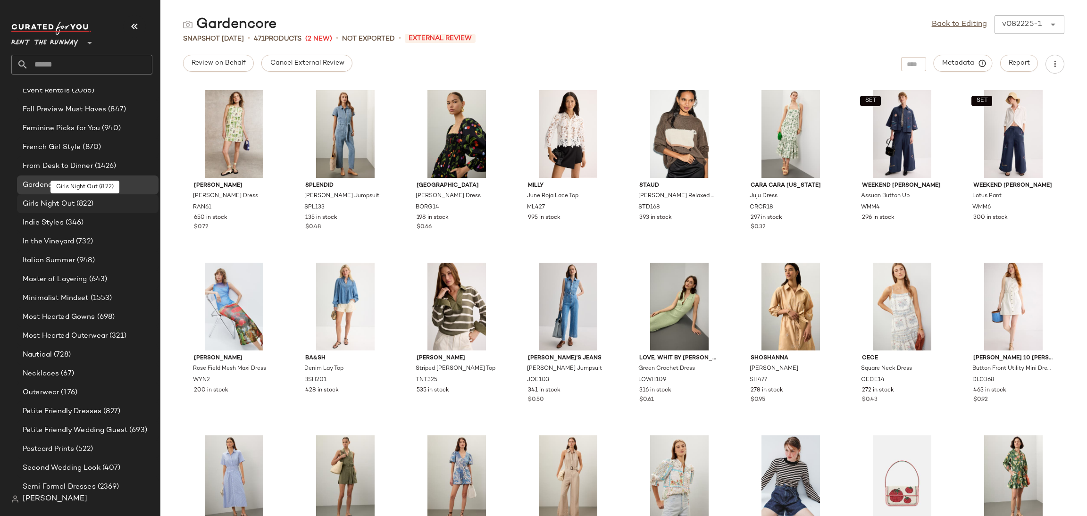
click at [48, 207] on span "Girls Night Out" at bounding box center [49, 204] width 52 height 11
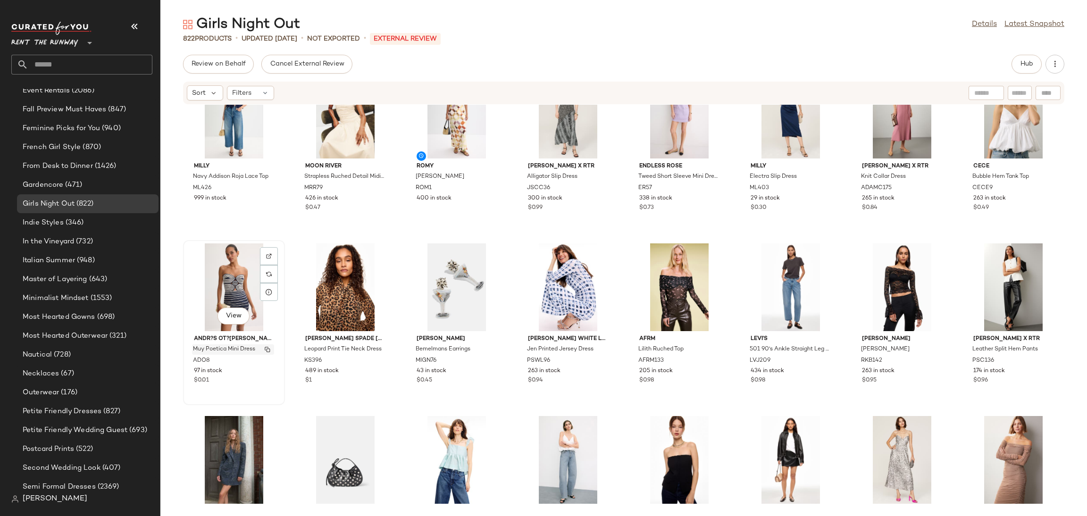
scroll to position [372, 0]
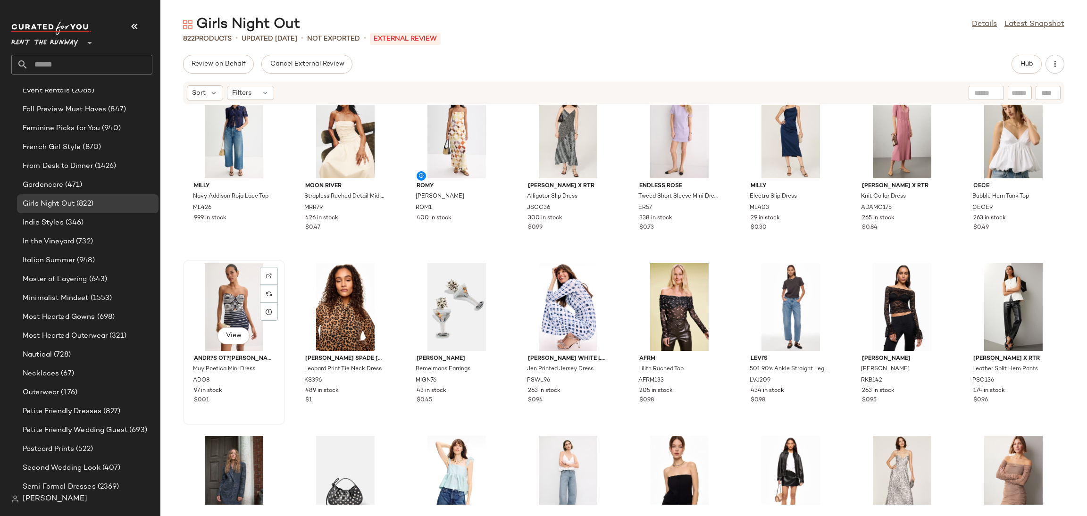
click at [233, 314] on div "View" at bounding box center [233, 307] width 95 height 88
click at [1026, 61] on span "Hub" at bounding box center [1026, 64] width 13 height 8
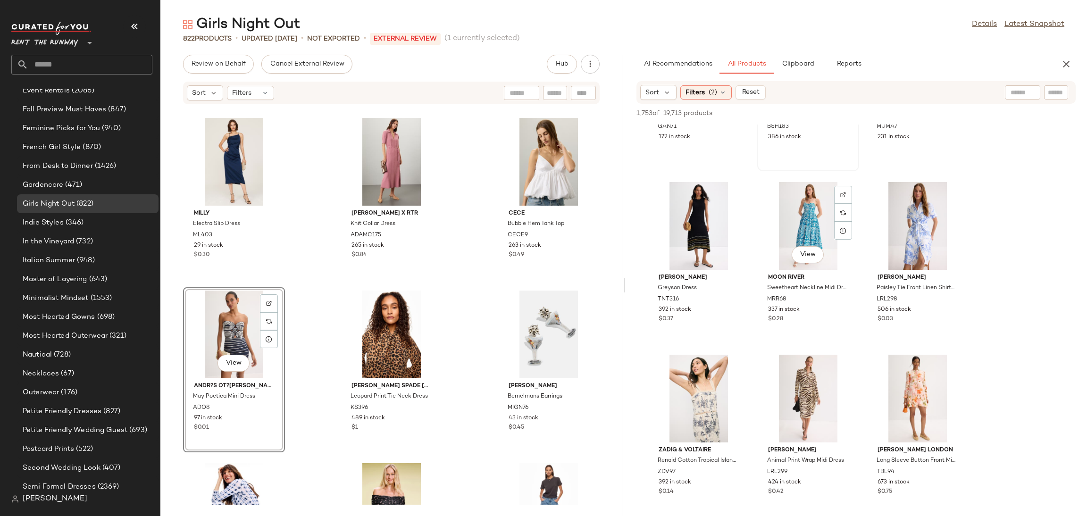
scroll to position [480, 0]
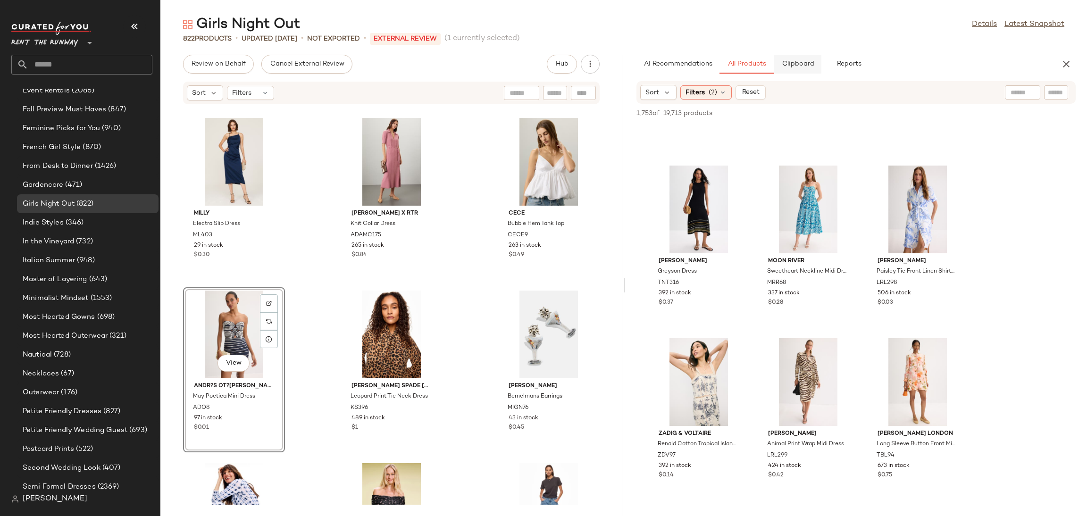
click at [790, 70] on button "Clipboard" at bounding box center [797, 64] width 47 height 19
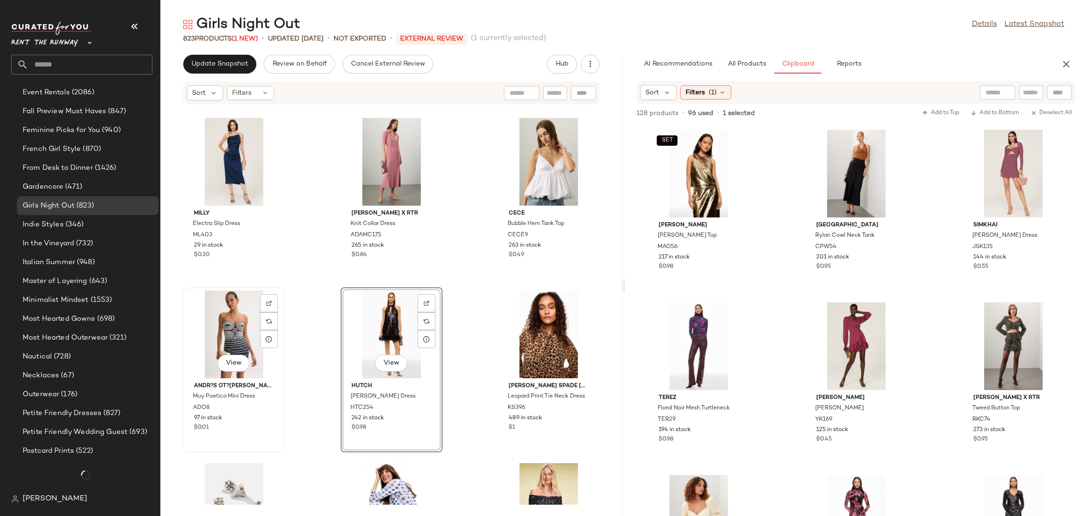
click at [234, 323] on div "View" at bounding box center [233, 335] width 95 height 88
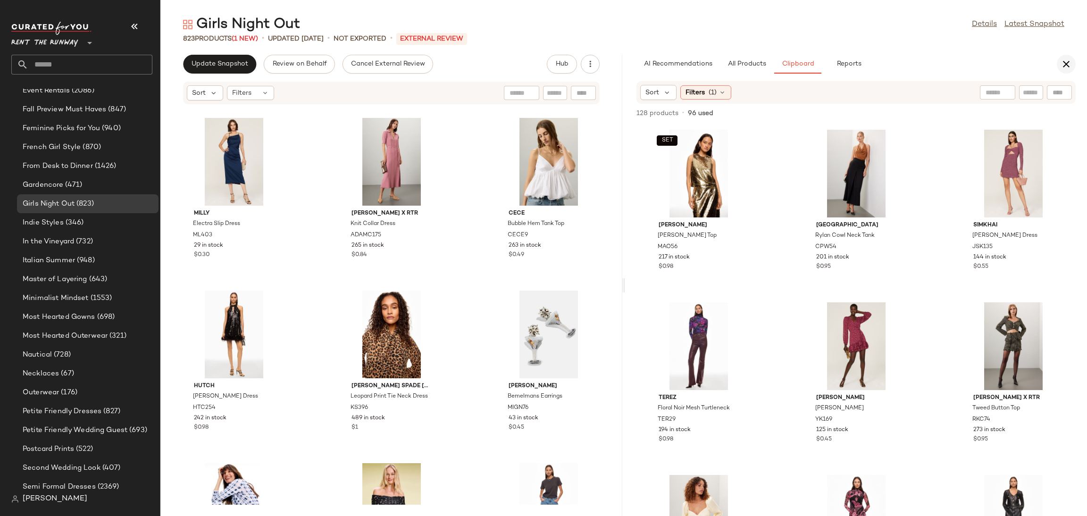
click at [1064, 63] on icon "button" at bounding box center [1066, 64] width 11 height 11
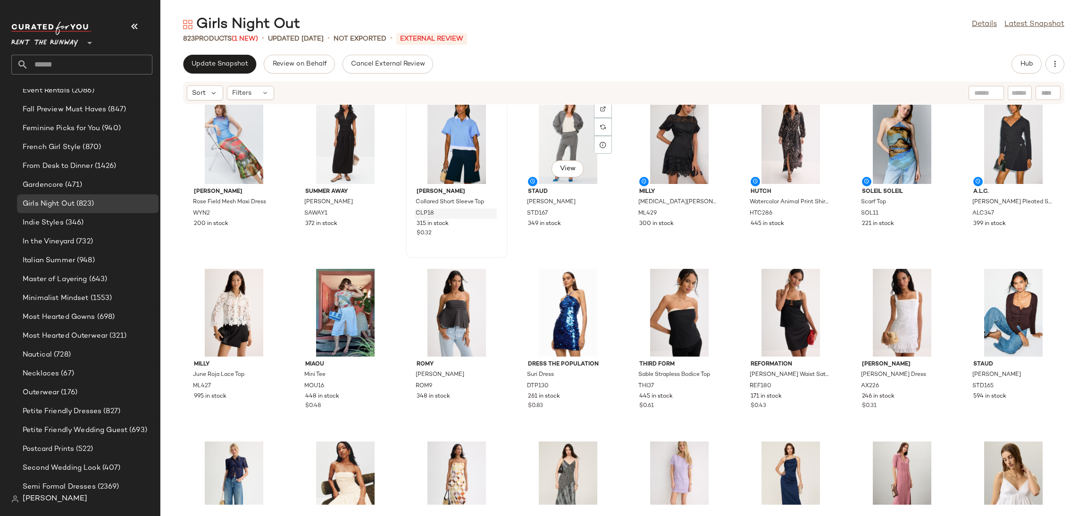
scroll to position [21, 0]
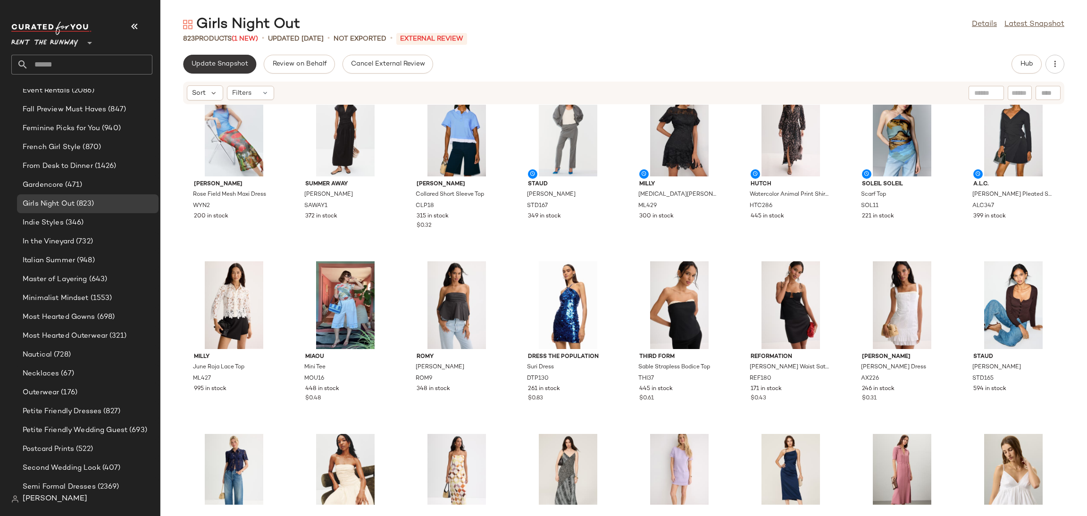
click at [230, 69] on button "Update Snapshot" at bounding box center [219, 64] width 73 height 19
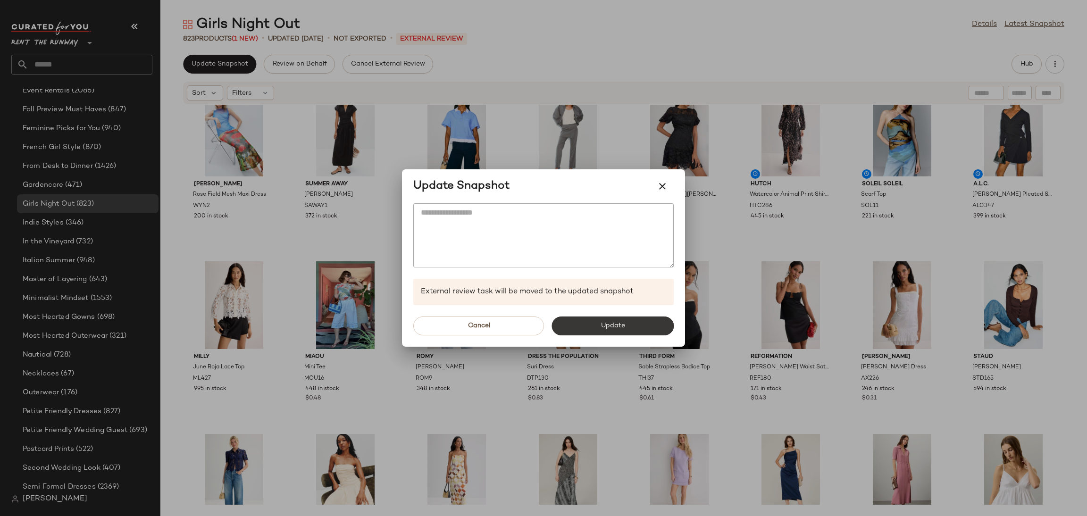
click at [637, 331] on button "Update" at bounding box center [613, 326] width 122 height 19
